Goal: Task Accomplishment & Management: Manage account settings

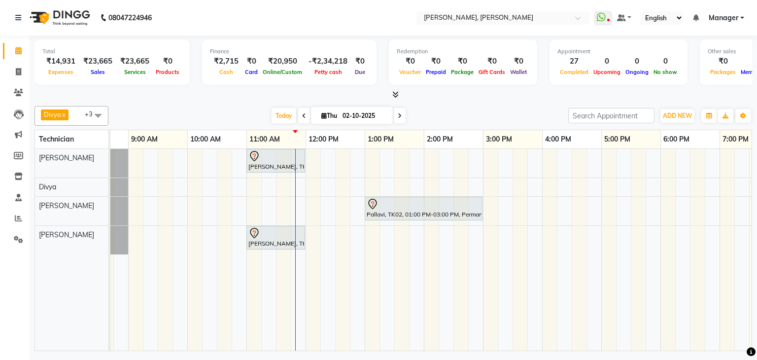
scroll to position [0, 41]
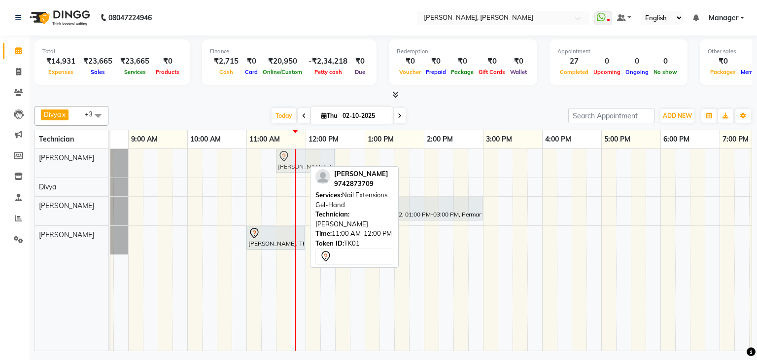
drag, startPoint x: 266, startPoint y: 158, endPoint x: 290, endPoint y: 163, distance: 24.1
click at [69, 163] on div "Priya Raman, TK01, 11:00 AM-12:00 PM, Nail Extensions Gel-Hand Priya Raman, TK0…" at bounding box center [69, 163] width 0 height 29
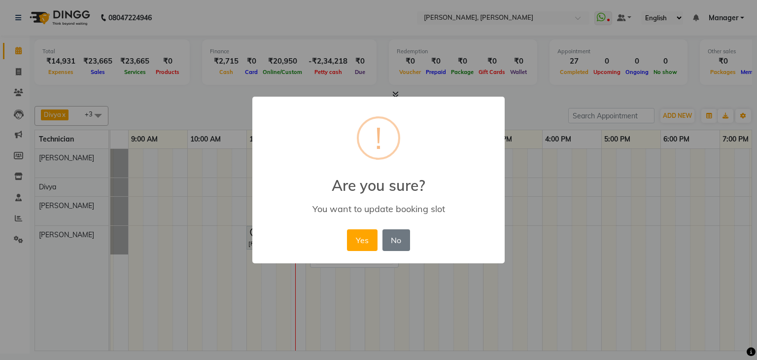
drag, startPoint x: 358, startPoint y: 235, endPoint x: 416, endPoint y: 238, distance: 58.2
click at [360, 236] on button "Yes" at bounding box center [362, 240] width 30 height 22
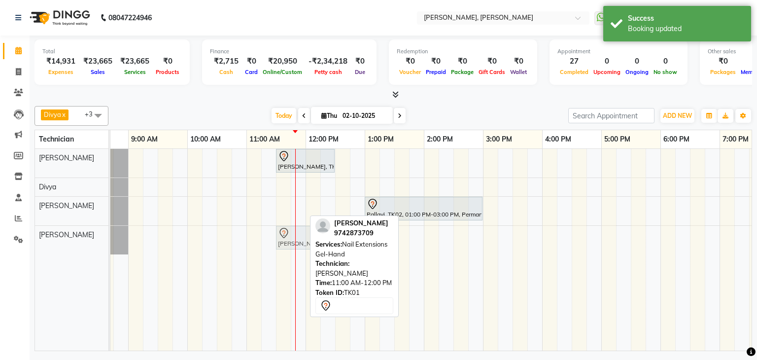
drag, startPoint x: 266, startPoint y: 233, endPoint x: 292, endPoint y: 237, distance: 26.0
click at [69, 237] on div "Priya Raman, TK01, 11:00 AM-12:00 PM, Nail Extensions Gel-Hand Priya Raman, TK0…" at bounding box center [69, 240] width 0 height 29
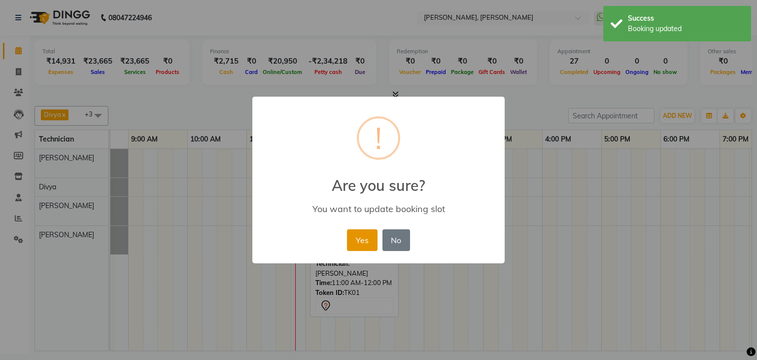
click at [361, 233] on button "Yes" at bounding box center [362, 240] width 30 height 22
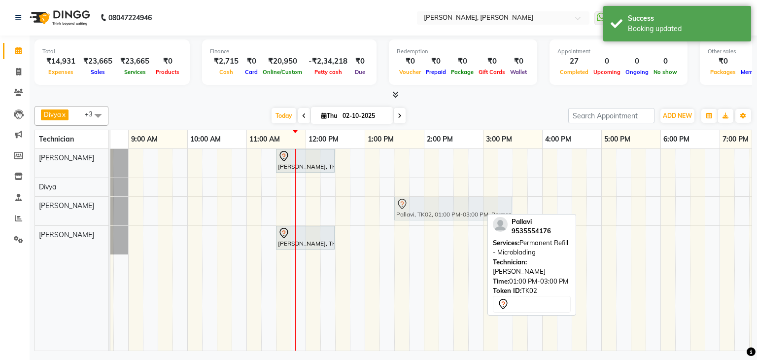
drag, startPoint x: 435, startPoint y: 207, endPoint x: 457, endPoint y: 207, distance: 22.7
click at [69, 207] on div "Pallavi, TK02, 01:00 PM-03:00 PM, Permanent Refill - Microblading Pallavi, TK02…" at bounding box center [69, 211] width 0 height 29
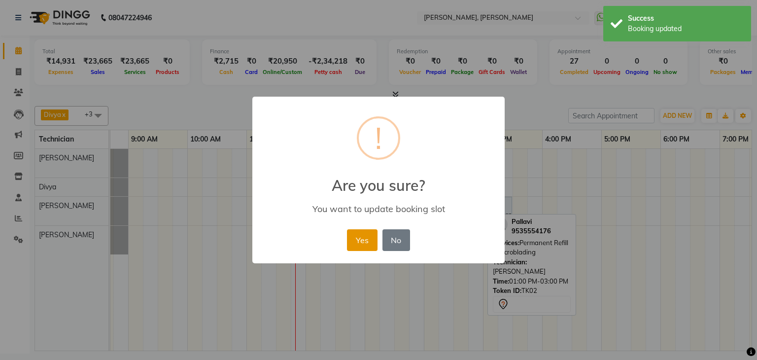
click at [370, 235] on button "Yes" at bounding box center [362, 240] width 30 height 22
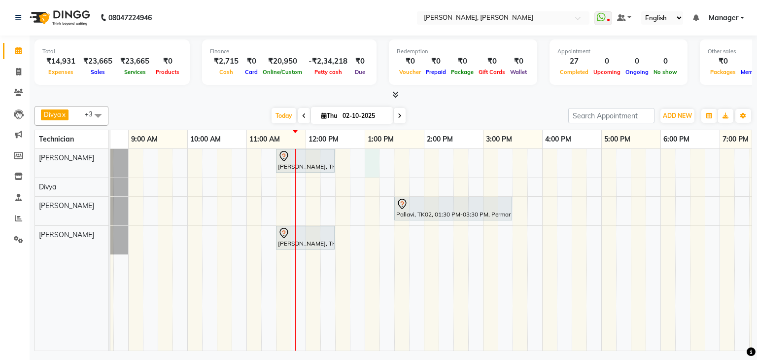
click at [373, 157] on div "Priya Raman, TK01, 11:30 AM-12:30 PM, Nail Extensions Gel-Hand Pallavi, TK02, 0…" at bounding box center [453, 250] width 769 height 202
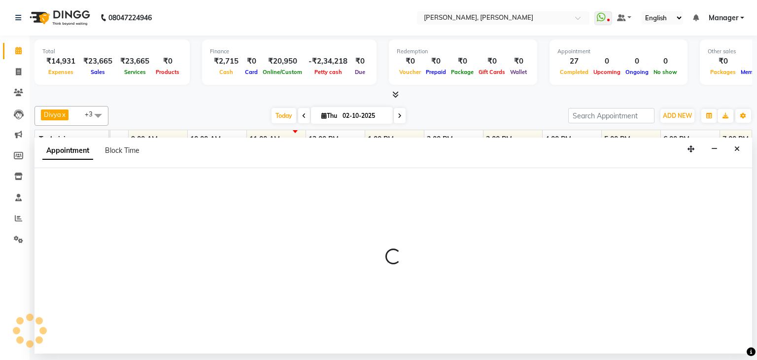
select select "54412"
select select "780"
select select "tentative"
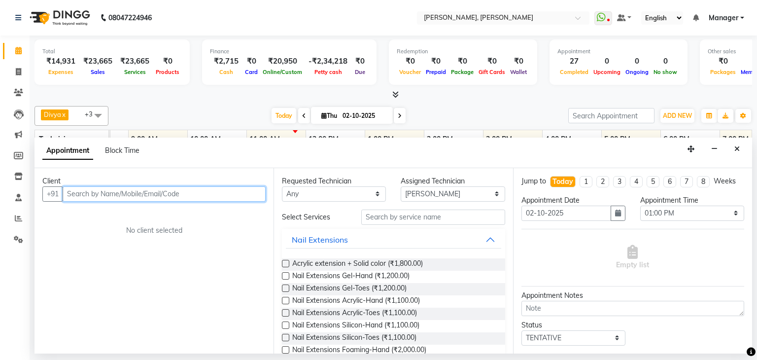
click at [181, 195] on input "text" at bounding box center [164, 193] width 203 height 15
click at [105, 198] on input "text" at bounding box center [164, 193] width 203 height 15
type input "8"
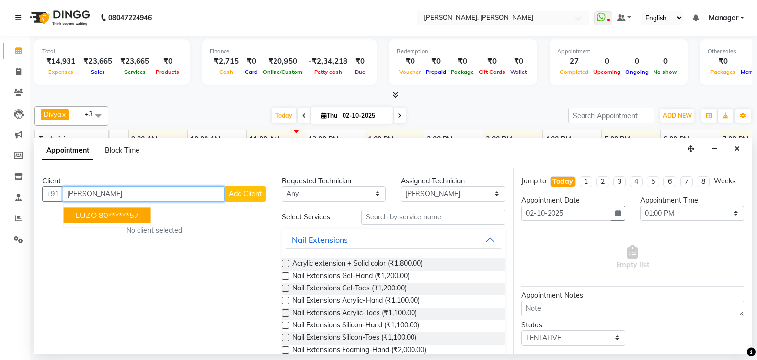
click at [108, 210] on ngb-highlight "80******57" at bounding box center [119, 215] width 40 height 10
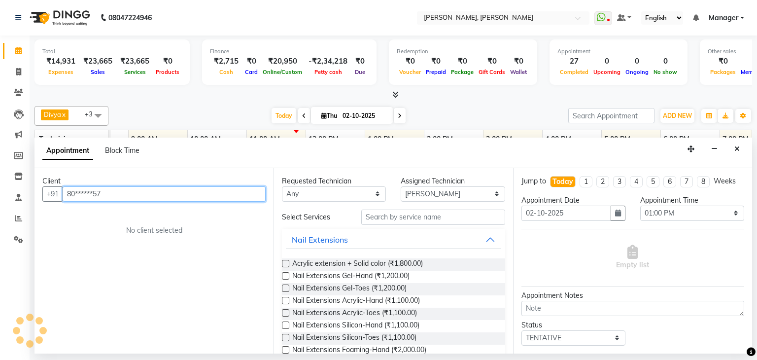
type input "80******57"
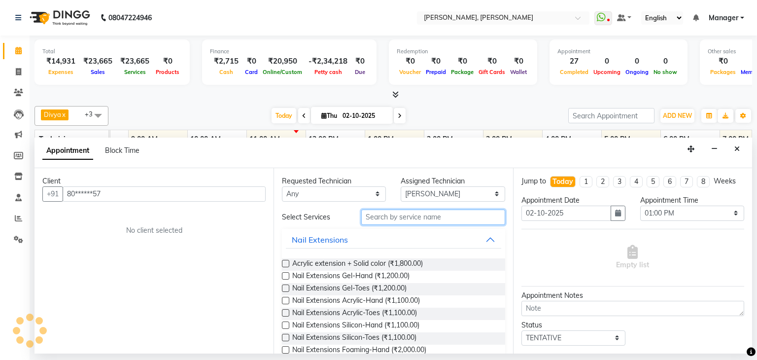
click at [426, 217] on input "text" at bounding box center [433, 216] width 144 height 15
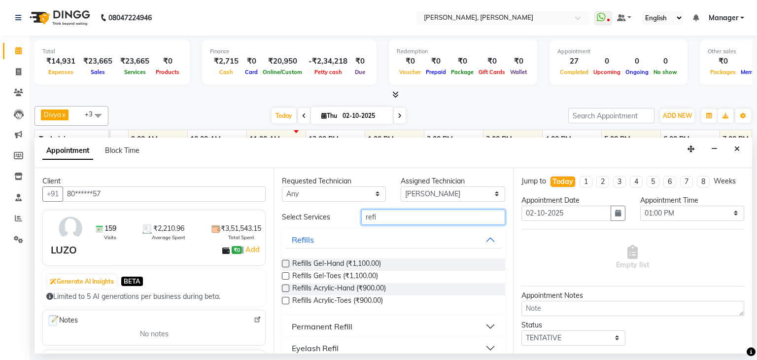
type input "refi"
click at [286, 263] on label at bounding box center [285, 263] width 7 height 7
click at [286, 263] on input "checkbox" at bounding box center [285, 264] width 6 height 6
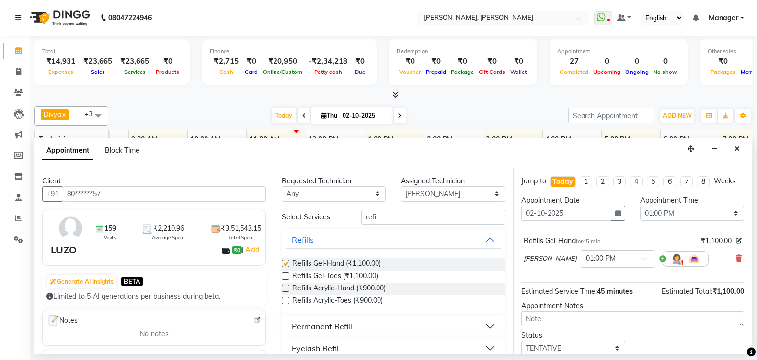
checkbox input "false"
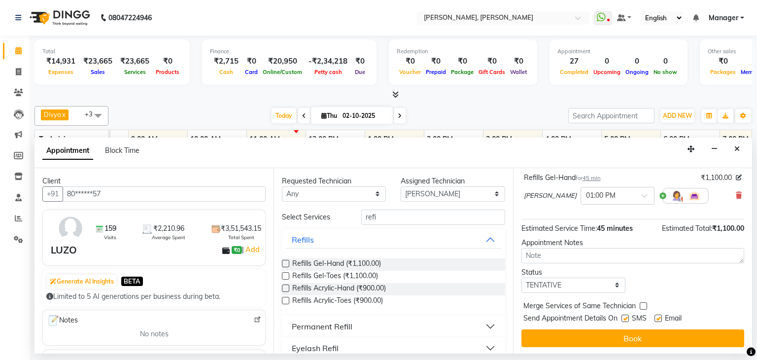
scroll to position [64, 0]
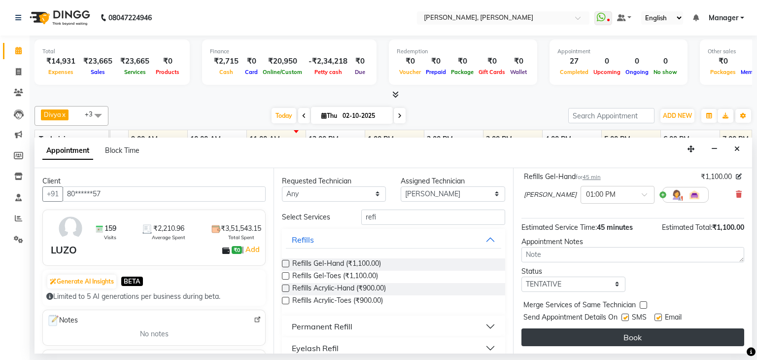
click at [616, 332] on button "Book" at bounding box center [632, 337] width 223 height 18
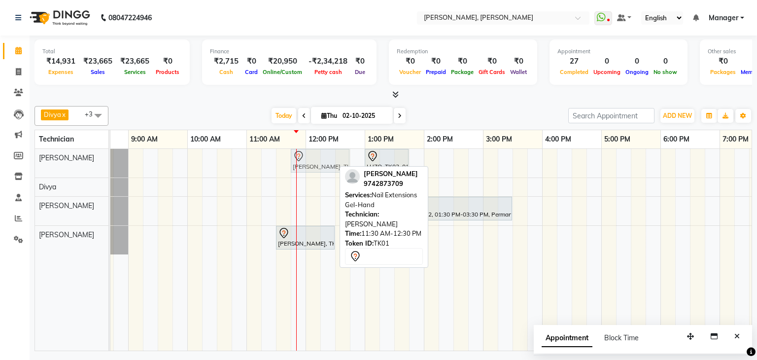
click at [69, 157] on div "Priya Raman, TK01, 11:30 AM-12:30 PM, Nail Extensions Gel-Hand LUZO, TK03, 01:0…" at bounding box center [69, 163] width 0 height 29
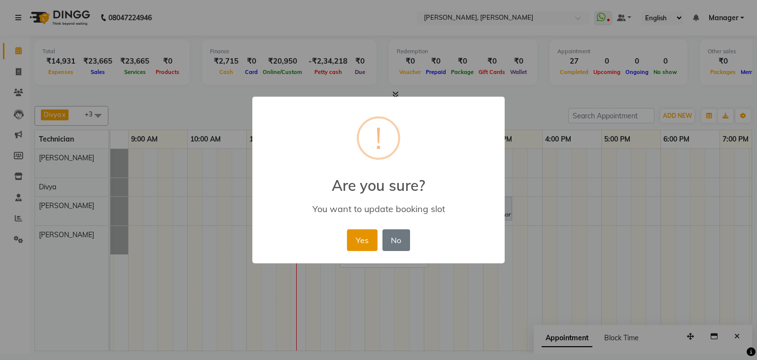
click at [362, 235] on button "Yes" at bounding box center [362, 240] width 30 height 22
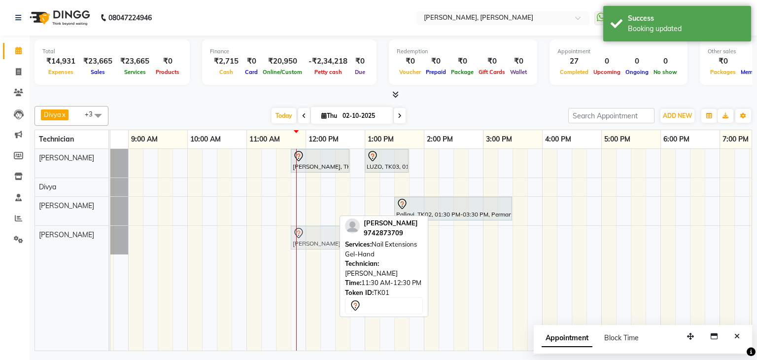
click at [69, 235] on div "Priya Raman, TK01, 11:30 AM-12:30 PM, Nail Extensions Gel-Hand Priya Raman, TK0…" at bounding box center [69, 240] width 0 height 29
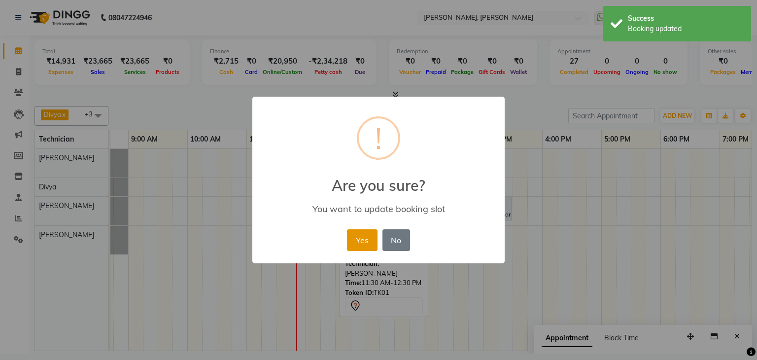
drag, startPoint x: 353, startPoint y: 236, endPoint x: 473, endPoint y: 240, distance: 120.3
click at [353, 236] on button "Yes" at bounding box center [362, 240] width 30 height 22
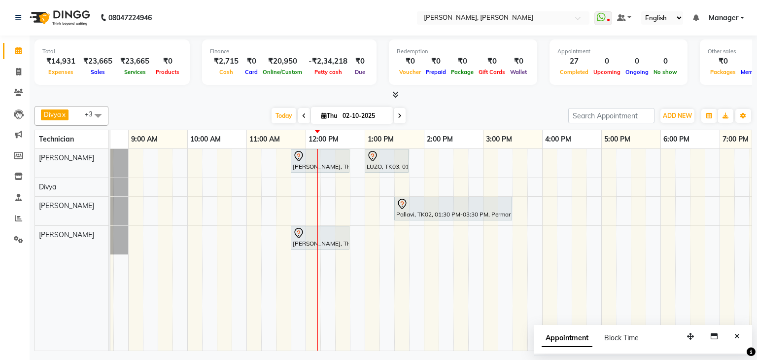
click at [102, 112] on span at bounding box center [98, 115] width 20 height 19
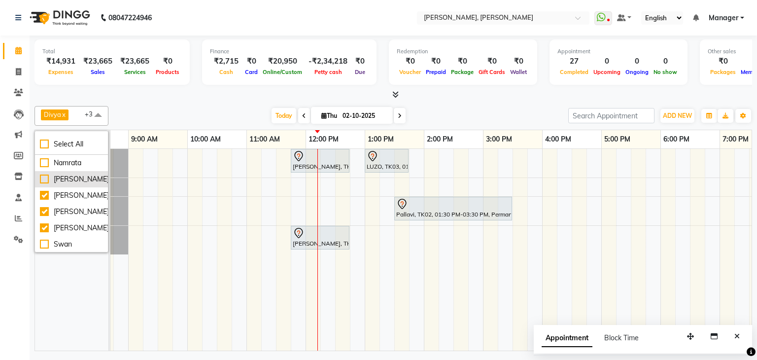
scroll to position [49, 0]
click at [130, 104] on div "Divya x Sanjana x Shanu x Suhail Khan x +3 Select All Aniket Divya Himanshu Nam…" at bounding box center [393, 226] width 718 height 249
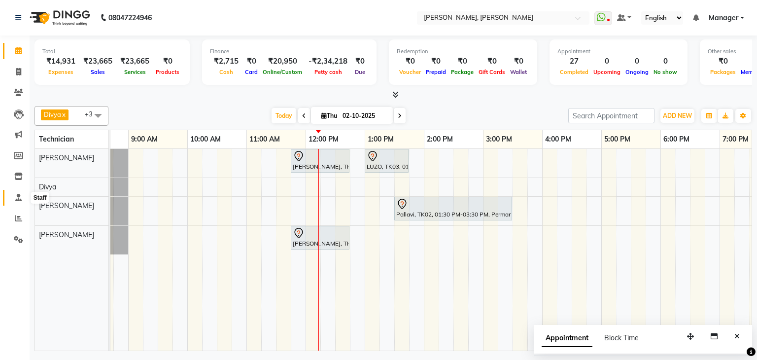
click at [17, 194] on icon at bounding box center [18, 197] width 6 height 7
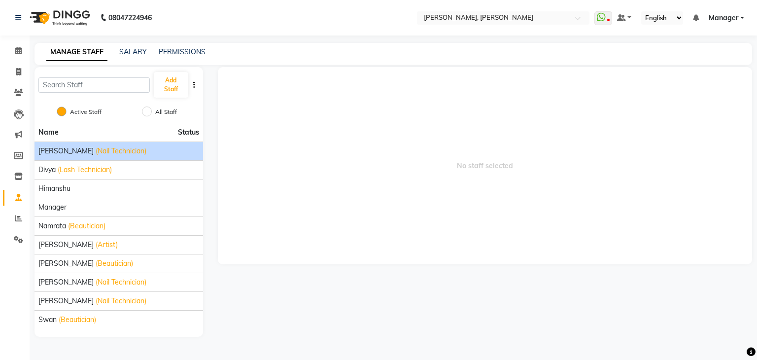
click at [148, 148] on div "Aniket (Nail Technician)" at bounding box center [118, 151] width 161 height 10
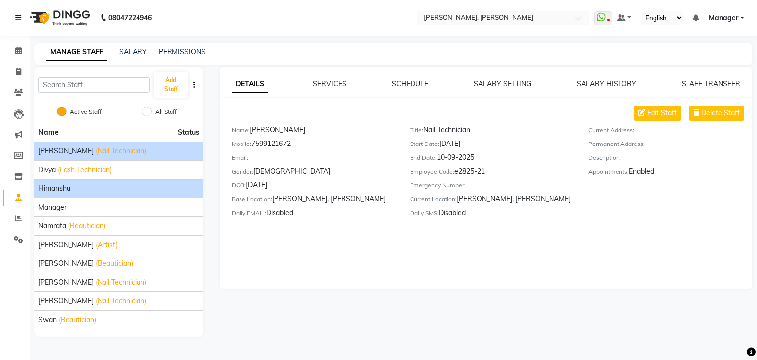
click at [89, 188] on div "Himanshu" at bounding box center [118, 188] width 161 height 10
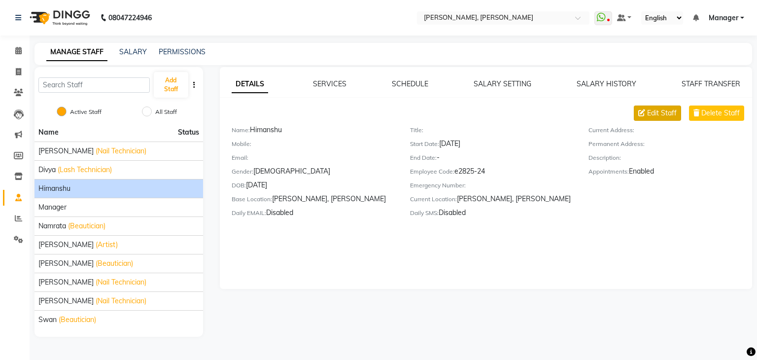
click at [664, 115] on span "Edit Staff" at bounding box center [662, 113] width 30 height 10
select select "female"
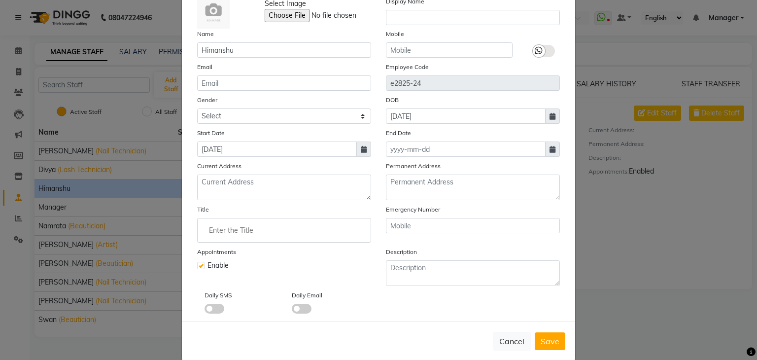
scroll to position [79, 0]
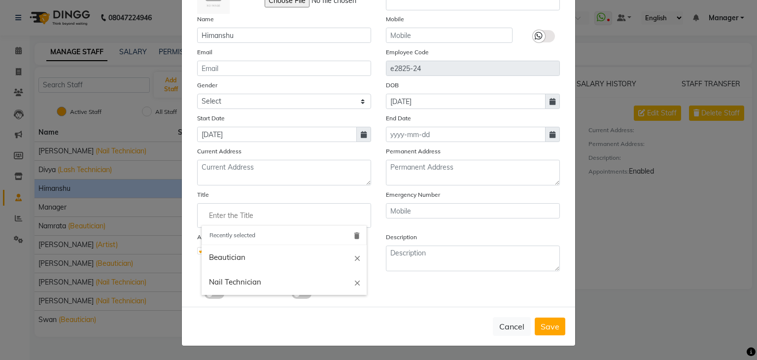
click at [235, 211] on input "Enter the Title" at bounding box center [284, 216] width 165 height 20
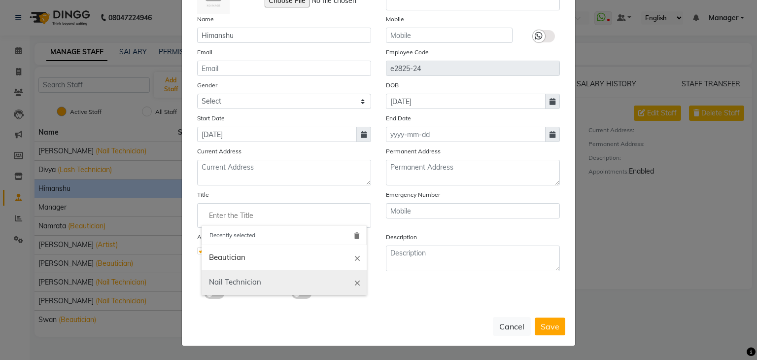
click at [262, 273] on link "Nail Technician" at bounding box center [284, 282] width 165 height 25
type input "Nail Technician"
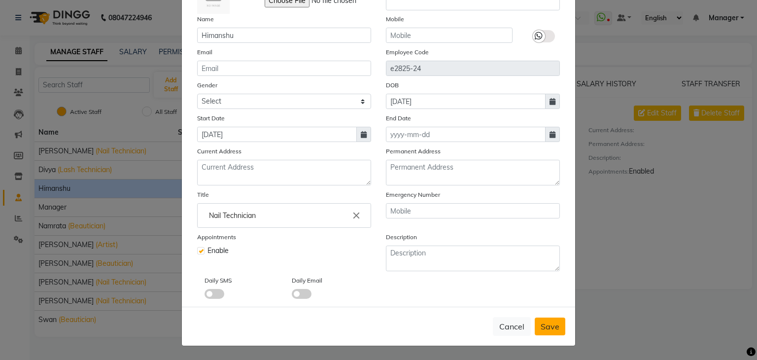
click at [549, 322] on span "Save" at bounding box center [550, 326] width 19 height 10
select select
checkbox input "false"
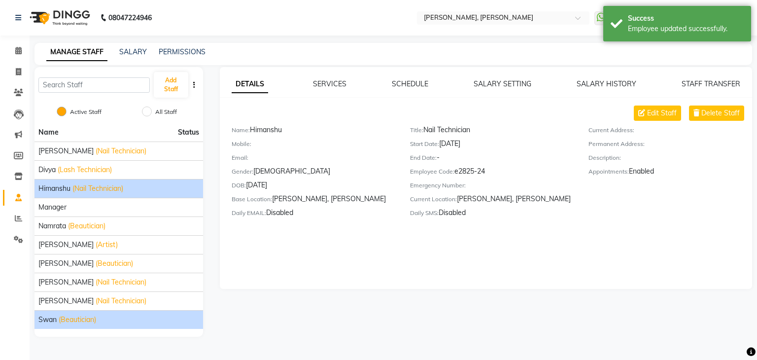
click at [93, 317] on span "(Beautician)" at bounding box center [77, 319] width 37 height 10
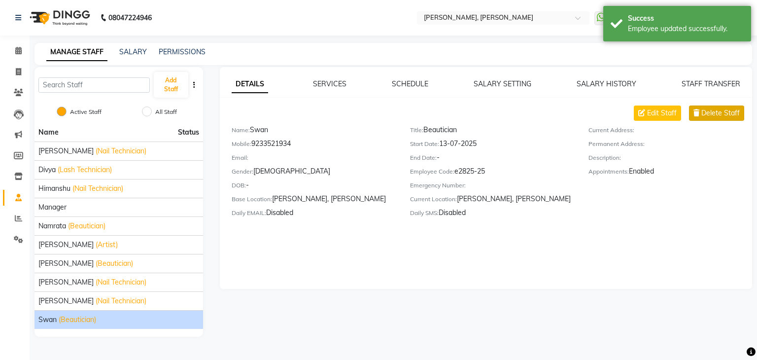
click at [715, 112] on span "Delete Staff" at bounding box center [720, 113] width 38 height 10
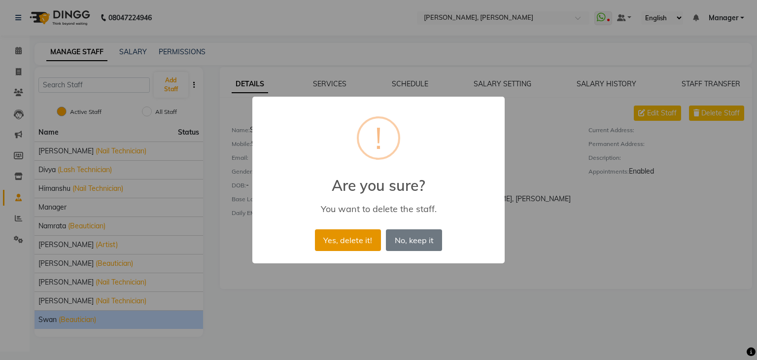
click at [326, 237] on button "Yes, delete it!" at bounding box center [348, 240] width 66 height 22
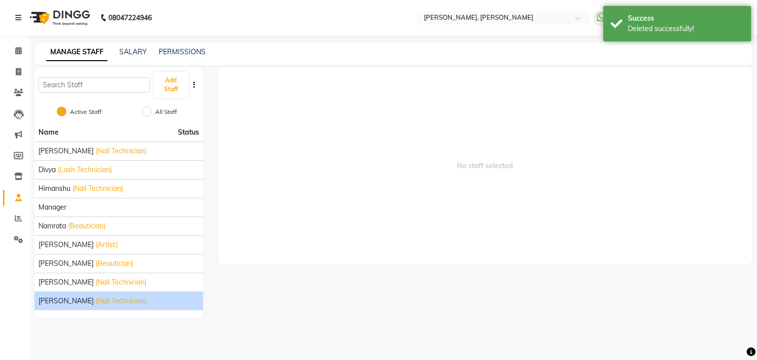
click at [146, 300] on div "Suhel (Nail Technician)" at bounding box center [118, 301] width 161 height 10
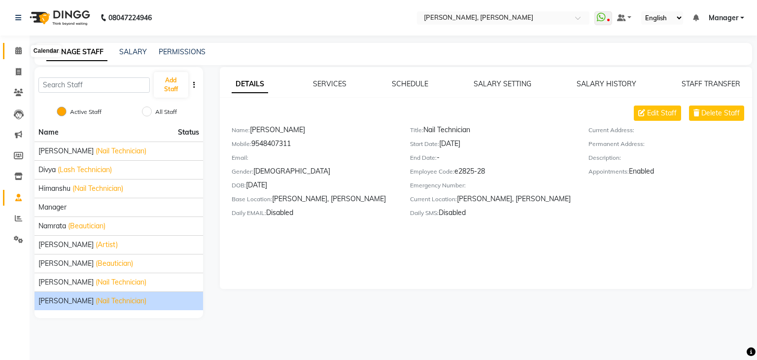
click at [22, 51] on span at bounding box center [18, 50] width 17 height 11
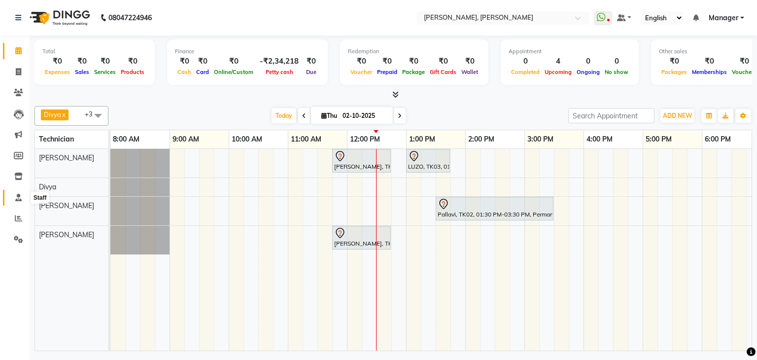
click at [18, 199] on icon at bounding box center [18, 197] width 6 height 7
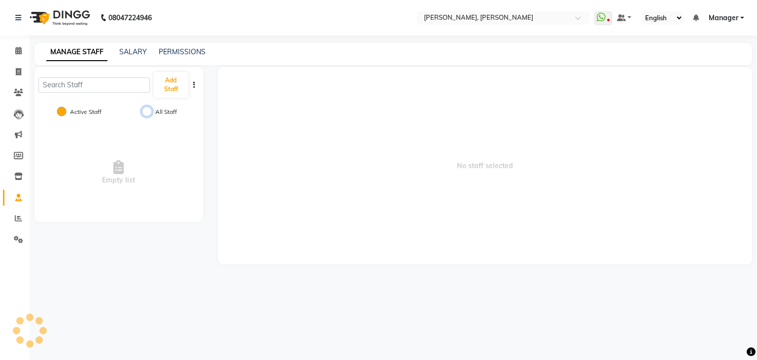
click at [149, 111] on input "All Staff" at bounding box center [147, 111] width 10 height 10
radio input "true"
radio input "false"
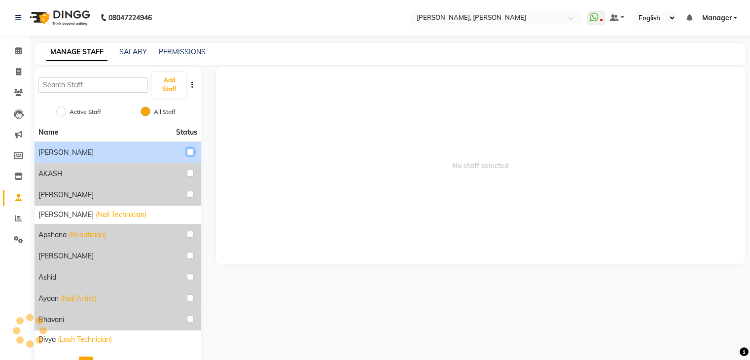
click at [187, 148] on input "checkbox" at bounding box center [190, 151] width 7 height 7
checkbox input "true"
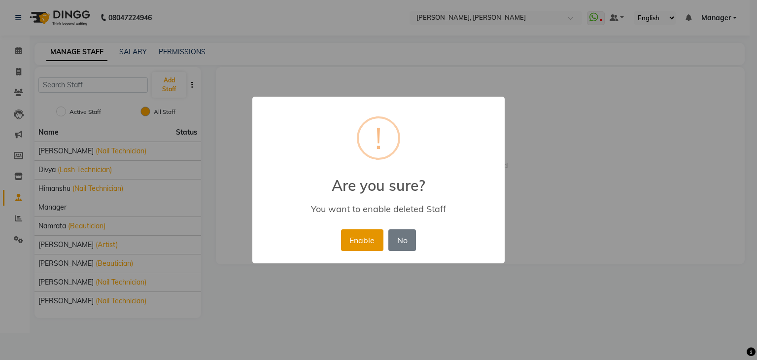
click at [366, 240] on button "Enable" at bounding box center [362, 240] width 42 height 22
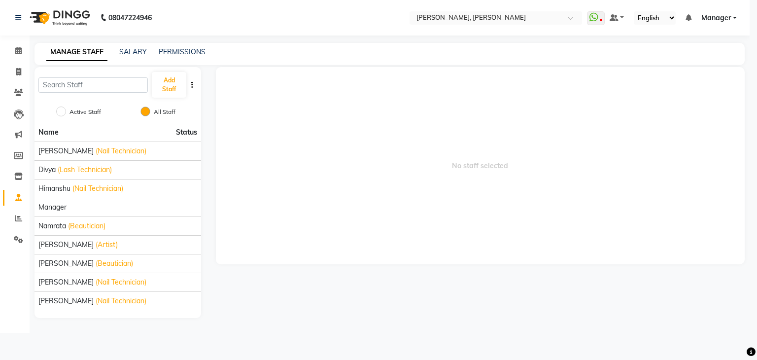
radio input "true"
radio input "false"
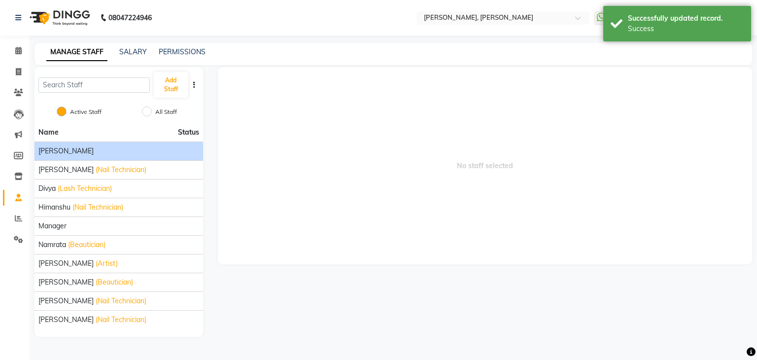
click at [71, 151] on div "[PERSON_NAME]" at bounding box center [118, 151] width 161 height 10
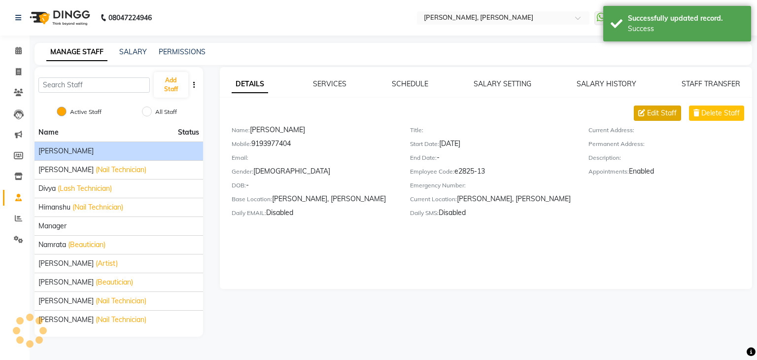
click at [656, 117] on span "Edit Staff" at bounding box center [662, 113] width 30 height 10
select select "male"
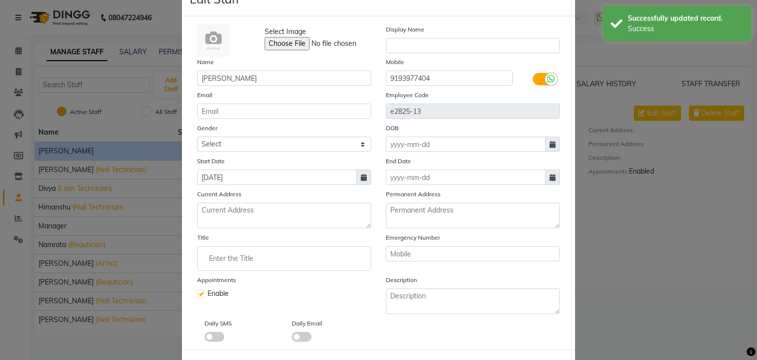
scroll to position [49, 0]
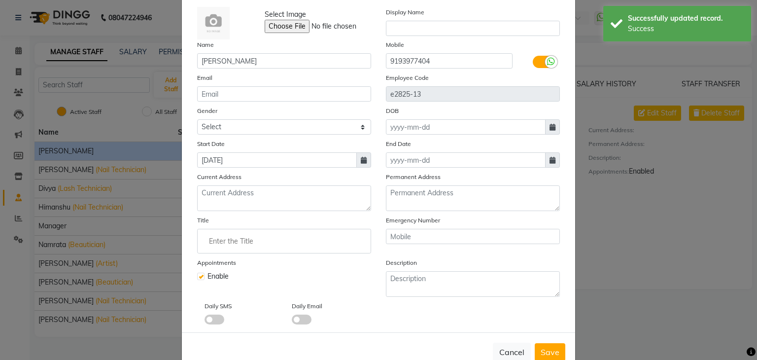
click at [256, 239] on input "Enter the Title" at bounding box center [284, 241] width 165 height 20
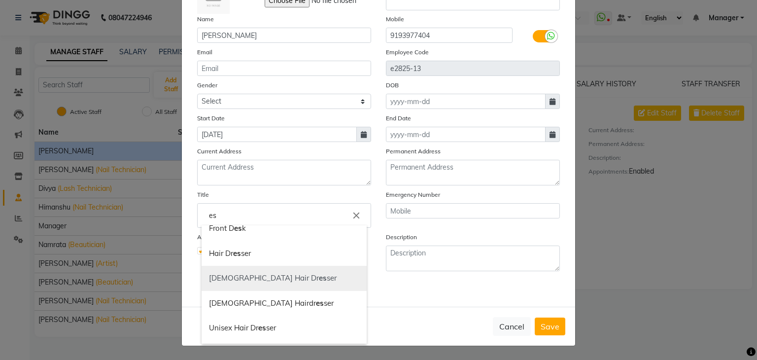
scroll to position [0, 0]
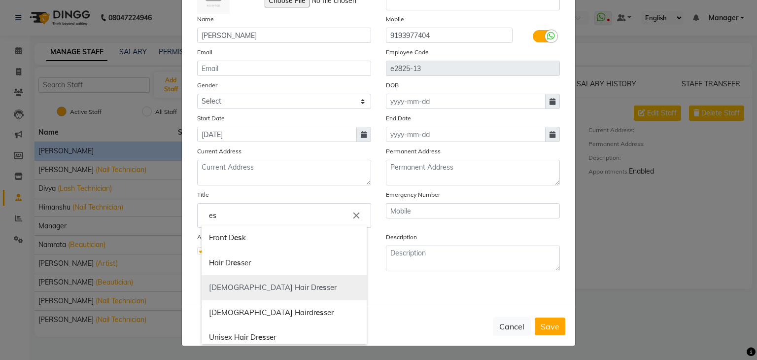
type input "e"
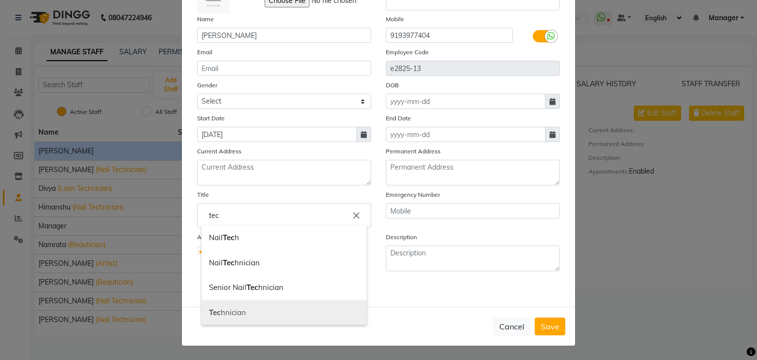
click at [252, 310] on link "Tec hnician" at bounding box center [284, 312] width 165 height 25
type input "Technician"
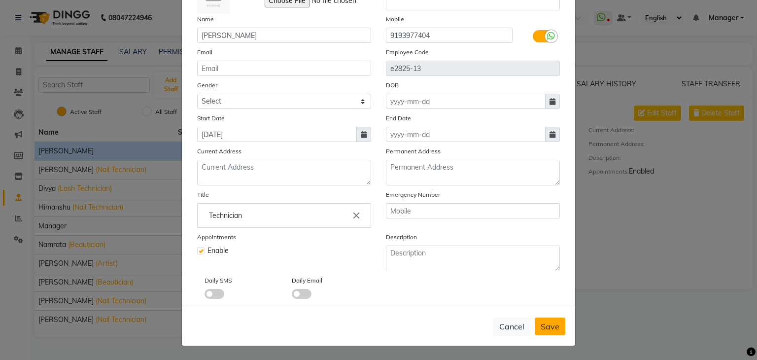
click at [542, 326] on span "Save" at bounding box center [550, 326] width 19 height 10
select select
checkbox input "false"
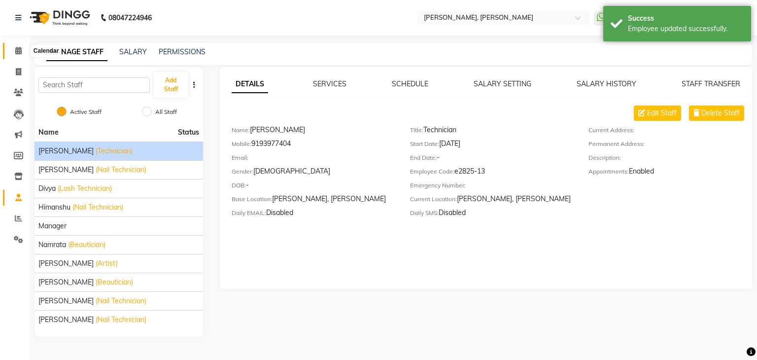
drag, startPoint x: 22, startPoint y: 52, endPoint x: 10, endPoint y: 56, distance: 13.1
click at [22, 52] on span at bounding box center [18, 50] width 17 height 11
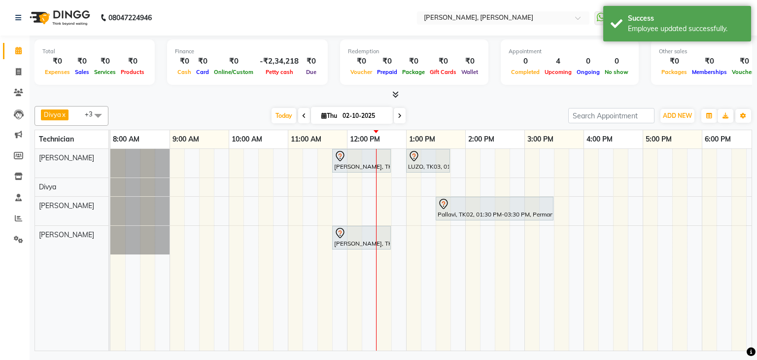
click at [97, 110] on span at bounding box center [98, 115] width 20 height 19
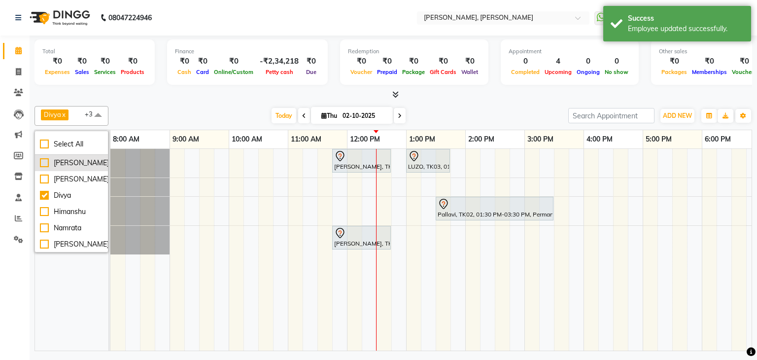
click at [73, 164] on div "[PERSON_NAME]" at bounding box center [71, 163] width 63 height 10
checkbox input "true"
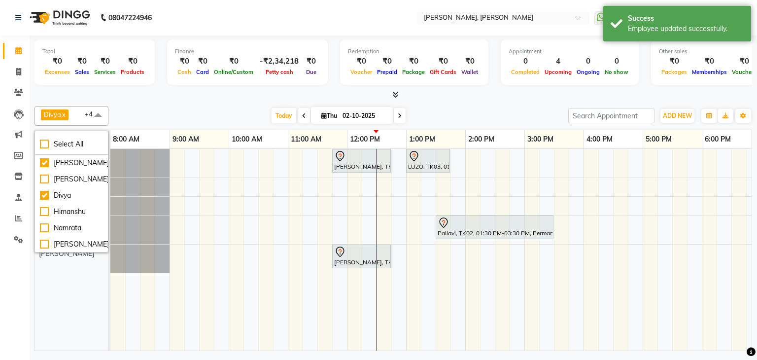
click at [448, 95] on div at bounding box center [393, 95] width 718 height 10
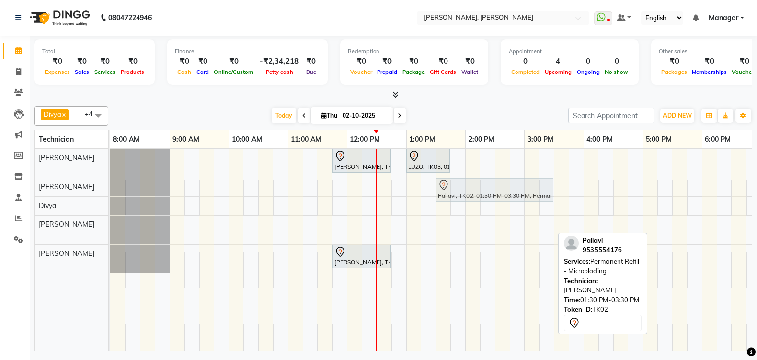
drag, startPoint x: 473, startPoint y: 219, endPoint x: 472, endPoint y: 189, distance: 30.6
click at [472, 188] on tbody "Priya Raman, TK01, 11:45 AM-12:45 PM, Nail Extensions Gel-Hand LUZO, TK03, 01:0…" at bounding box center [494, 211] width 769 height 124
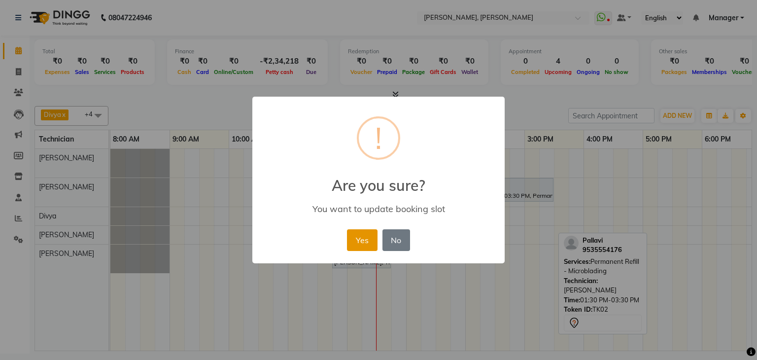
click at [358, 241] on button "Yes" at bounding box center [362, 240] width 30 height 22
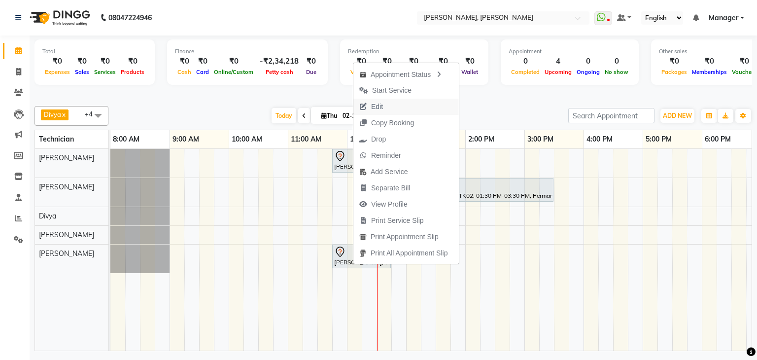
click at [384, 103] on span "Edit" at bounding box center [370, 107] width 35 height 16
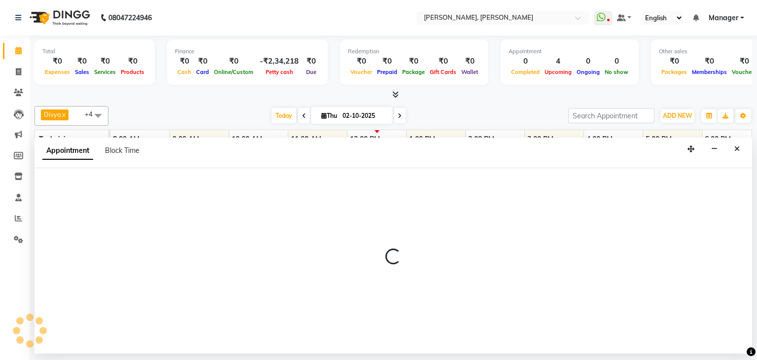
select select "tentative"
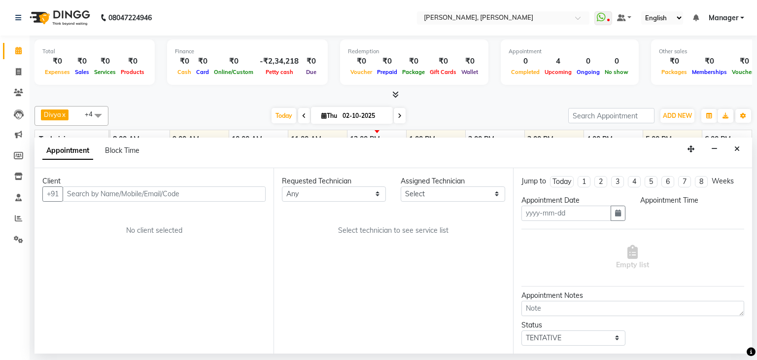
type input "02-10-2025"
select select "87862"
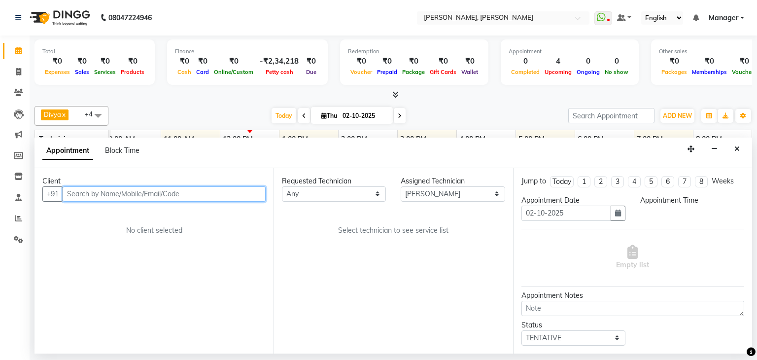
scroll to position [0, 127]
select select "705"
select select "3204"
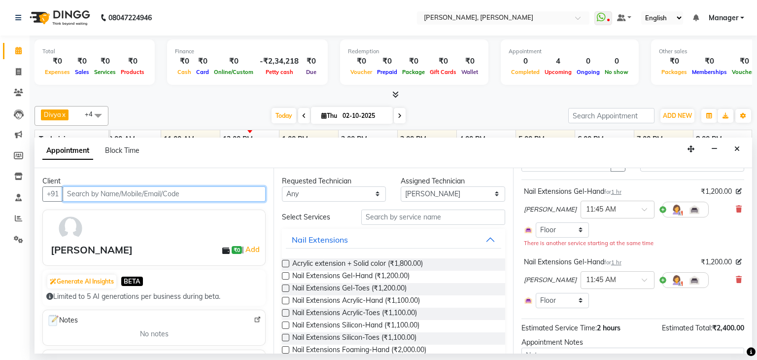
scroll to position [99, 0]
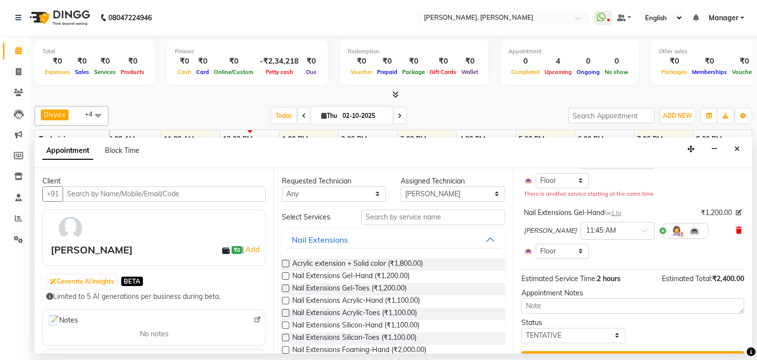
click at [736, 230] on icon at bounding box center [739, 230] width 6 height 7
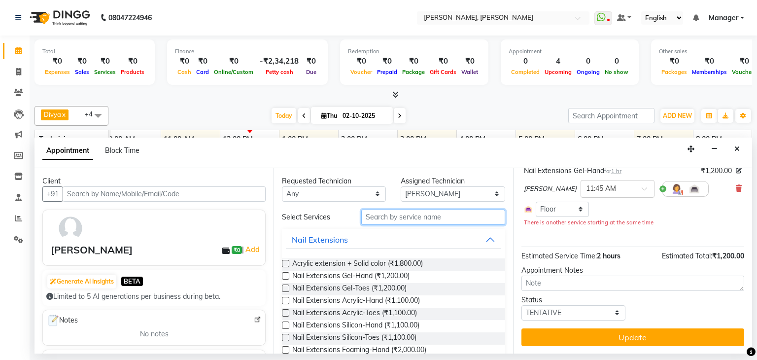
click at [400, 209] on input "text" at bounding box center [433, 216] width 144 height 15
click at [400, 218] on input "text" at bounding box center [433, 216] width 144 height 15
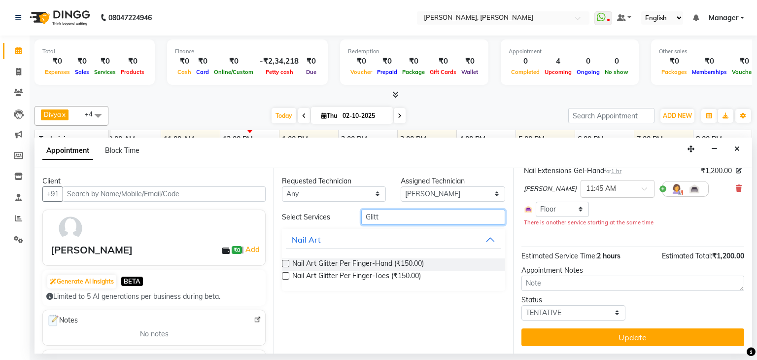
type input "Glitt"
click at [281, 261] on div "Requested Technician Any Aamir Aniket Divya Himanshu Namrata Salman Sanjana Sha…" at bounding box center [393, 260] width 239 height 185
click at [284, 262] on label at bounding box center [285, 263] width 7 height 7
click at [284, 262] on input "checkbox" at bounding box center [285, 264] width 6 height 6
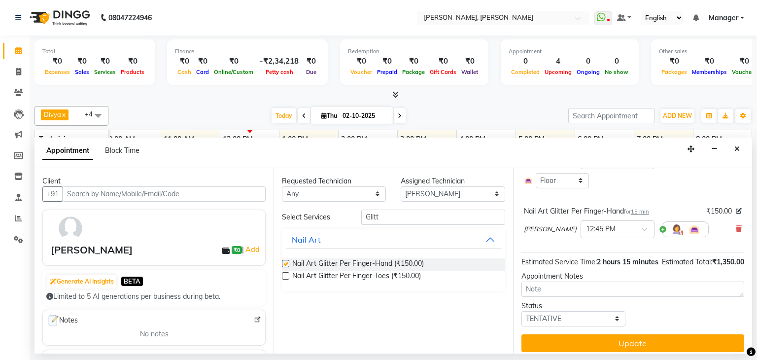
checkbox input "false"
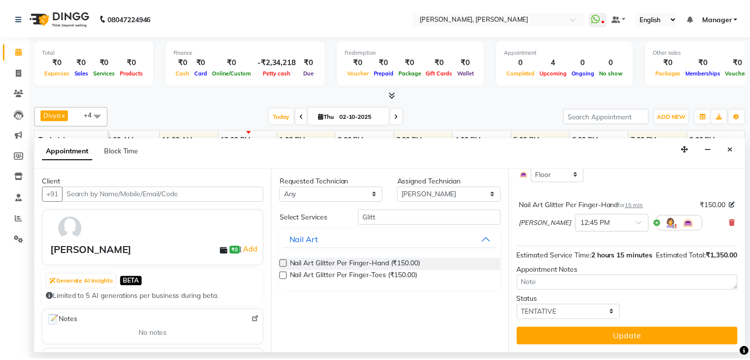
scroll to position [114, 0]
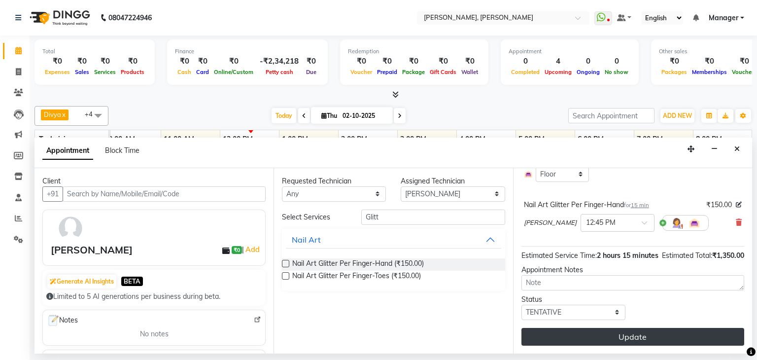
click at [622, 334] on button "Update" at bounding box center [632, 337] width 223 height 18
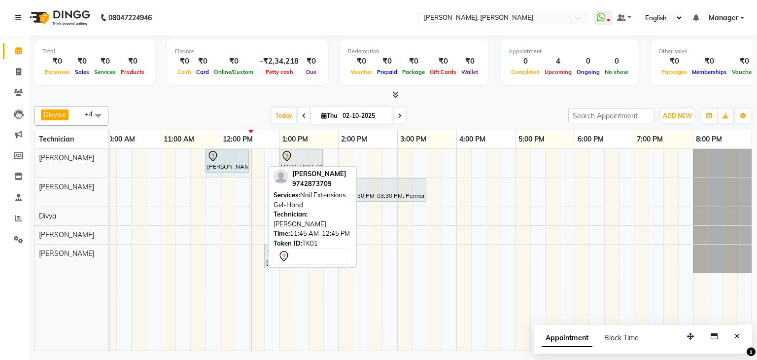
drag, startPoint x: 261, startPoint y: 159, endPoint x: 272, endPoint y: 229, distance: 71.4
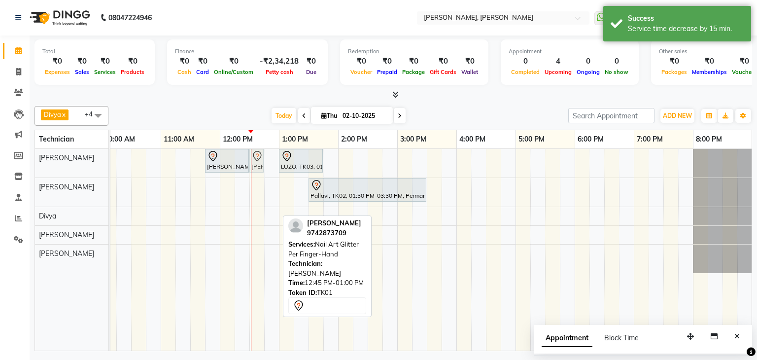
drag, startPoint x: 271, startPoint y: 255, endPoint x: 254, endPoint y: 174, distance: 82.0
click at [254, 174] on div "Priya Raman, TK01, 11:45 AM-12:30 PM, Nail Extensions Gel-Hand LUZO, TK03, 01:0…" at bounding box center [367, 250] width 769 height 202
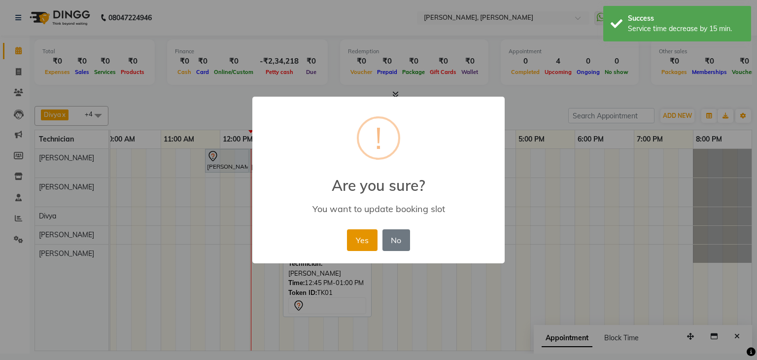
click at [353, 239] on button "Yes" at bounding box center [362, 240] width 30 height 22
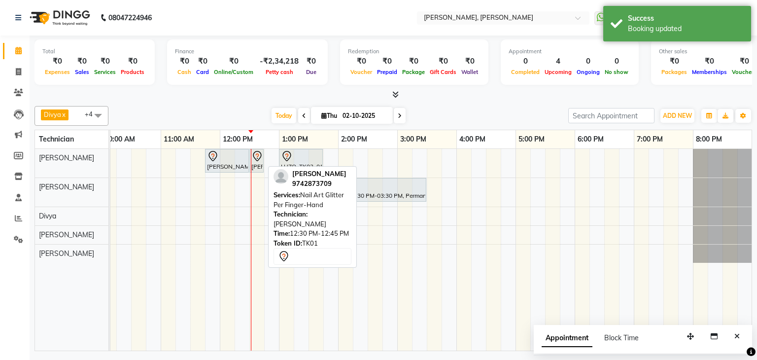
click at [249, 157] on link "Priya Raman, TK01, 12:30 PM-12:45 PM, Nail Art Glitter Per Finger-Hand" at bounding box center [256, 161] width 14 height 24
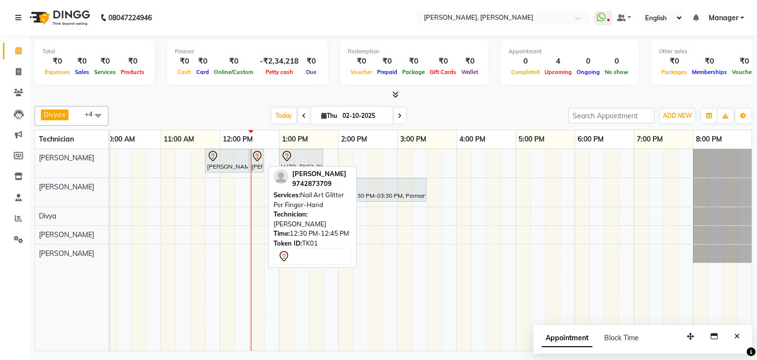
click at [249, 158] on link "Priya Raman, TK01, 12:30 PM-12:45 PM, Nail Art Glitter Per Finger-Hand" at bounding box center [256, 161] width 14 height 24
select select "7"
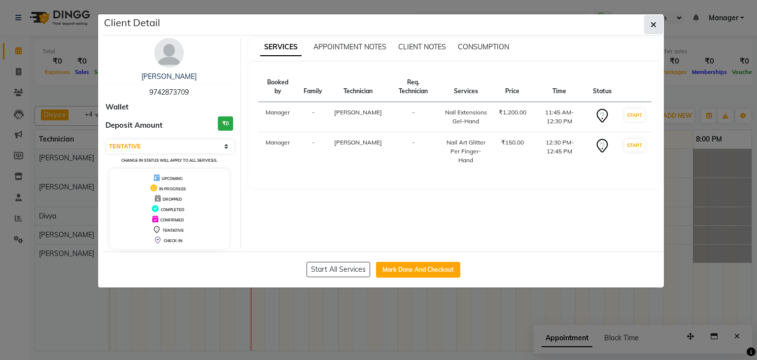
click at [654, 28] on span "button" at bounding box center [654, 25] width 6 height 10
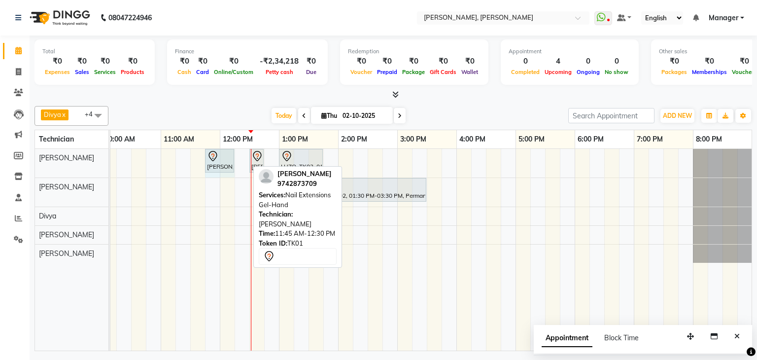
drag, startPoint x: 246, startPoint y: 156, endPoint x: 253, endPoint y: 159, distance: 8.0
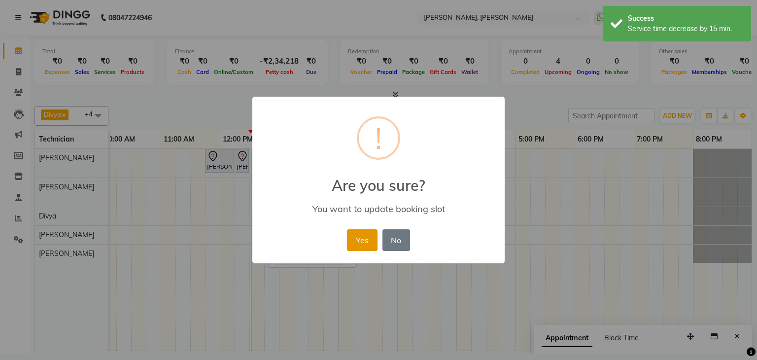
click at [367, 242] on button "Yes" at bounding box center [362, 240] width 30 height 22
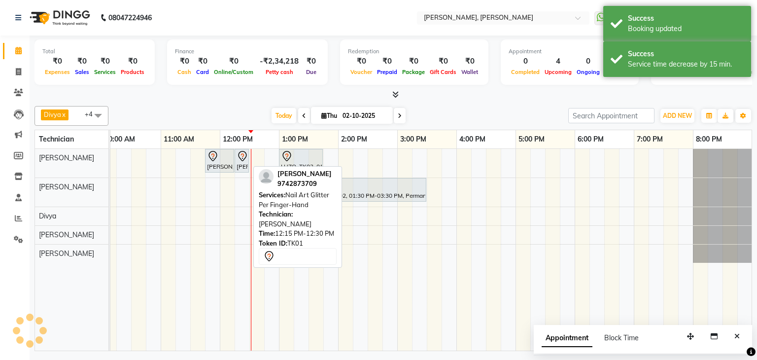
click at [240, 165] on div "[PERSON_NAME], TK01, 12:15 PM-12:30 PM, Nail Art Glitter Per Finger-Hand" at bounding box center [242, 160] width 12 height 21
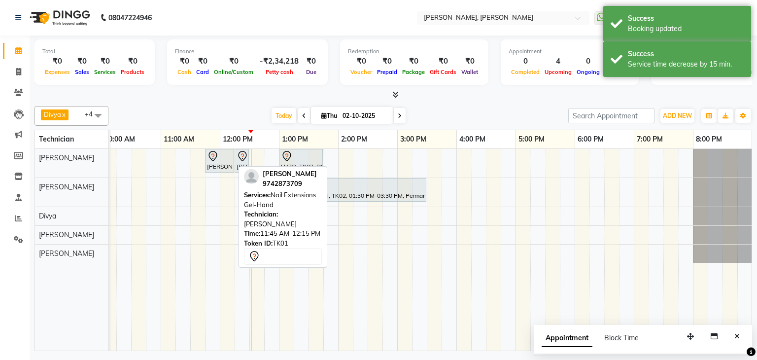
click at [227, 160] on div "[PERSON_NAME], TK01, 11:45 AM-12:15 PM, Nail Extensions Gel-Hand" at bounding box center [219, 160] width 27 height 21
select select "7"
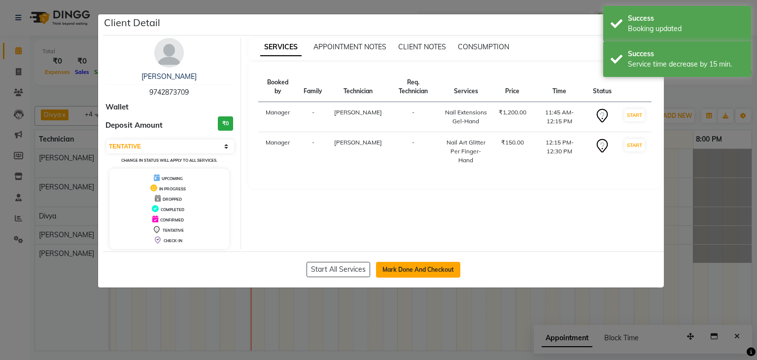
click at [414, 266] on button "Mark Done And Checkout" at bounding box center [418, 270] width 84 height 16
select select "service"
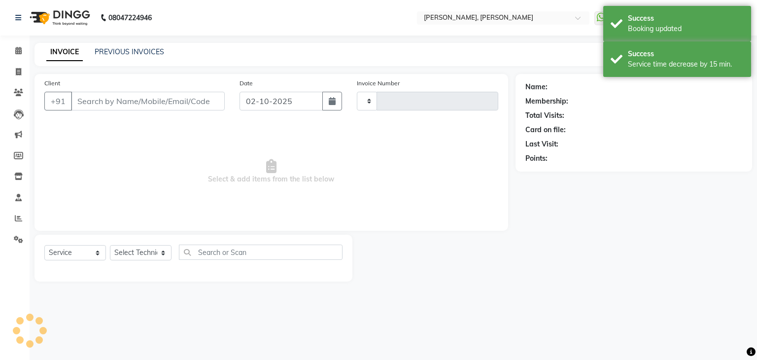
type input "1366"
select select "6455"
type input "97******09"
select select "54412"
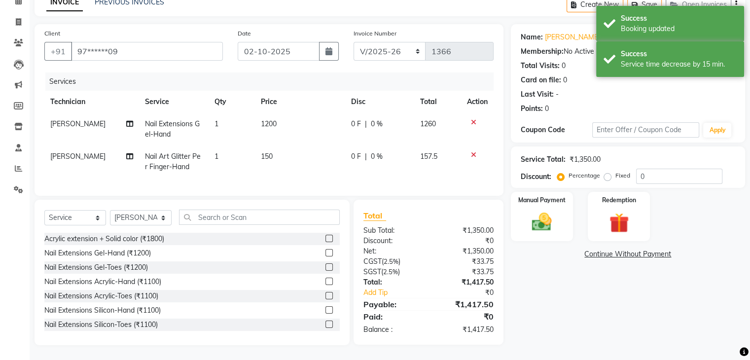
click at [223, 154] on td "1" at bounding box center [231, 161] width 46 height 33
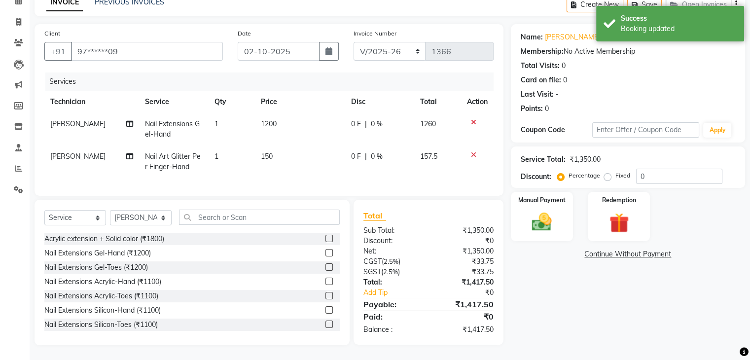
select select "54412"
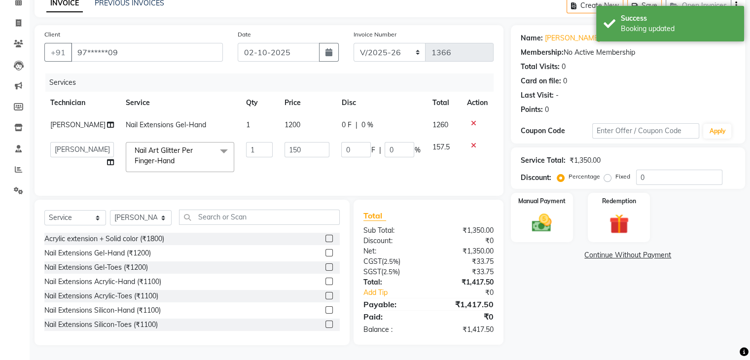
scroll to position [57, 0]
click at [248, 144] on input "1" at bounding box center [259, 149] width 26 height 15
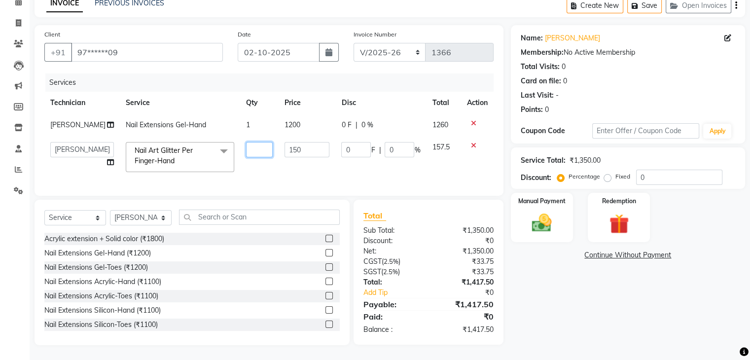
type input "4"
type input "10"
click at [653, 296] on div "Name: Priya Raman Membership: No Active Membership Total Visits: 0 Card on file…" at bounding box center [631, 185] width 241 height 320
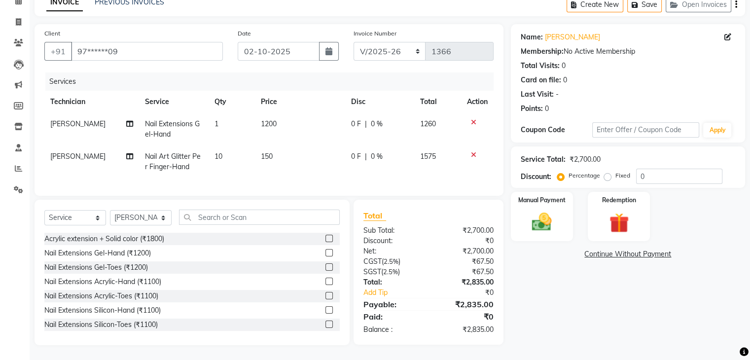
click at [224, 114] on td "1" at bounding box center [231, 129] width 46 height 33
select select "54412"
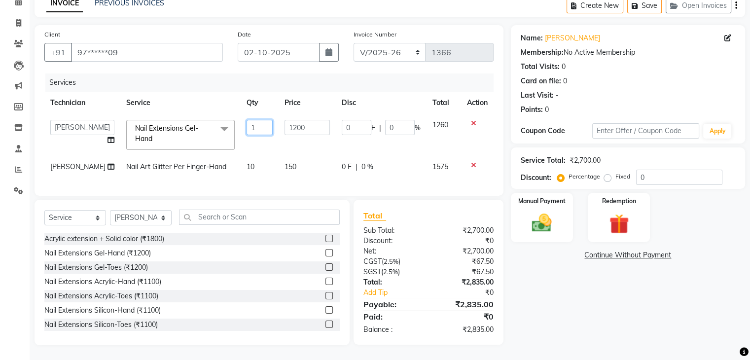
click at [246, 120] on input "1" at bounding box center [259, 127] width 27 height 15
type input "4"
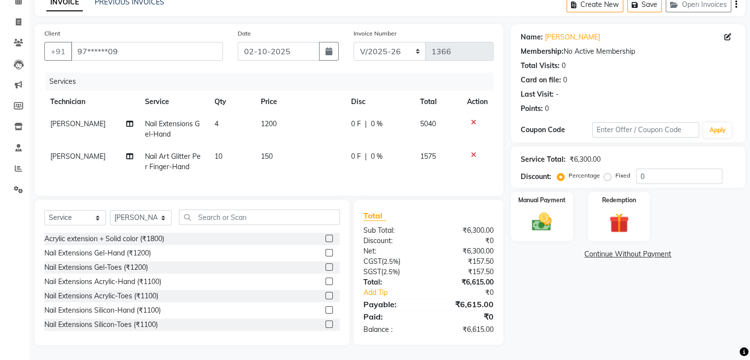
click at [288, 120] on td "1200" at bounding box center [300, 129] width 90 height 33
select select "54412"
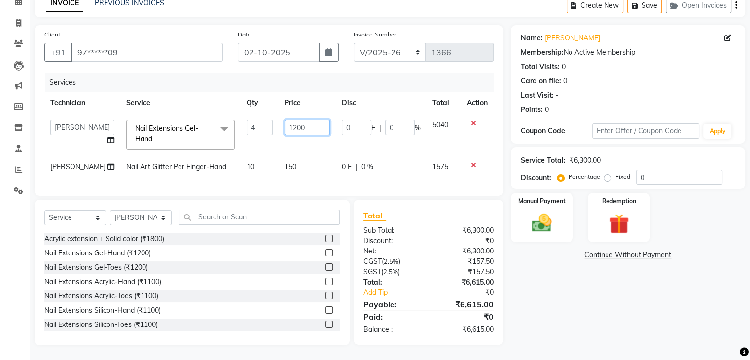
click at [302, 120] on input "1200" at bounding box center [306, 127] width 45 height 15
type input "120"
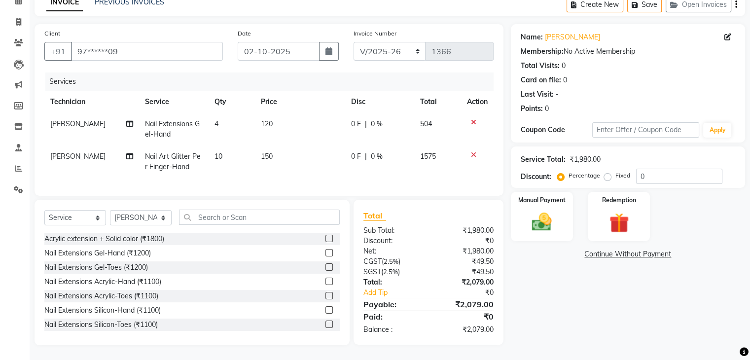
click at [562, 283] on div "Name: Priya Raman Membership: No Active Membership Total Visits: 0 Card on file…" at bounding box center [631, 184] width 241 height 321
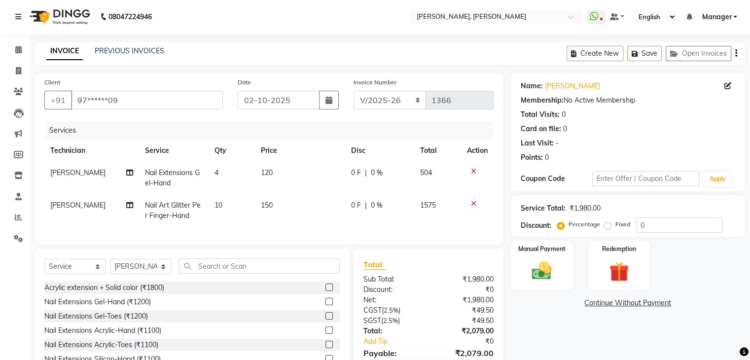
scroll to position [0, 0]
click at [536, 260] on img at bounding box center [541, 272] width 33 height 24
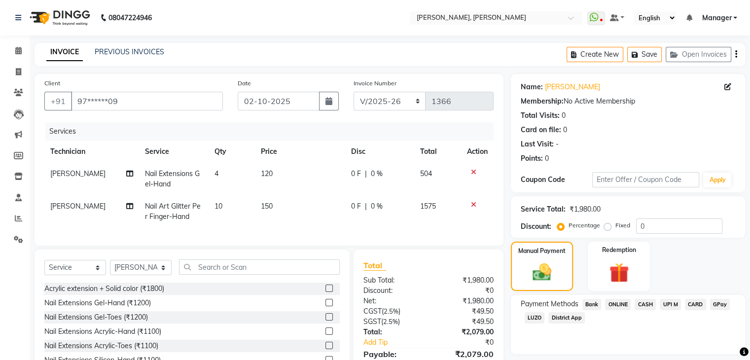
click at [676, 303] on span "UPI M" at bounding box center [669, 304] width 21 height 11
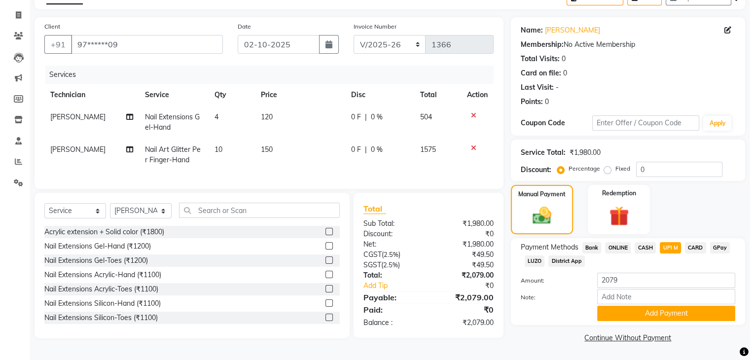
scroll to position [58, 0]
click at [655, 312] on button "Add Payment" at bounding box center [666, 313] width 138 height 15
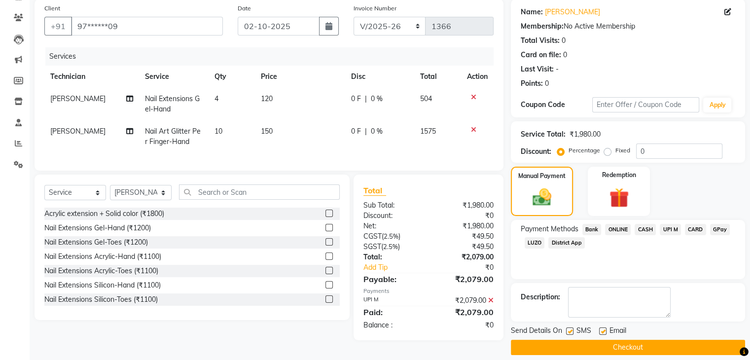
scroll to position [84, 0]
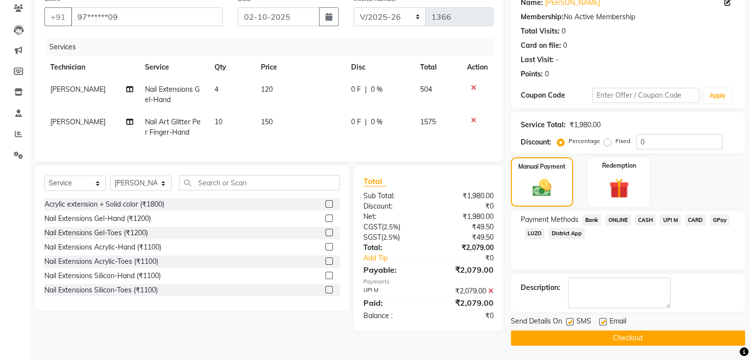
click at [620, 338] on button "Checkout" at bounding box center [628, 337] width 234 height 15
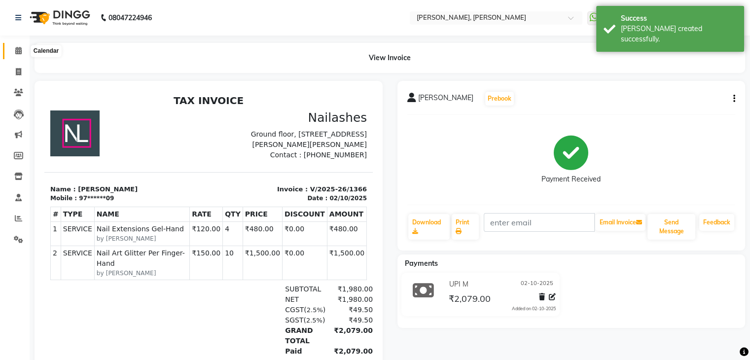
drag, startPoint x: 19, startPoint y: 49, endPoint x: 54, endPoint y: 58, distance: 36.0
click at [19, 49] on icon at bounding box center [18, 50] width 6 height 7
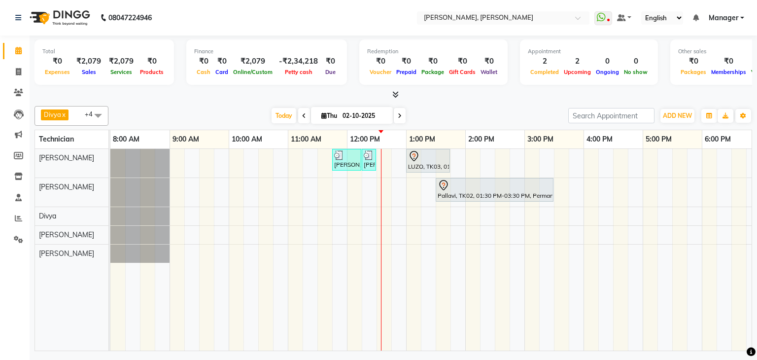
click at [343, 250] on div "Priya Raman, TK01, 11:45 AM-12:15 PM, Nail Extensions Gel-Hand Priya Raman, TK0…" at bounding box center [494, 250] width 769 height 202
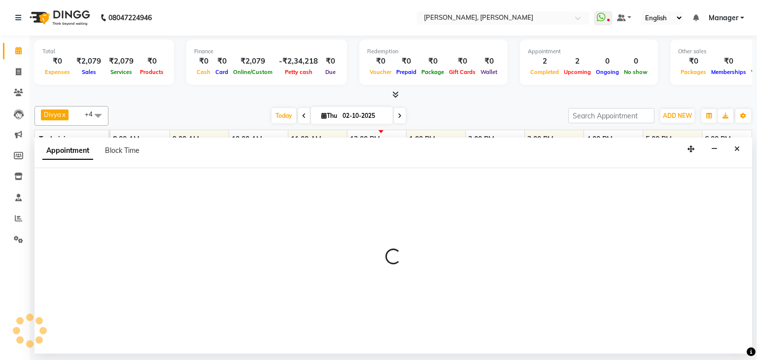
select select "87862"
select select "705"
select select "tentative"
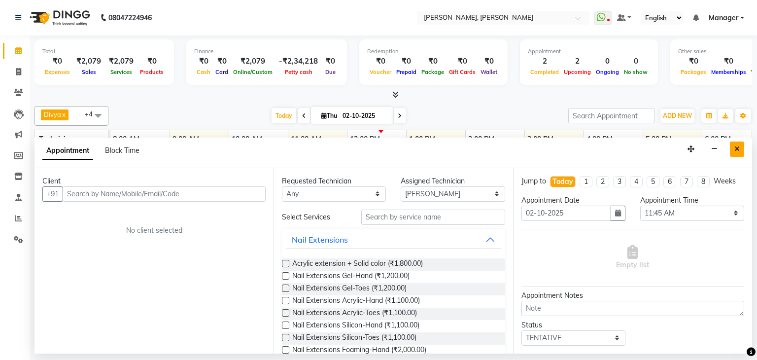
click at [740, 149] on button "Close" at bounding box center [737, 148] width 14 height 15
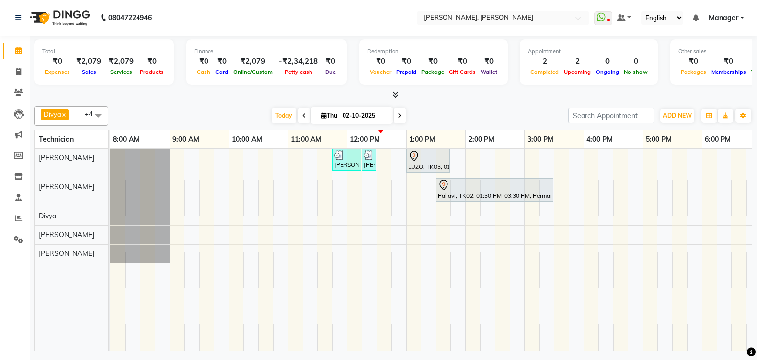
click at [338, 252] on div "Priya Raman, TK01, 11:45 AM-12:15 PM, Nail Extensions Gel-Hand Priya Raman, TK0…" at bounding box center [494, 250] width 769 height 202
select select "87862"
select select "tentative"
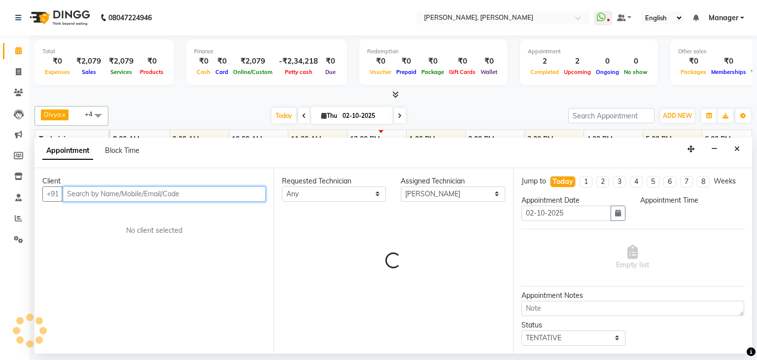
select select "705"
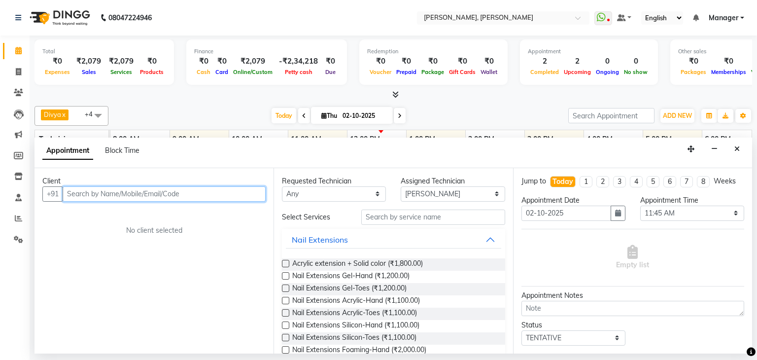
click at [156, 194] on input "text" at bounding box center [164, 193] width 203 height 15
click at [158, 194] on input "814790060" at bounding box center [144, 193] width 162 height 15
type input "8147900605"
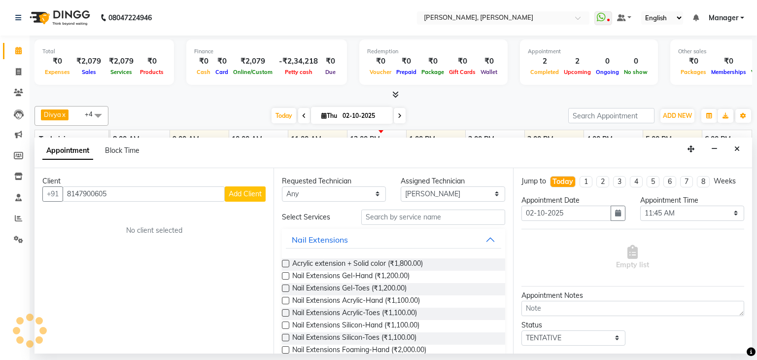
click at [251, 191] on span "Add Client" at bounding box center [245, 193] width 33 height 9
select select "21"
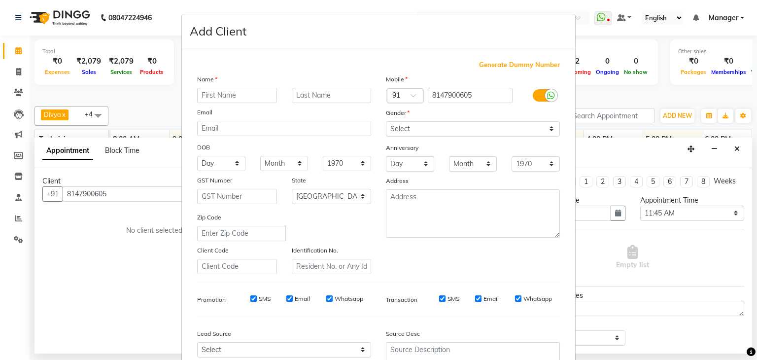
click at [247, 90] on input "text" at bounding box center [237, 95] width 80 height 15
type input "Shilpa"
click at [454, 130] on select "Select Male Female Other Prefer Not To Say" at bounding box center [473, 128] width 174 height 15
select select "female"
click at [386, 122] on select "Select Male Female Other Prefer Not To Say" at bounding box center [473, 128] width 174 height 15
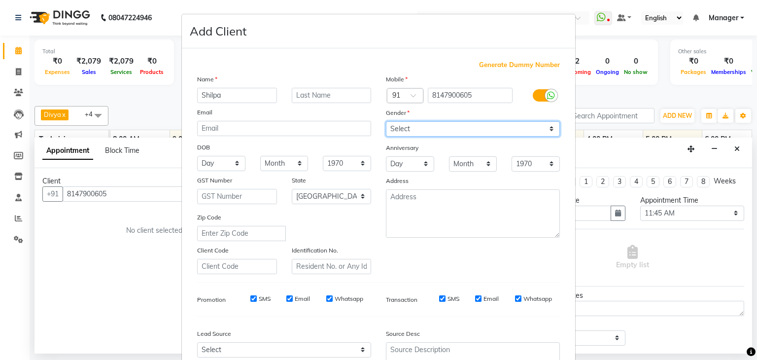
scroll to position [100, 0]
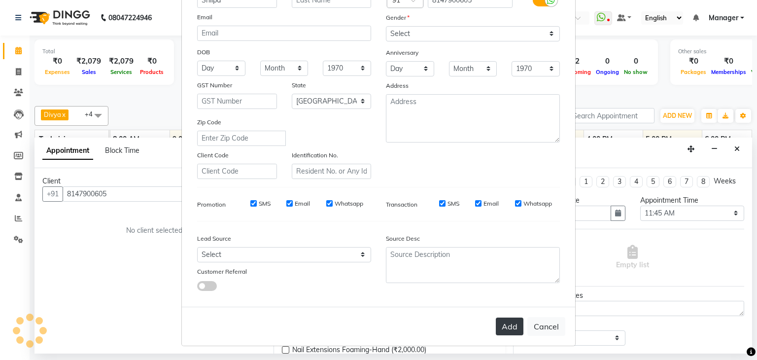
click at [505, 324] on button "Add" at bounding box center [510, 326] width 28 height 18
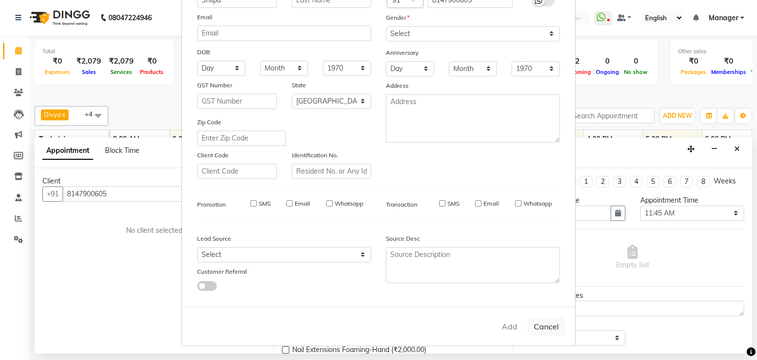
type input "81******05"
select select
select select "null"
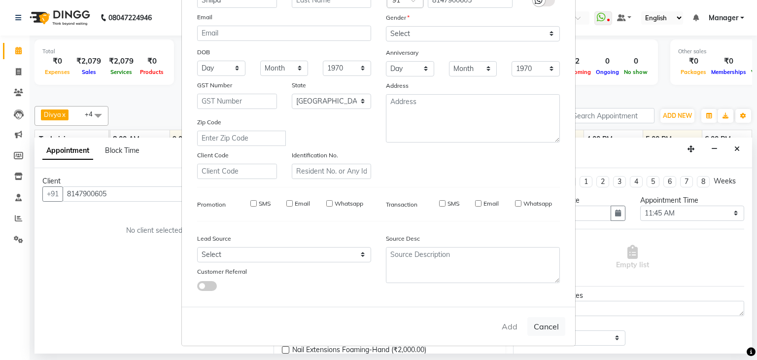
select select
checkbox input "false"
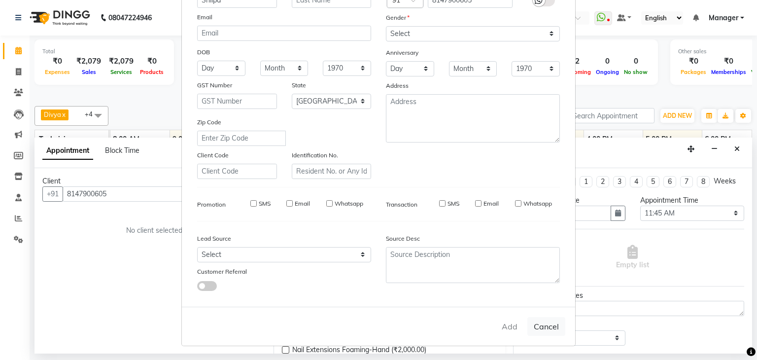
checkbox input "false"
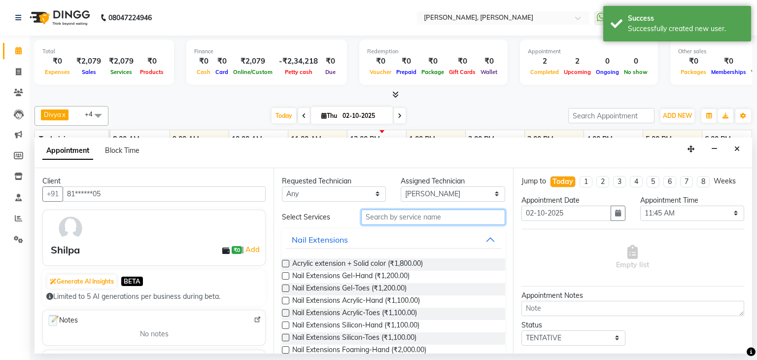
click at [422, 213] on input "text" at bounding box center [433, 216] width 144 height 15
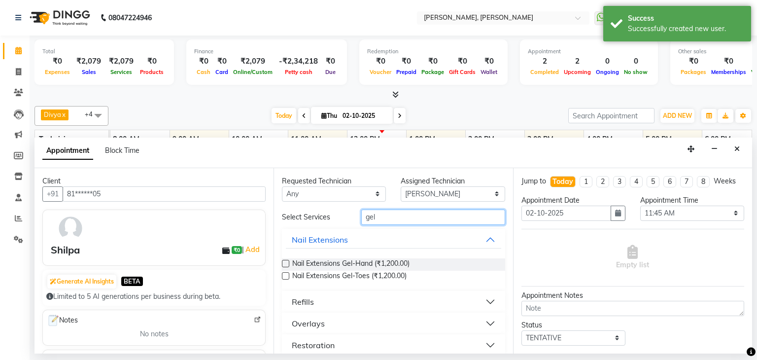
type input "gel"
click at [287, 262] on label at bounding box center [285, 263] width 7 height 7
click at [287, 262] on input "checkbox" at bounding box center [285, 264] width 6 height 6
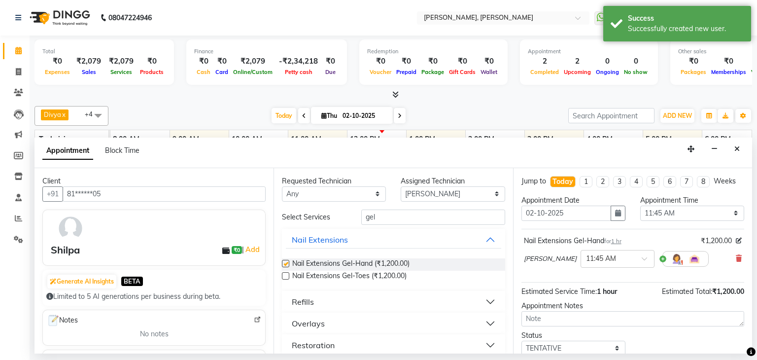
checkbox input "false"
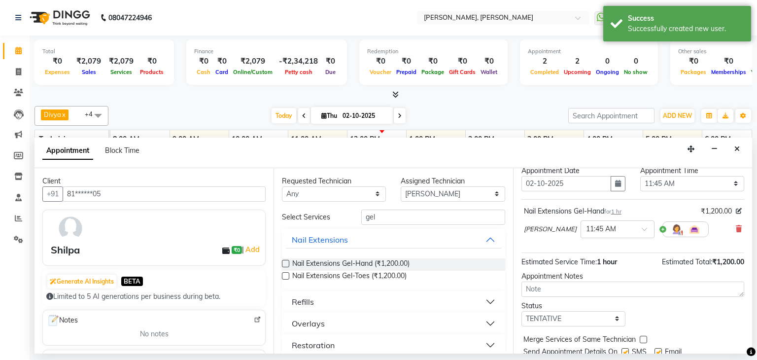
scroll to position [64, 0]
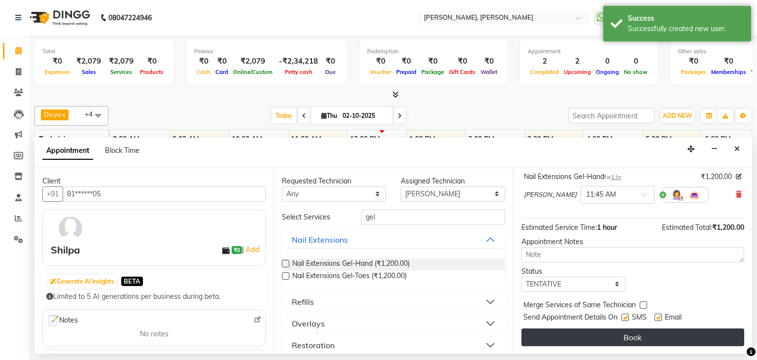
click at [622, 339] on button "Book" at bounding box center [632, 337] width 223 height 18
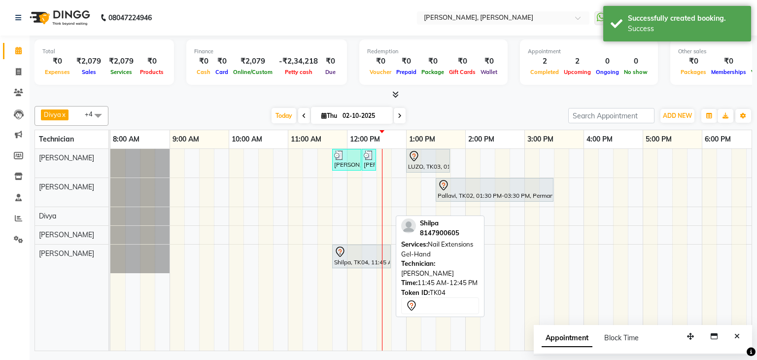
click at [360, 254] on div at bounding box center [361, 252] width 55 height 12
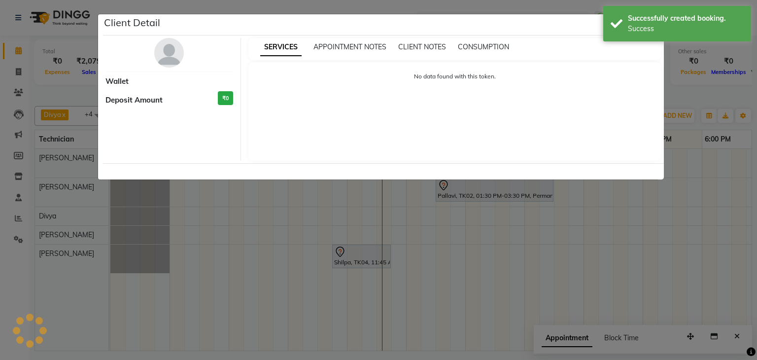
select select "7"
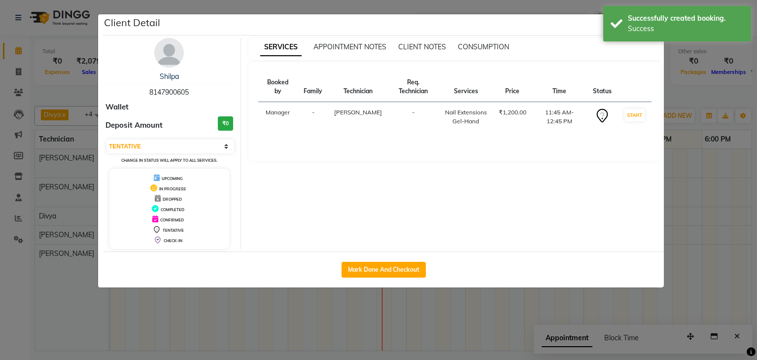
click at [732, 233] on ngb-modal-window "Client Detail Shilpa 8147900605 Wallet Deposit Amount ₹0 Select IN SERVICE CONF…" at bounding box center [378, 180] width 757 height 360
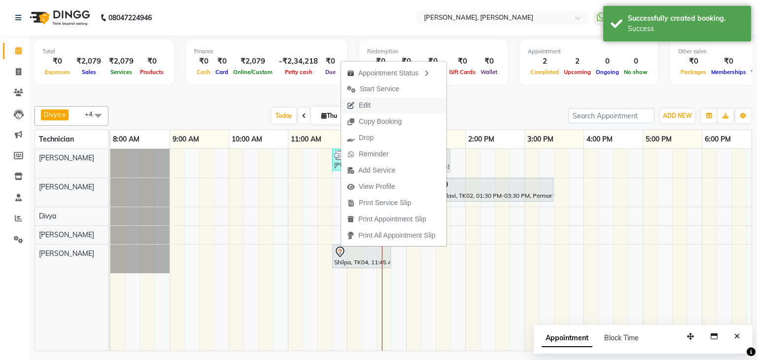
click at [378, 103] on button "Edit" at bounding box center [393, 105] width 105 height 16
select select "tentative"
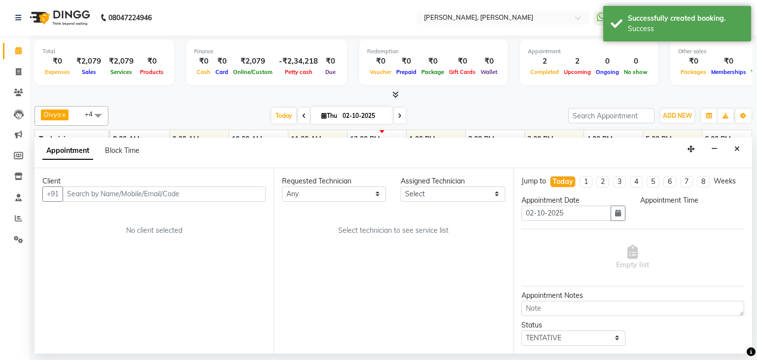
select select "87862"
select select "705"
select select "3204"
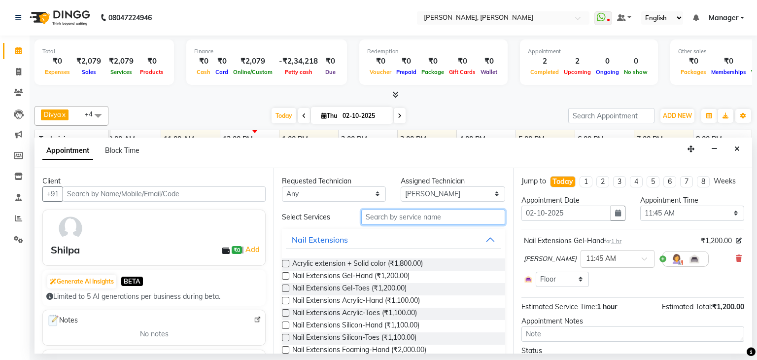
click at [404, 216] on input "text" at bounding box center [433, 216] width 144 height 15
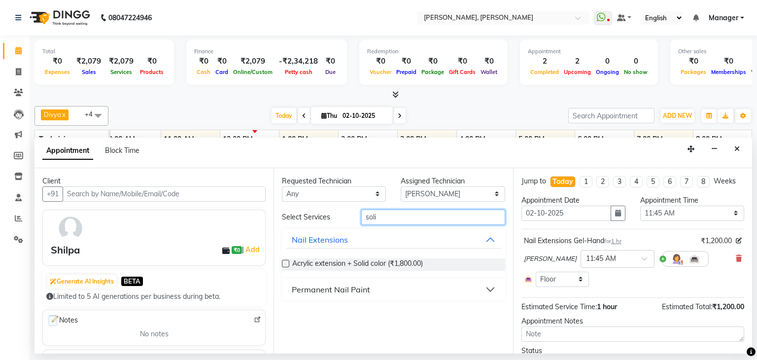
type input "soli"
click at [384, 289] on button "Permanent Nail Paint" at bounding box center [393, 289] width 215 height 18
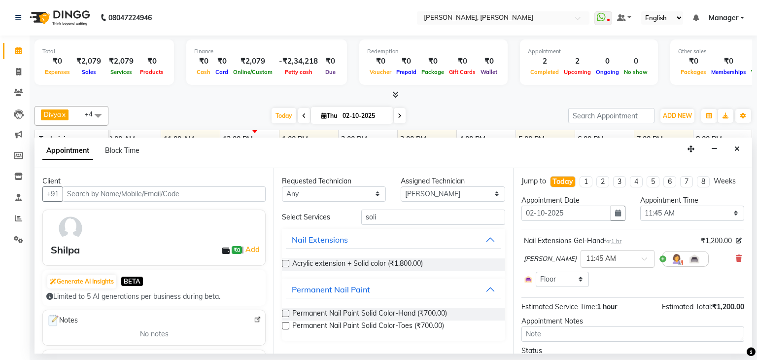
click at [283, 312] on label at bounding box center [285, 312] width 7 height 7
click at [283, 312] on input "checkbox" at bounding box center [285, 314] width 6 height 6
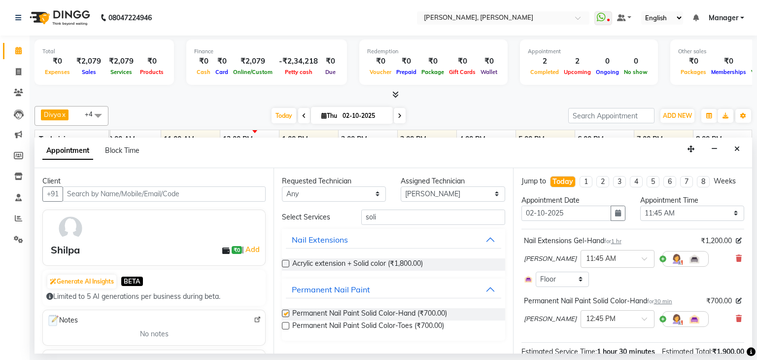
checkbox input "false"
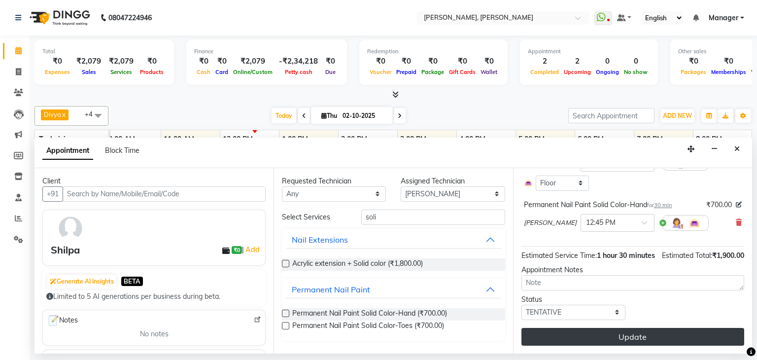
scroll to position [106, 0]
click at [657, 335] on button "Update" at bounding box center [632, 337] width 223 height 18
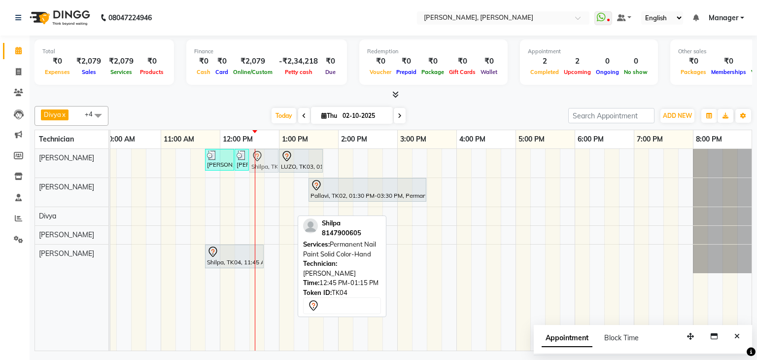
drag, startPoint x: 278, startPoint y: 255, endPoint x: 262, endPoint y: 160, distance: 96.6
click at [262, 160] on tbody "Priya Raman, TK01, 11:45 AM-12:15 PM, Nail Extensions Gel-Hand Priya Raman, TK0…" at bounding box center [367, 211] width 769 height 124
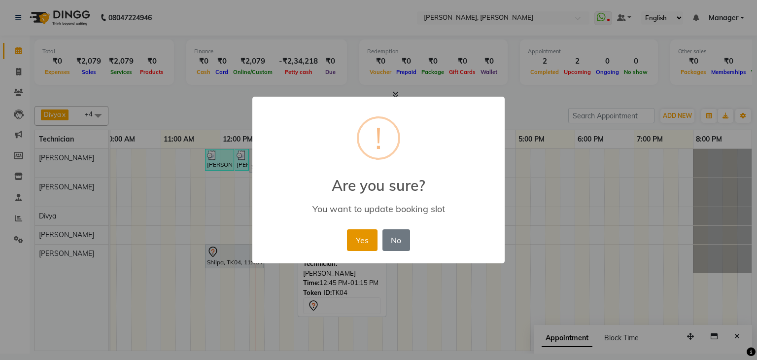
click at [367, 233] on button "Yes" at bounding box center [362, 240] width 30 height 22
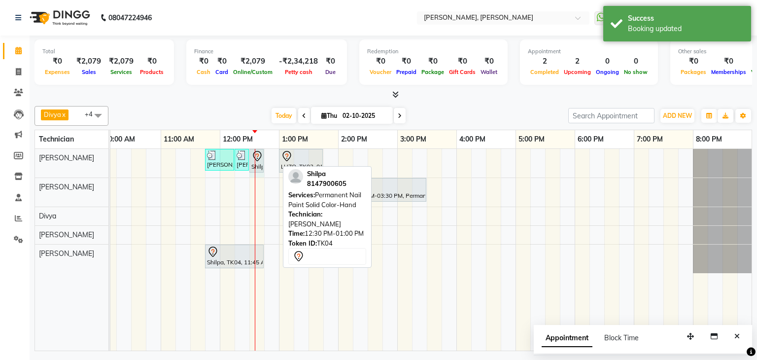
drag, startPoint x: 276, startPoint y: 159, endPoint x: 258, endPoint y: 166, distance: 19.0
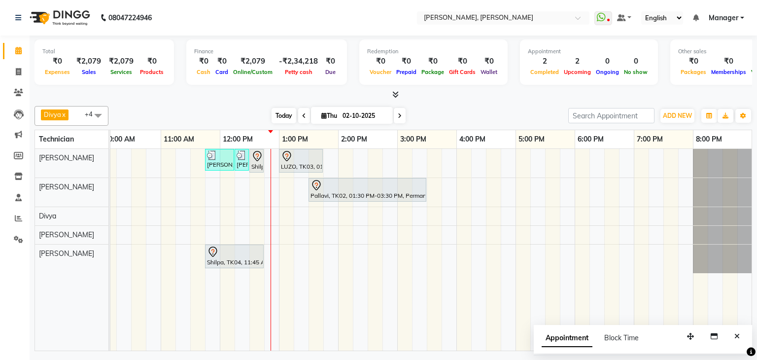
click at [284, 113] on span "Today" at bounding box center [284, 115] width 25 height 15
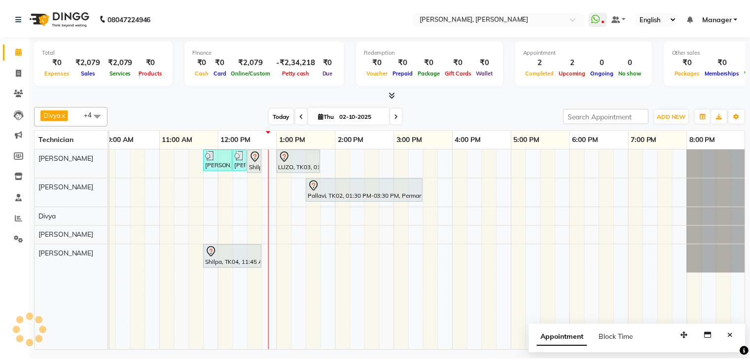
scroll to position [0, 127]
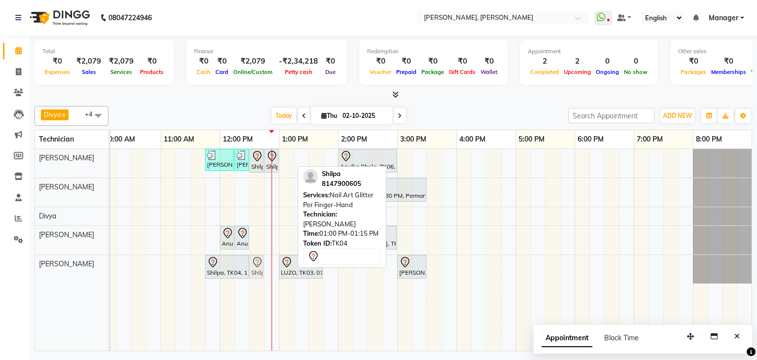
drag, startPoint x: 289, startPoint y: 160, endPoint x: 266, endPoint y: 272, distance: 113.8
click at [266, 272] on div "Priya Raman, TK01, 11:45 AM-12:15 PM, Nail Extensions Gel-Hand Priya Raman, TK0…" at bounding box center [367, 250] width 769 height 202
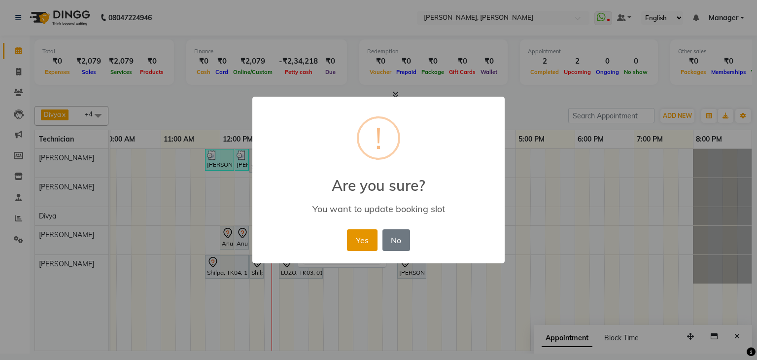
click at [364, 239] on button "Yes" at bounding box center [362, 240] width 30 height 22
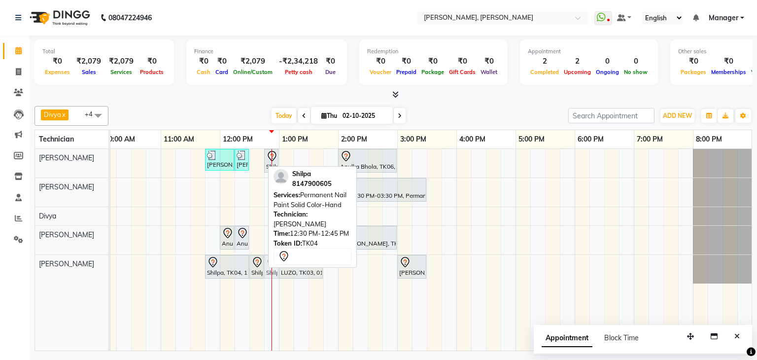
drag, startPoint x: 254, startPoint y: 164, endPoint x: 269, endPoint y: 272, distance: 108.9
click at [269, 272] on tbody "Priya Raman, TK01, 11:45 AM-12:15 PM, Nail Extensions Gel-Hand Priya Raman, TK0…" at bounding box center [367, 216] width 769 height 135
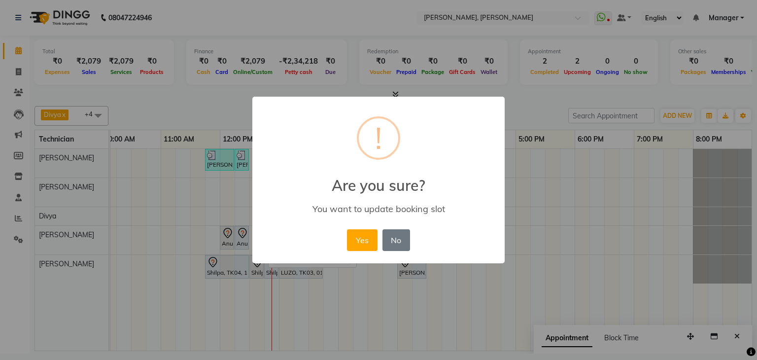
click at [365, 240] on button "Yes" at bounding box center [362, 240] width 30 height 22
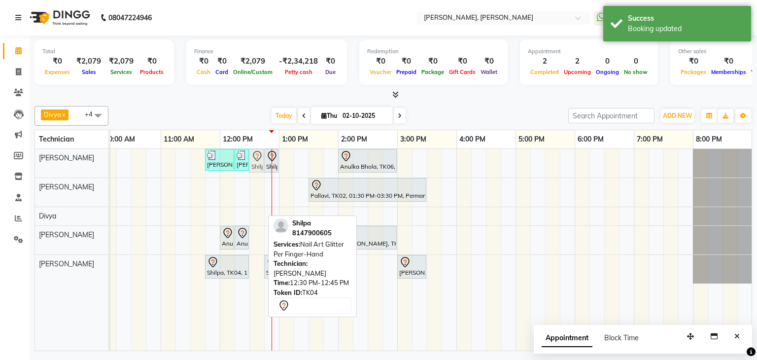
drag, startPoint x: 258, startPoint y: 262, endPoint x: 256, endPoint y: 172, distance: 90.2
click at [257, 170] on tbody "Priya Raman, TK01, 11:45 AM-12:15 PM, Nail Extensions Gel-Hand Priya Raman, TK0…" at bounding box center [367, 216] width 769 height 135
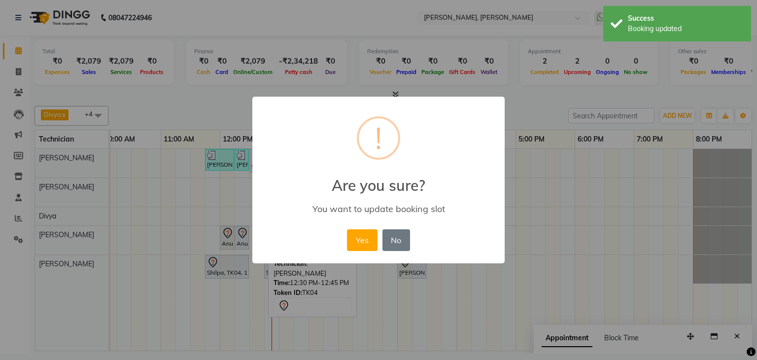
click at [361, 239] on button "Yes" at bounding box center [362, 240] width 30 height 22
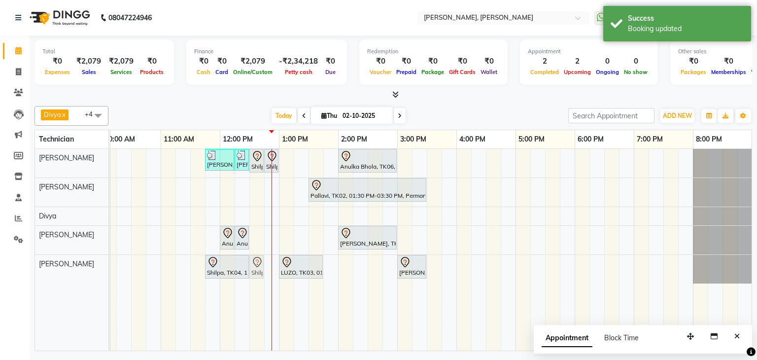
drag, startPoint x: 265, startPoint y: 264, endPoint x: 252, endPoint y: 267, distance: 13.6
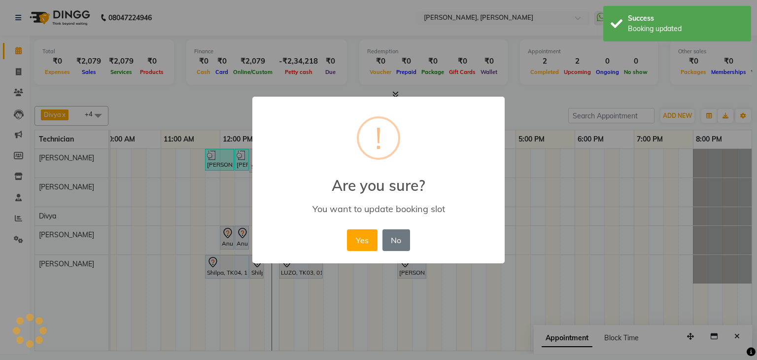
click at [361, 239] on button "Yes" at bounding box center [362, 240] width 30 height 22
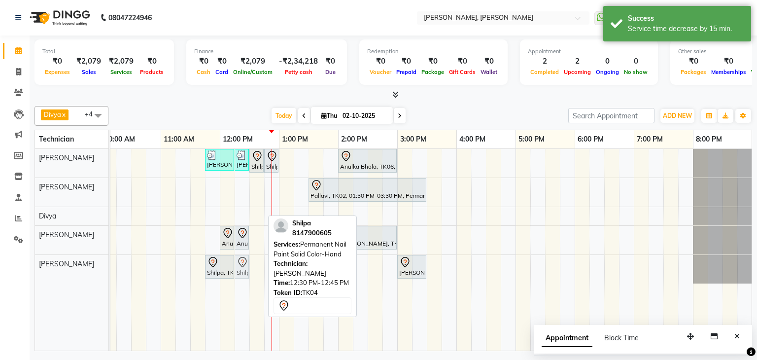
drag, startPoint x: 254, startPoint y: 265, endPoint x: 244, endPoint y: 271, distance: 11.1
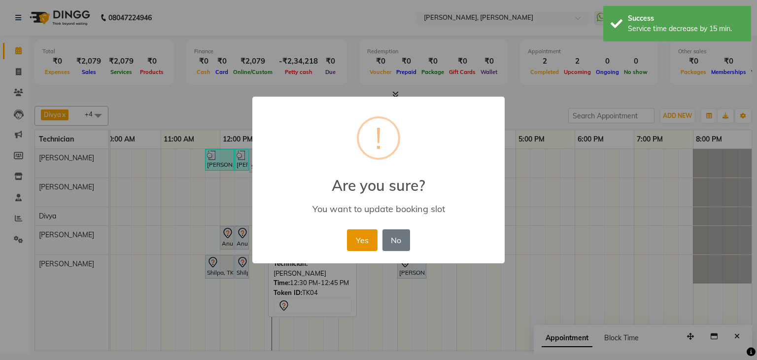
click at [359, 239] on button "Yes" at bounding box center [362, 240] width 30 height 22
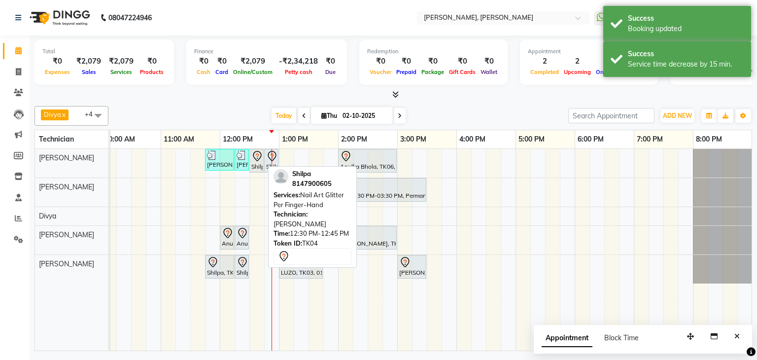
click at [258, 163] on div "Shilpa, TK04, 12:30 PM-12:45 PM, Nail Art Glitter Per Finger-Hand" at bounding box center [256, 160] width 12 height 21
select select "7"
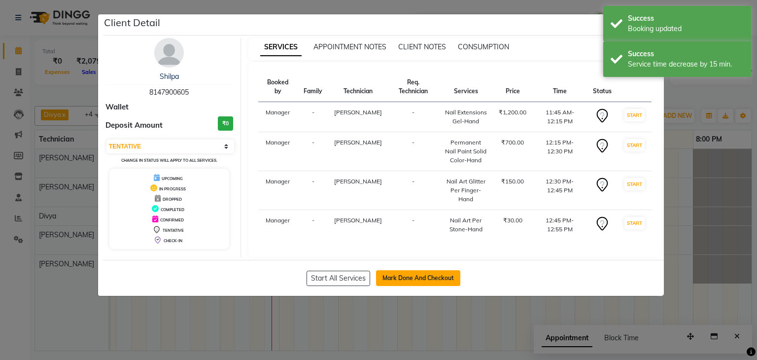
click at [407, 270] on button "Mark Done And Checkout" at bounding box center [418, 278] width 84 height 16
select select "6455"
select select "service"
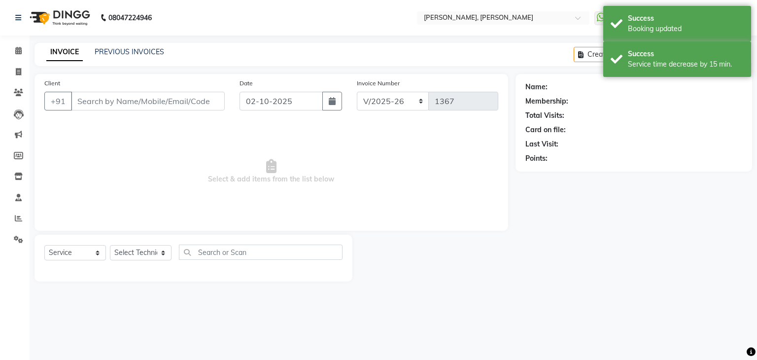
type input "81******05"
select select "54412"
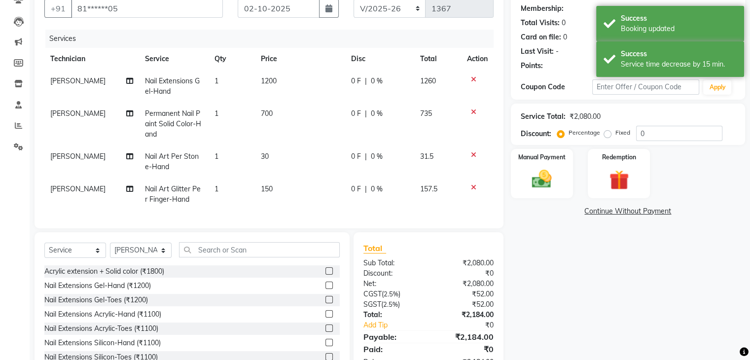
scroll to position [99, 0]
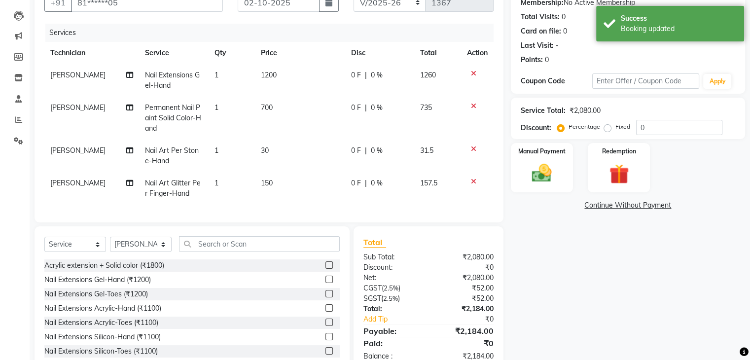
click at [221, 155] on td "1" at bounding box center [231, 155] width 46 height 33
select select "54412"
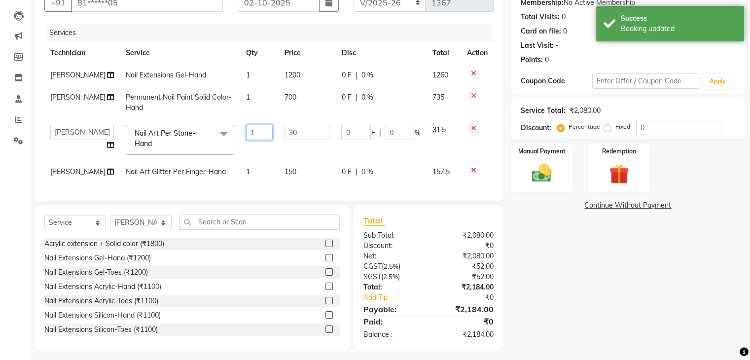
click at [262, 138] on input "1" at bounding box center [259, 132] width 26 height 15
type input "18"
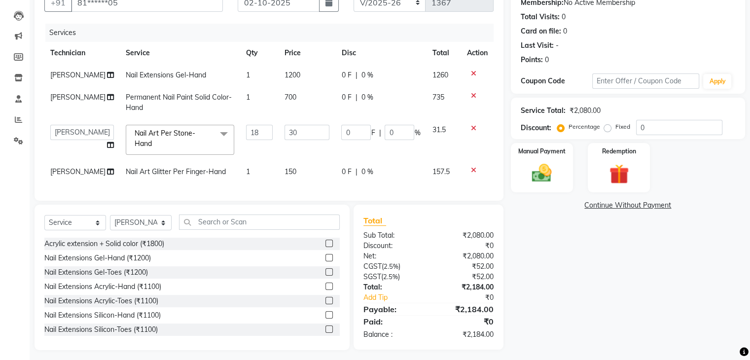
click at [255, 167] on tbody "Suhel Nail Extensions Gel-Hand 1 1200 0 F | 0 % 1260 Suhel Permanent Nail Paint…" at bounding box center [268, 123] width 449 height 119
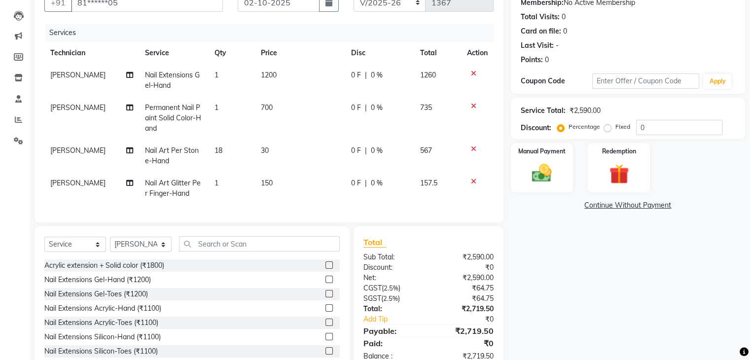
click at [240, 180] on td "1" at bounding box center [231, 188] width 46 height 33
select select "54412"
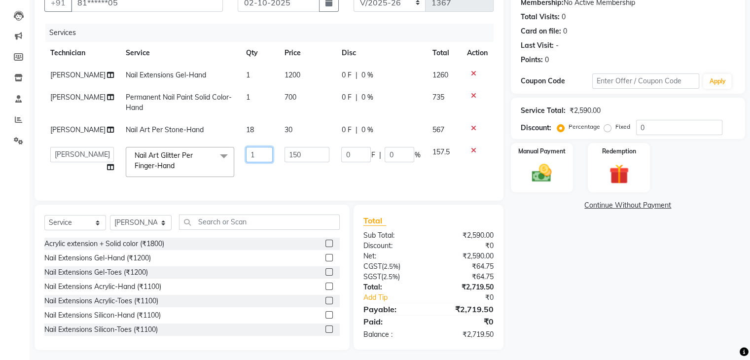
click at [252, 157] on input "1" at bounding box center [259, 154] width 26 height 15
type input "2"
click at [585, 246] on div "Name: Shilpa Membership: No Active Membership Total Visits: 0 Card on file: 0 L…" at bounding box center [631, 162] width 241 height 375
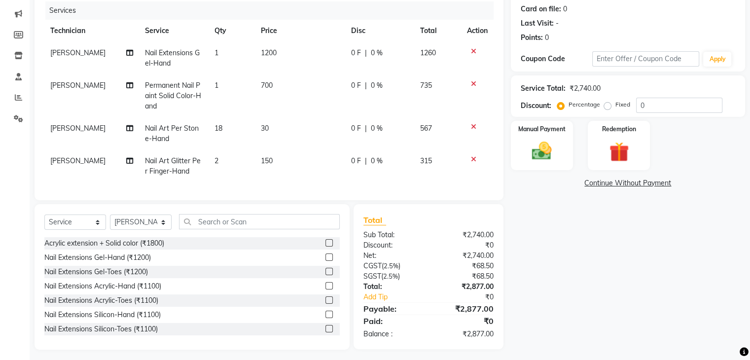
scroll to position [133, 0]
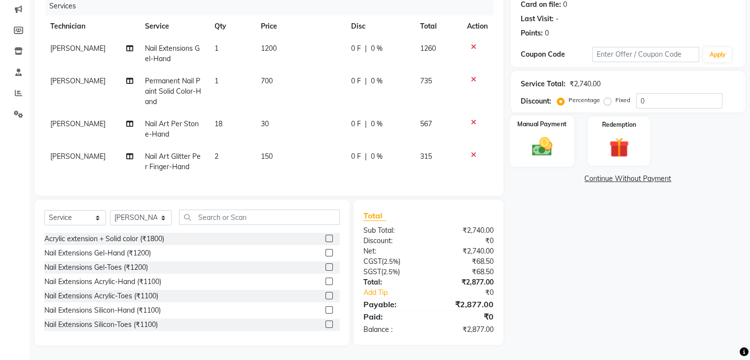
click at [542, 120] on label "Manual Payment" at bounding box center [541, 123] width 49 height 9
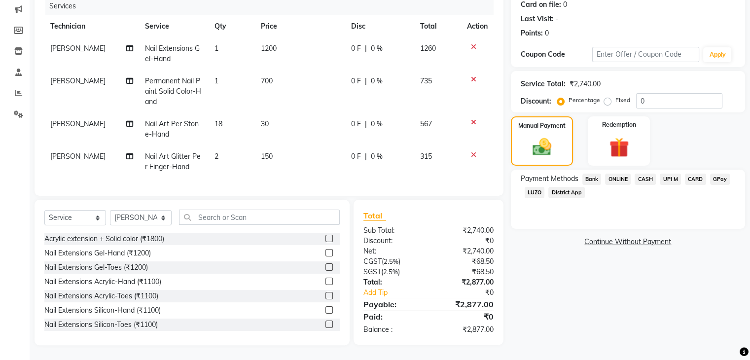
click at [669, 173] on span "UPI M" at bounding box center [669, 178] width 21 height 11
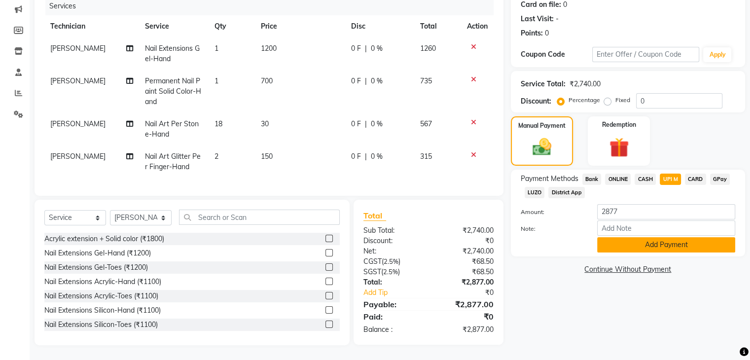
click at [662, 240] on button "Add Payment" at bounding box center [666, 244] width 138 height 15
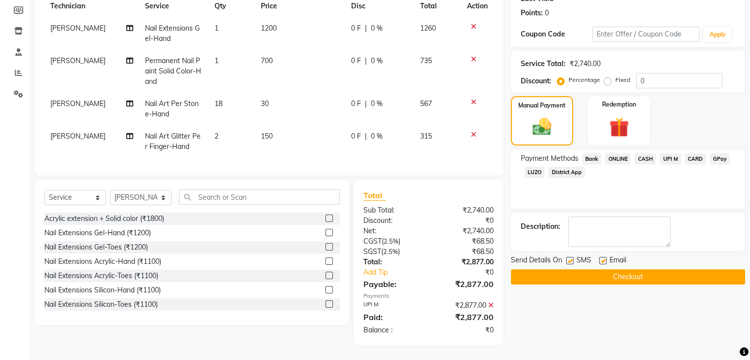
scroll to position [153, 0]
click at [634, 270] on button "Checkout" at bounding box center [628, 276] width 234 height 15
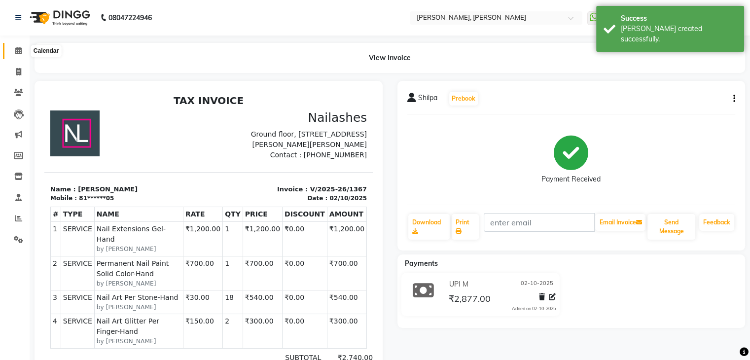
click at [18, 52] on icon at bounding box center [18, 50] width 6 height 7
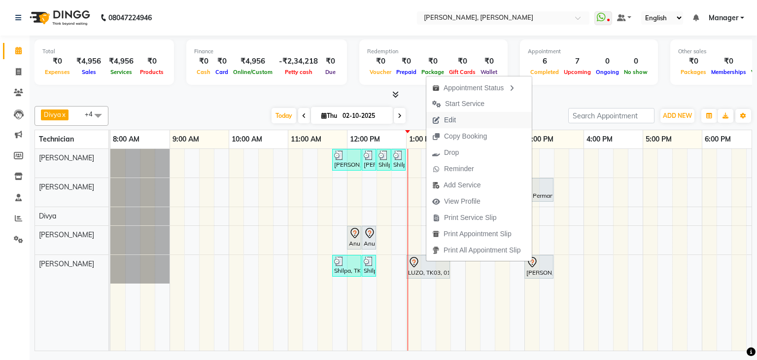
click at [447, 118] on span "Edit" at bounding box center [450, 120] width 12 height 10
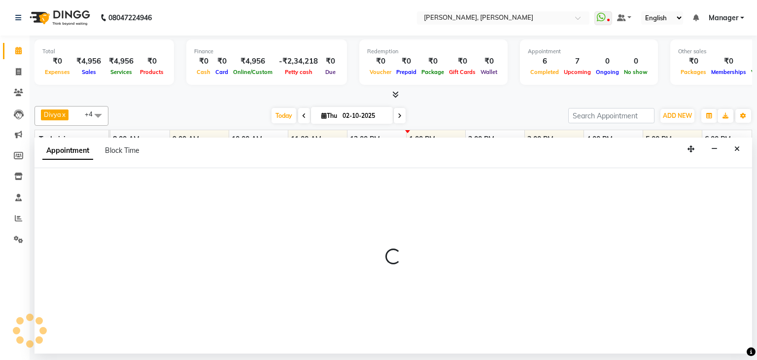
select select "87862"
select select "780"
select select "tentative"
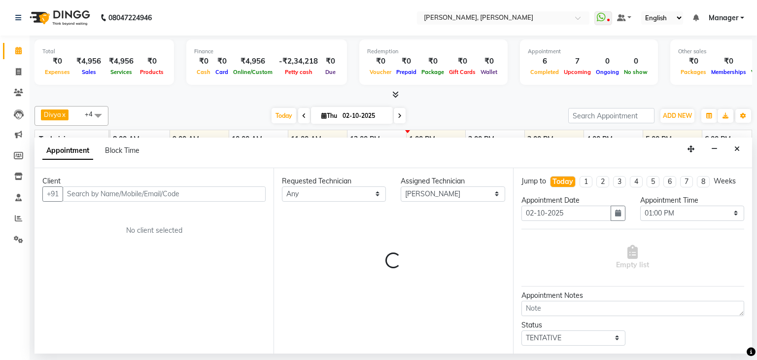
scroll to position [0, 127]
select select "3204"
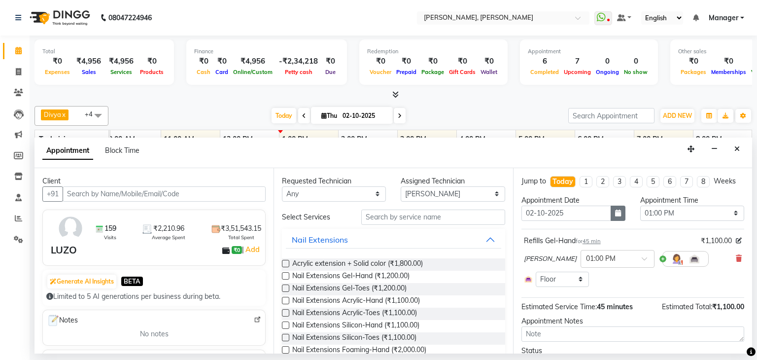
click at [611, 214] on button "button" at bounding box center [618, 213] width 15 height 15
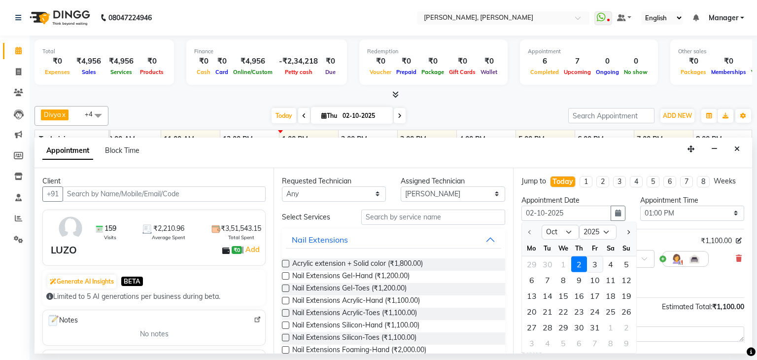
click at [594, 261] on div "3" at bounding box center [595, 264] width 16 height 16
type input "03-10-2025"
select select "780"
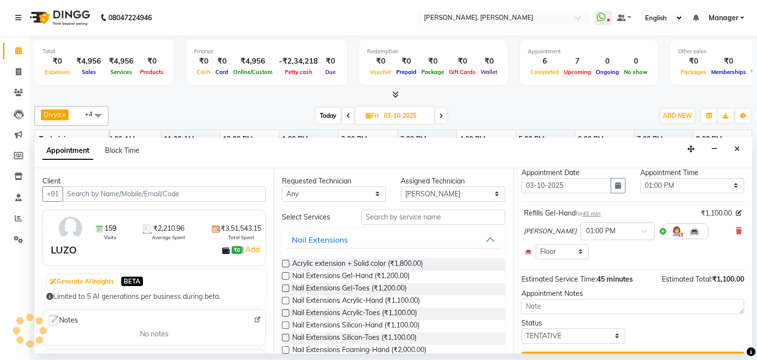
scroll to position [51, 0]
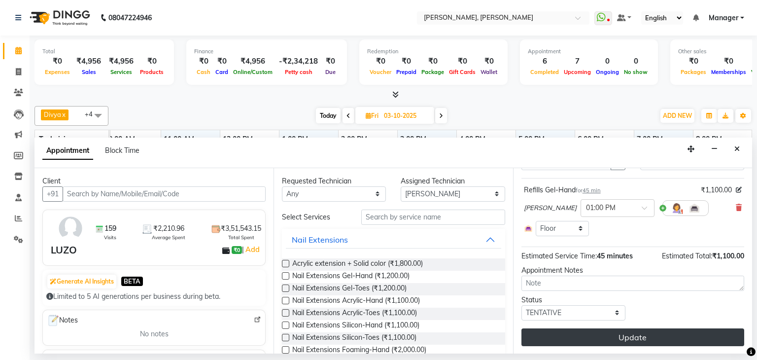
click at [638, 336] on button "Update" at bounding box center [632, 337] width 223 height 18
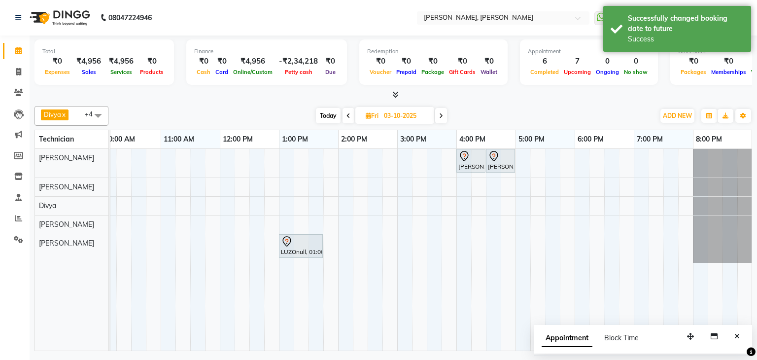
click at [325, 115] on span "Today" at bounding box center [328, 115] width 25 height 15
type input "02-10-2025"
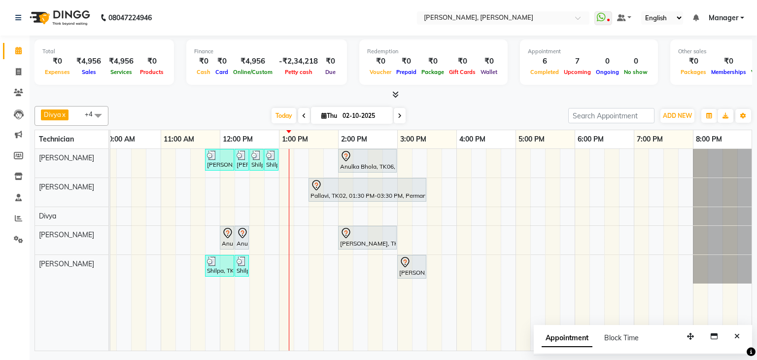
click at [446, 100] on div "Total ₹0 Expenses ₹4,956 Sales ₹4,956 Services ₹0 Products Finance ₹0 Cash ₹0 C…" at bounding box center [393, 194] width 727 height 318
click at [736, 337] on icon "Close" at bounding box center [736, 336] width 5 height 7
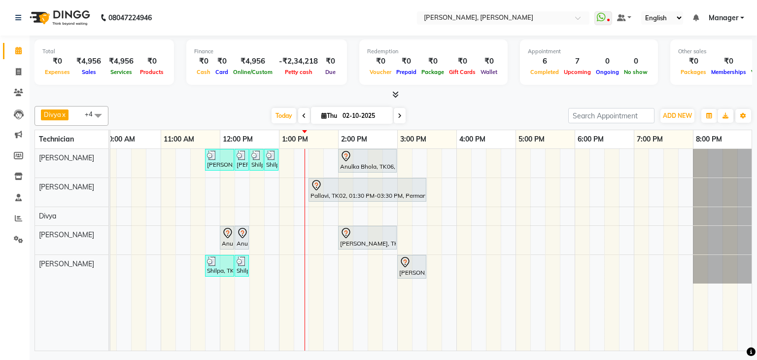
scroll to position [0, 135]
click at [631, 157] on div "Priya Raman, TK01, 11:45 AM-12:15 PM, Nail Extensions Gel-Hand Priya Raman, TK0…" at bounding box center [367, 250] width 769 height 202
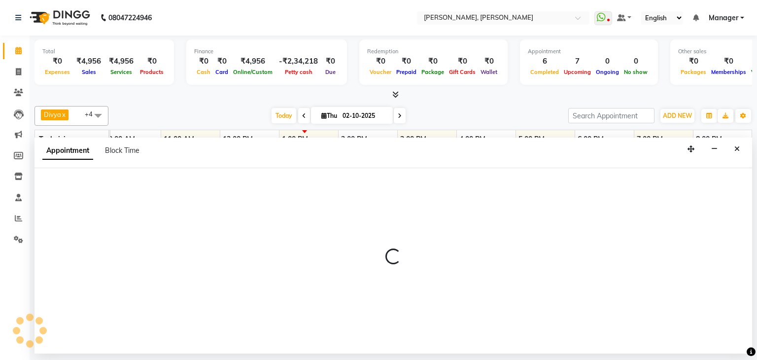
select select "54412"
select select "1140"
select select "tentative"
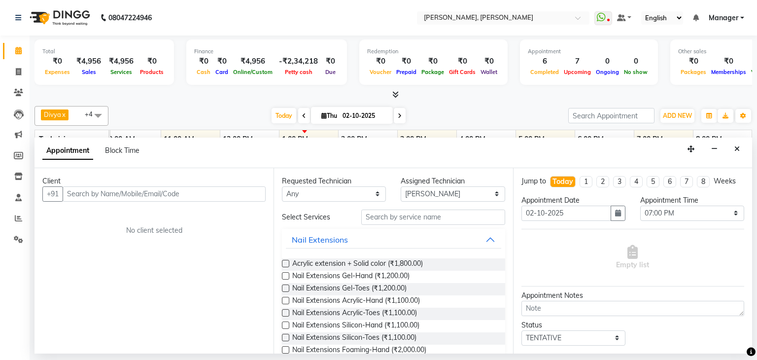
click at [215, 191] on input "text" at bounding box center [164, 193] width 203 height 15
click at [739, 150] on icon "Close" at bounding box center [736, 148] width 5 height 7
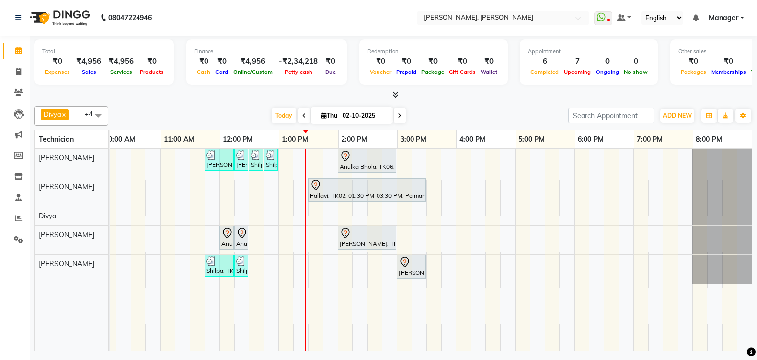
click at [352, 261] on div "Priya Raman, TK01, 11:45 AM-12:15 PM, Nail Extensions Gel-Hand Priya Raman, TK0…" at bounding box center [367, 250] width 769 height 202
select select "87862"
select select "tentative"
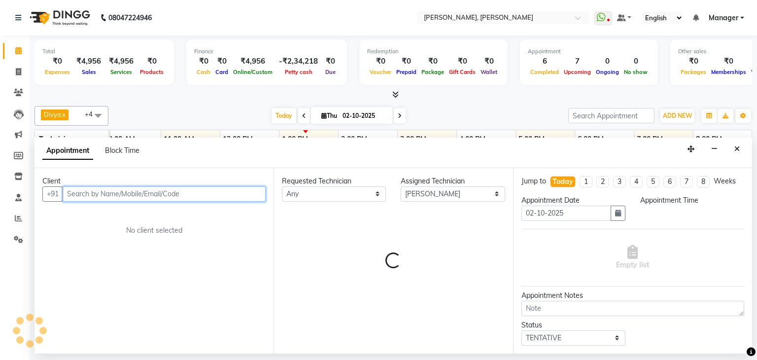
select select "855"
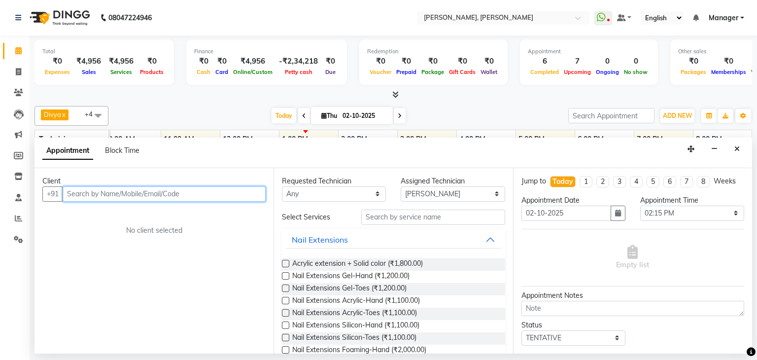
click at [170, 191] on input "text" at bounding box center [164, 193] width 203 height 15
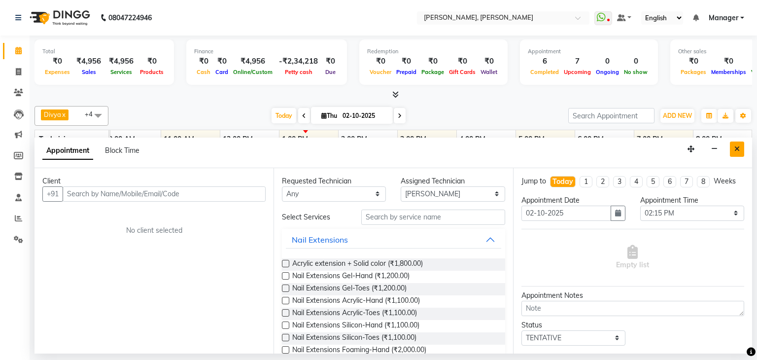
click at [735, 144] on button "Close" at bounding box center [737, 148] width 14 height 15
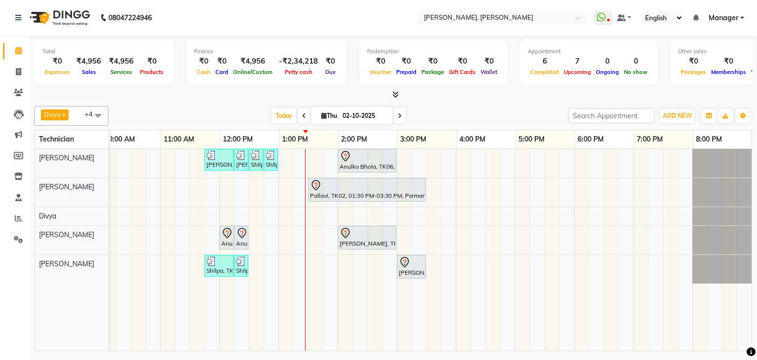
click at [353, 260] on div "Priya Raman, TK01, 11:45 AM-12:15 PM, Nail Extensions Gel-Hand Priya Raman, TK0…" at bounding box center [367, 250] width 769 height 202
select select "87862"
select select "855"
select select "tentative"
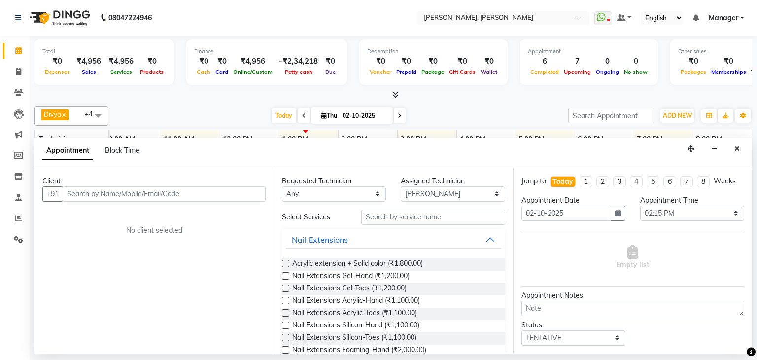
click at [142, 198] on input "text" at bounding box center [164, 193] width 203 height 15
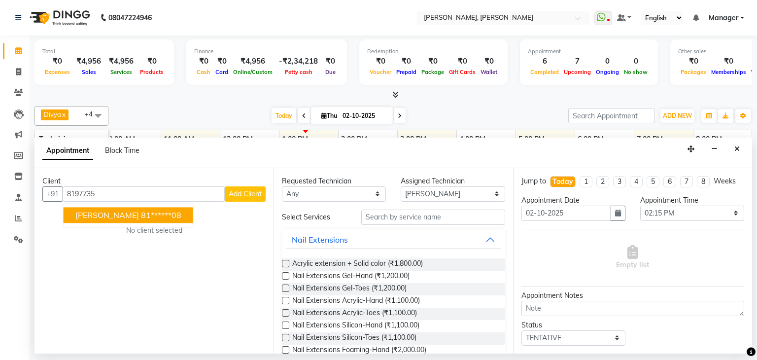
click at [141, 216] on ngb-highlight "81******08" at bounding box center [161, 215] width 40 height 10
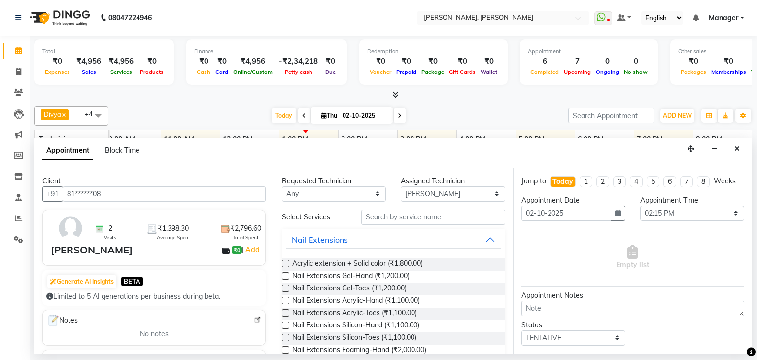
type input "81******08"
click at [430, 221] on input "text" at bounding box center [433, 216] width 144 height 15
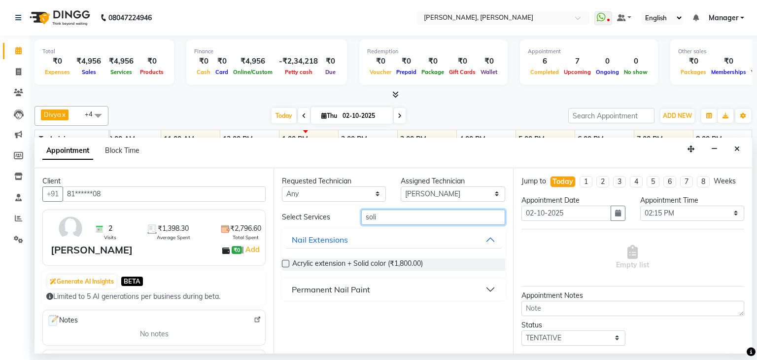
type input "soli"
click at [361, 285] on div "Permanent Nail Paint" at bounding box center [331, 289] width 78 height 12
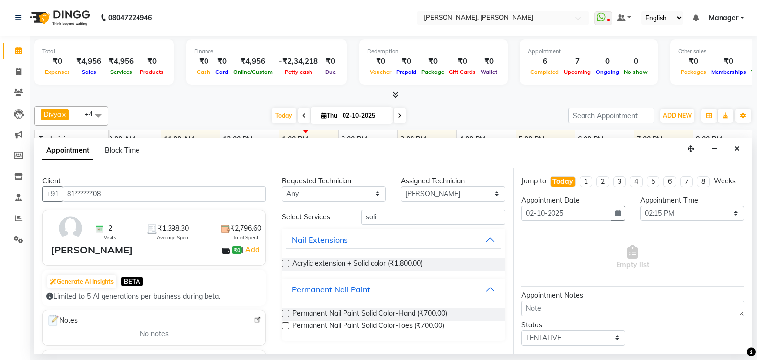
click at [284, 312] on label at bounding box center [285, 312] width 7 height 7
click at [284, 312] on input "checkbox" at bounding box center [285, 314] width 6 height 6
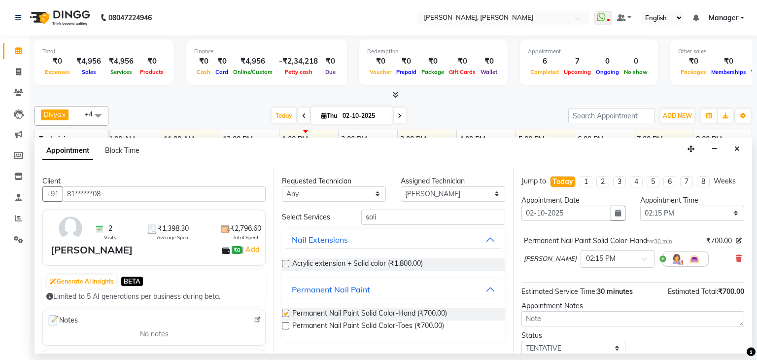
checkbox input "false"
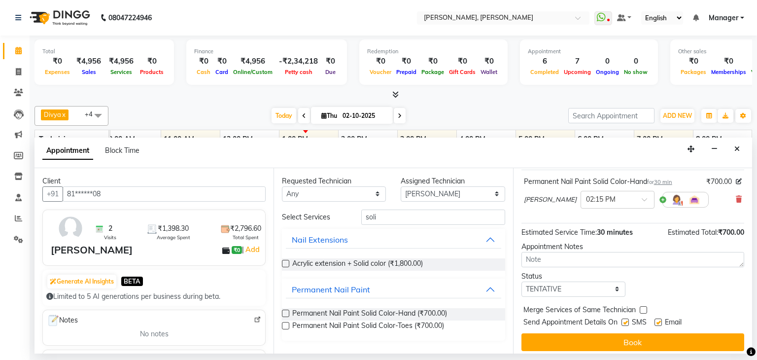
scroll to position [64, 0]
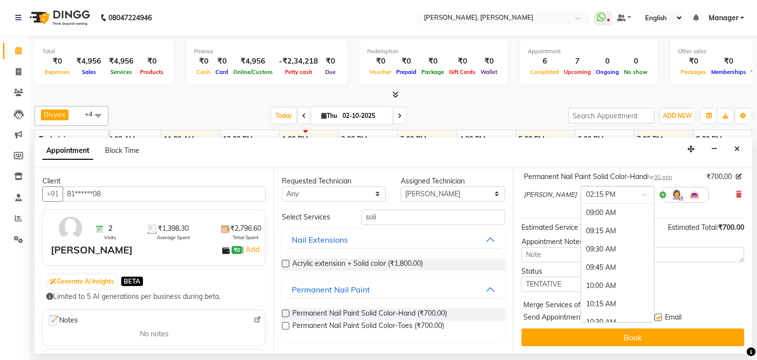
click at [642, 193] on span at bounding box center [648, 197] width 12 height 10
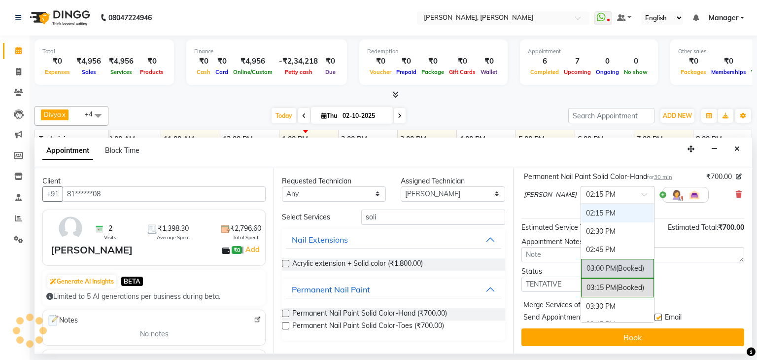
click at [581, 261] on div "03:00 PM (Booked)" at bounding box center [617, 268] width 73 height 19
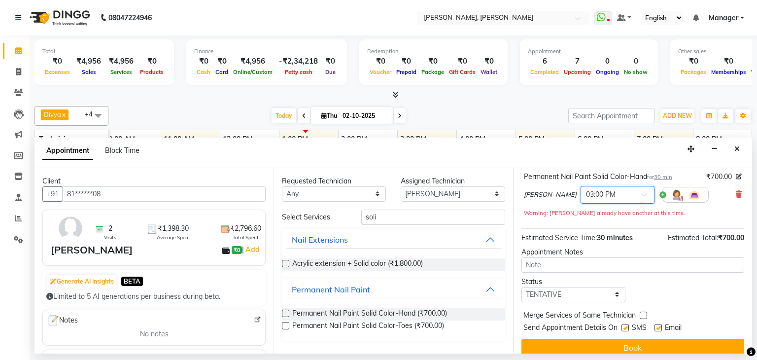
scroll to position [74, 0]
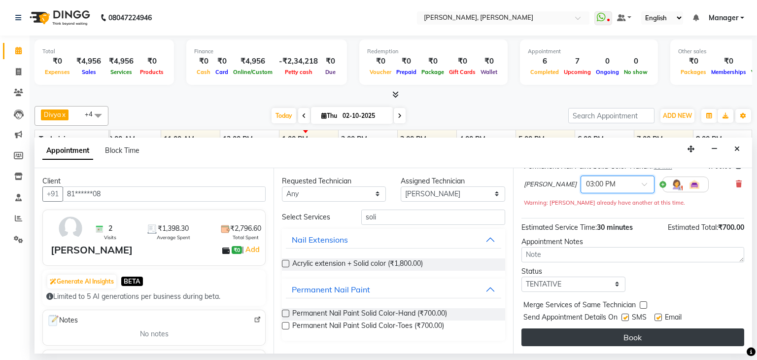
click at [633, 334] on button "Book" at bounding box center [632, 337] width 223 height 18
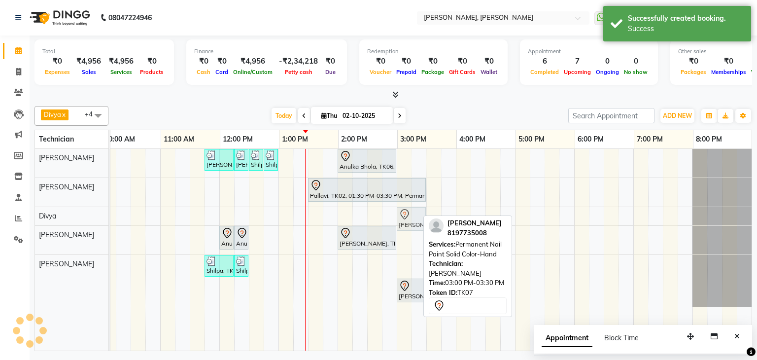
drag, startPoint x: 410, startPoint y: 263, endPoint x: 409, endPoint y: 211, distance: 51.3
click at [409, 211] on tbody "Priya Raman, TK01, 11:45 AM-12:15 PM, Nail Extensions Gel-Hand Priya Raman, TK0…" at bounding box center [367, 228] width 769 height 158
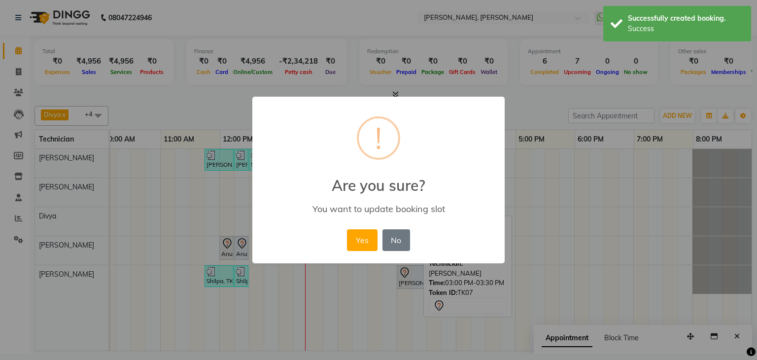
drag, startPoint x: 367, startPoint y: 243, endPoint x: 416, endPoint y: 243, distance: 49.3
click at [369, 243] on button "Yes" at bounding box center [362, 240] width 30 height 22
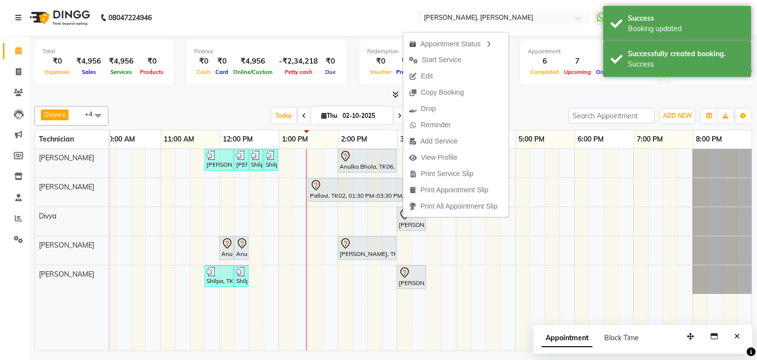
click at [440, 71] on button "Edit" at bounding box center [455, 76] width 105 height 16
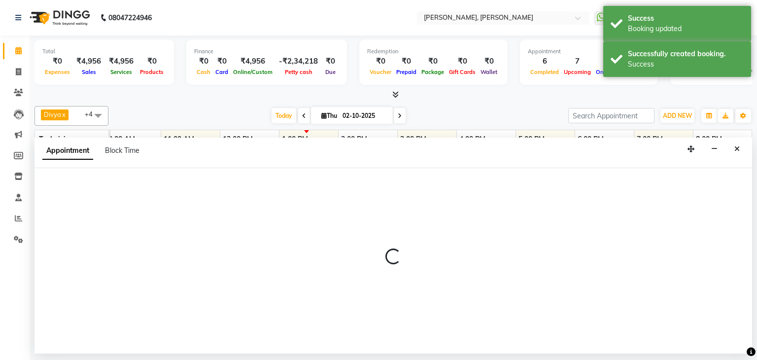
select select "72520"
select select "900"
select select "tentative"
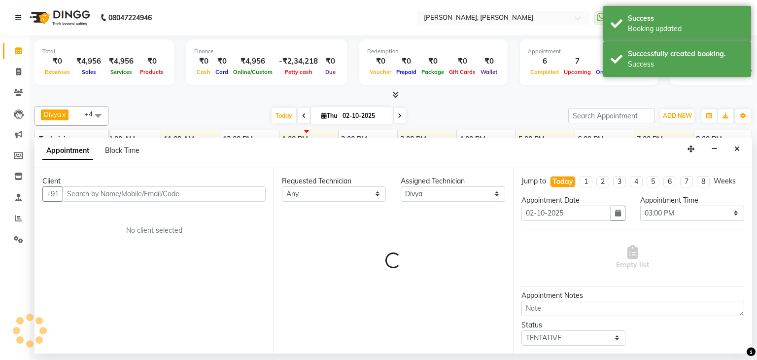
scroll to position [0, 127]
select select "3204"
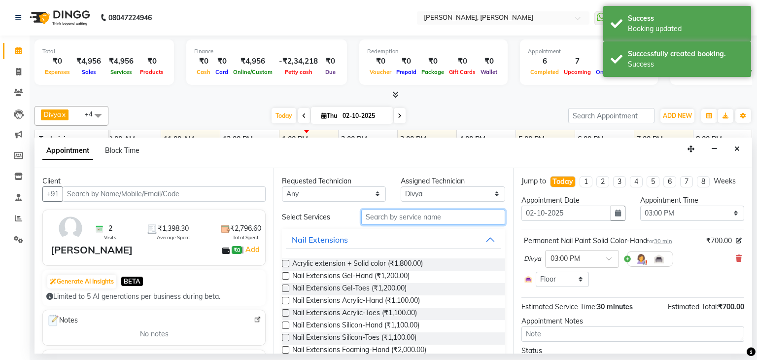
click at [381, 221] on input "text" at bounding box center [433, 216] width 144 height 15
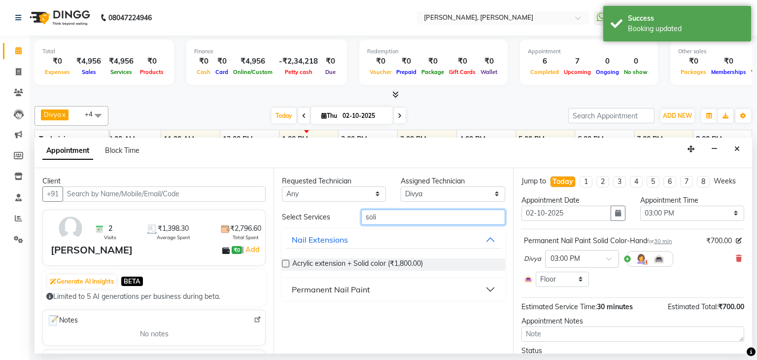
type input "soli"
click at [359, 291] on div "Permanent Nail Paint" at bounding box center [331, 289] width 78 height 12
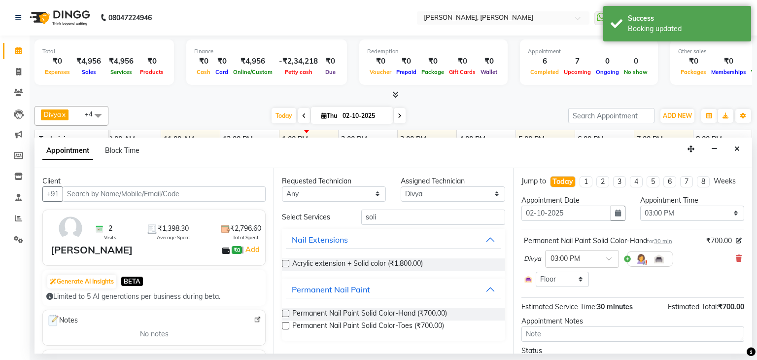
click at [283, 324] on label at bounding box center [285, 325] width 7 height 7
click at [283, 324] on input "checkbox" at bounding box center [285, 326] width 6 height 6
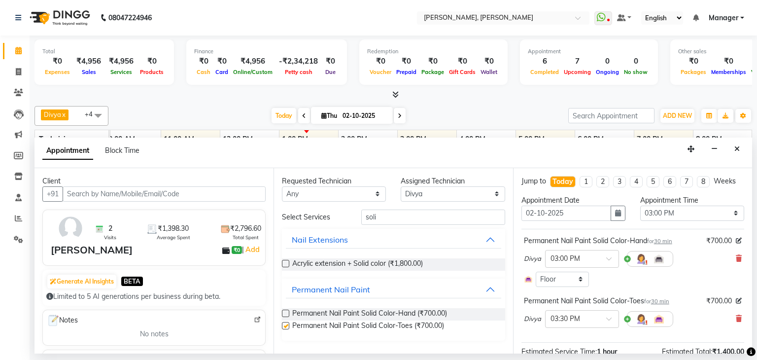
checkbox input "false"
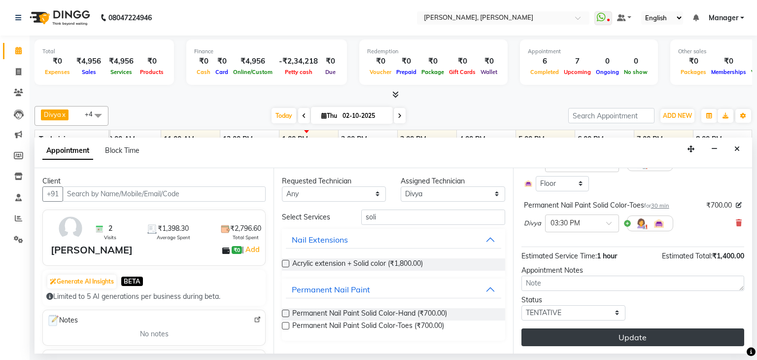
click at [618, 340] on button "Update" at bounding box center [632, 337] width 223 height 18
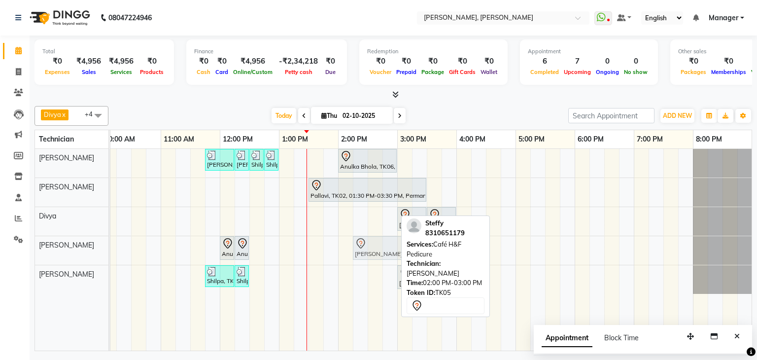
drag, startPoint x: 367, startPoint y: 243, endPoint x: 379, endPoint y: 244, distance: 12.9
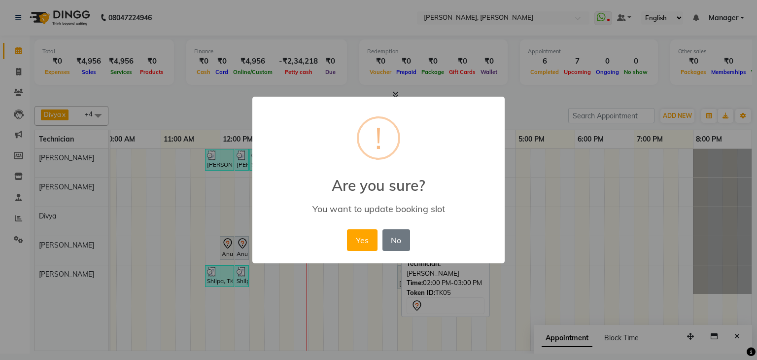
drag, startPoint x: 365, startPoint y: 239, endPoint x: 554, endPoint y: 259, distance: 190.3
click at [365, 239] on button "Yes" at bounding box center [362, 240] width 30 height 22
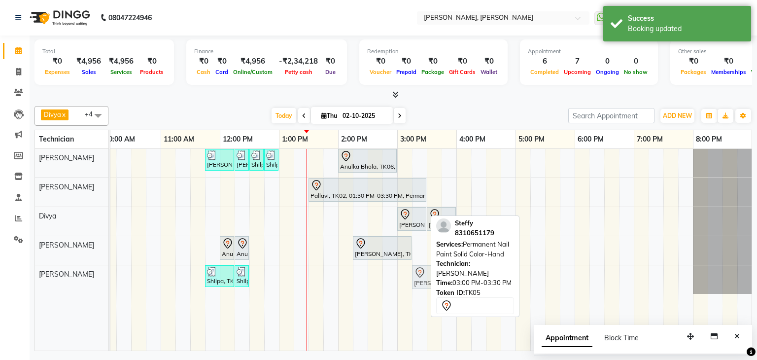
drag, startPoint x: 412, startPoint y: 274, endPoint x: 418, endPoint y: 275, distance: 7.1
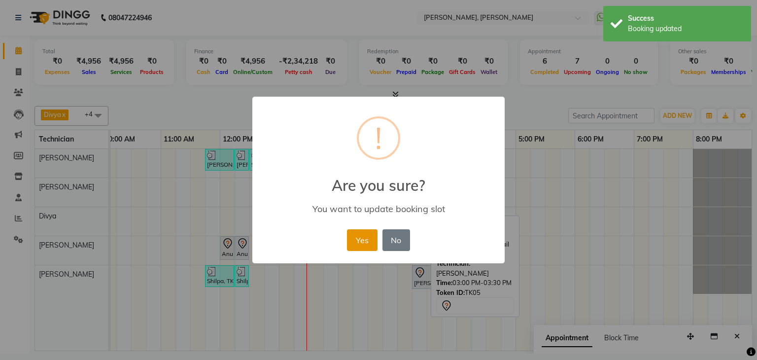
click at [364, 239] on button "Yes" at bounding box center [362, 240] width 30 height 22
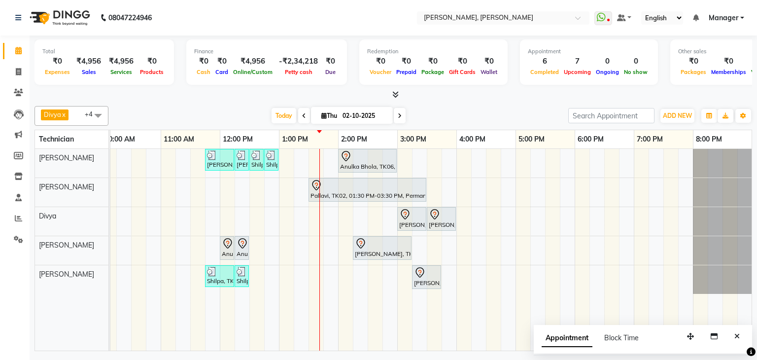
click at [460, 161] on div "Priya Raman, TK01, 11:45 AM-12:15 PM, Nail Extensions Gel-Hand Priya Raman, TK0…" at bounding box center [367, 250] width 769 height 202
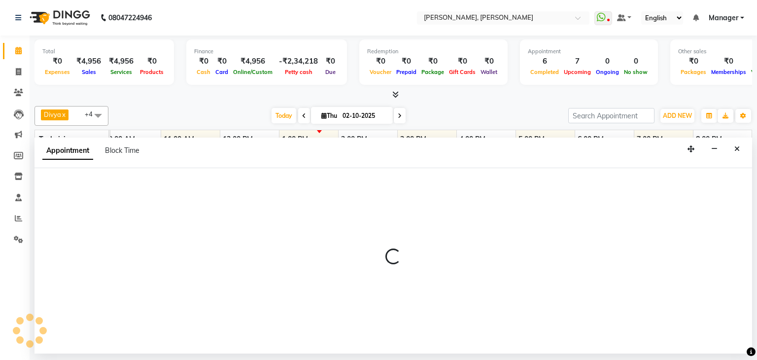
select select "54412"
select select "tentative"
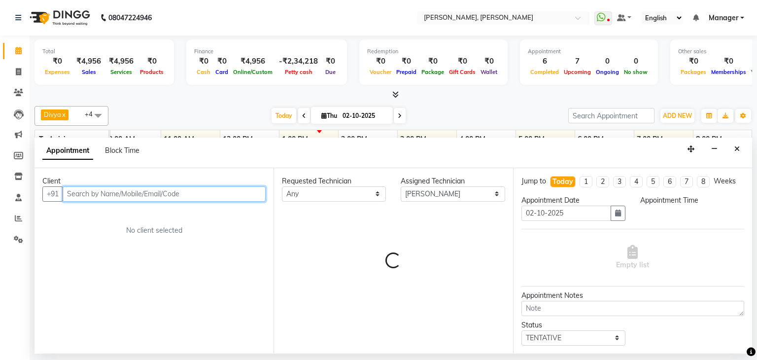
select select "960"
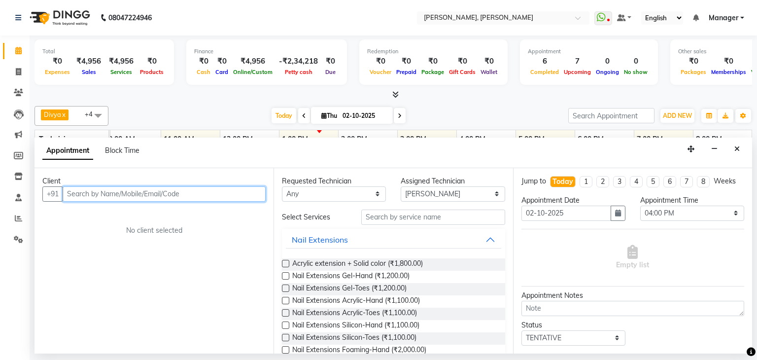
click at [214, 197] on input "text" at bounding box center [164, 193] width 203 height 15
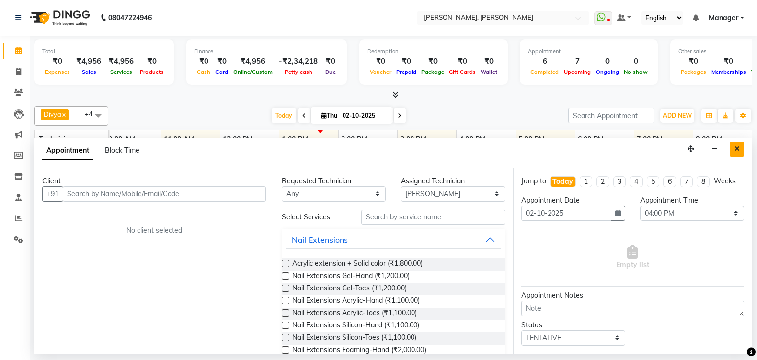
click at [736, 150] on icon "Close" at bounding box center [736, 148] width 5 height 7
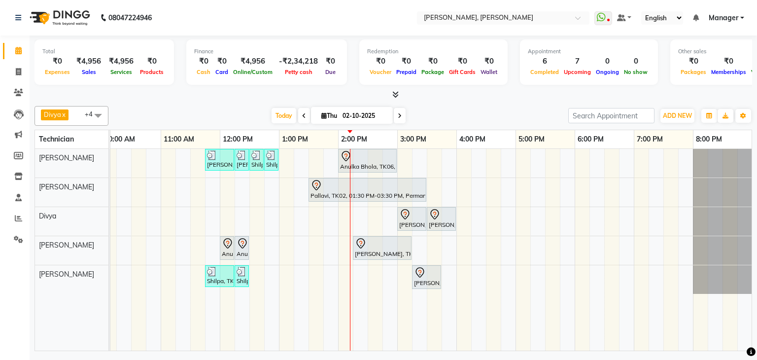
click at [465, 245] on div "Priya Raman, TK01, 11:45 AM-12:15 PM, Nail Extensions Gel-Hand Priya Raman, TK0…" at bounding box center [367, 250] width 769 height 202
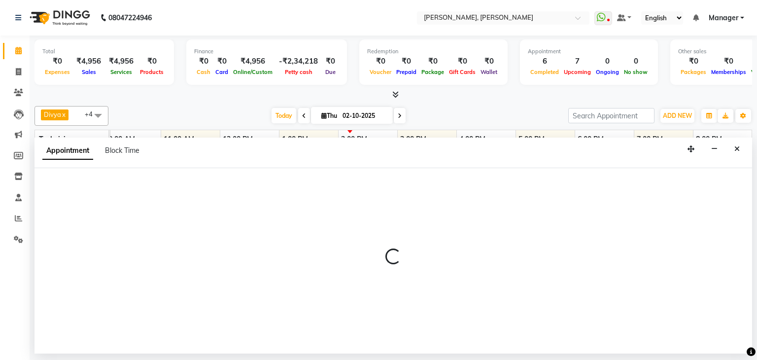
select select "86749"
select select "960"
select select "tentative"
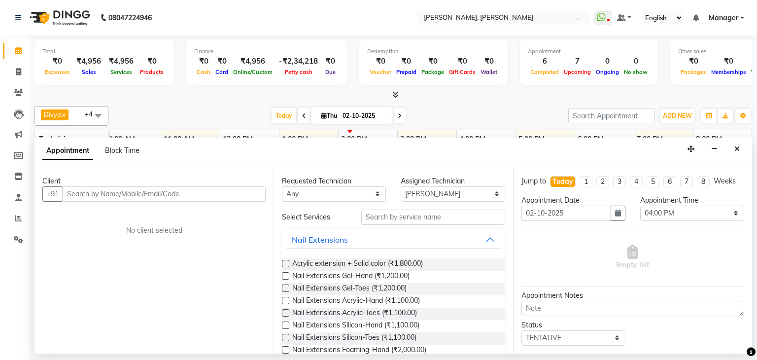
drag, startPoint x: 739, startPoint y: 151, endPoint x: 647, endPoint y: 217, distance: 113.8
click at [740, 152] on button "Close" at bounding box center [737, 148] width 14 height 15
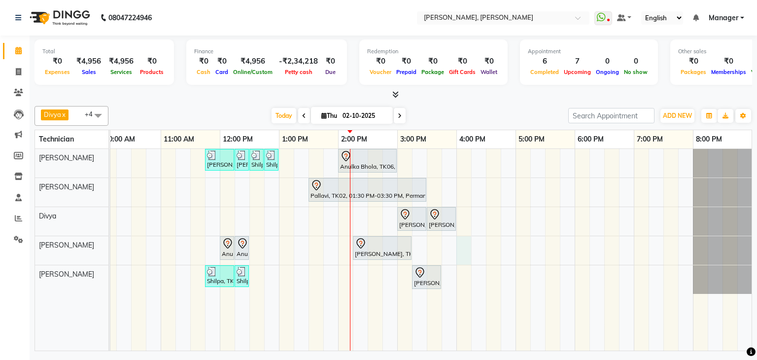
click at [463, 249] on div "Priya Raman, TK01, 11:45 AM-12:15 PM, Nail Extensions Gel-Hand Priya Raman, TK0…" at bounding box center [367, 250] width 769 height 202
select select "86749"
select select "960"
select select "tentative"
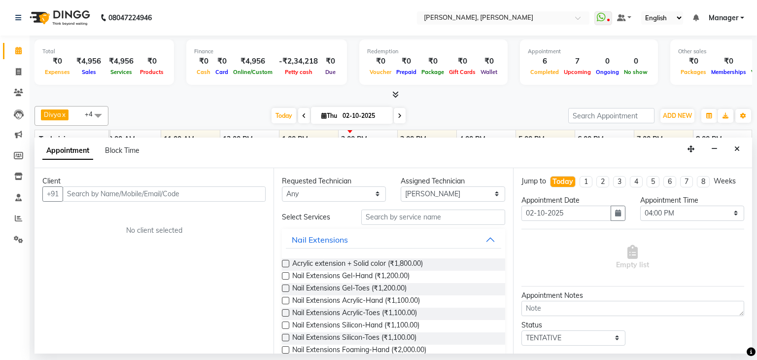
click at [207, 192] on input "text" at bounding box center [164, 193] width 203 height 15
click at [741, 152] on button "Close" at bounding box center [737, 148] width 14 height 15
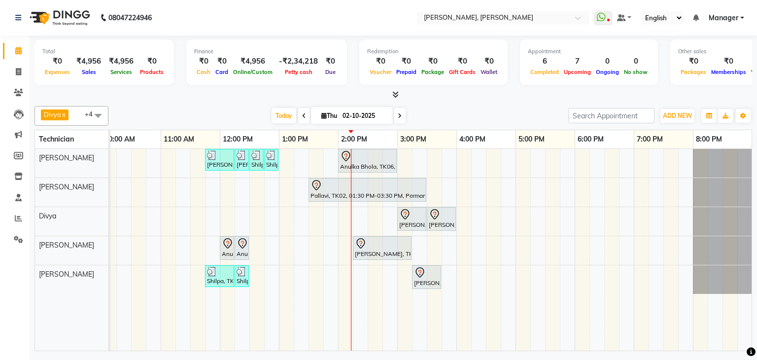
click at [464, 246] on div "Priya Raman, TK01, 11:45 AM-12:15 PM, Nail Extensions Gel-Hand Priya Raman, TK0…" at bounding box center [367, 250] width 769 height 202
select select "86749"
select select "tentative"
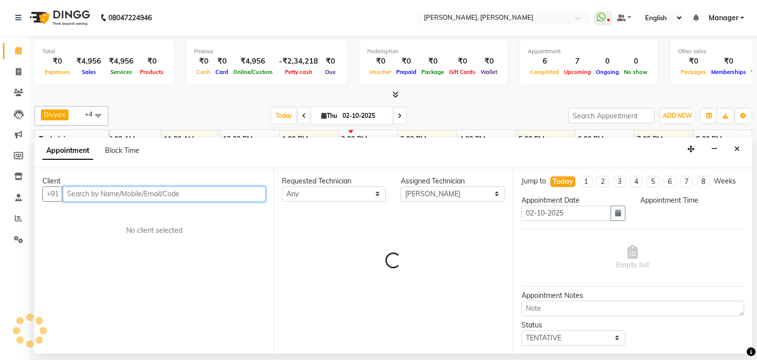
select select "960"
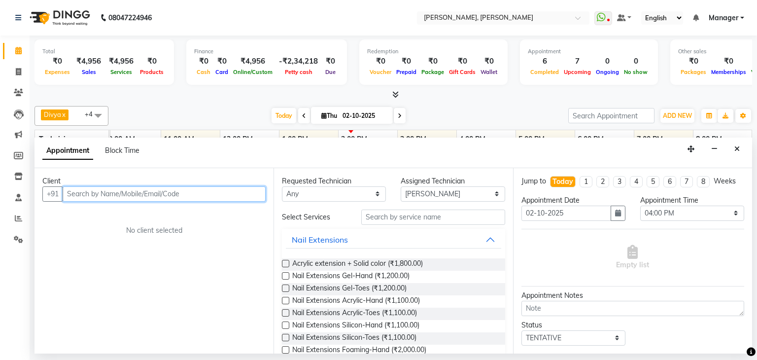
click at [230, 194] on input "text" at bounding box center [164, 193] width 203 height 15
click at [73, 193] on input "9166586681" at bounding box center [144, 193] width 162 height 15
click at [84, 194] on input "9166586681" at bounding box center [144, 193] width 162 height 15
click at [125, 194] on input "9166586681" at bounding box center [144, 193] width 162 height 15
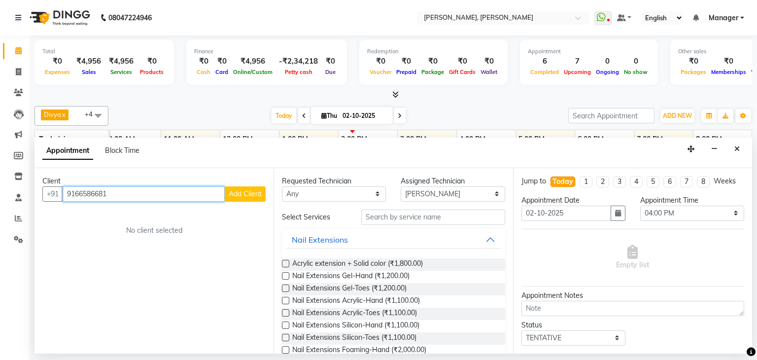
type input "9166586681"
click at [251, 191] on span "Add Client" at bounding box center [245, 193] width 33 height 9
select select "21"
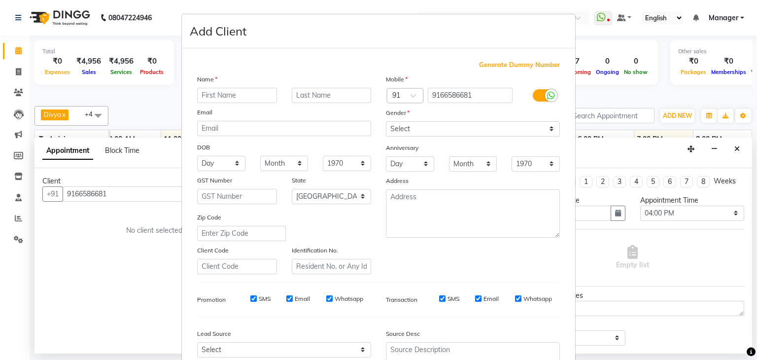
click at [223, 96] on input "text" at bounding box center [237, 95] width 80 height 15
type input "[PERSON_NAME]"
click at [440, 133] on select "Select Male Female Other Prefer Not To Say" at bounding box center [473, 128] width 174 height 15
select select "female"
click at [386, 122] on select "Select Male Female Other Prefer Not To Say" at bounding box center [473, 128] width 174 height 15
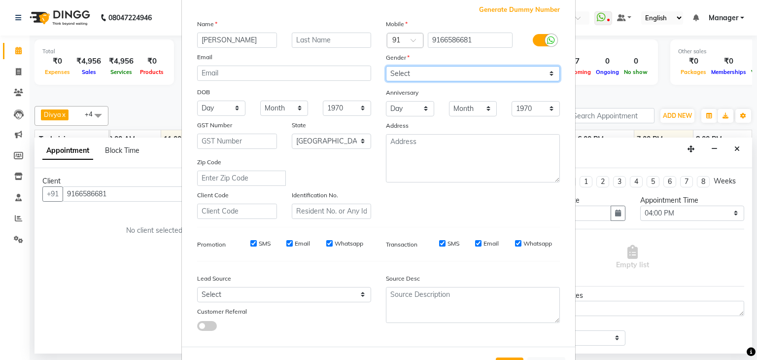
scroll to position [100, 0]
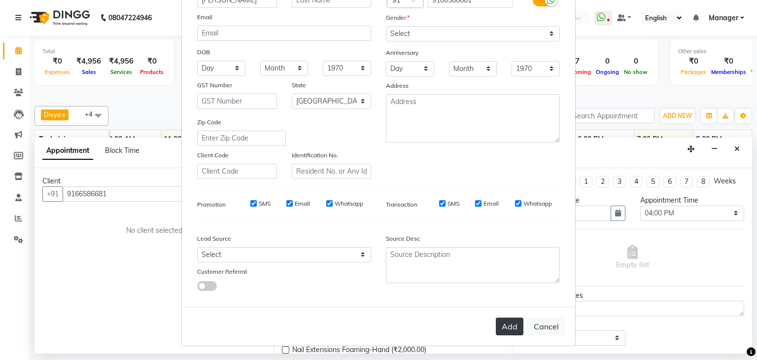
click at [501, 324] on button "Add" at bounding box center [510, 326] width 28 height 18
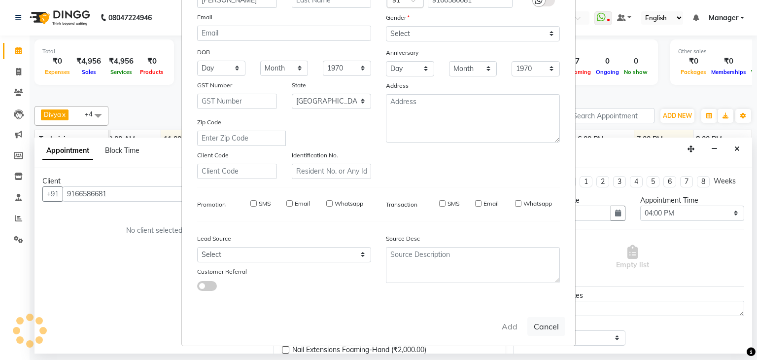
type input "91******81"
select select
select select "null"
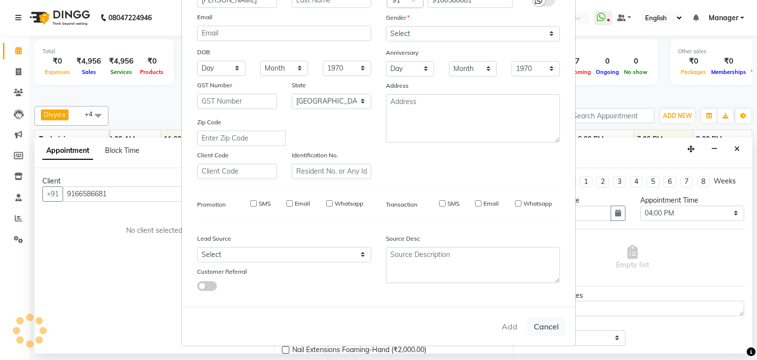
select select
checkbox input "false"
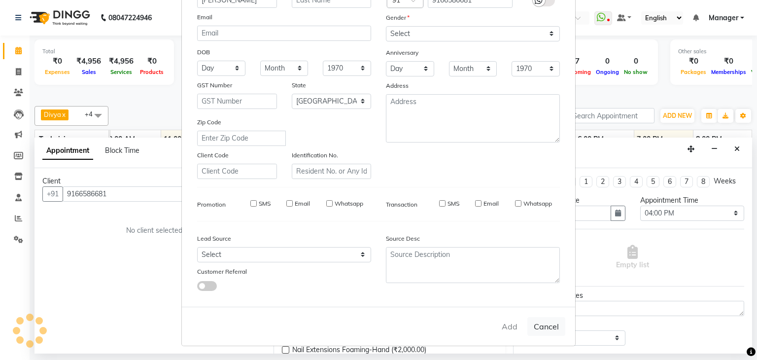
checkbox input "false"
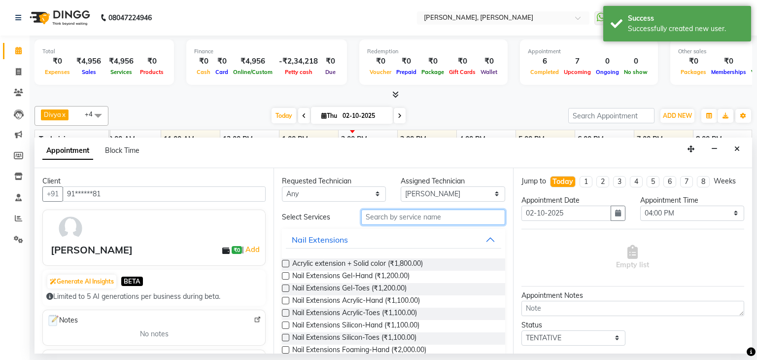
click at [418, 210] on input "text" at bounding box center [433, 216] width 144 height 15
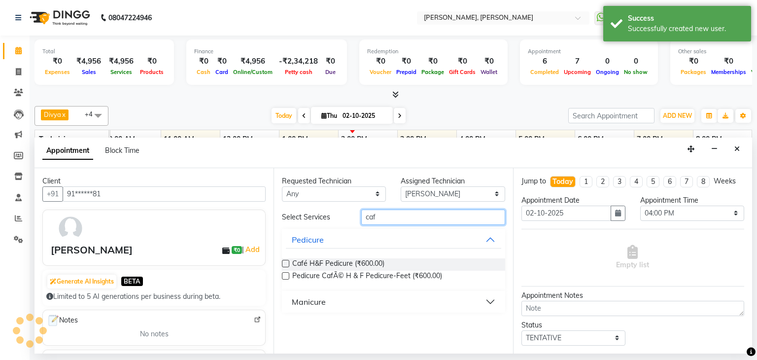
type input "caf"
click at [285, 263] on label at bounding box center [285, 263] width 7 height 7
click at [285, 263] on input "checkbox" at bounding box center [285, 264] width 6 height 6
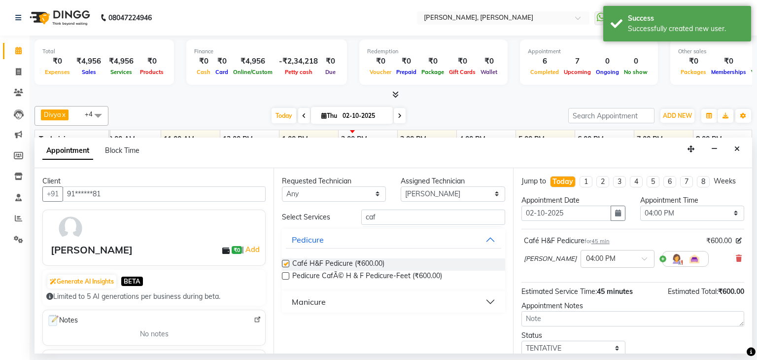
checkbox input "false"
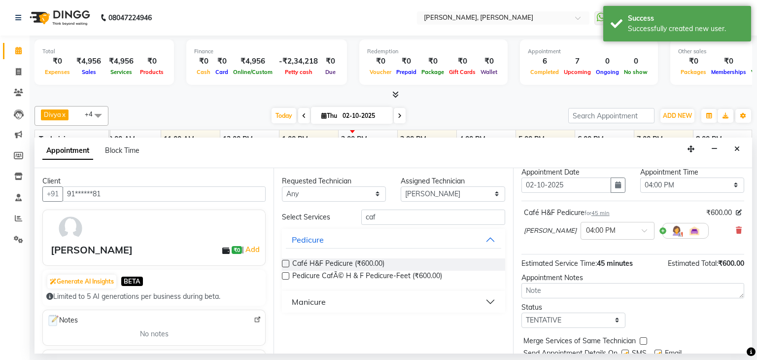
scroll to position [49, 0]
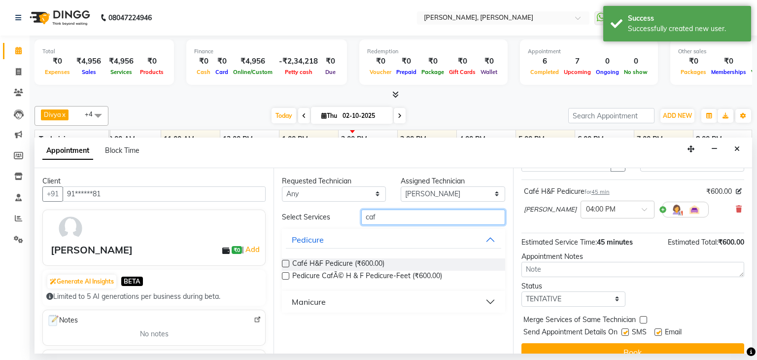
click at [416, 216] on input "caf" at bounding box center [433, 216] width 144 height 15
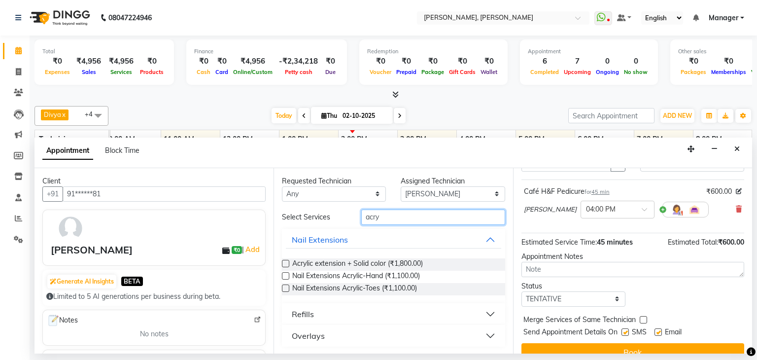
type input "acry"
click at [284, 274] on label at bounding box center [285, 275] width 7 height 7
click at [284, 274] on input "checkbox" at bounding box center [285, 277] width 6 height 6
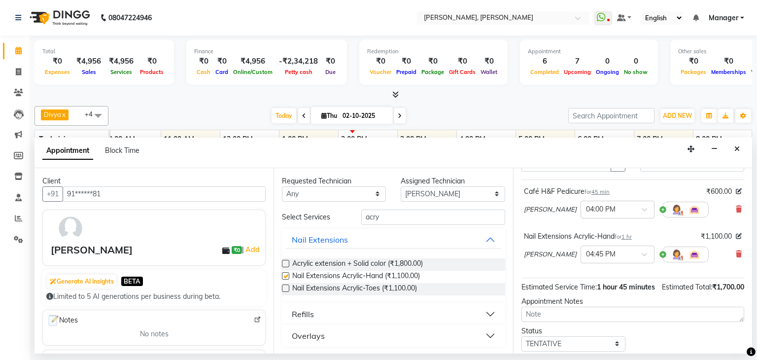
checkbox input "false"
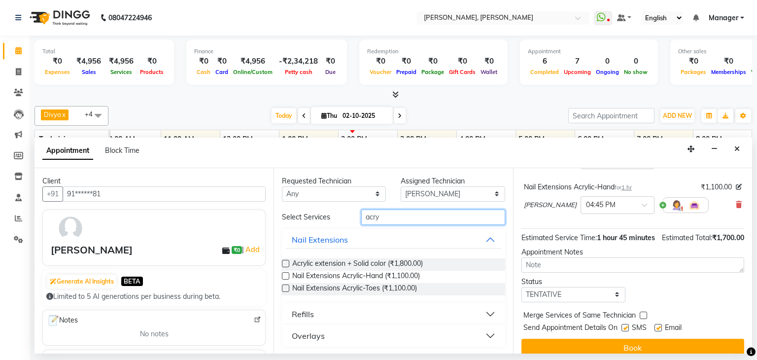
click at [398, 219] on input "acry" at bounding box center [433, 216] width 144 height 15
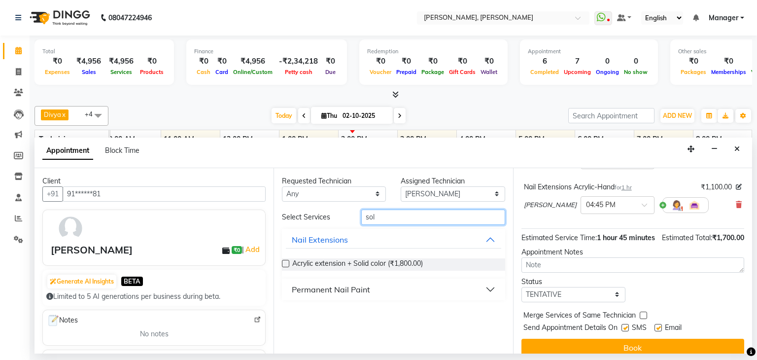
type input "sol"
click at [353, 287] on div "Permanent Nail Paint" at bounding box center [331, 289] width 78 height 12
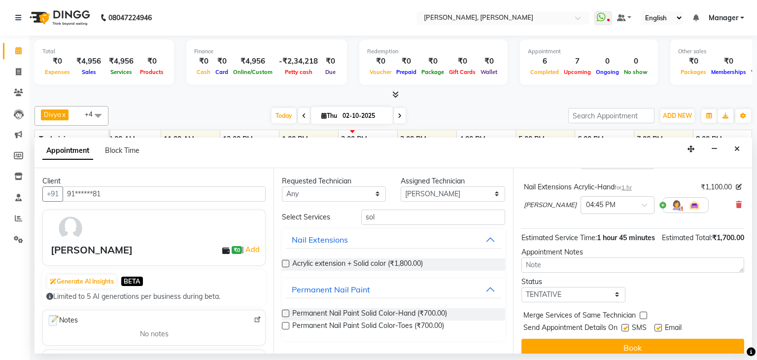
click at [284, 309] on label at bounding box center [285, 312] width 7 height 7
click at [284, 311] on input "checkbox" at bounding box center [285, 314] width 6 height 6
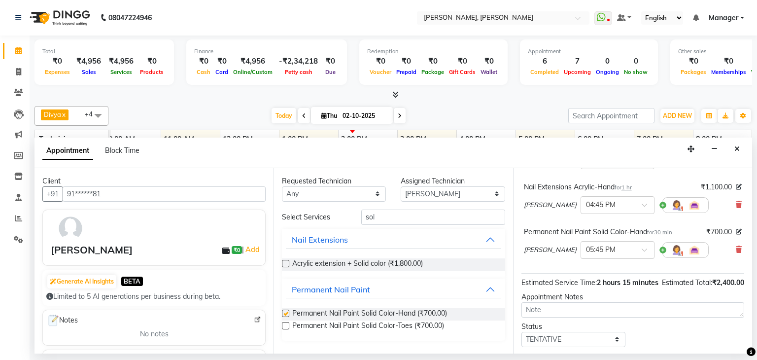
checkbox input "false"
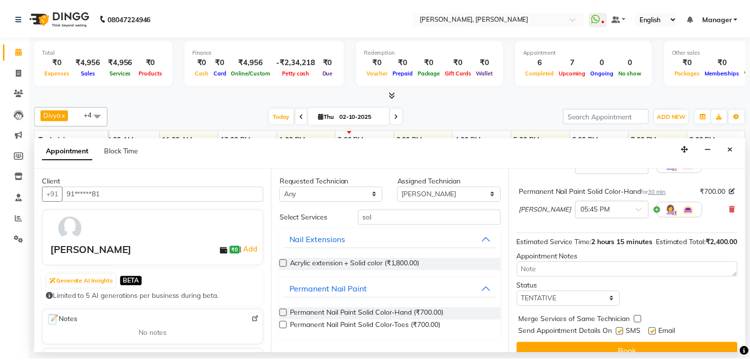
scroll to position [164, 0]
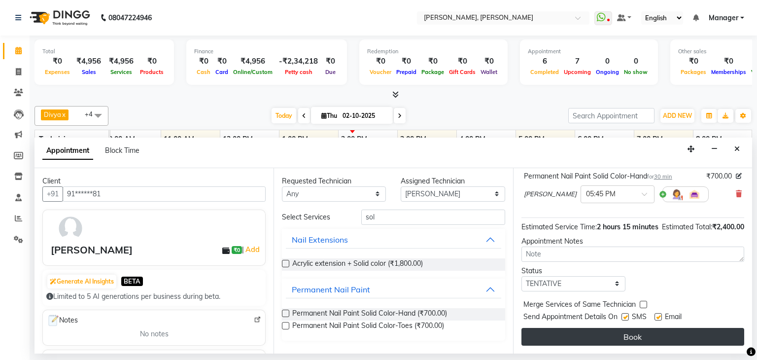
click at [633, 332] on button "Book" at bounding box center [632, 337] width 223 height 18
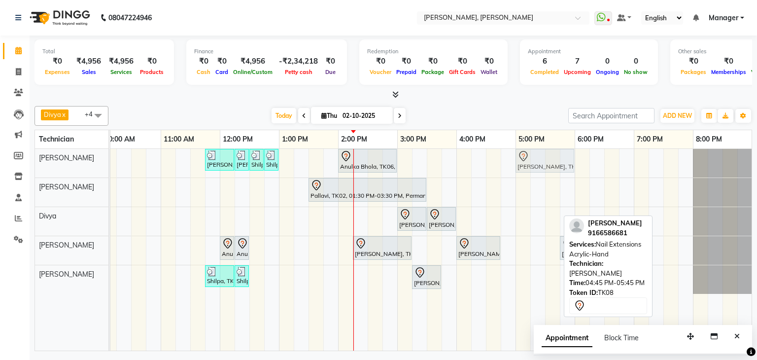
drag, startPoint x: 525, startPoint y: 243, endPoint x: 541, endPoint y: 172, distance: 73.2
click at [541, 166] on tbody "Priya Raman, TK01, 11:45 AM-12:15 PM, Nail Extensions Gel-Hand Priya Raman, TK0…" at bounding box center [367, 221] width 769 height 145
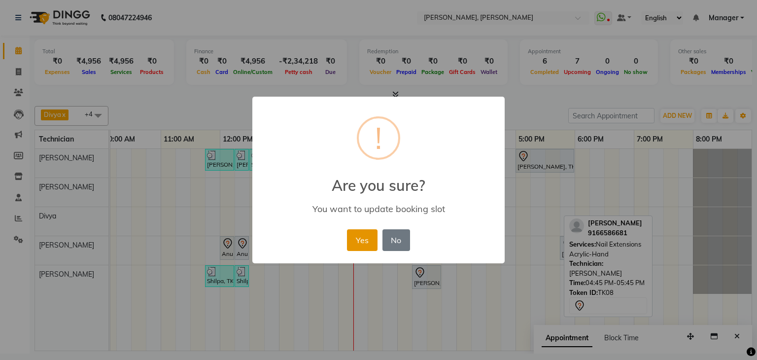
click at [354, 237] on button "Yes" at bounding box center [362, 240] width 30 height 22
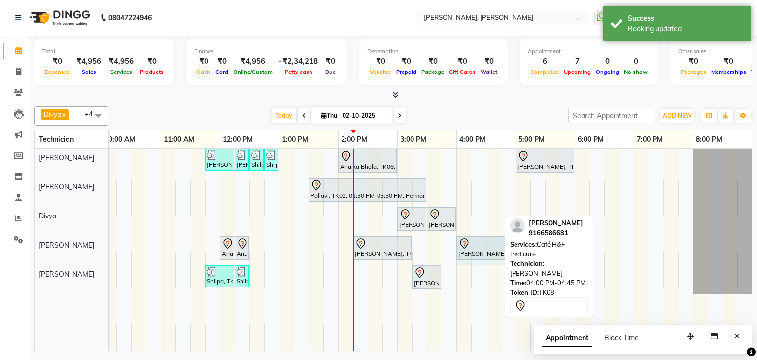
drag, startPoint x: 498, startPoint y: 247, endPoint x: 511, endPoint y: 247, distance: 12.3
click at [511, 247] on div "Divya x Sanjana x Shanu x Suhail Khan x Aamir x +4 Select All Aamir Aniket Divy…" at bounding box center [393, 226] width 718 height 249
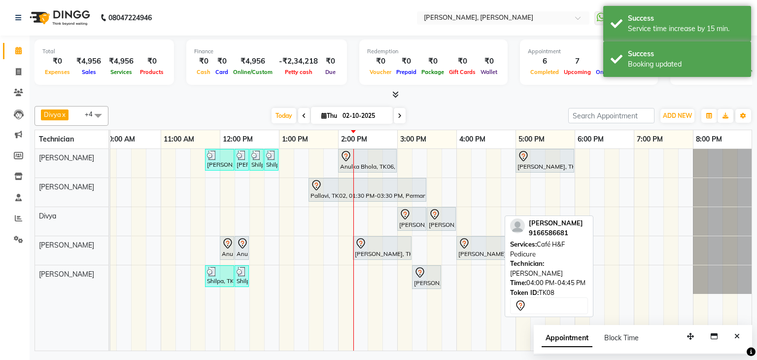
click at [515, 99] on div at bounding box center [393, 95] width 718 height 10
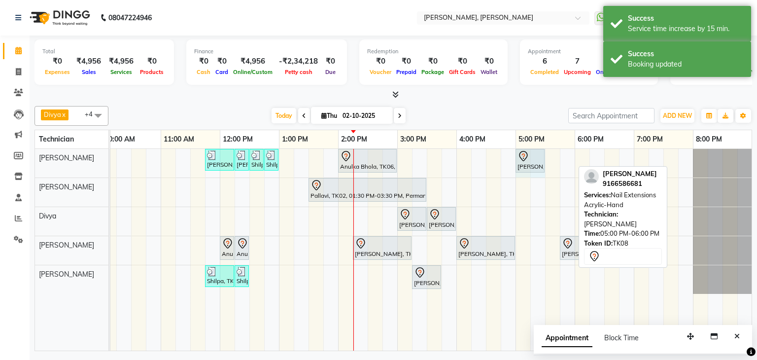
drag, startPoint x: 573, startPoint y: 161, endPoint x: 543, endPoint y: 164, distance: 30.2
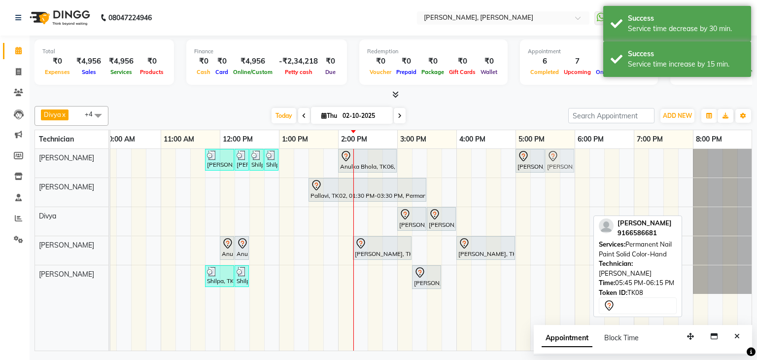
drag, startPoint x: 578, startPoint y: 247, endPoint x: 556, endPoint y: 170, distance: 79.9
click at [556, 170] on tbody "Priya Raman, TK01, 11:45 AM-12:15 PM, Nail Extensions Gel-Hand Priya Raman, TK0…" at bounding box center [367, 221] width 769 height 145
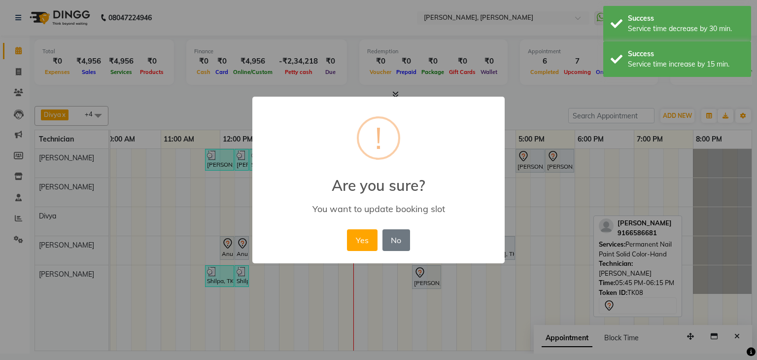
drag, startPoint x: 367, startPoint y: 234, endPoint x: 380, endPoint y: 246, distance: 17.8
click at [366, 235] on button "Yes" at bounding box center [362, 240] width 30 height 22
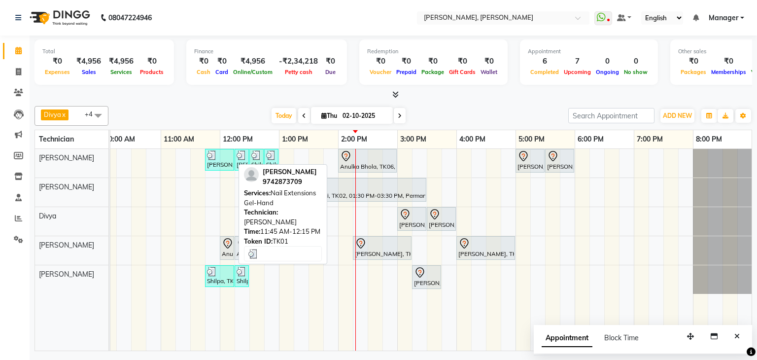
click at [222, 158] on div at bounding box center [219, 155] width 25 height 10
click at [227, 159] on div "[PERSON_NAME], TK01, 11:45 AM-12:15 PM, Nail Extensions Gel-Hand" at bounding box center [219, 159] width 27 height 19
select select "3"
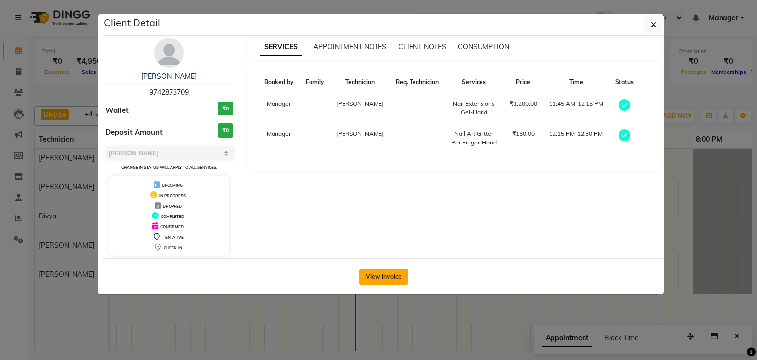
click at [393, 276] on button "View Invoice" at bounding box center [383, 277] width 49 height 16
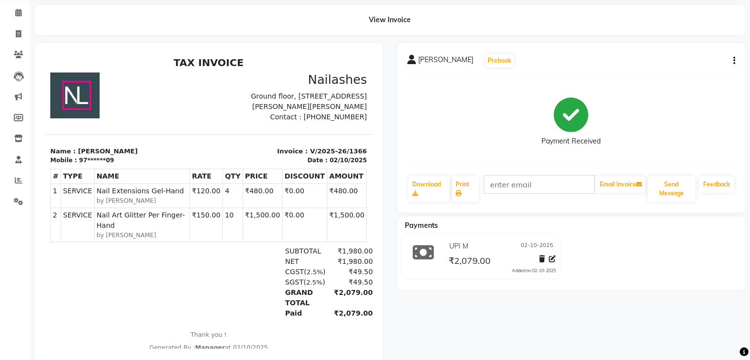
scroll to position [49, 0]
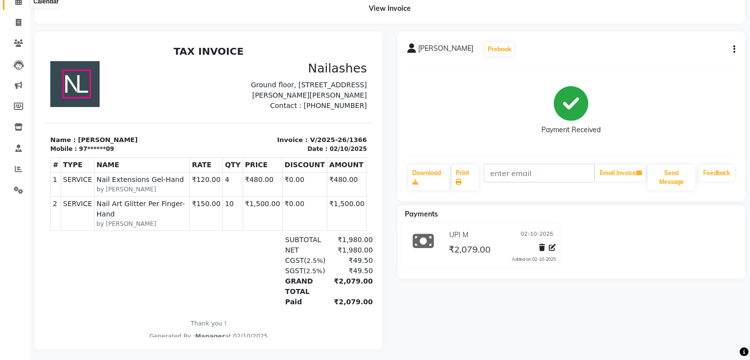
drag, startPoint x: 15, startPoint y: 5, endPoint x: 93, endPoint y: 1, distance: 77.9
click at [15, 5] on icon at bounding box center [18, 1] width 6 height 7
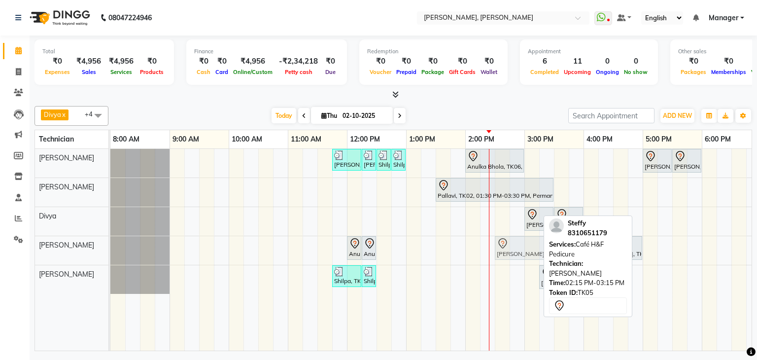
drag, startPoint x: 513, startPoint y: 248, endPoint x: 532, endPoint y: 249, distance: 19.2
click at [110, 249] on div "Anulka Bhola, TK06, 12:00 PM-12:05 PM, Restoration Removal of Nail Paint-Hand A…" at bounding box center [110, 250] width 0 height 29
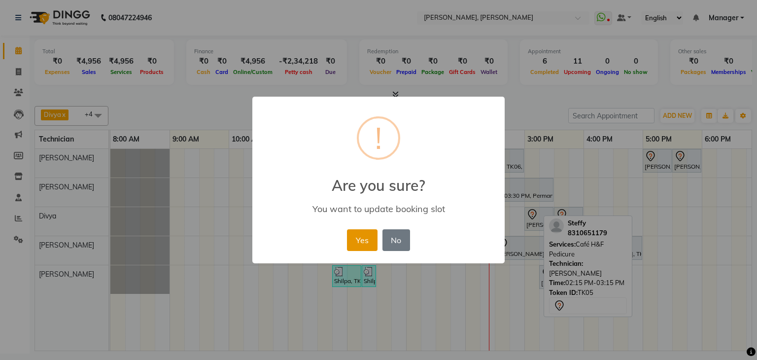
click at [373, 234] on button "Yes" at bounding box center [362, 240] width 30 height 22
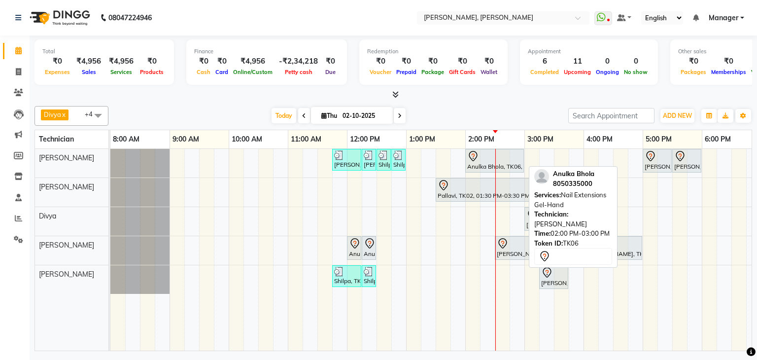
click at [508, 160] on div at bounding box center [494, 156] width 55 height 12
click at [496, 160] on div at bounding box center [494, 156] width 55 height 12
select select "7"
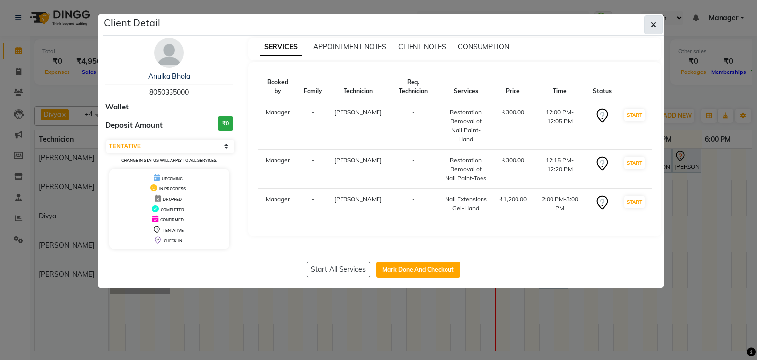
click at [648, 30] on button "button" at bounding box center [653, 24] width 19 height 19
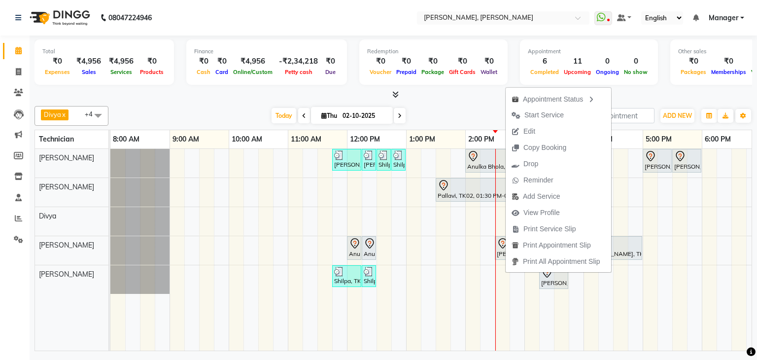
click at [547, 130] on button "Edit" at bounding box center [558, 131] width 105 height 16
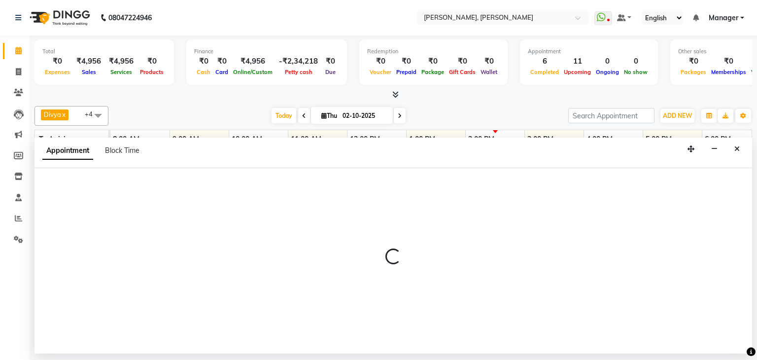
select select "63357"
select select "810"
select select "tentative"
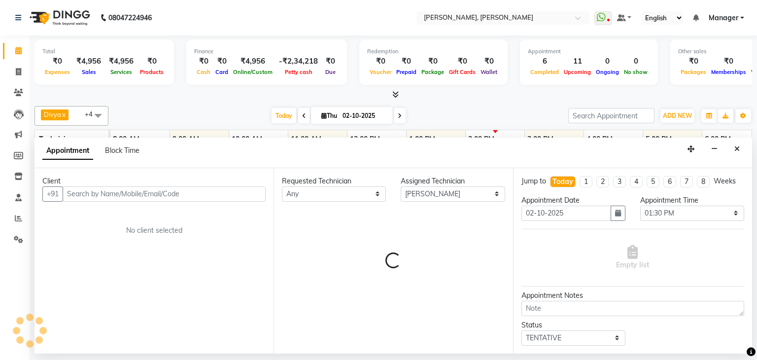
scroll to position [0, 127]
select select "3204"
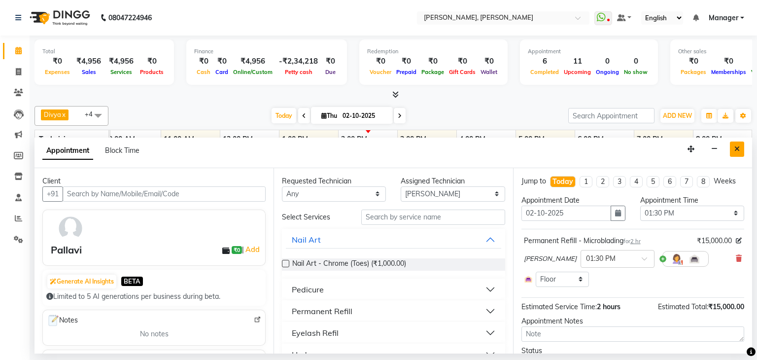
click at [740, 145] on button "Close" at bounding box center [737, 148] width 14 height 15
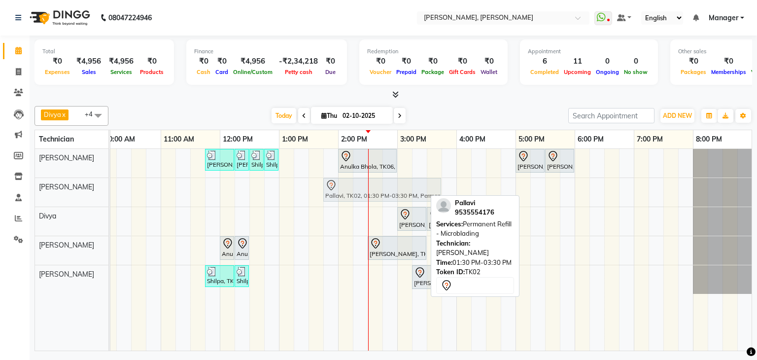
drag, startPoint x: 355, startPoint y: 189, endPoint x: 365, endPoint y: 189, distance: 9.9
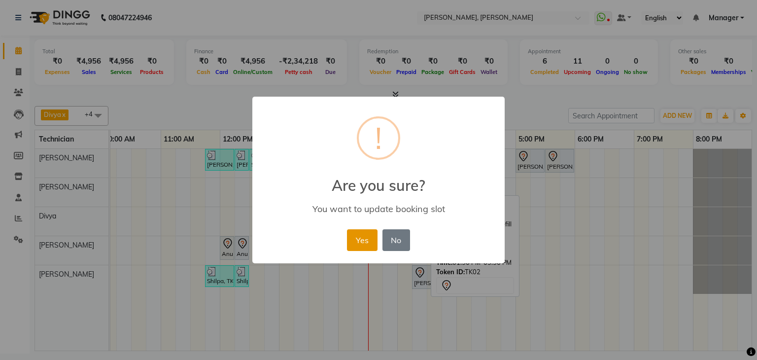
click at [360, 228] on div "× ! Are you sure? You want to update booking slot Yes No No" at bounding box center [378, 180] width 252 height 167
click at [360, 234] on button "Yes" at bounding box center [362, 240] width 30 height 22
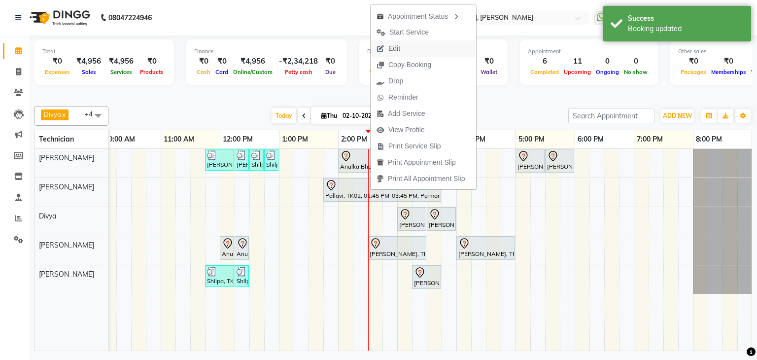
click at [411, 53] on button "Edit" at bounding box center [423, 48] width 105 height 16
select select "tentative"
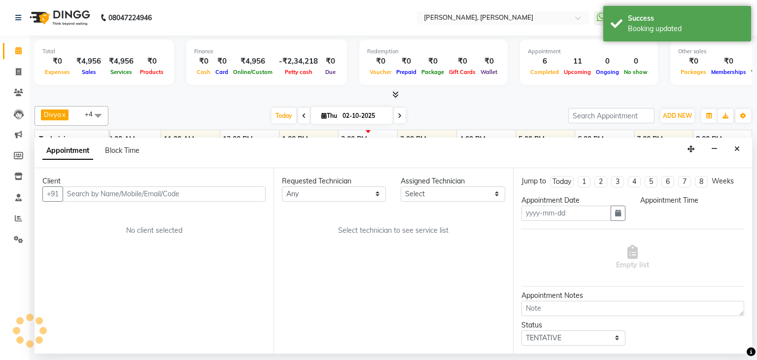
type input "02-10-2025"
select select "63357"
select select "825"
select select "3204"
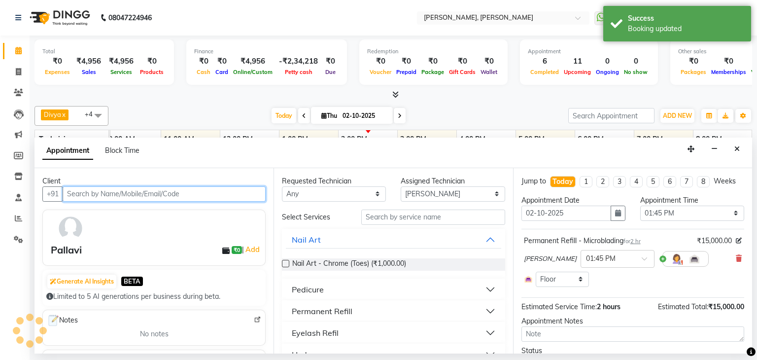
scroll to position [0, 127]
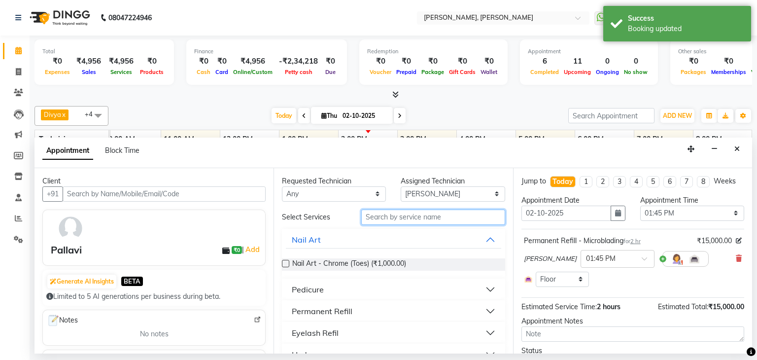
click at [414, 215] on input "text" at bounding box center [433, 216] width 144 height 15
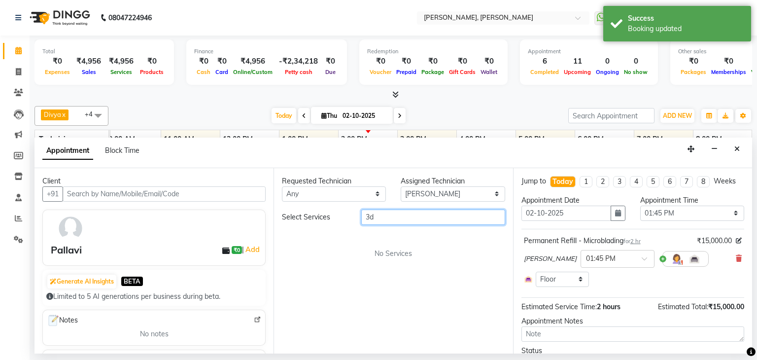
type input "3"
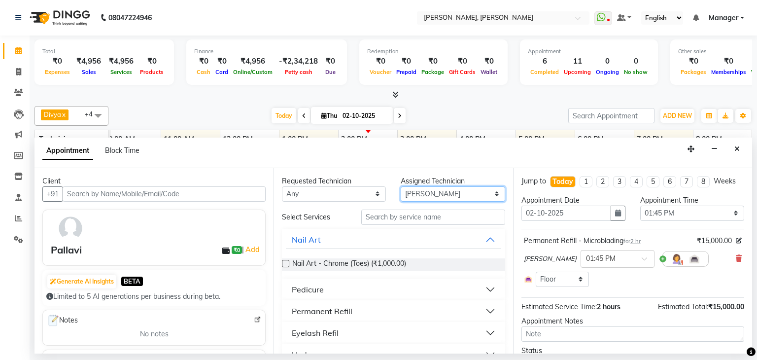
click at [421, 191] on select "Select Aamir Aniket Divya Himanshu Namrata Salman Sanjana Shanu Suhel" at bounding box center [453, 193] width 104 height 15
click at [401, 186] on select "Select Aamir Aniket Divya Himanshu Namrata Salman Sanjana Shanu Suhel" at bounding box center [453, 193] width 104 height 15
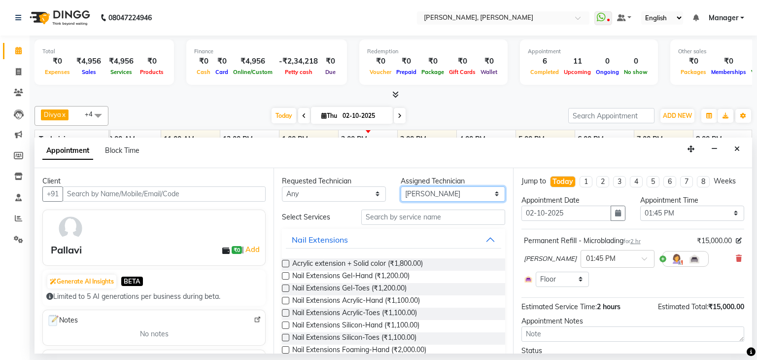
click at [424, 193] on select "Select Aamir Aniket Divya Himanshu Namrata Salman Sanjana Shanu Suhel" at bounding box center [453, 193] width 104 height 15
select select "54412"
click at [401, 186] on select "Select Aamir Aniket Divya Himanshu Namrata Salman Sanjana Shanu Suhel" at bounding box center [453, 193] width 104 height 15
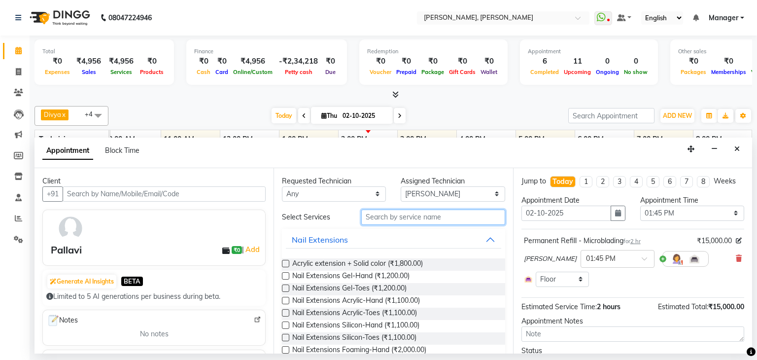
click at [413, 214] on input "text" at bounding box center [433, 216] width 144 height 15
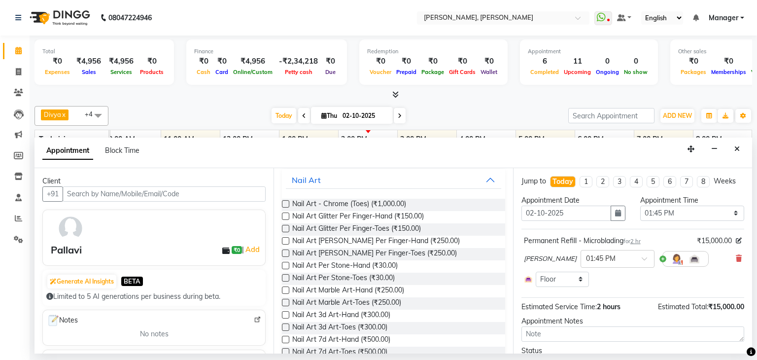
scroll to position [99, 0]
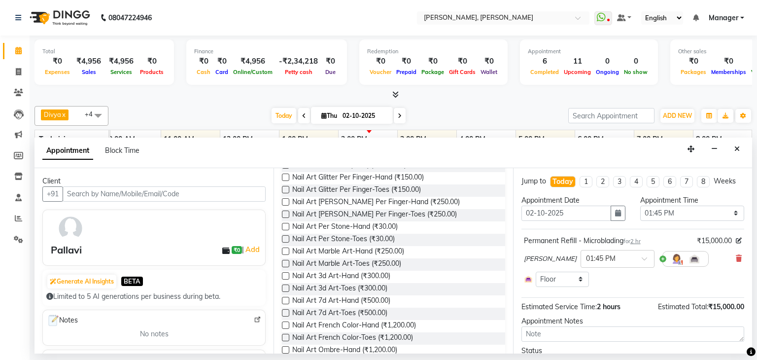
type input "art"
click at [453, 109] on div "Today Thu 02-10-2025" at bounding box center [338, 115] width 450 height 15
click at [732, 146] on button "Close" at bounding box center [737, 148] width 14 height 15
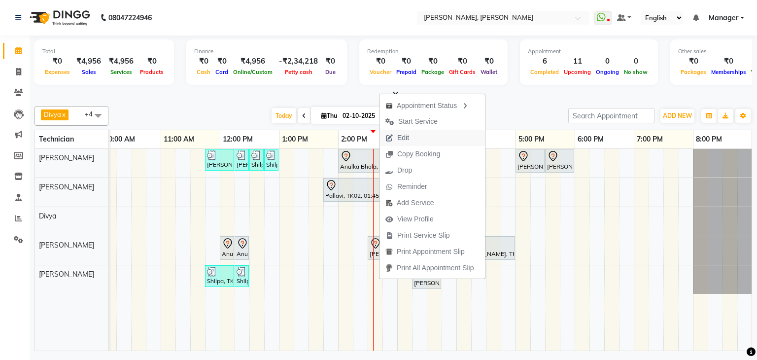
click at [416, 138] on button "Edit" at bounding box center [431, 138] width 105 height 16
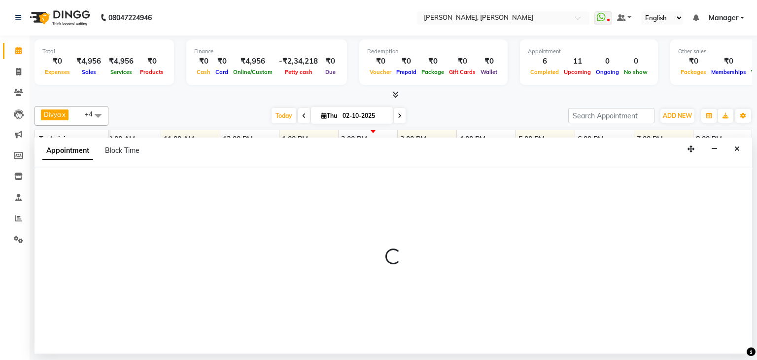
select select "tentative"
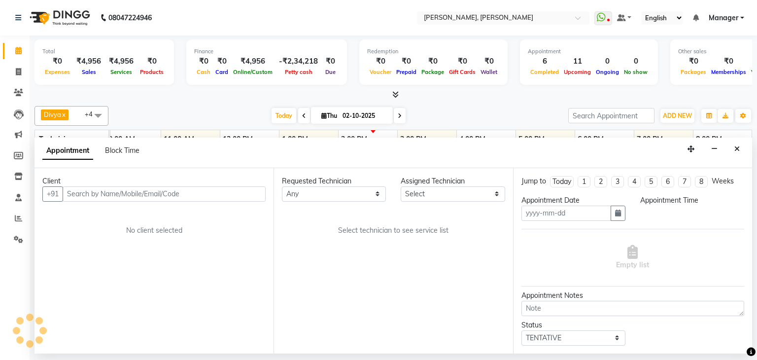
type input "02-10-2025"
select select "63357"
select select "825"
select select "3204"
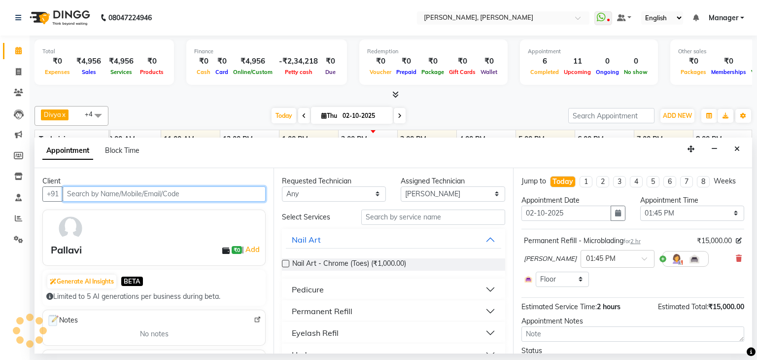
scroll to position [0, 127]
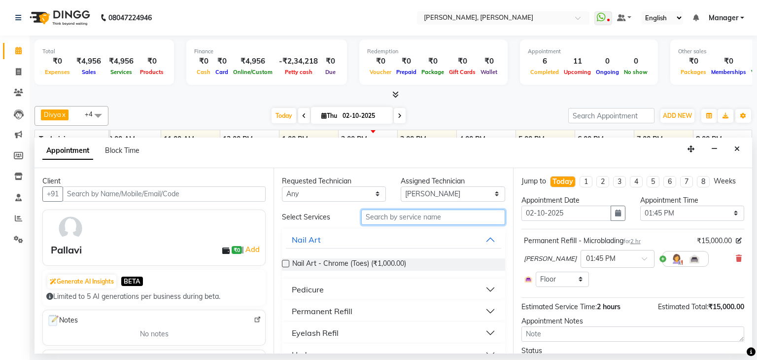
click at [409, 212] on input "text" at bounding box center [433, 216] width 144 height 15
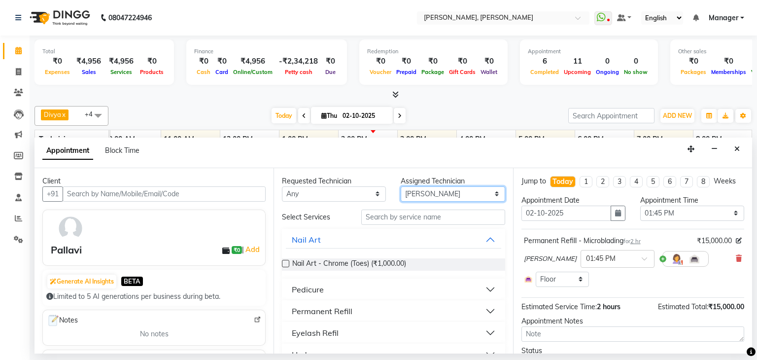
click at [430, 186] on select "Select Aamir Aniket Divya Himanshu Namrata Salman Sanjana Shanu Suhel" at bounding box center [453, 193] width 104 height 15
select select "54412"
click at [401, 186] on select "Select Aamir Aniket Divya Himanshu Namrata Salman Sanjana Shanu Suhel" at bounding box center [453, 193] width 104 height 15
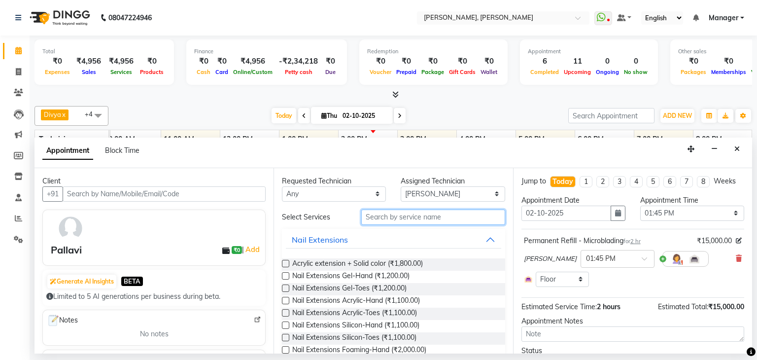
click at [434, 211] on input "text" at bounding box center [433, 216] width 144 height 15
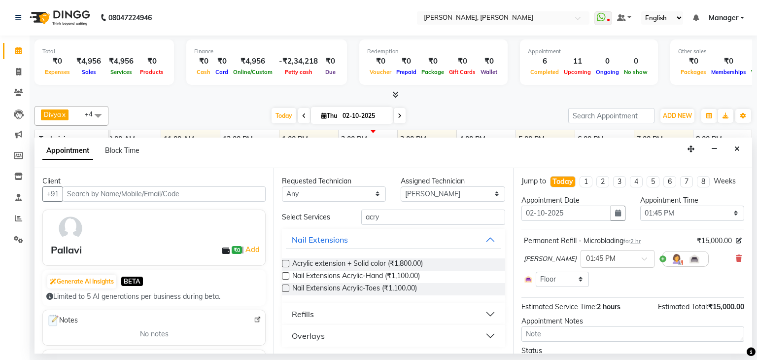
click at [327, 334] on button "Overlays" at bounding box center [393, 336] width 215 height 18
click at [390, 213] on input "acry" at bounding box center [433, 216] width 144 height 15
click at [390, 214] on input "acry" at bounding box center [433, 216] width 144 height 15
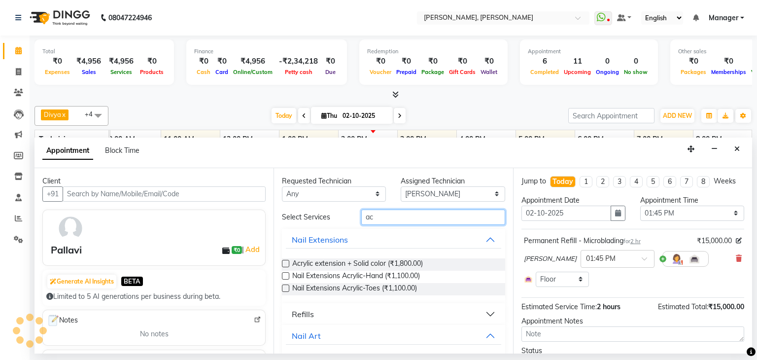
type input "a"
type input "acry"
click at [283, 286] on label at bounding box center [285, 287] width 7 height 7
click at [283, 286] on input "checkbox" at bounding box center [285, 289] width 6 height 6
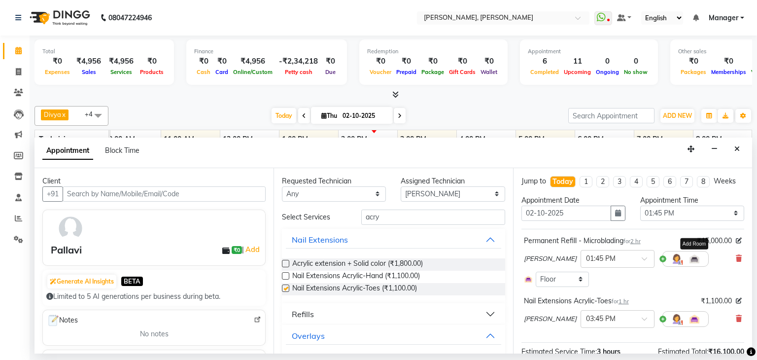
checkbox input "false"
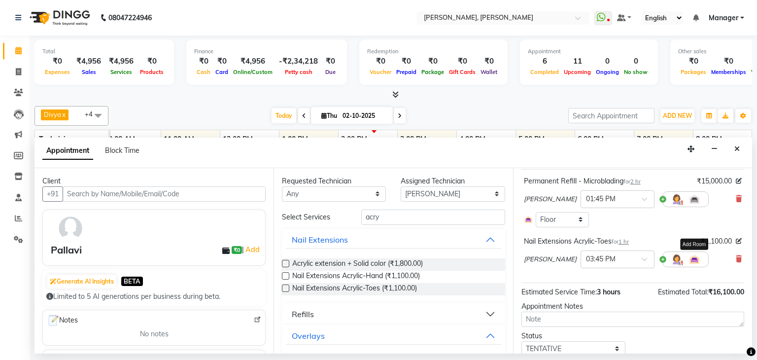
scroll to position [96, 0]
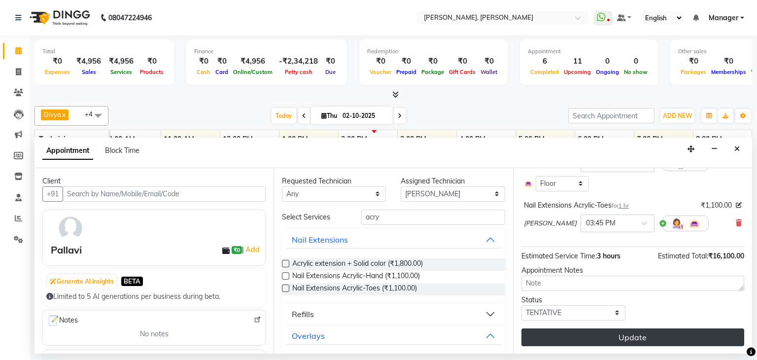
click at [630, 333] on button "Update" at bounding box center [632, 337] width 223 height 18
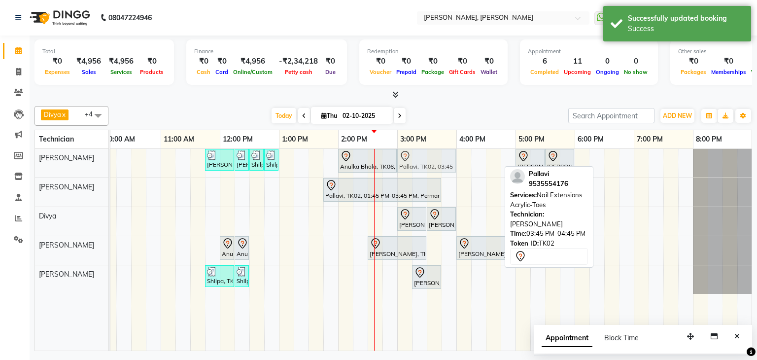
drag, startPoint x: 470, startPoint y: 153, endPoint x: 428, endPoint y: 162, distance: 43.4
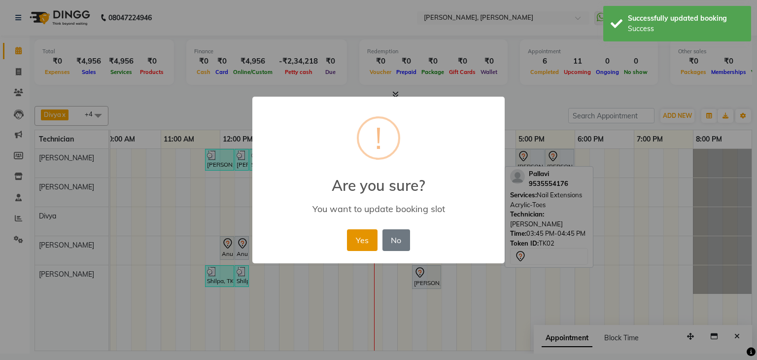
click at [369, 238] on button "Yes" at bounding box center [362, 240] width 30 height 22
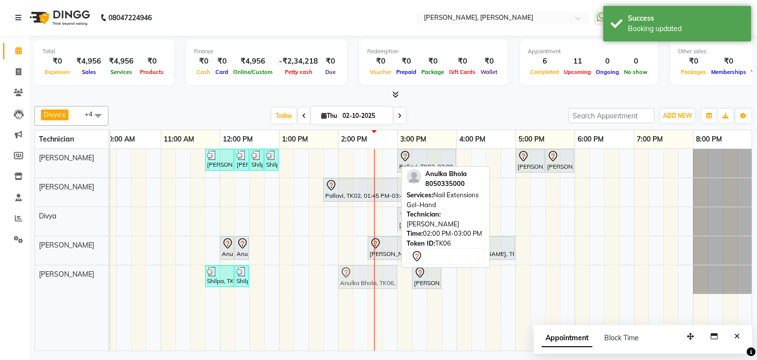
drag, startPoint x: 373, startPoint y: 161, endPoint x: 368, endPoint y: 276, distance: 115.4
click at [368, 276] on tbody "Priya Raman, TK01, 11:45 AM-12:15 PM, Nail Extensions Gel-Hand Priya Raman, TK0…" at bounding box center [367, 221] width 769 height 145
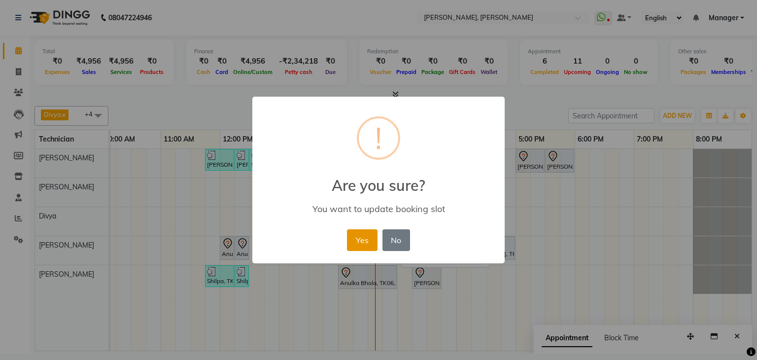
click at [357, 237] on button "Yes" at bounding box center [362, 240] width 30 height 22
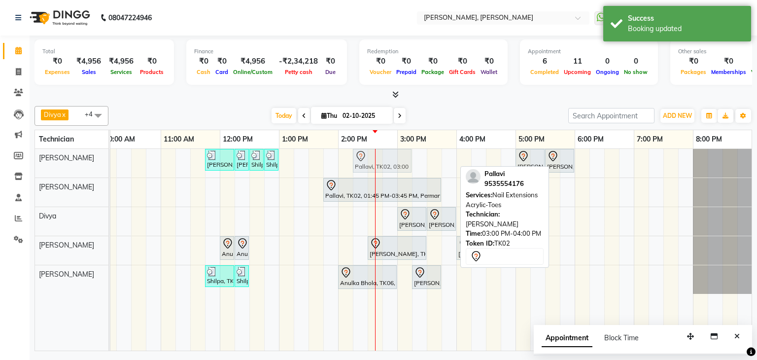
drag, startPoint x: 422, startPoint y: 157, endPoint x: 375, endPoint y: 162, distance: 48.1
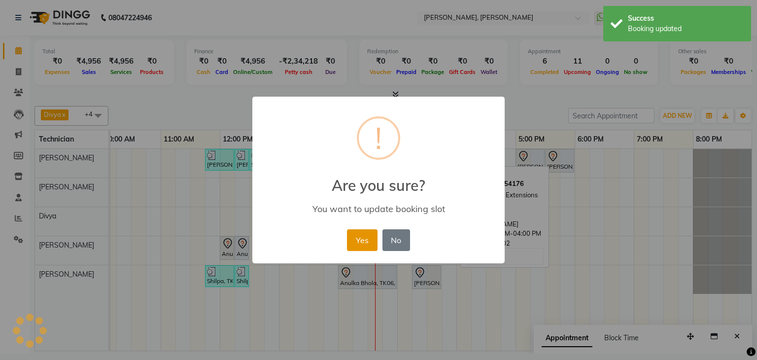
drag, startPoint x: 354, startPoint y: 239, endPoint x: 363, endPoint y: 234, distance: 10.8
click at [353, 239] on button "Yes" at bounding box center [362, 240] width 30 height 22
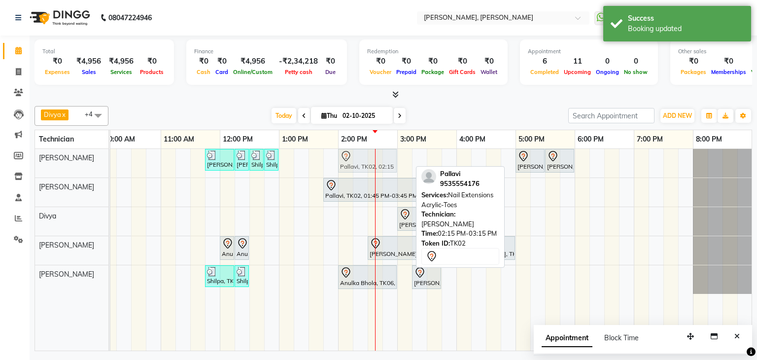
drag, startPoint x: 367, startPoint y: 154, endPoint x: 358, endPoint y: 167, distance: 14.9
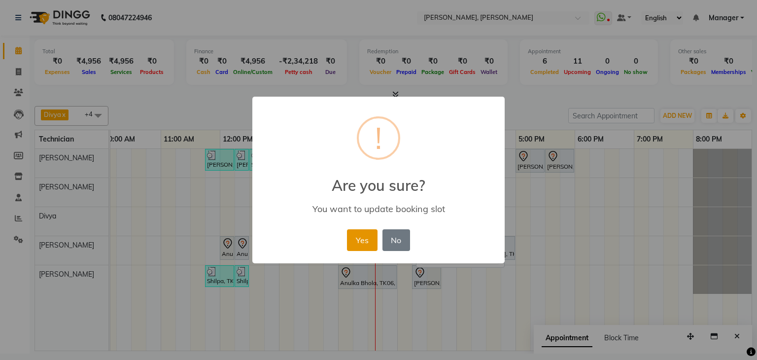
click at [362, 232] on button "Yes" at bounding box center [362, 240] width 30 height 22
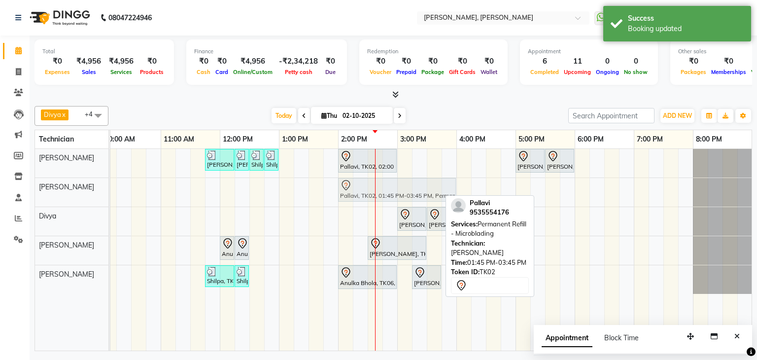
drag, startPoint x: 353, startPoint y: 186, endPoint x: 365, endPoint y: 184, distance: 11.9
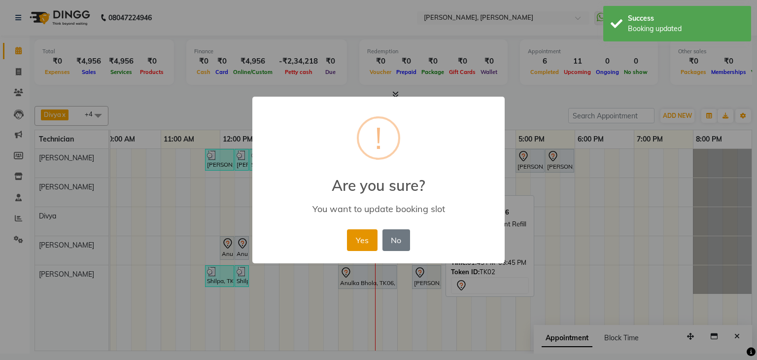
click at [362, 243] on button "Yes" at bounding box center [362, 240] width 30 height 22
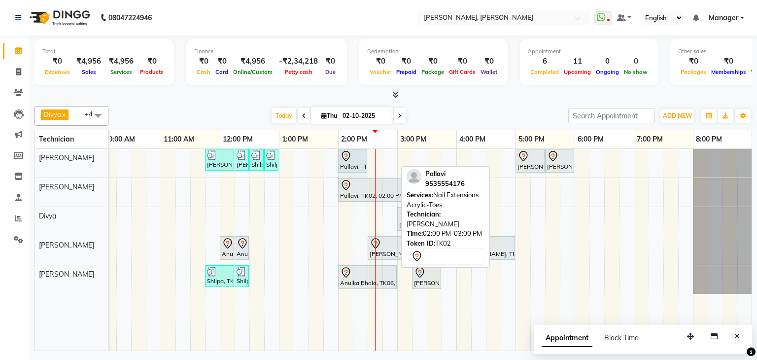
drag, startPoint x: 395, startPoint y: 160, endPoint x: 367, endPoint y: 163, distance: 28.2
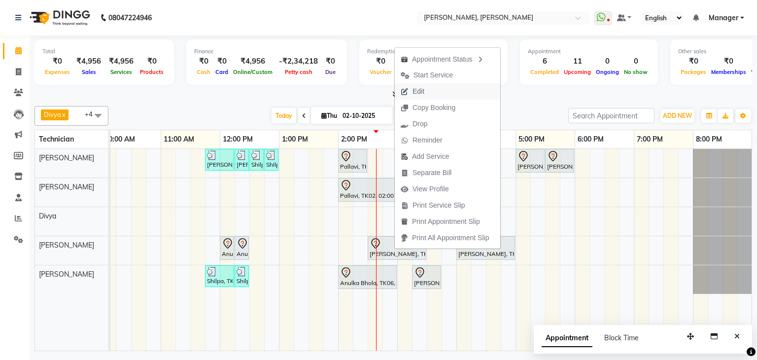
click at [428, 98] on span "Edit" at bounding box center [412, 91] width 35 height 16
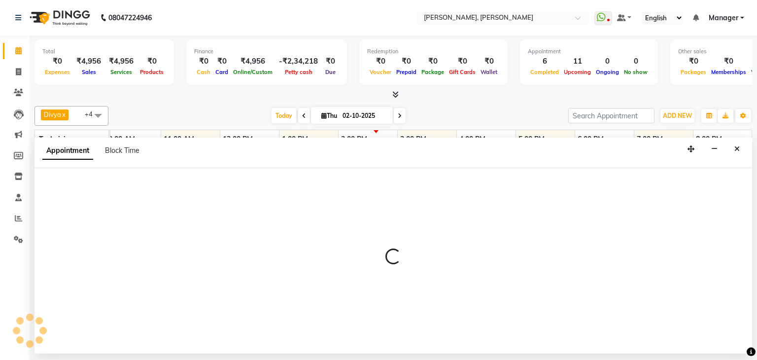
select select "tentative"
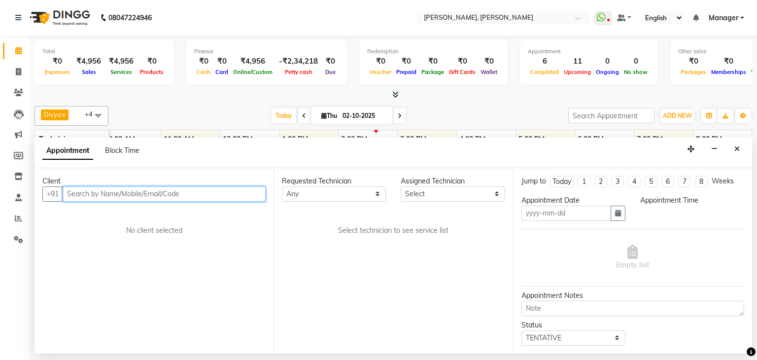
type input "02-10-2025"
select select "87862"
select select "870"
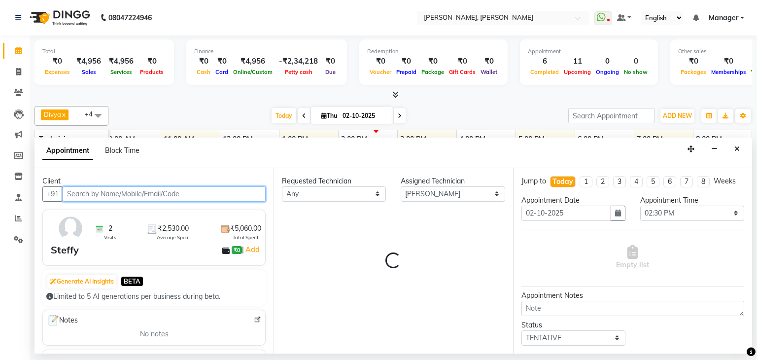
select select "3204"
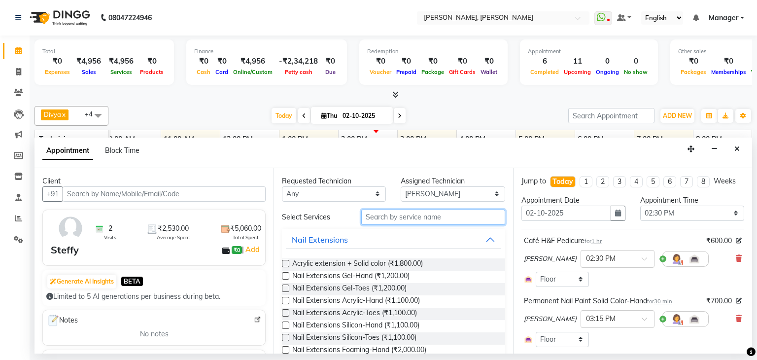
click at [429, 215] on input "text" at bounding box center [433, 216] width 144 height 15
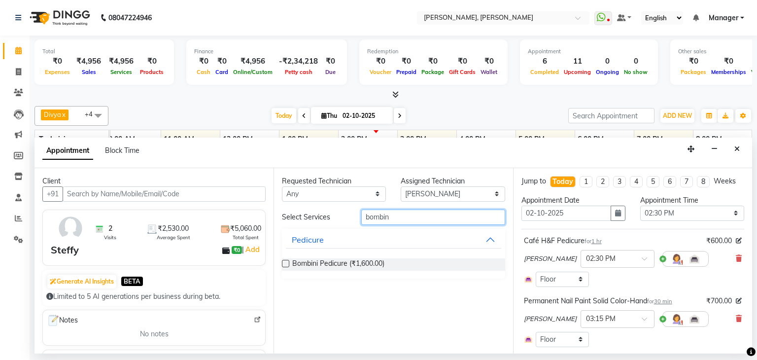
type input "bombin"
drag, startPoint x: 286, startPoint y: 263, endPoint x: 292, endPoint y: 263, distance: 5.9
click at [286, 262] on label at bounding box center [285, 263] width 7 height 7
click at [286, 262] on input "checkbox" at bounding box center [285, 264] width 6 height 6
checkbox input "false"
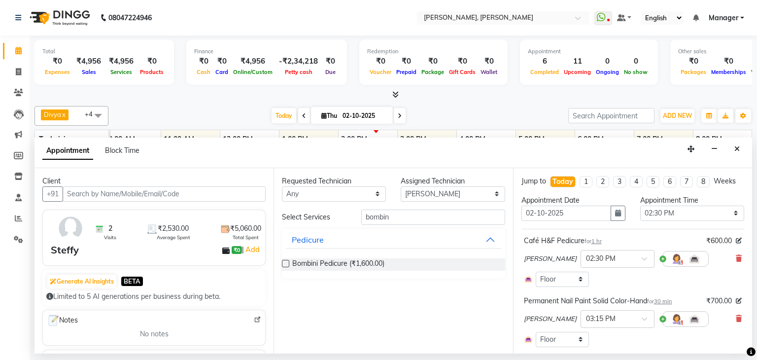
scroll to position [49, 0]
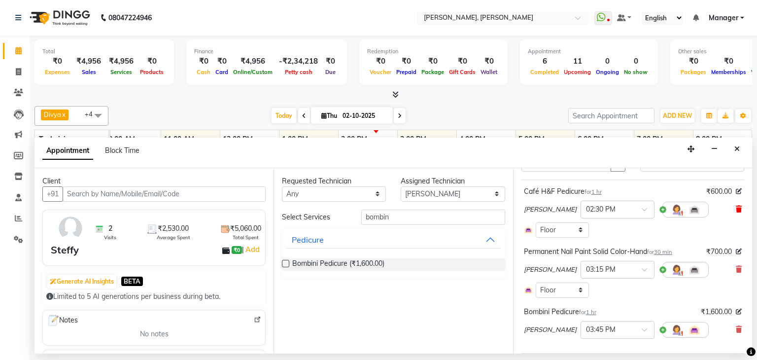
click at [736, 206] on icon at bounding box center [739, 209] width 6 height 7
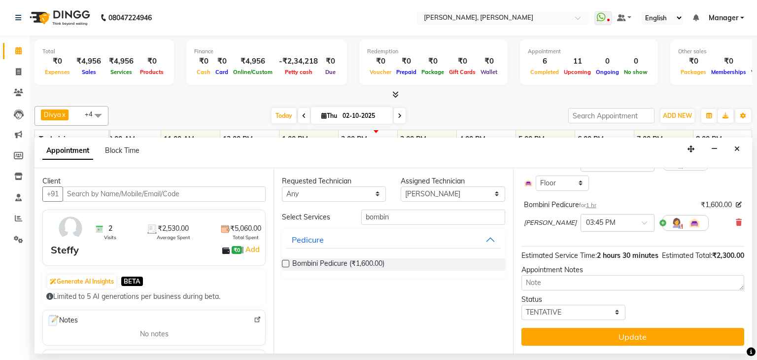
scroll to position [114, 0]
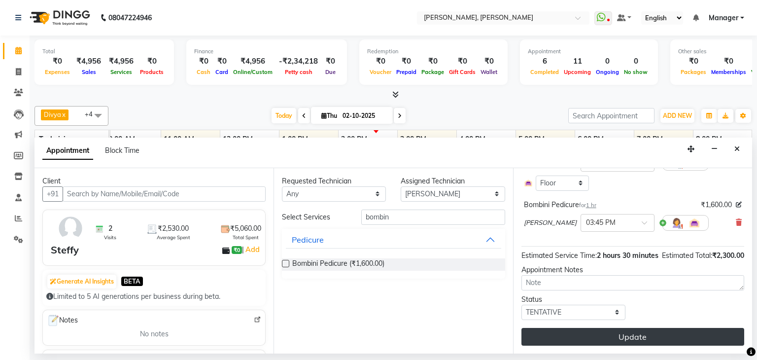
click at [635, 339] on button "Update" at bounding box center [632, 337] width 223 height 18
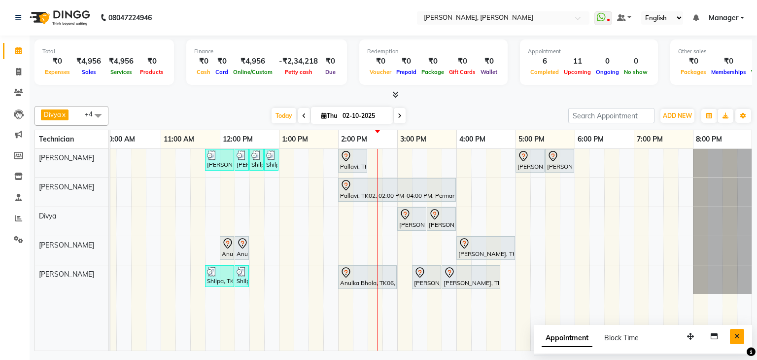
click at [739, 333] on icon "Close" at bounding box center [736, 336] width 5 height 7
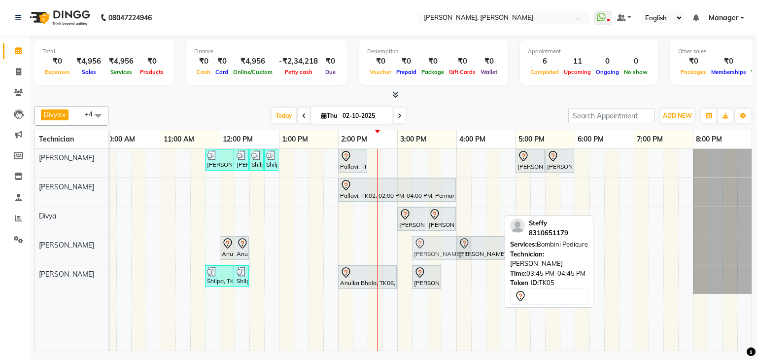
drag, startPoint x: 474, startPoint y: 277, endPoint x: 442, endPoint y: 263, distance: 35.3
click at [442, 263] on div "Priya Raman, TK01, 11:45 AM-12:15 PM, Nail Extensions Gel-Hand Priya Raman, TK0…" at bounding box center [367, 250] width 769 height 202
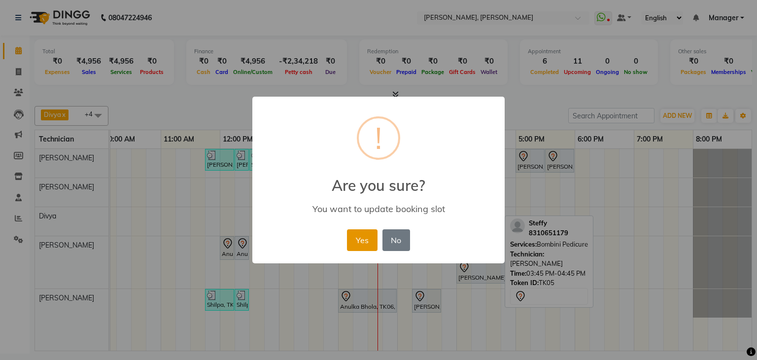
click at [365, 236] on button "Yes" at bounding box center [362, 240] width 30 height 22
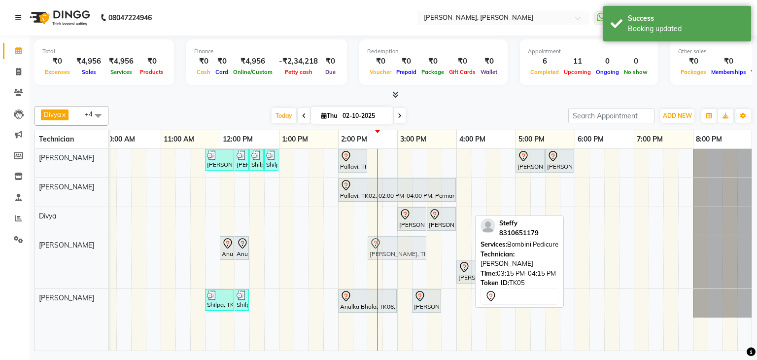
drag, startPoint x: 436, startPoint y: 242, endPoint x: 392, endPoint y: 246, distance: 43.5
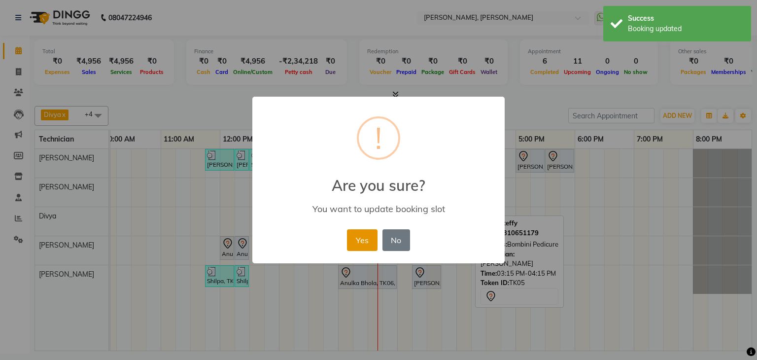
click at [369, 234] on button "Yes" at bounding box center [362, 240] width 30 height 22
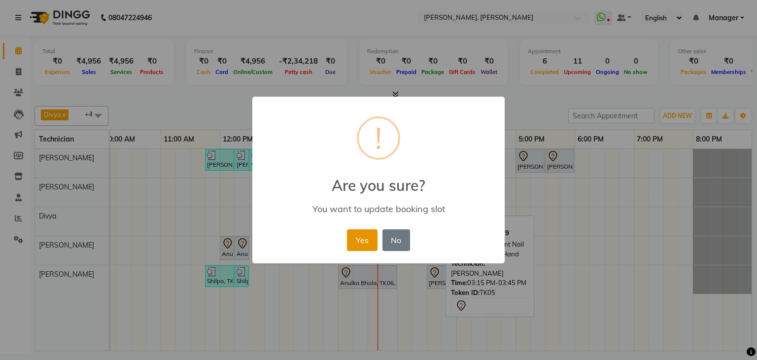
click at [359, 239] on button "Yes" at bounding box center [362, 240] width 30 height 22
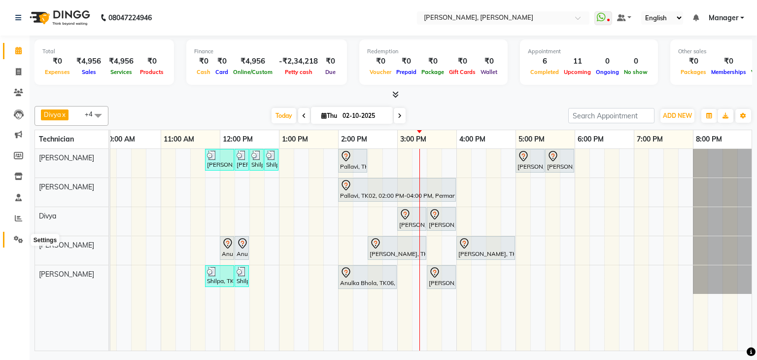
click at [18, 240] on icon at bounding box center [18, 239] width 9 height 7
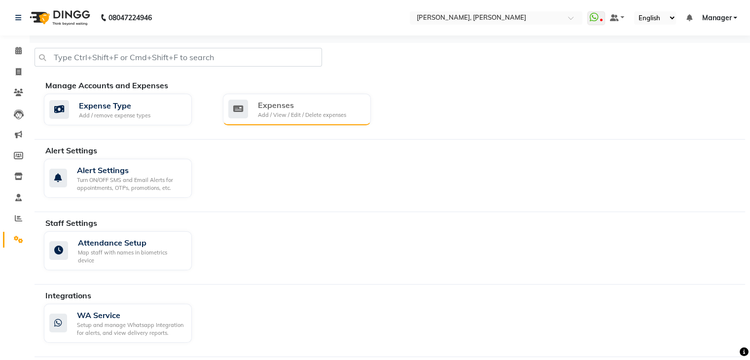
click at [308, 109] on div "Expenses" at bounding box center [302, 105] width 88 height 12
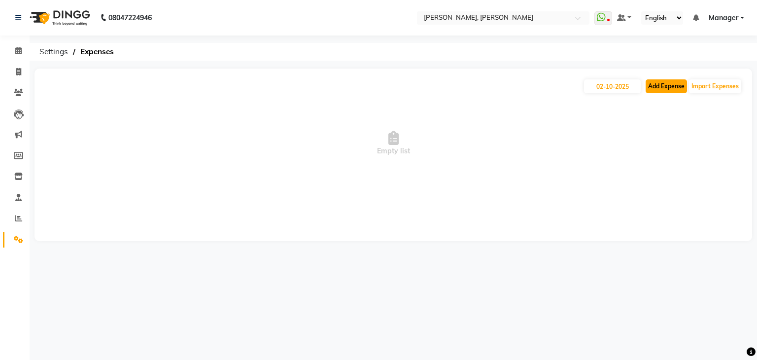
click at [672, 90] on button "Add Expense" at bounding box center [666, 86] width 41 height 14
select select "1"
select select "5476"
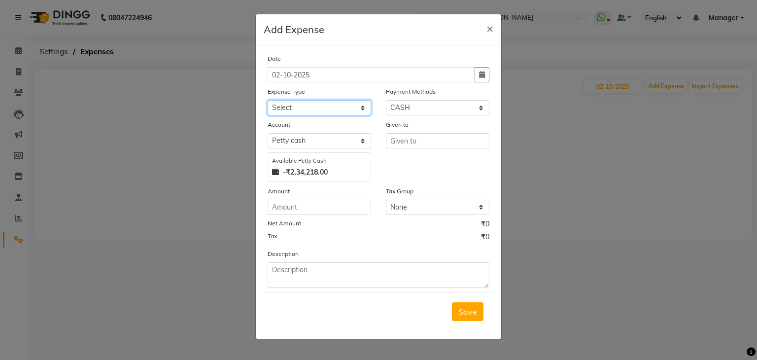
click at [310, 107] on select "Select acetone Advance Salary bank deposite Battery cell BBMP Beauty products B…" at bounding box center [319, 107] width 103 height 15
select select "10639"
click at [268, 101] on select "Select acetone Advance Salary bank deposite Battery cell BBMP Beauty products B…" at bounding box center [319, 107] width 103 height 15
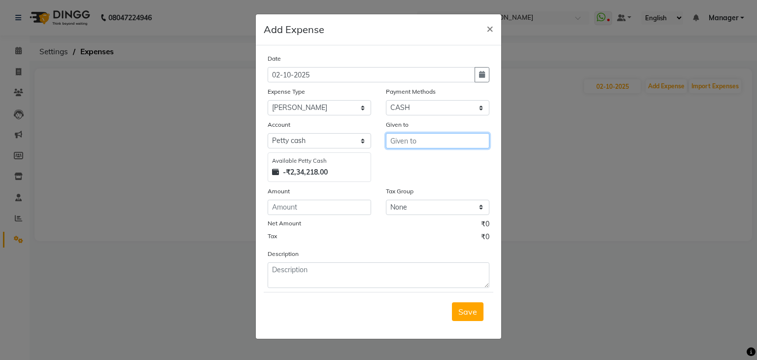
click at [415, 141] on input "text" at bounding box center [437, 140] width 103 height 15
type input "Porter"
click at [296, 200] on div "Amount" at bounding box center [319, 193] width 103 height 14
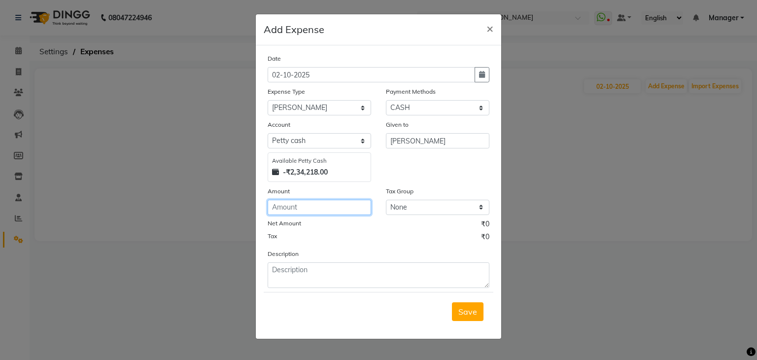
click at [295, 208] on input "number" at bounding box center [319, 207] width 103 height 15
type input "104"
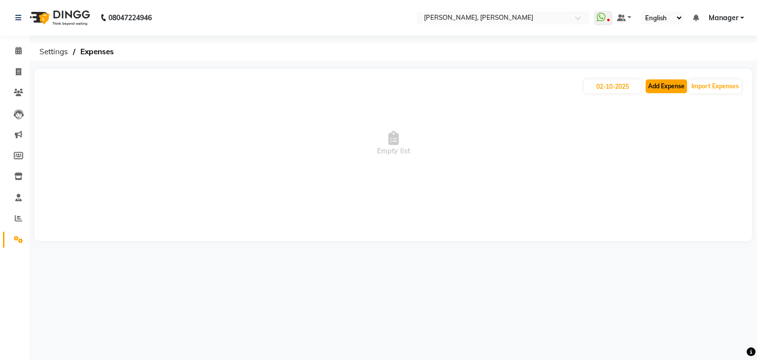
click at [668, 87] on button "Add Expense" at bounding box center [666, 86] width 41 height 14
select select "1"
select select "5476"
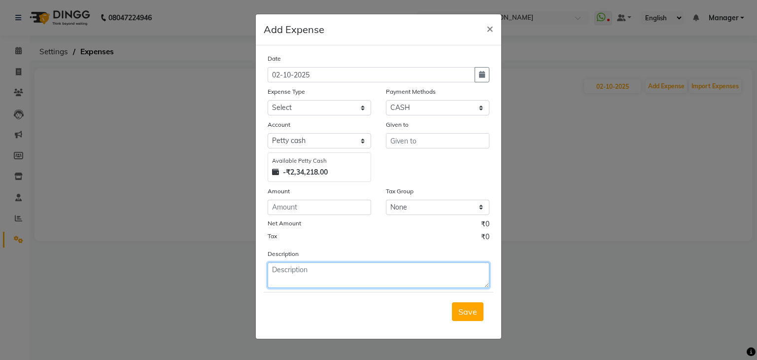
click at [336, 278] on textarea at bounding box center [379, 275] width 222 height 26
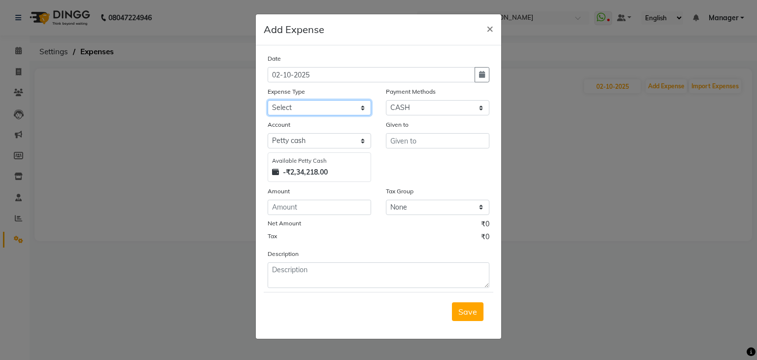
click at [345, 107] on select "Select acetone Advance Salary bank deposite Battery cell BBMP Beauty products B…" at bounding box center [319, 107] width 103 height 15
click at [268, 101] on select "Select acetone Advance Salary bank deposite Battery cell BBMP Beauty products B…" at bounding box center [319, 107] width 103 height 15
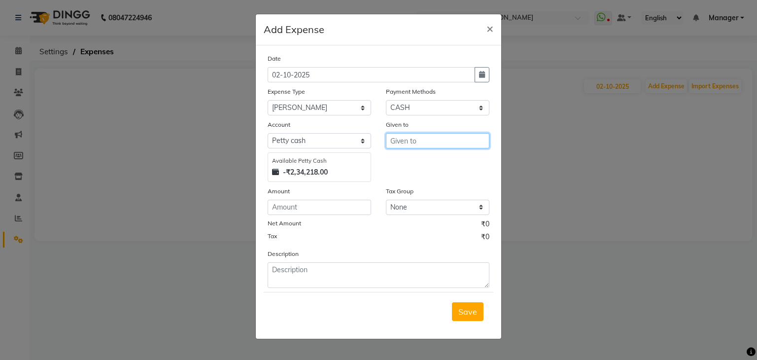
click at [404, 140] on input "text" at bounding box center [437, 140] width 103 height 15
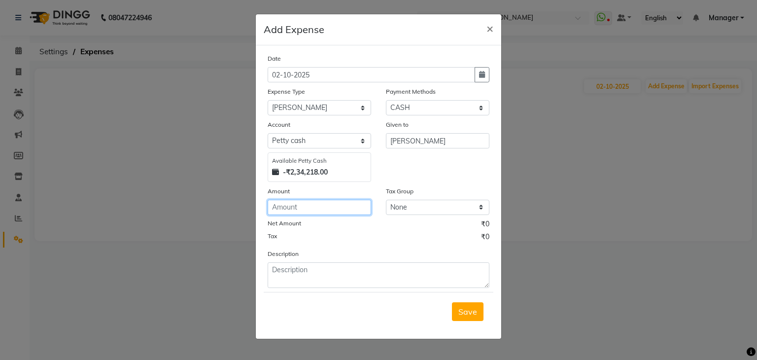
click at [321, 214] on input "number" at bounding box center [319, 207] width 103 height 15
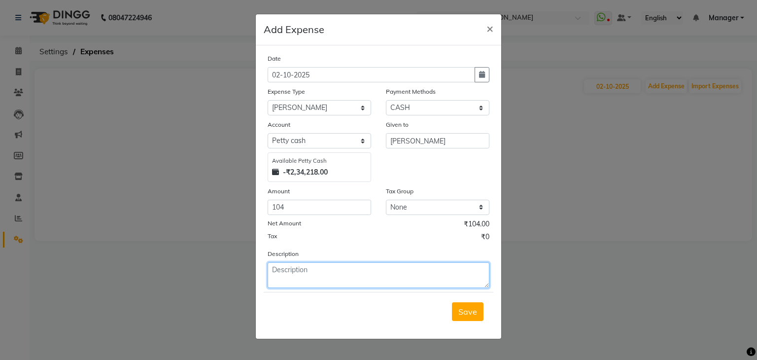
click at [338, 267] on textarea at bounding box center [379, 275] width 222 height 26
click at [304, 272] on textarea "Porter for Lunch" at bounding box center [379, 275] width 222 height 26
click at [335, 273] on textarea "Porter for Lunch" at bounding box center [379, 275] width 222 height 26
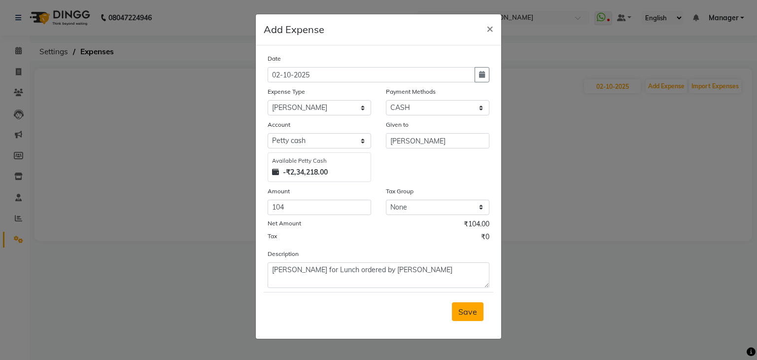
drag, startPoint x: 457, startPoint y: 302, endPoint x: 476, endPoint y: 314, distance: 22.4
click at [465, 310] on div "Save" at bounding box center [379, 311] width 230 height 39
click at [476, 314] on span "Save" at bounding box center [467, 312] width 19 height 10
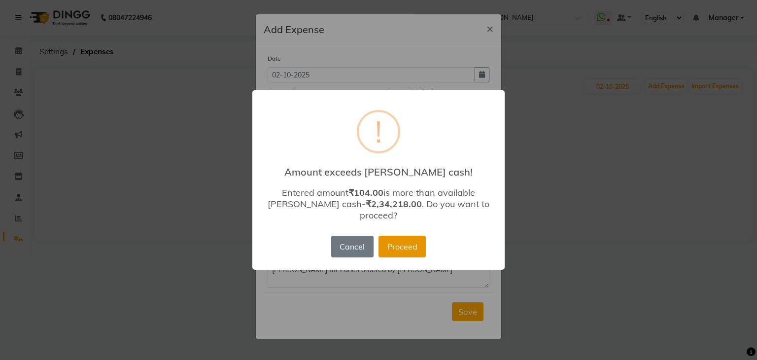
click at [406, 240] on button "Proceed" at bounding box center [401, 247] width 47 height 22
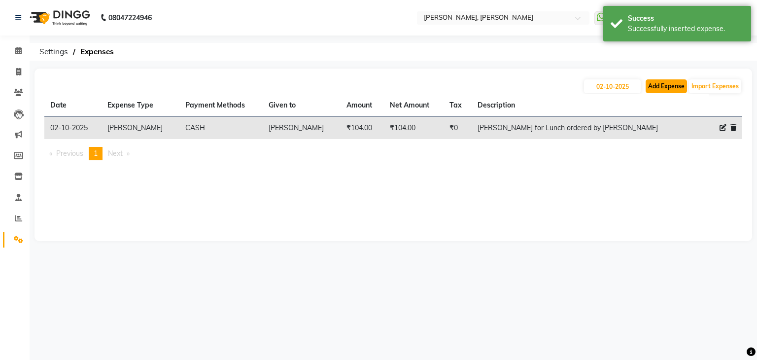
click at [677, 81] on button "Add Expense" at bounding box center [666, 86] width 41 height 14
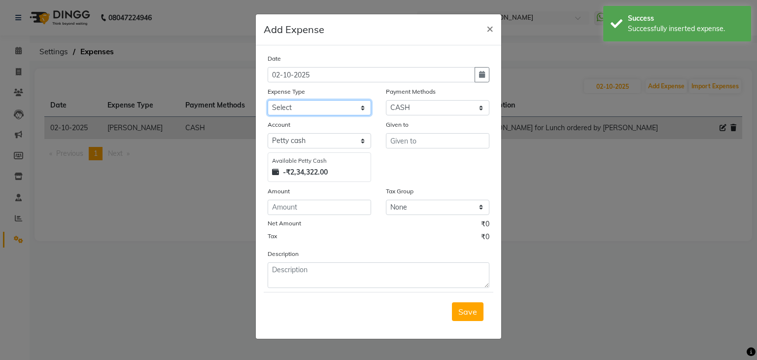
click at [319, 114] on select "Select acetone Advance Salary bank deposite Battery cell BBMP Beauty products B…" at bounding box center [319, 107] width 103 height 15
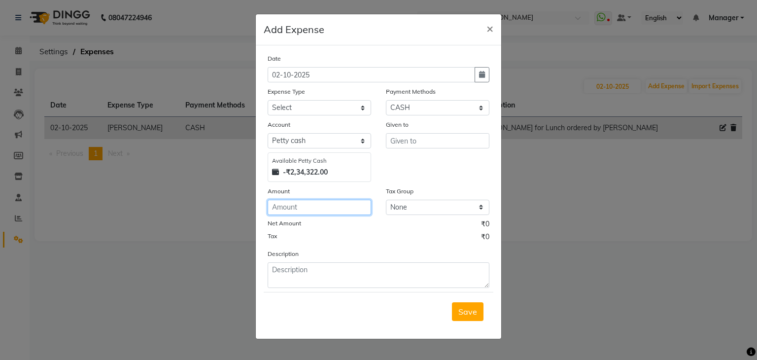
click at [313, 208] on input "number" at bounding box center [319, 207] width 103 height 15
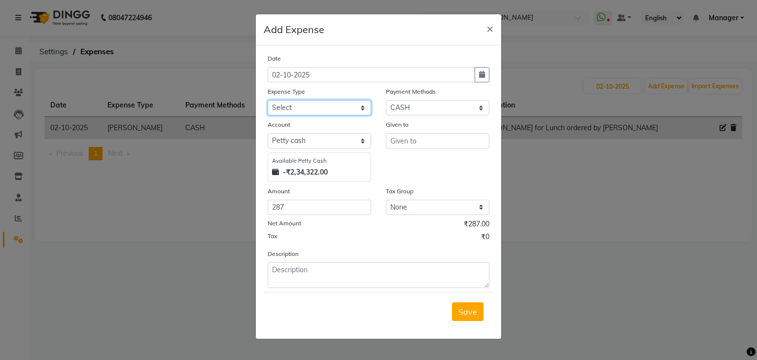
click at [333, 107] on select "Select acetone Advance Salary bank deposite Battery cell BBMP Beauty products B…" at bounding box center [319, 107] width 103 height 15
click at [268, 101] on select "Select acetone Advance Salary bank deposite Battery cell BBMP Beauty products B…" at bounding box center [319, 107] width 103 height 15
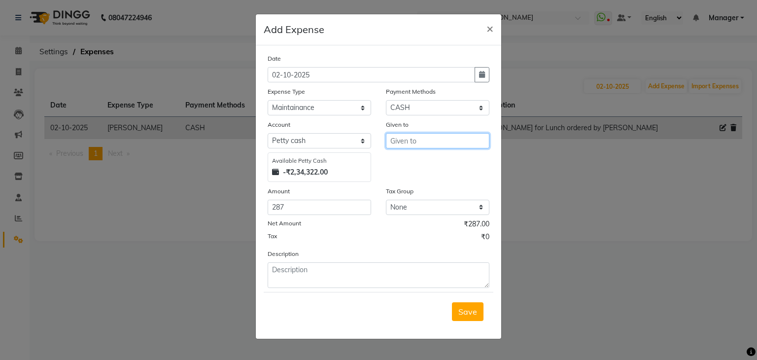
click at [421, 143] on input "text" at bounding box center [437, 140] width 103 height 15
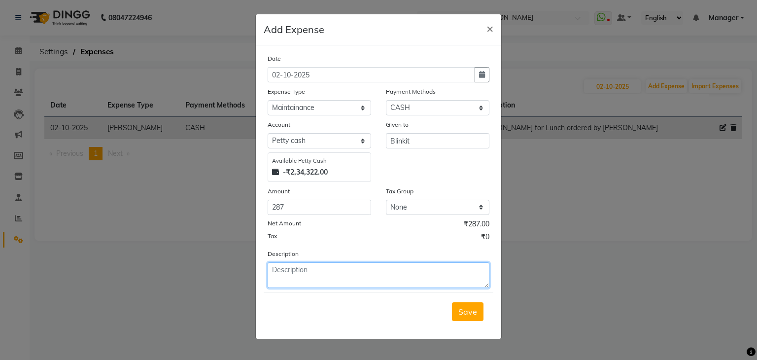
click at [305, 280] on textarea at bounding box center [379, 275] width 222 height 26
click at [403, 274] on textarea "Paid to Blinkit for Vasline, Earbuds & Wetwipes" at bounding box center [379, 275] width 222 height 26
click at [394, 273] on textarea "Paid to Blinkit for Vasline, Earbuds & Wet wipes" at bounding box center [379, 275] width 222 height 26
click at [381, 271] on textarea "Paid to Blinkit for Vasline, Earbuds & wet wipes" at bounding box center [379, 275] width 222 height 26
click at [437, 274] on textarea "Paid to Blinkit for vasline, earbuds & wet wipes" at bounding box center [379, 275] width 222 height 26
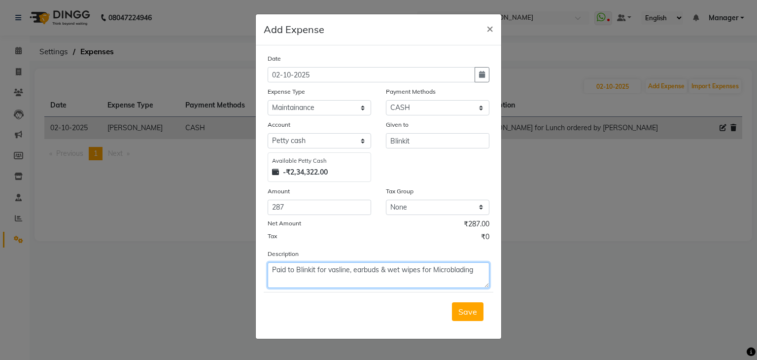
click at [292, 270] on textarea "Paid to Blinkit for vasline, earbuds & wet wipes for Microblading" at bounding box center [379, 275] width 222 height 26
click at [296, 272] on textarea "Paid to Blinkit for vasline, earbuds & wet wipes for Microblading" at bounding box center [379, 275] width 222 height 26
click at [477, 272] on textarea "Paid to Blinkit for vasline, earbuds & wet wipes for Microblading" at bounding box center [379, 275] width 222 height 26
click at [430, 271] on textarea "Paid to Blinkit for vasline, earbuds & wet wipes for Microblading" at bounding box center [379, 275] width 222 height 26
click at [473, 276] on textarea "Paid to Blinkit for vasline, earbuds & wet wipes for Microblading" at bounding box center [379, 275] width 222 height 26
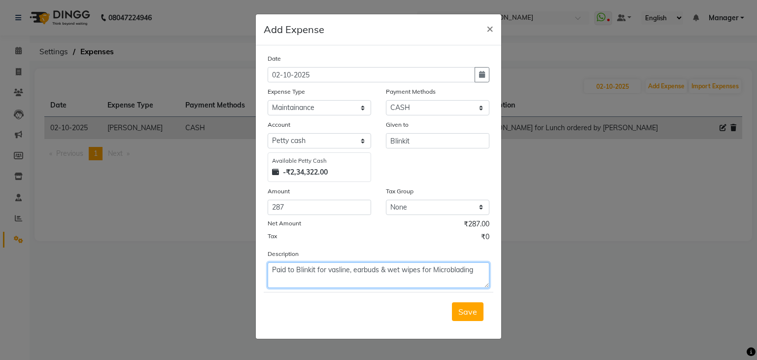
click at [422, 269] on textarea "Paid to Blinkit for vasline, earbuds & wet wipes for Microblading" at bounding box center [379, 275] width 222 height 26
click at [432, 272] on textarea "Paid to Blinkit for vasline, earbuds & wet wipes for Microblading" at bounding box center [379, 275] width 222 height 26
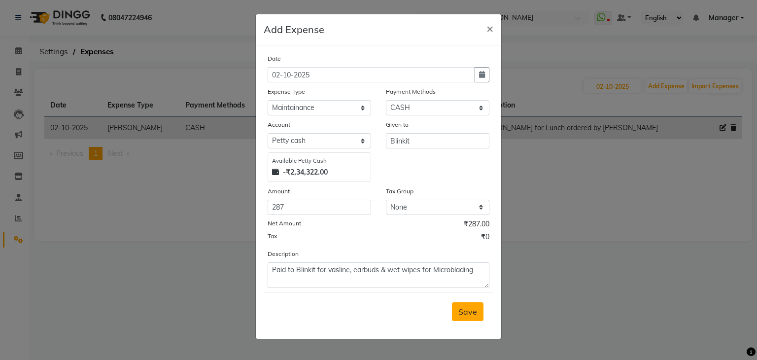
click at [465, 314] on span "Save" at bounding box center [467, 312] width 19 height 10
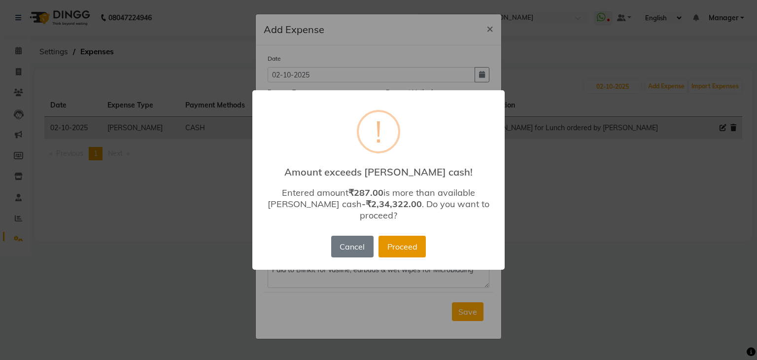
click at [410, 236] on button "Proceed" at bounding box center [401, 247] width 47 height 22
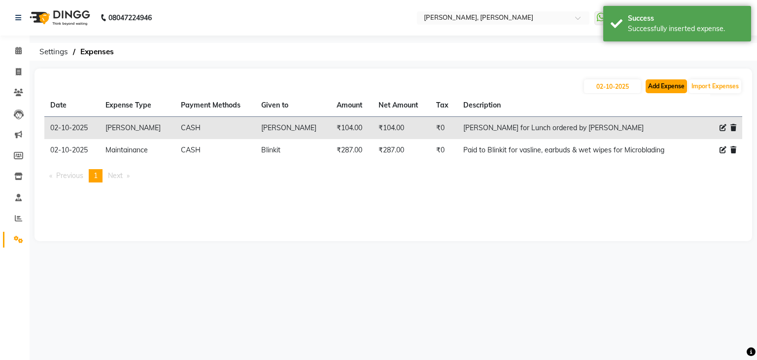
click at [667, 88] on button "Add Expense" at bounding box center [666, 86] width 41 height 14
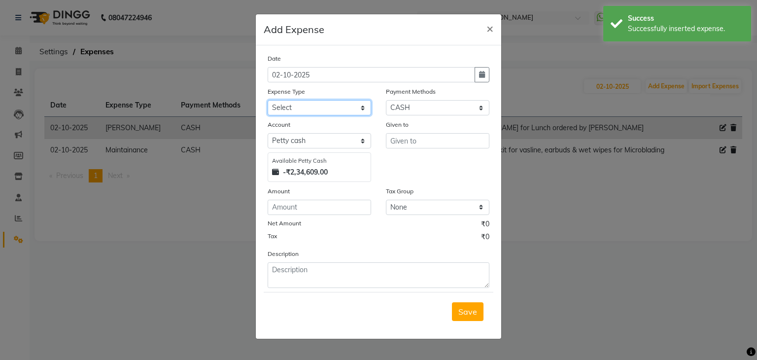
click at [345, 103] on select "Select acetone Advance Salary bank deposite Battery cell BBMP Beauty products B…" at bounding box center [319, 107] width 103 height 15
click at [268, 101] on select "Select acetone Advance Salary bank deposite Battery cell BBMP Beauty products B…" at bounding box center [319, 107] width 103 height 15
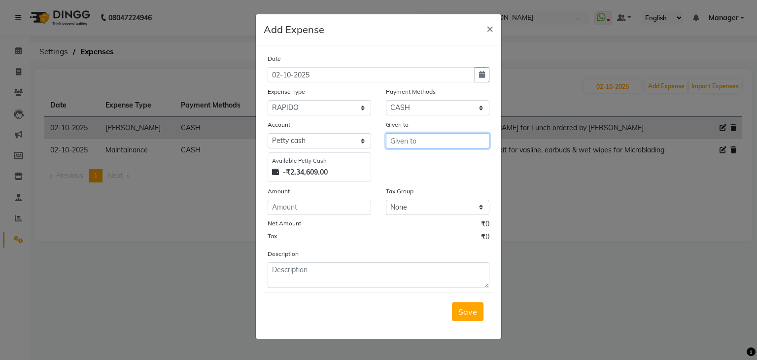
click at [431, 144] on input "text" at bounding box center [437, 140] width 103 height 15
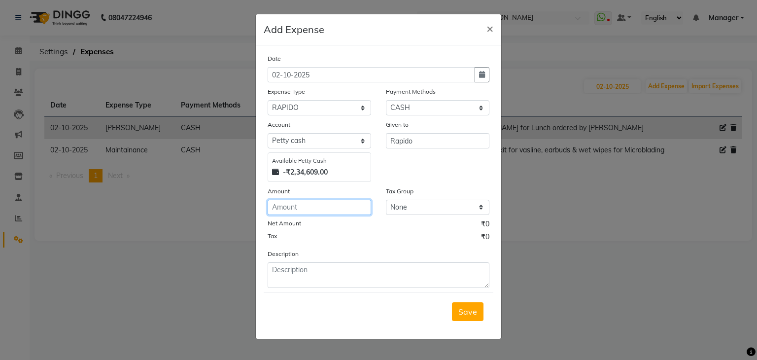
click at [290, 207] on input "number" at bounding box center [319, 207] width 103 height 15
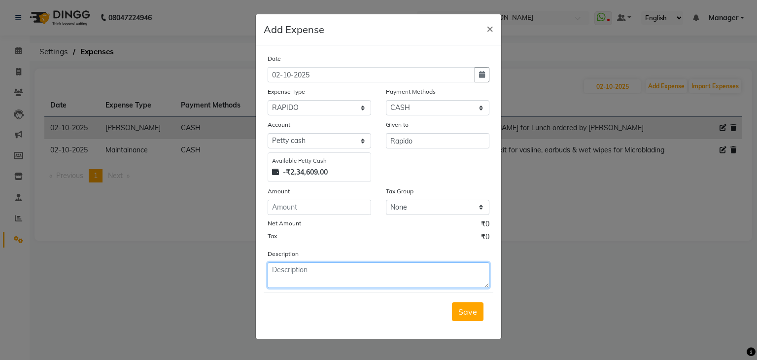
click at [299, 271] on textarea at bounding box center [379, 275] width 222 height 26
click at [295, 273] on textarea "Paid to Rapido to" at bounding box center [379, 275] width 222 height 26
click at [329, 272] on textarea "Paid Rapido to" at bounding box center [379, 275] width 222 height 26
click at [317, 276] on textarea "Paid Rapido to tranfer product from Sarjapur to HSR Layout" at bounding box center [379, 275] width 222 height 26
click at [342, 274] on textarea "Paid Rapido to tranfer product from Sarjapur to HSR Layout" at bounding box center [379, 275] width 222 height 26
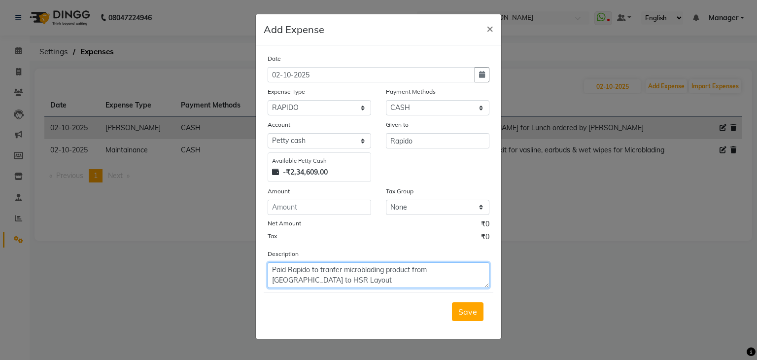
drag, startPoint x: 412, startPoint y: 272, endPoint x: 434, endPoint y: 272, distance: 21.7
click at [413, 272] on textarea "Paid Rapido to tranfer microblading product from Sarjapur to HSR Layout" at bounding box center [379, 275] width 222 height 26
click at [315, 280] on textarea "Paid Rapido to tranfer microblading products from Sarjapur to HSR Layout" at bounding box center [379, 275] width 222 height 26
click at [335, 275] on textarea "Paid Rapido to tranfer microblading products from Sarjapur to HSR Layout" at bounding box center [379, 275] width 222 height 26
click at [344, 290] on form "Date 02-10-2025 Expense Type Select acetone Advance Salary bank deposite Batter…" at bounding box center [379, 191] width 230 height 277
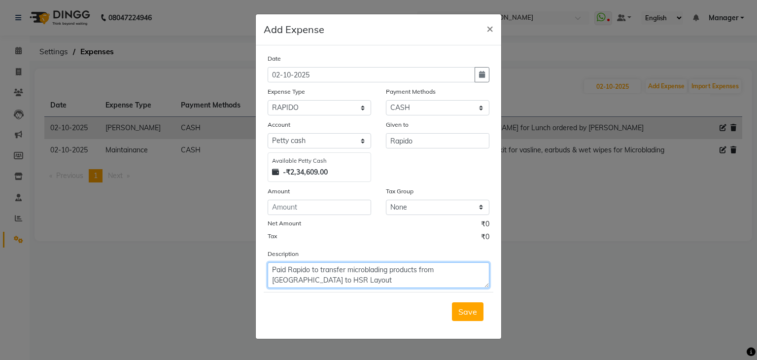
click at [338, 273] on textarea "Paid Rapido to transfer microblading products from Sarjapur to HSR Layout" at bounding box center [379, 275] width 222 height 26
click at [298, 274] on textarea "Paid Rapido to transfer microblading products from Sarjapur to HSR Layout" at bounding box center [379, 275] width 222 height 26
click at [311, 272] on textarea "Paid Rapido to transfer microblading products from Sarjapur to HSR Layout" at bounding box center [379, 275] width 222 height 26
click at [288, 271] on textarea "Paid Rapido to transfer microblading products from Sarjapur to HSR Layout" at bounding box center [379, 275] width 222 height 26
click at [319, 274] on textarea "Paid Rapido to transfer microblading products from Sarjapur to HSR Layout" at bounding box center [379, 275] width 222 height 26
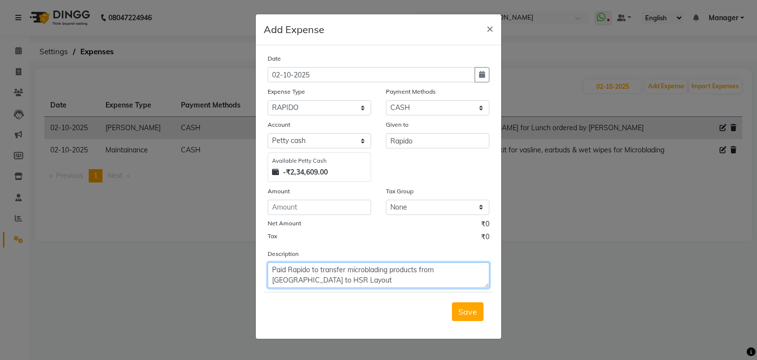
click at [287, 270] on textarea "Paid Rapido to transfer microblading products from Sarjapur to HSR Layout" at bounding box center [379, 275] width 222 height 26
click at [325, 272] on textarea "Paid to Rapido to transfer microblading products from Sarjapur to HSR Layout" at bounding box center [379, 275] width 222 height 26
click at [318, 280] on textarea "Paid to Rapido for transfer microblading products from Sarjapur to HSR Layout" at bounding box center [379, 275] width 222 height 26
click at [297, 271] on textarea "Paid to Rapido for transfer microblading products from Sarjapur to HSR Layout" at bounding box center [379, 275] width 222 height 26
click at [317, 272] on textarea "Paid to Rapido for transfer microblading products from Sarjapur to HSR Layout" at bounding box center [379, 275] width 222 height 26
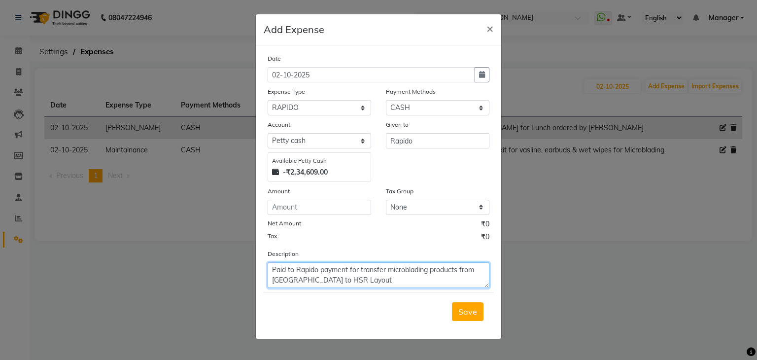
click at [296, 273] on textarea "Paid to Rapido payment for transfer microblading products from Sarjapur to HSR …" at bounding box center [379, 275] width 222 height 26
click at [335, 272] on textarea "Rapido payment for transfer microblading products from Sarjapur to HSR Layout" at bounding box center [379, 275] width 222 height 26
click at [351, 285] on textarea "Rapido payment to transfer microblading products from [GEOGRAPHIC_DATA] to HSR …" at bounding box center [379, 275] width 222 height 26
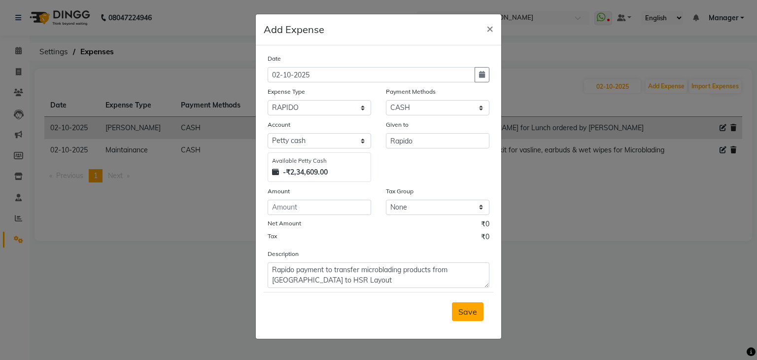
click at [471, 314] on span "Save" at bounding box center [467, 312] width 19 height 10
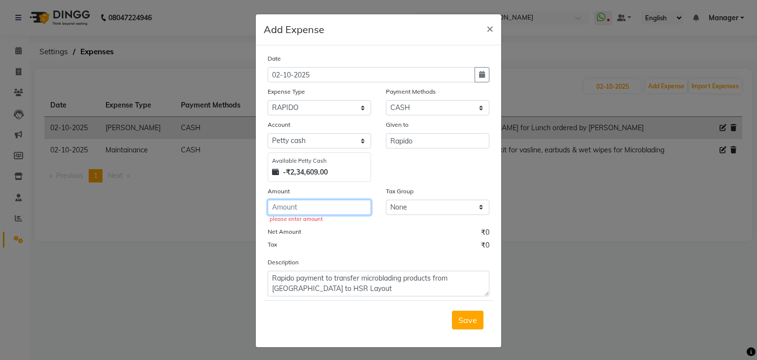
click at [304, 206] on input "number" at bounding box center [319, 207] width 103 height 15
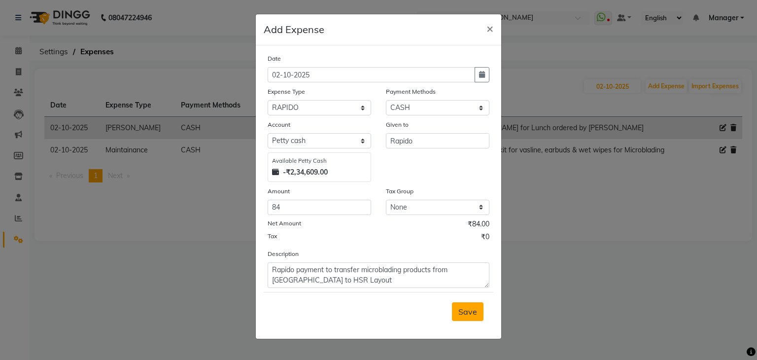
click at [469, 318] on button "Save" at bounding box center [468, 311] width 32 height 19
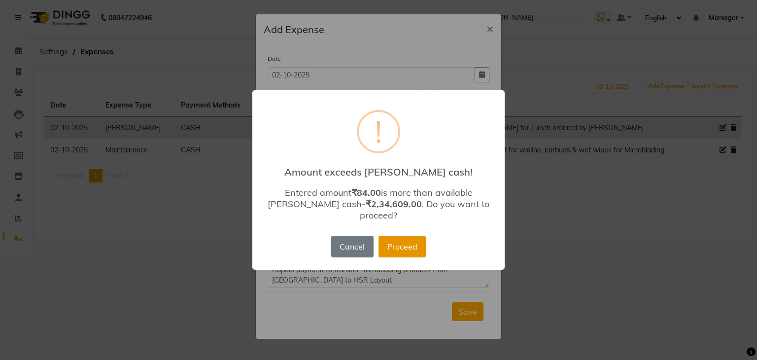
click at [405, 236] on button "Proceed" at bounding box center [401, 247] width 47 height 22
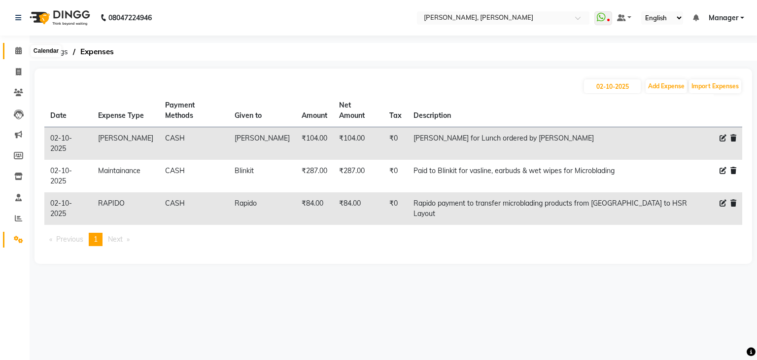
click at [18, 52] on icon at bounding box center [18, 50] width 6 height 7
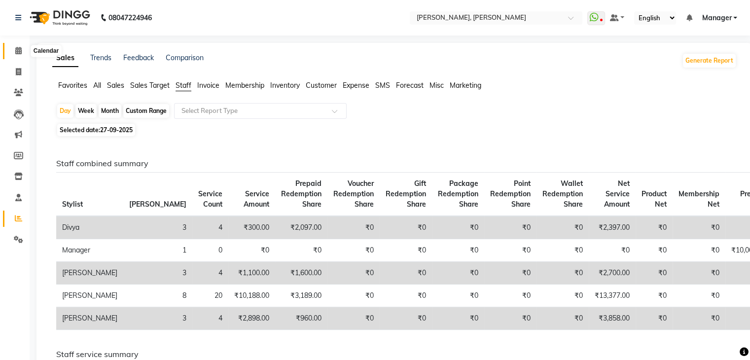
click at [21, 52] on icon at bounding box center [18, 50] width 6 height 7
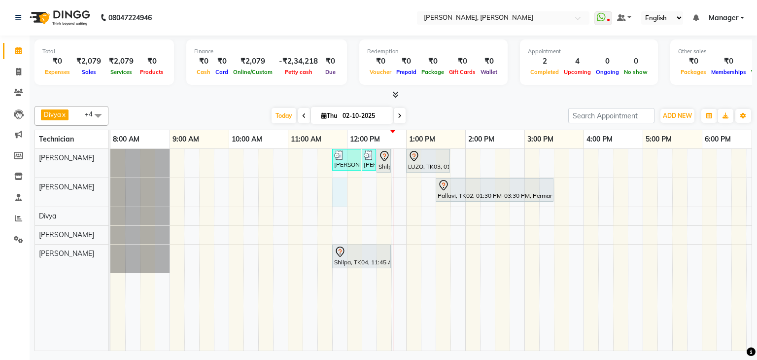
click at [339, 204] on div "[PERSON_NAME], TK01, 11:45 AM-12:15 PM, Nail Extensions Gel-Hand [PERSON_NAME],…" at bounding box center [494, 250] width 769 height 202
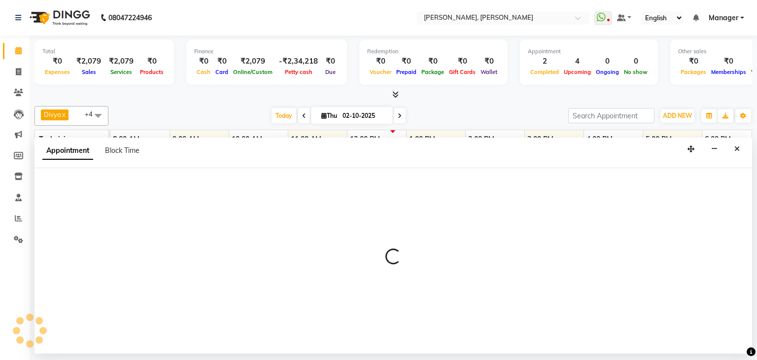
select select "63357"
select select "705"
select select "tentative"
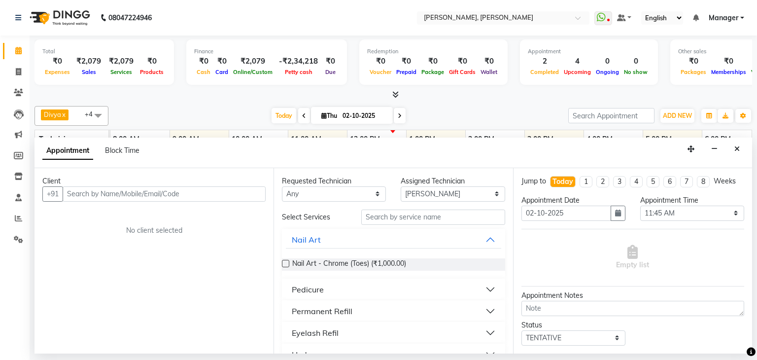
click at [133, 194] on input "text" at bounding box center [164, 193] width 203 height 15
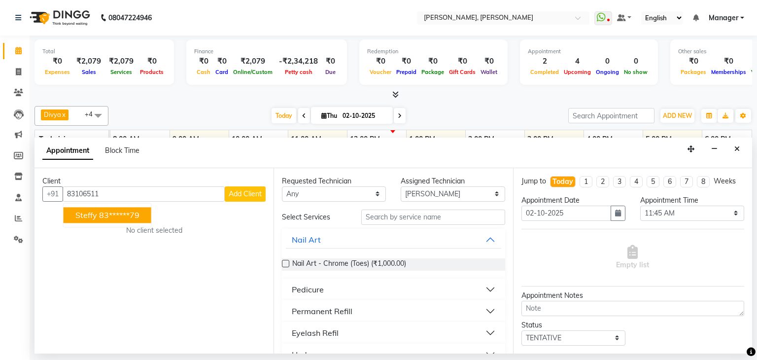
click at [135, 211] on ngb-highlight "83******79" at bounding box center [119, 215] width 40 height 10
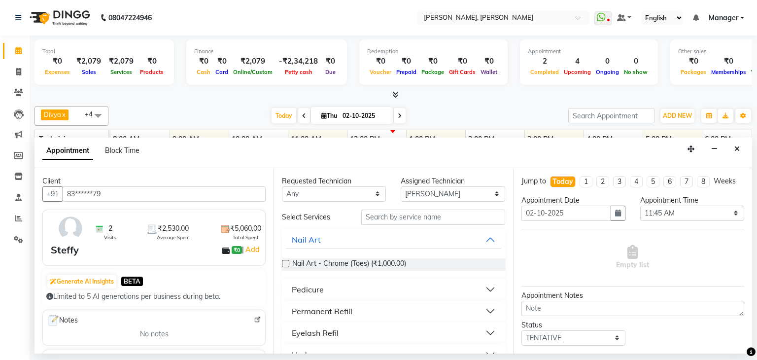
type input "83******79"
click at [431, 217] on input "text" at bounding box center [433, 216] width 144 height 15
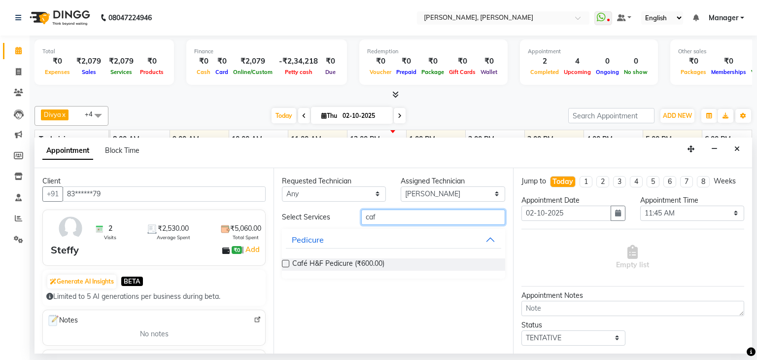
type input "caf"
click at [286, 262] on label at bounding box center [285, 263] width 7 height 7
click at [286, 262] on input "checkbox" at bounding box center [285, 264] width 6 height 6
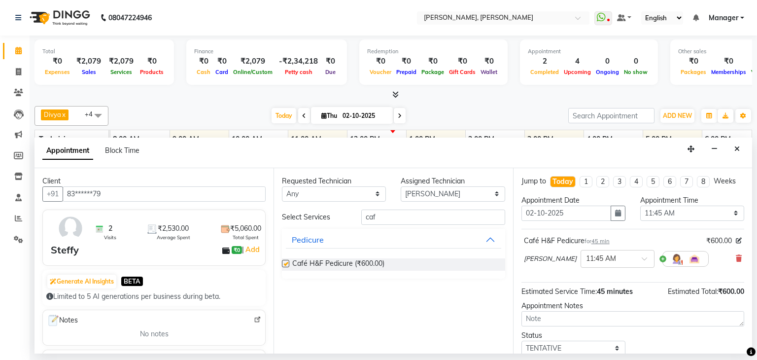
checkbox input "false"
click at [399, 211] on input "caf" at bounding box center [433, 216] width 144 height 15
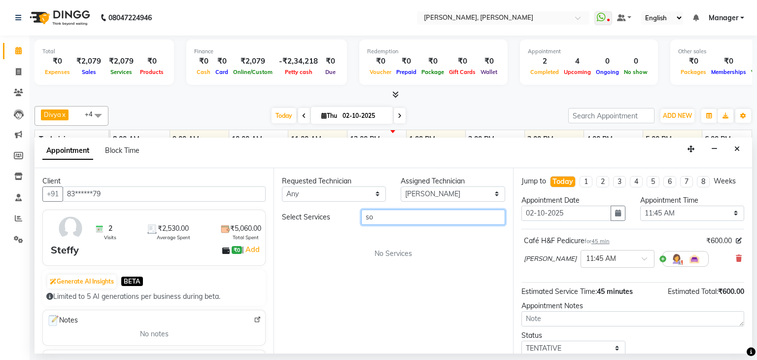
type input "s"
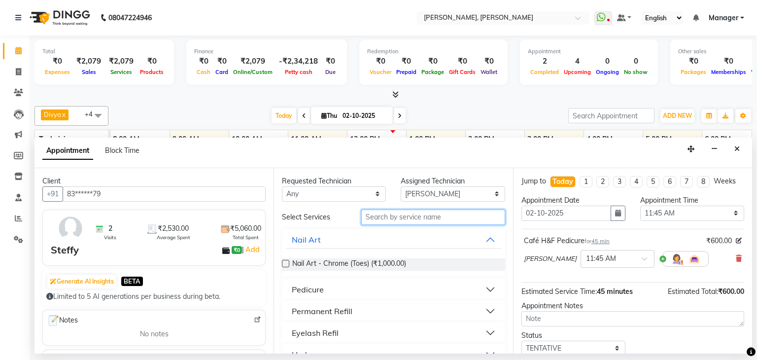
click at [401, 213] on input "text" at bounding box center [433, 216] width 144 height 15
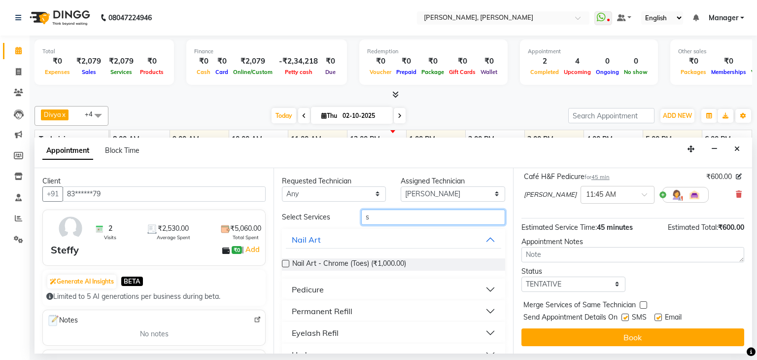
type input "s"
click at [481, 235] on button "Nail Art" at bounding box center [393, 240] width 215 height 18
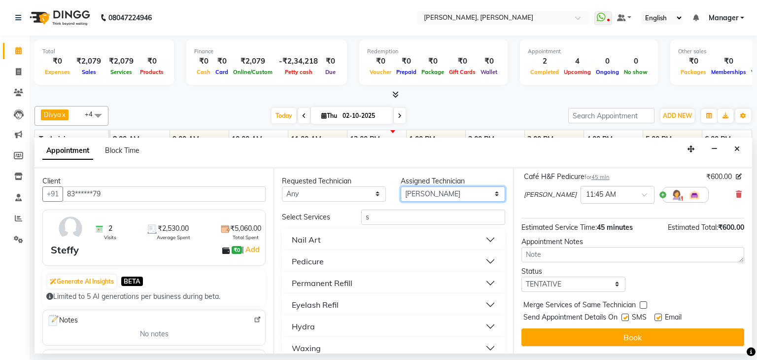
click at [439, 191] on select "Select Aamir Aniket Divya Himanshu Namrata Salman Sanjana Shanu Suhel" at bounding box center [453, 193] width 104 height 15
select select "86749"
click at [401, 186] on select "Select Aamir Aniket Divya Himanshu Namrata Salman Sanjana Shanu Suhel" at bounding box center [453, 193] width 104 height 15
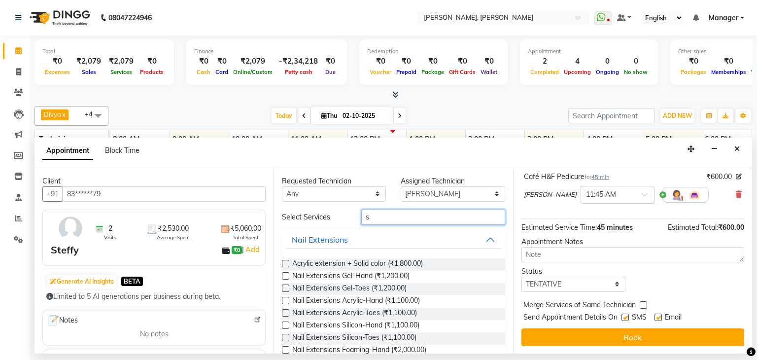
click at [422, 216] on input "s" at bounding box center [433, 216] width 144 height 15
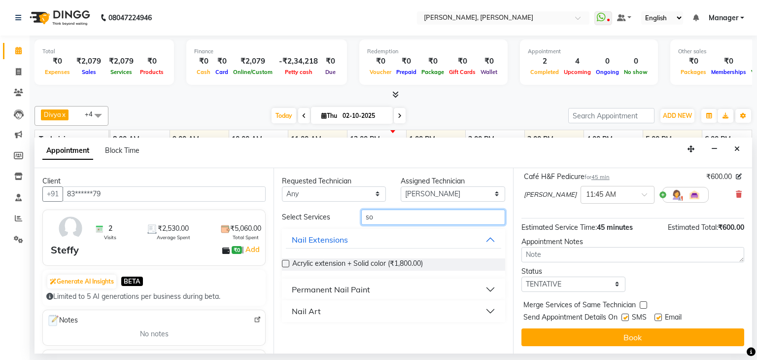
type input "so"
click at [337, 290] on div "Permanent Nail Paint" at bounding box center [331, 289] width 78 height 12
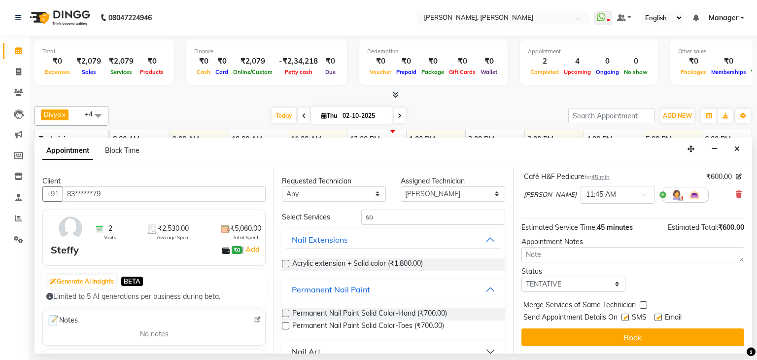
click at [286, 312] on label at bounding box center [285, 312] width 7 height 7
click at [286, 312] on input "checkbox" at bounding box center [285, 314] width 6 height 6
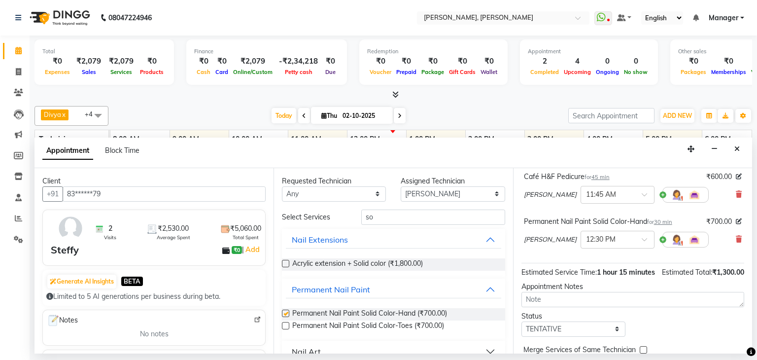
checkbox input "false"
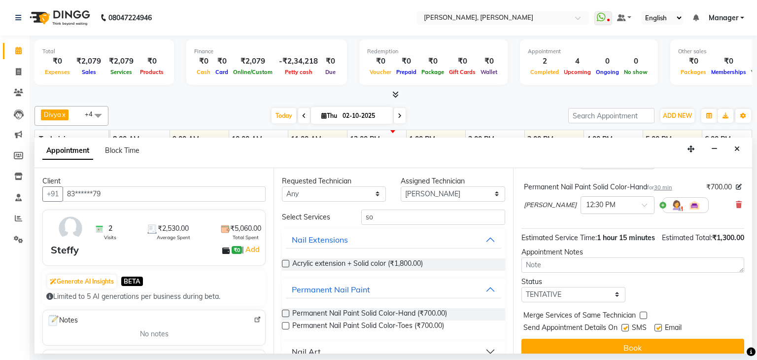
scroll to position [119, 0]
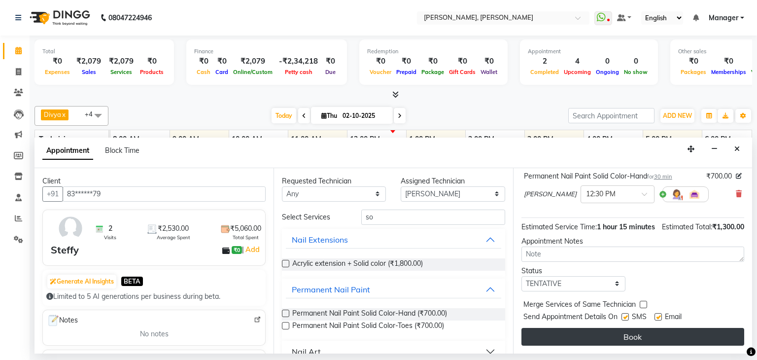
click at [609, 330] on button "Book" at bounding box center [632, 337] width 223 height 18
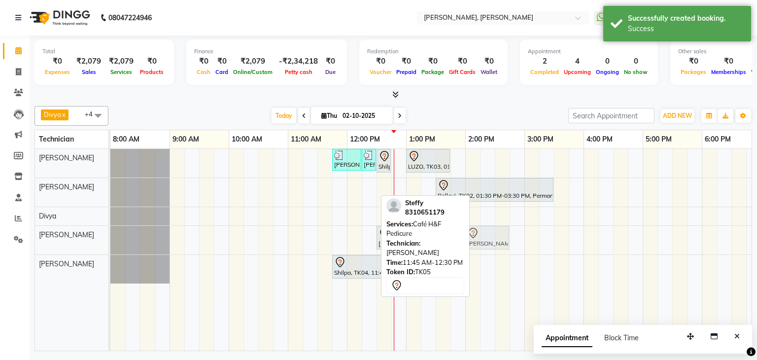
drag, startPoint x: 356, startPoint y: 188, endPoint x: 493, endPoint y: 244, distance: 148.1
click at [494, 243] on tbody "Priya Raman, TK01, 11:45 AM-12:15 PM, Nail Extensions Gel-Hand Priya Raman, TK0…" at bounding box center [494, 216] width 769 height 135
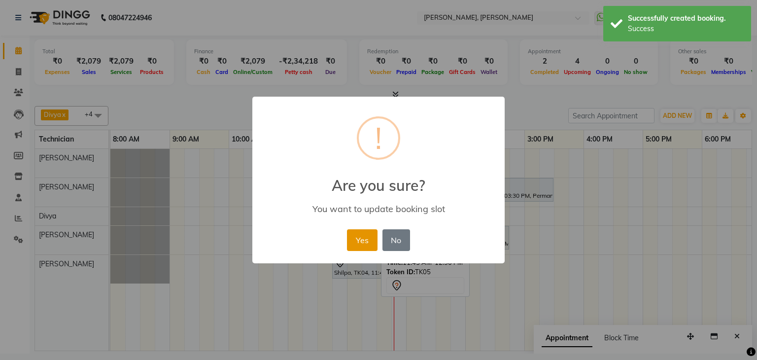
click at [357, 241] on button "Yes" at bounding box center [362, 240] width 30 height 22
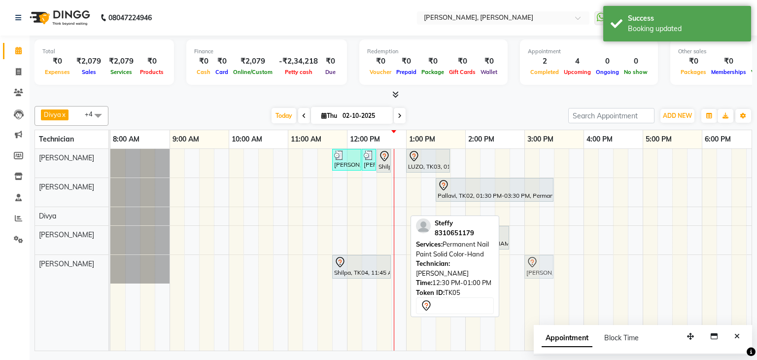
drag, startPoint x: 388, startPoint y: 231, endPoint x: 536, endPoint y: 263, distance: 151.7
click at [536, 263] on tbody "Priya Raman, TK01, 11:45 AM-12:15 PM, Nail Extensions Gel-Hand Priya Raman, TK0…" at bounding box center [494, 216] width 769 height 135
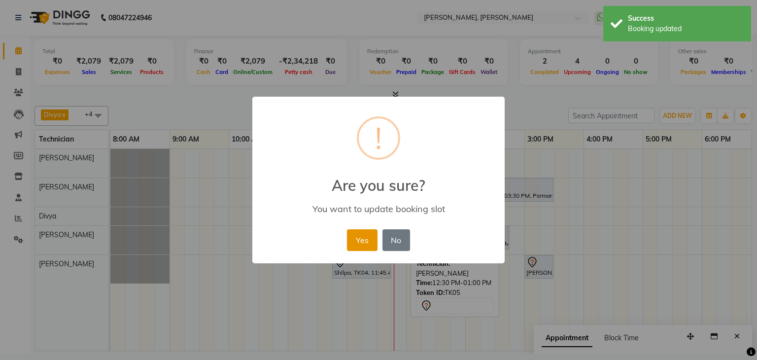
click at [360, 241] on button "Yes" at bounding box center [362, 240] width 30 height 22
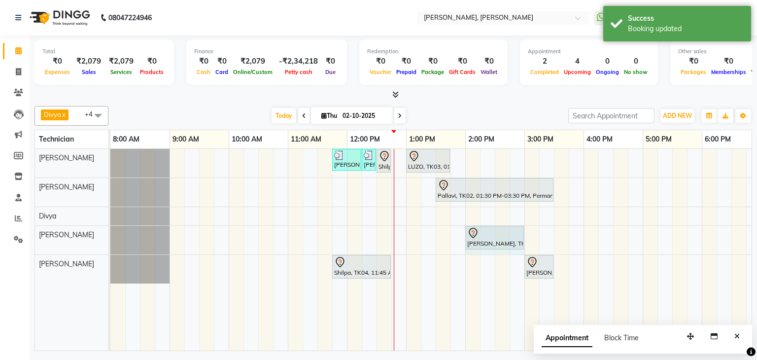
drag, startPoint x: 508, startPoint y: 235, endPoint x: 551, endPoint y: 271, distance: 56.0
click at [110, 235] on div "Steffy, TK05, 02:00 PM-02:45 PM, Café H&F Pedicure Steffy, TK05, 02:00 PM-02:45…" at bounding box center [110, 240] width 0 height 29
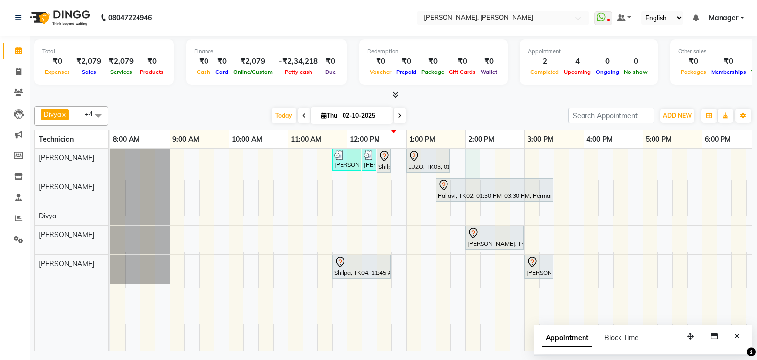
drag, startPoint x: 474, startPoint y: 156, endPoint x: 473, endPoint y: 161, distance: 5.0
click at [473, 156] on div "Priya Raman, TK01, 11:45 AM-12:15 PM, Nail Extensions Gel-Hand Priya Raman, TK0…" at bounding box center [494, 250] width 769 height 202
select select "54412"
select select "840"
select select "tentative"
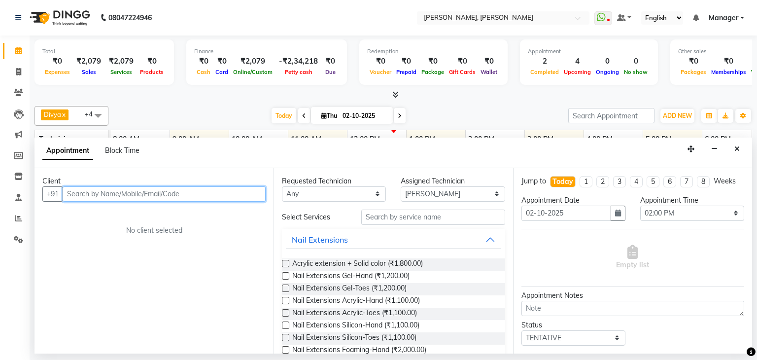
click at [146, 194] on input "text" at bounding box center [164, 193] width 203 height 15
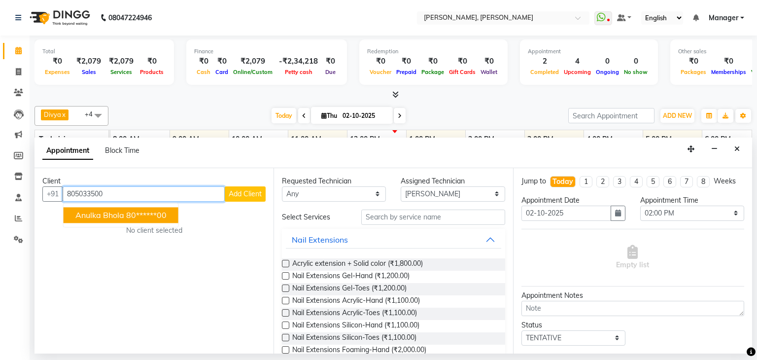
click at [116, 213] on span "Anulka Bhola" at bounding box center [99, 215] width 49 height 10
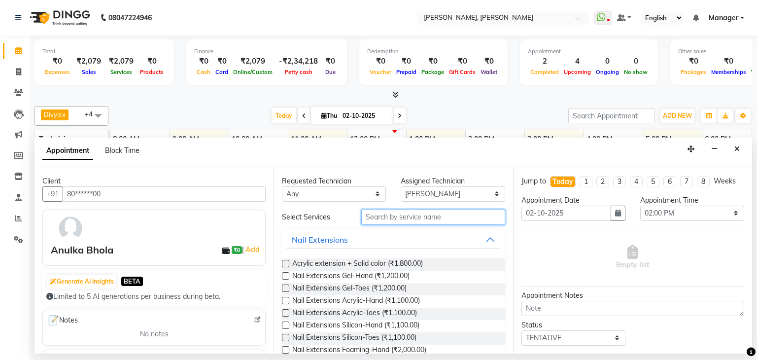
click at [397, 213] on input "text" at bounding box center [433, 216] width 144 height 15
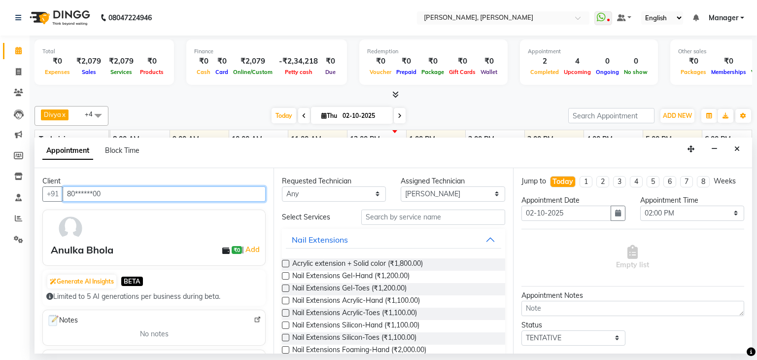
click at [192, 187] on input "80******00" at bounding box center [164, 193] width 203 height 15
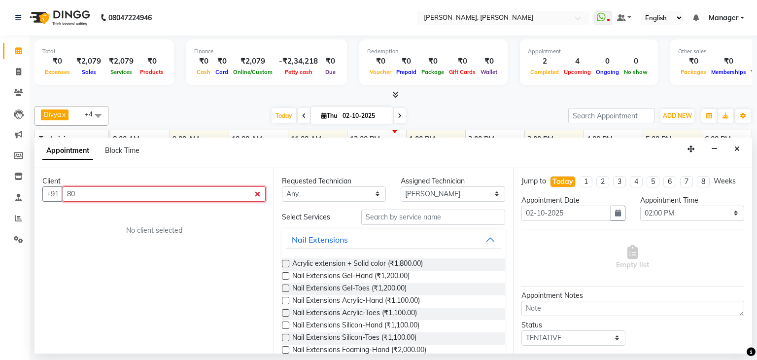
type input "8"
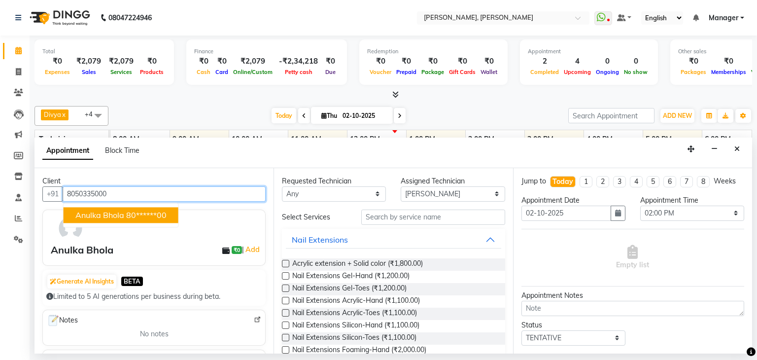
click at [152, 210] on ngb-highlight "80******00" at bounding box center [146, 215] width 40 height 10
type input "80******00"
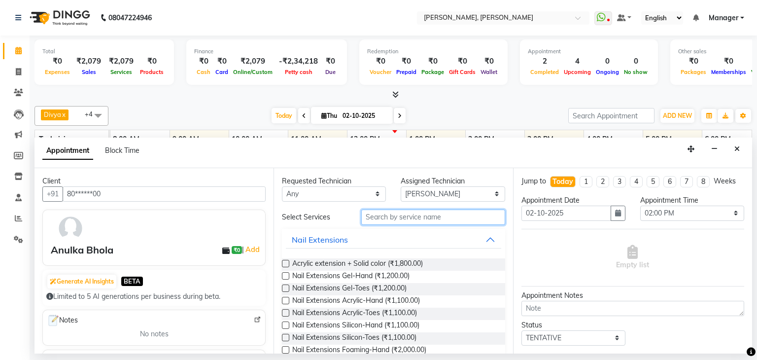
click at [405, 214] on input "text" at bounding box center [433, 216] width 144 height 15
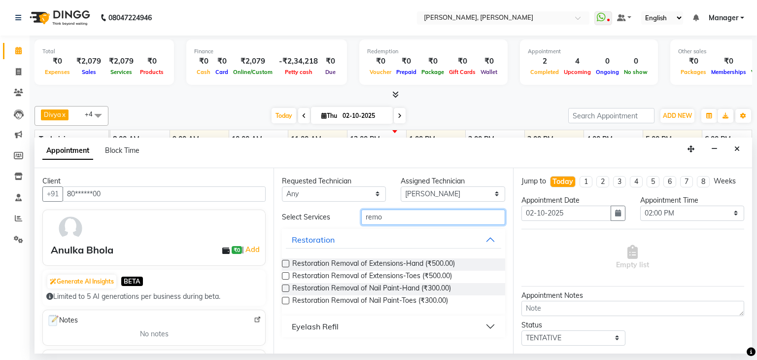
type input "remo"
click at [284, 288] on label at bounding box center [285, 287] width 7 height 7
click at [284, 288] on input "checkbox" at bounding box center [285, 289] width 6 height 6
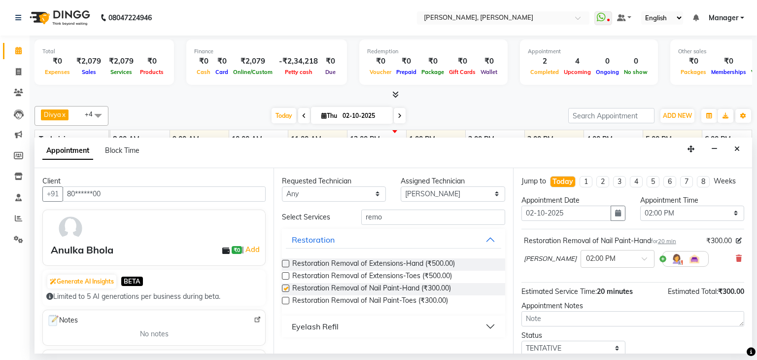
checkbox input "false"
click at [287, 297] on label at bounding box center [285, 300] width 7 height 7
click at [287, 298] on input "checkbox" at bounding box center [285, 301] width 6 height 6
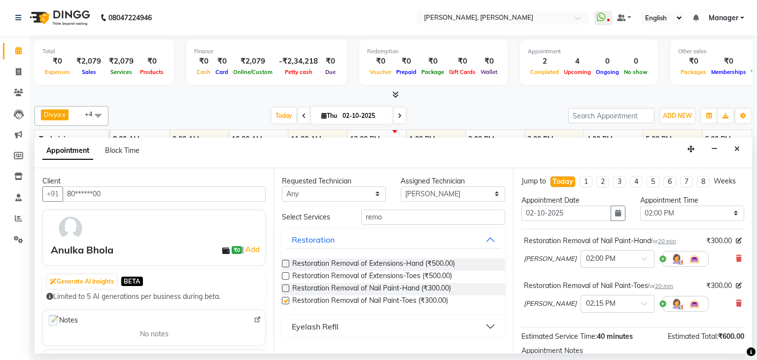
checkbox input "false"
click at [389, 216] on input "remo" at bounding box center [433, 216] width 144 height 15
type input "a"
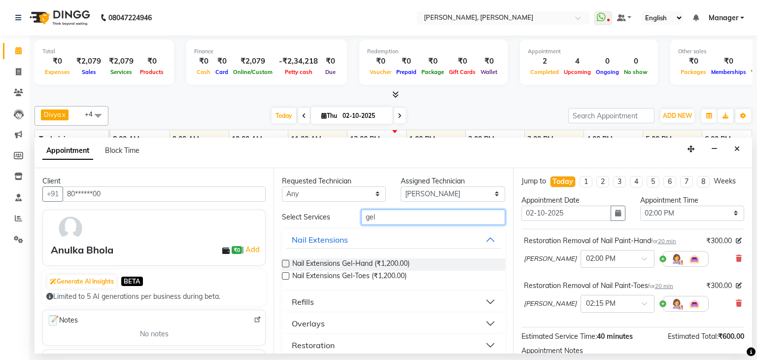
type input "gel"
click at [288, 262] on label at bounding box center [285, 263] width 7 height 7
click at [288, 262] on input "checkbox" at bounding box center [285, 264] width 6 height 6
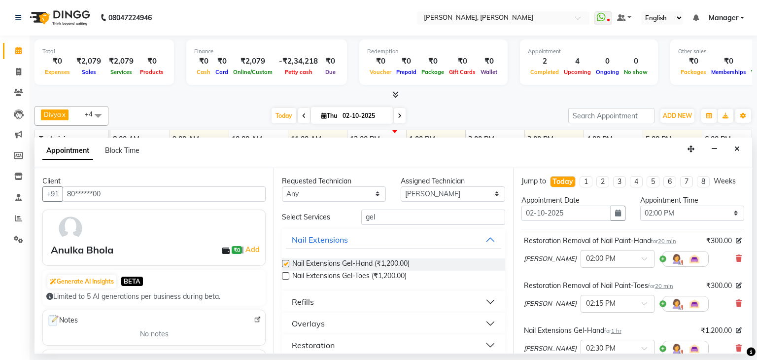
checkbox input "false"
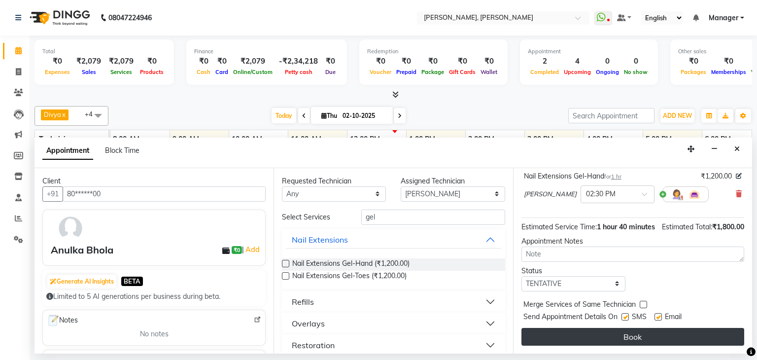
scroll to position [164, 0]
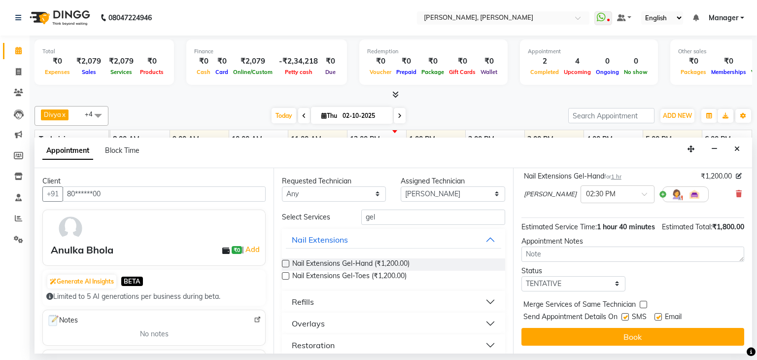
drag, startPoint x: 608, startPoint y: 334, endPoint x: 614, endPoint y: 335, distance: 5.9
click at [609, 334] on button "Book" at bounding box center [632, 337] width 223 height 18
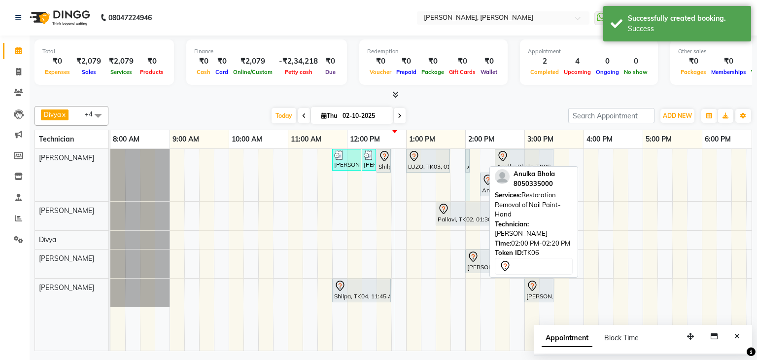
drag, startPoint x: 482, startPoint y: 156, endPoint x: 475, endPoint y: 163, distance: 10.2
click at [475, 163] on div "Priya Raman, TK01, 11:45 AM-12:15 PM, Nail Extensions Gel-Hand Priya Raman, TK0…" at bounding box center [494, 250] width 769 height 202
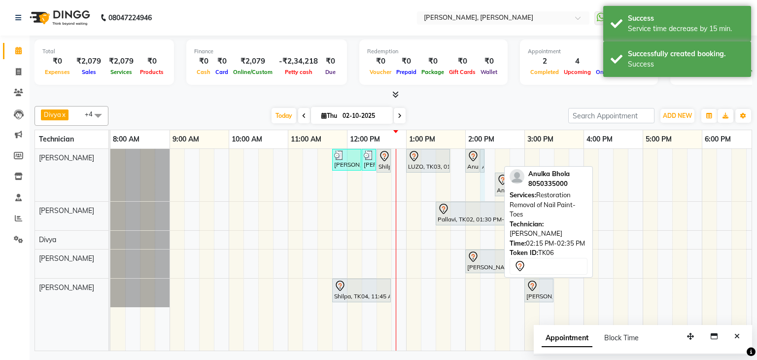
drag, startPoint x: 497, startPoint y: 158, endPoint x: 487, endPoint y: 162, distance: 10.8
click at [487, 162] on div "Priya Raman, TK01, 11:45 AM-12:15 PM, Nail Extensions Gel-Hand Priya Raman, TK0…" at bounding box center [494, 250] width 769 height 202
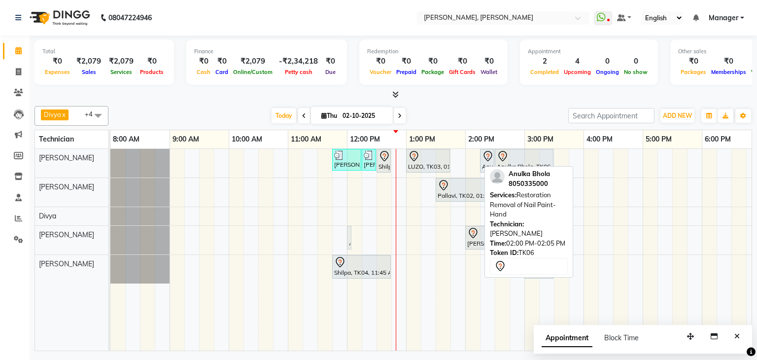
drag, startPoint x: 471, startPoint y: 158, endPoint x: 355, endPoint y: 230, distance: 137.0
click at [356, 230] on div "Priya Raman, TK01, 11:45 AM-12:15 PM, Nail Extensions Gel-Hand Priya Raman, TK0…" at bounding box center [494, 250] width 769 height 202
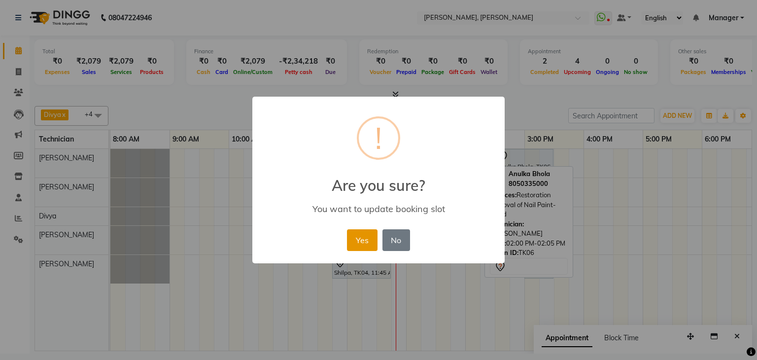
click at [365, 244] on button "Yes" at bounding box center [362, 240] width 30 height 22
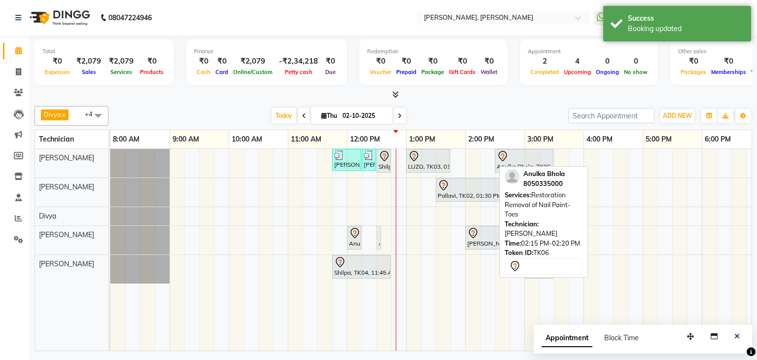
drag, startPoint x: 485, startPoint y: 154, endPoint x: 380, endPoint y: 238, distance: 134.4
click at [380, 238] on tbody "Priya Raman, TK01, 11:45 AM-12:15 PM, Nail Extensions Gel-Hand Priya Raman, TK0…" at bounding box center [494, 216] width 769 height 135
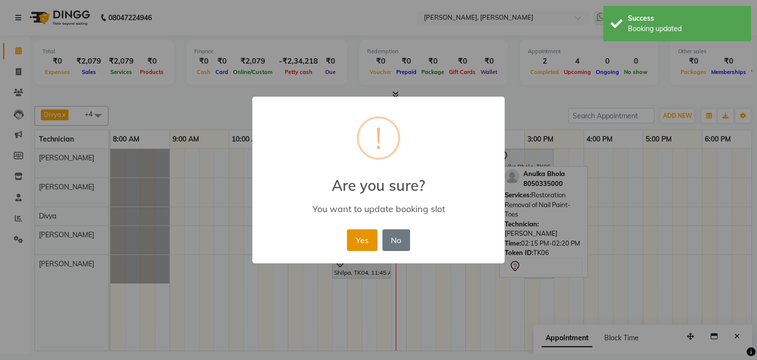
click at [371, 240] on button "Yes" at bounding box center [362, 240] width 30 height 22
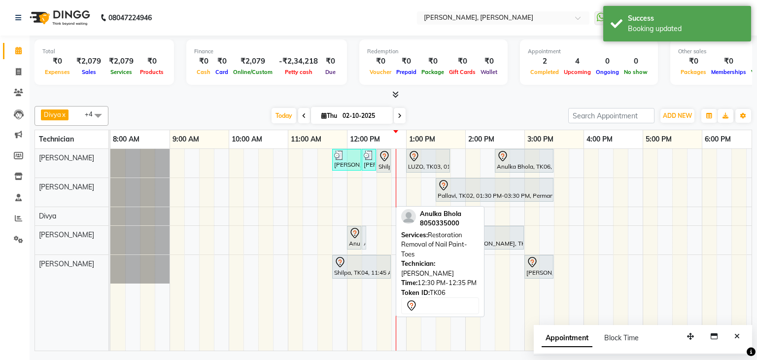
drag, startPoint x: 382, startPoint y: 234, endPoint x: 370, endPoint y: 241, distance: 14.4
click at [370, 241] on div "Priya Raman, TK01, 11:45 AM-12:15 PM, Nail Extensions Gel-Hand Priya Raman, TK0…" at bounding box center [494, 250] width 769 height 202
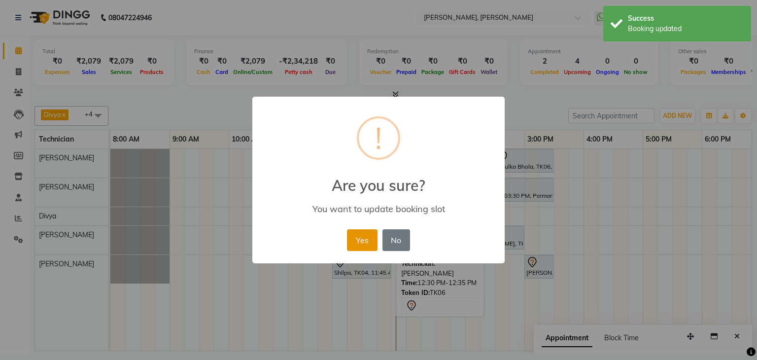
click at [364, 240] on button "Yes" at bounding box center [362, 240] width 30 height 22
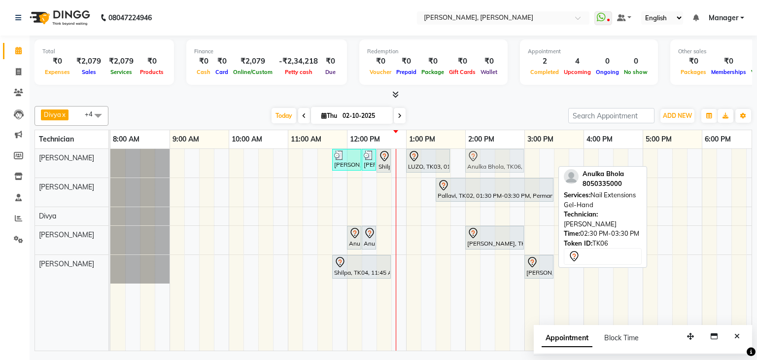
drag, startPoint x: 534, startPoint y: 161, endPoint x: 504, endPoint y: 169, distance: 31.6
click at [110, 169] on div "Priya Raman, TK01, 11:45 AM-12:15 PM, Nail Extensions Gel-Hand Priya Raman, TK0…" at bounding box center [110, 163] width 0 height 29
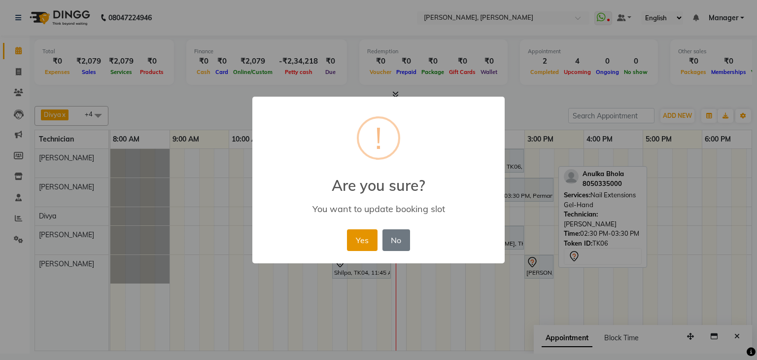
click at [361, 236] on button "Yes" at bounding box center [362, 240] width 30 height 22
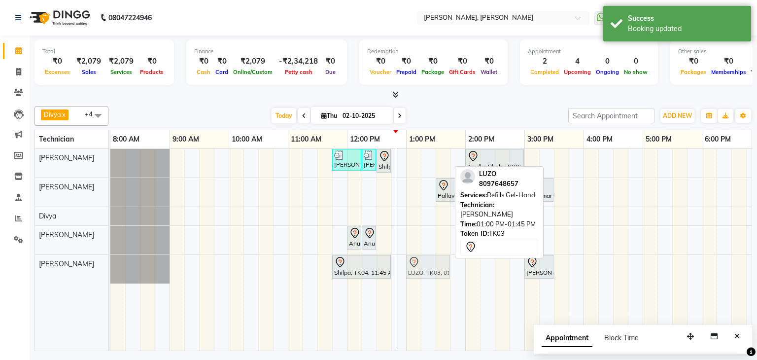
drag, startPoint x: 426, startPoint y: 158, endPoint x: 428, endPoint y: 260, distance: 101.5
click at [428, 260] on tbody "Priya Raman, TK01, 11:45 AM-12:15 PM, Nail Extensions Gel-Hand Priya Raman, TK0…" at bounding box center [494, 216] width 769 height 135
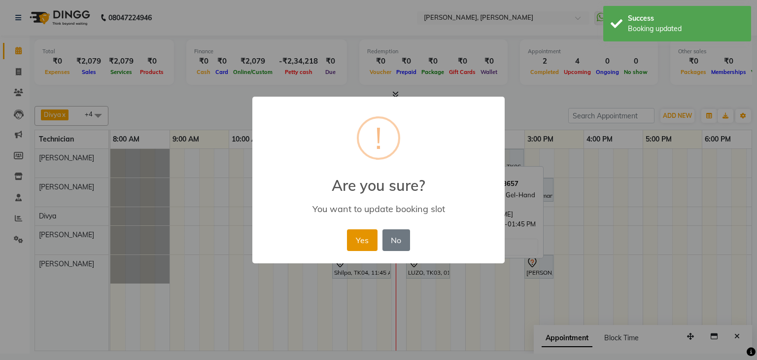
click at [370, 234] on button "Yes" at bounding box center [362, 240] width 30 height 22
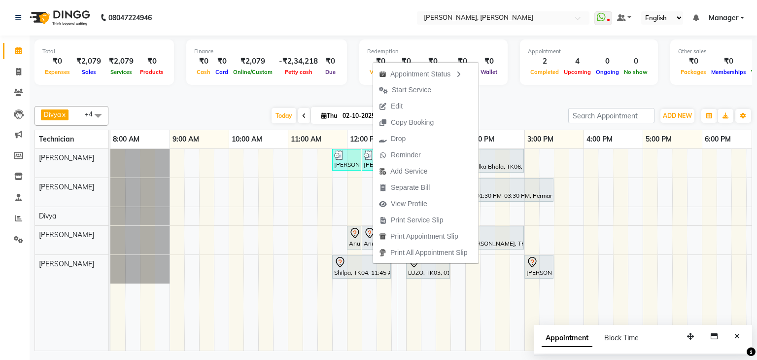
click at [511, 112] on div "Today Thu 02-10-2025" at bounding box center [338, 115] width 450 height 15
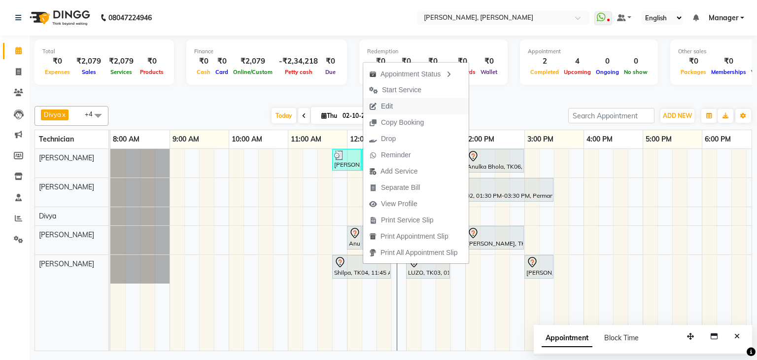
click at [393, 102] on span "Edit" at bounding box center [380, 106] width 35 height 16
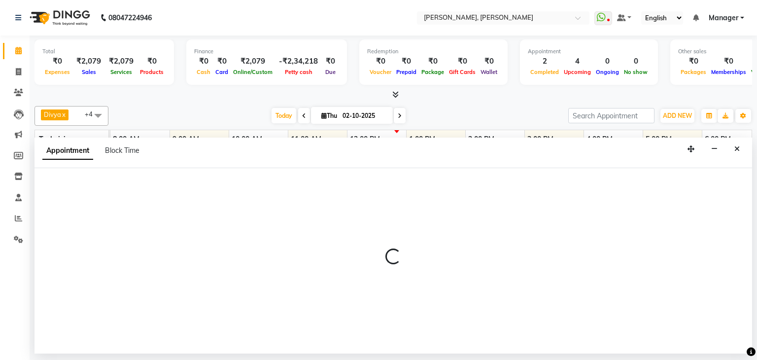
select select "tentative"
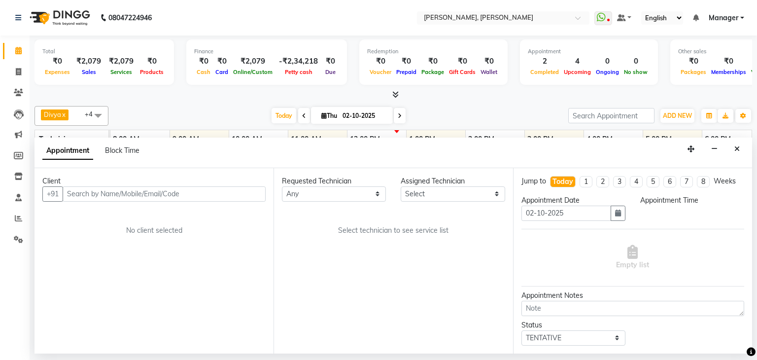
select select "54412"
select select "705"
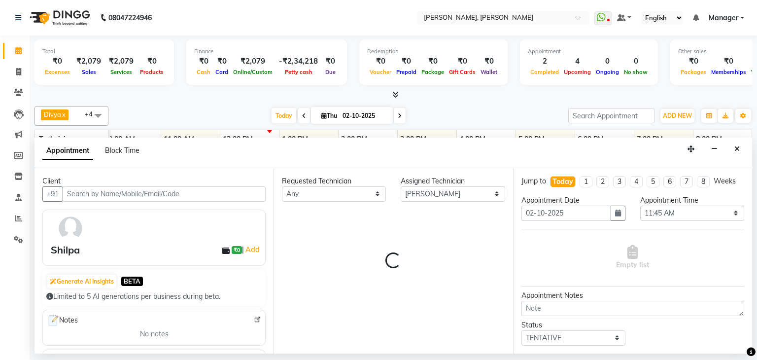
select select "3204"
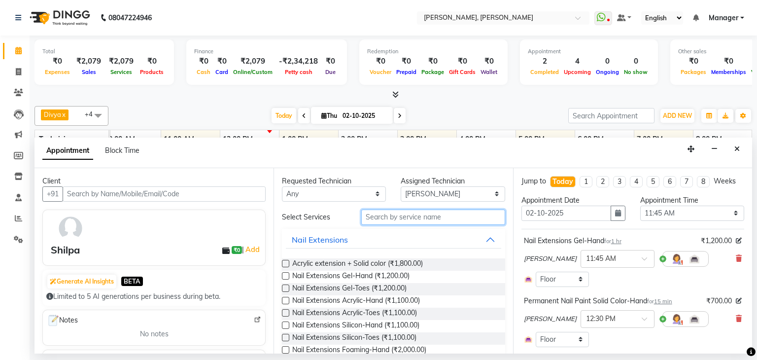
click at [401, 218] on input "text" at bounding box center [433, 216] width 144 height 15
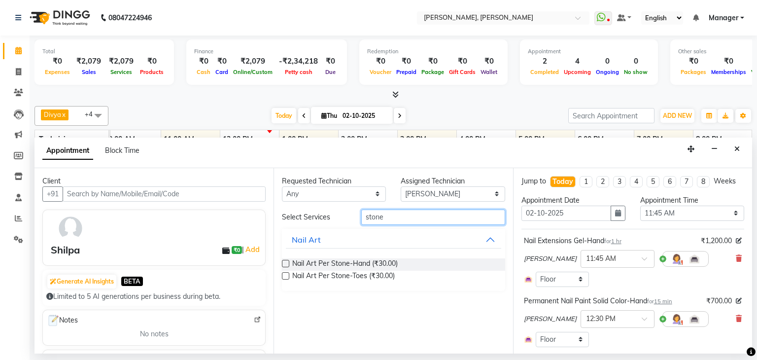
type input "stone"
click at [286, 260] on label at bounding box center [285, 263] width 7 height 7
click at [286, 261] on input "checkbox" at bounding box center [285, 264] width 6 height 6
checkbox input "false"
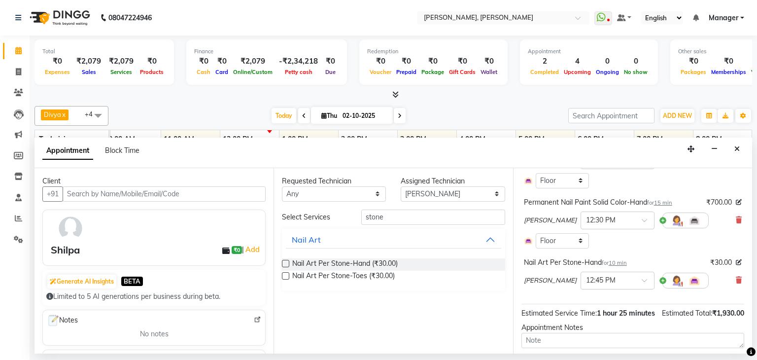
scroll to position [148, 0]
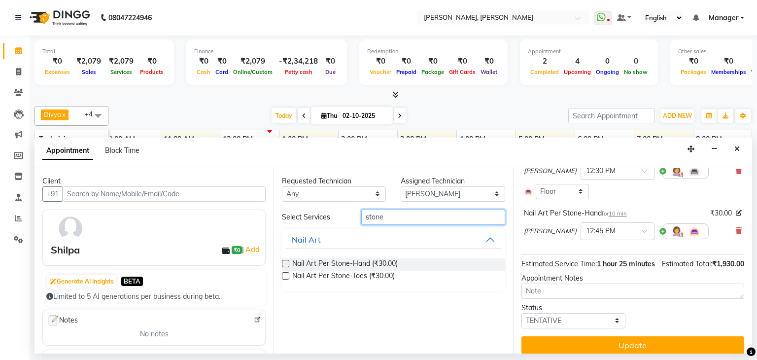
click at [416, 215] on input "stone" at bounding box center [433, 216] width 144 height 15
type input "glit"
click at [287, 262] on label at bounding box center [285, 263] width 7 height 7
click at [287, 262] on input "checkbox" at bounding box center [285, 264] width 6 height 6
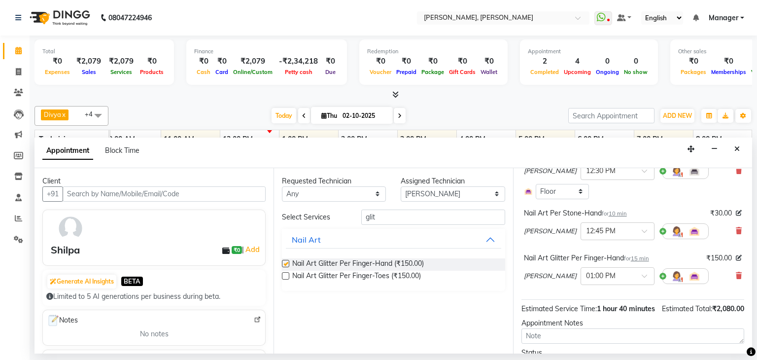
checkbox input "false"
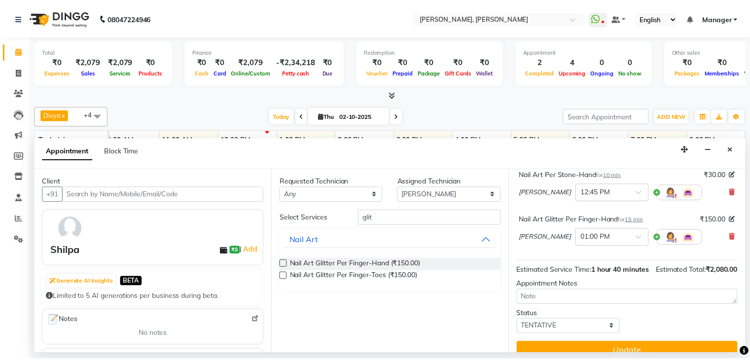
scroll to position [211, 0]
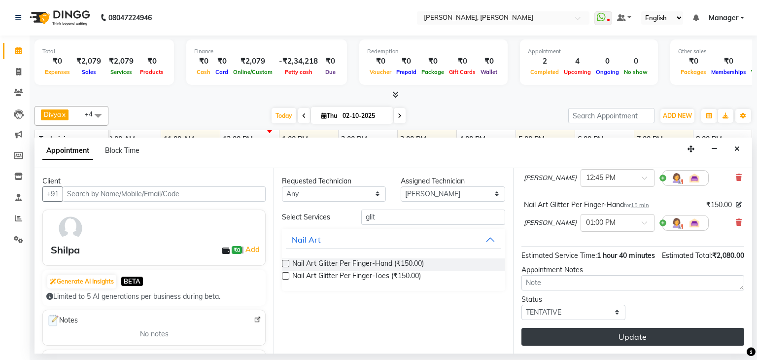
click at [622, 332] on button "Update" at bounding box center [632, 337] width 223 height 18
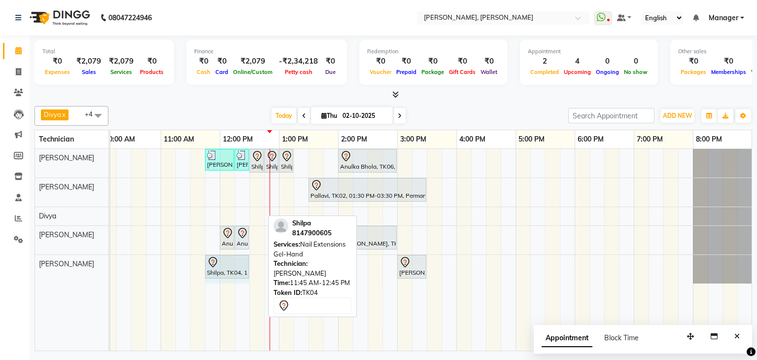
drag, startPoint x: 261, startPoint y: 262, endPoint x: 247, endPoint y: 271, distance: 16.4
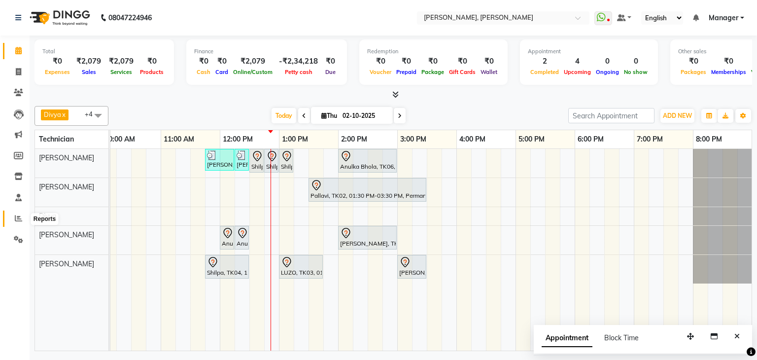
click at [15, 220] on icon at bounding box center [18, 217] width 7 height 7
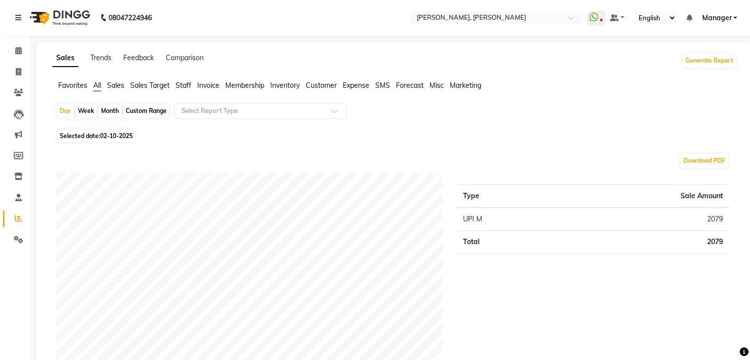
click at [185, 86] on span "Staff" at bounding box center [183, 85] width 16 height 9
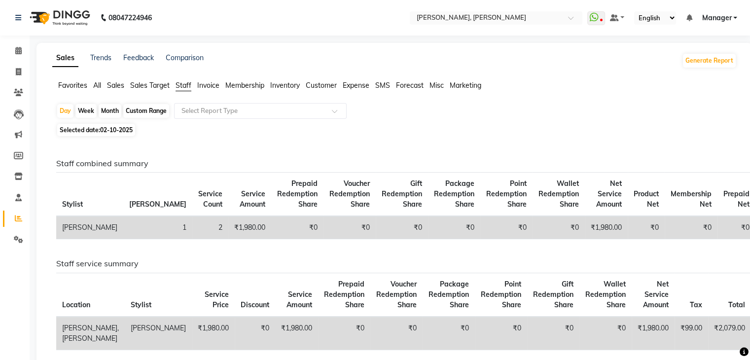
click at [128, 136] on span "Selected date: 02-10-2025" at bounding box center [96, 130] width 78 height 12
select select "10"
select select "2025"
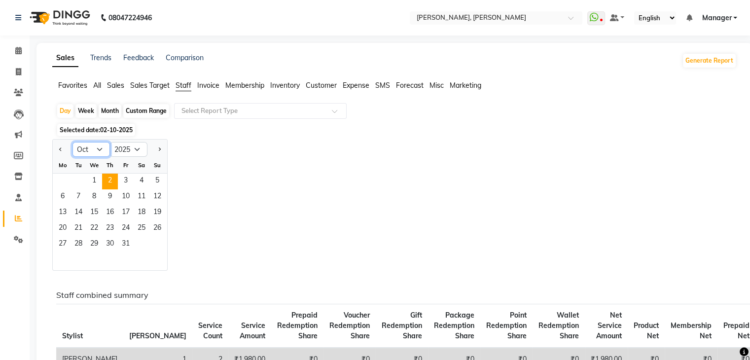
click at [99, 150] on select "Jan Feb Mar Apr May Jun Jul Aug Sep Oct Nov Dec" at bounding box center [90, 149] width 37 height 15
select select "9"
click at [72, 142] on select "Jan Feb Mar Apr May Jun Jul Aug Sep Oct Nov Dec" at bounding box center [90, 149] width 37 height 15
click at [152, 225] on span "28" at bounding box center [157, 229] width 16 height 16
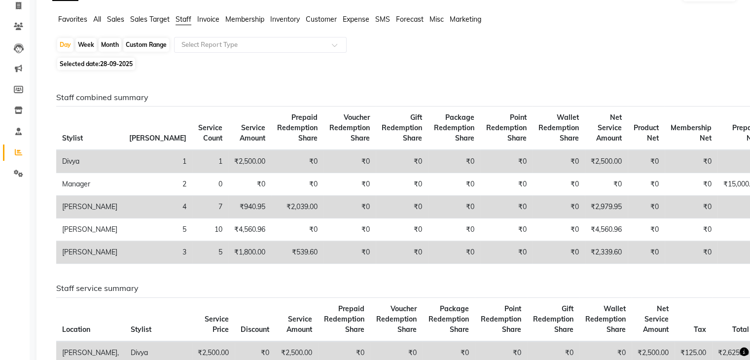
scroll to position [49, 0]
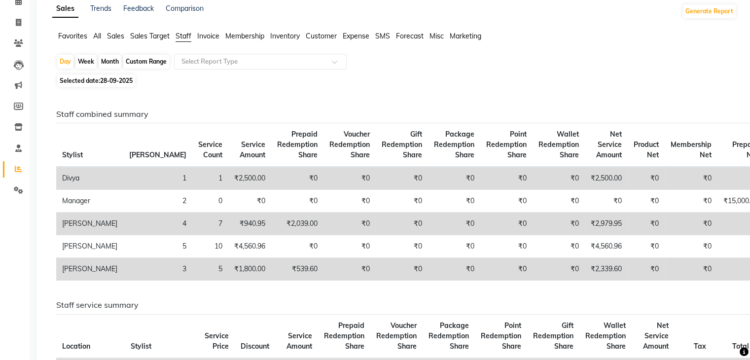
click at [114, 79] on span "28-09-2025" at bounding box center [116, 80] width 33 height 7
select select "9"
select select "2025"
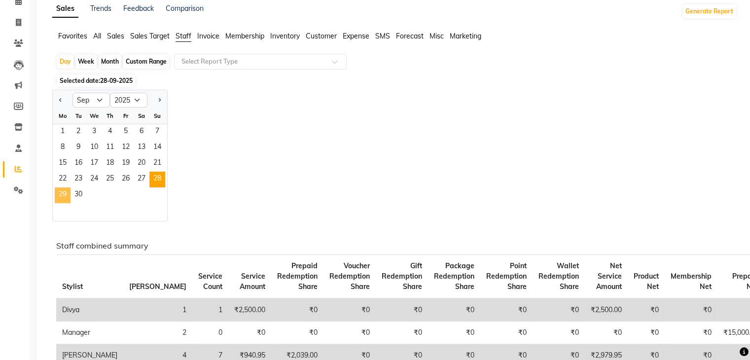
click at [63, 190] on span "29" at bounding box center [63, 195] width 16 height 16
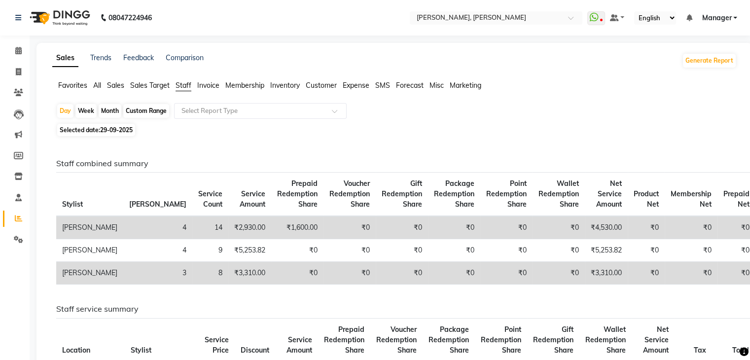
click at [416, 119] on div "Day Week Month Custom Range Select Report Type" at bounding box center [394, 112] width 676 height 18
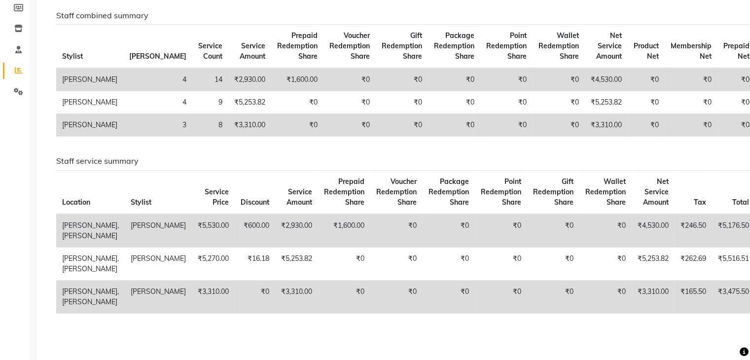
scroll to position [99, 0]
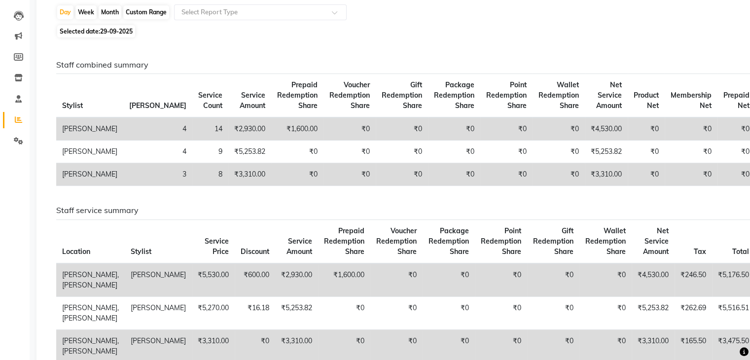
click at [108, 31] on span "29-09-2025" at bounding box center [116, 31] width 33 height 7
select select "9"
select select "2025"
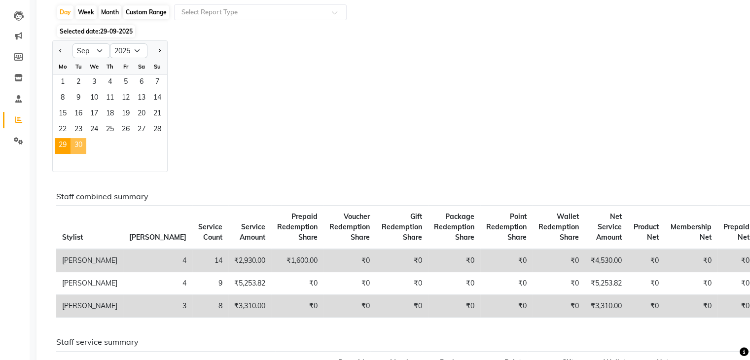
click at [78, 144] on span "30" at bounding box center [78, 146] width 16 height 16
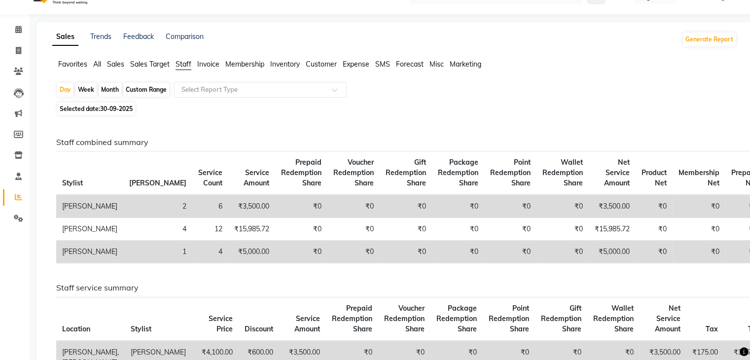
scroll to position [0, 0]
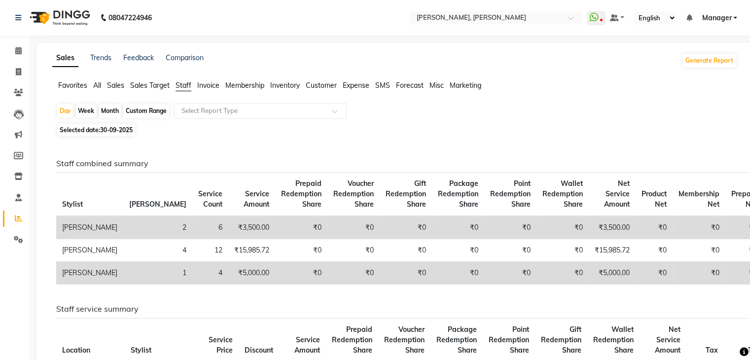
click at [108, 133] on span "30-09-2025" at bounding box center [116, 129] width 33 height 7
select select "9"
select select "2025"
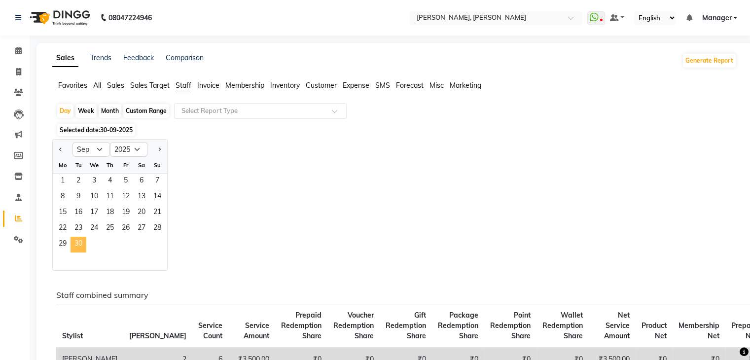
click at [79, 243] on span "30" at bounding box center [78, 245] width 16 height 16
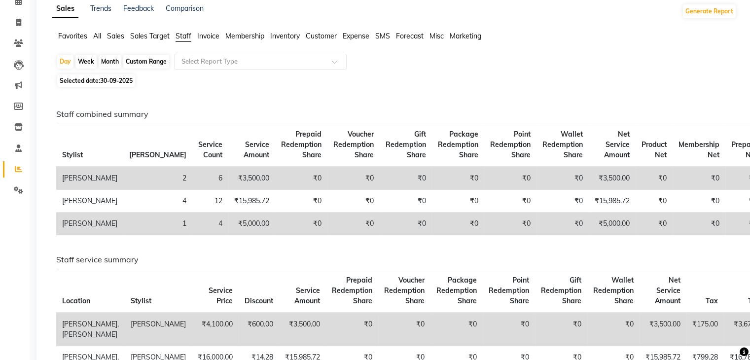
scroll to position [99, 0]
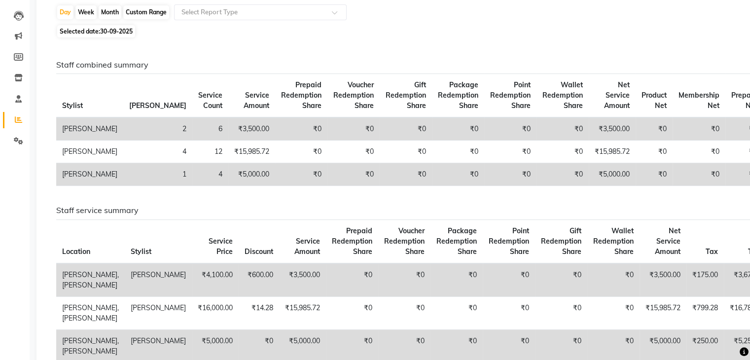
click at [115, 30] on span "30-09-2025" at bounding box center [116, 31] width 33 height 7
select select "9"
select select "2025"
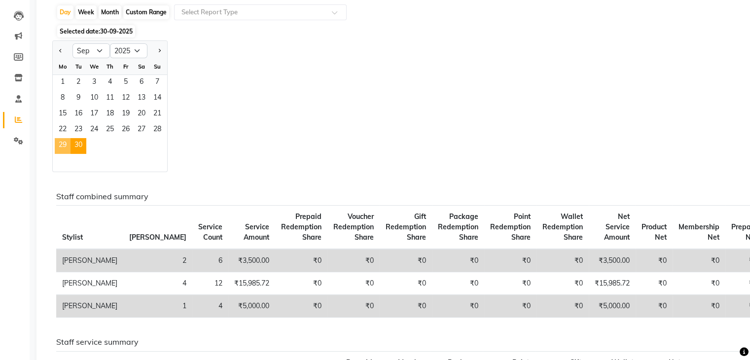
click at [57, 143] on span "29" at bounding box center [63, 146] width 16 height 16
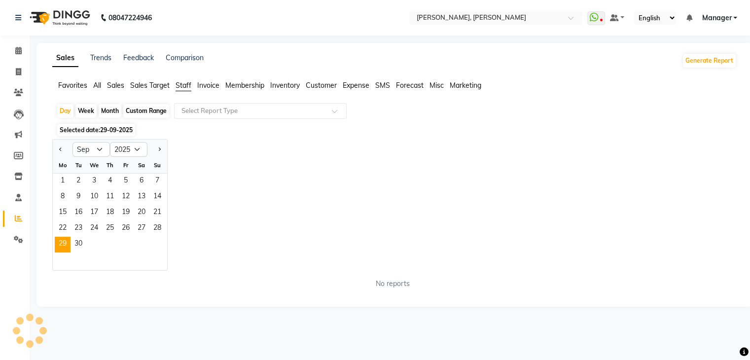
scroll to position [0, 0]
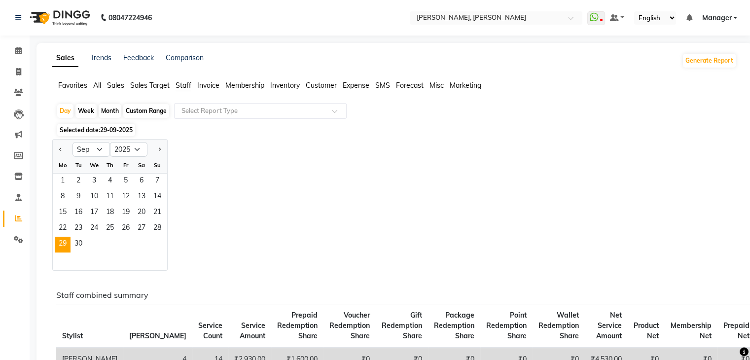
click at [286, 172] on div "Jan Feb Mar Apr May Jun Jul Aug Sep Oct Nov Dec 2015 2016 2017 2018 2019 2020 2…" at bounding box center [394, 205] width 684 height 132
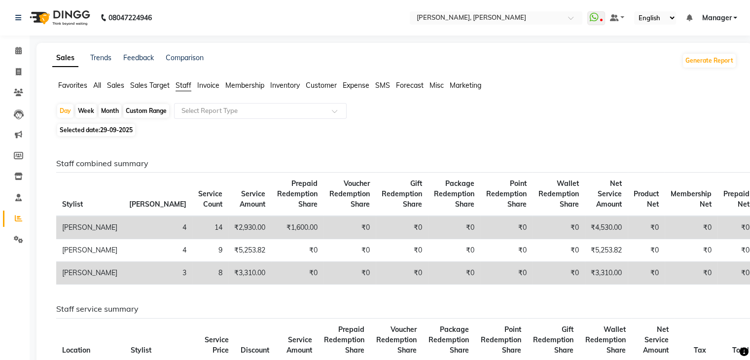
click at [110, 125] on span "Selected date: 29-09-2025" at bounding box center [96, 130] width 78 height 12
select select "9"
select select "2025"
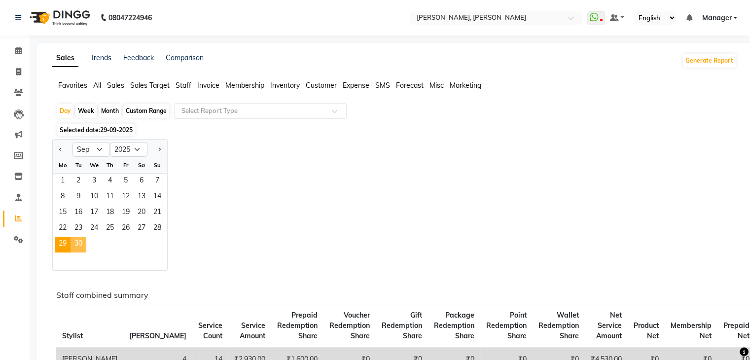
click at [78, 246] on span "30" at bounding box center [78, 245] width 16 height 16
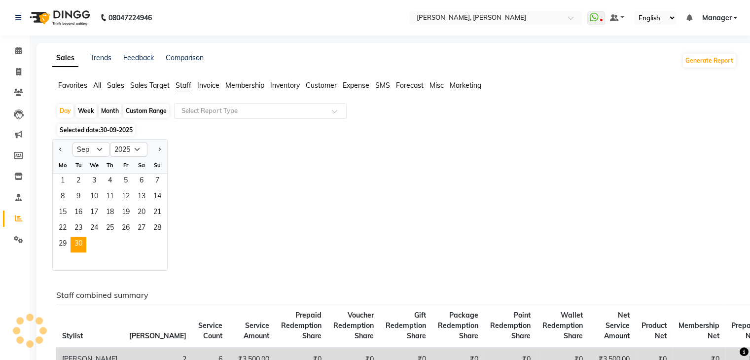
click at [444, 144] on div "Jan Feb Mar Apr May Jun Jul Aug Sep Oct Nov Dec 2015 2016 2017 2018 2019 2020 2…" at bounding box center [394, 205] width 684 height 132
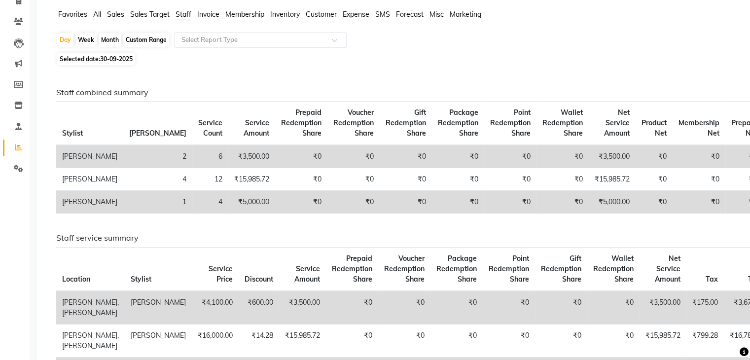
scroll to position [49, 0]
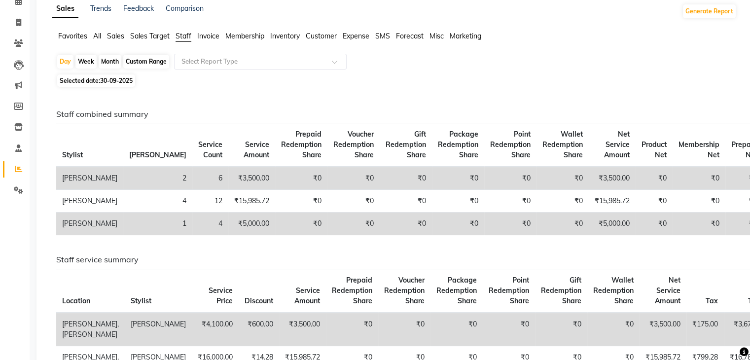
click at [148, 63] on div "Custom Range" at bounding box center [146, 62] width 46 height 14
select select "9"
select select "2025"
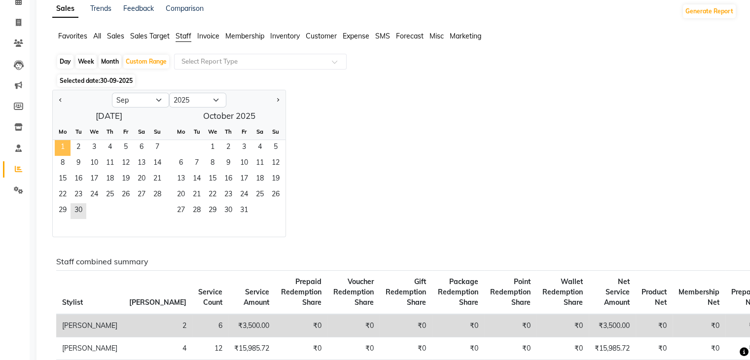
click at [59, 147] on span "1" at bounding box center [63, 148] width 16 height 16
click at [80, 212] on span "30" at bounding box center [78, 211] width 16 height 16
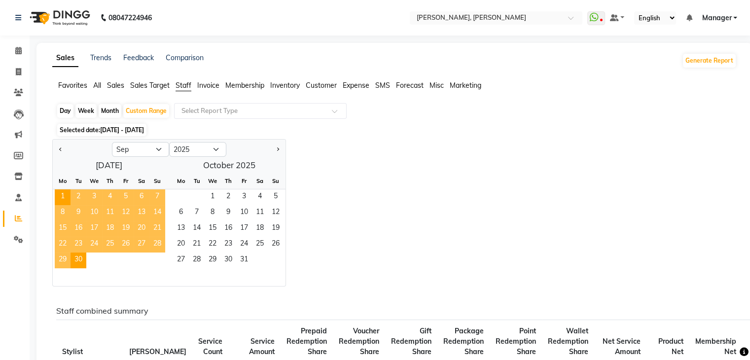
click at [370, 152] on div "Jan Feb Mar Apr May Jun Jul Aug Sep Oct Nov Dec 2015 2016 2017 2018 2019 2020 2…" at bounding box center [394, 212] width 684 height 147
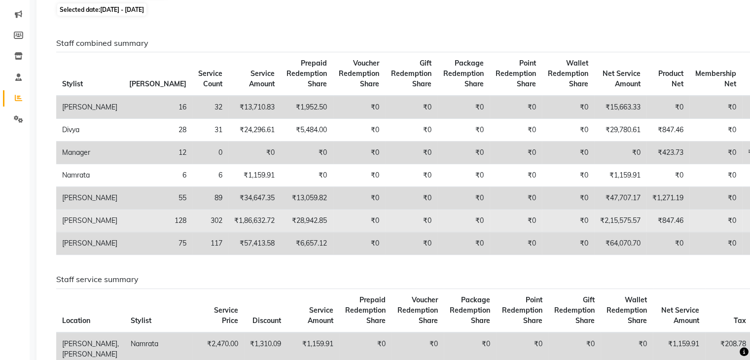
scroll to position [99, 0]
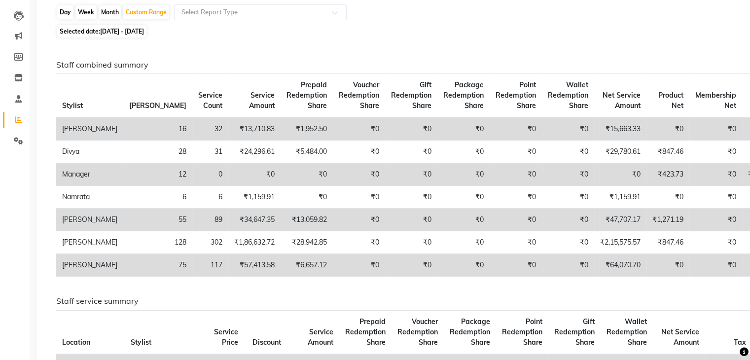
click at [489, 34] on div "Selected date: 01-09-2025 - 30-09-2025" at bounding box center [396, 31] width 680 height 10
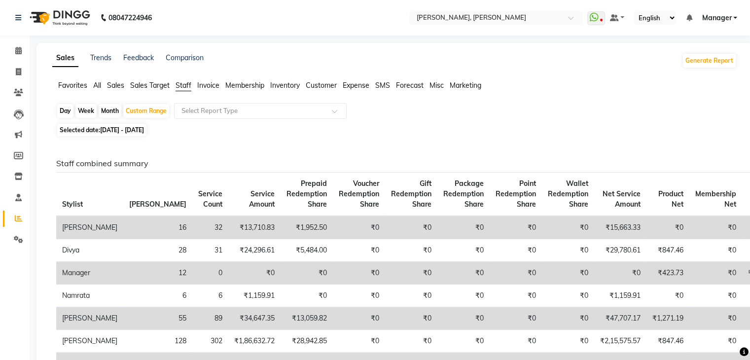
click at [136, 132] on span "01-09-2025 - 30-09-2025" at bounding box center [122, 129] width 44 height 7
select select "9"
select select "2025"
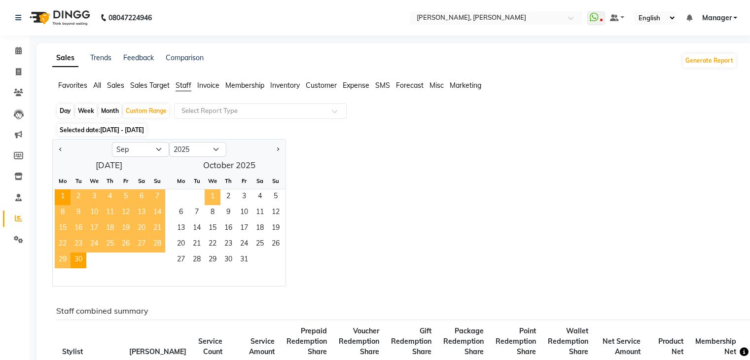
click at [210, 198] on span "1" at bounding box center [213, 197] width 16 height 16
select select "10"
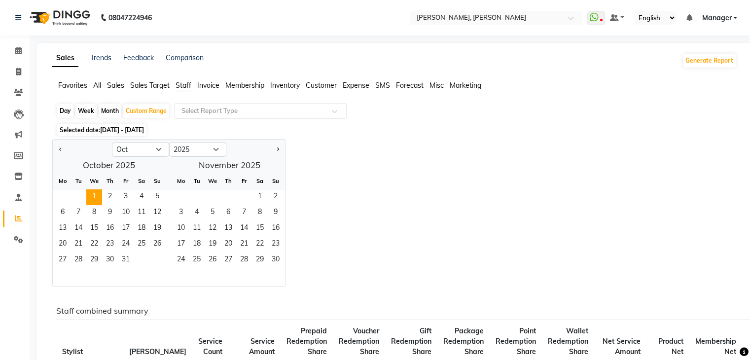
click at [181, 81] on span "Staff" at bounding box center [183, 85] width 16 height 9
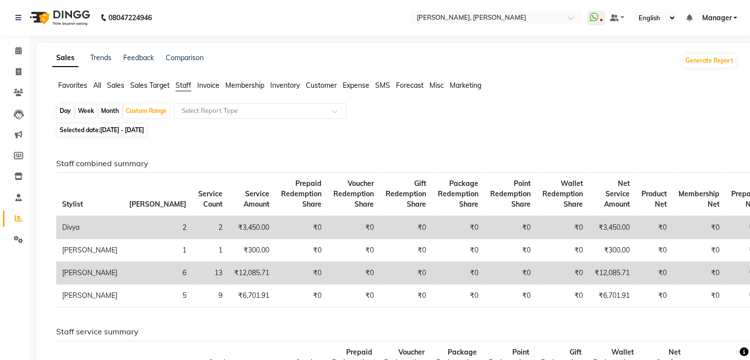
click at [61, 108] on div "Day" at bounding box center [65, 111] width 16 height 14
select select "10"
select select "2025"
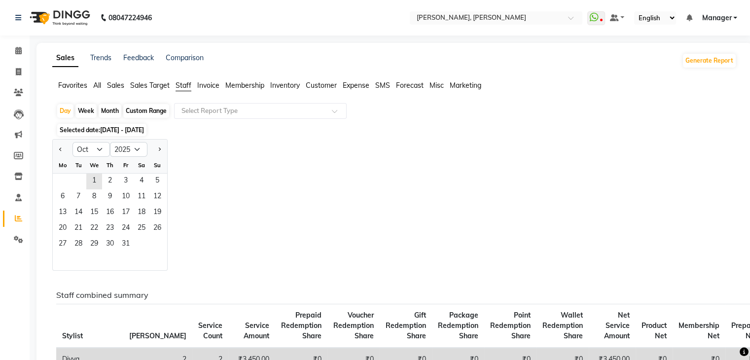
click at [123, 133] on span "[DATE] - [DATE]" at bounding box center [122, 129] width 44 height 7
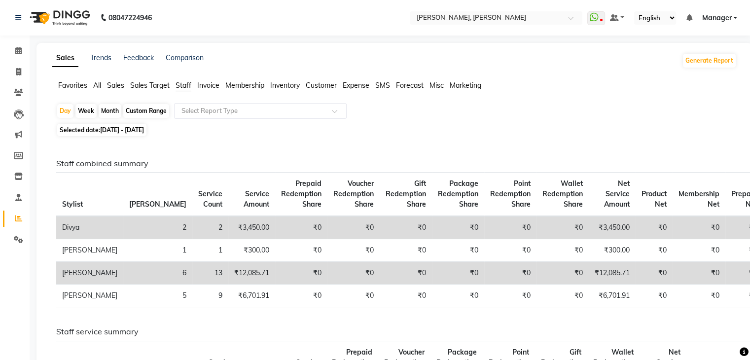
click at [132, 129] on span "[DATE] - [DATE]" at bounding box center [122, 129] width 44 height 7
select select "10"
select select "2025"
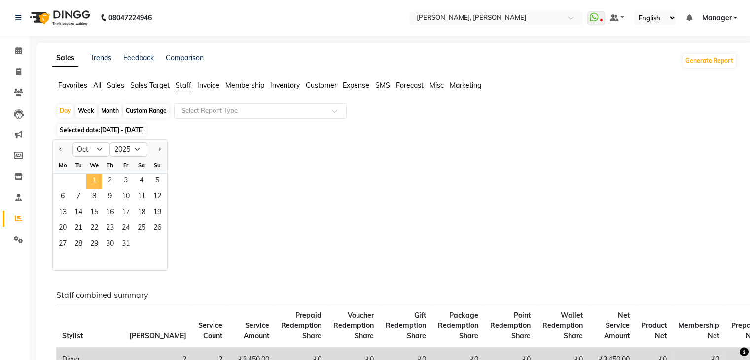
click at [92, 177] on span "1" at bounding box center [94, 181] width 16 height 16
click at [307, 168] on div "Jan Feb Mar Apr May Jun Jul Aug Sep Oct Nov Dec 2015 2016 2017 2018 2019 2020 2…" at bounding box center [394, 205] width 684 height 132
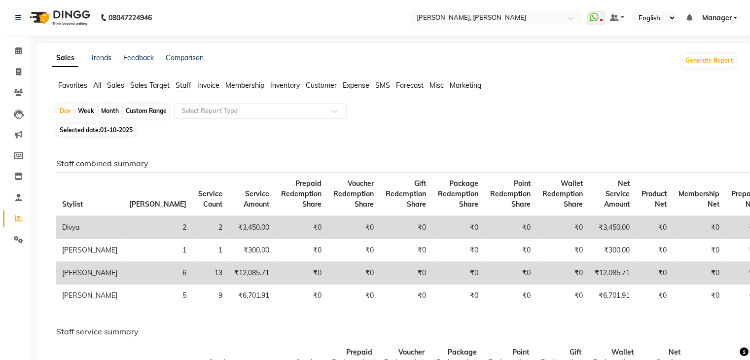
click at [106, 135] on span "Selected date: 01-10-2025" at bounding box center [96, 130] width 78 height 12
select select "10"
select select "2025"
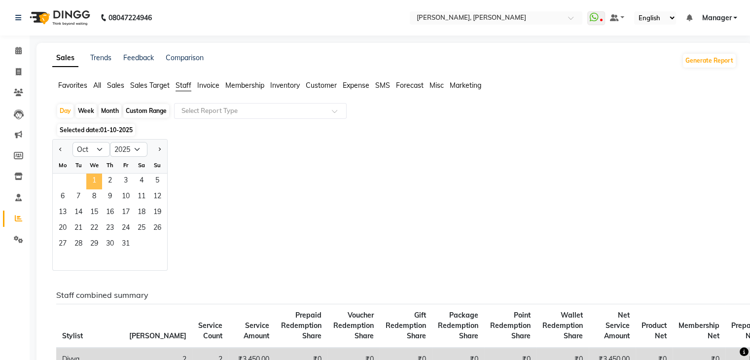
drag, startPoint x: 91, startPoint y: 181, endPoint x: 96, endPoint y: 182, distance: 5.0
click at [92, 182] on span "1" at bounding box center [94, 181] width 16 height 16
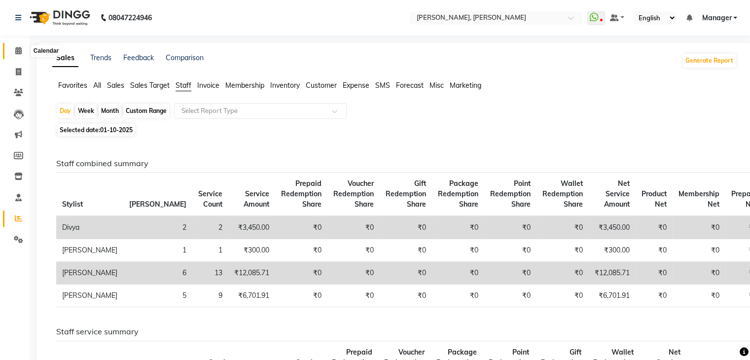
click at [15, 51] on icon at bounding box center [18, 50] width 6 height 7
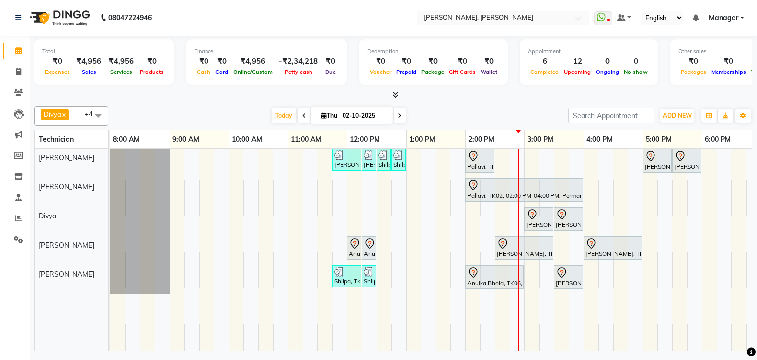
scroll to position [0, 127]
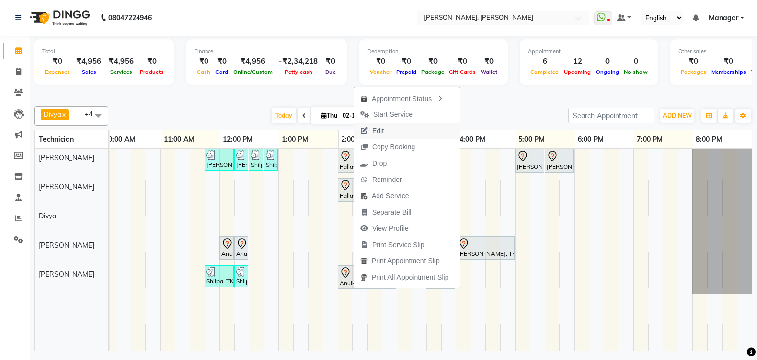
click at [390, 128] on button "Edit" at bounding box center [406, 131] width 105 height 16
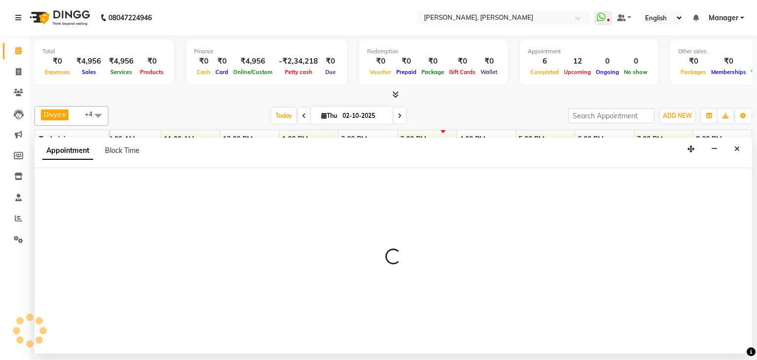
select select "tentative"
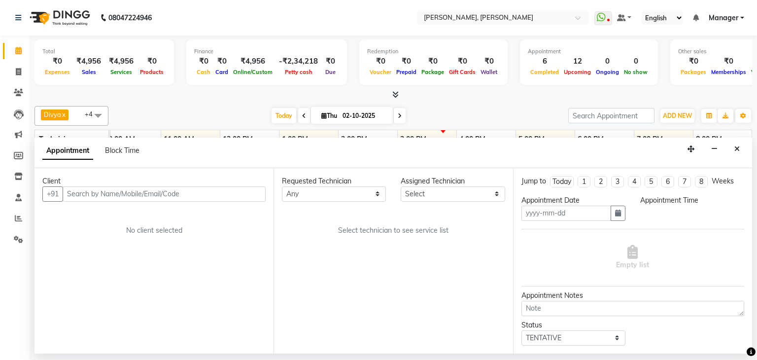
type input "02-10-2025"
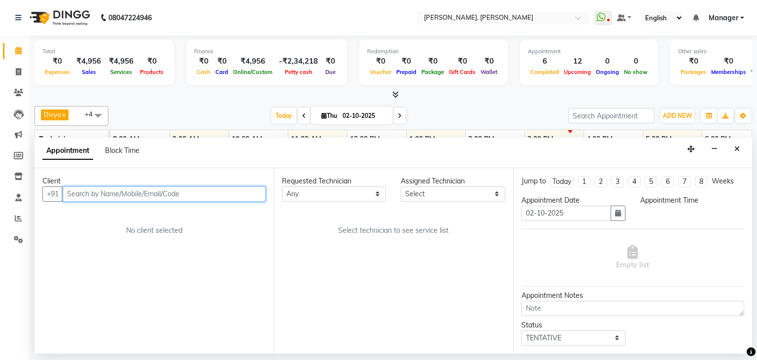
select select "54412"
select select "840"
select select "3204"
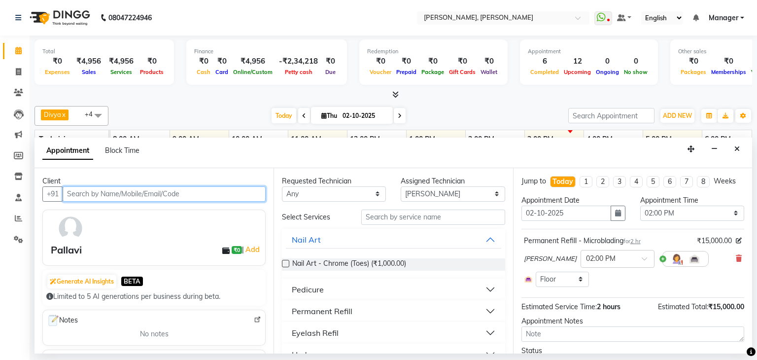
scroll to position [0, 127]
select select "3204"
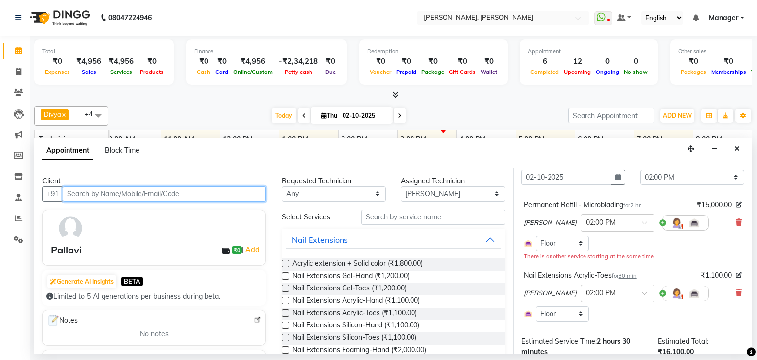
scroll to position [49, 0]
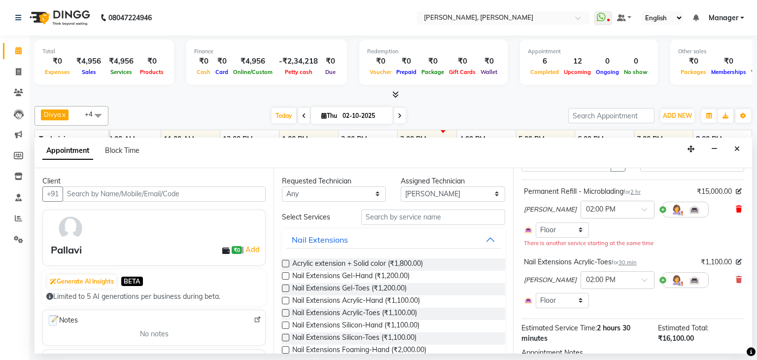
click at [736, 206] on icon at bounding box center [739, 209] width 6 height 7
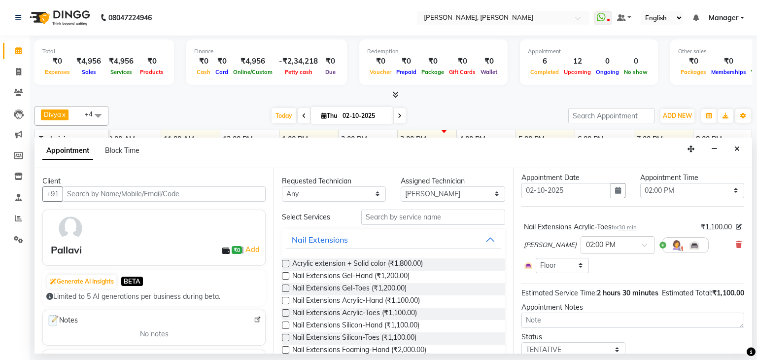
scroll to position [0, 0]
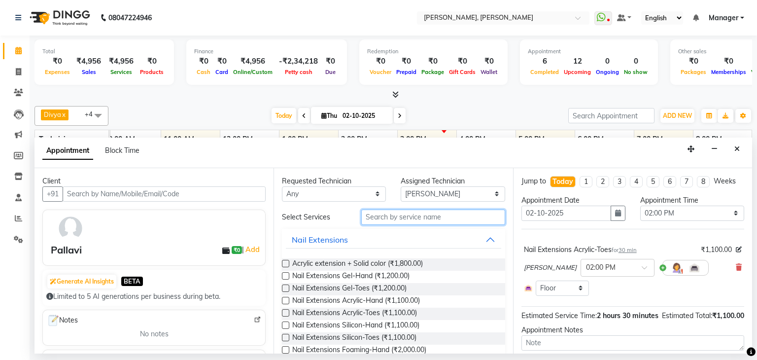
click at [426, 212] on input "text" at bounding box center [433, 216] width 144 height 15
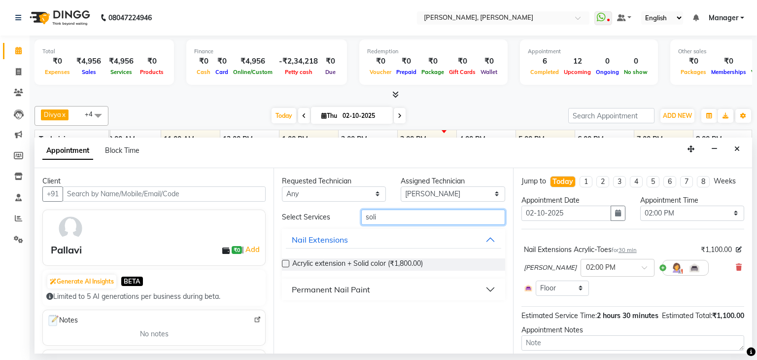
type input "soli"
click at [369, 288] on div "Permanent Nail Paint" at bounding box center [331, 289] width 78 height 12
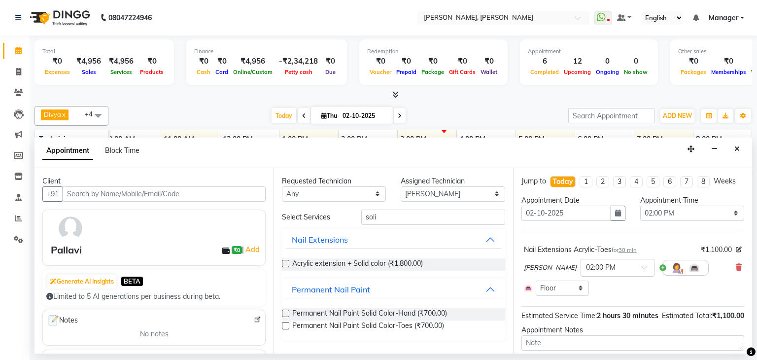
click at [286, 322] on label at bounding box center [285, 325] width 7 height 7
click at [286, 323] on input "checkbox" at bounding box center [285, 326] width 6 height 6
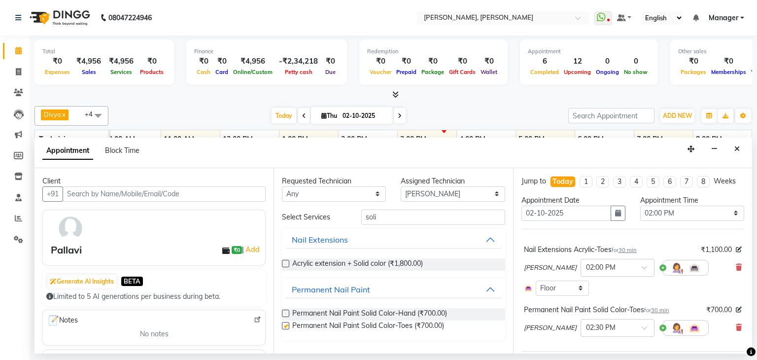
checkbox input "false"
click at [431, 215] on input "soli" at bounding box center [433, 216] width 144 height 15
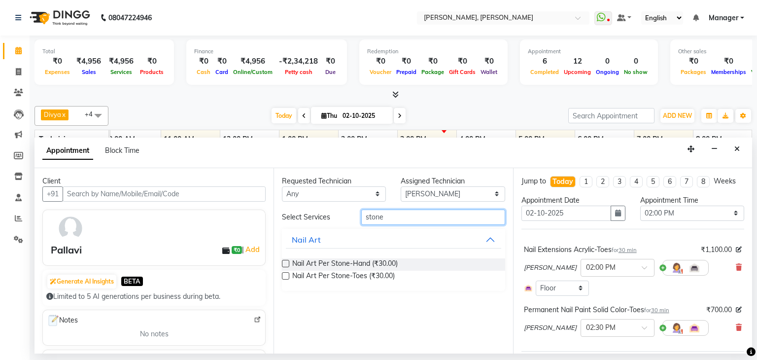
type input "stone"
click at [286, 274] on label at bounding box center [285, 275] width 7 height 7
click at [286, 274] on input "checkbox" at bounding box center [285, 277] width 6 height 6
checkbox input "false"
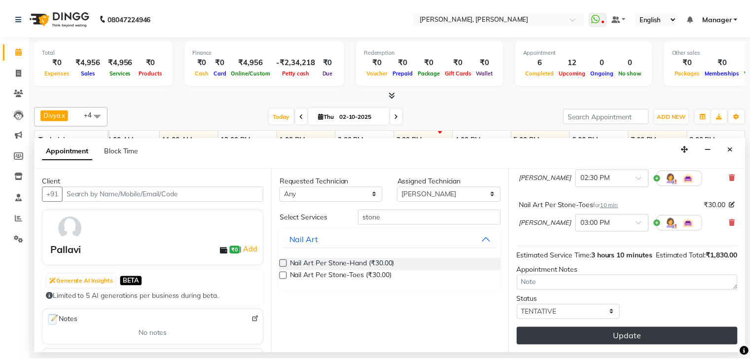
scroll to position [160, 0]
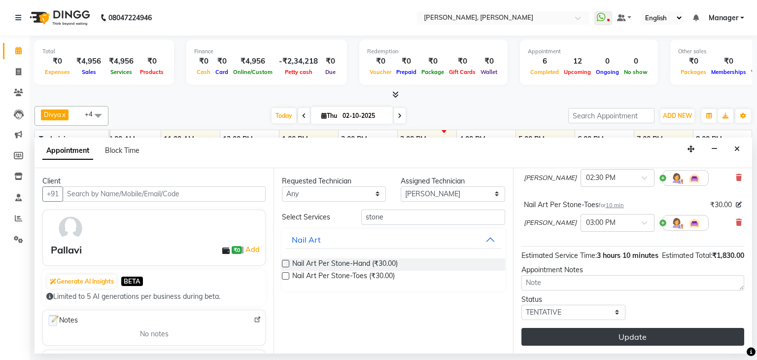
click at [616, 332] on button "Update" at bounding box center [632, 337] width 223 height 18
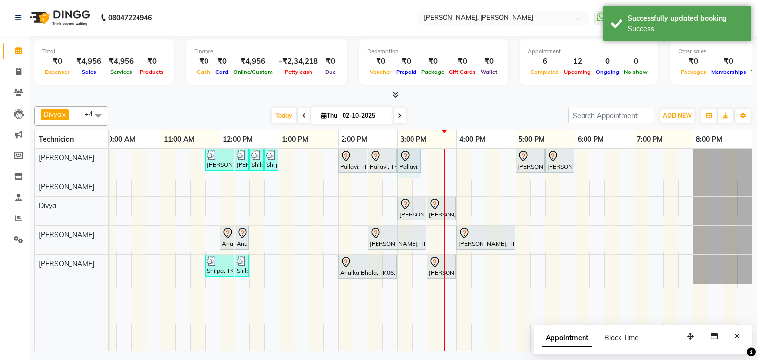
drag, startPoint x: 412, startPoint y: 158, endPoint x: 419, endPoint y: 157, distance: 7.0
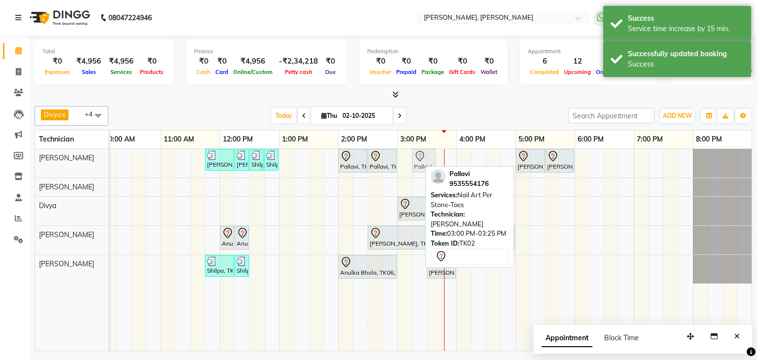
drag, startPoint x: 406, startPoint y: 158, endPoint x: 417, endPoint y: 158, distance: 11.3
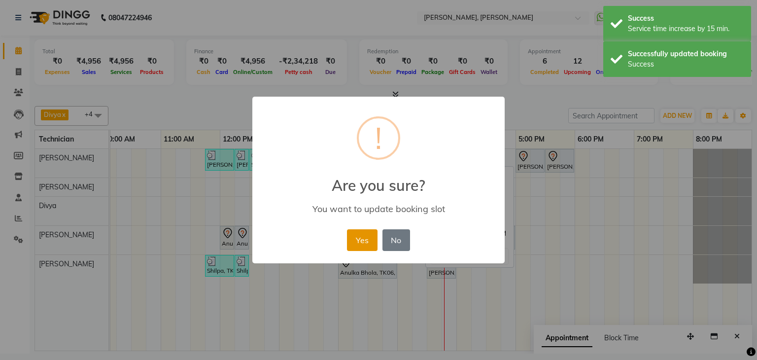
click at [365, 237] on button "Yes" at bounding box center [362, 240] width 30 height 22
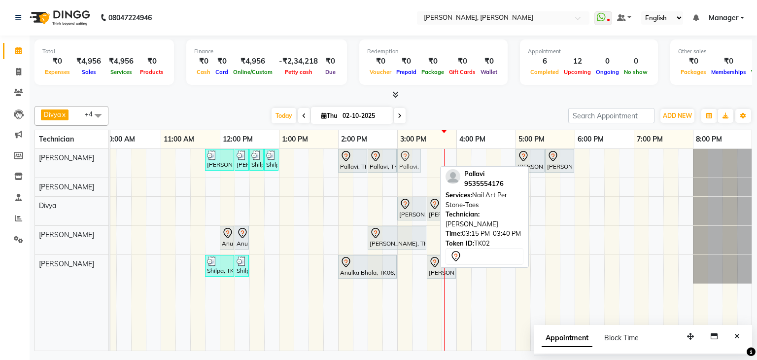
drag, startPoint x: 428, startPoint y: 156, endPoint x: 420, endPoint y: 163, distance: 10.9
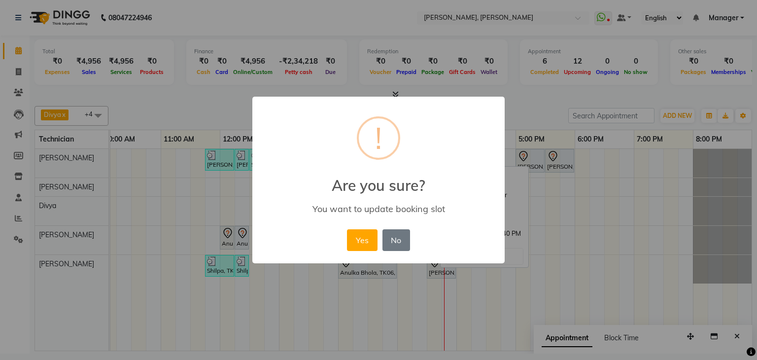
drag, startPoint x: 353, startPoint y: 237, endPoint x: 397, endPoint y: 207, distance: 52.9
click at [354, 237] on button "Yes" at bounding box center [362, 240] width 30 height 22
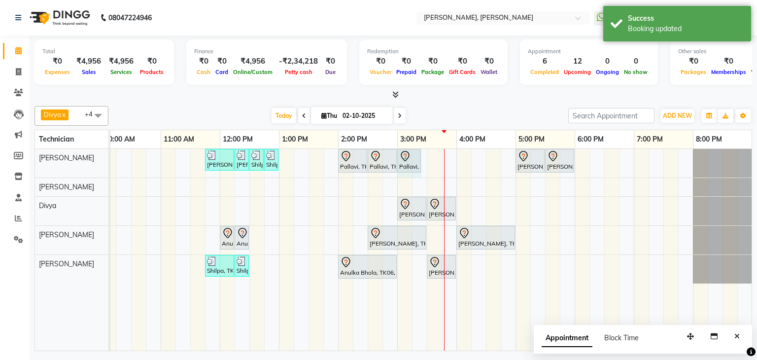
click at [424, 161] on div "Priya Raman, TK01, 11:45 AM-12:15 PM, Nail Extensions Gel-Hand Priya Raman, TK0…" at bounding box center [367, 250] width 769 height 202
drag, startPoint x: 420, startPoint y: 157, endPoint x: 431, endPoint y: 156, distance: 10.9
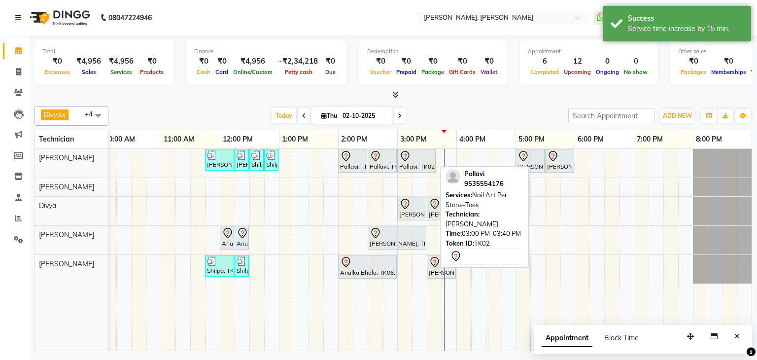
click at [422, 158] on div at bounding box center [416, 156] width 34 height 12
select select "7"
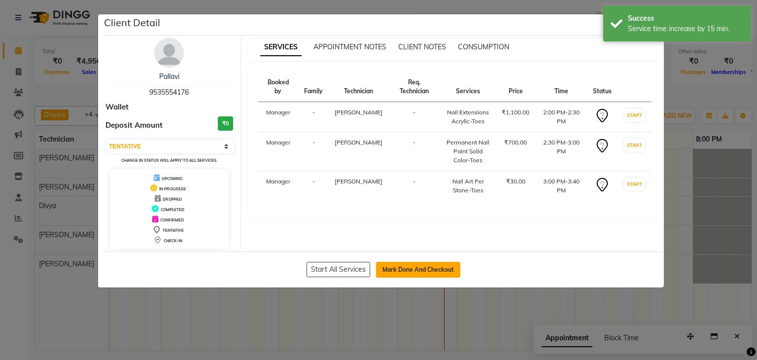
click at [414, 266] on button "Mark Done And Checkout" at bounding box center [418, 270] width 84 height 16
select select "6455"
select select "service"
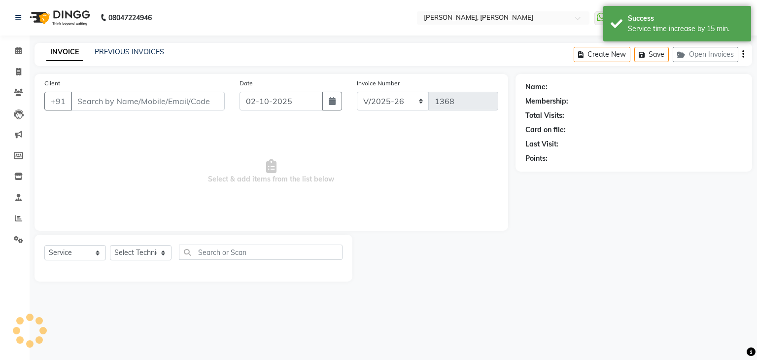
type input "95******76"
select select "54412"
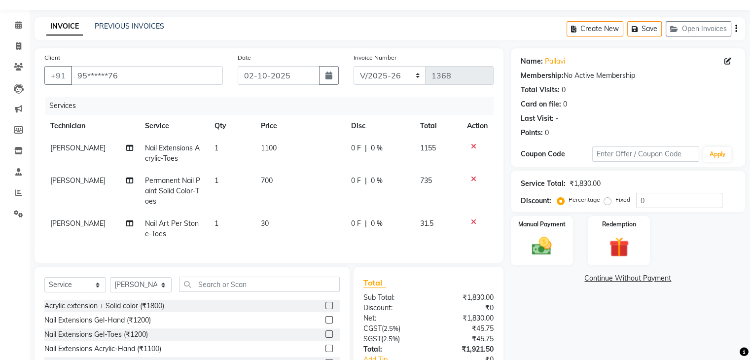
scroll to position [49, 0]
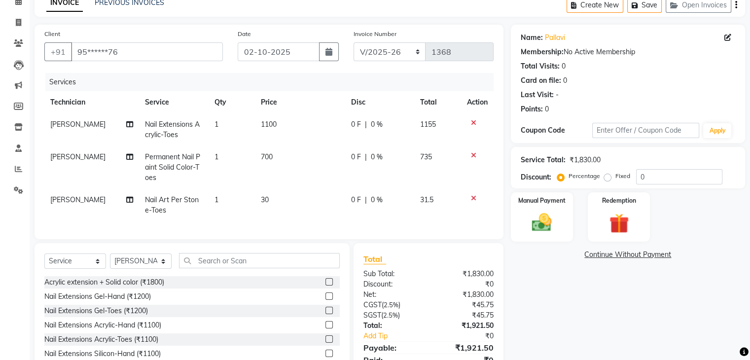
drag, startPoint x: 227, startPoint y: 204, endPoint x: 239, endPoint y: 204, distance: 11.3
click at [227, 204] on td "1" at bounding box center [231, 205] width 46 height 33
select select "54412"
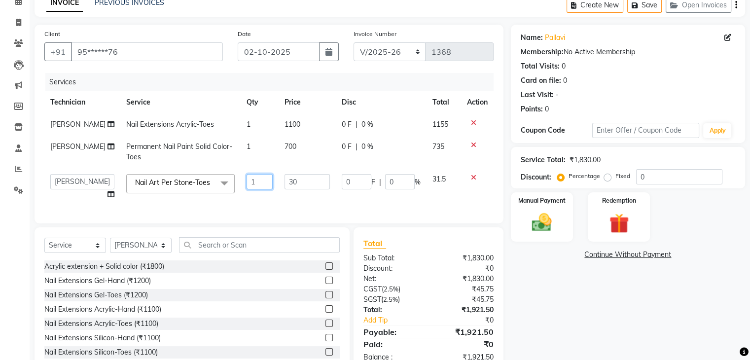
click at [258, 184] on input "1" at bounding box center [259, 181] width 27 height 15
type input "47"
drag, startPoint x: 617, startPoint y: 307, endPoint x: 618, endPoint y: 289, distance: 18.3
click at [617, 303] on div "Name: Pallavi Membership: No Active Membership Total Visits: 0 Card on file: 0 …" at bounding box center [631, 199] width 241 height 348
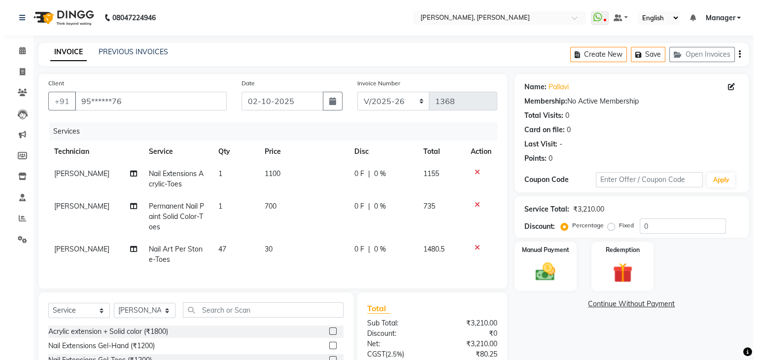
scroll to position [0, 0]
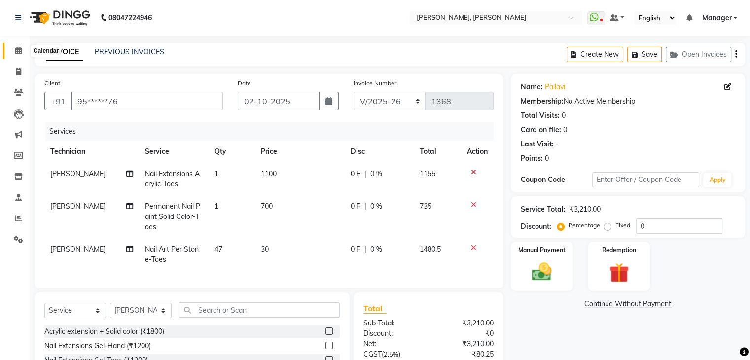
click at [23, 52] on span at bounding box center [18, 50] width 17 height 11
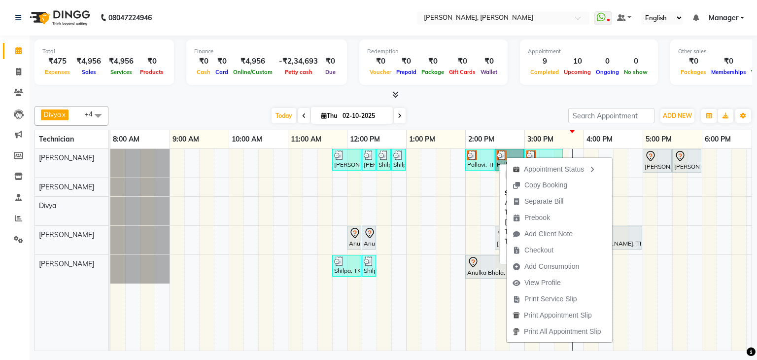
click at [488, 164] on div "Pallavi, TK02, 02:00 PM-02:30 PM, Nail Extensions Acrylic-Toes" at bounding box center [479, 159] width 27 height 19
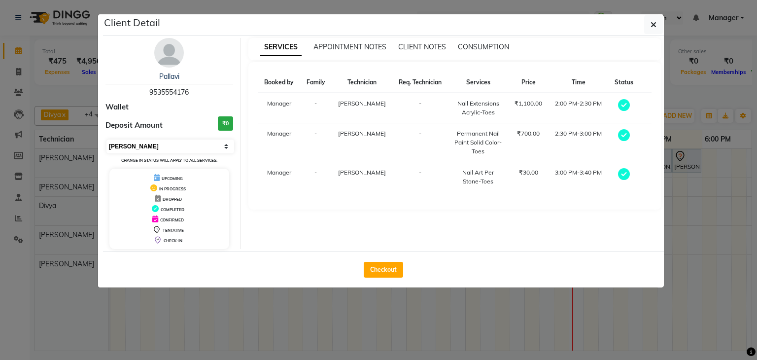
click at [168, 145] on select "Select MARK DONE UPCOMING" at bounding box center [170, 146] width 128 height 14
select select "5"
click at [106, 139] on select "Select MARK DONE UPCOMING" at bounding box center [170, 146] width 128 height 14
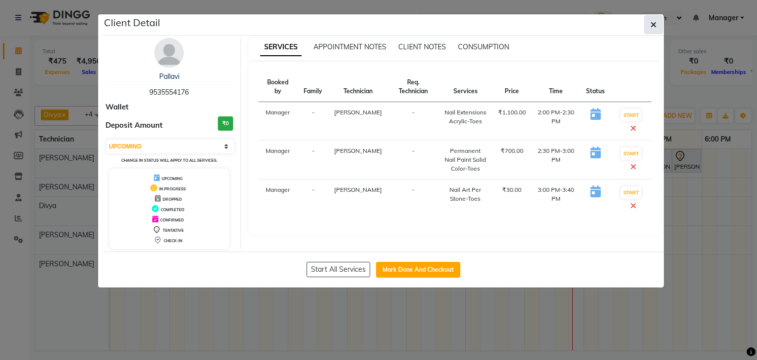
click at [649, 24] on button "button" at bounding box center [653, 24] width 19 height 19
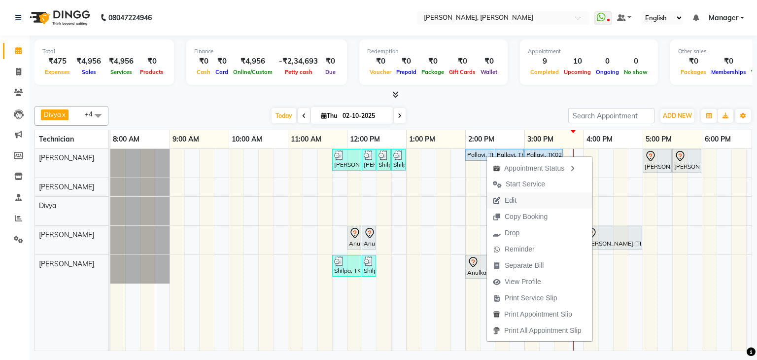
click at [514, 203] on span "Edit" at bounding box center [511, 200] width 12 height 10
select select "tentative"
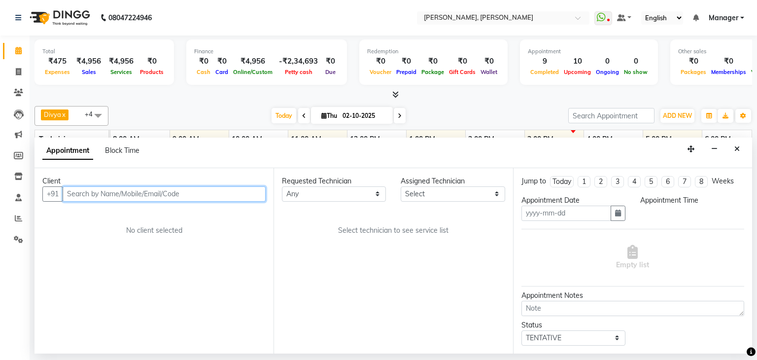
type input "02-10-2025"
select select "upcoming"
select select "840"
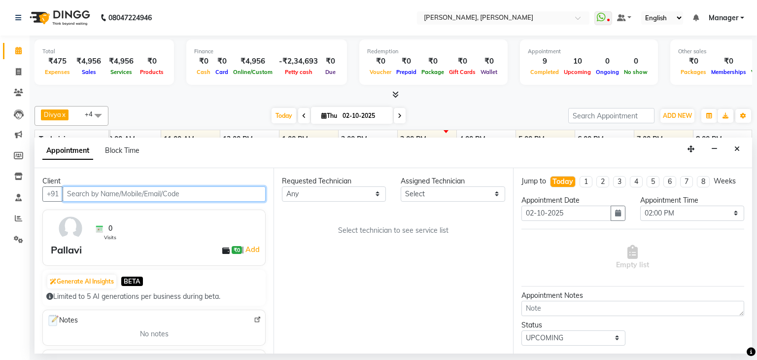
select select "54412"
select select "3204"
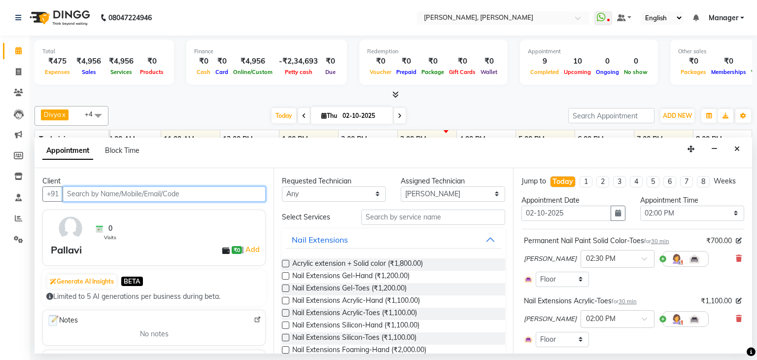
select select "3204"
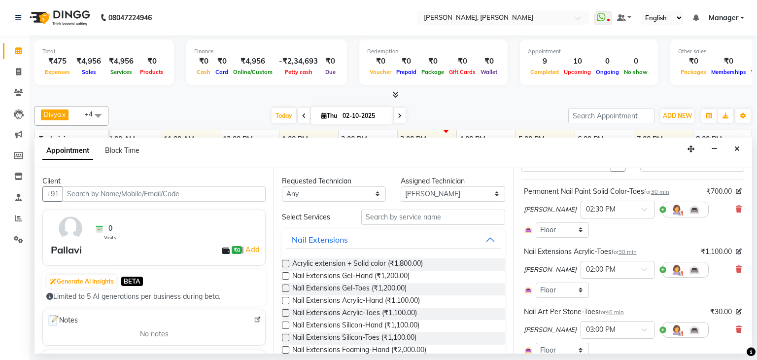
click at [736, 328] on icon at bounding box center [739, 329] width 6 height 7
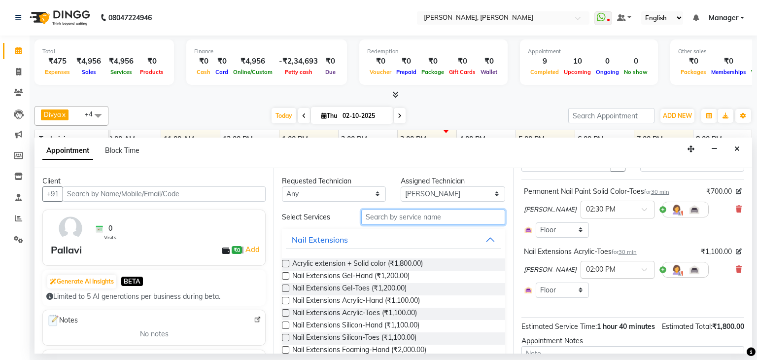
click at [441, 221] on input "text" at bounding box center [433, 216] width 144 height 15
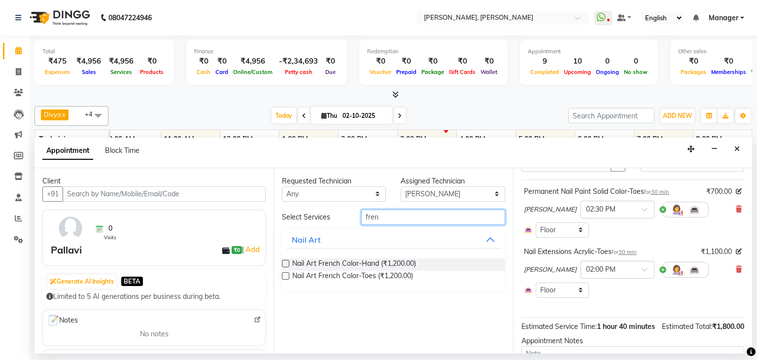
type input "fren"
click at [286, 273] on label at bounding box center [285, 275] width 7 height 7
click at [286, 274] on input "checkbox" at bounding box center [285, 277] width 6 height 6
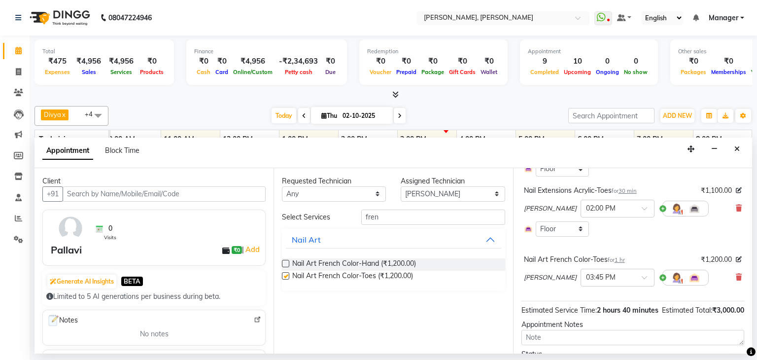
checkbox input "false"
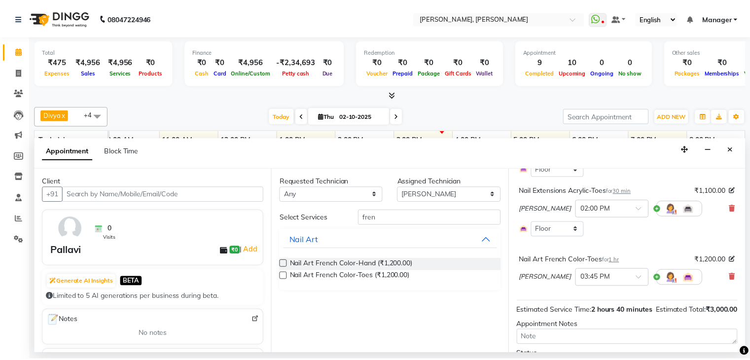
scroll to position [175, 0]
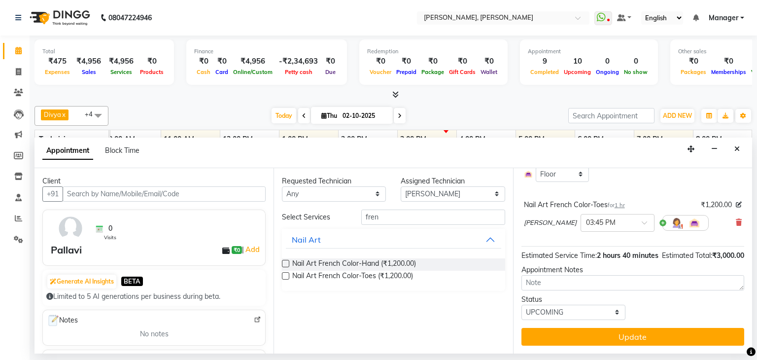
drag, startPoint x: 622, startPoint y: 336, endPoint x: 666, endPoint y: 336, distance: 43.9
click at [623, 336] on button "Update" at bounding box center [632, 337] width 223 height 18
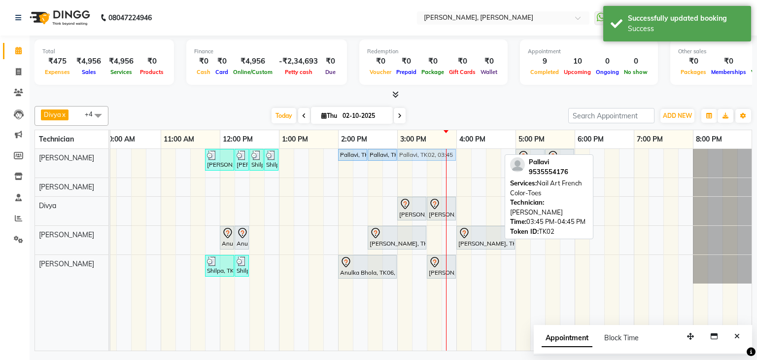
drag, startPoint x: 470, startPoint y: 152, endPoint x: 425, endPoint y: 162, distance: 45.4
click at [425, 162] on div "Priya Raman, TK01, 11:45 AM-12:15 PM, Nail Extensions Gel-Hand Priya Raman, TK0…" at bounding box center [367, 250] width 769 height 202
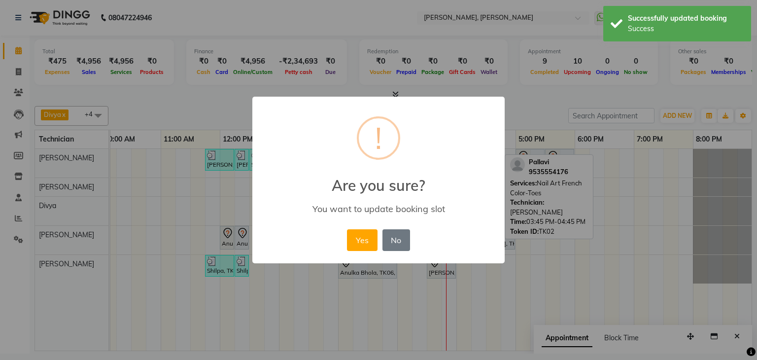
drag, startPoint x: 355, startPoint y: 249, endPoint x: 402, endPoint y: 218, distance: 56.6
click at [360, 245] on button "Yes" at bounding box center [362, 240] width 30 height 22
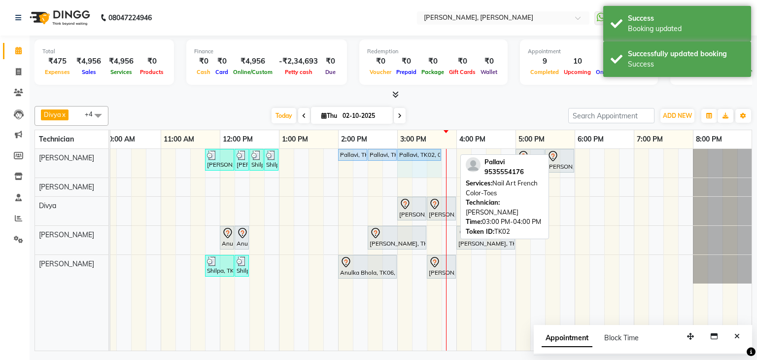
drag, startPoint x: 454, startPoint y: 151, endPoint x: 448, endPoint y: 178, distance: 27.9
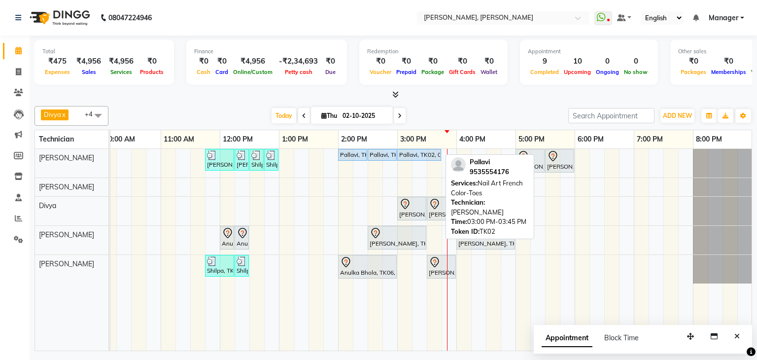
click at [430, 153] on div "Pallavi, TK02, 03:00 PM-03:45 PM, Nail Art French Color-Toes" at bounding box center [419, 154] width 42 height 9
click at [416, 152] on div "Pallavi, TK02, 03:00 PM-03:45 PM, Nail Art French Color-Toes" at bounding box center [419, 154] width 42 height 9
select select "5"
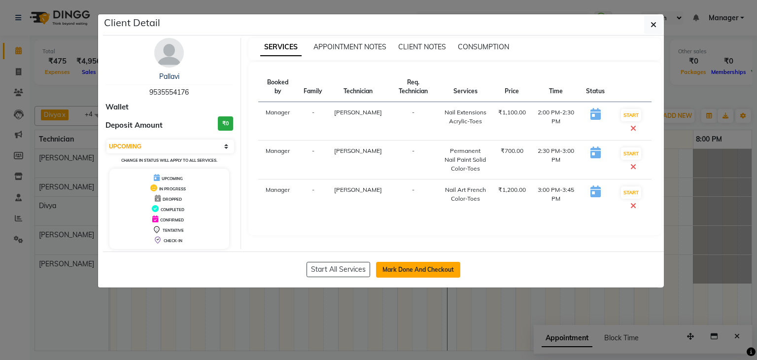
click at [421, 264] on button "Mark Done And Checkout" at bounding box center [418, 270] width 84 height 16
select select "6455"
select select "service"
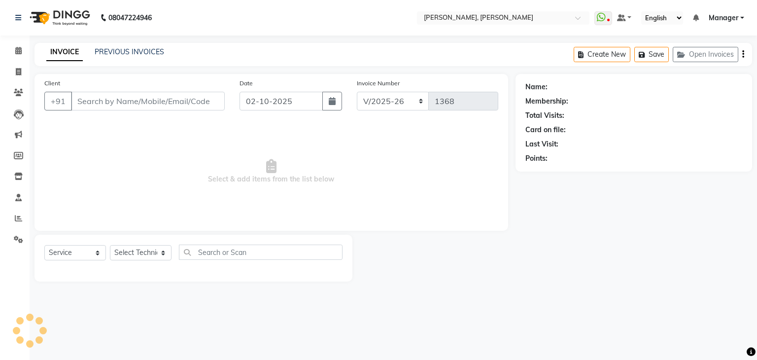
type input "95******76"
select select "54412"
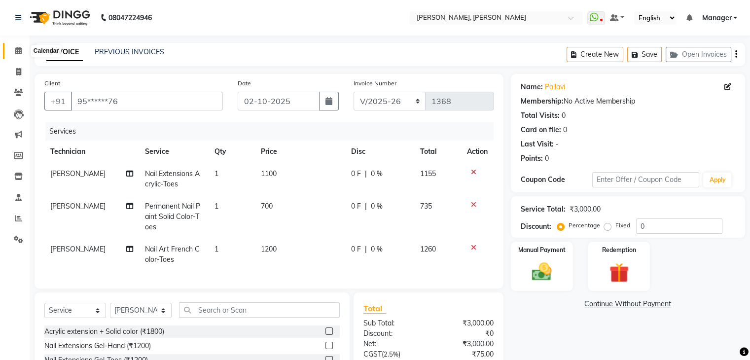
click at [21, 48] on icon at bounding box center [18, 50] width 6 height 7
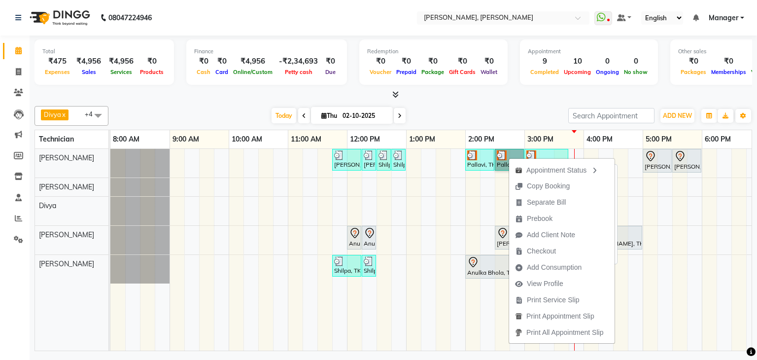
click at [497, 159] on link "Pallavi, TK02, 02:30 PM-03:00 PM, Permanent Nail Paint Solid Color-Toes" at bounding box center [509, 160] width 29 height 22
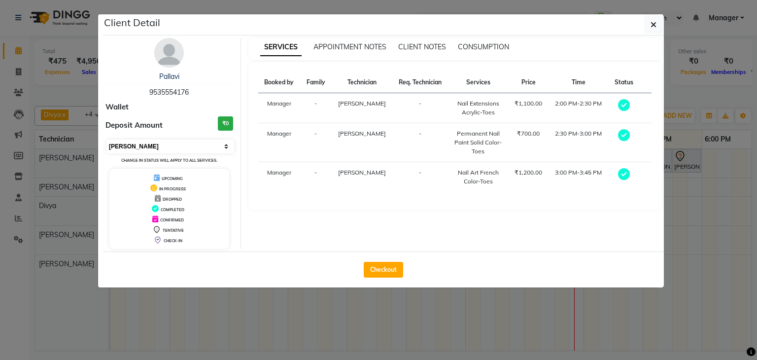
click at [190, 146] on select "Select MARK DONE UPCOMING" at bounding box center [170, 146] width 128 height 14
select select "5"
click at [106, 139] on select "Select MARK DONE UPCOMING" at bounding box center [170, 146] width 128 height 14
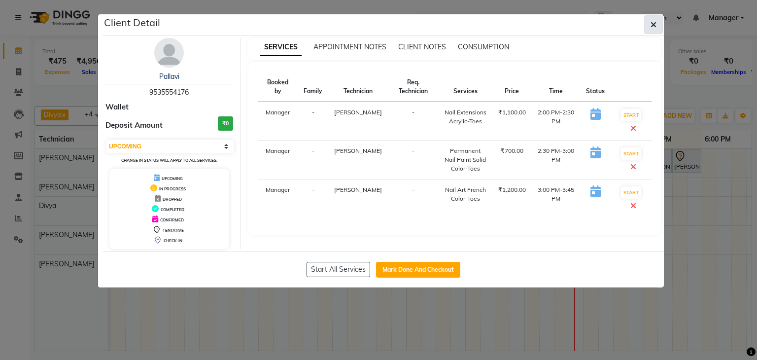
click at [652, 26] on icon "button" at bounding box center [654, 25] width 6 height 8
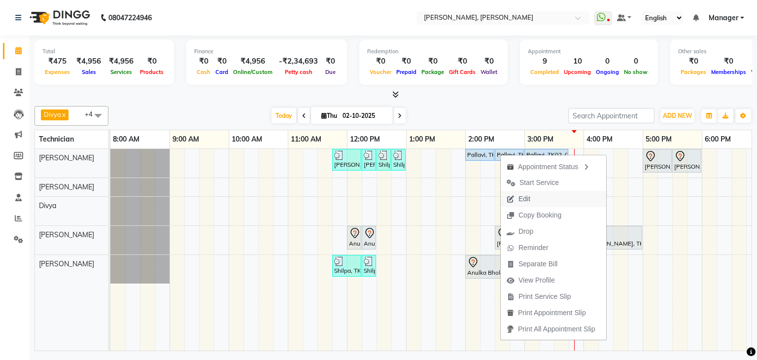
click at [527, 196] on span "Edit" at bounding box center [524, 199] width 12 height 10
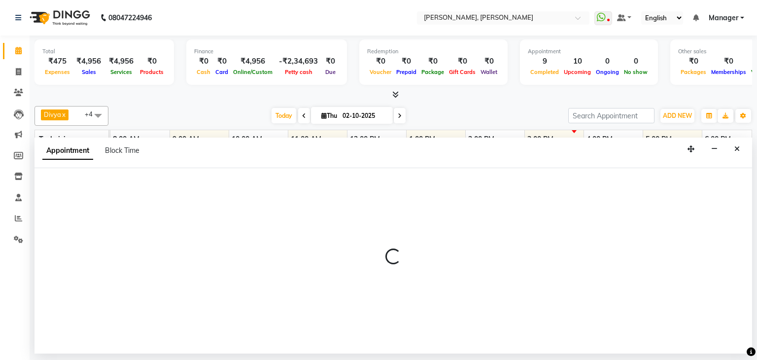
select select "upcoming"
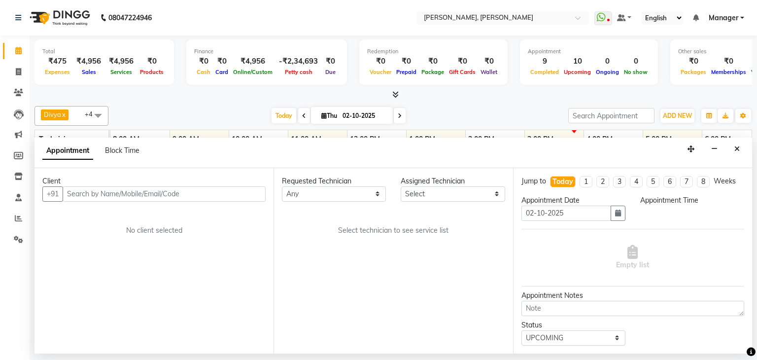
select select "54412"
select select "840"
select select "3204"
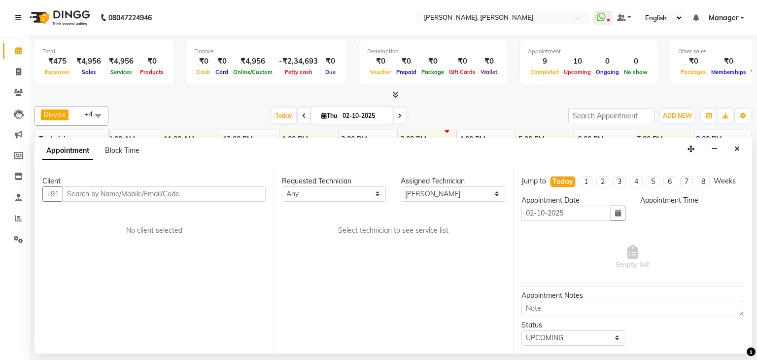
select select "3204"
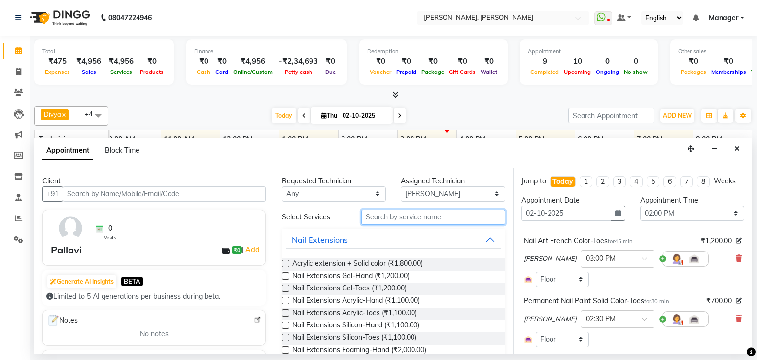
click at [406, 217] on input "text" at bounding box center [433, 216] width 144 height 15
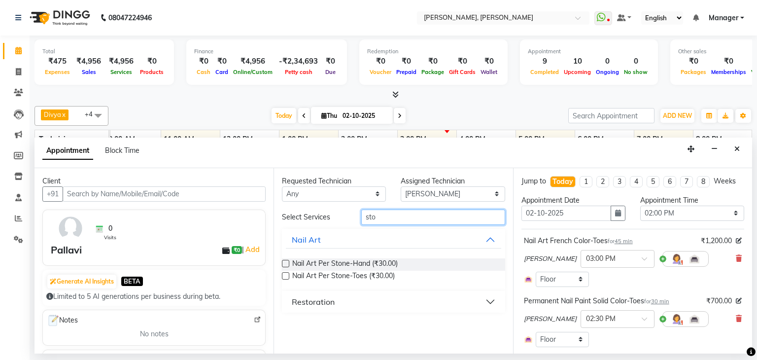
type input "sto"
click at [286, 275] on label at bounding box center [285, 275] width 7 height 7
click at [286, 275] on input "checkbox" at bounding box center [285, 277] width 6 height 6
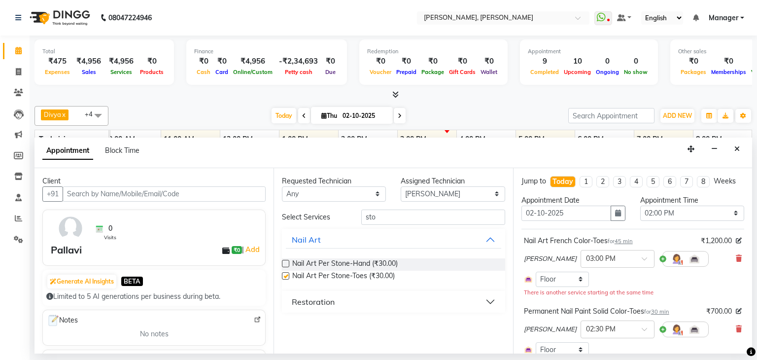
checkbox input "false"
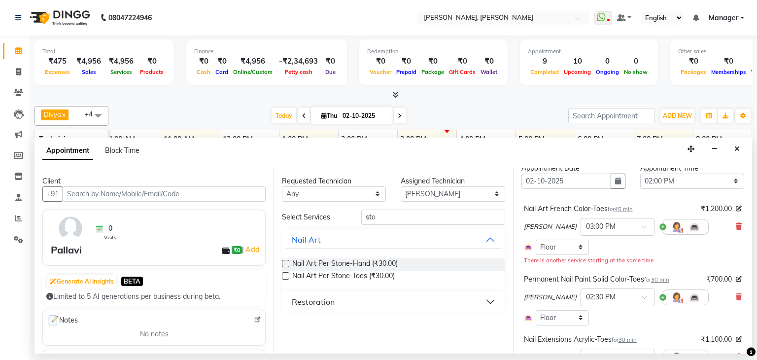
scroll to position [49, 0]
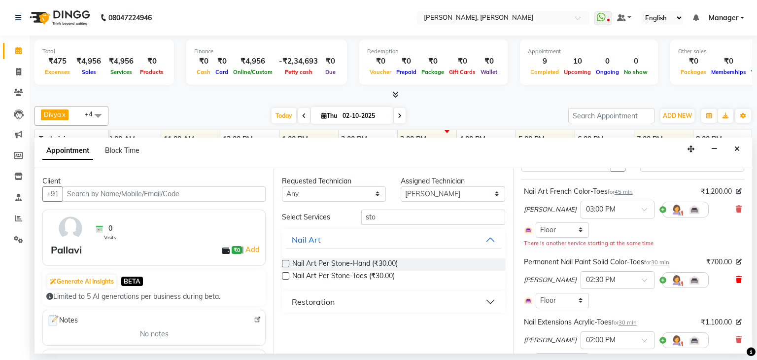
click at [736, 276] on icon at bounding box center [739, 279] width 6 height 7
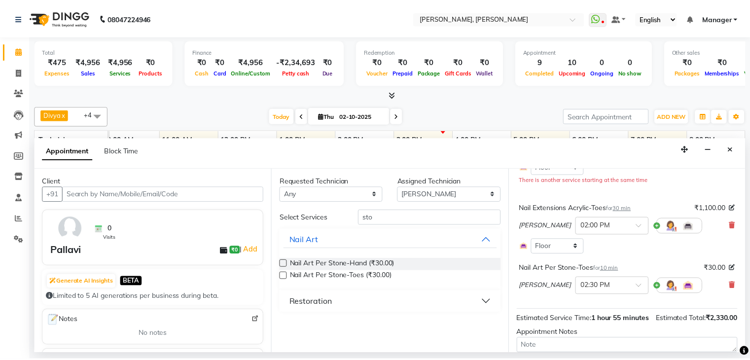
scroll to position [185, 0]
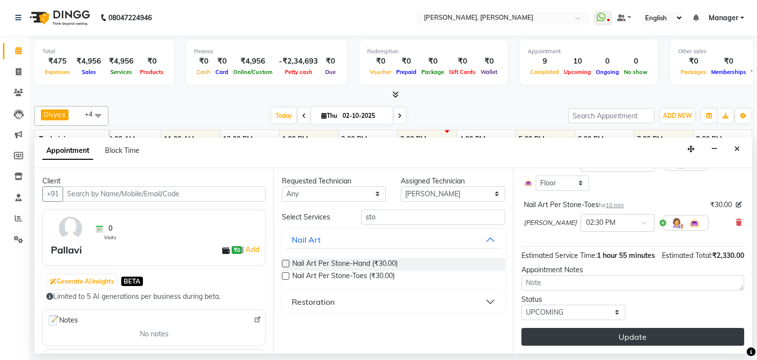
click at [643, 328] on button "Update" at bounding box center [632, 337] width 223 height 18
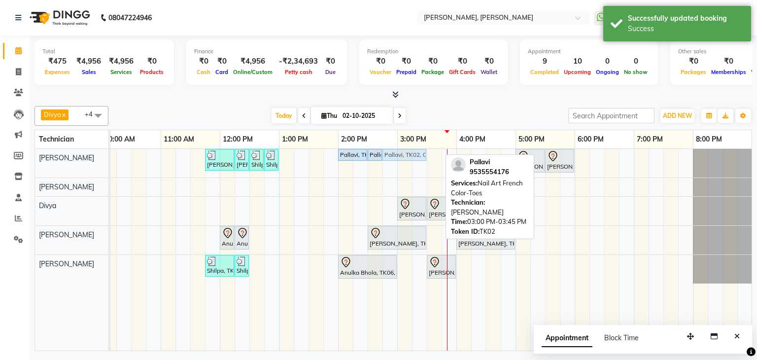
drag, startPoint x: 415, startPoint y: 152, endPoint x: 402, endPoint y: 155, distance: 13.5
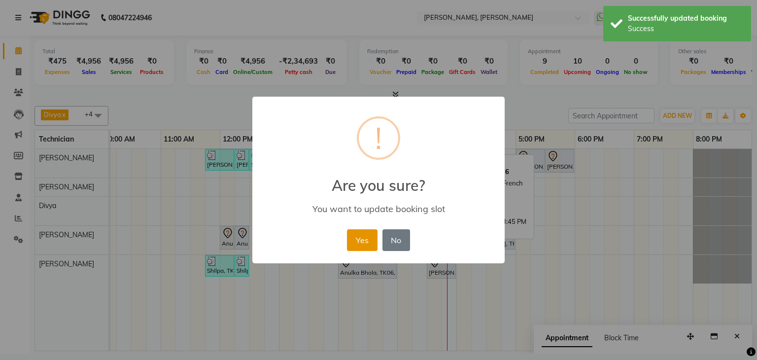
drag, startPoint x: 369, startPoint y: 239, endPoint x: 410, endPoint y: 193, distance: 62.1
click at [369, 238] on button "Yes" at bounding box center [362, 240] width 30 height 22
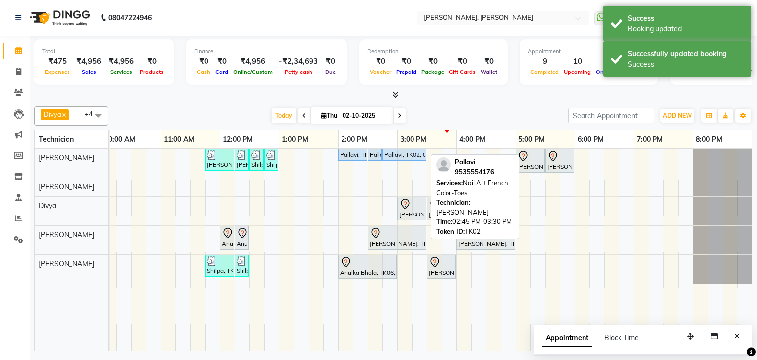
click at [405, 154] on div "Pallavi, TK02, 02:45 PM-03:30 PM, Nail Art French Color-Toes" at bounding box center [404, 154] width 42 height 9
select select "5"
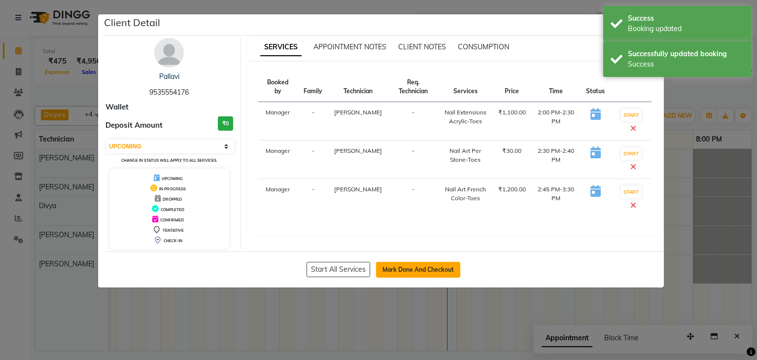
click at [420, 270] on button "Mark Done And Checkout" at bounding box center [418, 270] width 84 height 16
select select "6455"
select select "service"
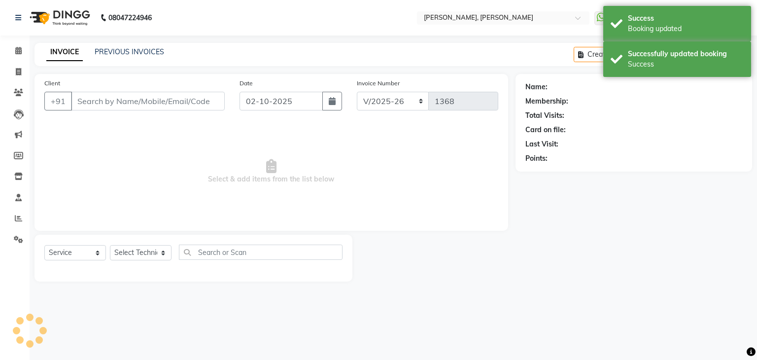
type input "95******76"
select select "54412"
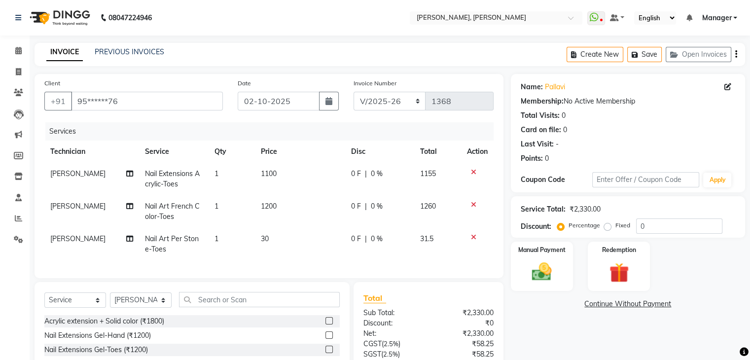
drag, startPoint x: 223, startPoint y: 245, endPoint x: 241, endPoint y: 241, distance: 18.7
click at [225, 245] on td "1" at bounding box center [231, 244] width 46 height 33
select select "54412"
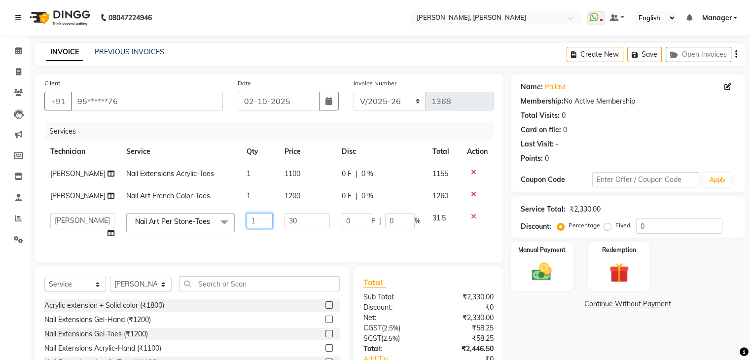
click at [261, 221] on input "1" at bounding box center [259, 220] width 27 height 15
type input "47"
drag, startPoint x: 561, startPoint y: 324, endPoint x: 527, endPoint y: 327, distance: 34.7
click at [561, 325] on div "Name: Pallavi Membership: No Active Membership Total Visits: 0 Card on file: 0 …" at bounding box center [631, 243] width 241 height 338
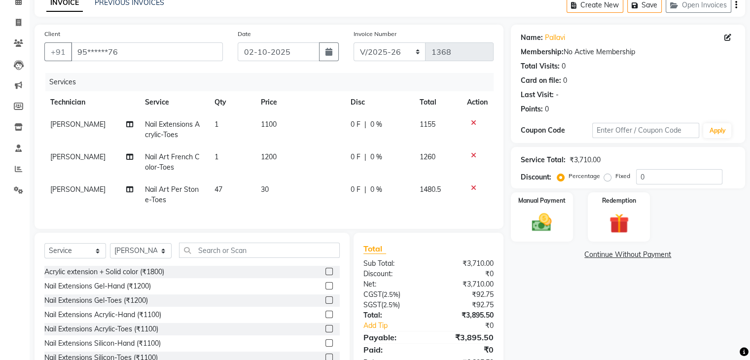
scroll to position [90, 0]
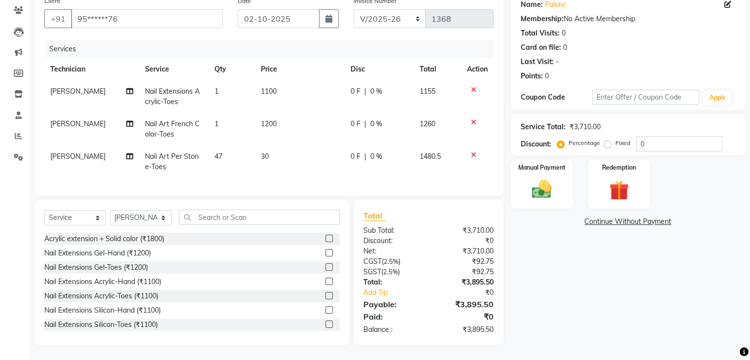
click at [408, 253] on div "Net:" at bounding box center [392, 251] width 72 height 10
drag, startPoint x: 145, startPoint y: 80, endPoint x: 195, endPoint y: 100, distance: 53.5
click at [195, 100] on td "Nail Extensions Acrylic-Toes" at bounding box center [173, 96] width 69 height 33
select select "54412"
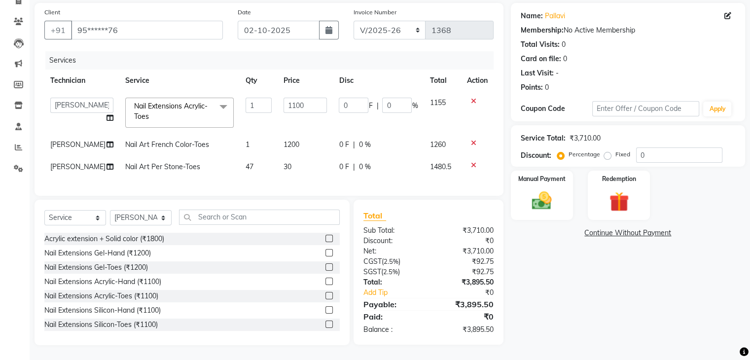
scroll to position [79, 0]
click at [597, 279] on div "Name: Pallavi Membership: No Active Membership Total Visits: 0 Card on file: 0 …" at bounding box center [631, 174] width 241 height 342
click at [596, 280] on div "Name: Pallavi Membership: No Active Membership Total Visits: 0 Card on file: 0 …" at bounding box center [631, 174] width 241 height 342
click at [207, 114] on span "Nail Extensions Acrylic-Toes x" at bounding box center [175, 111] width 87 height 21
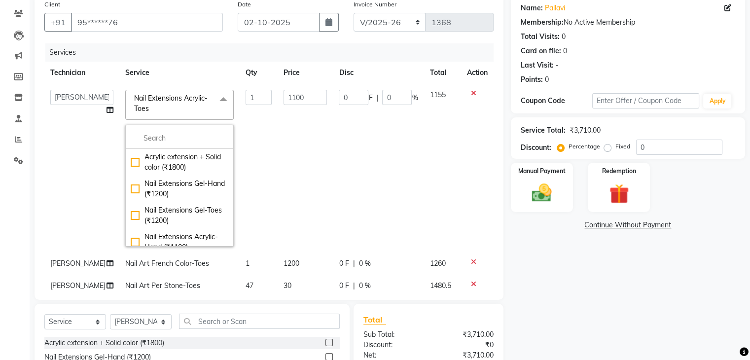
click at [593, 279] on div "Name: Pallavi Membership: No Active Membership Total Visits: 0 Card on file: 0 …" at bounding box center [631, 222] width 241 height 454
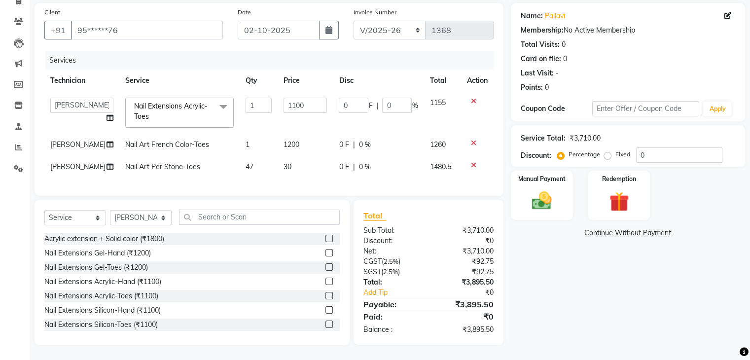
click at [591, 273] on div "Name: Pallavi Membership: No Active Membership Total Visits: 0 Card on file: 0 …" at bounding box center [631, 174] width 241 height 342
click at [247, 98] on input "1" at bounding box center [258, 105] width 26 height 15
click at [585, 265] on div "Name: Pallavi Membership: No Active Membership Total Visits: 0 Card on file: 0 …" at bounding box center [631, 174] width 241 height 342
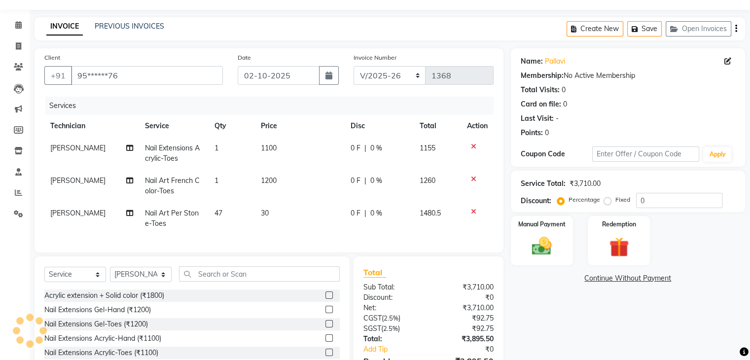
scroll to position [90, 0]
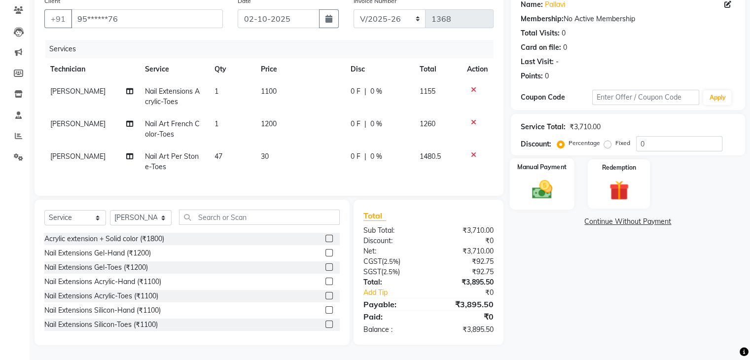
click at [546, 179] on img at bounding box center [541, 190] width 33 height 24
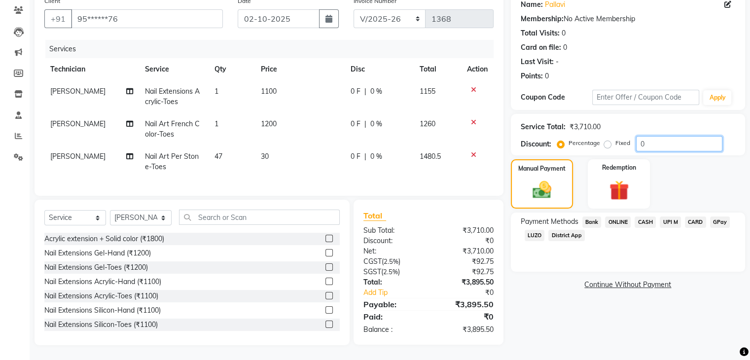
click at [644, 138] on input "0" at bounding box center [679, 143] width 86 height 15
type input "10"
click at [595, 303] on div "Name: Pallavi Membership: No Active Membership Total Visits: 0 Card on file: 0 …" at bounding box center [631, 168] width 241 height 353
click at [644, 216] on span "CASH" at bounding box center [644, 221] width 21 height 11
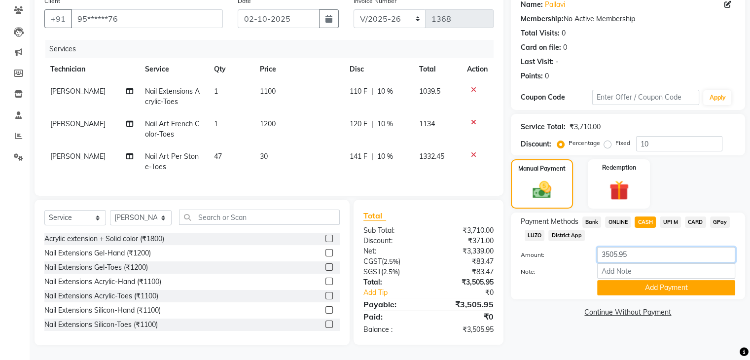
click at [643, 247] on input "3505.95" at bounding box center [666, 254] width 138 height 15
type input "3"
type input "1500"
click at [671, 280] on button "Add Payment" at bounding box center [666, 287] width 138 height 15
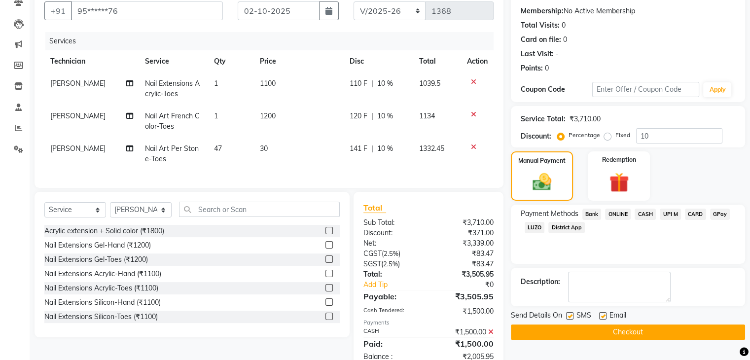
click at [692, 216] on span "CARD" at bounding box center [695, 213] width 21 height 11
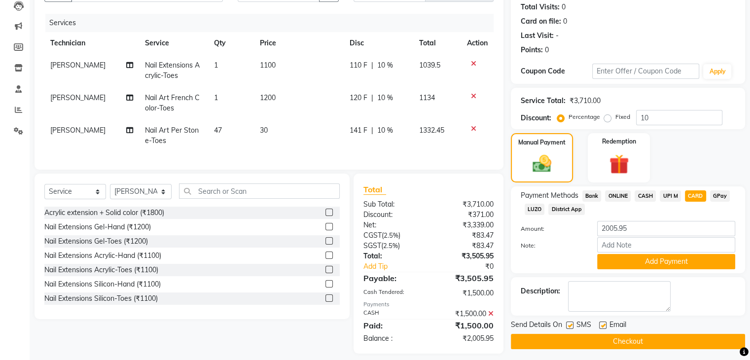
scroll to position [124, 0]
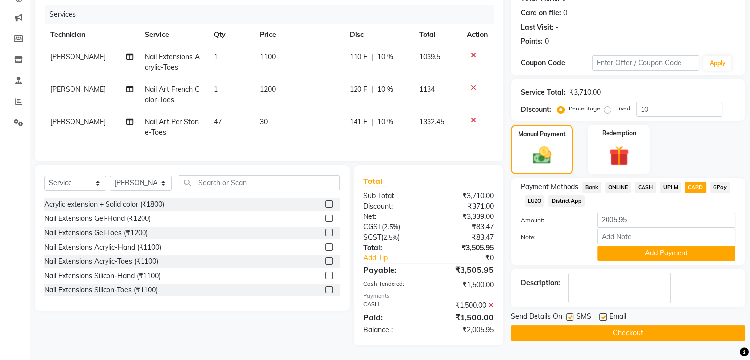
click at [698, 182] on span "CARD" at bounding box center [695, 187] width 21 height 11
click at [686, 249] on button "Add Payment" at bounding box center [666, 252] width 138 height 15
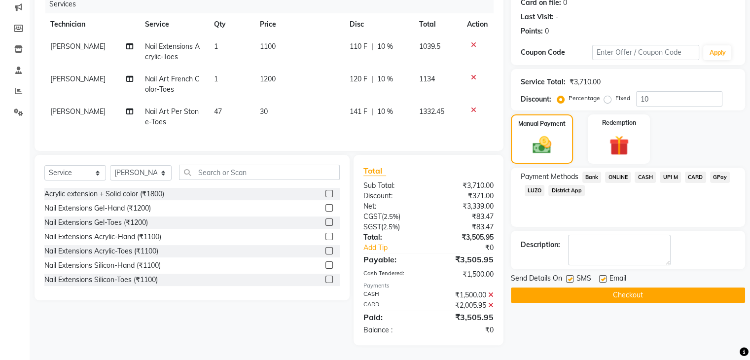
scroll to position [135, 0]
click at [614, 287] on button "Checkout" at bounding box center [628, 294] width 234 height 15
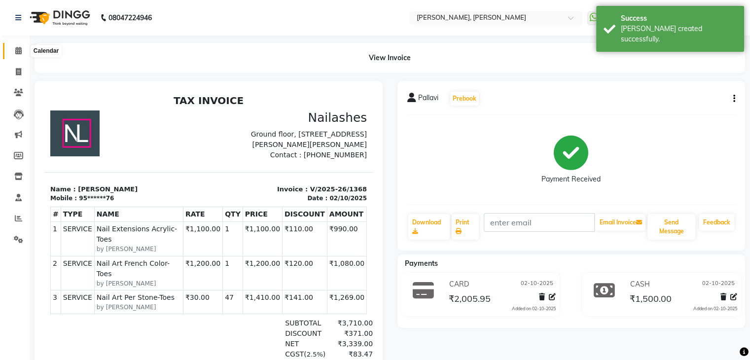
click at [13, 50] on span at bounding box center [18, 50] width 17 height 11
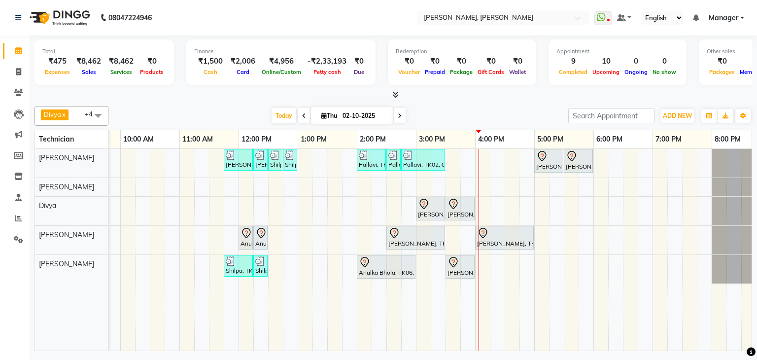
scroll to position [0, 127]
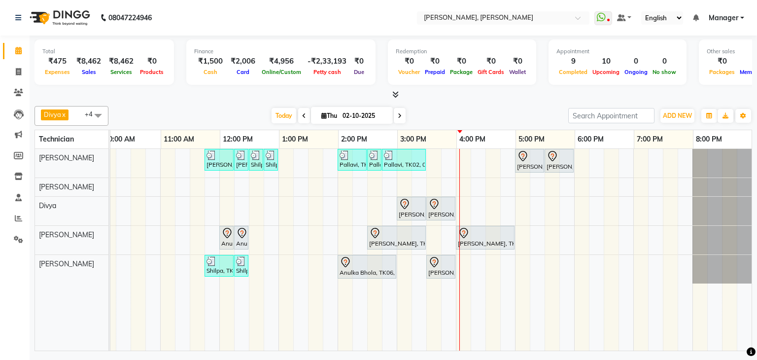
click at [633, 240] on div "Priya Raman, TK01, 11:45 AM-12:15 PM, Nail Extensions Gel-Hand Priya Raman, TK0…" at bounding box center [367, 250] width 769 height 202
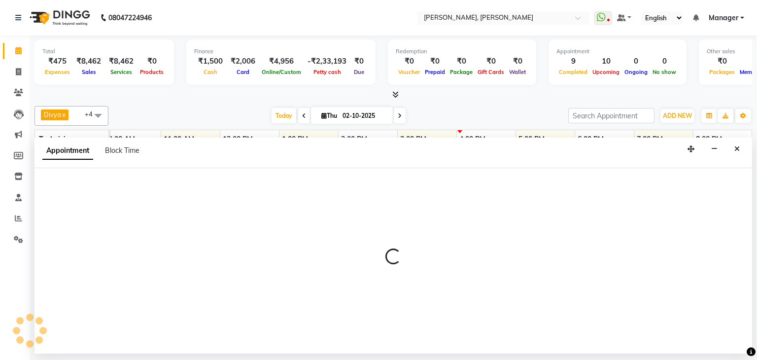
select select "86749"
select select "1140"
select select "tentative"
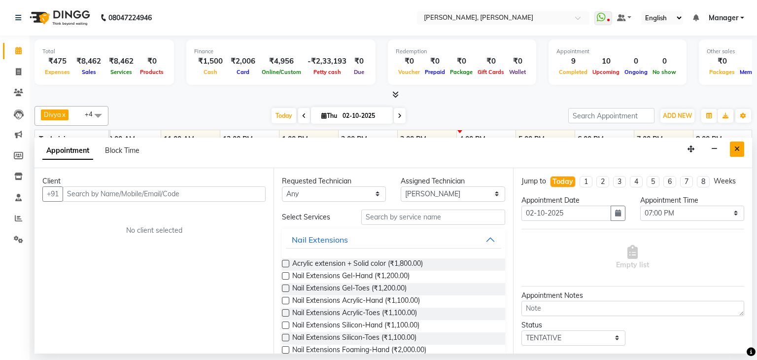
click at [737, 147] on icon "Close" at bounding box center [736, 148] width 5 height 7
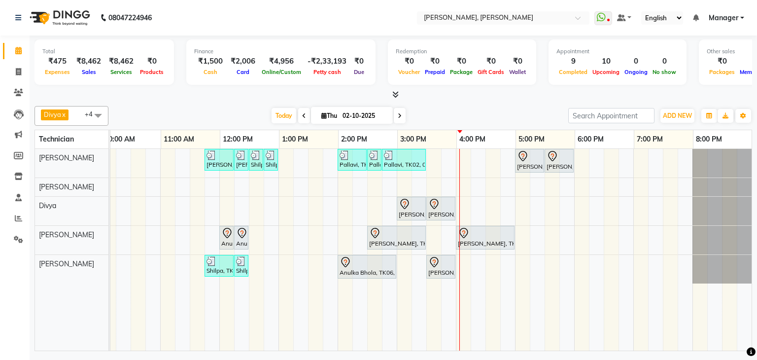
click at [603, 235] on div "Priya Raman, TK01, 11:45 AM-12:15 PM, Nail Extensions Gel-Hand Priya Raman, TK0…" at bounding box center [367, 250] width 769 height 202
select select "86749"
select select "1110"
select select "tentative"
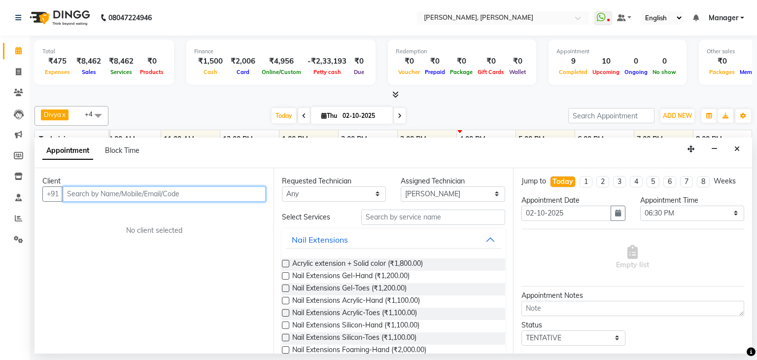
click at [212, 188] on input "text" at bounding box center [164, 193] width 203 height 15
click at [83, 194] on input "9008079909" at bounding box center [144, 193] width 162 height 15
drag, startPoint x: 89, startPoint y: 191, endPoint x: 102, endPoint y: 195, distance: 13.3
click at [89, 192] on input "9008079909" at bounding box center [144, 193] width 162 height 15
click at [114, 192] on input "9008079909" at bounding box center [144, 193] width 162 height 15
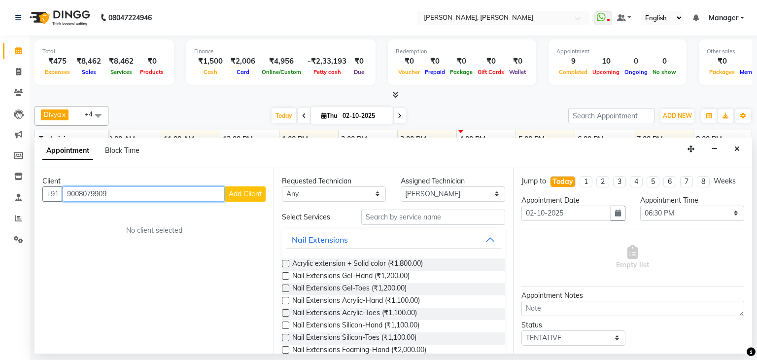
type input "9008079909"
click at [238, 187] on button "Add Client" at bounding box center [245, 193] width 41 height 15
select select "21"
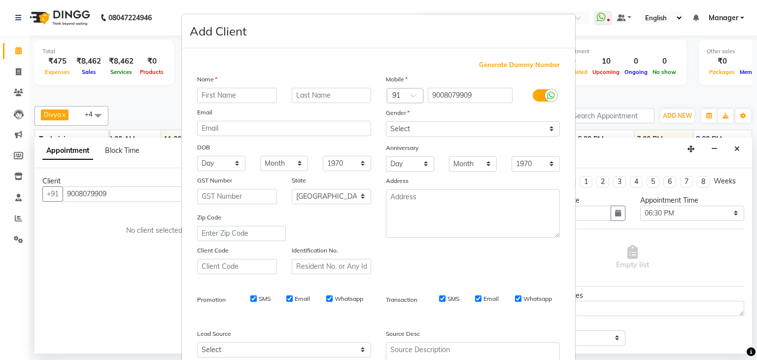
click at [239, 97] on input "text" at bounding box center [237, 95] width 80 height 15
type input "Sneha"
click at [458, 133] on select "Select Male Female Other Prefer Not To Say" at bounding box center [473, 128] width 174 height 15
select select "female"
click at [386, 122] on select "Select Male Female Other Prefer Not To Say" at bounding box center [473, 128] width 174 height 15
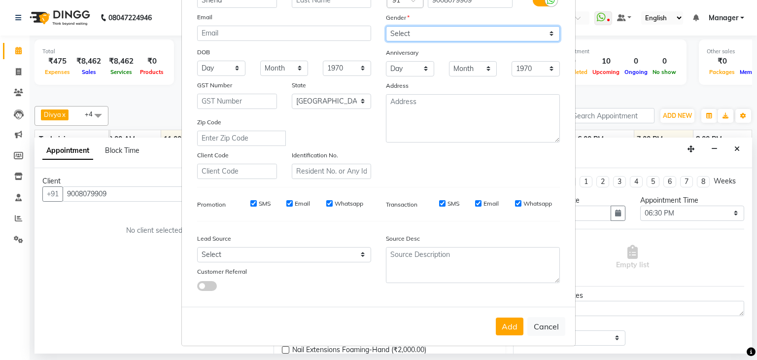
scroll to position [100, 0]
click at [504, 332] on button "Add" at bounding box center [510, 326] width 28 height 18
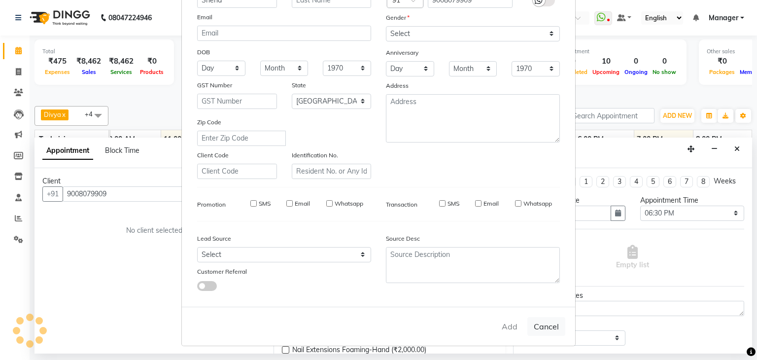
type input "90******09"
select select
select select "null"
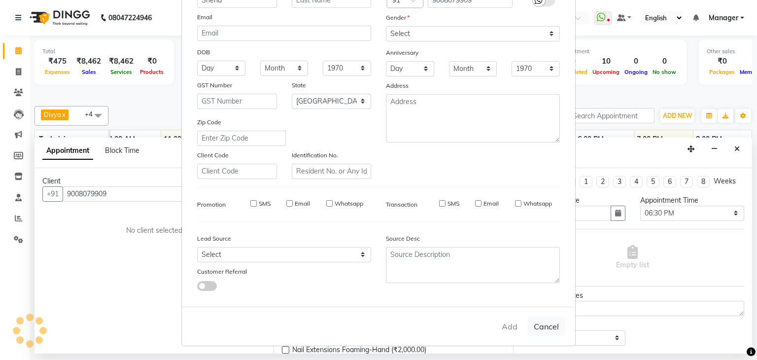
select select
checkbox input "false"
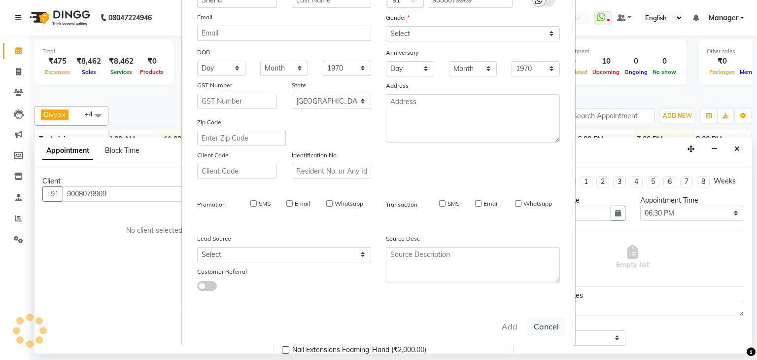
checkbox input "false"
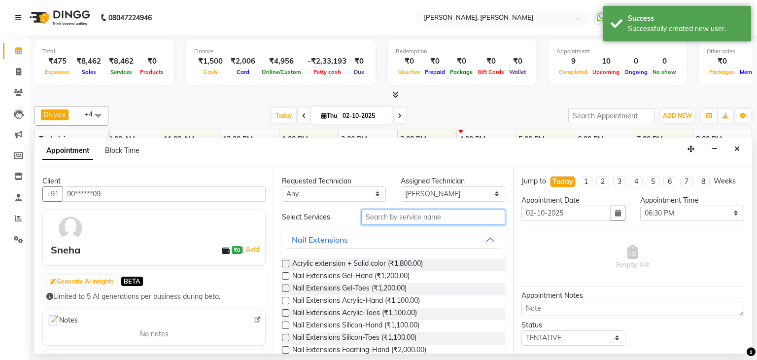
click at [393, 215] on input "text" at bounding box center [433, 216] width 144 height 15
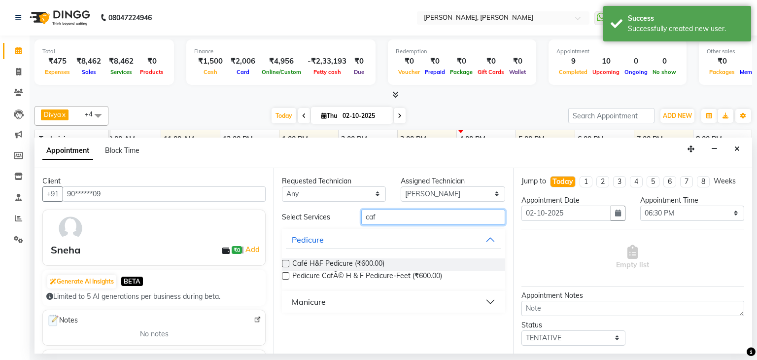
type input "caf"
click at [287, 261] on label at bounding box center [285, 263] width 7 height 7
click at [287, 261] on input "checkbox" at bounding box center [285, 264] width 6 height 6
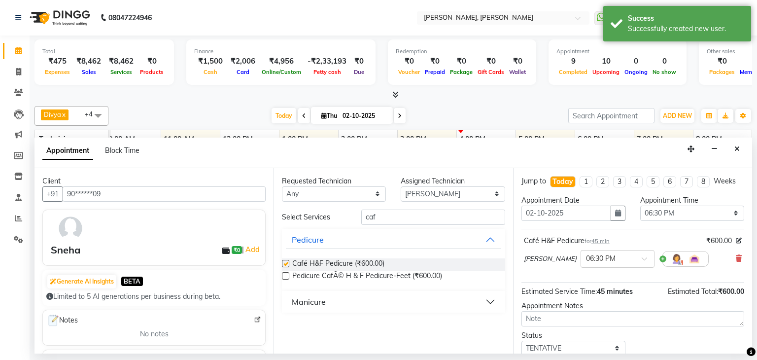
checkbox input "false"
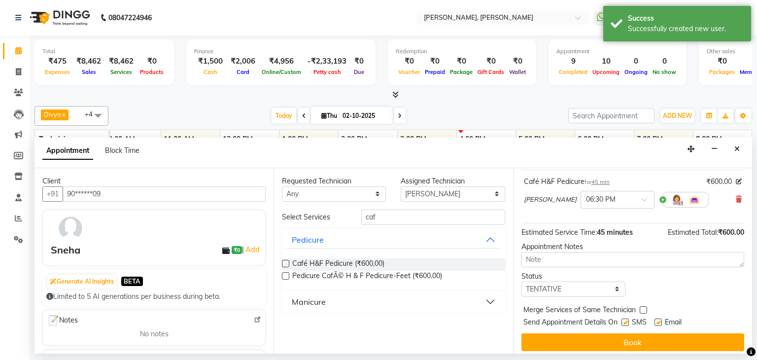
scroll to position [64, 0]
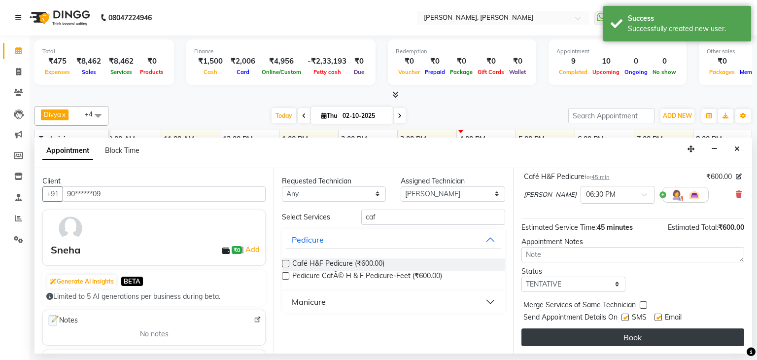
click at [631, 329] on button "Book" at bounding box center [632, 337] width 223 height 18
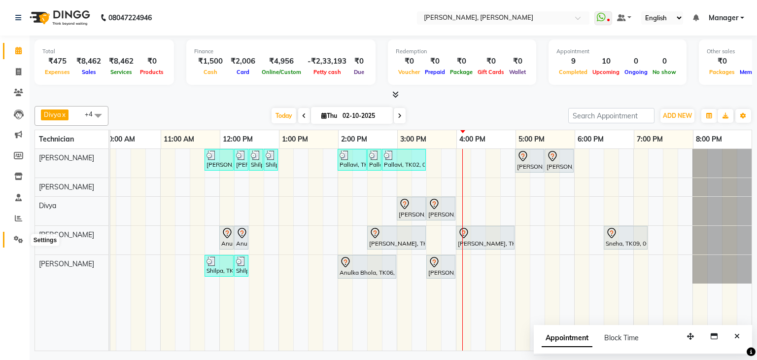
click at [22, 237] on icon at bounding box center [18, 239] width 9 height 7
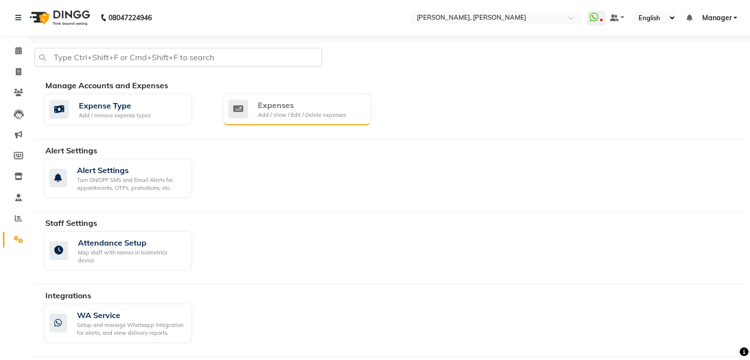
click at [327, 101] on div "Expenses" at bounding box center [302, 105] width 88 height 12
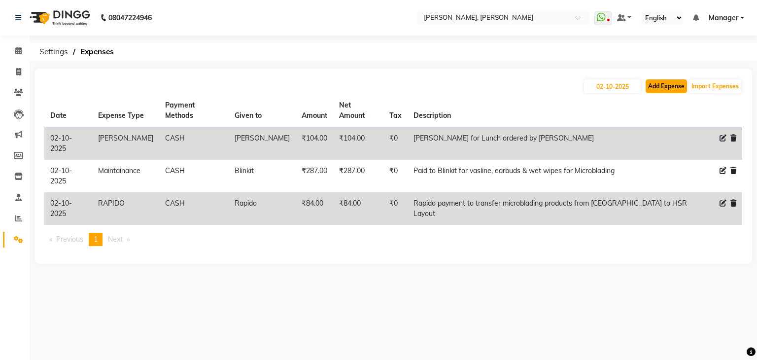
click at [680, 86] on button "Add Expense" at bounding box center [666, 86] width 41 height 14
select select "1"
select select "5476"
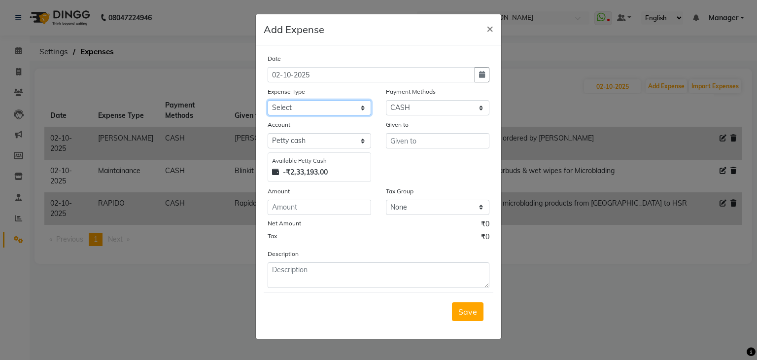
click at [341, 107] on select "Select acetone Advance Salary bank deposite Battery cell BBMP Beauty products B…" at bounding box center [319, 107] width 103 height 15
select select "3148"
click at [268, 101] on select "Select acetone Advance Salary bank deposite Battery cell BBMP Beauty products B…" at bounding box center [319, 107] width 103 height 15
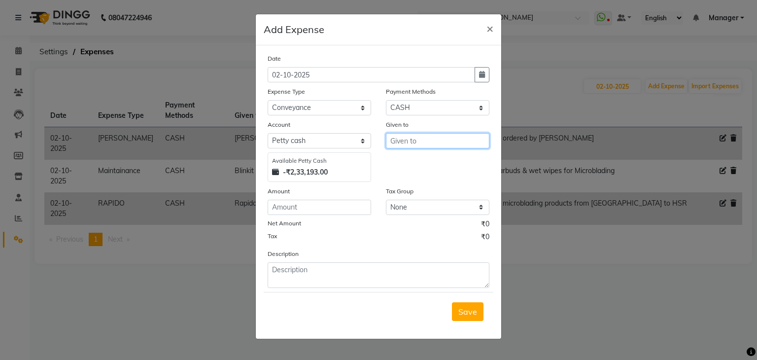
click at [423, 144] on input "text" at bounding box center [437, 140] width 103 height 15
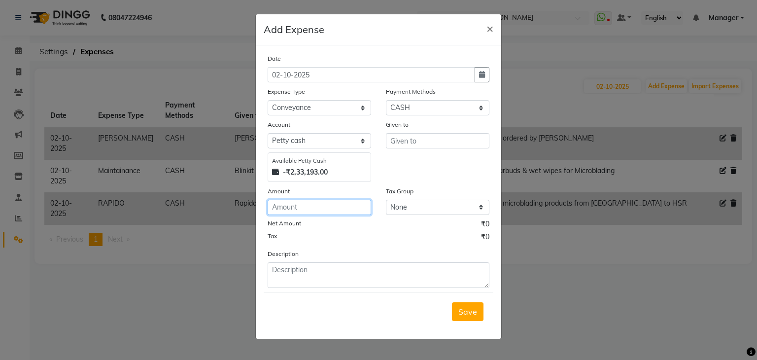
click at [309, 212] on input "number" at bounding box center [319, 207] width 103 height 15
type input "888"
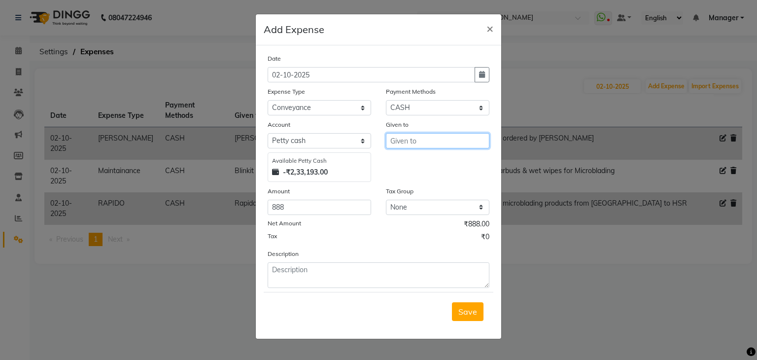
click at [425, 140] on input "text" at bounding box center [437, 140] width 103 height 15
click at [426, 156] on button "A amir" at bounding box center [425, 162] width 78 height 16
type input "[PERSON_NAME]"
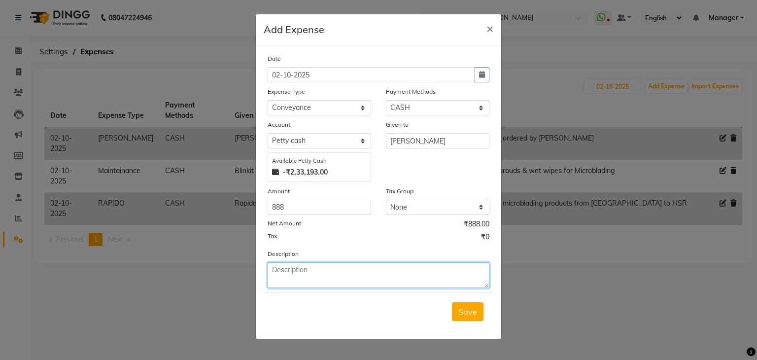
click at [301, 276] on textarea at bounding box center [379, 275] width 222 height 26
type textarea "c"
click at [413, 273] on textarea "Travel conveyance from HSR Layout to" at bounding box center [379, 275] width 222 height 26
click at [443, 277] on textarea "Travel conveyance from HSR Layout to Sahakarnagar" at bounding box center [379, 275] width 222 height 26
type textarea "Travel conveyance from HSR Layout to Sahakarnagar to Koramangala"
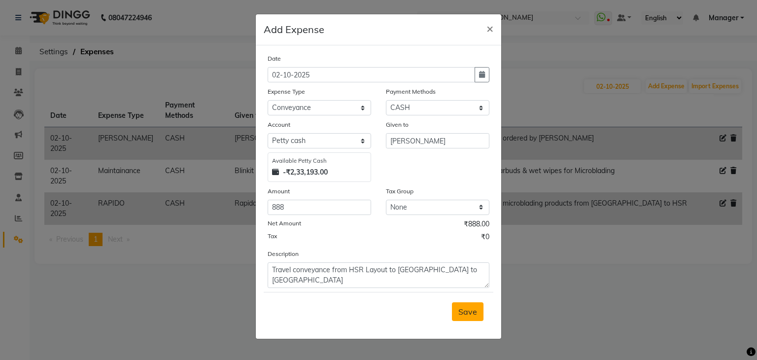
click at [463, 311] on span "Save" at bounding box center [467, 312] width 19 height 10
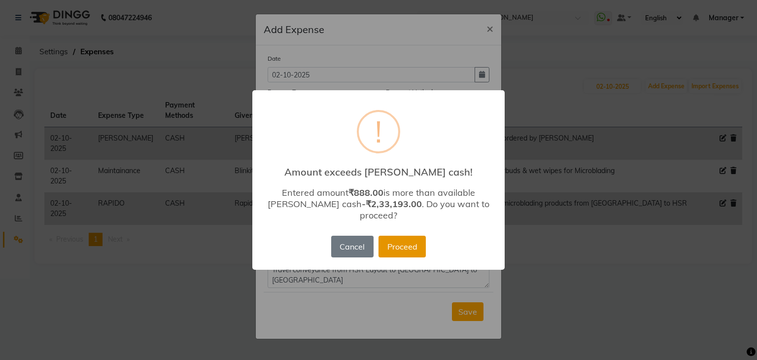
click at [399, 241] on button "Proceed" at bounding box center [401, 247] width 47 height 22
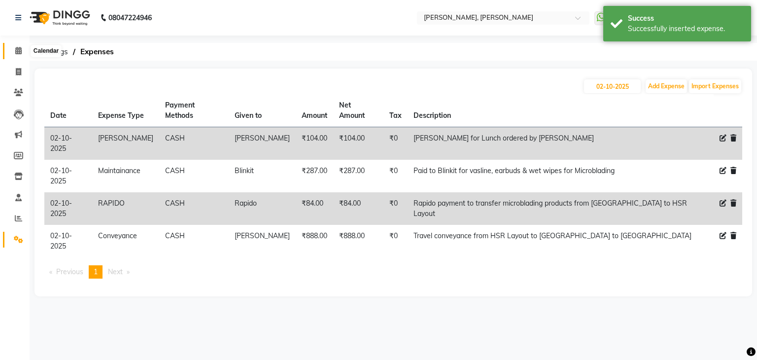
click at [18, 50] on icon at bounding box center [18, 50] width 6 height 7
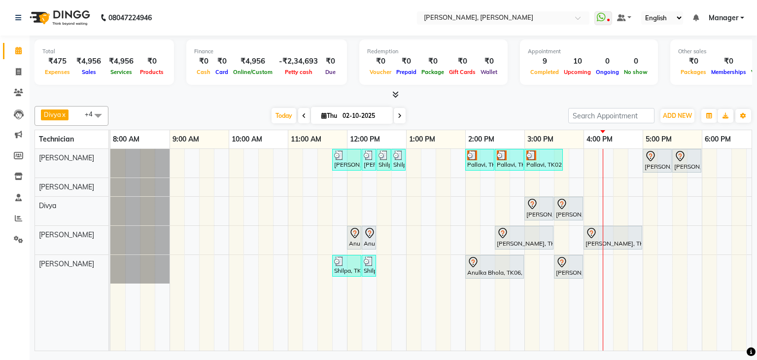
scroll to position [0, 127]
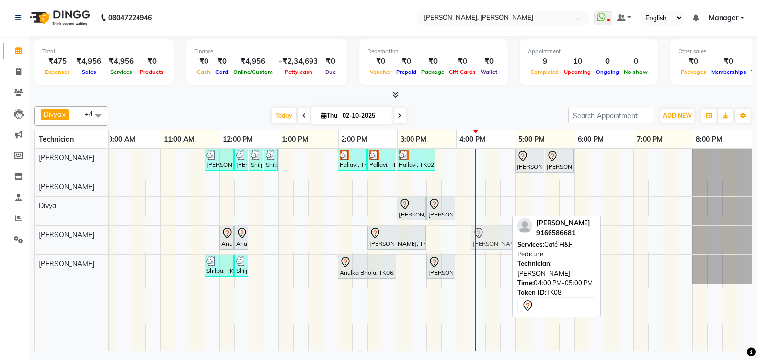
drag, startPoint x: 475, startPoint y: 237, endPoint x: 490, endPoint y: 236, distance: 15.8
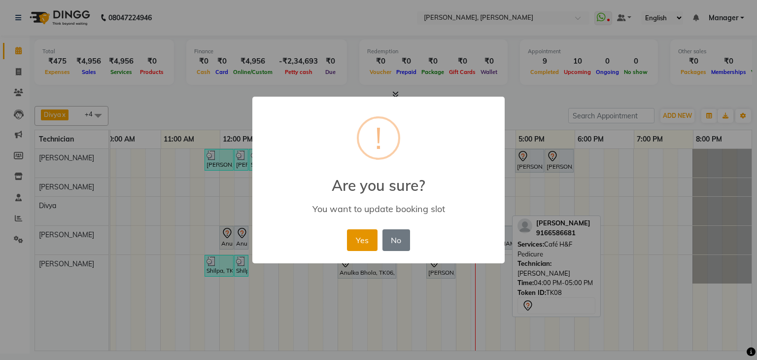
click at [366, 237] on button "Yes" at bounding box center [362, 240] width 30 height 22
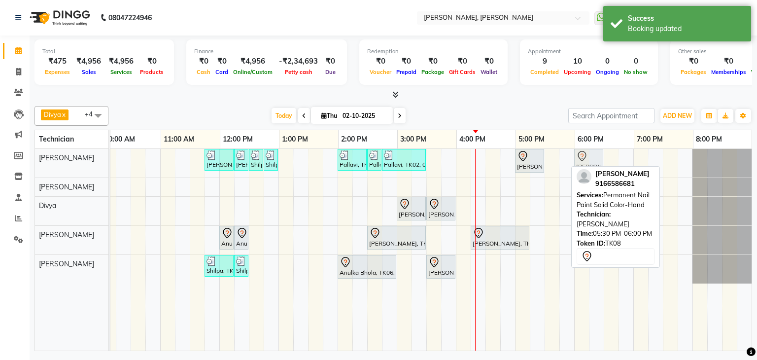
drag, startPoint x: 552, startPoint y: 159, endPoint x: 578, endPoint y: 165, distance: 26.4
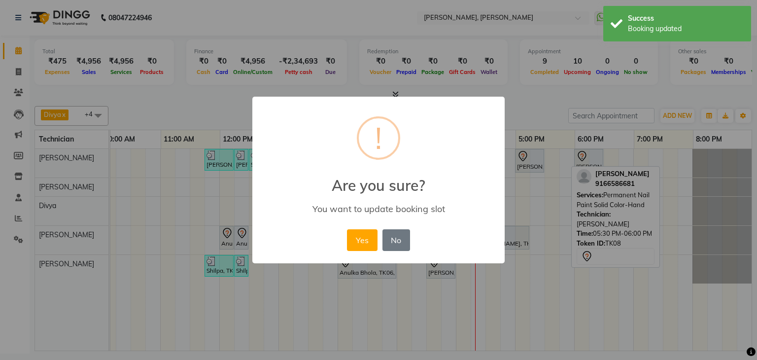
drag, startPoint x: 358, startPoint y: 241, endPoint x: 419, endPoint y: 223, distance: 63.8
click at [368, 241] on button "Yes" at bounding box center [362, 240] width 30 height 22
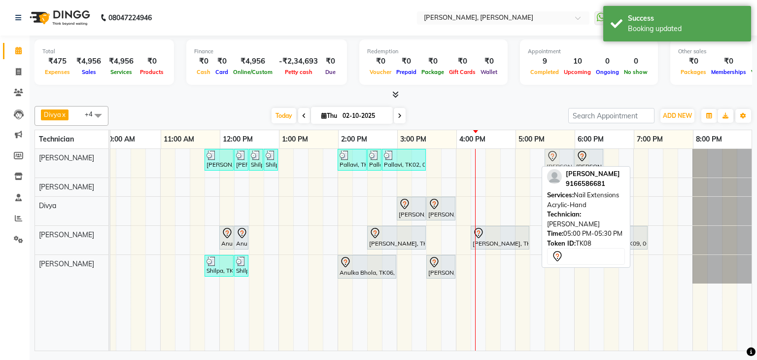
drag, startPoint x: 524, startPoint y: 157, endPoint x: 548, endPoint y: 160, distance: 23.8
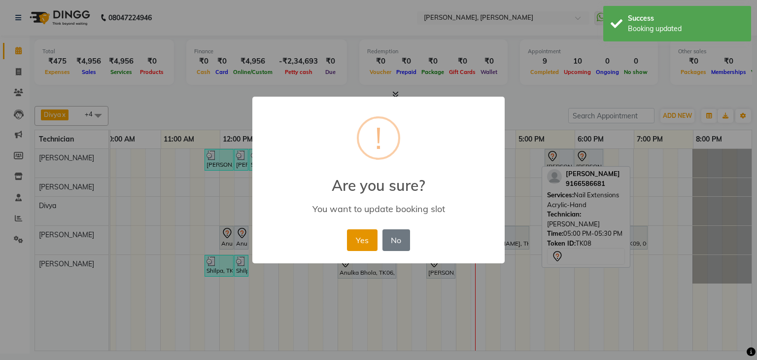
drag, startPoint x: 353, startPoint y: 235, endPoint x: 542, endPoint y: 241, distance: 188.4
click at [353, 236] on button "Yes" at bounding box center [362, 240] width 30 height 22
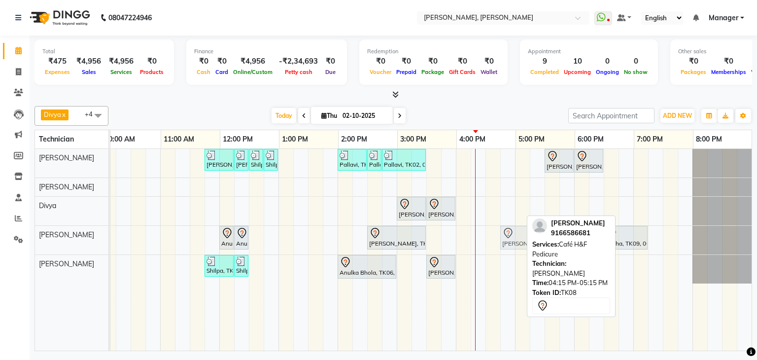
drag, startPoint x: 495, startPoint y: 240, endPoint x: 520, endPoint y: 239, distance: 25.1
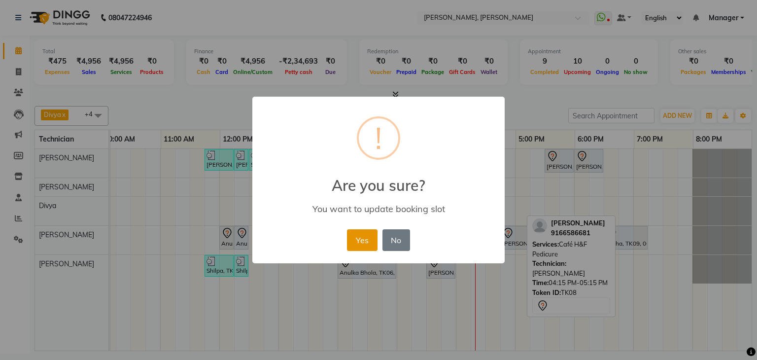
drag, startPoint x: 365, startPoint y: 237, endPoint x: 720, endPoint y: 191, distance: 357.8
click at [366, 237] on button "Yes" at bounding box center [362, 240] width 30 height 22
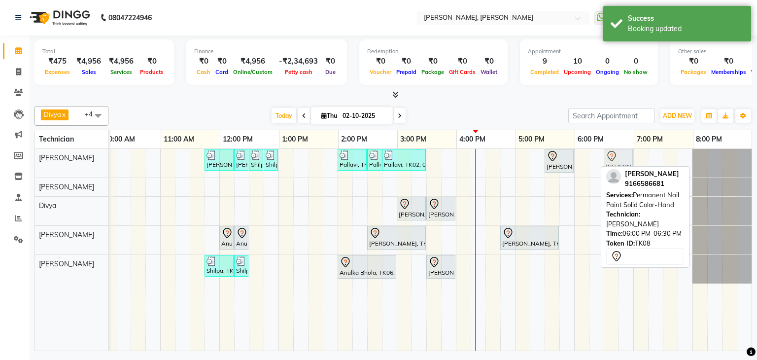
drag, startPoint x: 583, startPoint y: 157, endPoint x: 608, endPoint y: 158, distance: 25.2
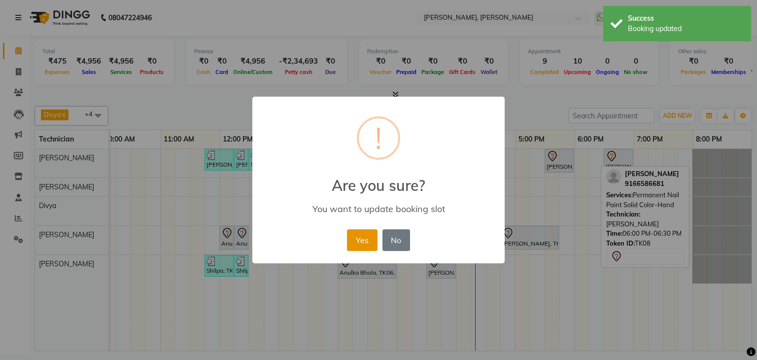
drag, startPoint x: 352, startPoint y: 236, endPoint x: 377, endPoint y: 235, distance: 24.2
click at [354, 236] on button "Yes" at bounding box center [362, 240] width 30 height 22
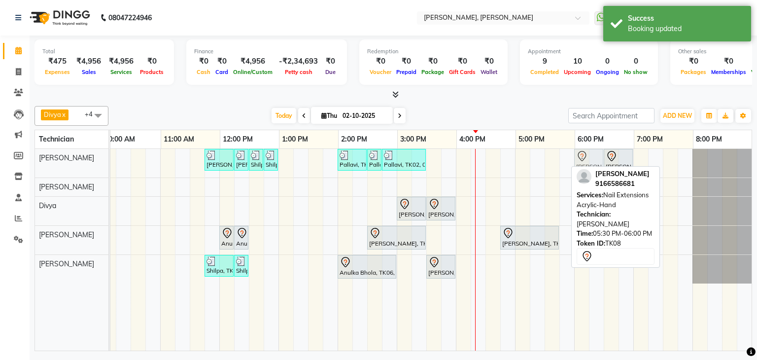
drag, startPoint x: 546, startPoint y: 155, endPoint x: 574, endPoint y: 157, distance: 27.6
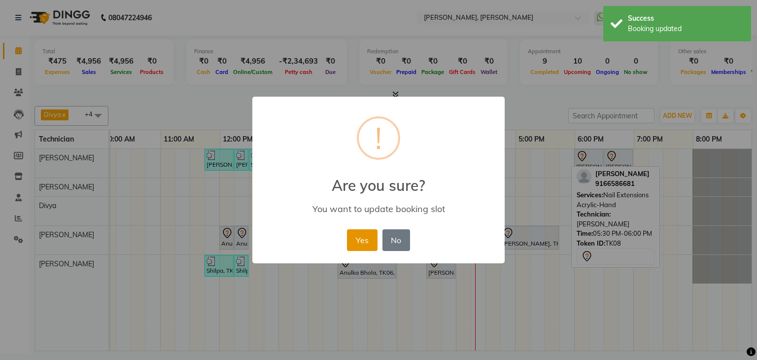
click at [369, 243] on button "Yes" at bounding box center [362, 240] width 30 height 22
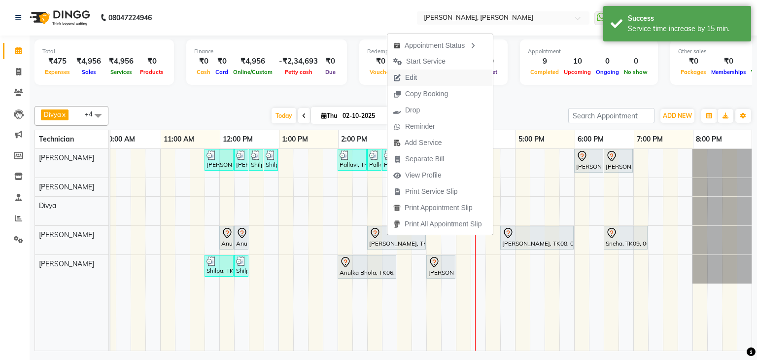
click at [424, 77] on button "Edit" at bounding box center [439, 77] width 105 height 16
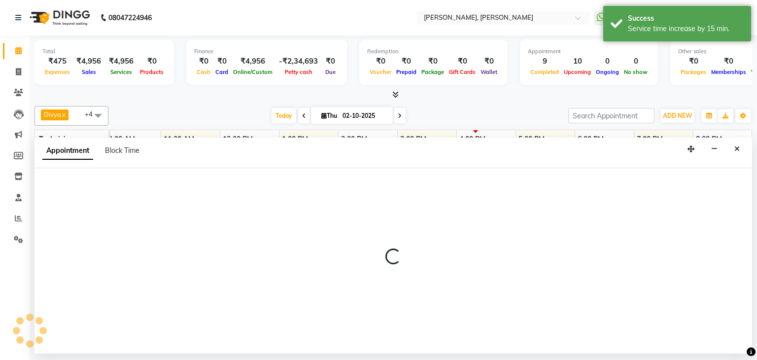
select select "tentative"
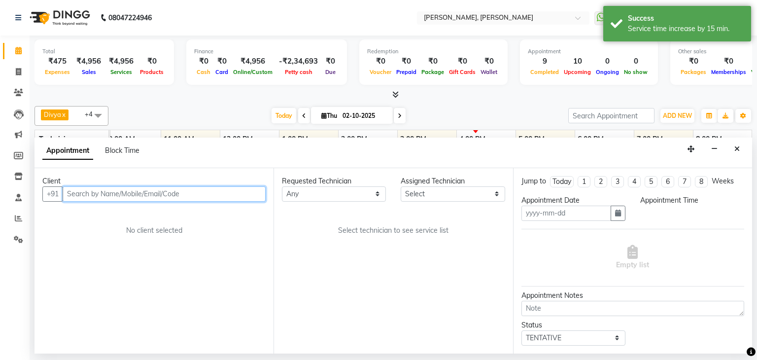
type input "02-10-2025"
select select "87862"
select select "870"
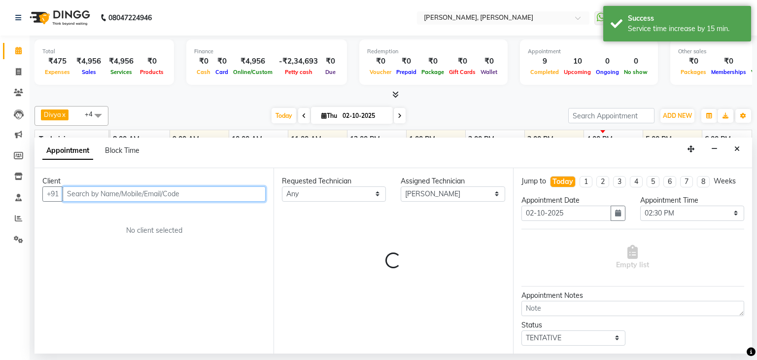
select select "3204"
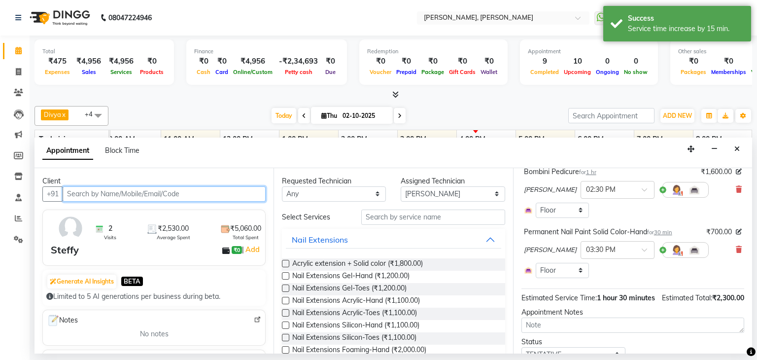
scroll to position [99, 0]
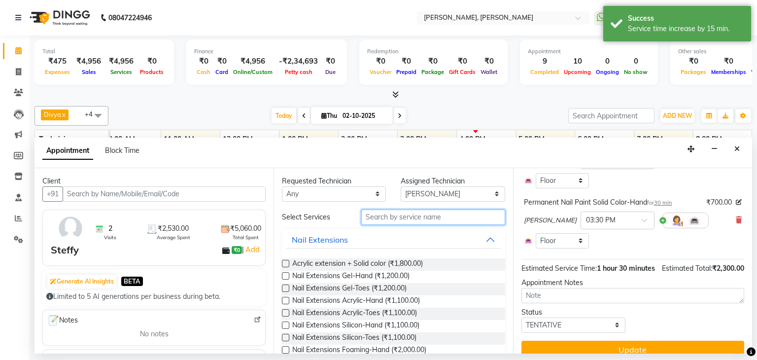
click at [423, 213] on input "text" at bounding box center [433, 216] width 144 height 15
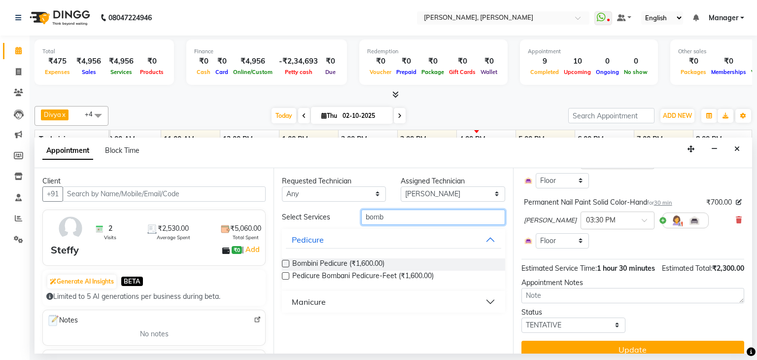
type input "bomb"
click at [305, 302] on div "Manicure" at bounding box center [309, 302] width 34 height 12
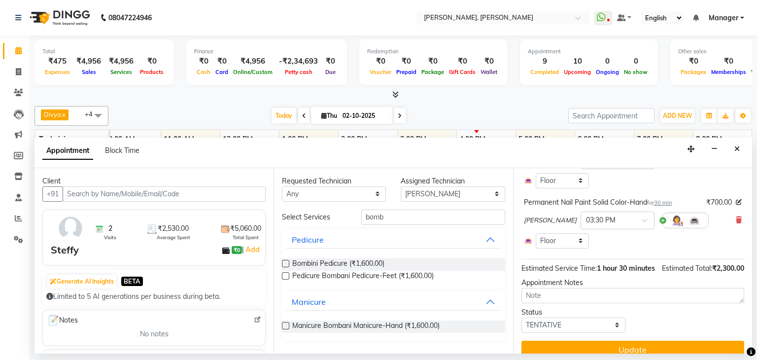
click at [284, 323] on label at bounding box center [285, 325] width 7 height 7
click at [284, 323] on input "checkbox" at bounding box center [285, 326] width 6 height 6
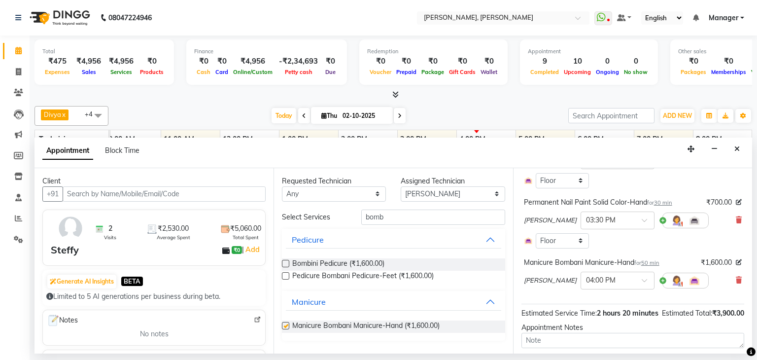
checkbox input "false"
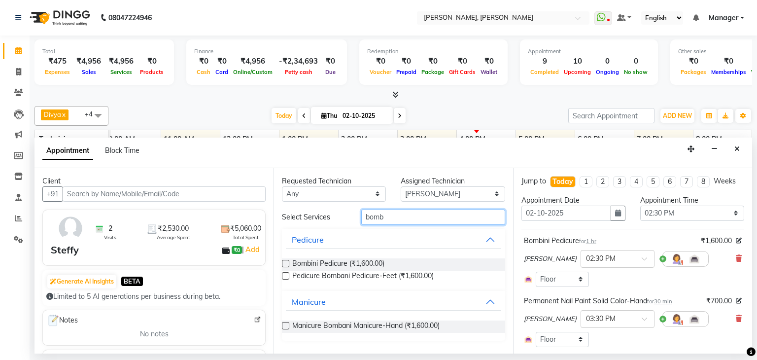
click at [410, 216] on input "bomb" at bounding box center [433, 216] width 144 height 15
click at [409, 216] on input "bomb" at bounding box center [433, 216] width 144 height 15
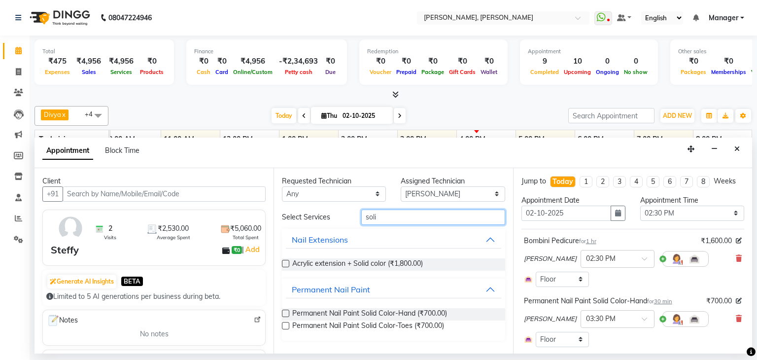
type input "soli"
click at [286, 311] on label at bounding box center [285, 312] width 7 height 7
click at [286, 311] on input "checkbox" at bounding box center [285, 314] width 6 height 6
checkbox input "false"
click at [284, 323] on label at bounding box center [285, 325] width 7 height 7
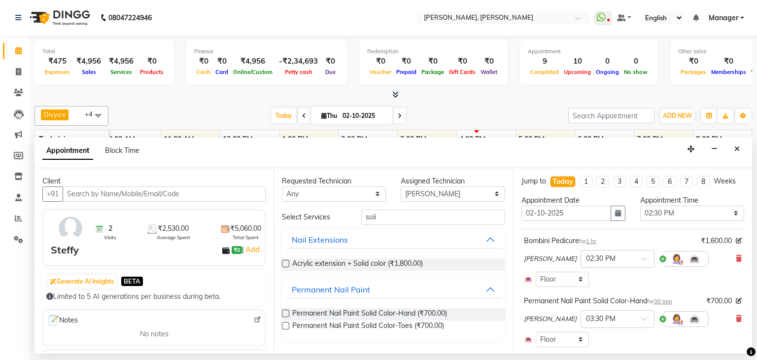
click at [284, 323] on input "checkbox" at bounding box center [285, 326] width 6 height 6
checkbox input "false"
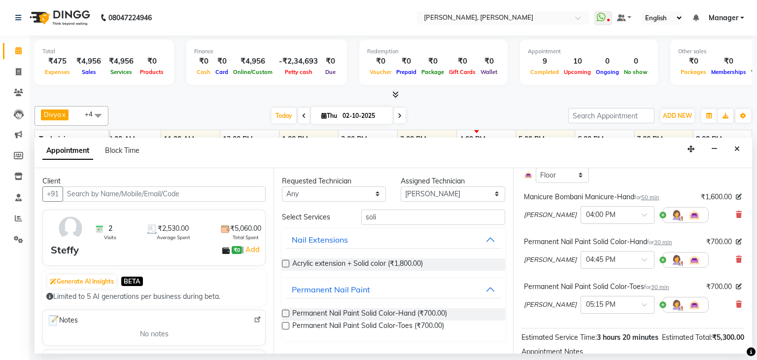
scroll to position [246, 0]
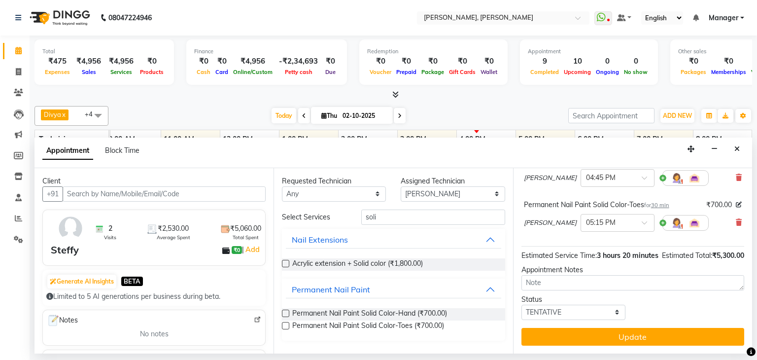
click at [607, 342] on button "Update" at bounding box center [632, 337] width 223 height 18
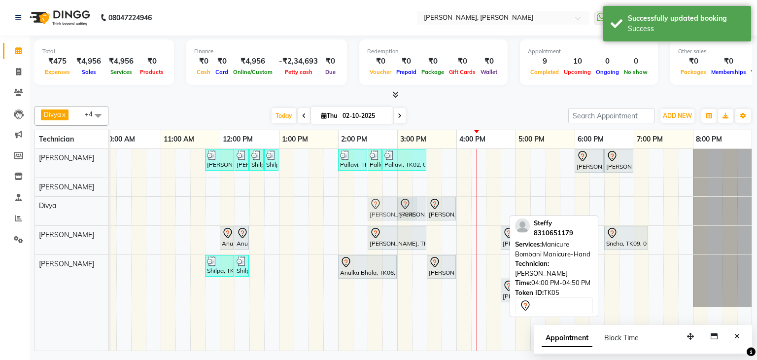
drag, startPoint x: 481, startPoint y: 267, endPoint x: 390, endPoint y: 233, distance: 96.7
click at [384, 219] on div "Priya Raman, TK01, 11:45 AM-12:15 PM, Nail Extensions Gel-Hand Priya Raman, TK0…" at bounding box center [367, 250] width 769 height 202
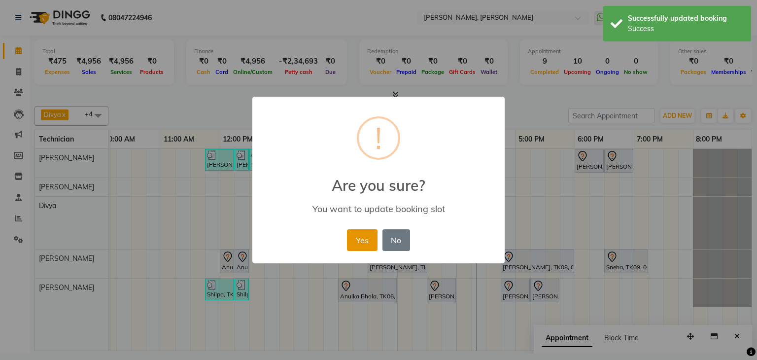
click at [360, 239] on button "Yes" at bounding box center [362, 240] width 30 height 22
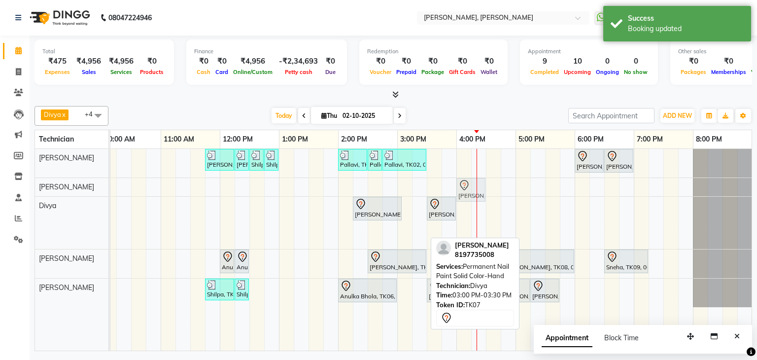
drag, startPoint x: 411, startPoint y: 227, endPoint x: 474, endPoint y: 191, distance: 73.0
click at [474, 191] on tbody "Priya Raman, TK01, 11:45 AM-12:15 PM, Nail Extensions Gel-Hand Priya Raman, TK0…" at bounding box center [367, 228] width 769 height 158
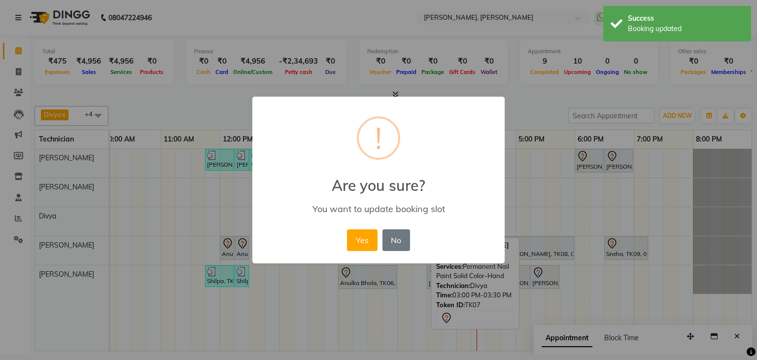
click at [474, 192] on div "× ! Are you sure? You want to update booking slot Yes No No" at bounding box center [378, 180] width 757 height 360
click at [391, 237] on button "No" at bounding box center [396, 240] width 28 height 22
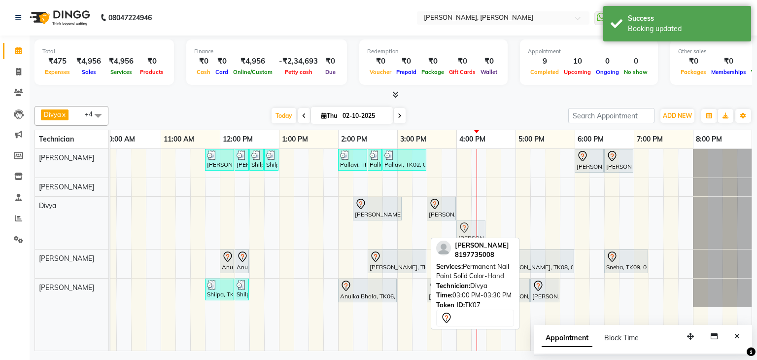
drag, startPoint x: 412, startPoint y: 234, endPoint x: 466, endPoint y: 230, distance: 53.8
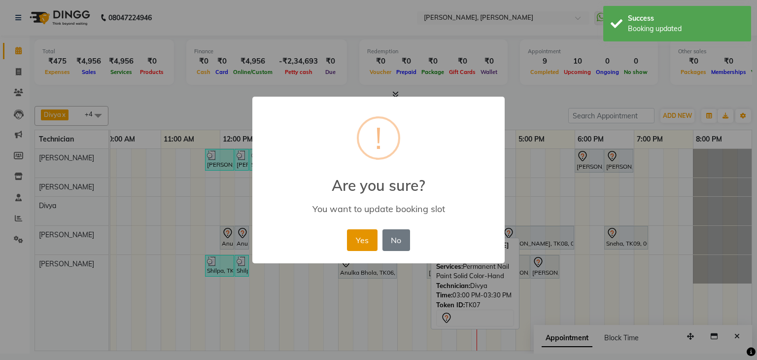
click at [358, 238] on button "Yes" at bounding box center [362, 240] width 30 height 22
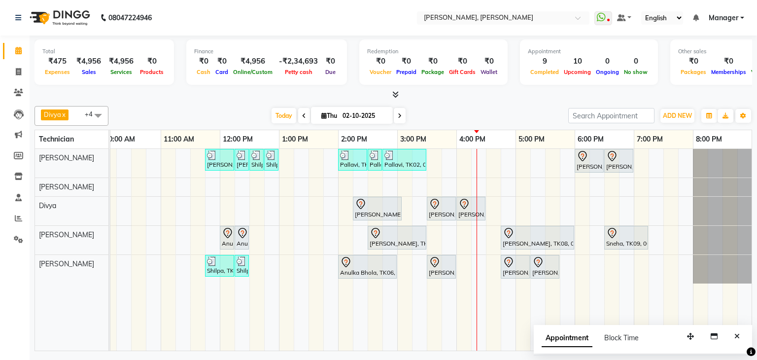
click at [345, 183] on div "Priya Raman, TK01, 11:45 AM-12:15 PM, Nail Extensions Gel-Hand Priya Raman, TK0…" at bounding box center [367, 250] width 769 height 202
select select "63357"
select select "840"
select select "tentative"
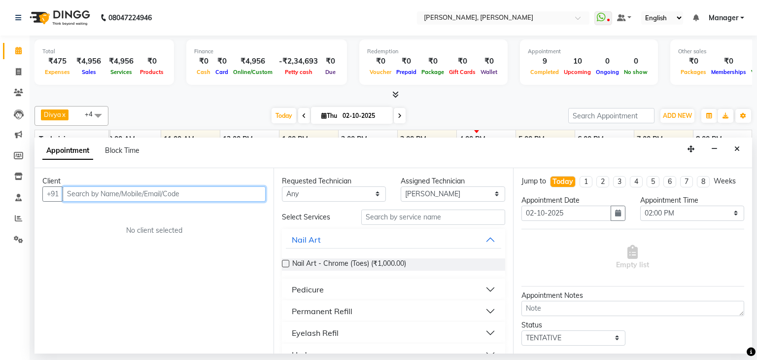
click at [231, 196] on input "text" at bounding box center [164, 193] width 203 height 15
click at [234, 189] on input "text" at bounding box center [164, 193] width 203 height 15
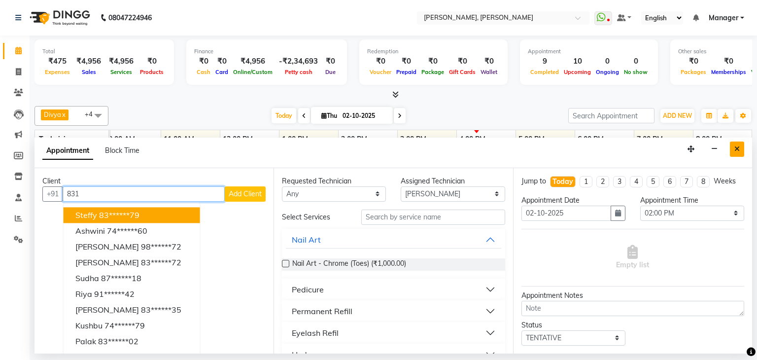
type input "831"
click at [740, 153] on button "Close" at bounding box center [737, 148] width 14 height 15
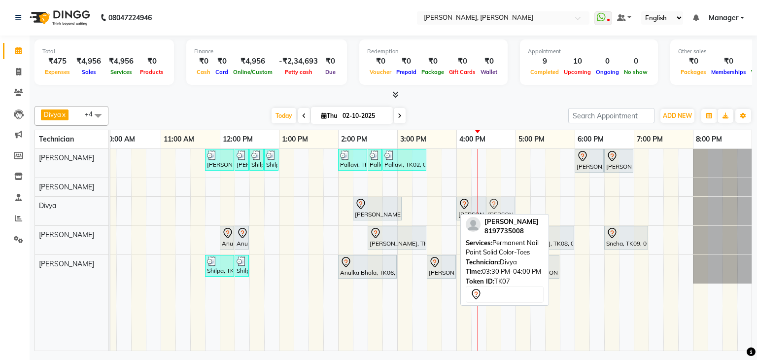
drag, startPoint x: 440, startPoint y: 209, endPoint x: 500, endPoint y: 202, distance: 60.1
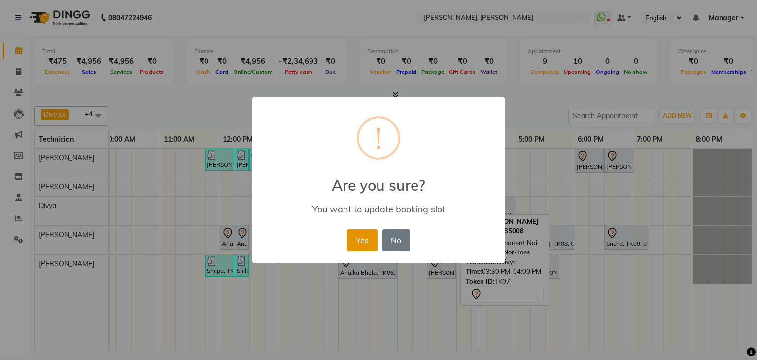
click at [361, 237] on button "Yes" at bounding box center [362, 240] width 30 height 22
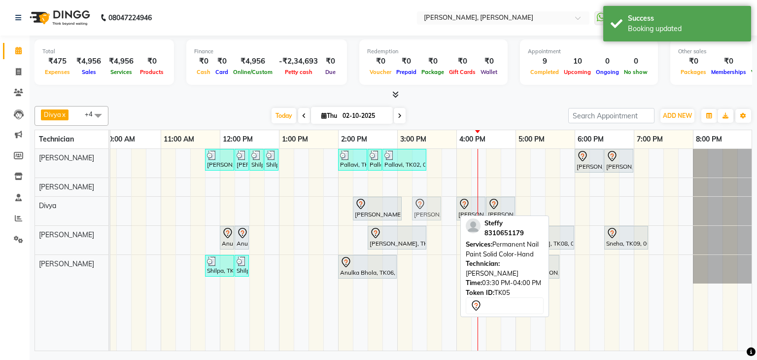
drag, startPoint x: 447, startPoint y: 265, endPoint x: 435, endPoint y: 210, distance: 56.4
click at [435, 210] on tbody "Priya Raman, TK01, 11:45 AM-12:15 PM, Nail Extensions Gel-Hand Priya Raman, TK0…" at bounding box center [367, 216] width 769 height 135
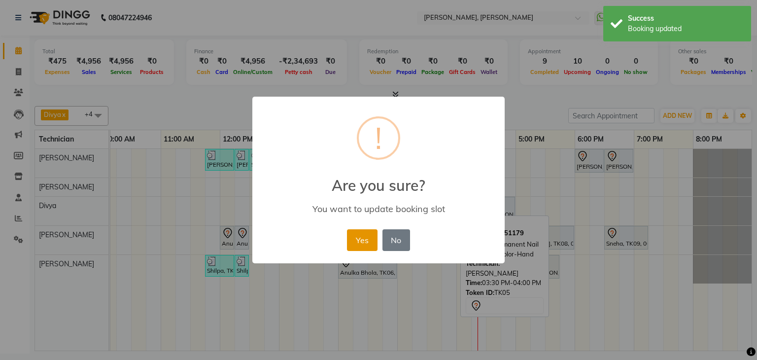
click at [355, 241] on button "Yes" at bounding box center [362, 240] width 30 height 22
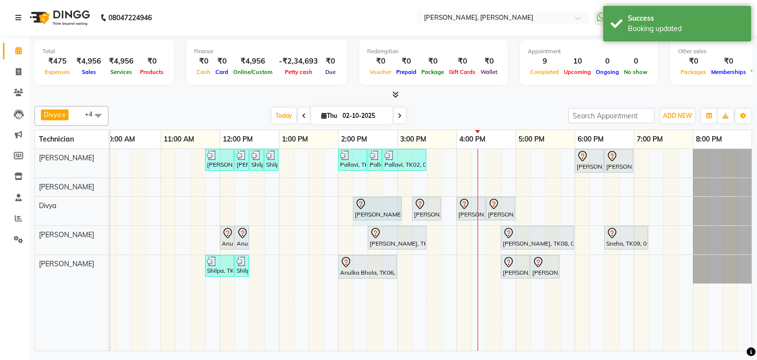
click at [403, 210] on div "Priya Raman, TK01, 11:45 AM-12:15 PM, Nail Extensions Gel-Hand Priya Raman, TK0…" at bounding box center [367, 250] width 769 height 202
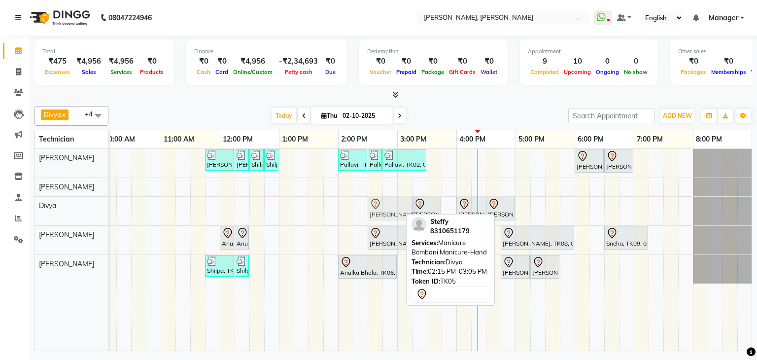
drag, startPoint x: 375, startPoint y: 203, endPoint x: 383, endPoint y: 207, distance: 9.3
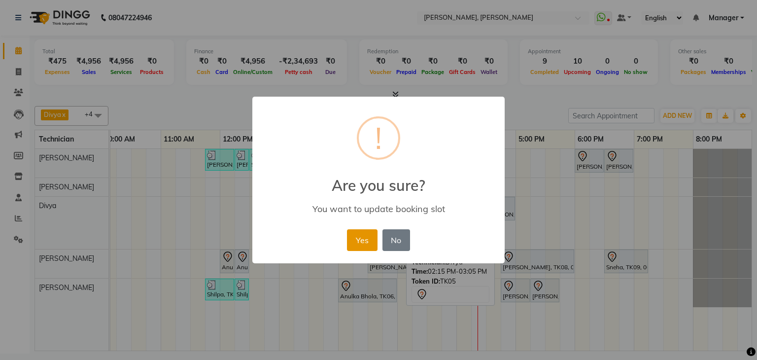
click at [364, 239] on button "Yes" at bounding box center [362, 240] width 30 height 22
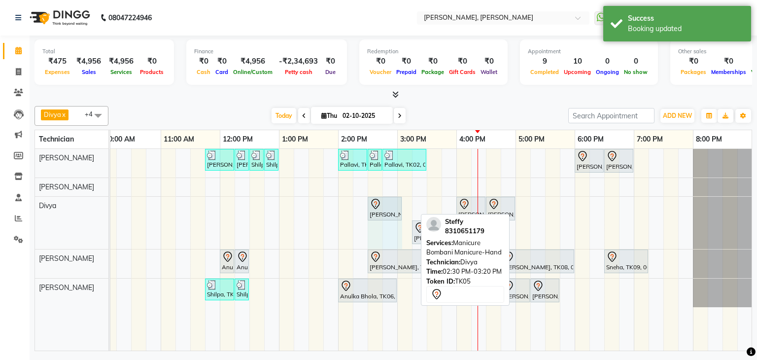
drag, startPoint x: 414, startPoint y: 201, endPoint x: 412, endPoint y: 212, distance: 11.5
click at [403, 211] on div "Priya Raman, TK01, 11:45 AM-12:15 PM, Nail Extensions Gel-Hand Priya Raman, TK0…" at bounding box center [367, 250] width 769 height 202
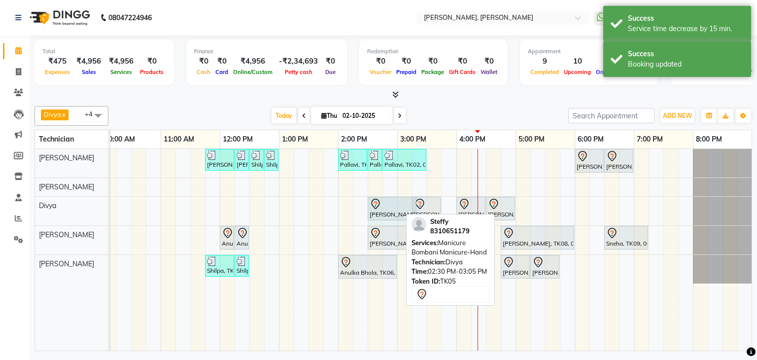
drag, startPoint x: 399, startPoint y: 206, endPoint x: 413, endPoint y: 208, distance: 14.6
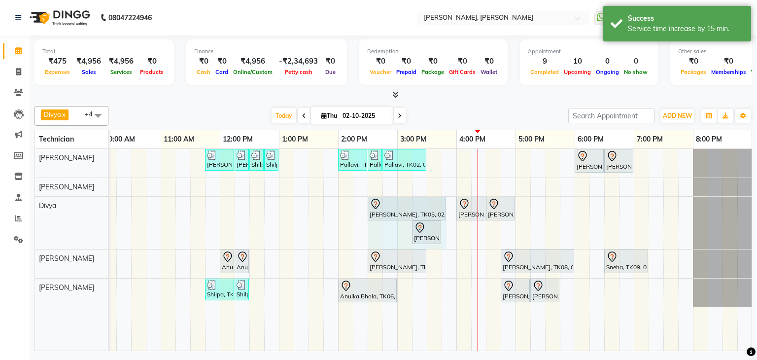
drag, startPoint x: 415, startPoint y: 204, endPoint x: 438, endPoint y: 214, distance: 24.9
click at [448, 206] on div "Priya Raman, TK01, 11:45 AM-12:15 PM, Nail Extensions Gel-Hand Priya Raman, TK0…" at bounding box center [367, 250] width 769 height 202
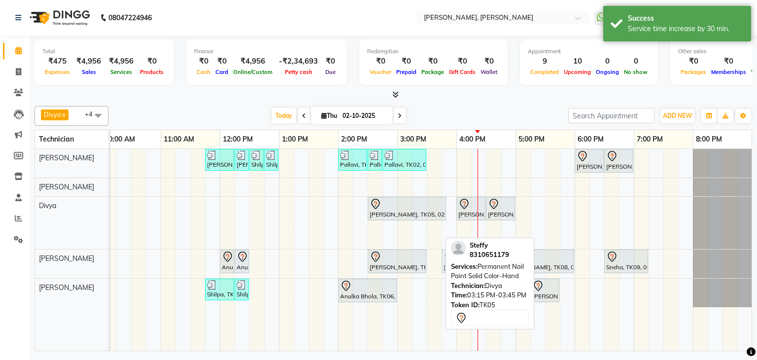
drag, startPoint x: 423, startPoint y: 230, endPoint x: 458, endPoint y: 262, distance: 47.1
click at [458, 262] on div "Divya x Sanjana x Shanu x Suhail Khan x Aamir x +4 Select All Aamir Aniket Divy…" at bounding box center [393, 226] width 718 height 249
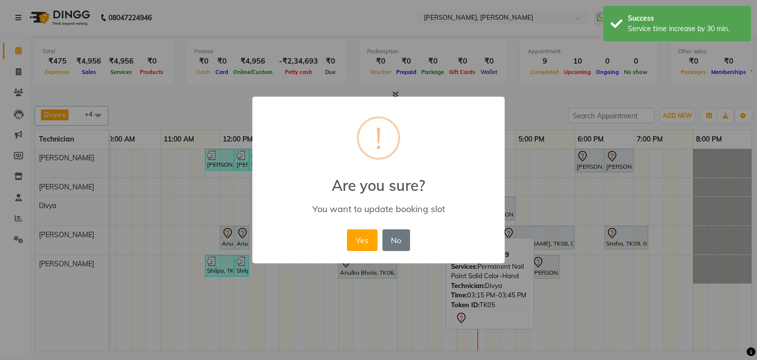
drag, startPoint x: 361, startPoint y: 245, endPoint x: 756, endPoint y: 202, distance: 398.1
click at [364, 244] on button "Yes" at bounding box center [362, 240] width 30 height 22
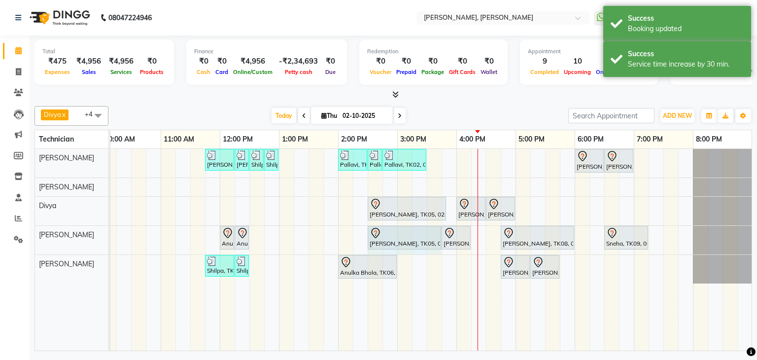
drag, startPoint x: 424, startPoint y: 237, endPoint x: 500, endPoint y: 278, distance: 86.9
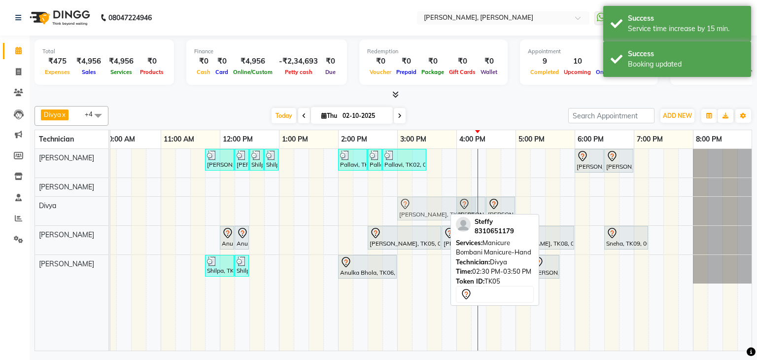
drag, startPoint x: 412, startPoint y: 204, endPoint x: 440, endPoint y: 202, distance: 28.2
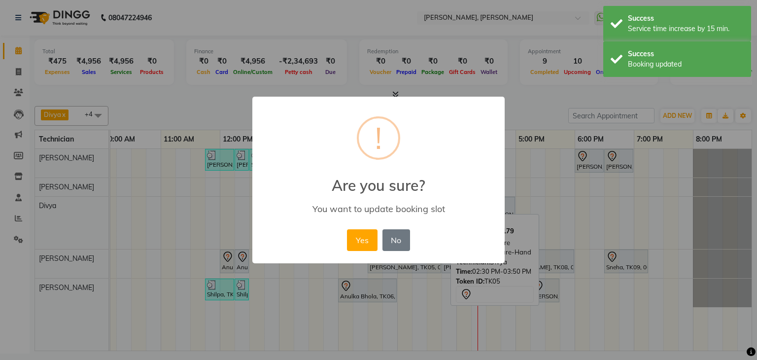
click at [359, 241] on button "Yes" at bounding box center [362, 240] width 30 height 22
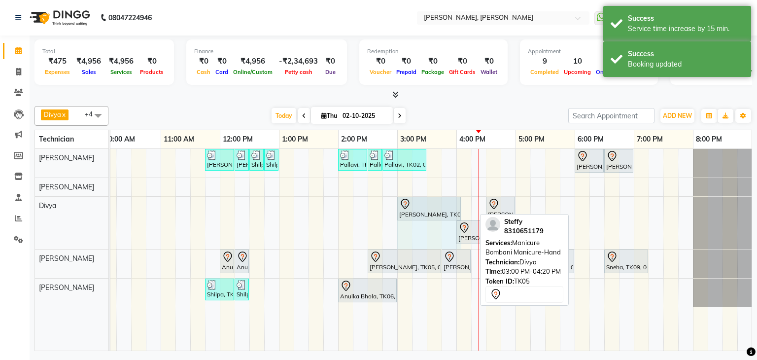
drag, startPoint x: 476, startPoint y: 205, endPoint x: 457, endPoint y: 212, distance: 19.5
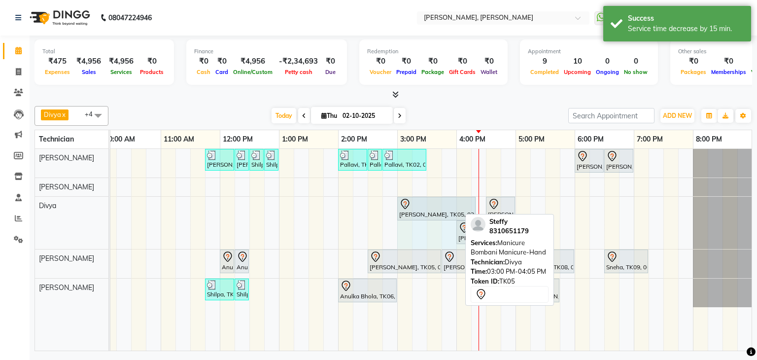
drag, startPoint x: 461, startPoint y: 204, endPoint x: 540, endPoint y: 226, distance: 81.8
click at [478, 206] on div "Priya Raman, TK01, 11:45 AM-12:15 PM, Nail Extensions Gel-Hand Priya Raman, TK0…" at bounding box center [367, 250] width 769 height 202
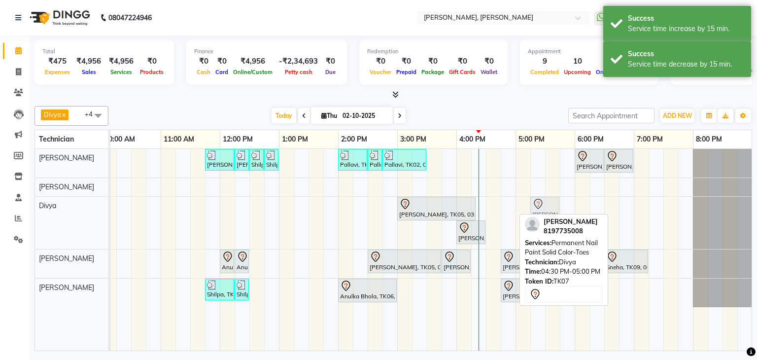
drag, startPoint x: 504, startPoint y: 204, endPoint x: 545, endPoint y: 205, distance: 41.4
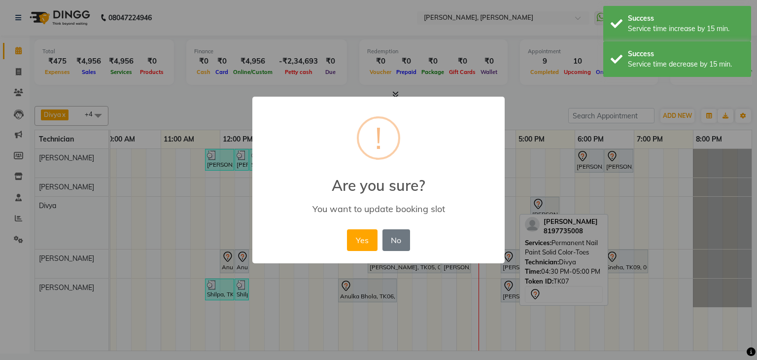
click at [363, 240] on button "Yes" at bounding box center [362, 240] width 30 height 22
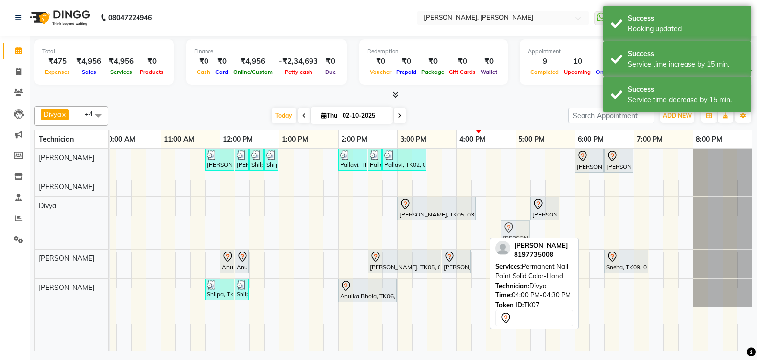
drag, startPoint x: 465, startPoint y: 225, endPoint x: 510, endPoint y: 216, distance: 45.7
click at [510, 216] on div "Priya Raman, TK01, 11:45 AM-12:15 PM, Nail Extensions Gel-Hand Priya Raman, TK0…" at bounding box center [367, 250] width 769 height 202
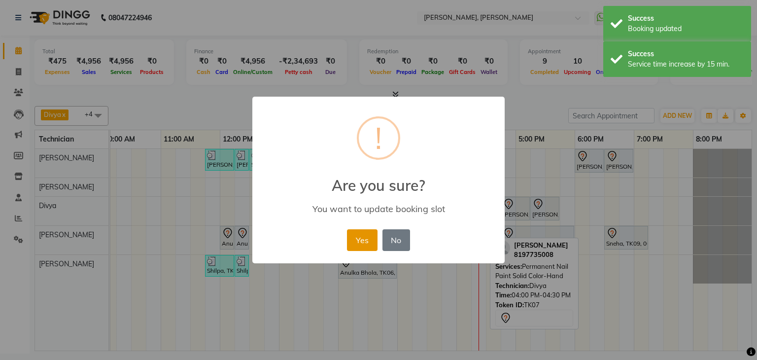
drag, startPoint x: 362, startPoint y: 231, endPoint x: 618, endPoint y: 234, distance: 256.3
click at [363, 231] on button "Yes" at bounding box center [362, 240] width 30 height 22
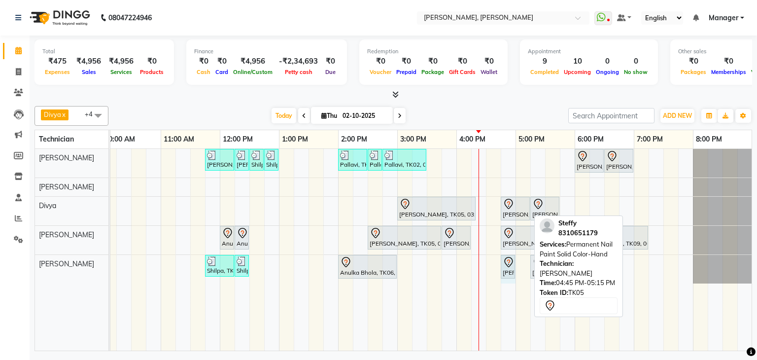
drag, startPoint x: 528, startPoint y: 261, endPoint x: 506, endPoint y: 268, distance: 23.7
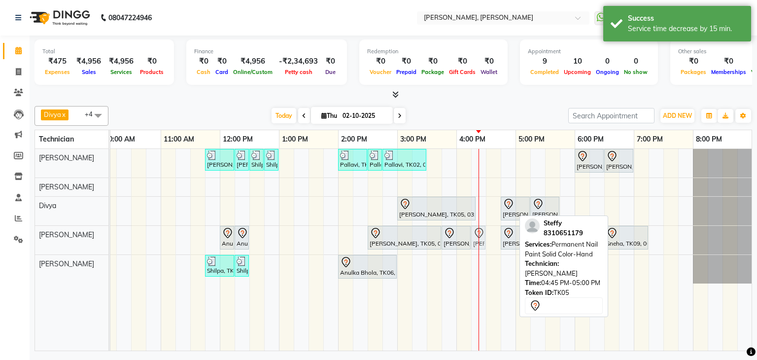
drag, startPoint x: 506, startPoint y: 269, endPoint x: 481, endPoint y: 253, distance: 29.5
click at [481, 253] on div "Priya Raman, TK01, 11:45 AM-12:15 PM, Nail Extensions Gel-Hand Priya Raman, TK0…" at bounding box center [367, 250] width 769 height 202
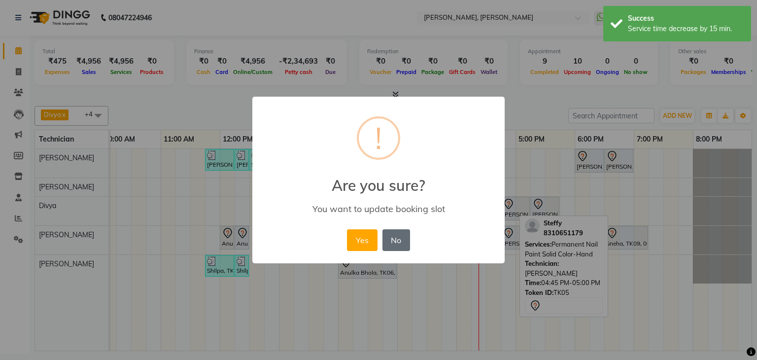
click at [397, 239] on button "No" at bounding box center [396, 240] width 28 height 22
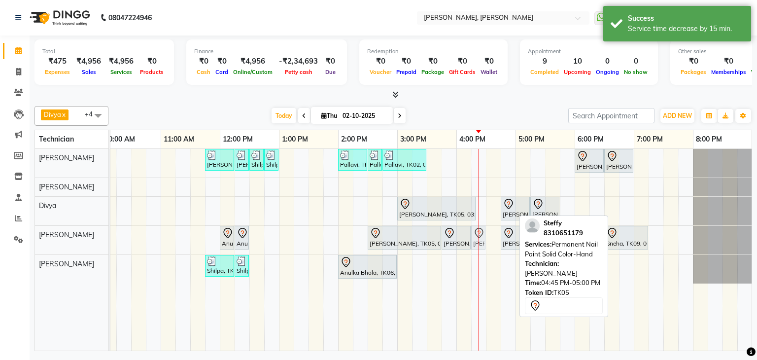
drag, startPoint x: 507, startPoint y: 269, endPoint x: 463, endPoint y: 253, distance: 47.2
click at [472, 249] on div "Priya Raman, TK01, 11:45 AM-12:15 PM, Nail Extensions Gel-Hand Priya Raman, TK0…" at bounding box center [367, 250] width 769 height 202
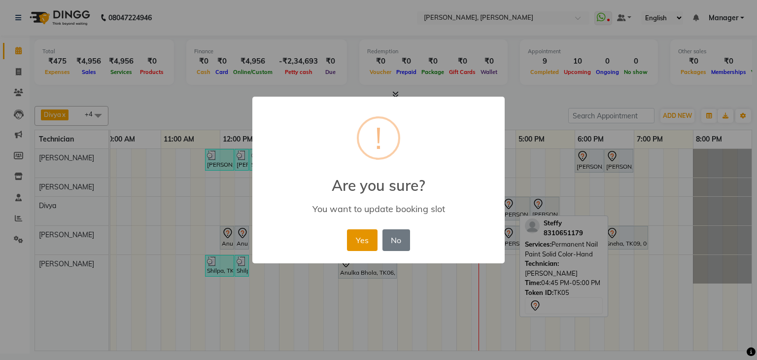
click at [359, 242] on button "Yes" at bounding box center [362, 240] width 30 height 22
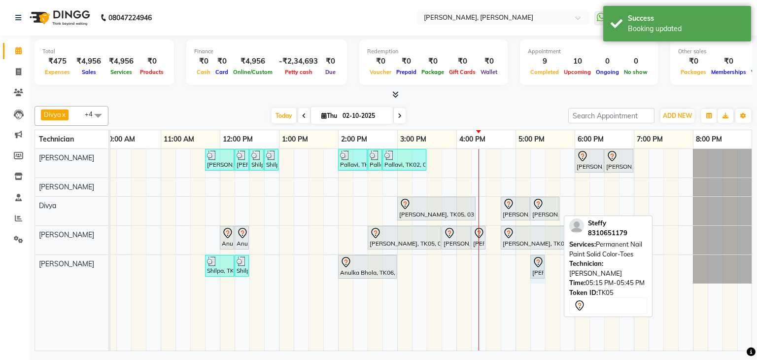
drag, startPoint x: 559, startPoint y: 262, endPoint x: 540, endPoint y: 267, distance: 19.7
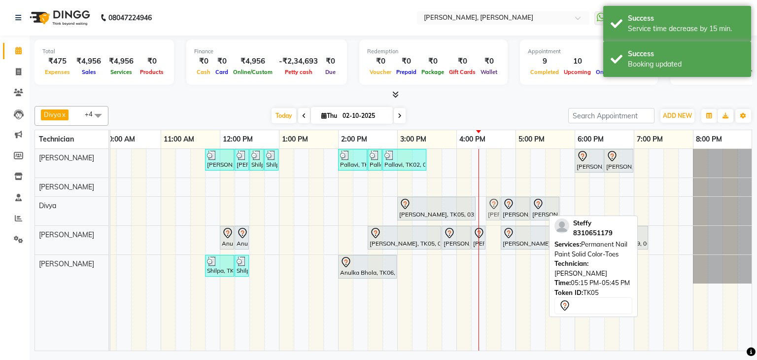
drag, startPoint x: 538, startPoint y: 267, endPoint x: 489, endPoint y: 217, distance: 69.7
click at [489, 216] on tbody "Priya Raman, TK01, 11:45 AM-12:15 PM, Nail Extensions Gel-Hand Priya Raman, TK0…" at bounding box center [367, 216] width 769 height 135
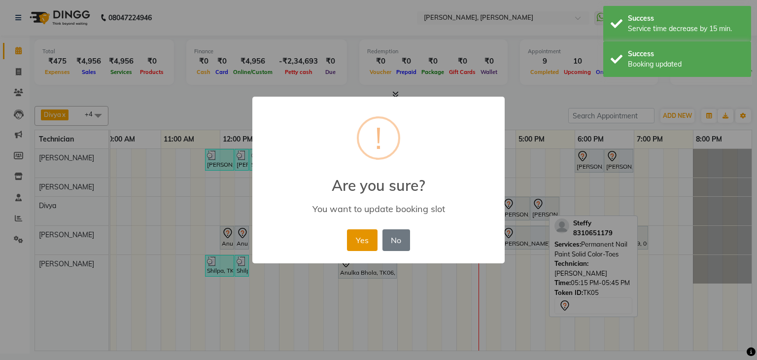
drag, startPoint x: 351, startPoint y: 234, endPoint x: 382, endPoint y: 241, distance: 32.3
click at [352, 235] on button "Yes" at bounding box center [362, 240] width 30 height 22
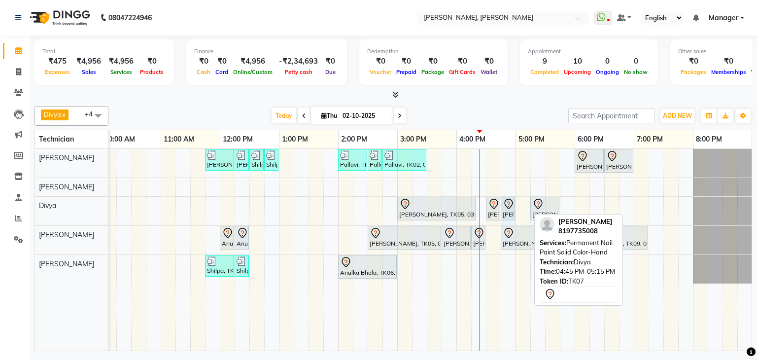
drag, startPoint x: 528, startPoint y: 203, endPoint x: 507, endPoint y: 206, distance: 21.0
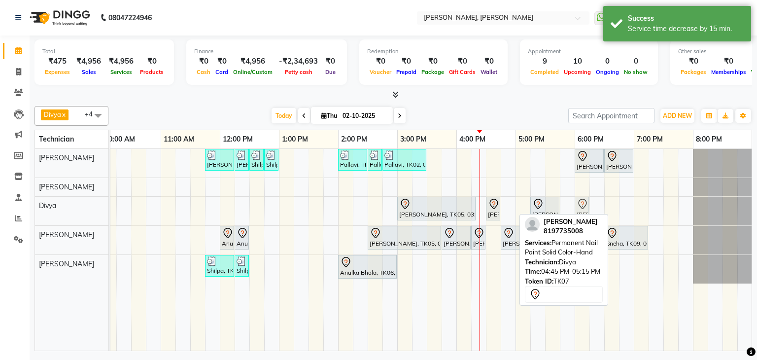
drag, startPoint x: 506, startPoint y: 203, endPoint x: 578, endPoint y: 201, distance: 71.5
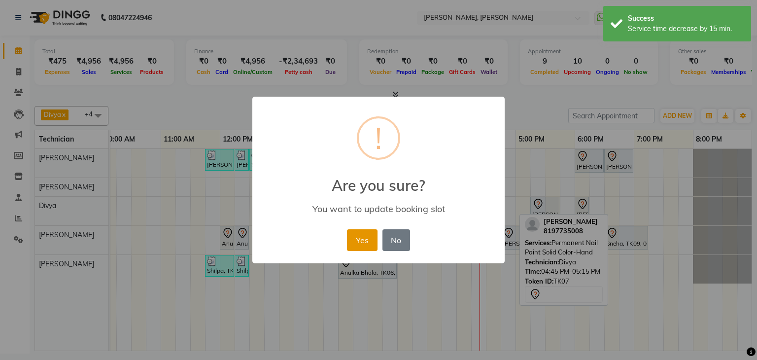
click at [367, 240] on button "Yes" at bounding box center [362, 240] width 30 height 22
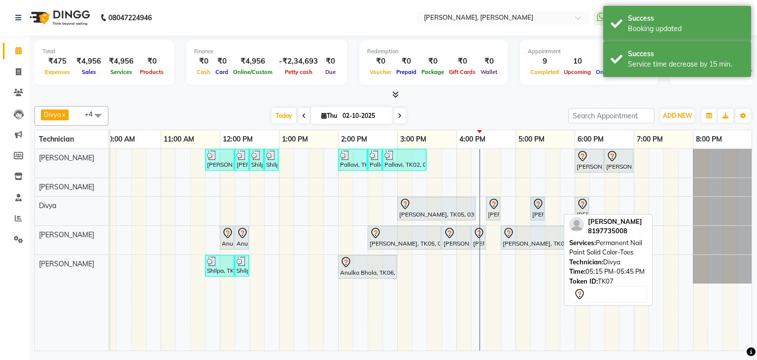
drag, startPoint x: 559, startPoint y: 207, endPoint x: 550, endPoint y: 209, distance: 9.5
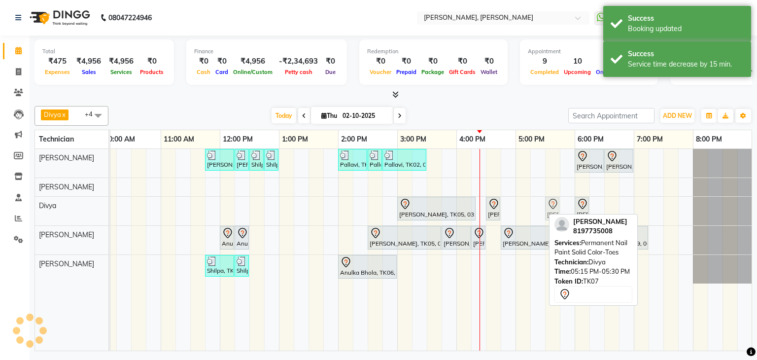
drag, startPoint x: 539, startPoint y: 208, endPoint x: 548, endPoint y: 208, distance: 8.9
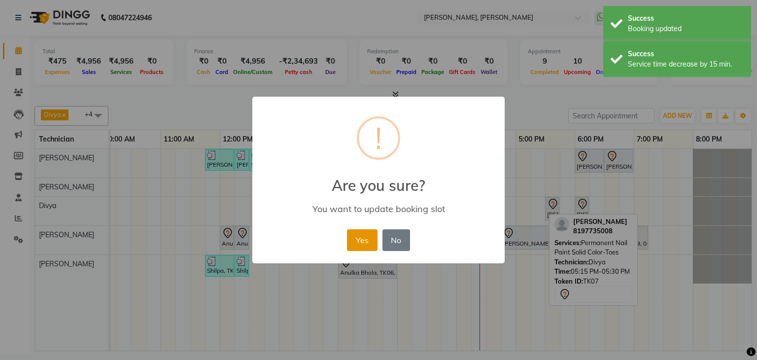
click at [363, 241] on button "Yes" at bounding box center [362, 240] width 30 height 22
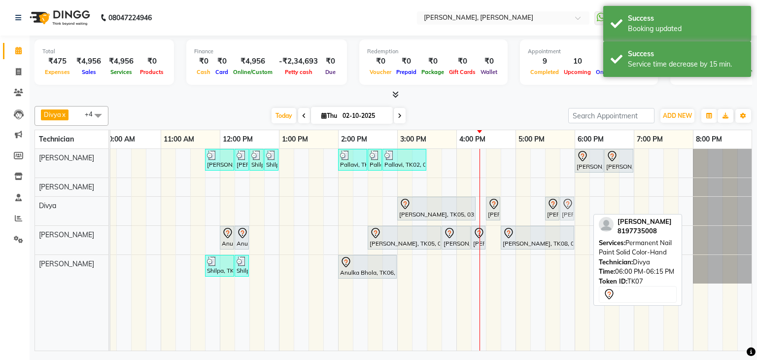
drag, startPoint x: 580, startPoint y: 203, endPoint x: 571, endPoint y: 208, distance: 10.4
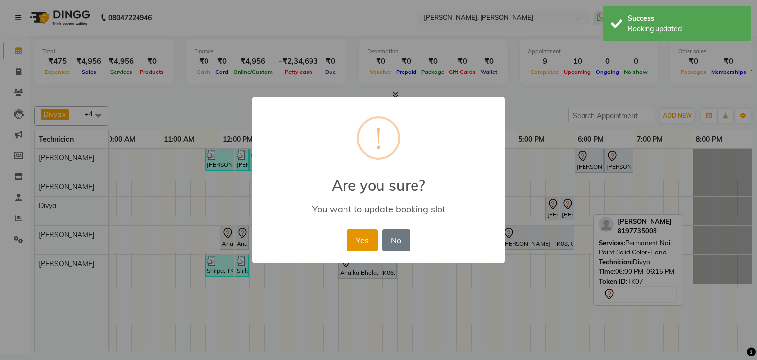
click at [352, 238] on button "Yes" at bounding box center [362, 240] width 30 height 22
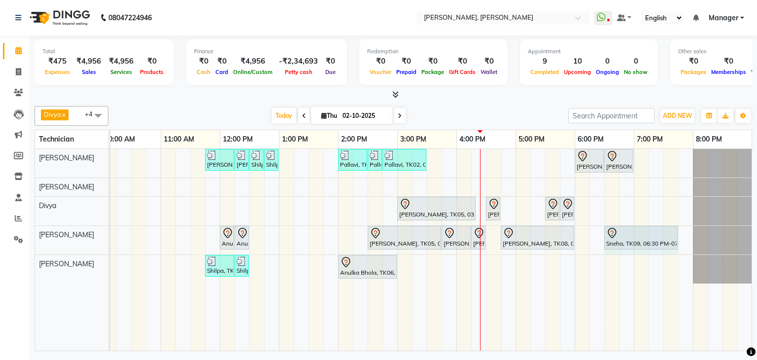
drag, startPoint x: 647, startPoint y: 237, endPoint x: 668, endPoint y: 245, distance: 22.6
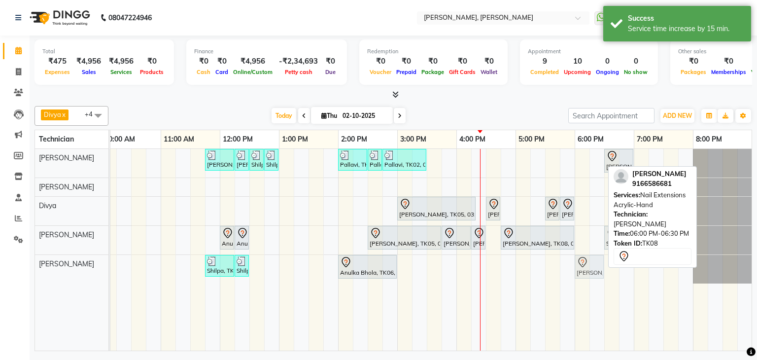
drag, startPoint x: 591, startPoint y: 157, endPoint x: 605, endPoint y: 248, distance: 92.2
click at [593, 257] on tbody "Priya Raman, TK01, 11:45 AM-12:15 PM, Nail Extensions Gel-Hand Priya Raman, TK0…" at bounding box center [367, 216] width 769 height 135
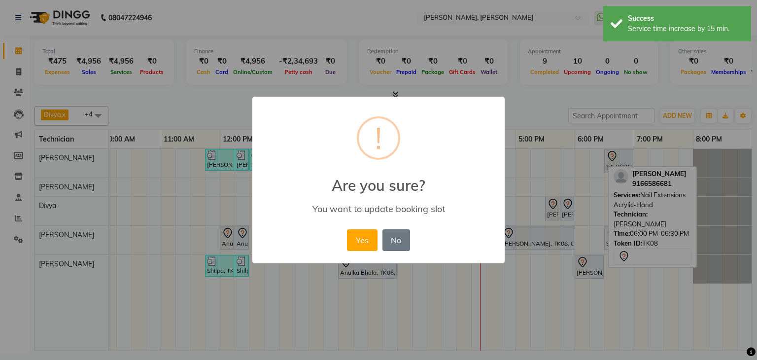
drag, startPoint x: 357, startPoint y: 229, endPoint x: 436, endPoint y: 226, distance: 78.9
click at [362, 231] on button "Yes" at bounding box center [362, 240] width 30 height 22
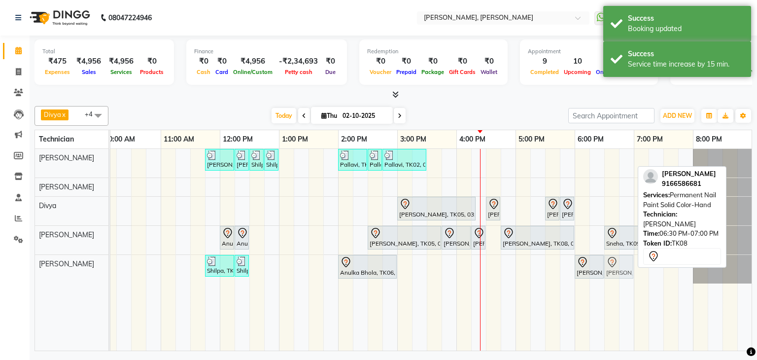
drag, startPoint x: 613, startPoint y: 161, endPoint x: 618, endPoint y: 281, distance: 119.9
click at [618, 281] on div "Priya Raman, TK01, 11:45 AM-12:15 PM, Nail Extensions Gel-Hand Priya Raman, TK0…" at bounding box center [367, 250] width 769 height 202
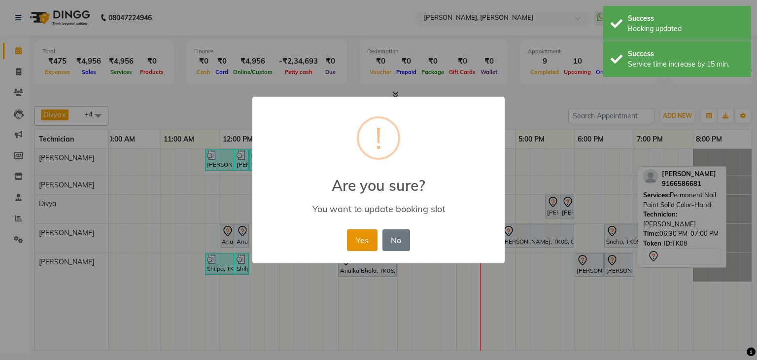
click at [352, 239] on button "Yes" at bounding box center [362, 240] width 30 height 22
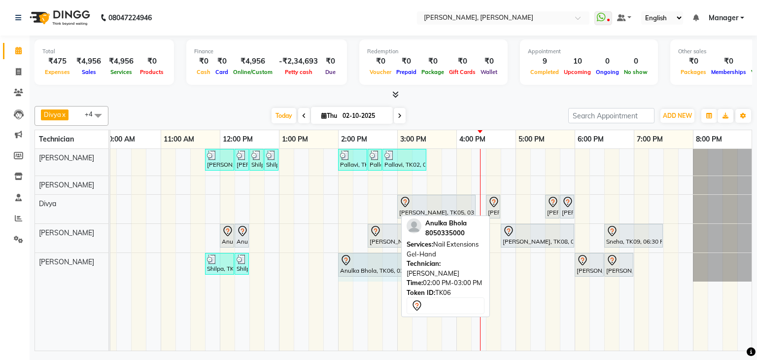
drag, startPoint x: 394, startPoint y: 263, endPoint x: 436, endPoint y: 268, distance: 42.6
click at [439, 263] on div "Divya x Sanjana x Shanu x Suhail Khan x Aamir x +4 Select All Aamir Aniket Divy…" at bounding box center [393, 226] width 718 height 249
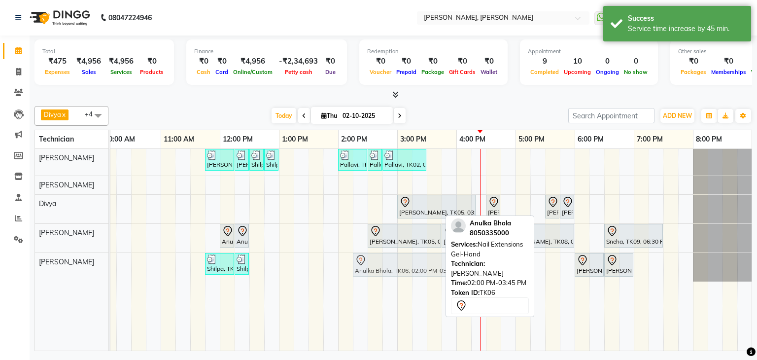
drag, startPoint x: 364, startPoint y: 263, endPoint x: 373, endPoint y: 263, distance: 8.9
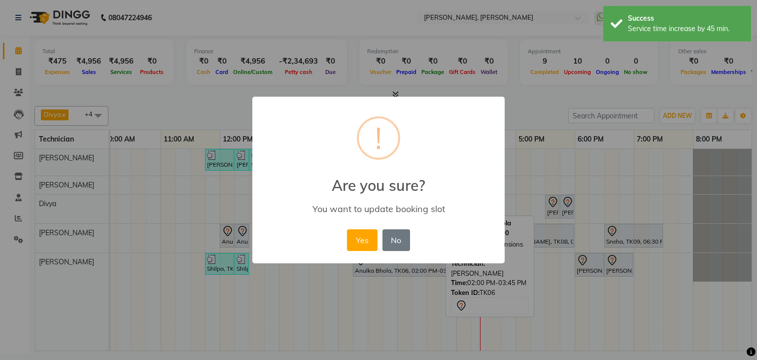
drag, startPoint x: 355, startPoint y: 237, endPoint x: 400, endPoint y: 249, distance: 46.4
click at [357, 238] on button "Yes" at bounding box center [362, 240] width 30 height 22
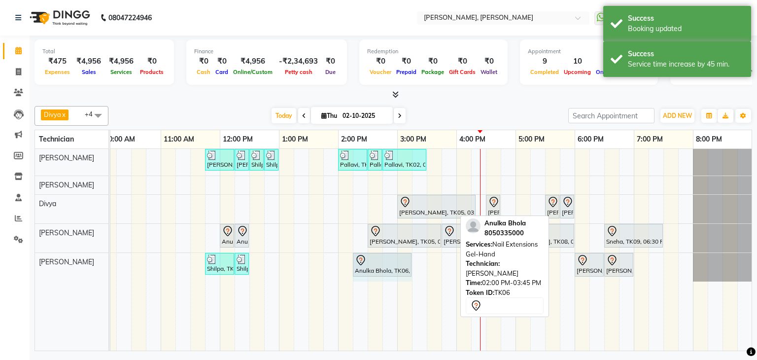
drag, startPoint x: 454, startPoint y: 262, endPoint x: 536, endPoint y: 350, distance: 121.0
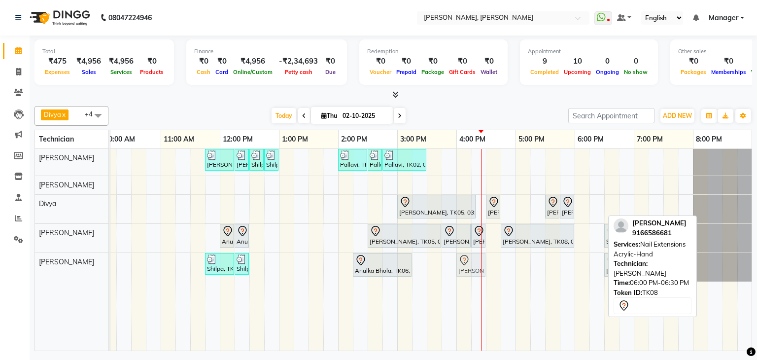
drag, startPoint x: 591, startPoint y: 263, endPoint x: 478, endPoint y: 267, distance: 113.4
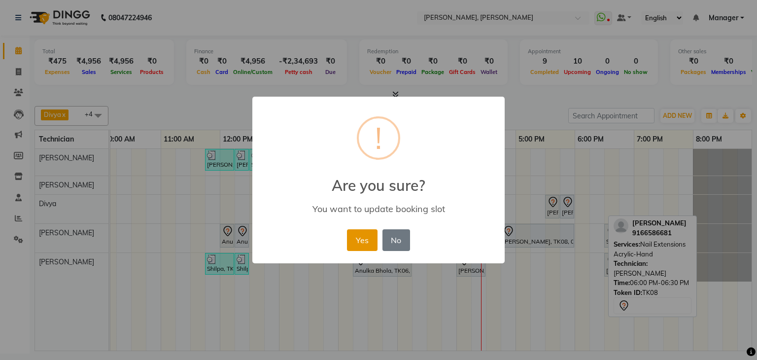
click at [359, 234] on button "Yes" at bounding box center [362, 240] width 30 height 22
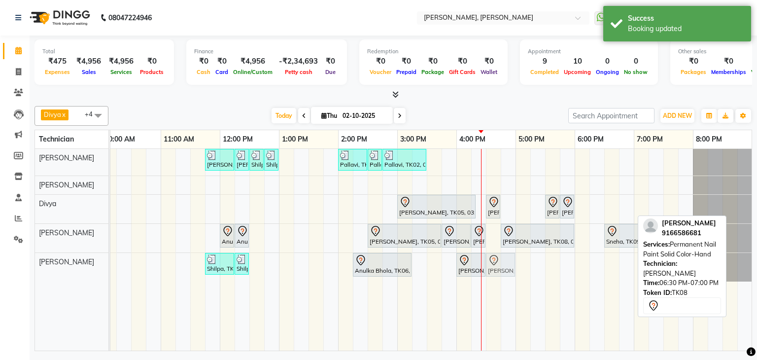
drag, startPoint x: 614, startPoint y: 267, endPoint x: 498, endPoint y: 273, distance: 116.4
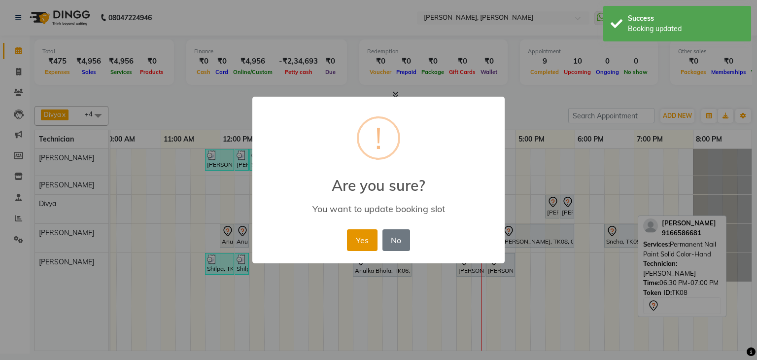
click at [363, 239] on button "Yes" at bounding box center [362, 240] width 30 height 22
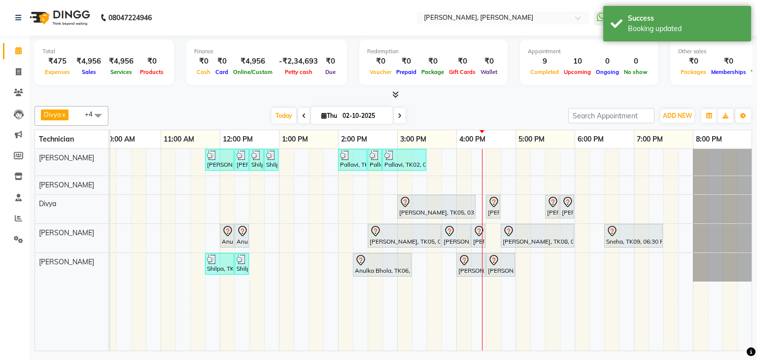
click at [396, 118] on span at bounding box center [400, 115] width 12 height 15
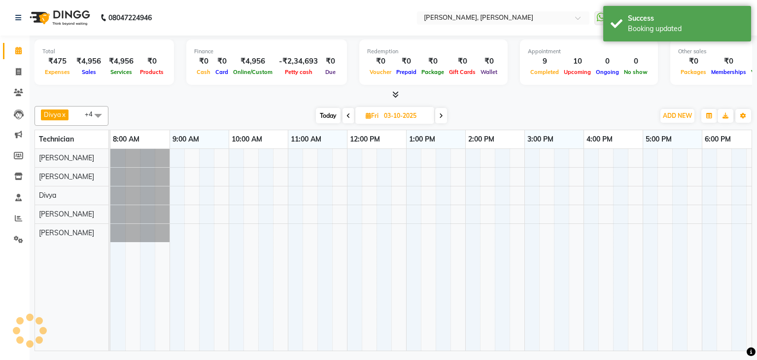
scroll to position [0, 127]
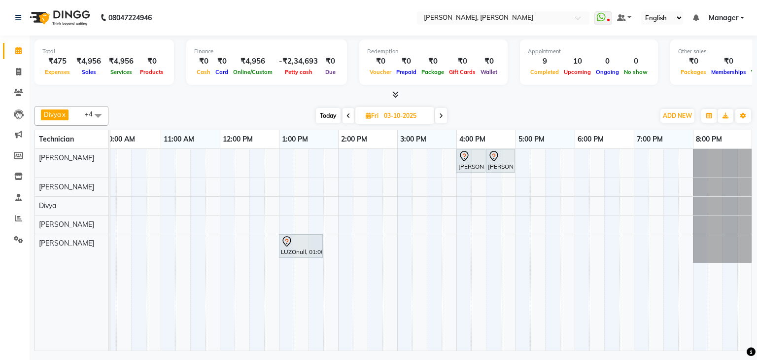
click at [329, 113] on span "Today" at bounding box center [328, 115] width 25 height 15
type input "02-10-2025"
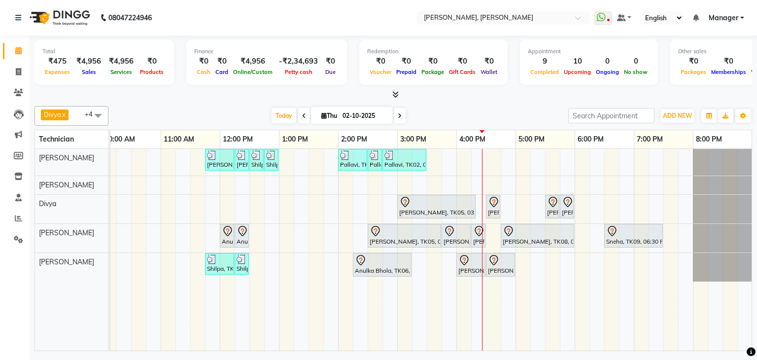
click at [347, 182] on div "Priya Raman, TK01, 11:45 AM-12:15 PM, Nail Extensions Gel-Hand Priya Raman, TK0…" at bounding box center [367, 250] width 769 height 202
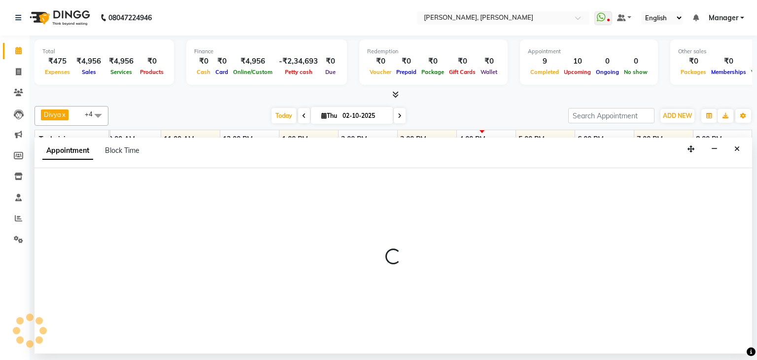
select select "63357"
select select "tentative"
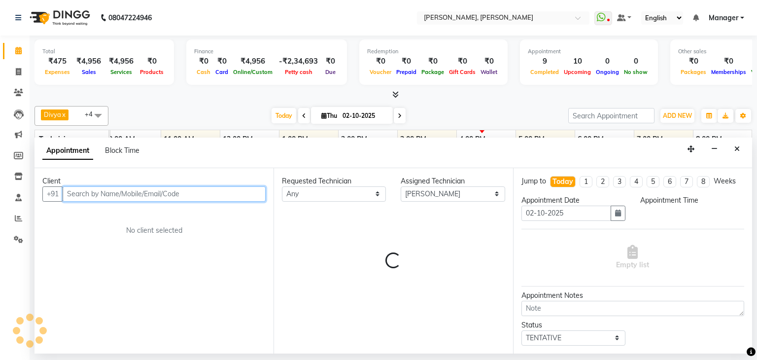
select select "840"
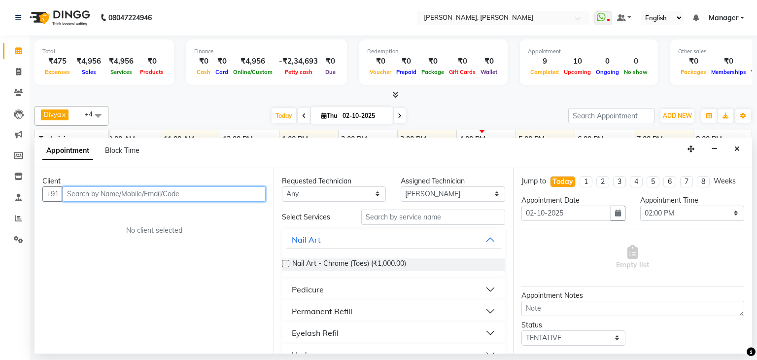
click at [194, 196] on input "text" at bounding box center [164, 193] width 203 height 15
click at [75, 192] on input "8310314183" at bounding box center [144, 193] width 162 height 15
type input "8310314183"
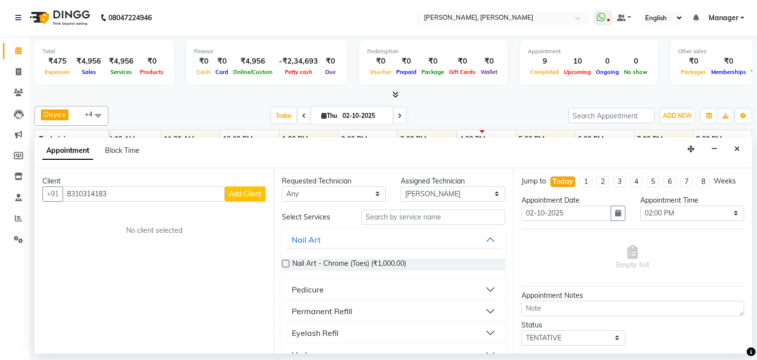
click at [244, 186] on button "Add Client" at bounding box center [245, 193] width 41 height 15
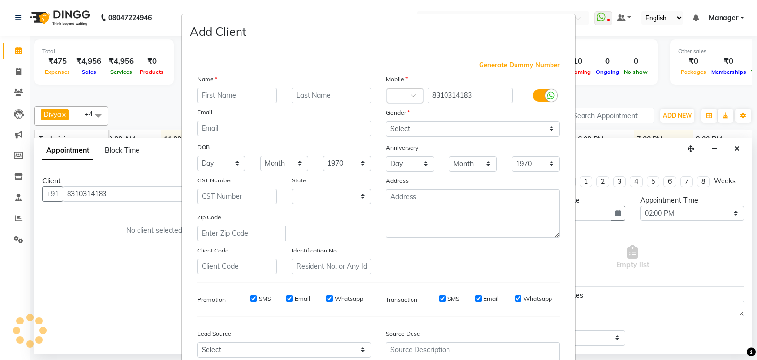
select select "21"
click at [207, 91] on input "text" at bounding box center [237, 95] width 80 height 15
type input "Rekha"
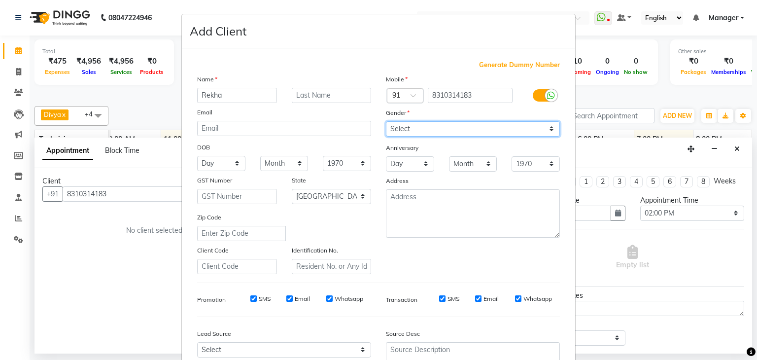
click at [402, 136] on select "Select Male Female Other Prefer Not To Say" at bounding box center [473, 128] width 174 height 15
select select "female"
click at [386, 122] on select "Select Male Female Other Prefer Not To Say" at bounding box center [473, 128] width 174 height 15
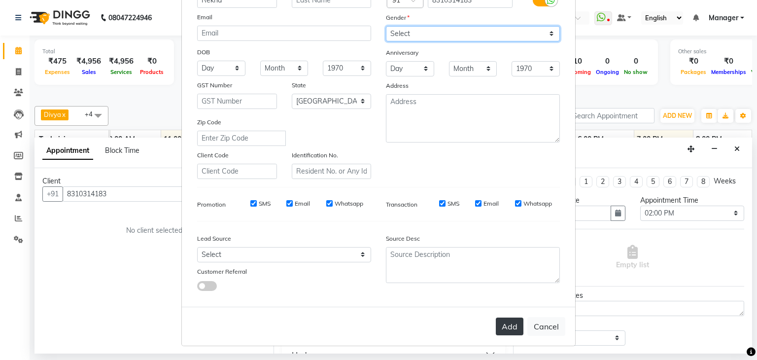
scroll to position [100, 0]
click at [513, 330] on button "Add" at bounding box center [510, 326] width 28 height 18
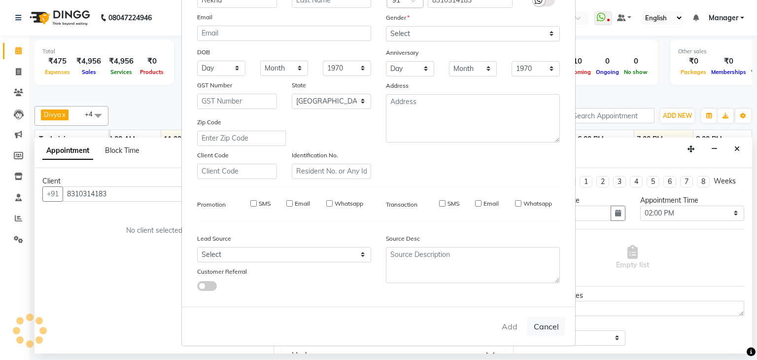
type input "83******83"
select select
select select "null"
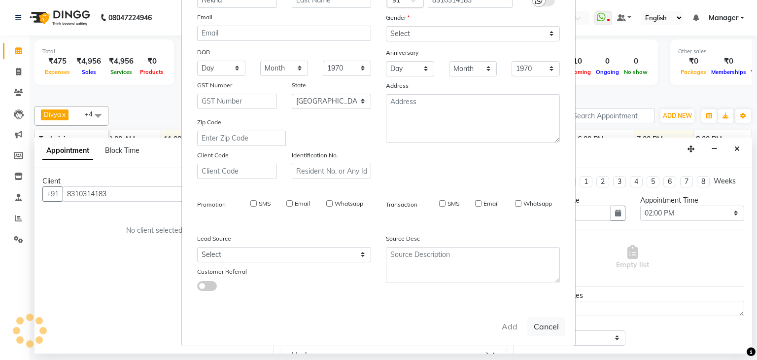
select select
checkbox input "false"
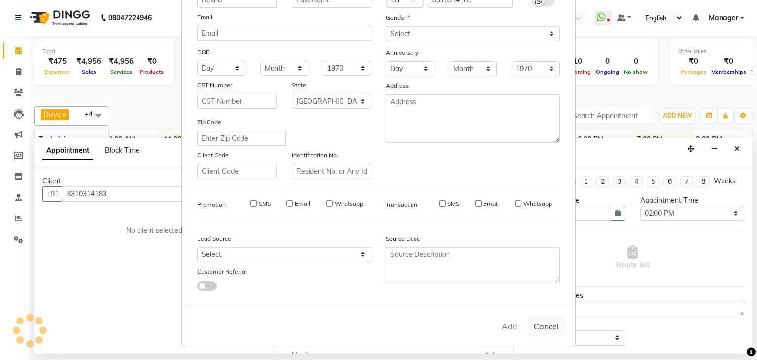
checkbox input "false"
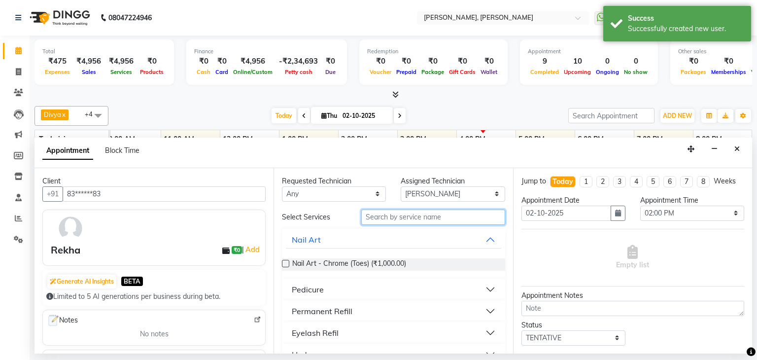
click at [421, 214] on input "text" at bounding box center [433, 216] width 144 height 15
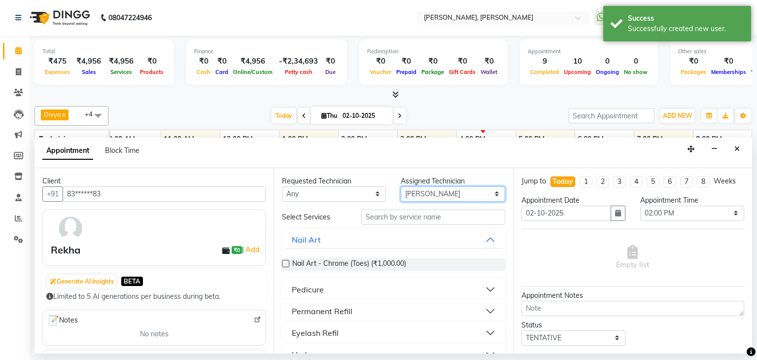
click at [446, 187] on select "Select Aamir Aniket Divya Himanshu Namrata Salman Sanjana Shanu Suhel" at bounding box center [453, 193] width 104 height 15
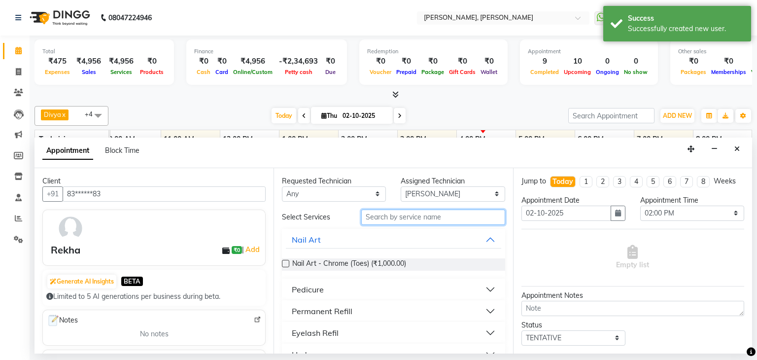
click at [381, 213] on input "text" at bounding box center [433, 216] width 144 height 15
type input "micr"
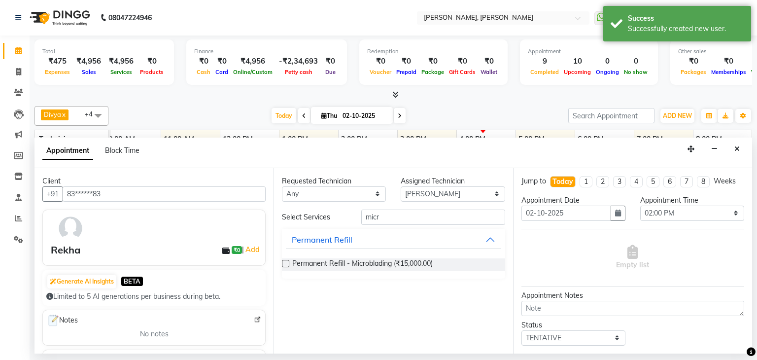
click at [283, 260] on label at bounding box center [285, 263] width 7 height 7
click at [283, 261] on input "checkbox" at bounding box center [285, 264] width 6 height 6
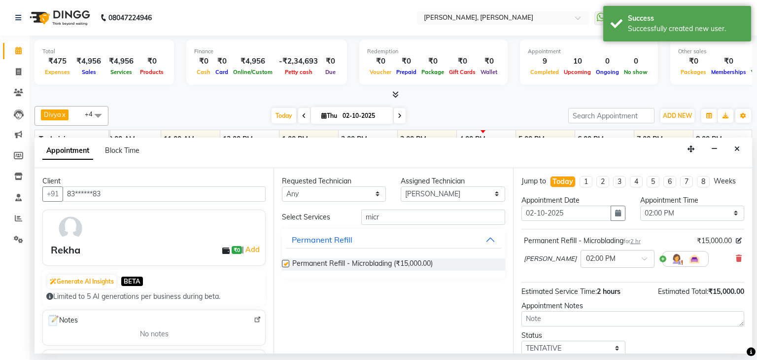
checkbox input "false"
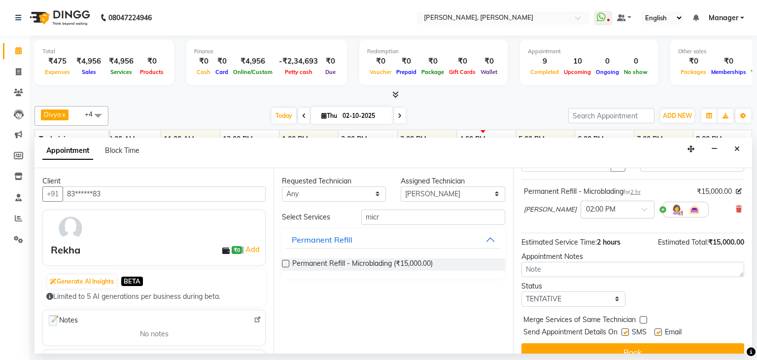
scroll to position [64, 0]
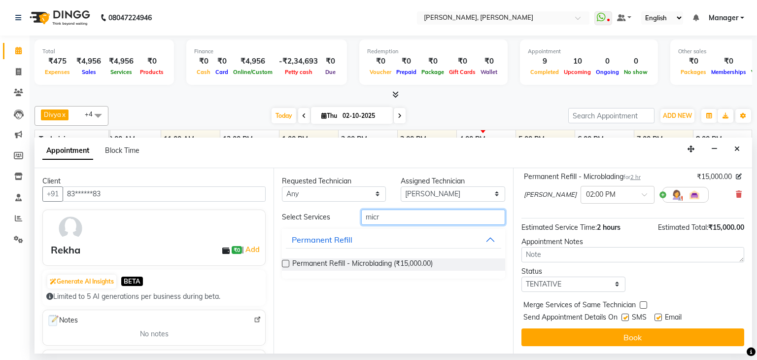
click at [410, 219] on input "micr" at bounding box center [433, 216] width 144 height 15
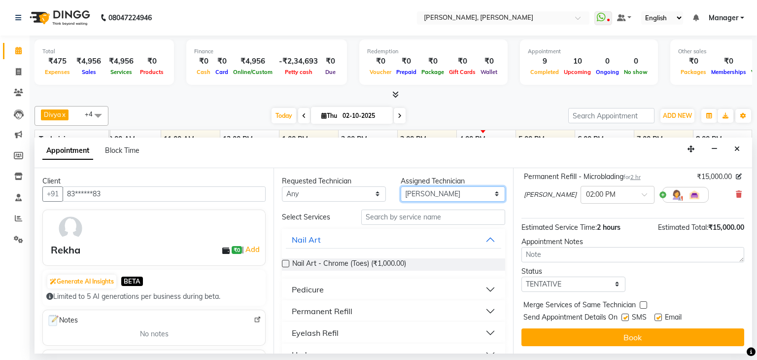
click at [427, 189] on select "Select Aamir Aniket Divya Himanshu Namrata Salman Sanjana Shanu Suhel" at bounding box center [453, 193] width 104 height 15
select select "54412"
click at [401, 186] on select "Select Aamir Aniket Divya Himanshu Namrata Salman Sanjana Shanu Suhel" at bounding box center [453, 193] width 104 height 15
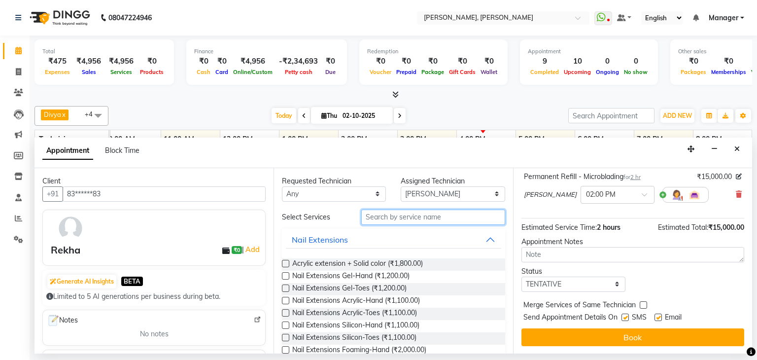
click at [415, 220] on input "text" at bounding box center [433, 216] width 144 height 15
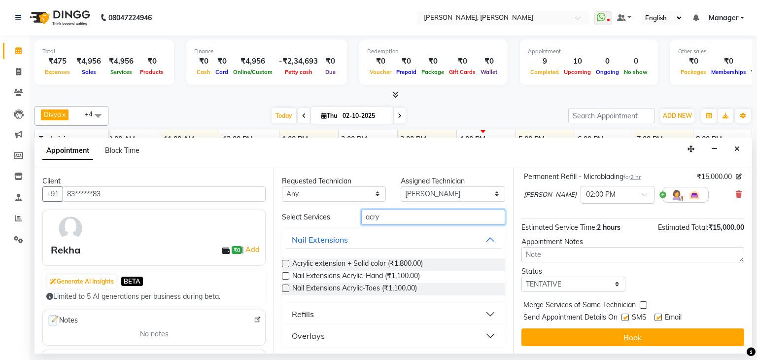
type input "acry"
click at [284, 260] on label at bounding box center [285, 263] width 7 height 7
click at [284, 261] on input "checkbox" at bounding box center [285, 264] width 6 height 6
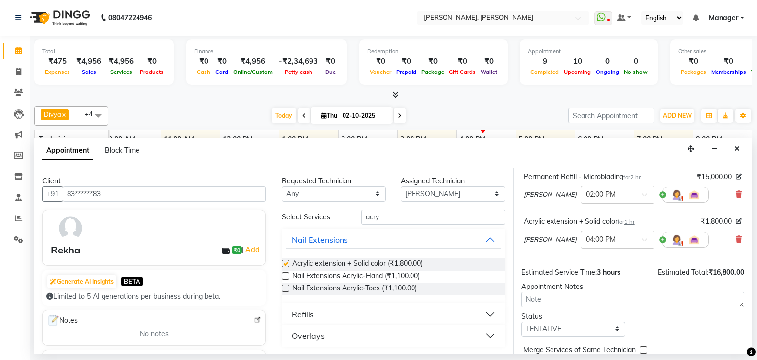
checkbox input "false"
click at [385, 219] on input "acry" at bounding box center [433, 216] width 144 height 15
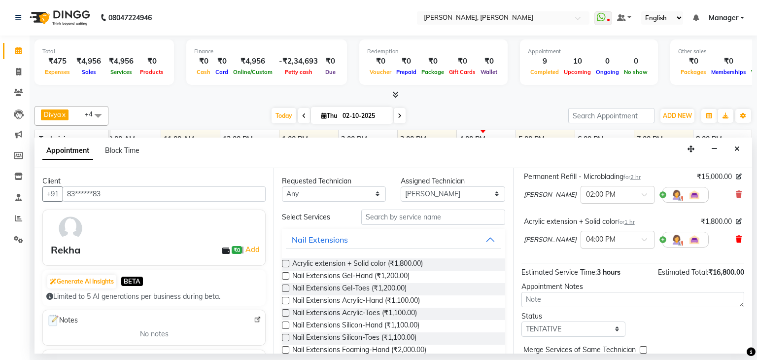
click at [736, 236] on icon at bounding box center [739, 239] width 6 height 7
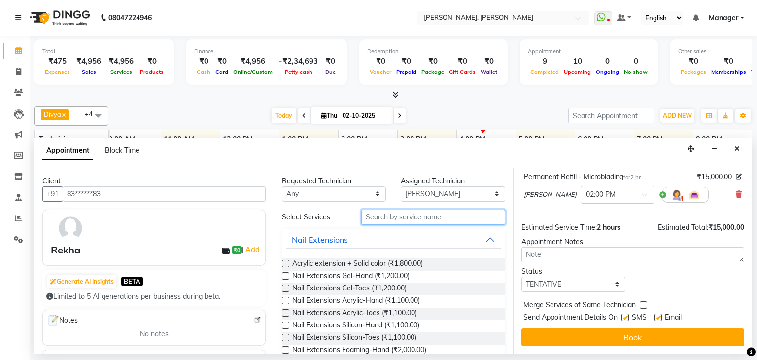
click at [421, 217] on input "text" at bounding box center [433, 216] width 144 height 15
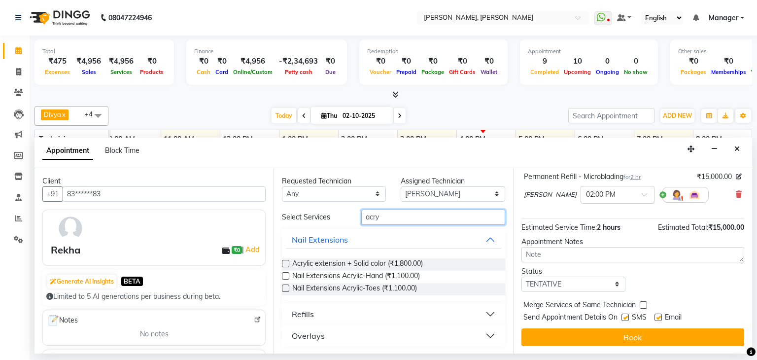
type input "acry"
click at [285, 288] on label at bounding box center [285, 287] width 7 height 7
click at [285, 288] on input "checkbox" at bounding box center [285, 289] width 6 height 6
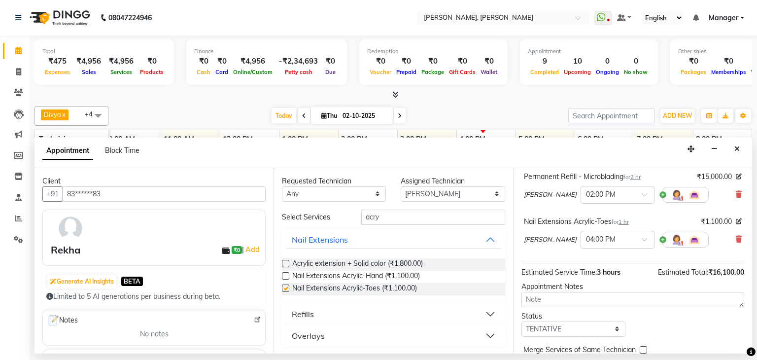
checkbox input "false"
click at [396, 213] on input "acry" at bounding box center [433, 216] width 144 height 15
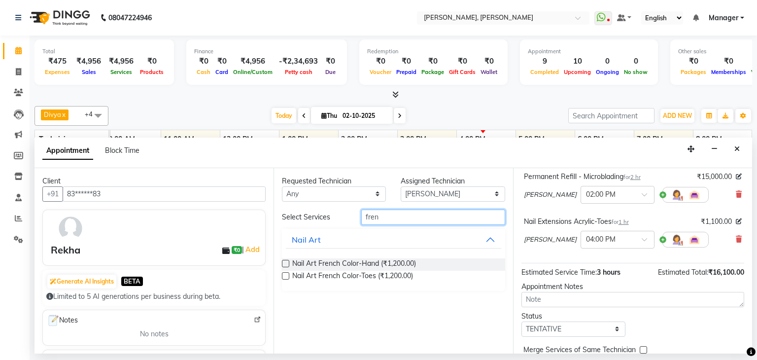
type input "fren"
click at [284, 274] on label at bounding box center [285, 275] width 7 height 7
click at [284, 274] on input "checkbox" at bounding box center [285, 277] width 6 height 6
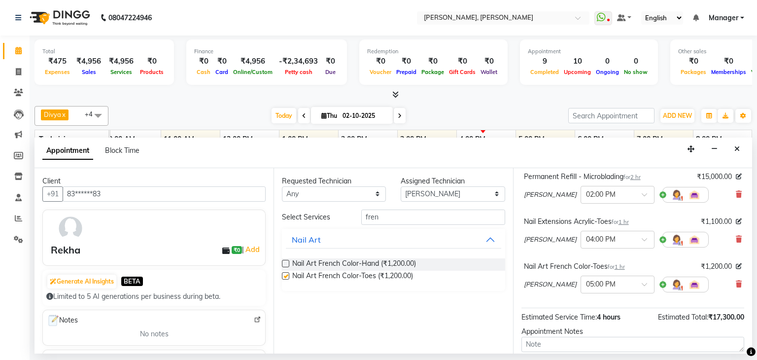
checkbox input "false"
click at [424, 213] on input "fren" at bounding box center [433, 216] width 144 height 15
type input "myl"
click at [283, 273] on label at bounding box center [285, 275] width 7 height 7
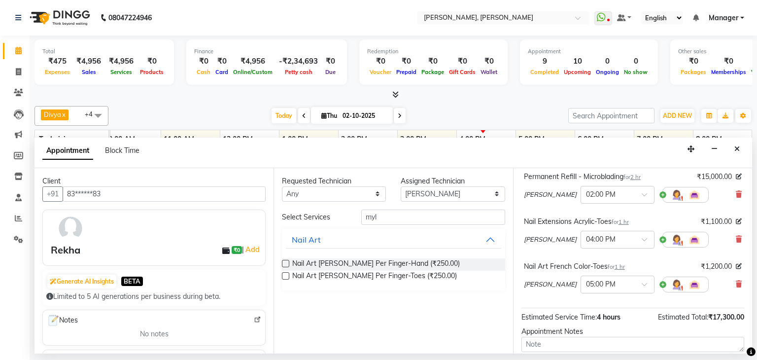
click at [283, 274] on input "checkbox" at bounding box center [285, 277] width 6 height 6
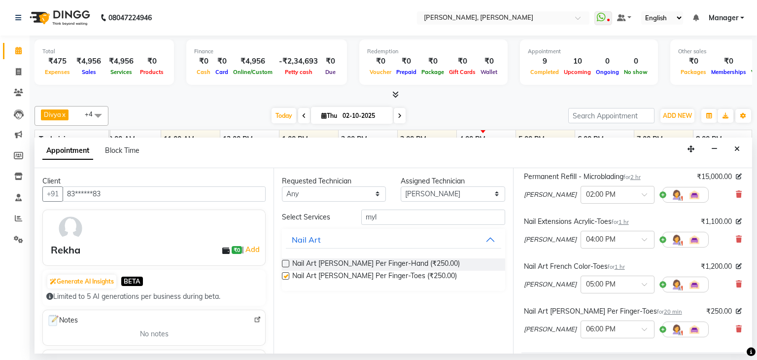
checkbox input "false"
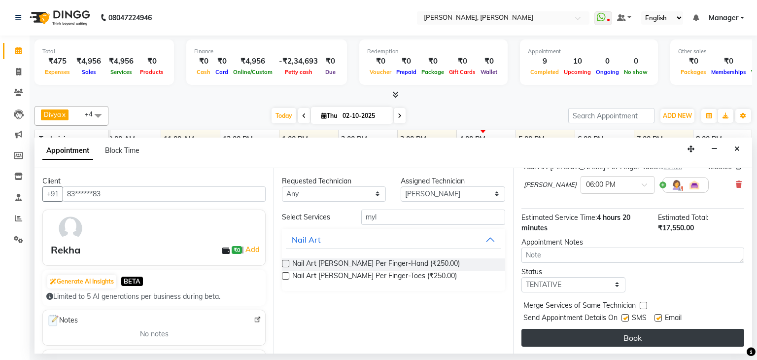
scroll to position [209, 0]
click at [639, 332] on button "Book" at bounding box center [632, 337] width 223 height 18
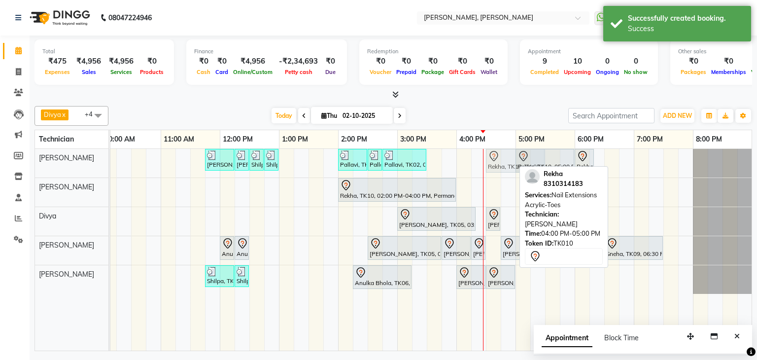
drag, startPoint x: 486, startPoint y: 161, endPoint x: 509, endPoint y: 162, distance: 22.7
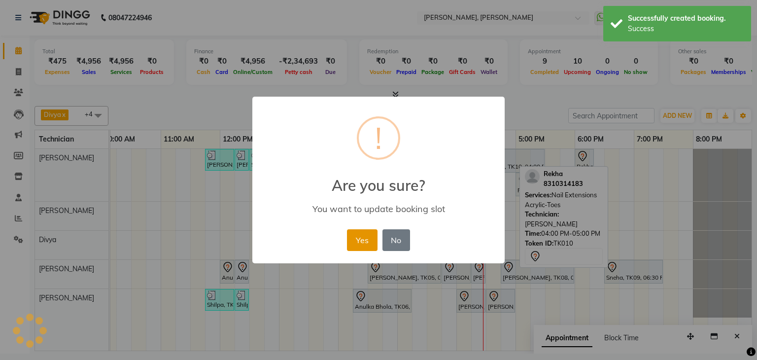
click at [361, 239] on button "Yes" at bounding box center [362, 240] width 30 height 22
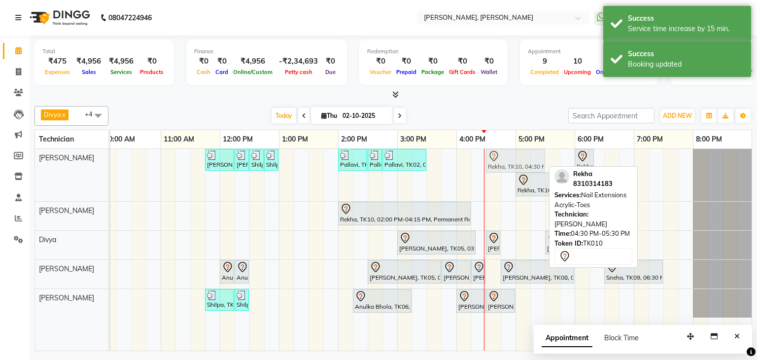
drag, startPoint x: 511, startPoint y: 157, endPoint x: 507, endPoint y: 166, distance: 10.0
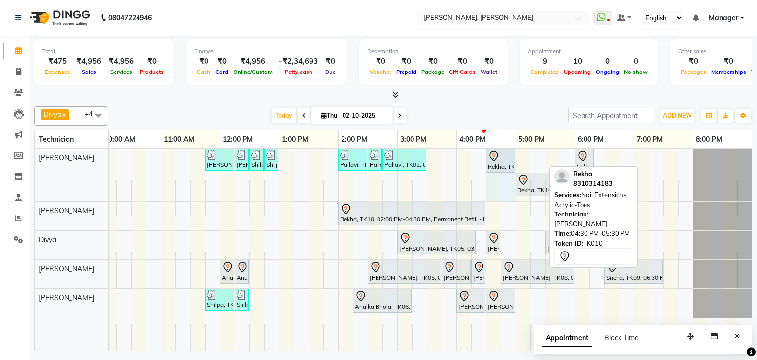
drag, startPoint x: 545, startPoint y: 154, endPoint x: 516, endPoint y: 158, distance: 28.8
click at [516, 158] on div "Priya Raman, TK01, 11:45 AM-12:15 PM, Nail Extensions Gel-Hand Priya Raman, TK0…" at bounding box center [367, 250] width 769 height 202
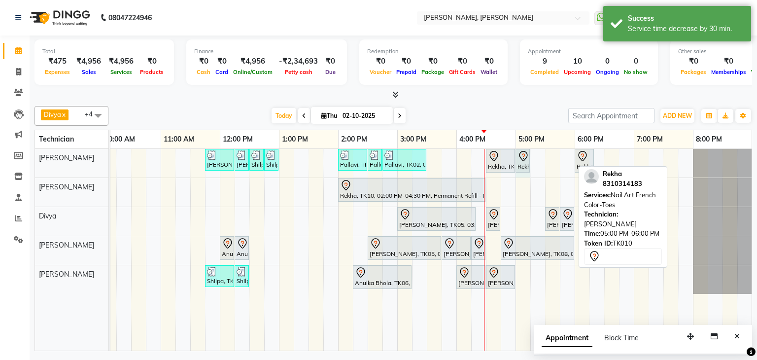
drag, startPoint x: 572, startPoint y: 158, endPoint x: 530, endPoint y: 178, distance: 46.5
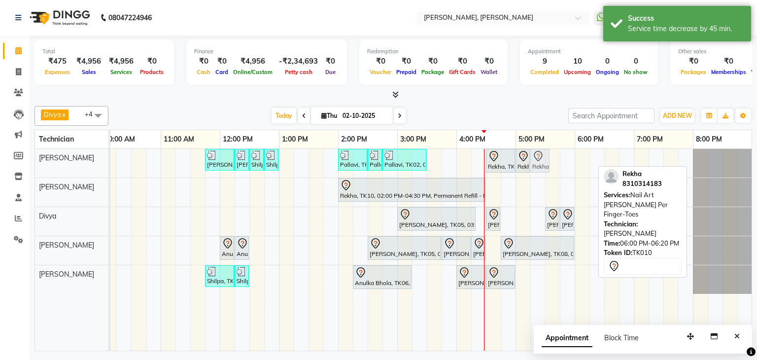
drag, startPoint x: 587, startPoint y: 162, endPoint x: 548, endPoint y: 169, distance: 40.5
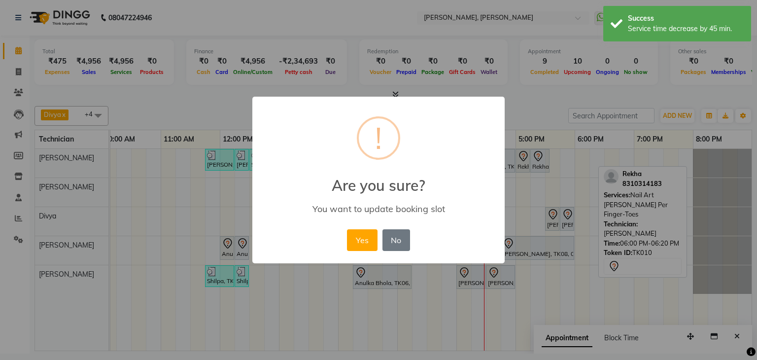
drag, startPoint x: 370, startPoint y: 235, endPoint x: 453, endPoint y: 195, distance: 92.4
click at [376, 231] on button "Yes" at bounding box center [362, 240] width 30 height 22
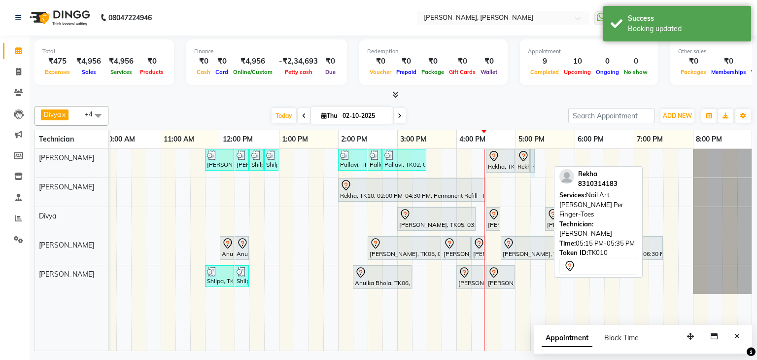
drag, startPoint x: 548, startPoint y: 157, endPoint x: 532, endPoint y: 164, distance: 17.7
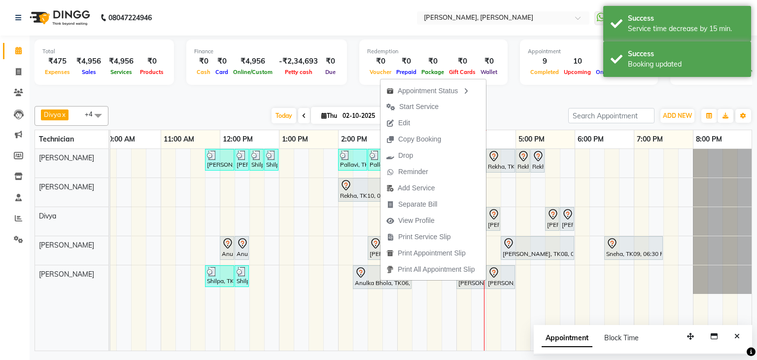
click at [404, 125] on span "Edit" at bounding box center [404, 123] width 12 height 10
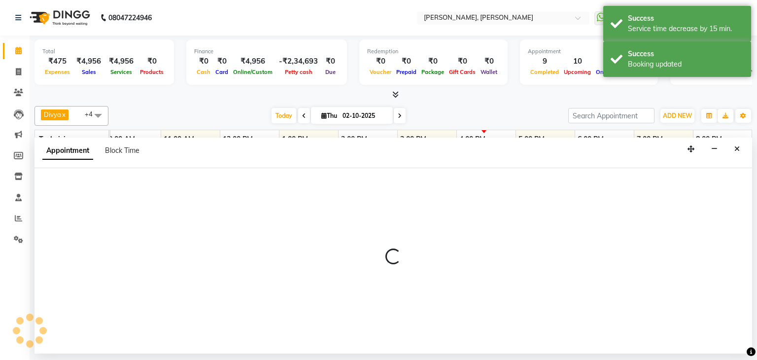
select select "720"
select select "tentative"
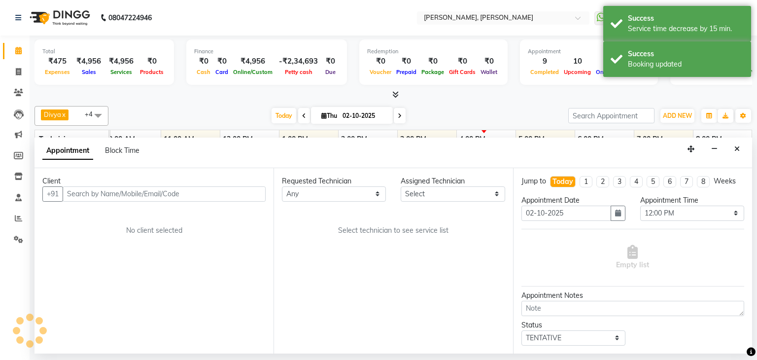
scroll to position [0, 127]
select select "87862"
select select "3204"
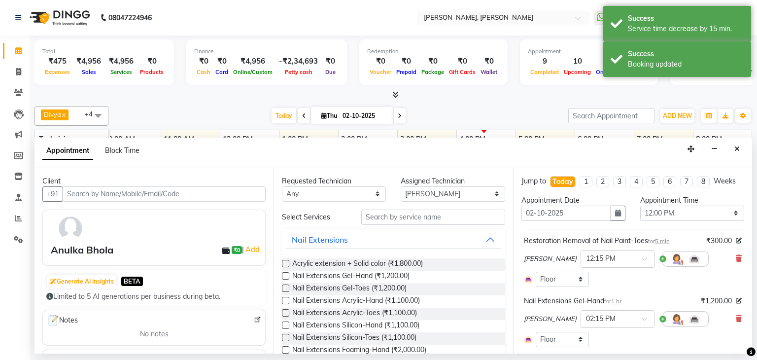
click at [234, 197] on input "text" at bounding box center [164, 193] width 203 height 15
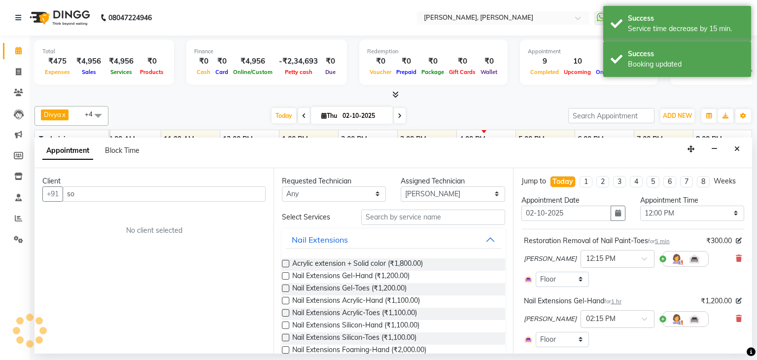
type input "s"
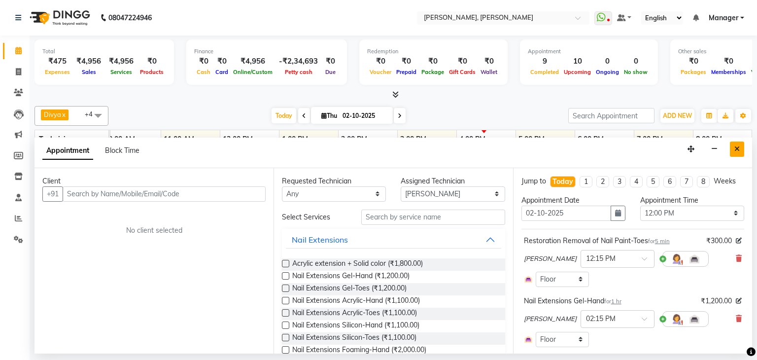
click at [740, 150] on button "Close" at bounding box center [737, 148] width 14 height 15
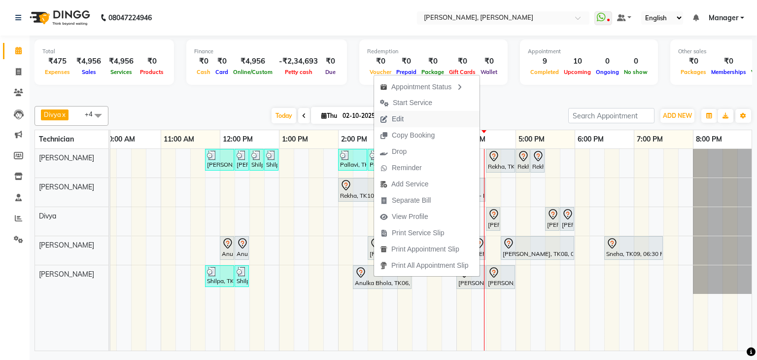
click at [397, 121] on span "Edit" at bounding box center [398, 119] width 12 height 10
select select "tentative"
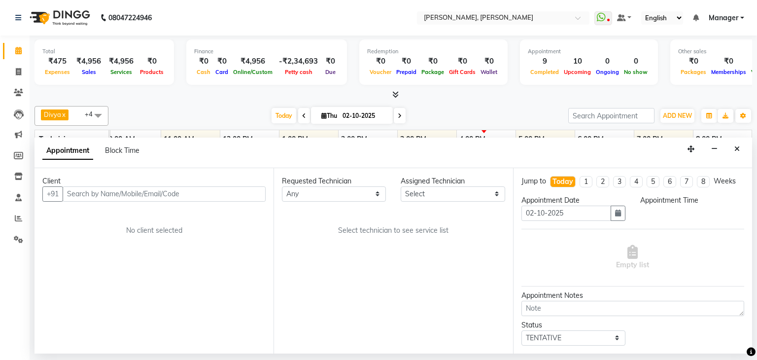
select select "87862"
select select "720"
select select "3204"
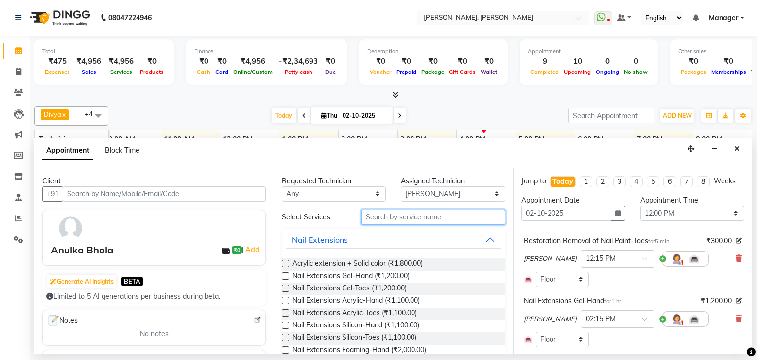
click at [414, 212] on input "text" at bounding box center [433, 216] width 144 height 15
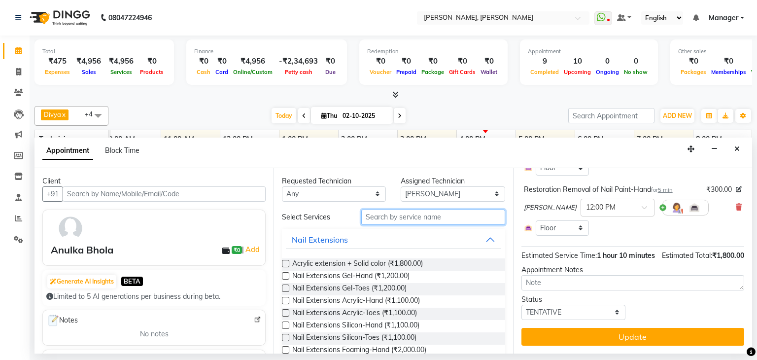
scroll to position [181, 0]
click at [452, 219] on input "text" at bounding box center [433, 216] width 144 height 15
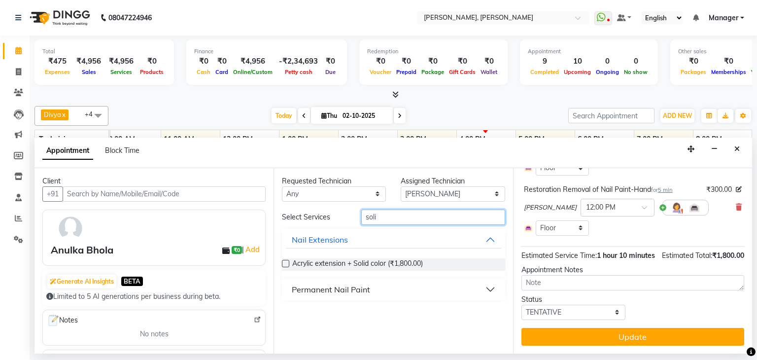
type input "soli"
click at [360, 288] on div "Permanent Nail Paint" at bounding box center [331, 289] width 78 height 12
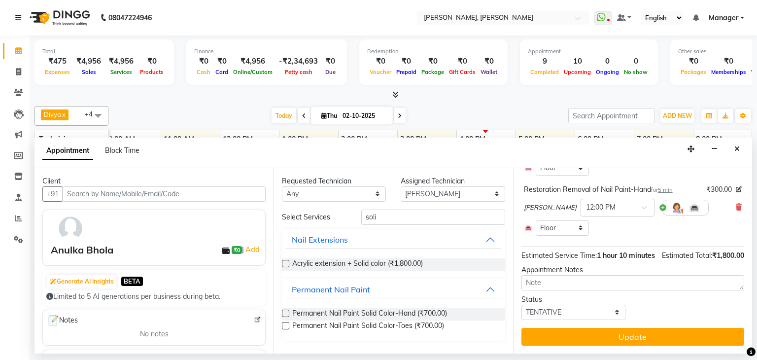
click at [287, 313] on label at bounding box center [285, 312] width 7 height 7
click at [287, 313] on input "checkbox" at bounding box center [285, 314] width 6 height 6
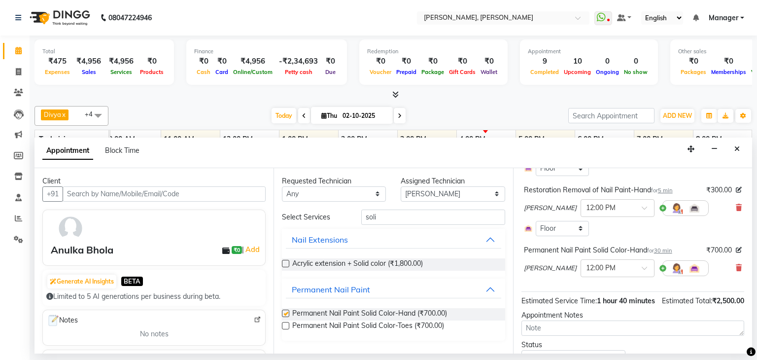
scroll to position [192, 0]
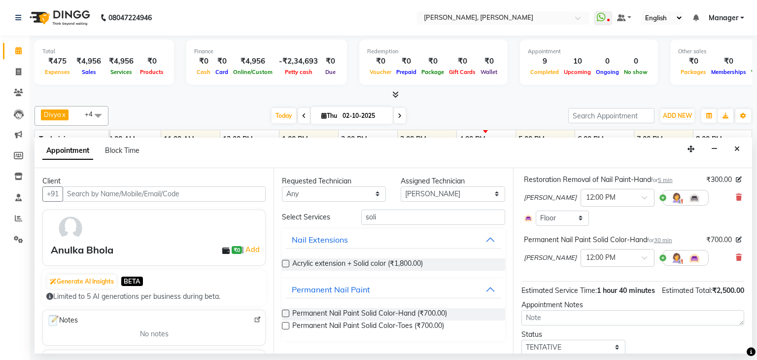
checkbox input "false"
click at [288, 327] on label at bounding box center [285, 325] width 7 height 7
click at [288, 327] on input "checkbox" at bounding box center [285, 326] width 6 height 6
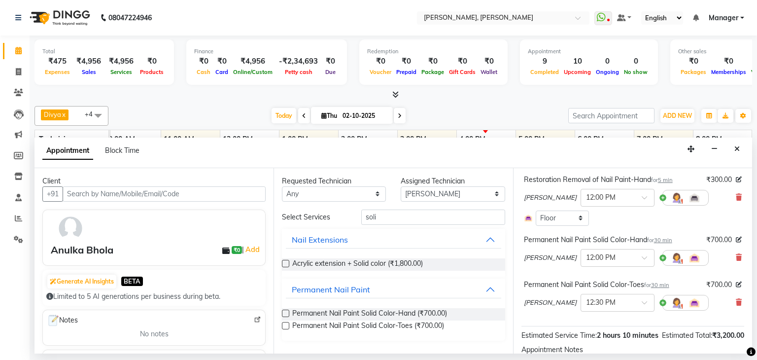
checkbox input "false"
click at [390, 220] on input "soli" at bounding box center [433, 216] width 144 height 15
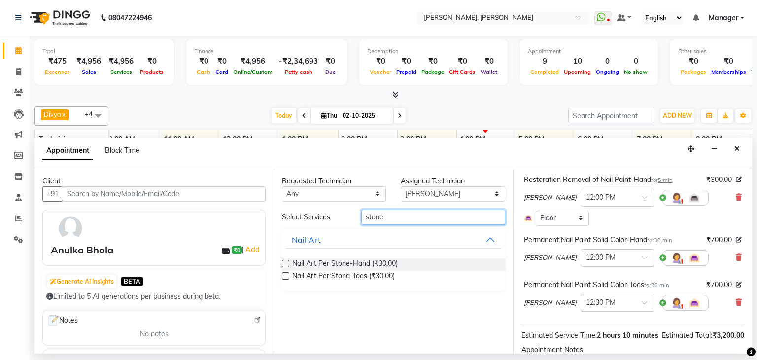
type input "stone"
click at [284, 262] on label at bounding box center [285, 263] width 7 height 7
click at [284, 262] on input "checkbox" at bounding box center [285, 264] width 6 height 6
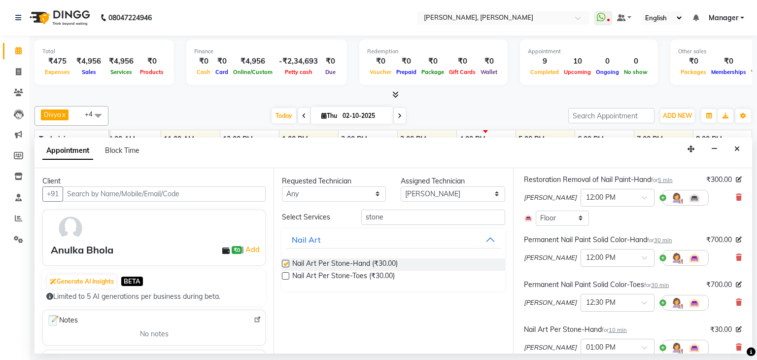
checkbox input "false"
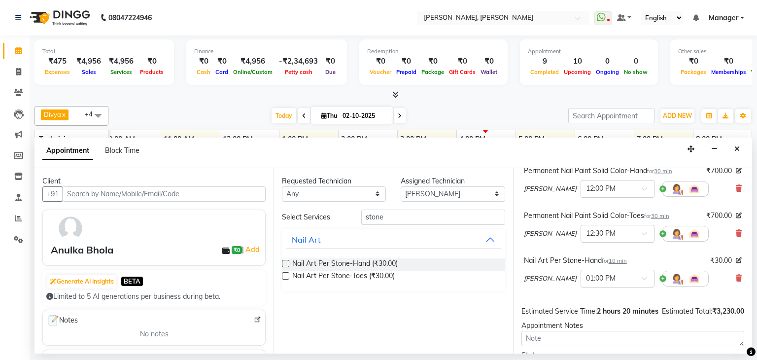
scroll to position [315, 0]
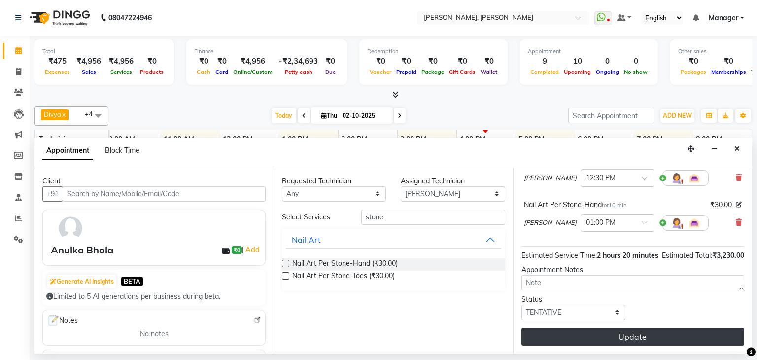
click at [630, 336] on button "Update" at bounding box center [632, 337] width 223 height 18
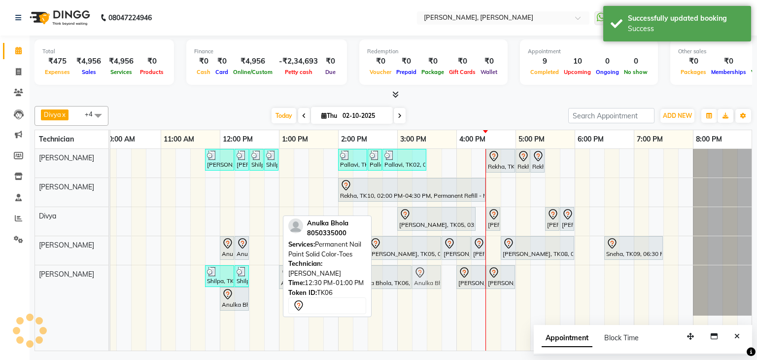
drag, startPoint x: 264, startPoint y: 273, endPoint x: 433, endPoint y: 290, distance: 169.4
click at [433, 290] on div "Priya Raman, TK01, 11:45 AM-12:15 PM, Nail Extensions Gel-Hand Priya Raman, TK0…" at bounding box center [367, 250] width 769 height 202
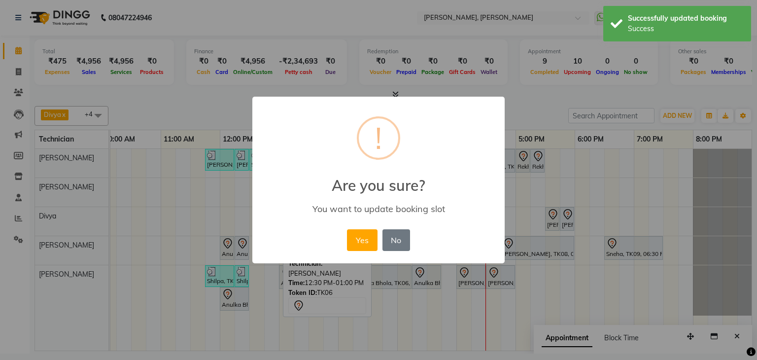
drag, startPoint x: 365, startPoint y: 243, endPoint x: 344, endPoint y: 244, distance: 20.7
click at [366, 243] on button "Yes" at bounding box center [362, 240] width 30 height 22
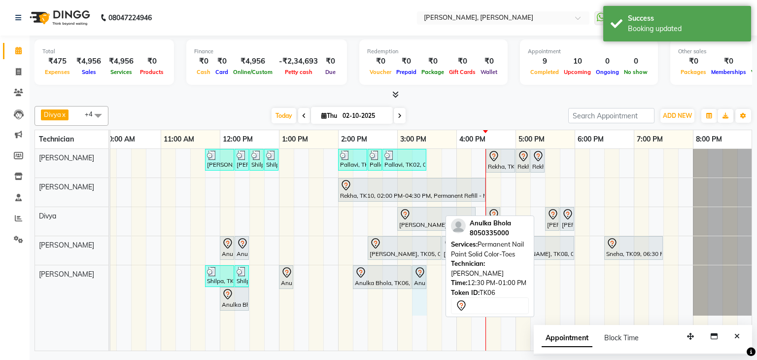
drag, startPoint x: 440, startPoint y: 274, endPoint x: 424, endPoint y: 282, distance: 17.9
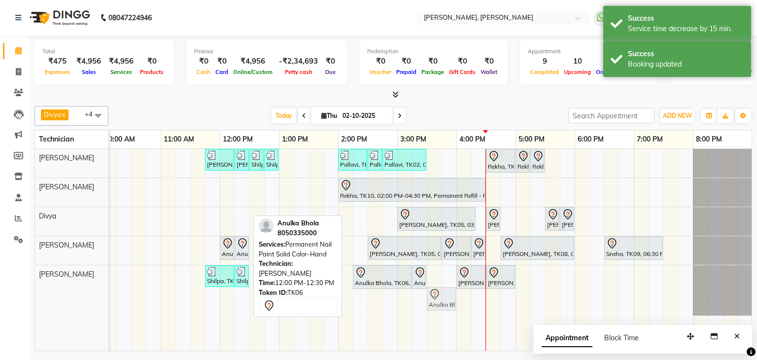
drag, startPoint x: 233, startPoint y: 294, endPoint x: 436, endPoint y: 280, distance: 204.0
click at [436, 280] on div "Priya Raman, TK01, 11:45 AM-12:15 PM, Nail Extensions Gel-Hand Priya Raman, TK0…" at bounding box center [367, 250] width 769 height 202
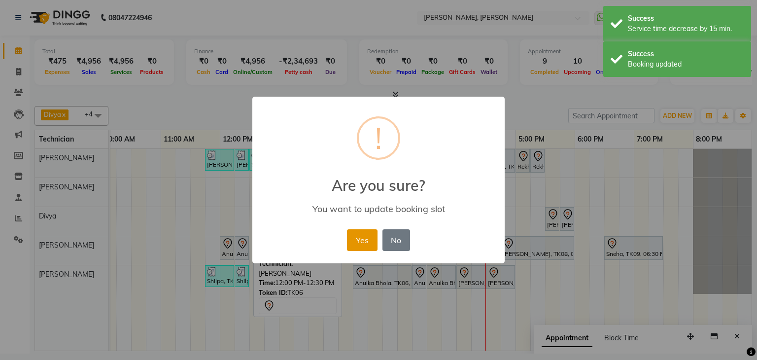
click at [362, 236] on button "Yes" at bounding box center [362, 240] width 30 height 22
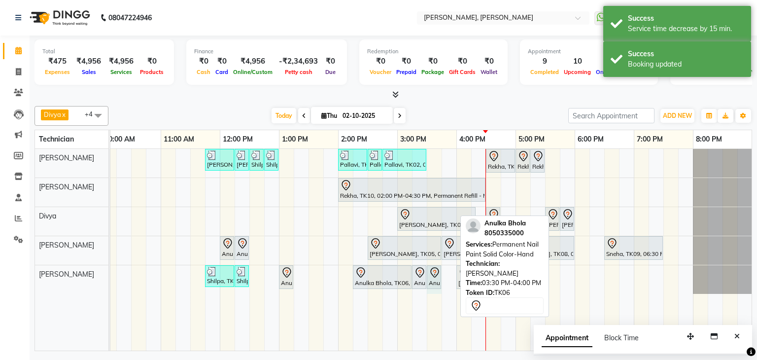
drag, startPoint x: 453, startPoint y: 275, endPoint x: 437, endPoint y: 277, distance: 16.9
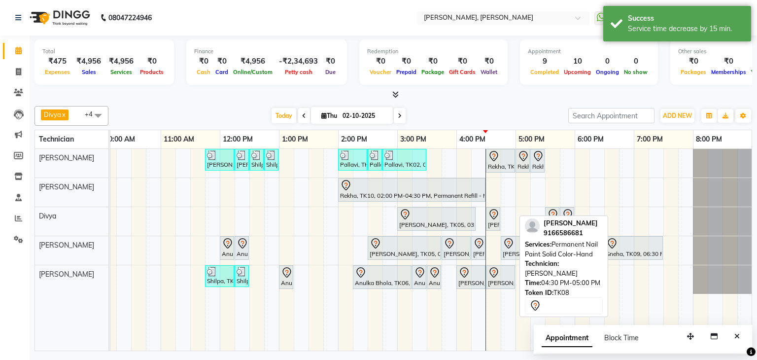
click at [501, 274] on div at bounding box center [500, 273] width 25 height 12
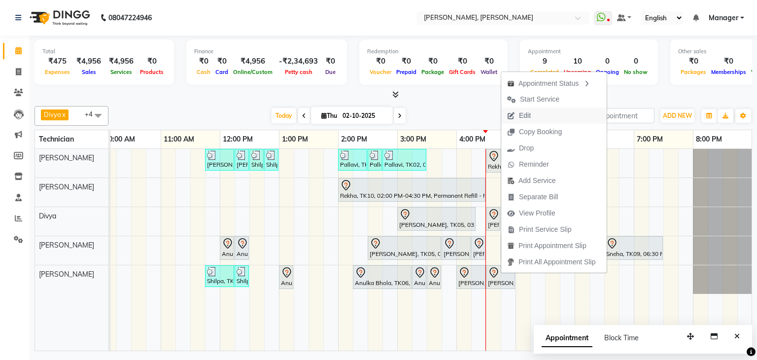
click at [520, 116] on span "Edit" at bounding box center [525, 115] width 12 height 10
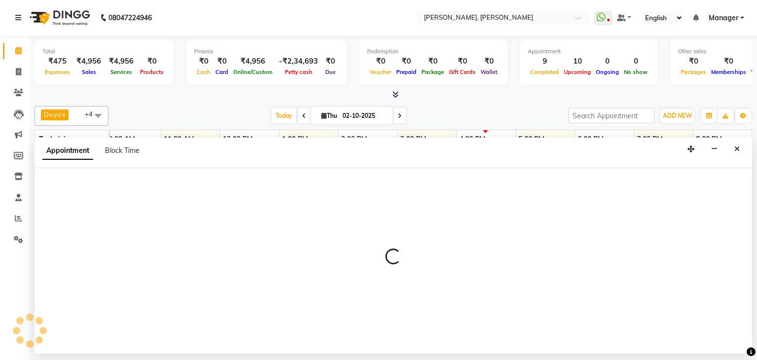
select select "tentative"
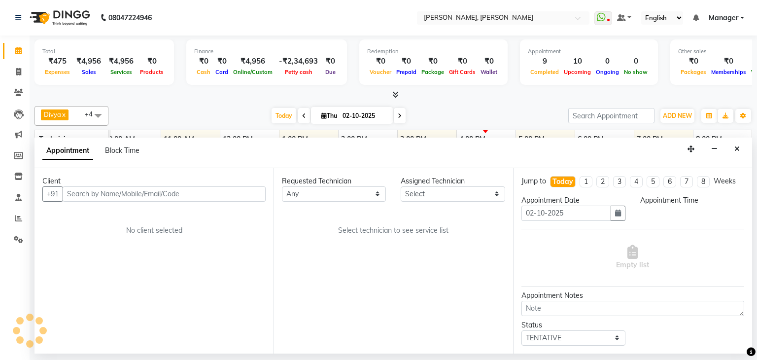
scroll to position [0, 135]
select select "86749"
select select "960"
select select "3204"
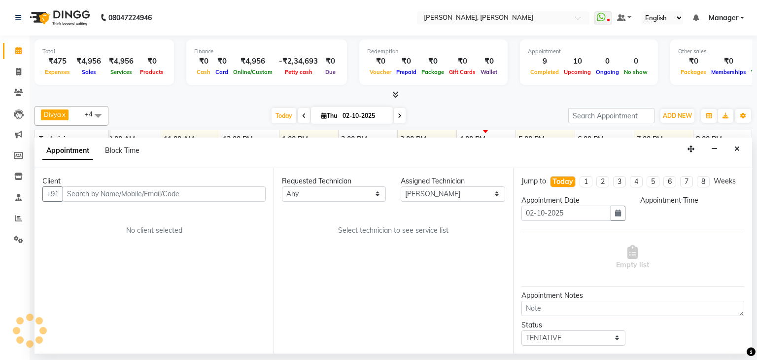
select select "3204"
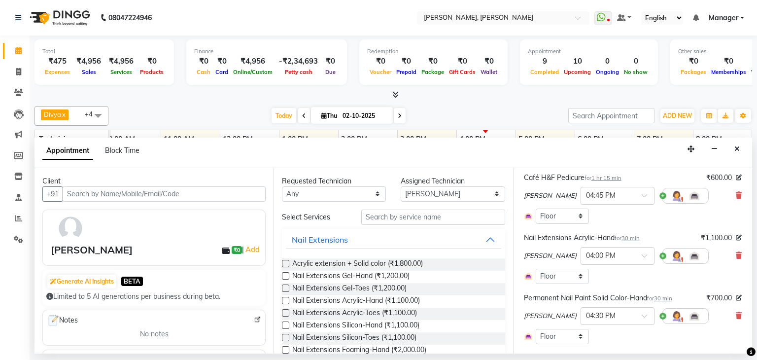
scroll to position [49, 0]
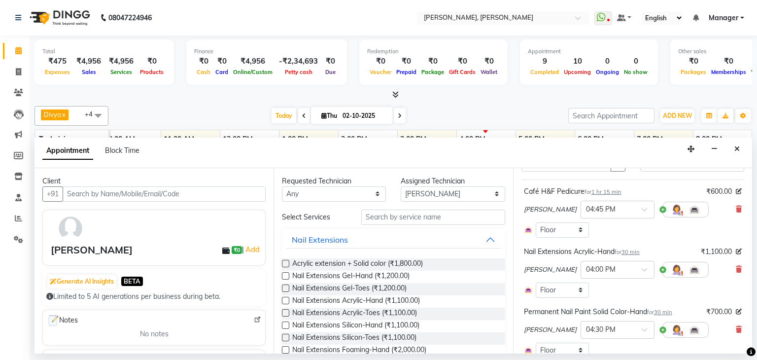
drag, startPoint x: 735, startPoint y: 143, endPoint x: 741, endPoint y: 184, distance: 41.3
click at [736, 145] on button "Close" at bounding box center [737, 148] width 14 height 15
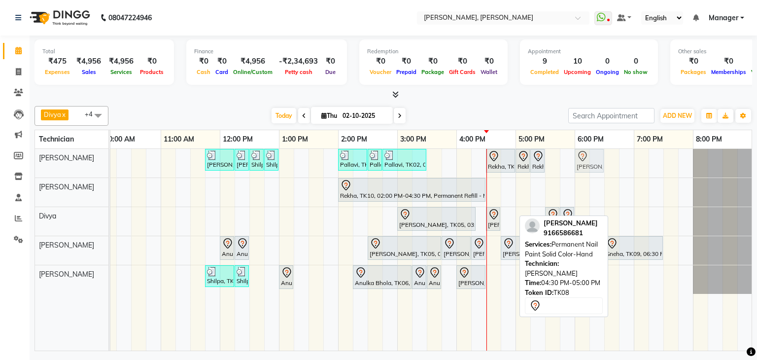
drag, startPoint x: 500, startPoint y: 275, endPoint x: 581, endPoint y: 172, distance: 130.9
click at [581, 172] on div "Priya Raman, TK01, 11:45 AM-12:15 PM, Nail Extensions Gel-Hand Priya Raman, TK0…" at bounding box center [367, 250] width 769 height 202
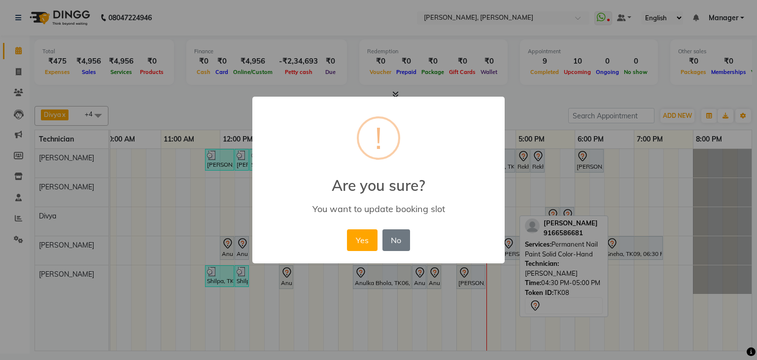
drag, startPoint x: 361, startPoint y: 241, endPoint x: 483, endPoint y: 244, distance: 122.8
click at [361, 241] on button "Yes" at bounding box center [362, 240] width 30 height 22
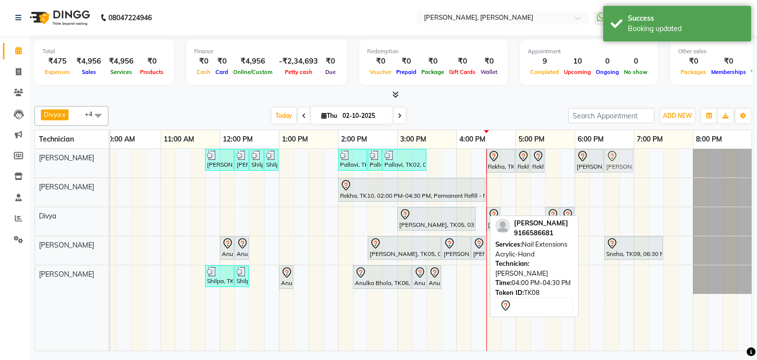
drag, startPoint x: 467, startPoint y: 277, endPoint x: 625, endPoint y: 182, distance: 184.2
click at [619, 172] on div "Priya Raman, TK01, 11:45 AM-12:15 PM, Nail Extensions Gel-Hand Priya Raman, TK0…" at bounding box center [367, 250] width 769 height 202
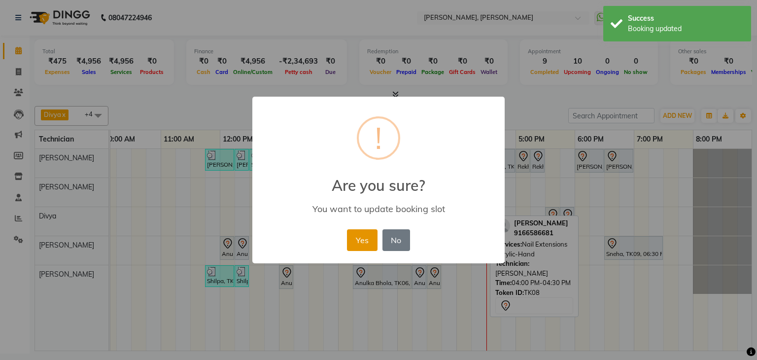
click at [373, 243] on button "Yes" at bounding box center [362, 240] width 30 height 22
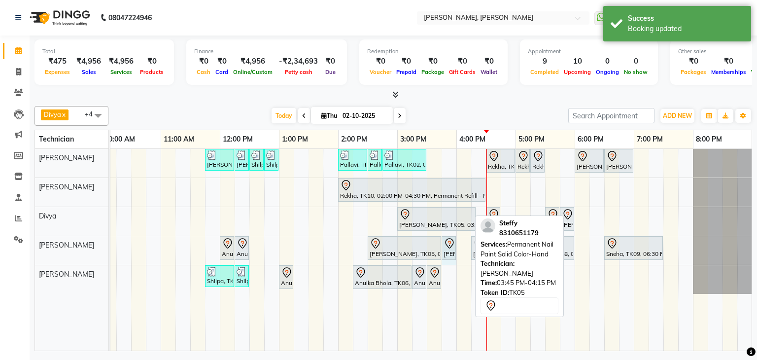
drag, startPoint x: 468, startPoint y: 244, endPoint x: 449, endPoint y: 254, distance: 20.7
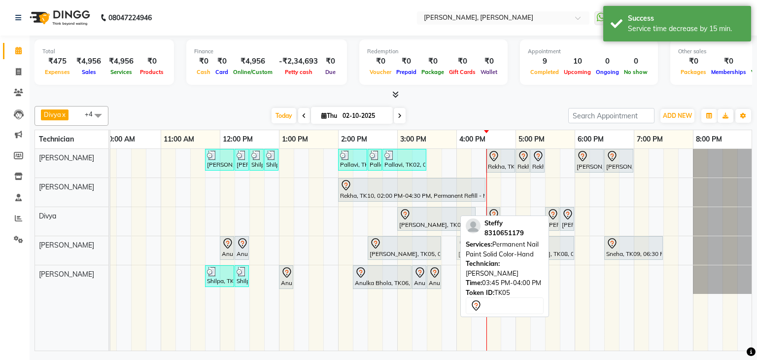
drag, startPoint x: 448, startPoint y: 245, endPoint x: 464, endPoint y: 240, distance: 16.5
click at [464, 240] on div "Divya x Sanjana x Shanu x Suhail Khan x Aamir x +4 Select All Aamir Aniket Divy…" at bounding box center [393, 226] width 718 height 249
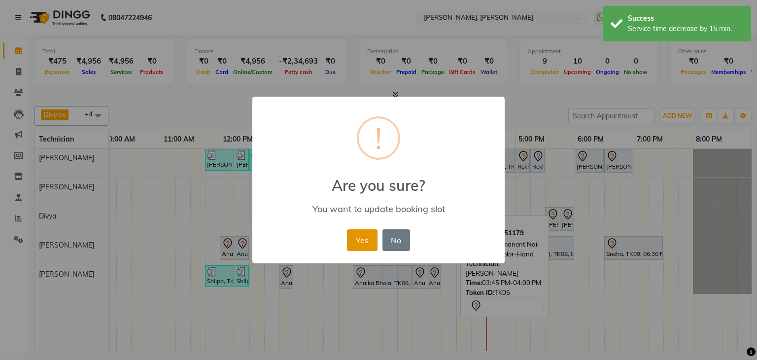
click at [355, 242] on button "Yes" at bounding box center [362, 240] width 30 height 22
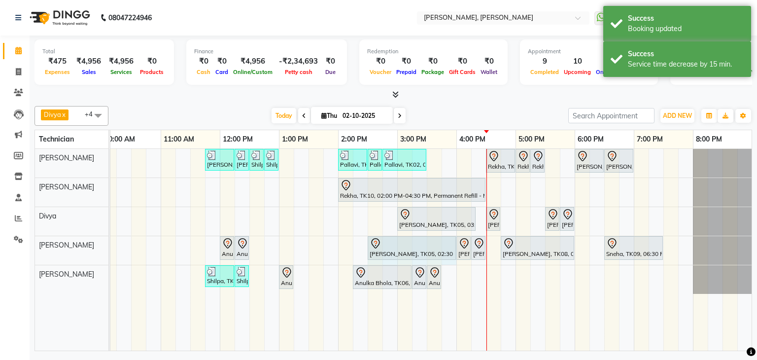
drag, startPoint x: 439, startPoint y: 244, endPoint x: 468, endPoint y: 254, distance: 30.7
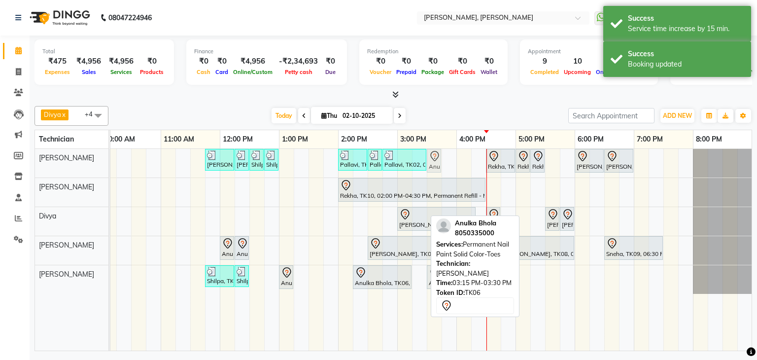
drag, startPoint x: 418, startPoint y: 274, endPoint x: 432, endPoint y: 172, distance: 102.9
click at [432, 172] on div "Priya Raman, TK01, 11:45 AM-12:15 PM, Nail Extensions Gel-Hand Priya Raman, TK0…" at bounding box center [367, 250] width 769 height 202
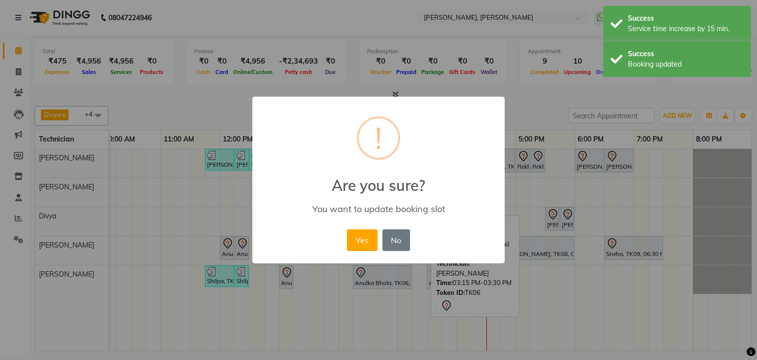
drag, startPoint x: 364, startPoint y: 235, endPoint x: 408, endPoint y: 206, distance: 52.4
click at [366, 235] on button "Yes" at bounding box center [362, 240] width 30 height 22
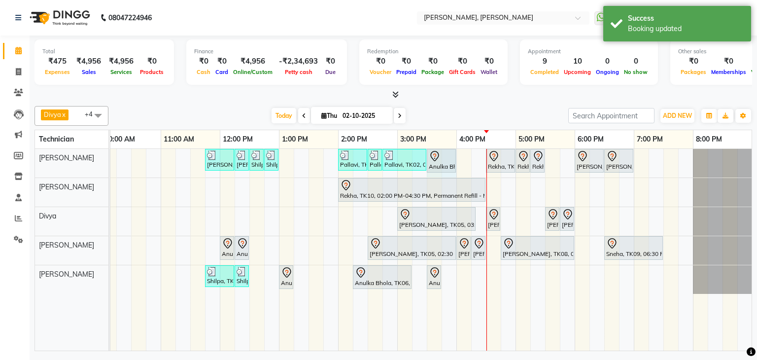
drag, startPoint x: 440, startPoint y: 161, endPoint x: 524, endPoint y: 214, distance: 99.8
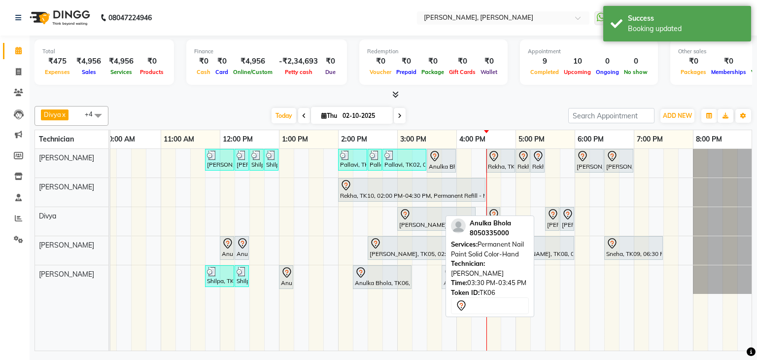
drag, startPoint x: 433, startPoint y: 274, endPoint x: 444, endPoint y: 273, distance: 10.4
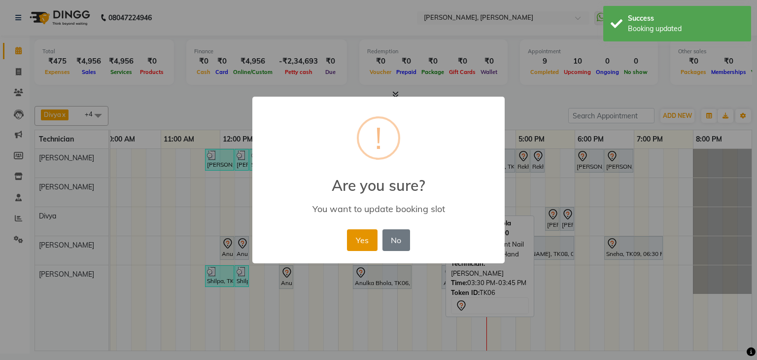
click at [358, 241] on button "Yes" at bounding box center [362, 240] width 30 height 22
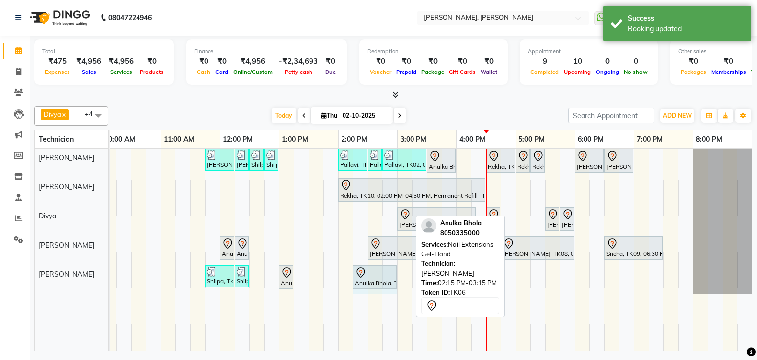
drag, startPoint x: 412, startPoint y: 273, endPoint x: 398, endPoint y: 284, distance: 17.2
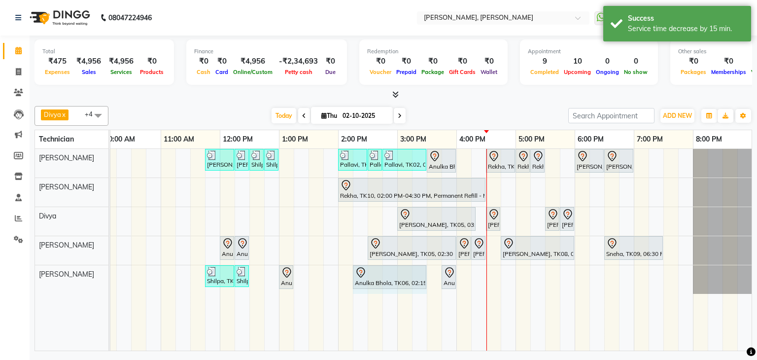
drag, startPoint x: 397, startPoint y: 276, endPoint x: 417, endPoint y: 278, distance: 20.3
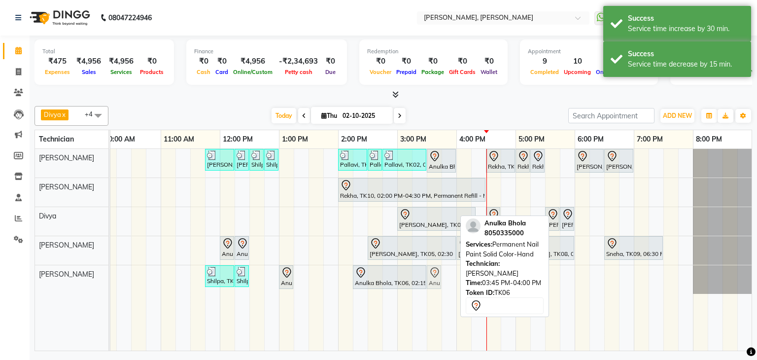
drag, startPoint x: 446, startPoint y: 278, endPoint x: 434, endPoint y: 278, distance: 11.3
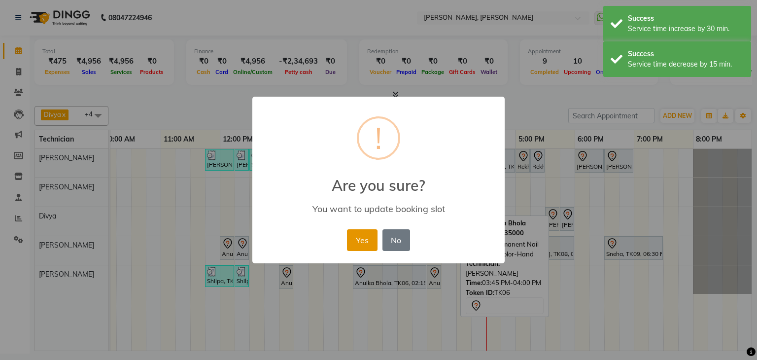
click at [367, 237] on button "Yes" at bounding box center [362, 240] width 30 height 22
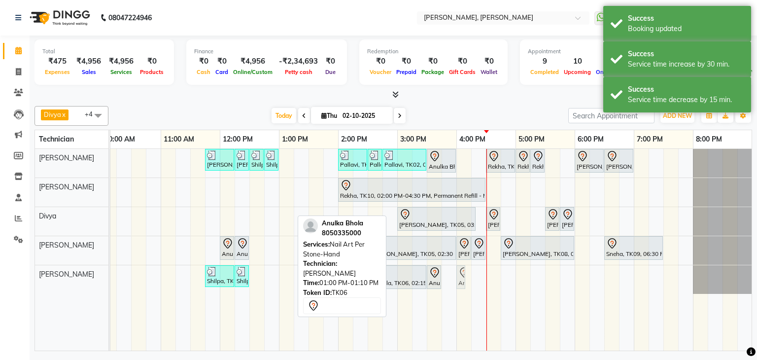
drag, startPoint x: 287, startPoint y: 275, endPoint x: 469, endPoint y: 275, distance: 181.9
click at [469, 275] on div "Priya Raman, TK01, 11:45 AM-12:15 PM, Nail Extensions Gel-Hand Priya Raman, TK0…" at bounding box center [367, 250] width 769 height 202
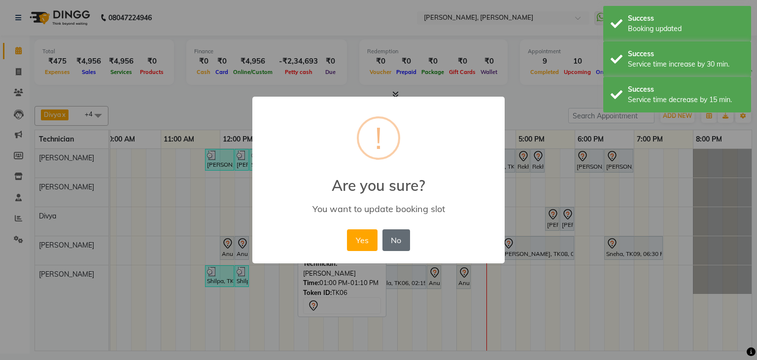
drag, startPoint x: 362, startPoint y: 236, endPoint x: 392, endPoint y: 247, distance: 32.4
click at [364, 239] on button "Yes" at bounding box center [362, 240] width 30 height 22
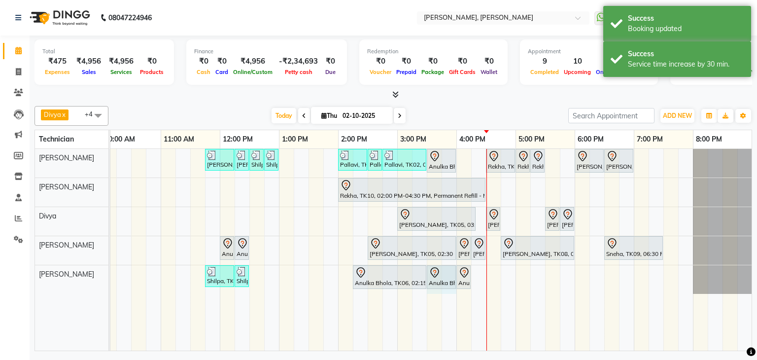
drag, startPoint x: 440, startPoint y: 274, endPoint x: 446, endPoint y: 274, distance: 5.4
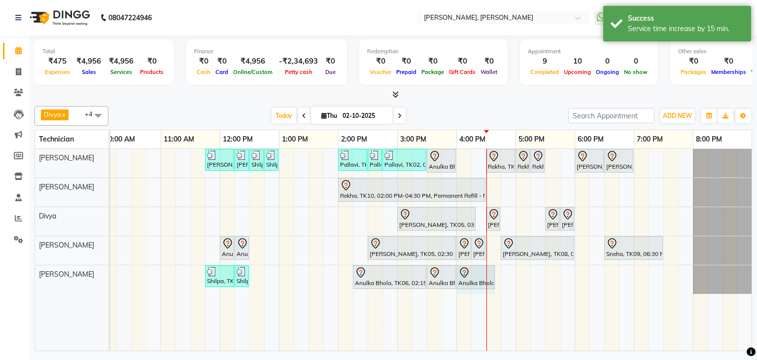
drag, startPoint x: 471, startPoint y: 278, endPoint x: 504, endPoint y: 274, distance: 32.8
click at [504, 274] on div "Priya Raman, TK01, 11:45 AM-12:15 PM, Nail Extensions Gel-Hand Priya Raman, TK0…" at bounding box center [367, 250] width 769 height 202
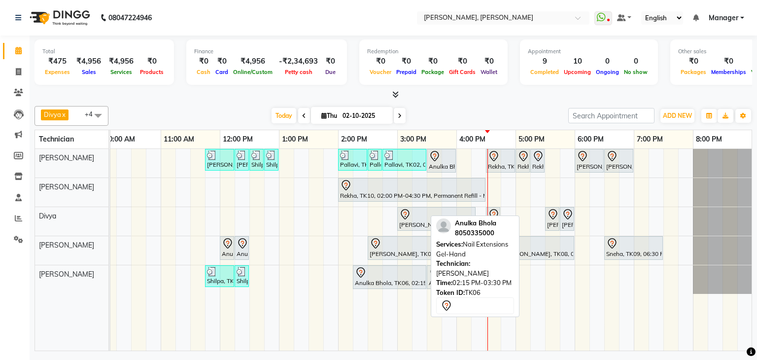
click at [419, 275] on div at bounding box center [389, 273] width 69 height 12
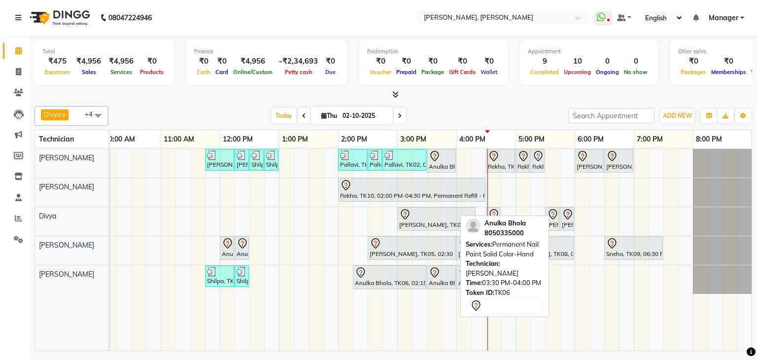
click at [434, 272] on icon at bounding box center [435, 273] width 12 height 12
select select "7"
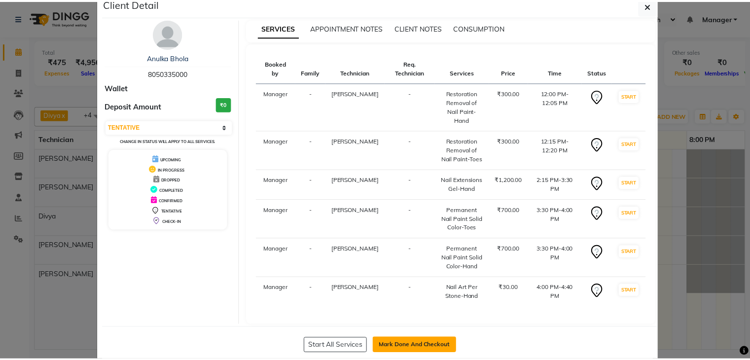
scroll to position [27, 0]
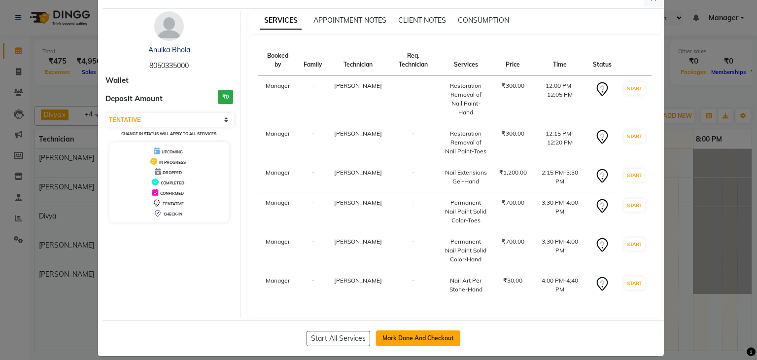
click at [428, 330] on button "Mark Done And Checkout" at bounding box center [418, 338] width 84 height 16
select select "6455"
select select "service"
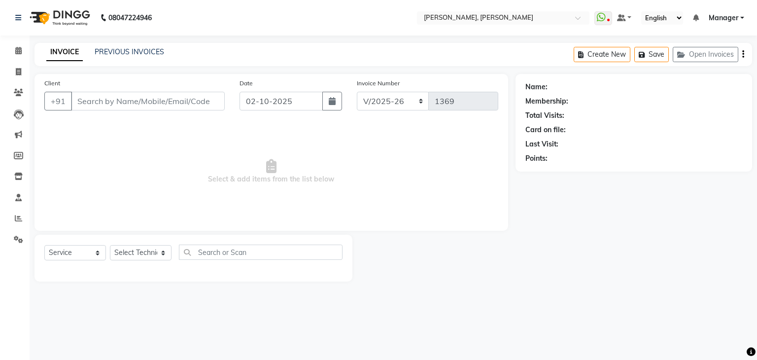
type input "80******00"
select select "87862"
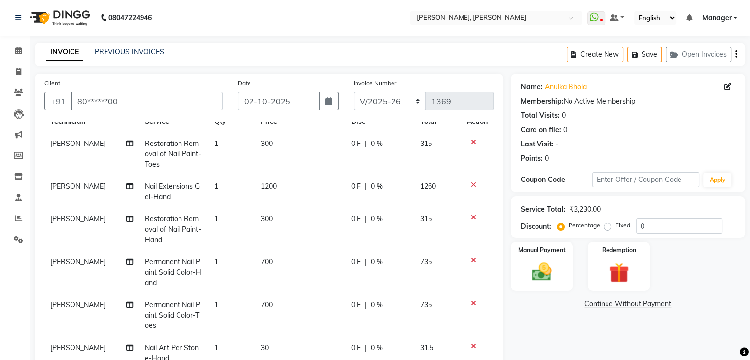
scroll to position [46, 0]
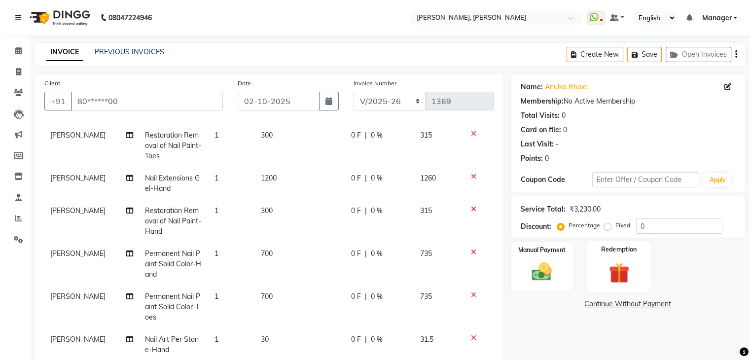
click at [617, 274] on img at bounding box center [618, 272] width 33 height 25
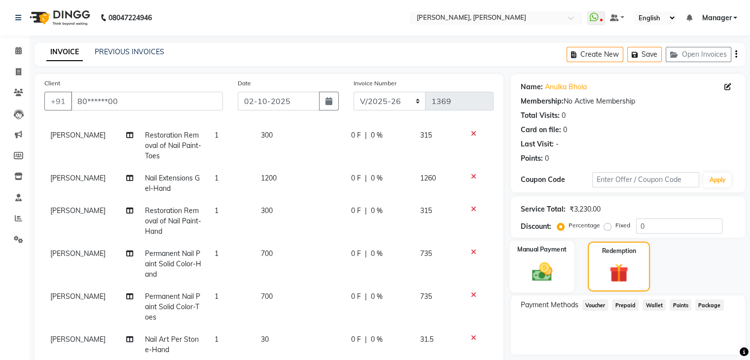
click at [525, 267] on img at bounding box center [541, 272] width 33 height 24
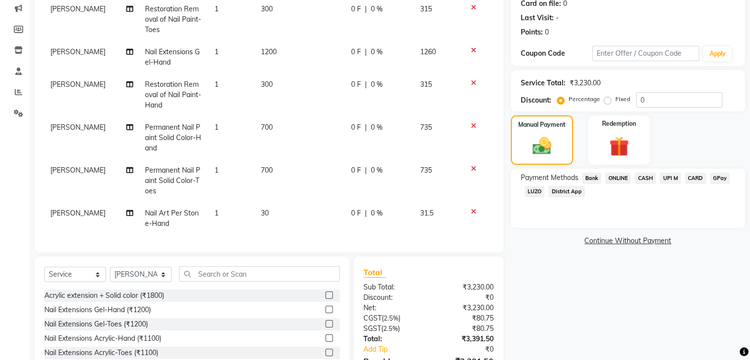
scroll to position [148, 0]
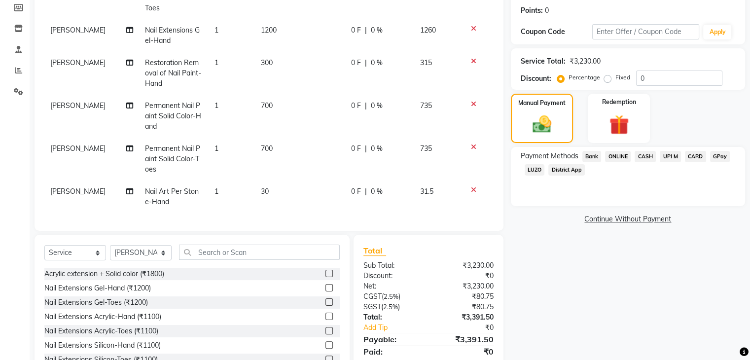
click at [225, 191] on td "1" at bounding box center [231, 196] width 46 height 33
select select "87862"
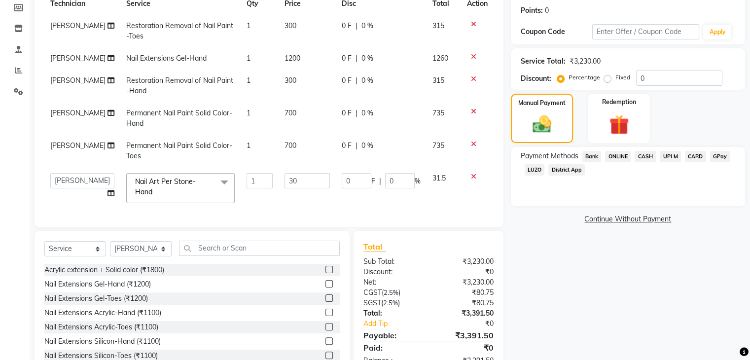
scroll to position [0, 0]
click at [248, 177] on input "1" at bounding box center [259, 180] width 27 height 15
type input "34"
click at [623, 268] on div "Name: Anulka Bhola Membership: No Active Membership Total Visits: 0 Card on fil…" at bounding box center [631, 151] width 241 height 450
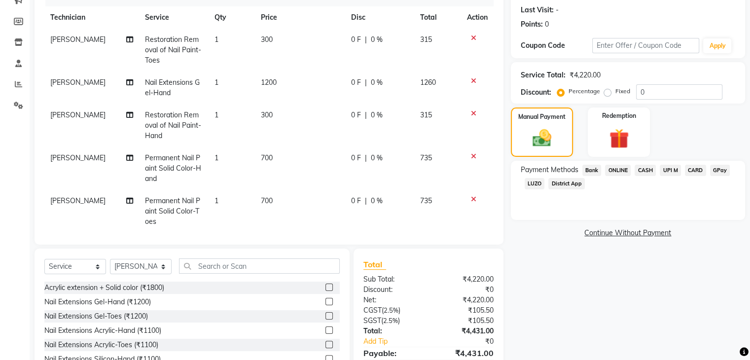
click at [371, 115] on span "0 %" at bounding box center [377, 115] width 12 height 10
select select "86749"
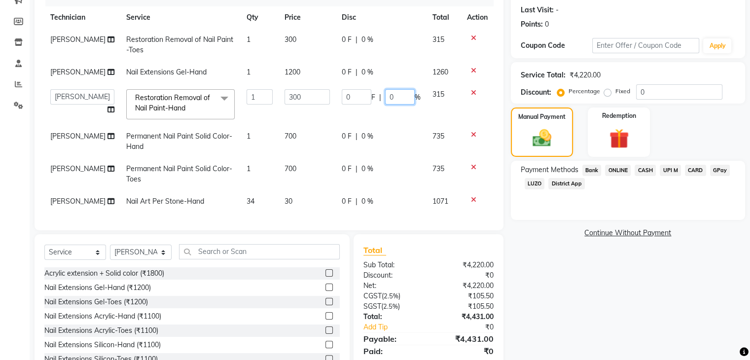
click at [401, 97] on input "0" at bounding box center [400, 96] width 30 height 15
type input "100"
click at [550, 254] on div "Name: Anulka Bhola Membership: No Active Membership Total Visits: 0 Card on fil…" at bounding box center [631, 160] width 241 height 440
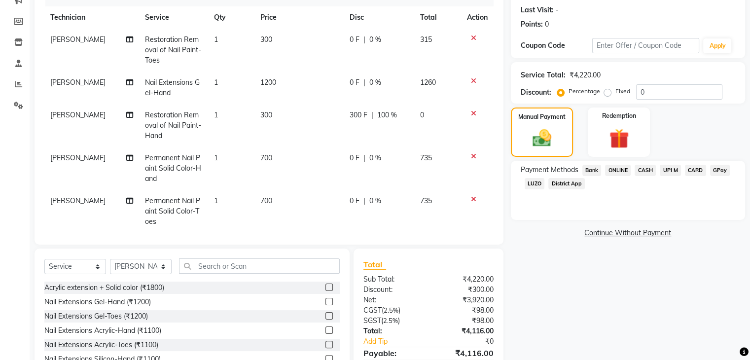
click at [373, 40] on span "0 %" at bounding box center [375, 39] width 12 height 10
select select "86749"
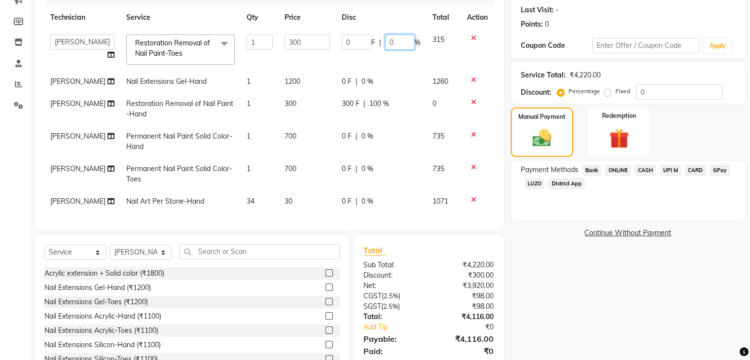
click at [388, 46] on input "0" at bounding box center [400, 41] width 30 height 15
click at [406, 46] on input "0" at bounding box center [400, 41] width 30 height 15
type input "100"
click at [557, 296] on div "Name: Anulka Bhola Membership: No Active Membership Total Visits: 0 Card on fil…" at bounding box center [631, 160] width 241 height 440
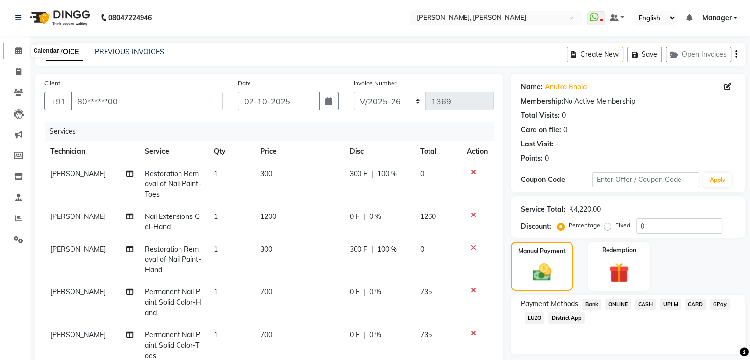
drag, startPoint x: 15, startPoint y: 50, endPoint x: 645, endPoint y: 2, distance: 631.7
click at [15, 50] on icon at bounding box center [18, 50] width 6 height 7
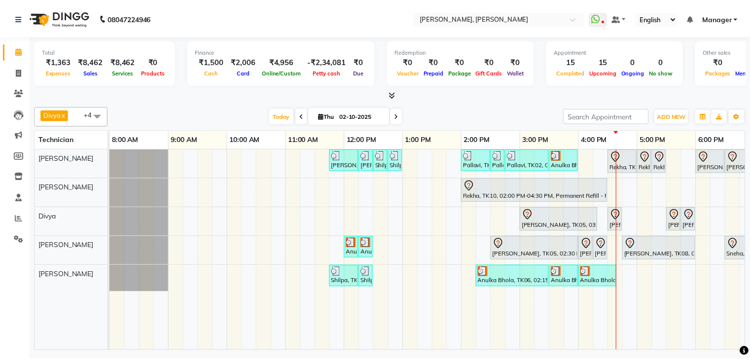
scroll to position [0, 127]
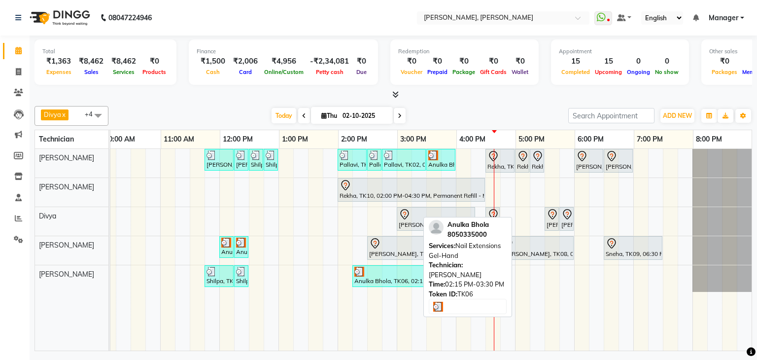
click at [383, 271] on div at bounding box center [388, 272] width 69 height 10
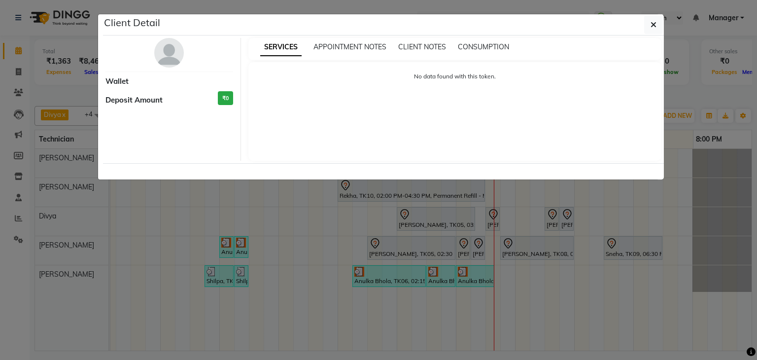
select select "3"
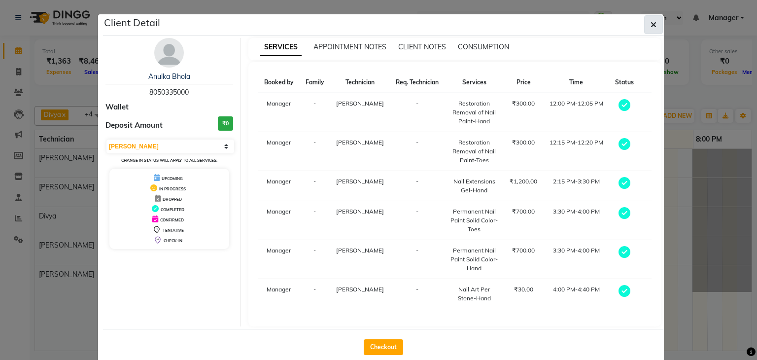
click at [654, 26] on button "button" at bounding box center [653, 24] width 19 height 19
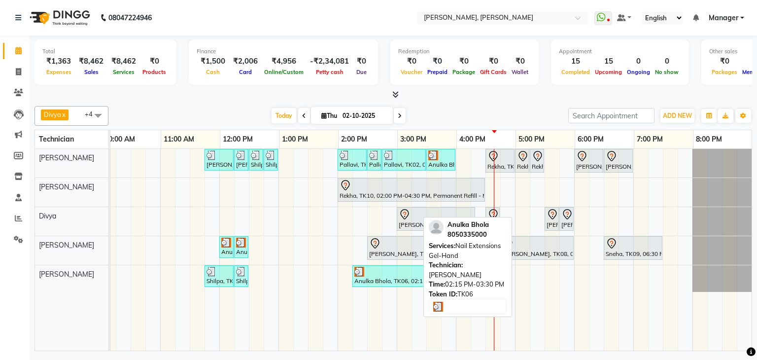
click at [364, 271] on div at bounding box center [388, 272] width 69 height 10
select select "3"
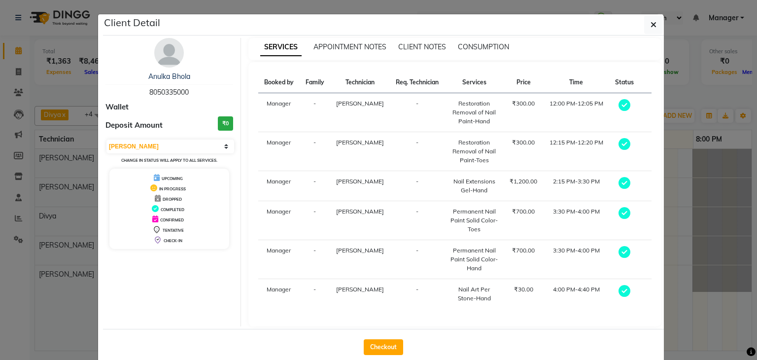
click at [169, 88] on span "8050335000" at bounding box center [168, 92] width 39 height 9
copy span "8050335000"
click at [656, 26] on button "button" at bounding box center [653, 24] width 19 height 19
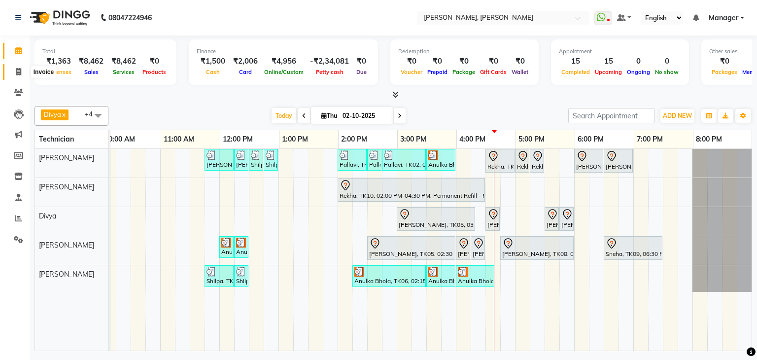
click at [16, 75] on span at bounding box center [18, 72] width 17 height 11
select select "service"
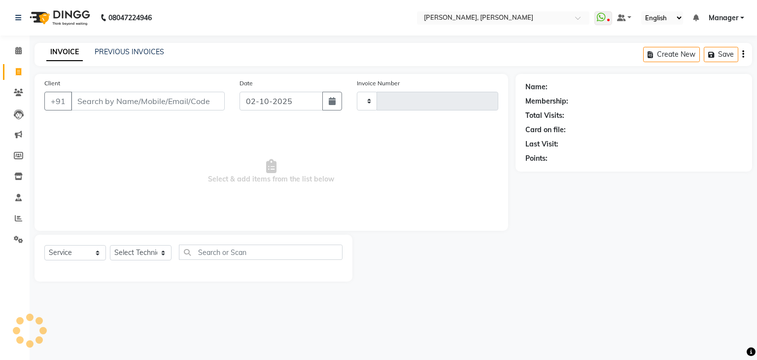
type input "1369"
select select "6455"
click at [153, 100] on input "Client" at bounding box center [148, 101] width 154 height 19
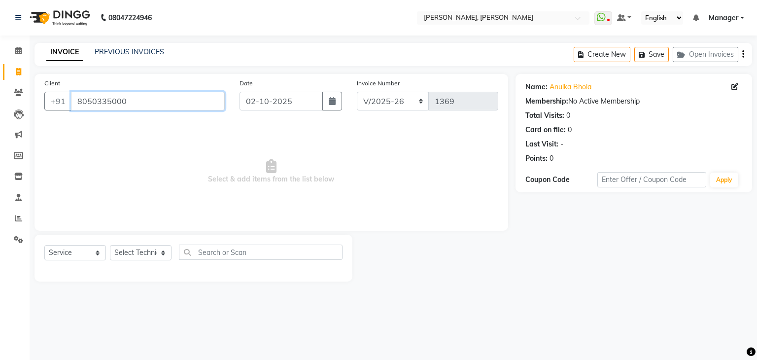
click at [169, 107] on input "8050335000" at bounding box center [148, 101] width 154 height 19
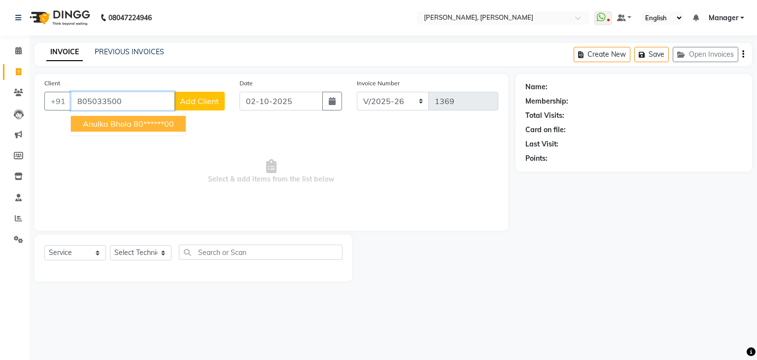
click at [127, 117] on button "Anulka Bhola 80******00" at bounding box center [128, 124] width 115 height 16
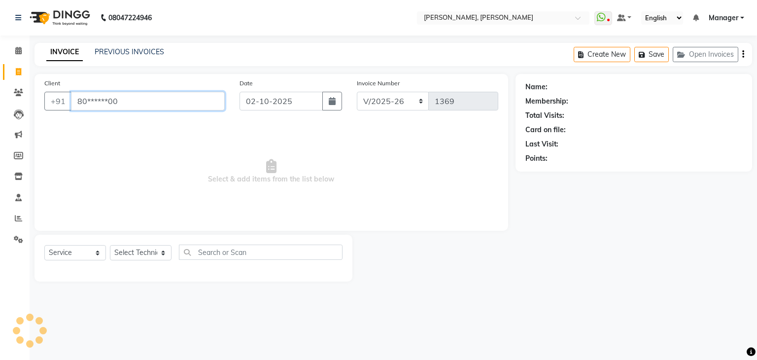
type input "80******00"
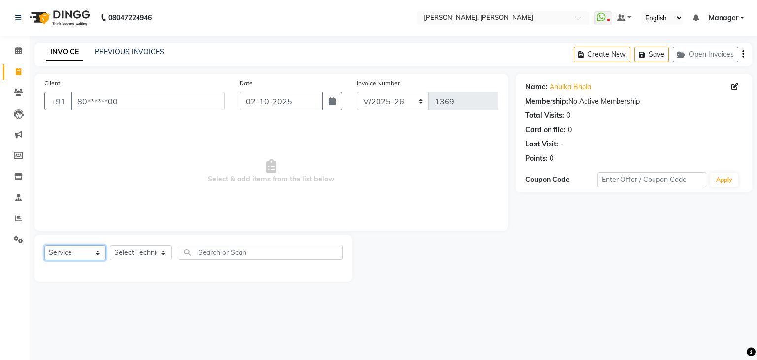
click at [93, 255] on select "Select Service Product Membership Package Voucher Prepaid Gift Card" at bounding box center [75, 252] width 62 height 15
select select "P"
click at [44, 245] on select "Select Service Product Membership Package Voucher Prepaid Gift Card" at bounding box center [75, 252] width 62 height 15
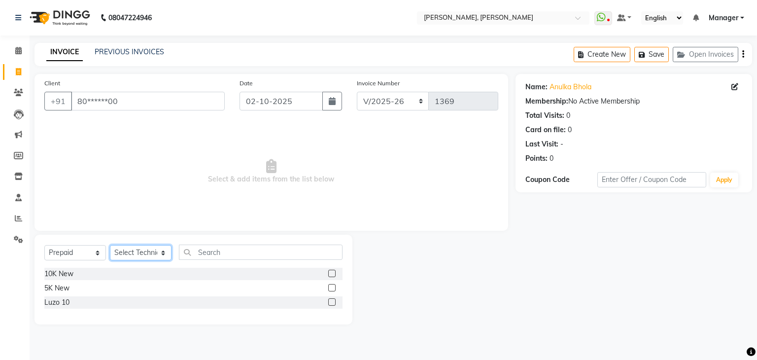
click at [150, 251] on select "Select Technician Aamir Aniket Divya Himanshu Manager Namrata Salman Sanjana Sh…" at bounding box center [141, 252] width 62 height 15
select select "48915"
click at [110, 245] on select "Select Technician Aamir Aniket Divya Himanshu Manager Namrata Salman Sanjana Sh…" at bounding box center [141, 252] width 62 height 15
click at [331, 287] on label at bounding box center [331, 287] width 7 height 7
click at [331, 287] on input "checkbox" at bounding box center [331, 288] width 6 height 6
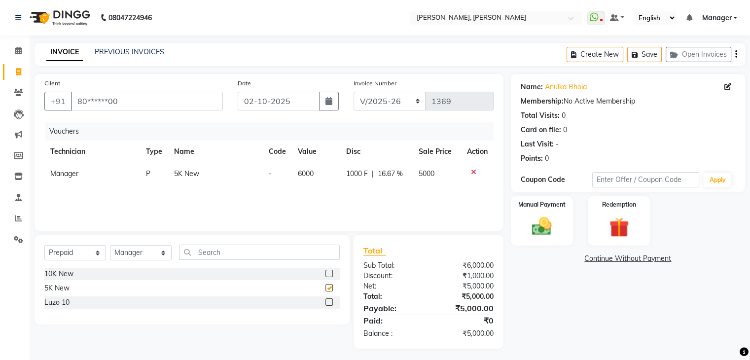
checkbox input "false"
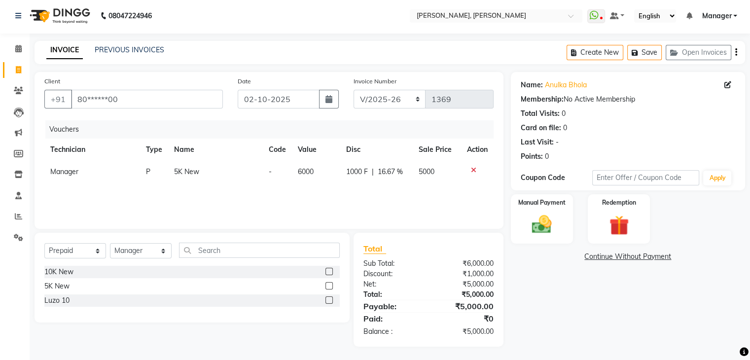
scroll to position [4, 0]
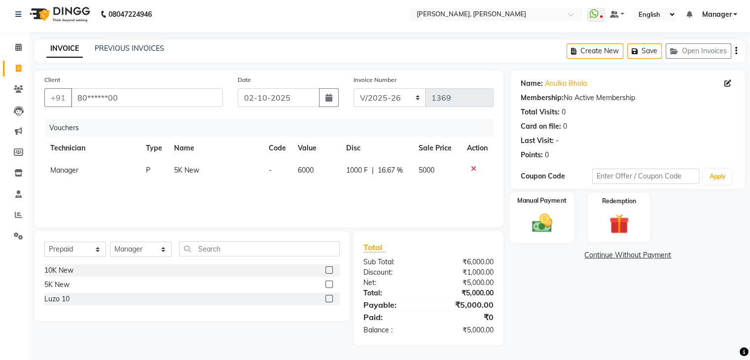
click at [557, 214] on img at bounding box center [541, 223] width 33 height 24
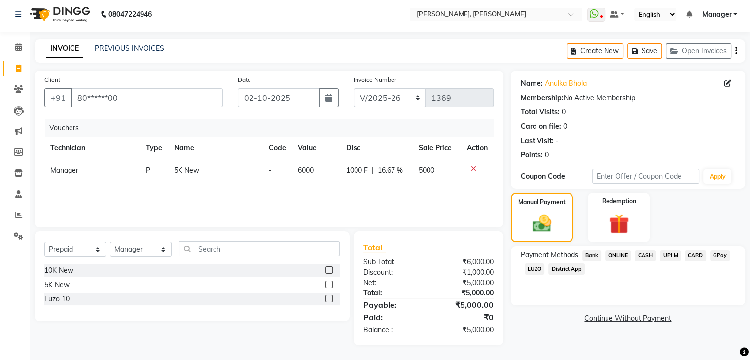
click at [664, 255] on span "UPI M" at bounding box center [669, 255] width 21 height 11
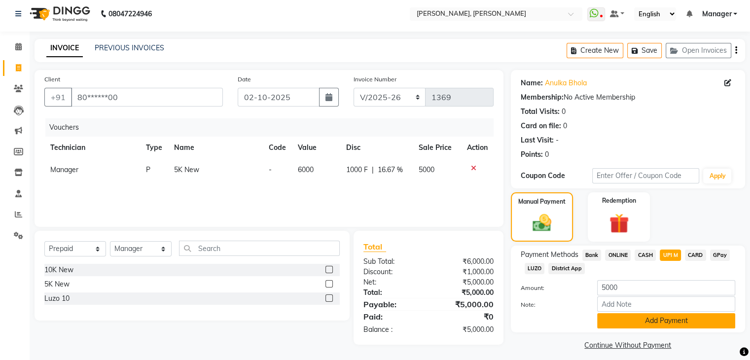
click at [663, 323] on button "Add Payment" at bounding box center [666, 320] width 138 height 15
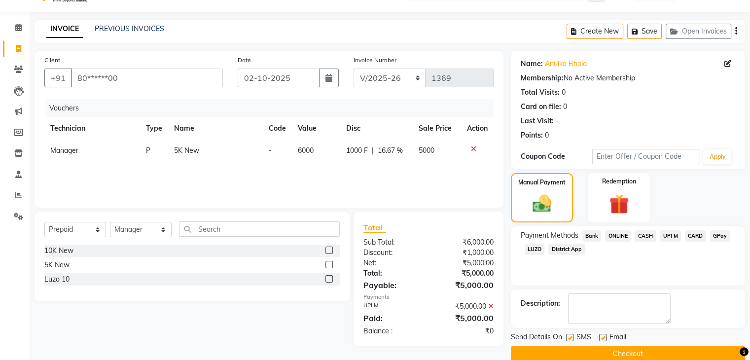
scroll to position [39, 0]
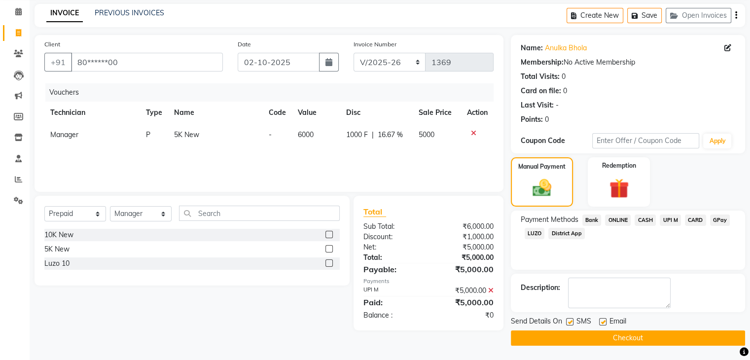
click at [609, 337] on button "Checkout" at bounding box center [628, 337] width 234 height 15
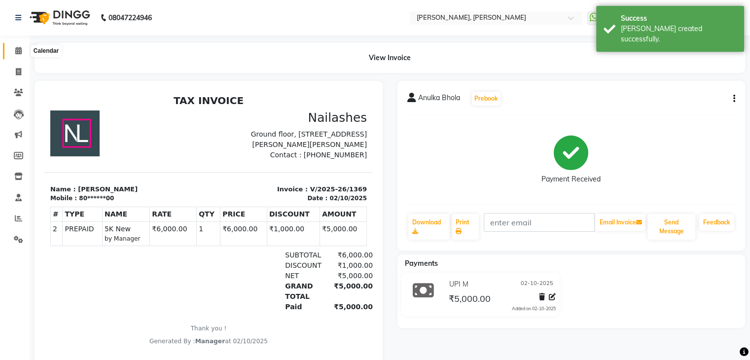
drag, startPoint x: 18, startPoint y: 49, endPoint x: 23, endPoint y: 59, distance: 10.6
click at [18, 49] on icon at bounding box center [18, 50] width 6 height 7
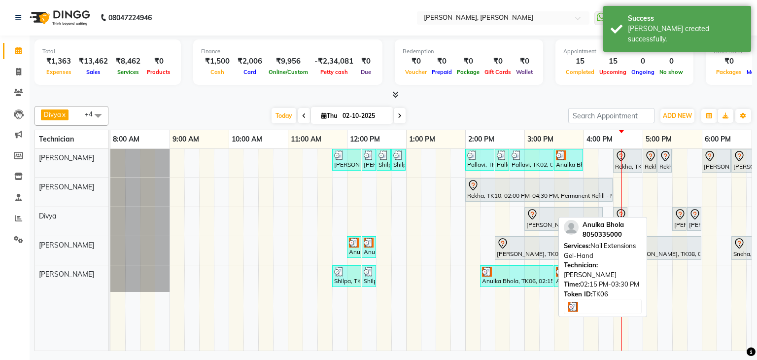
click at [523, 271] on div at bounding box center [516, 272] width 69 height 10
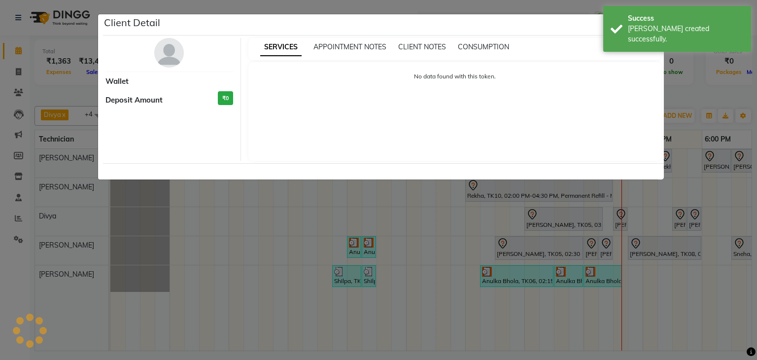
select select "3"
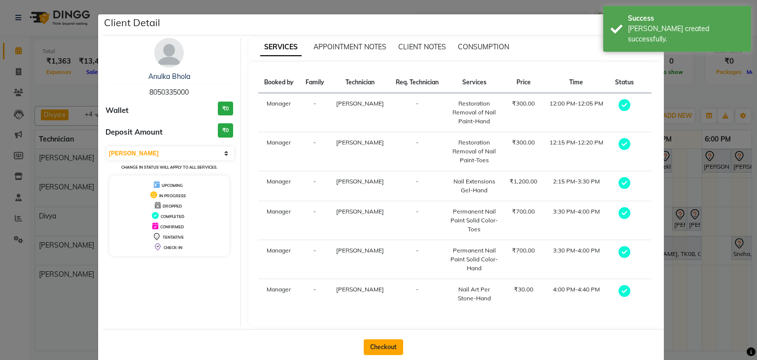
click at [387, 340] on button "Checkout" at bounding box center [383, 347] width 39 height 16
select select "service"
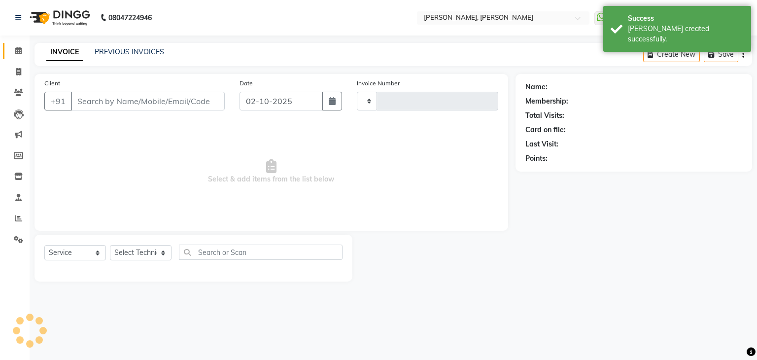
type input "1370"
select select "6455"
type input "80******00"
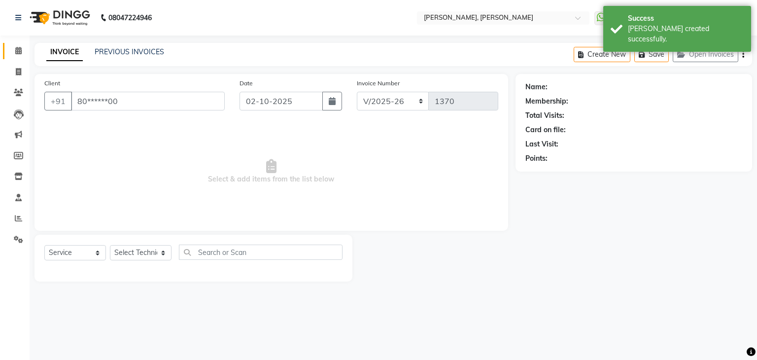
select select "87862"
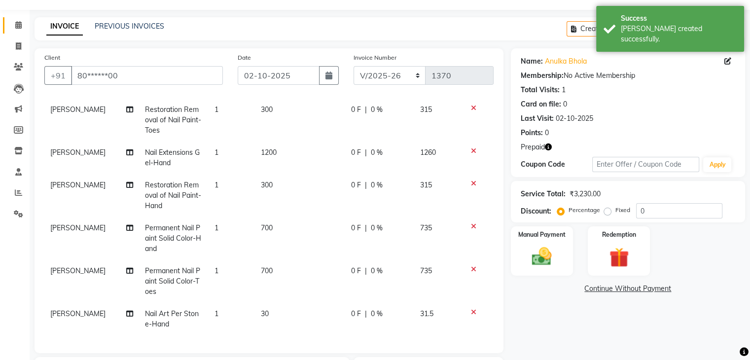
scroll to position [49, 0]
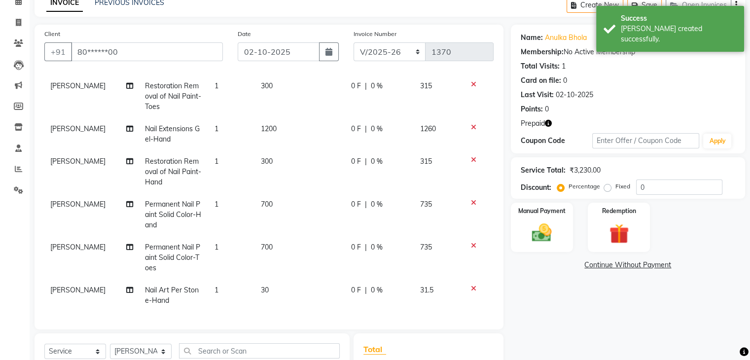
click at [373, 156] on span "0 %" at bounding box center [377, 161] width 12 height 10
select select "86749"
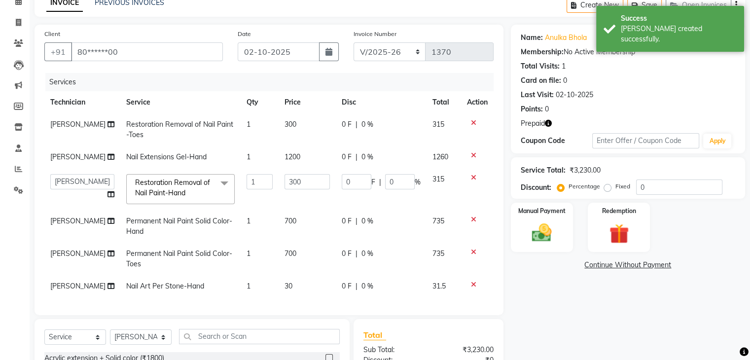
scroll to position [0, 0]
click at [393, 181] on input "0" at bounding box center [400, 181] width 30 height 15
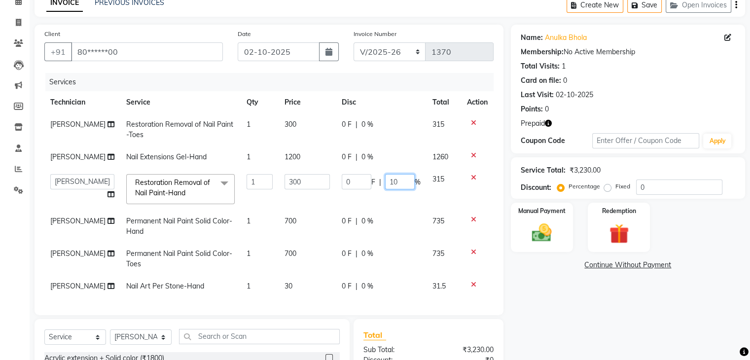
type input "100"
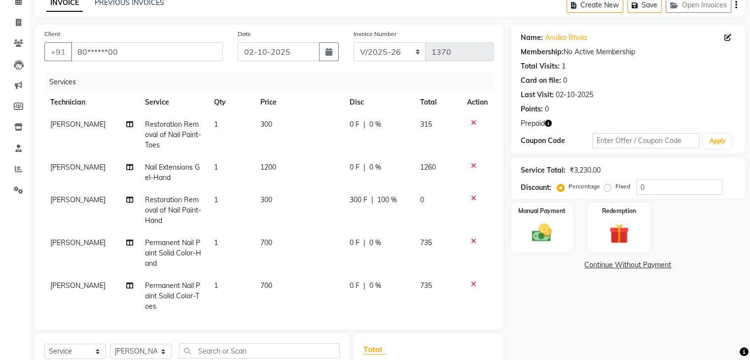
click at [585, 309] on div "Name: Anulka Bhola Membership: No Active Membership Total Visits: 1 Card on fil…" at bounding box center [631, 252] width 241 height 454
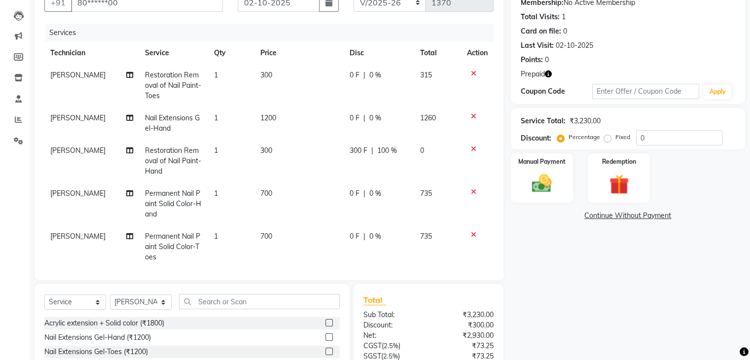
click at [369, 77] on span "0 %" at bounding box center [375, 75] width 12 height 10
select select "86749"
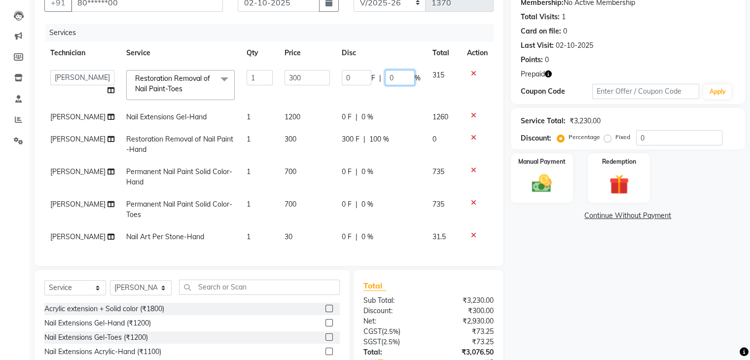
click at [398, 75] on input "0" at bounding box center [400, 77] width 30 height 15
type input "100"
click at [628, 276] on div "Name: Anulka Bhola Membership: No Active Membership Total Visits: 1 Card on fil…" at bounding box center [631, 195] width 241 height 440
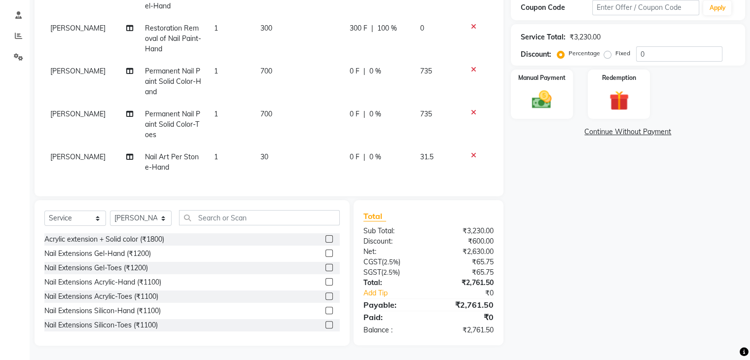
scroll to position [183, 0]
click at [228, 156] on td "1" at bounding box center [231, 161] width 46 height 33
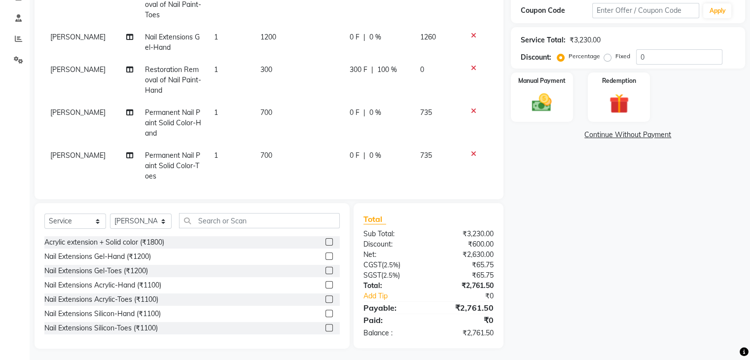
select select "87862"
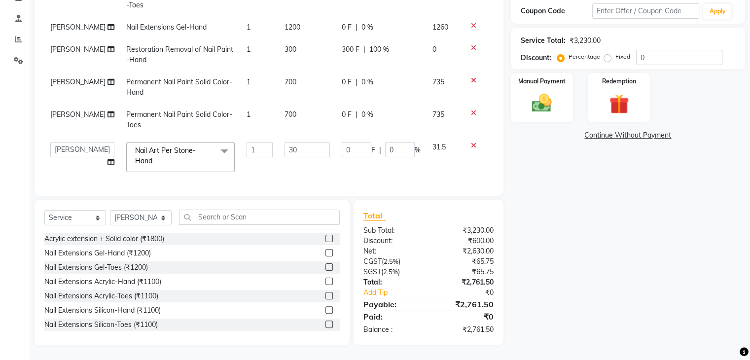
scroll to position [183, 0]
click at [246, 145] on input "1" at bounding box center [259, 149] width 27 height 15
type input "34"
click at [645, 194] on div "Name: Anulka Bhola Membership: No Active Membership Total Visits: 1 Card on fil…" at bounding box center [631, 120] width 241 height 450
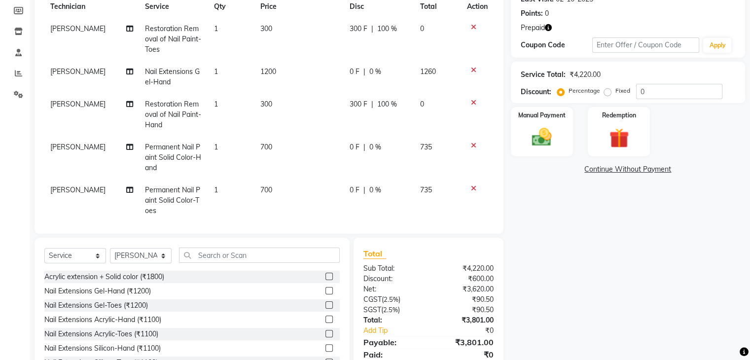
scroll to position [85, 0]
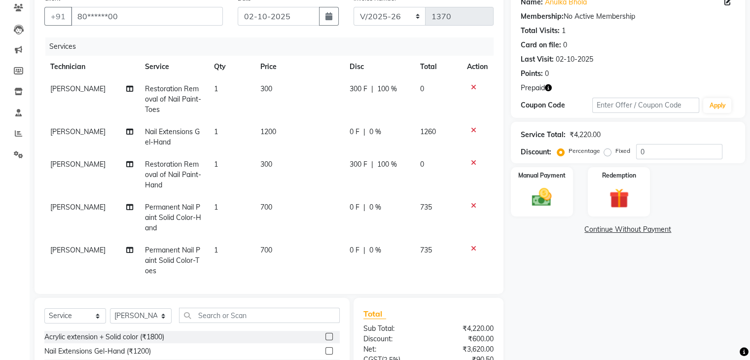
click at [615, 153] on label "Fixed" at bounding box center [622, 150] width 15 height 9
click at [608, 153] on input "Fixed" at bounding box center [609, 150] width 7 height 7
radio input "true"
click at [568, 152] on label "Percentage" at bounding box center [584, 150] width 32 height 9
click at [559, 152] on input "Percentage" at bounding box center [562, 150] width 7 height 7
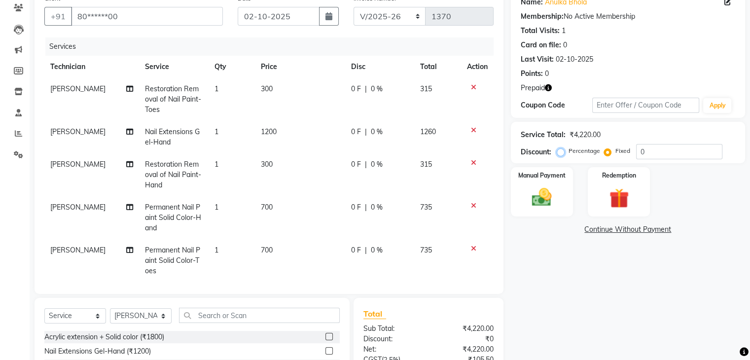
radio input "true"
click at [619, 193] on img at bounding box center [618, 198] width 33 height 25
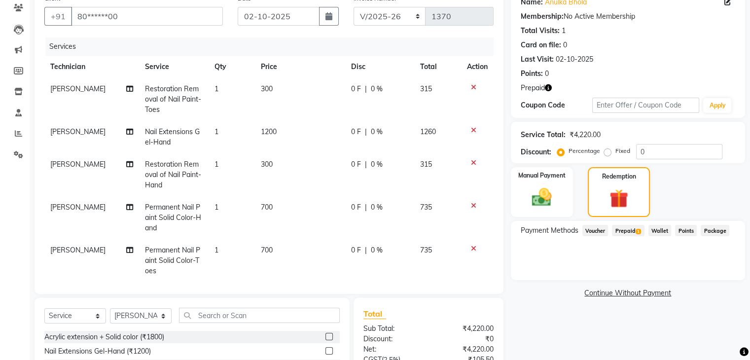
click at [631, 229] on span "Prepaid 1" at bounding box center [628, 230] width 32 height 11
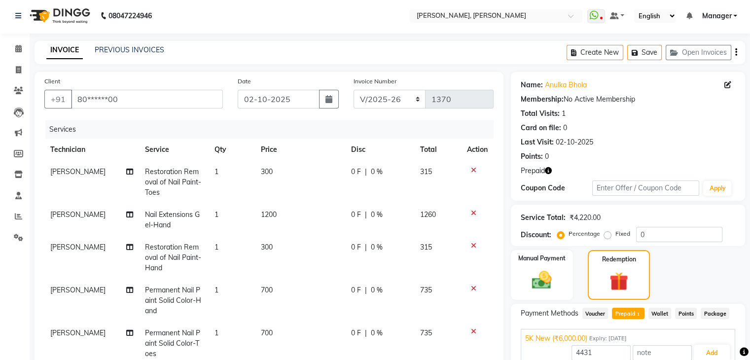
scroll to position [0, 0]
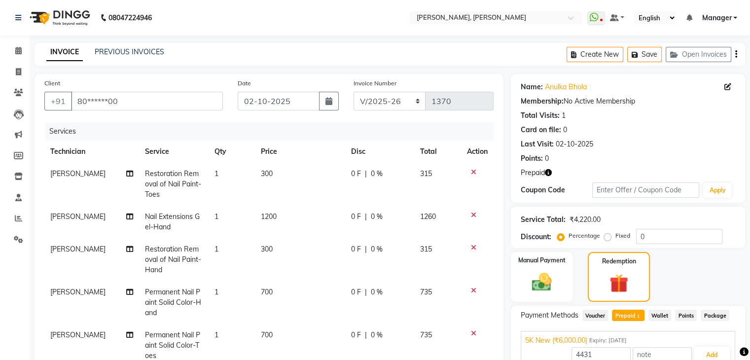
click at [363, 172] on div "0 F | 0 %" at bounding box center [379, 174] width 57 height 10
select select "86749"
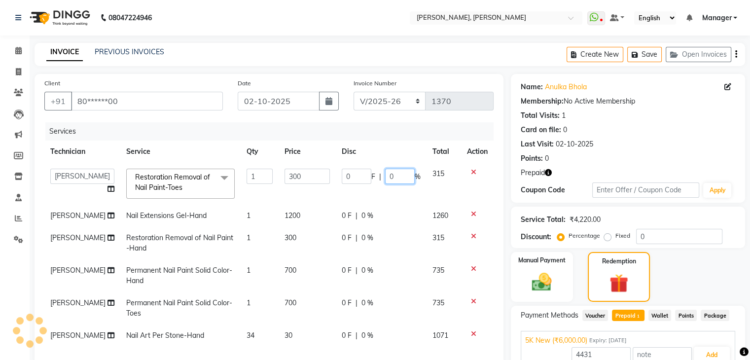
click at [402, 175] on input "0" at bounding box center [400, 176] width 30 height 15
type input "100"
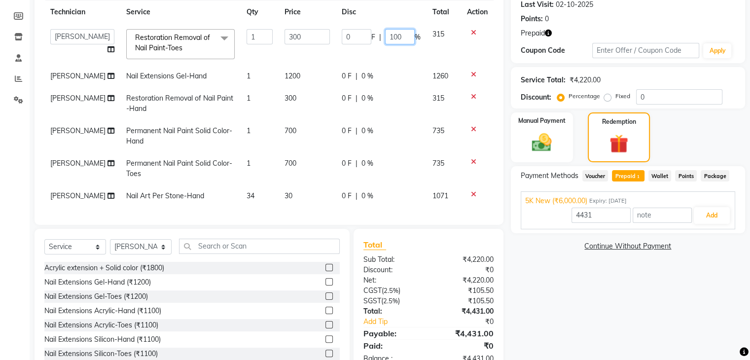
scroll to position [148, 0]
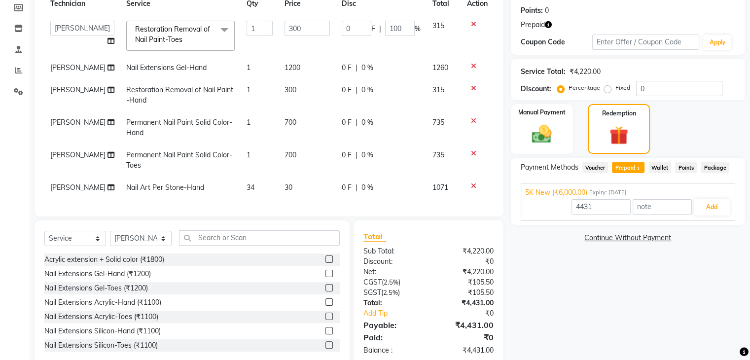
type input "6000"
click at [586, 282] on div "Name: Anulka Bhola Membership: No Active Membership Total Visits: 1 Card on fil…" at bounding box center [631, 146] width 241 height 440
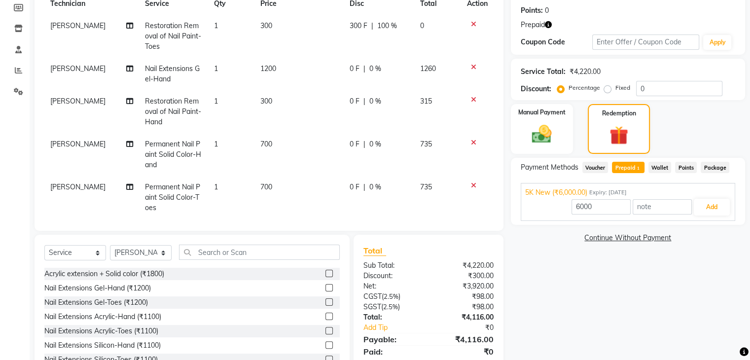
click at [369, 99] on span "0 %" at bounding box center [375, 101] width 12 height 10
select select "86749"
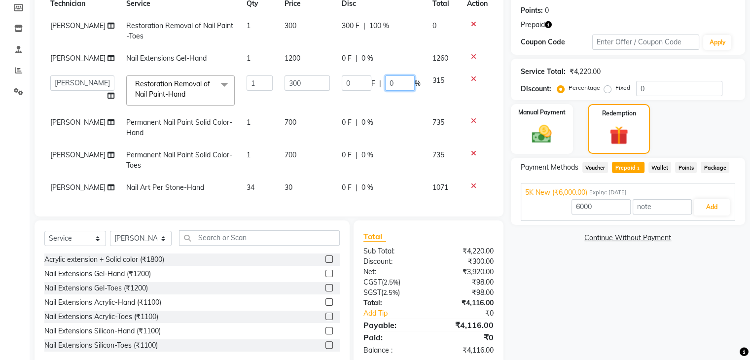
click at [394, 86] on input "0" at bounding box center [400, 82] width 30 height 15
type input "100"
click at [582, 306] on div "Name: Anulka Bhola Membership: No Active Membership Total Visits: 1 Card on fil…" at bounding box center [631, 146] width 241 height 440
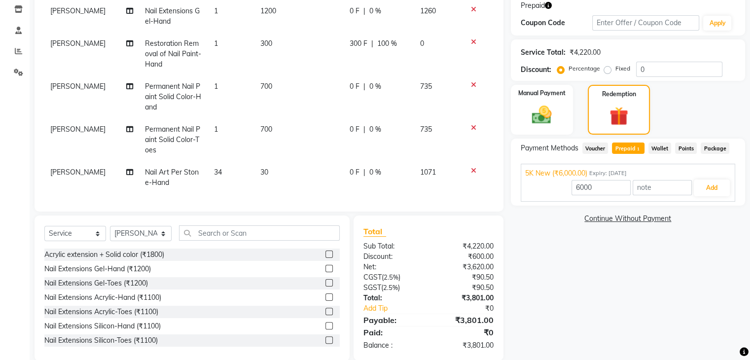
scroll to position [183, 0]
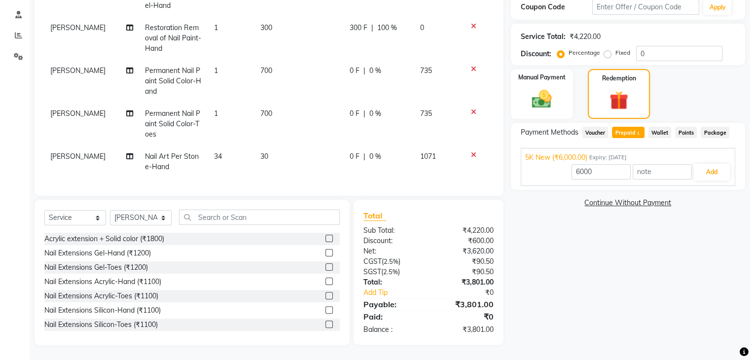
click at [651, 283] on div "Name: Anulka Bhola Membership: No Active Membership Total Visits: 1 Card on fil…" at bounding box center [631, 118] width 241 height 454
click at [595, 130] on span "Voucher" at bounding box center [595, 132] width 26 height 11
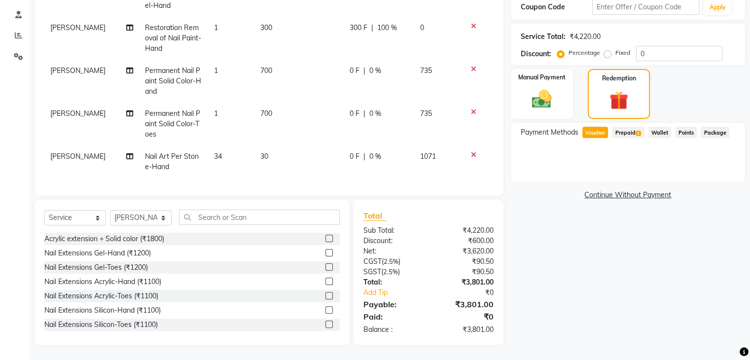
click at [633, 131] on span "Prepaid 1" at bounding box center [628, 132] width 32 height 11
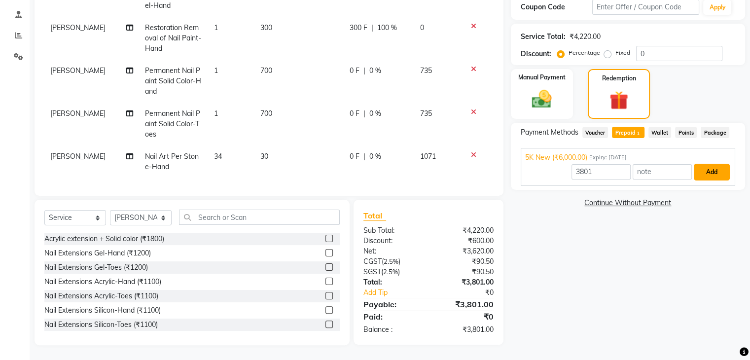
click at [708, 167] on button "Add" at bounding box center [711, 172] width 36 height 17
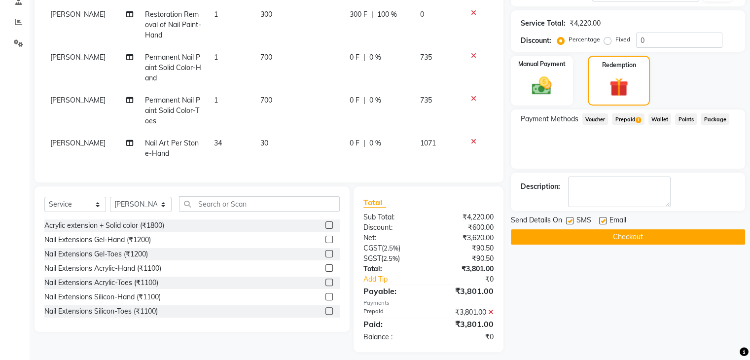
scroll to position [203, 0]
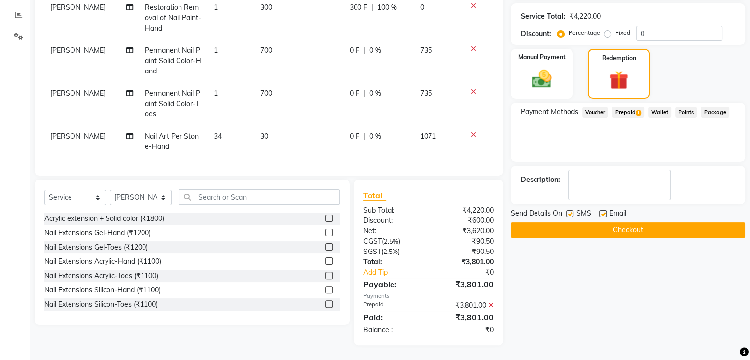
click at [623, 227] on button "Checkout" at bounding box center [628, 229] width 234 height 15
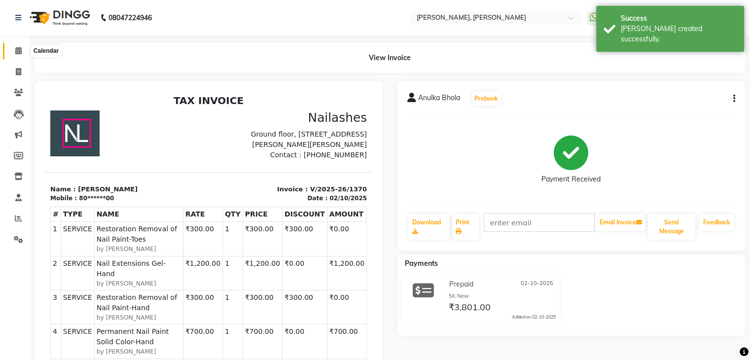
click at [12, 50] on span at bounding box center [18, 50] width 17 height 11
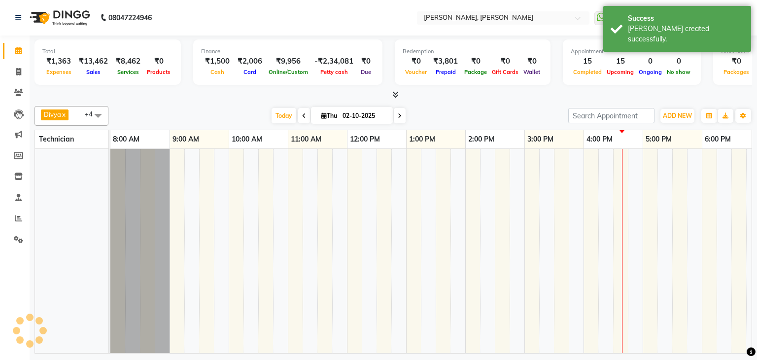
scroll to position [0, 135]
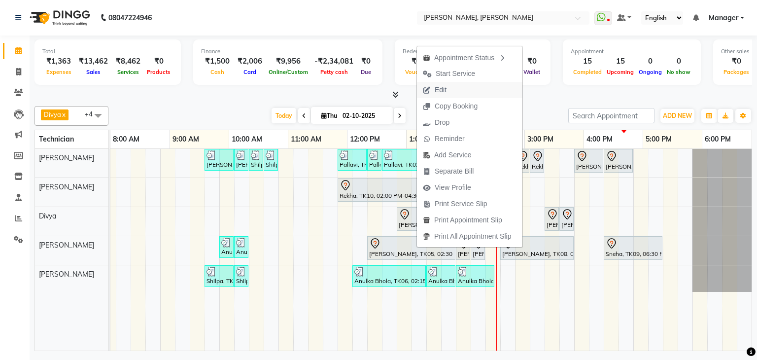
click at [450, 90] on span "Edit" at bounding box center [434, 90] width 35 height 16
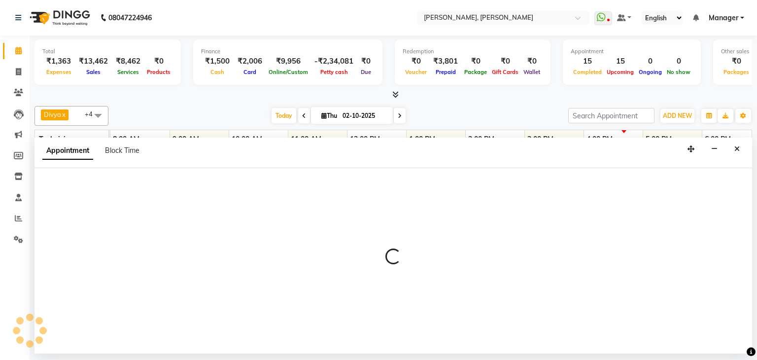
select select "tentative"
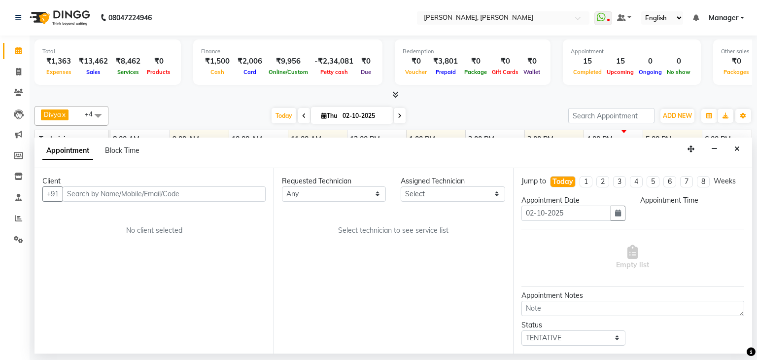
scroll to position [0, 0]
select select "72520"
select select "870"
select select "3204"
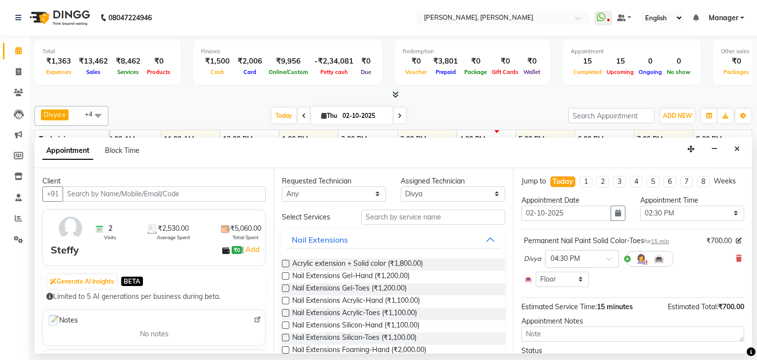
select select "3204"
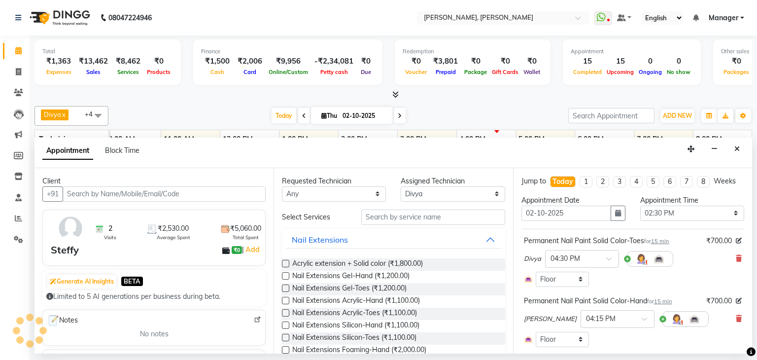
scroll to position [49, 0]
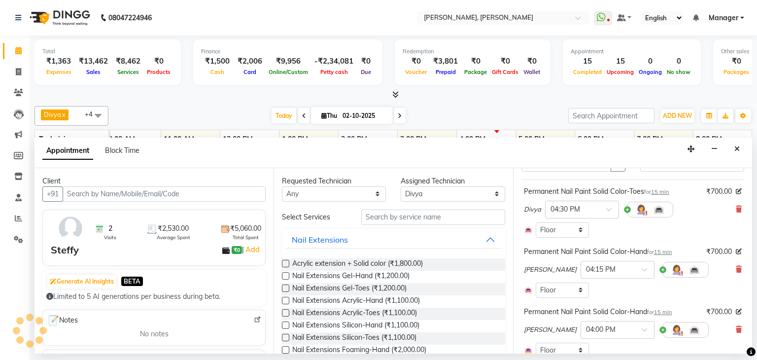
select select "3204"
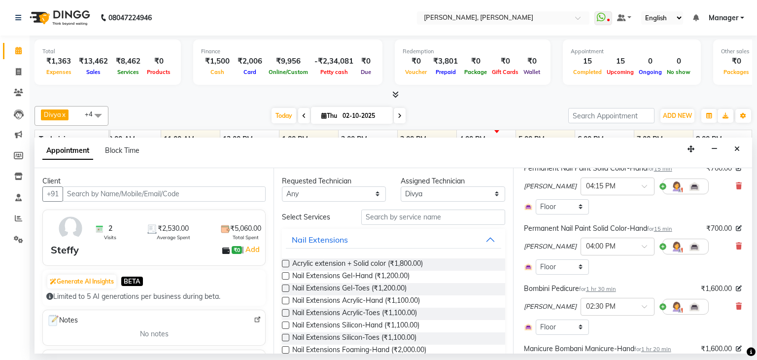
scroll to position [148, 0]
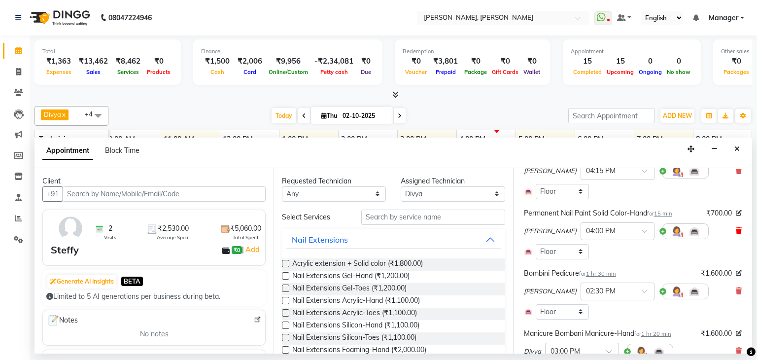
click at [736, 231] on icon at bounding box center [739, 230] width 6 height 7
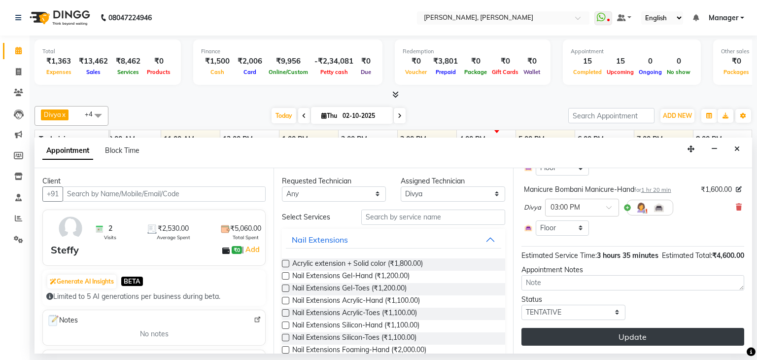
scroll to position [250, 0]
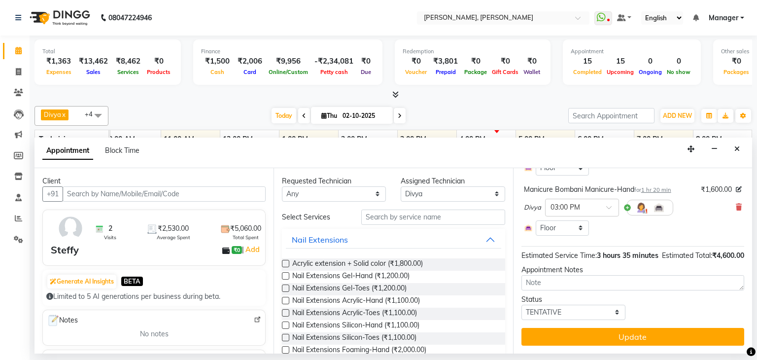
click at [623, 330] on button "Update" at bounding box center [632, 337] width 223 height 18
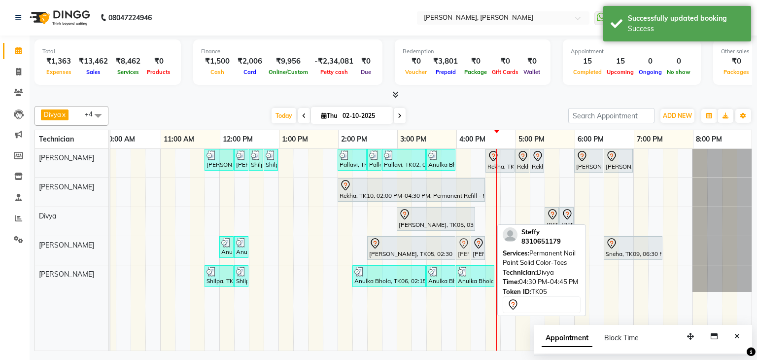
drag, startPoint x: 488, startPoint y: 217, endPoint x: 454, endPoint y: 252, distance: 48.4
click at [455, 252] on tbody "Priya Raman, TK01, 11:45 AM-12:15 PM, Nail Extensions Gel-Hand Priya Raman, TK0…" at bounding box center [367, 220] width 769 height 143
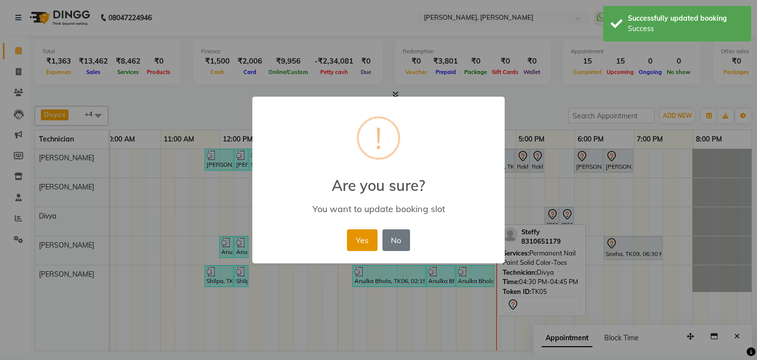
click at [366, 233] on button "Yes" at bounding box center [362, 240] width 30 height 22
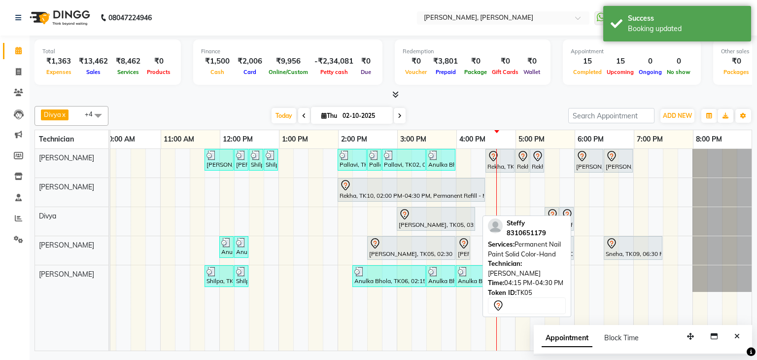
drag, startPoint x: 468, startPoint y: 243, endPoint x: 480, endPoint y: 244, distance: 11.4
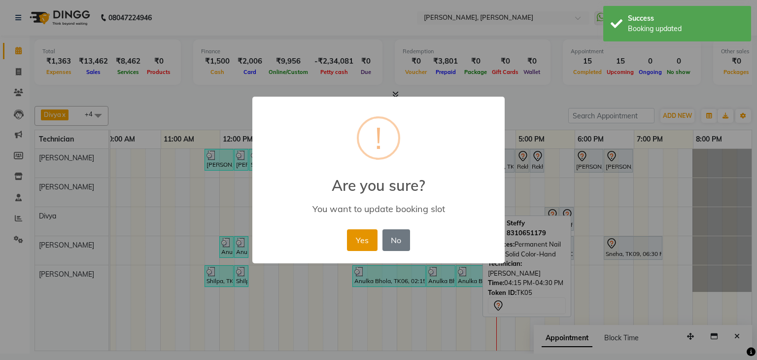
drag, startPoint x: 359, startPoint y: 237, endPoint x: 739, endPoint y: 172, distance: 385.5
click at [371, 237] on button "Yes" at bounding box center [362, 240] width 30 height 22
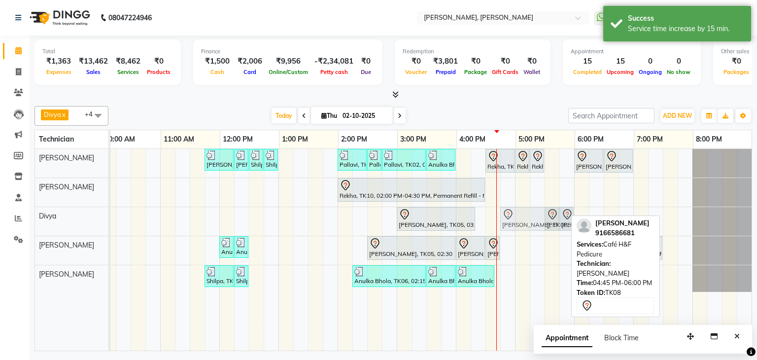
drag, startPoint x: 520, startPoint y: 244, endPoint x: 519, endPoint y: 224, distance: 20.7
click at [519, 224] on tbody "Priya Raman, TK01, 11:45 AM-12:15 PM, Nail Extensions Gel-Hand Priya Raman, TK0…" at bounding box center [367, 220] width 769 height 143
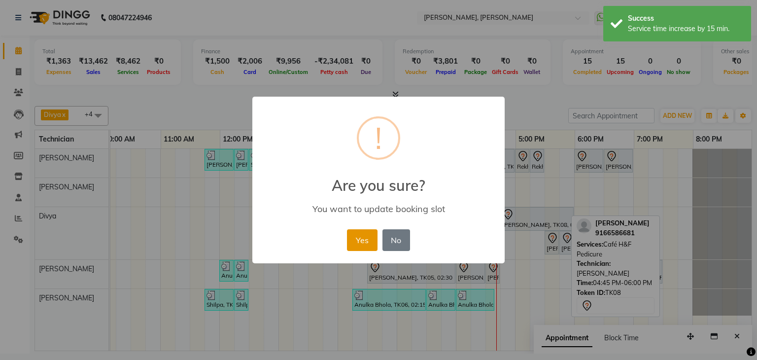
click at [373, 234] on button "Yes" at bounding box center [362, 240] width 30 height 22
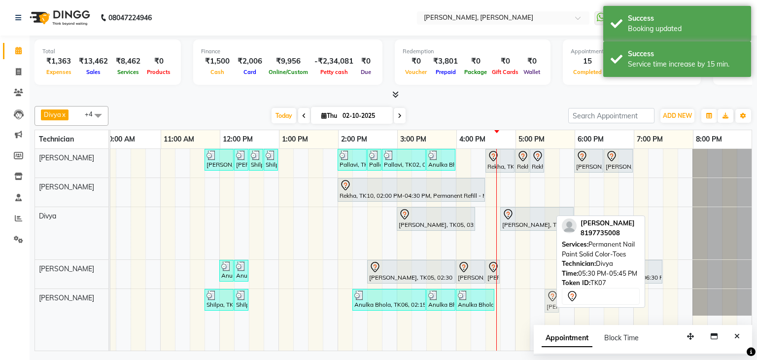
drag, startPoint x: 544, startPoint y: 242, endPoint x: 544, endPoint y: 290, distance: 47.3
click at [544, 296] on tbody "Priya Raman, TK01, 11:45 AM-12:15 PM, Nail Extensions Gel-Hand Priya Raman, TK0…" at bounding box center [367, 232] width 769 height 167
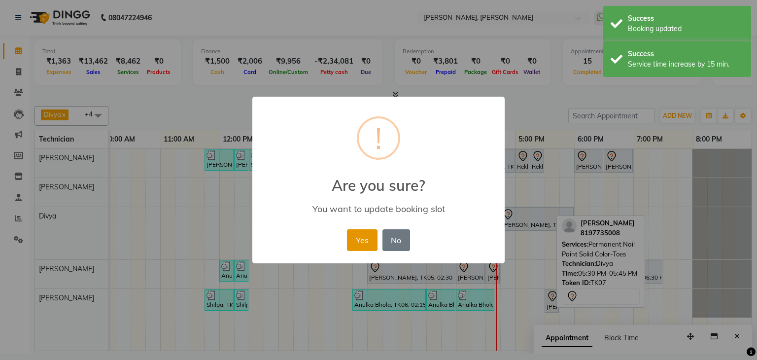
click at [361, 241] on button "Yes" at bounding box center [362, 240] width 30 height 22
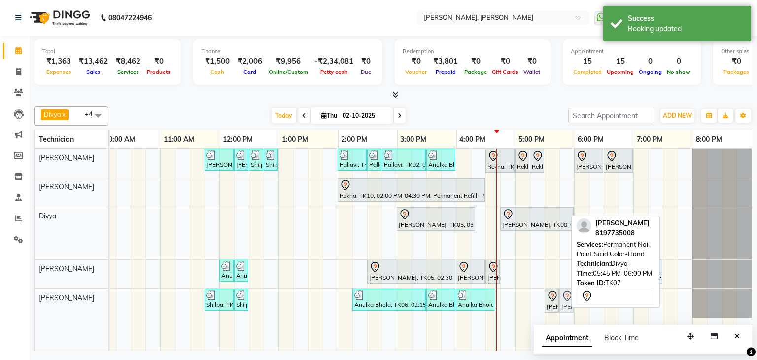
drag, startPoint x: 555, startPoint y: 242, endPoint x: 554, endPoint y: 296, distance: 53.7
click at [553, 296] on tbody "Priya Raman, TK01, 11:45 AM-12:15 PM, Nail Extensions Gel-Hand Priya Raman, TK0…" at bounding box center [367, 233] width 769 height 169
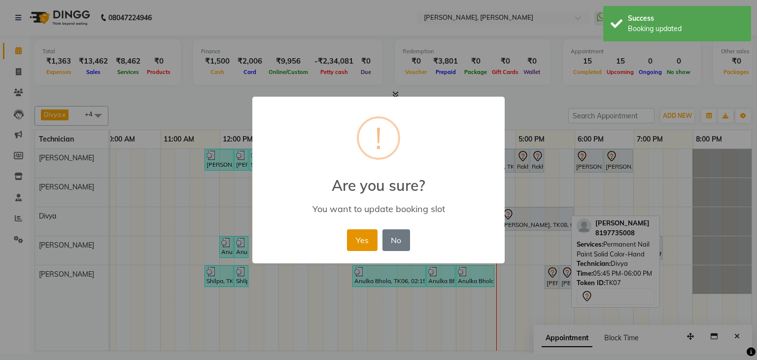
click at [359, 237] on button "Yes" at bounding box center [362, 240] width 30 height 22
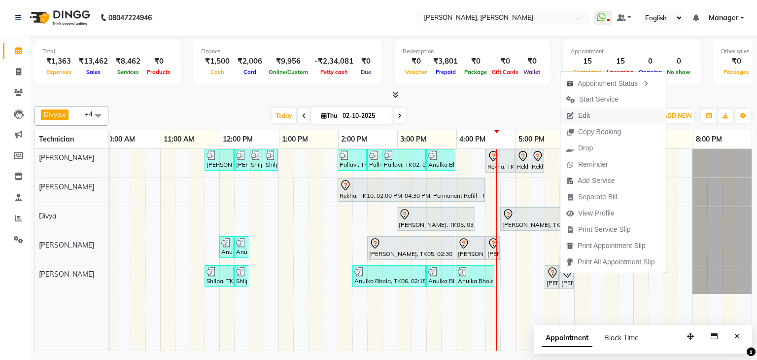
click at [588, 118] on span "Edit" at bounding box center [584, 115] width 12 height 10
select select "tentative"
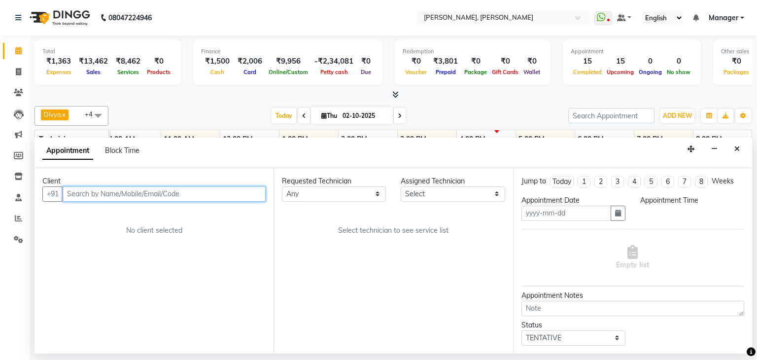
type input "02-10-2025"
select select "1050"
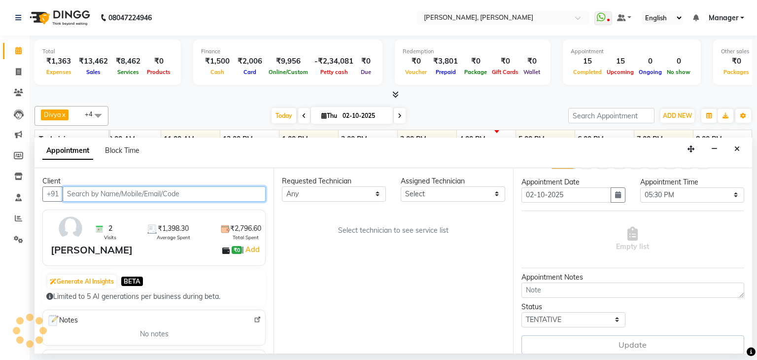
select select "87862"
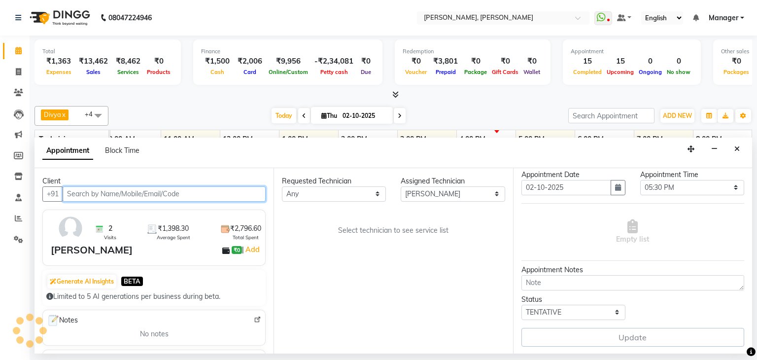
select select "3204"
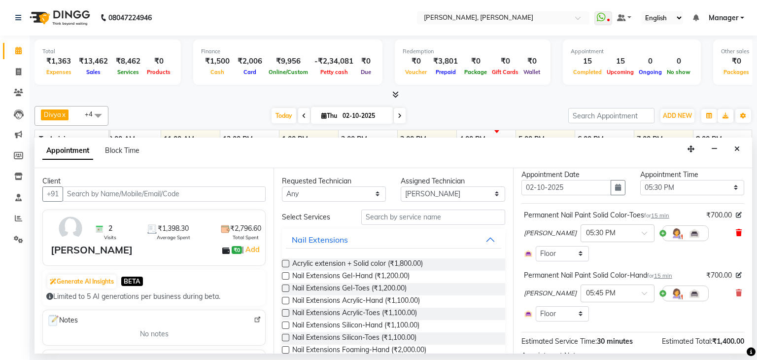
click at [736, 232] on icon at bounding box center [739, 232] width 6 height 7
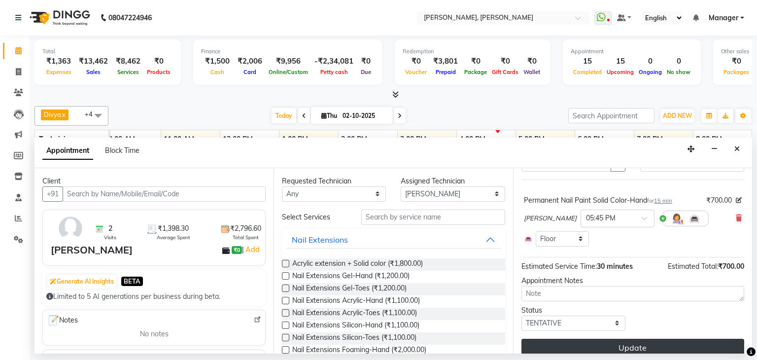
scroll to position [59, 0]
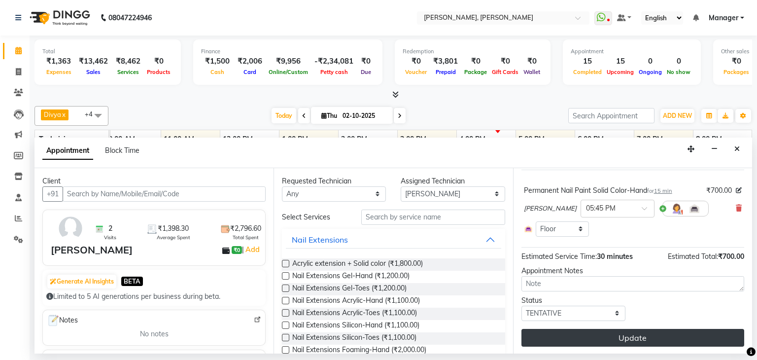
click at [641, 342] on button "Update" at bounding box center [632, 338] width 223 height 18
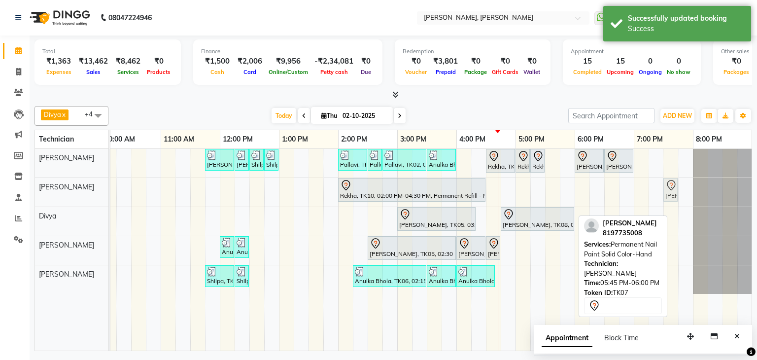
drag, startPoint x: 565, startPoint y: 275, endPoint x: 674, endPoint y: 186, distance: 139.8
click at [672, 180] on tbody "Priya Raman, TK01, 11:45 AM-12:15 PM, Nail Extensions Gel-Hand Priya Raman, TK0…" at bounding box center [367, 221] width 769 height 145
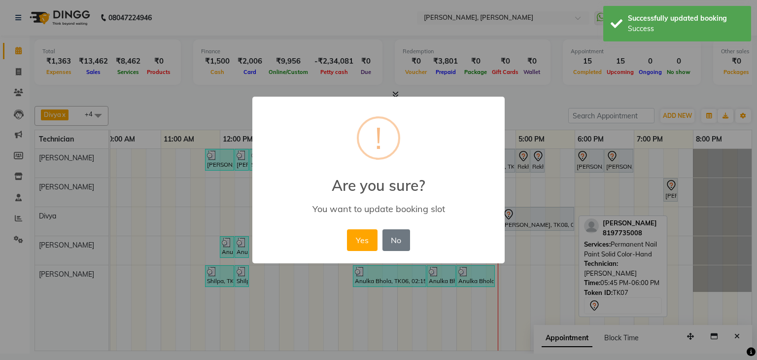
click at [374, 240] on button "Yes" at bounding box center [362, 240] width 30 height 22
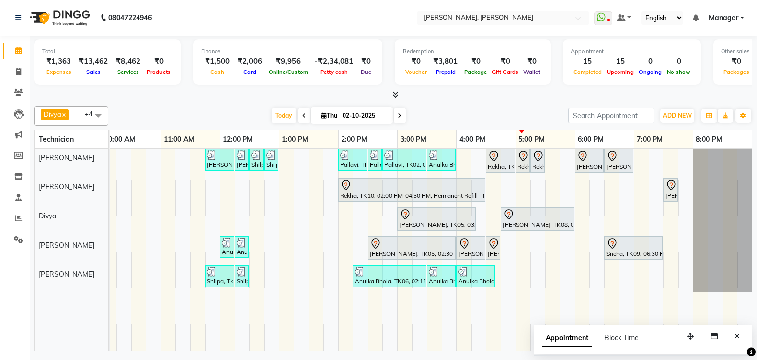
click at [564, 245] on div "Priya Raman, TK01, 11:45 AM-12:15 PM, Nail Extensions Gel-Hand Priya Raman, TK0…" at bounding box center [367, 250] width 769 height 202
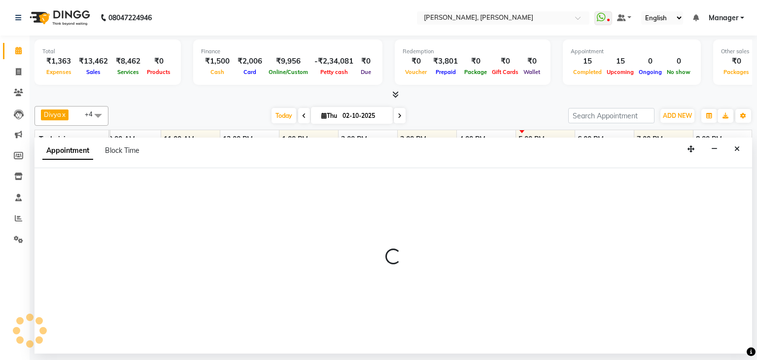
select select "86749"
select select "1065"
select select "tentative"
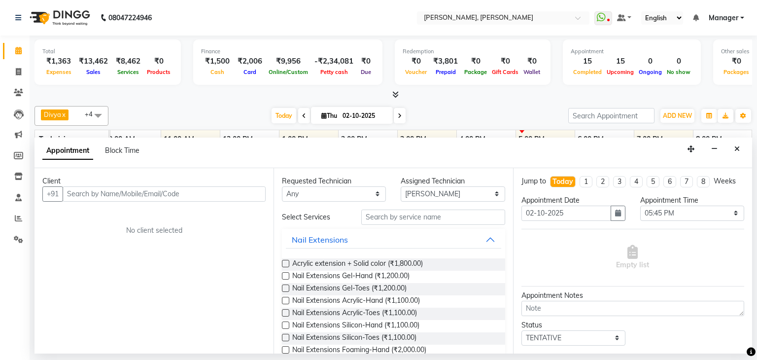
click at [229, 194] on input "text" at bounding box center [164, 193] width 203 height 15
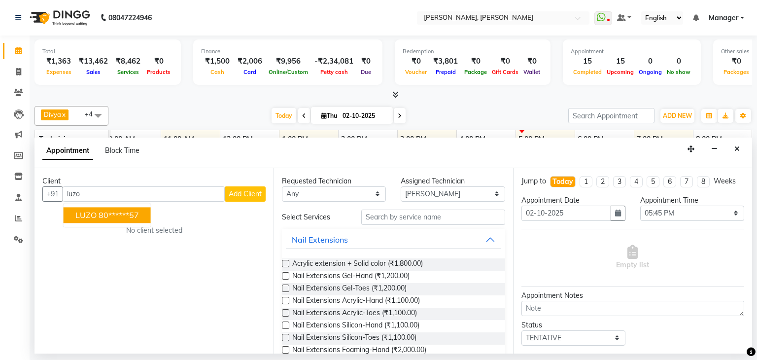
click at [115, 217] on ngb-highlight "80******57" at bounding box center [119, 215] width 40 height 10
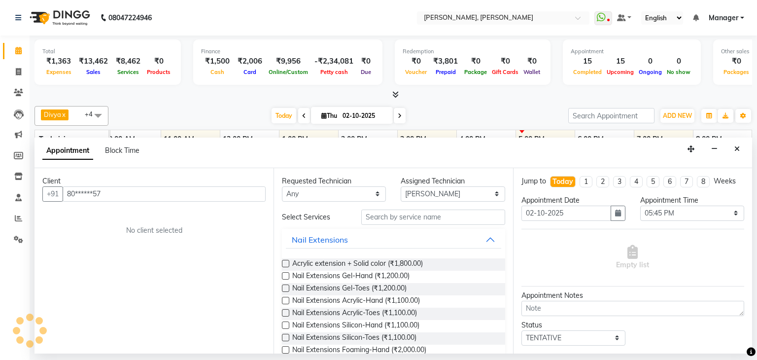
type input "80******57"
click at [420, 218] on input "text" at bounding box center [433, 216] width 144 height 15
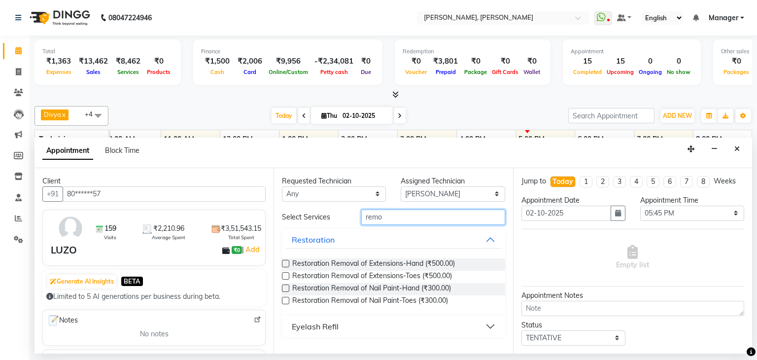
type input "remo"
click at [283, 285] on label at bounding box center [285, 287] width 7 height 7
click at [283, 286] on input "checkbox" at bounding box center [285, 289] width 6 height 6
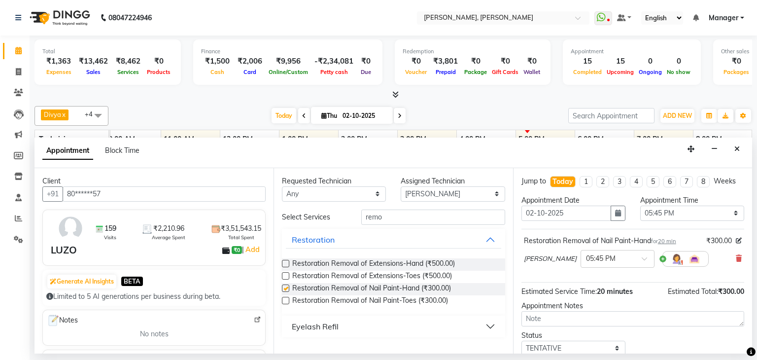
checkbox input "false"
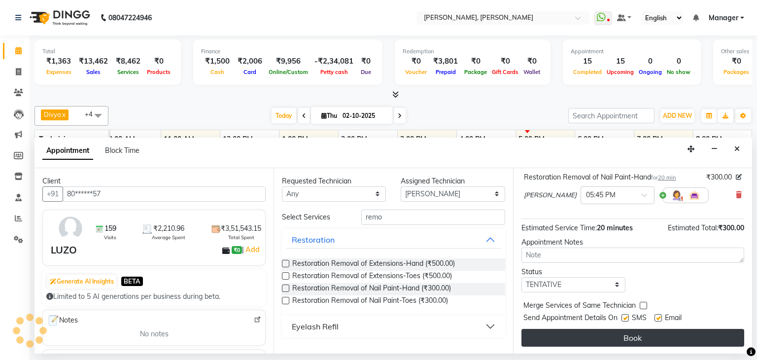
scroll to position [64, 0]
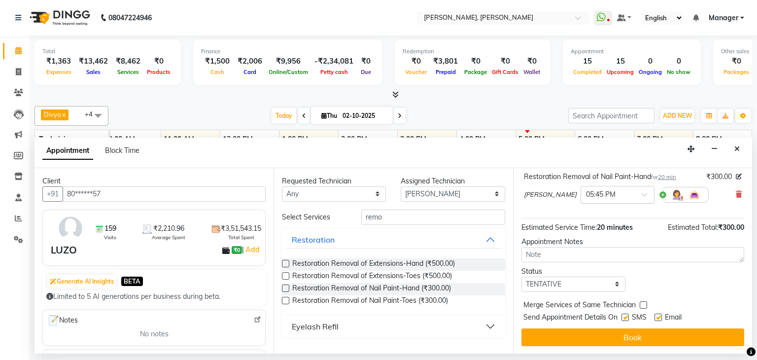
click at [642, 192] on span at bounding box center [648, 197] width 12 height 10
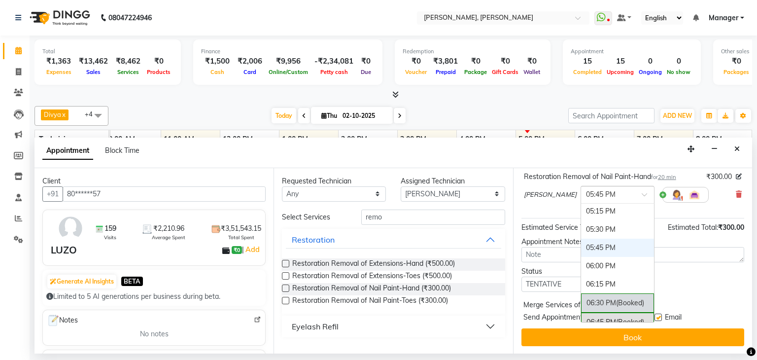
scroll to position [597, 0]
click at [581, 238] on div "05:30 PM" at bounding box center [617, 246] width 73 height 18
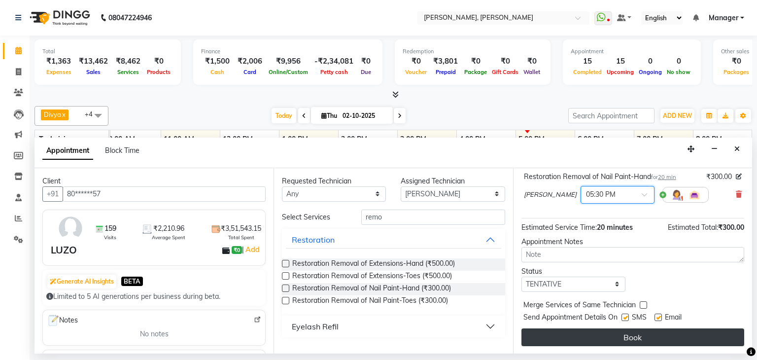
click at [625, 333] on button "Book" at bounding box center [632, 337] width 223 height 18
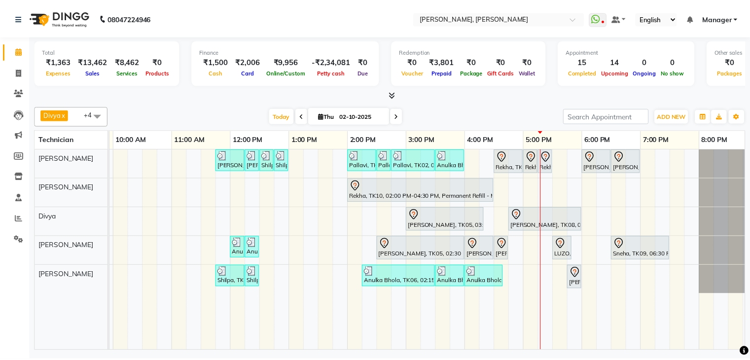
scroll to position [0, 127]
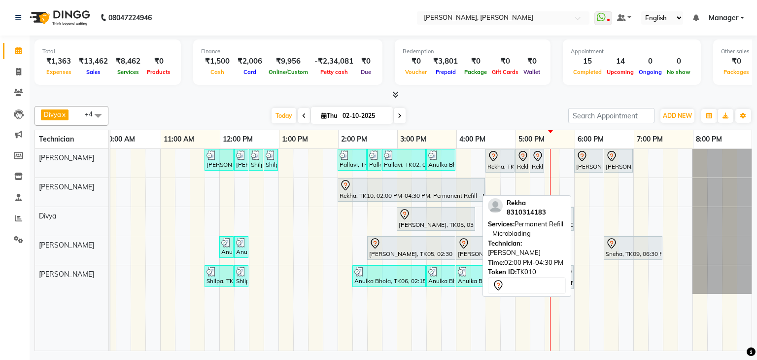
click at [457, 187] on div at bounding box center [411, 185] width 143 height 12
select select "7"
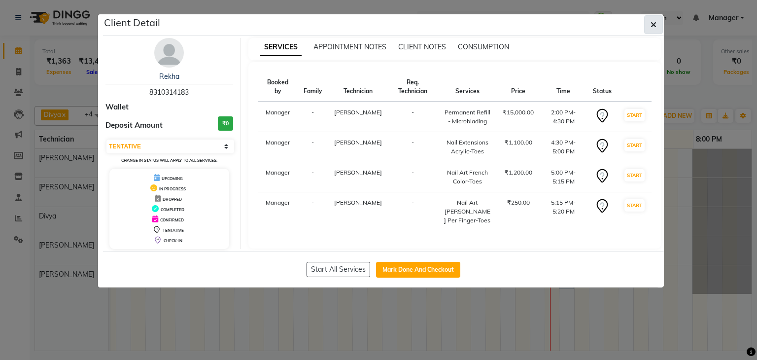
click at [656, 22] on icon "button" at bounding box center [654, 25] width 6 height 8
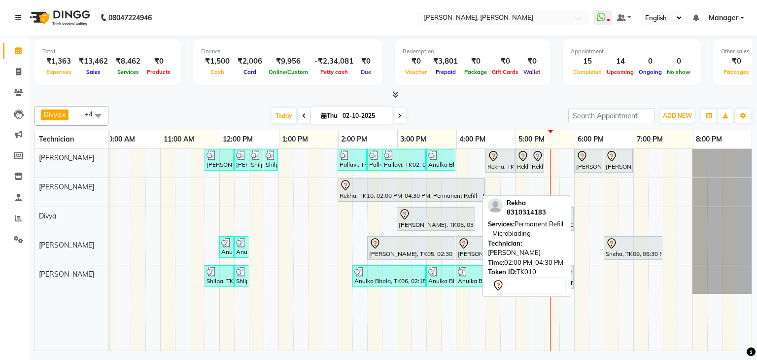
click at [446, 191] on div "Rekha, TK10, 02:00 PM-04:30 PM, Permanent Refill - Microblading" at bounding box center [411, 189] width 145 height 21
select select "7"
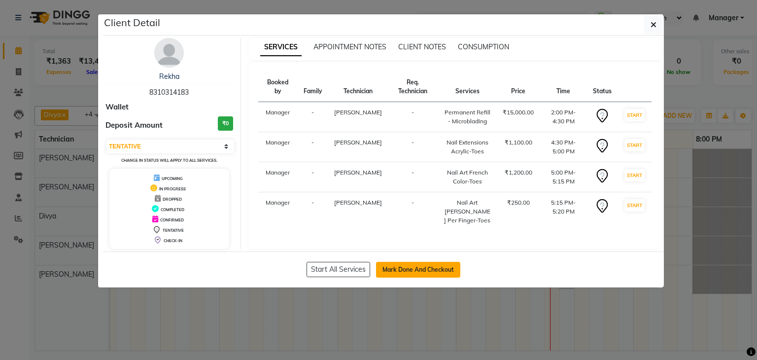
click at [426, 265] on button "Mark Done And Checkout" at bounding box center [418, 270] width 84 height 16
select select "service"
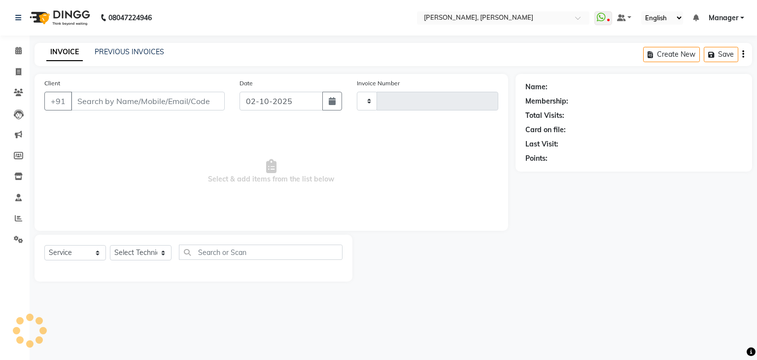
type input "1371"
select select "6455"
type input "83******83"
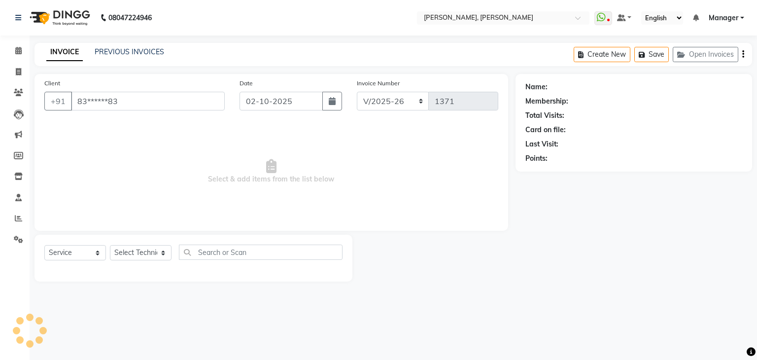
select select "63357"
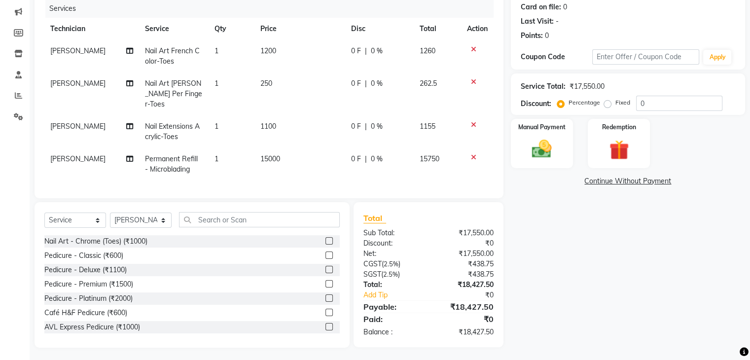
scroll to position [73, 0]
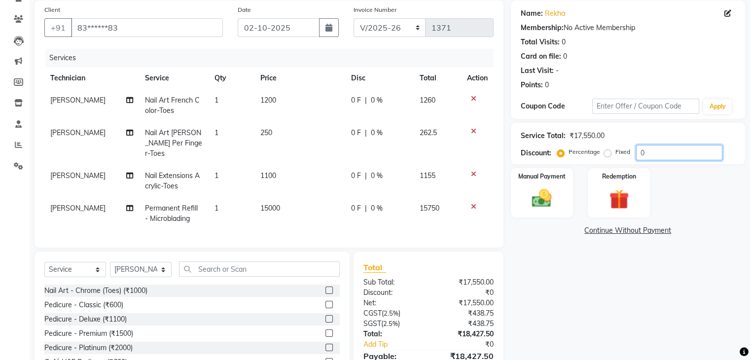
click at [653, 152] on input "0" at bounding box center [679, 152] width 86 height 15
type input "10"
click at [396, 203] on div "1500 F | 10 %" at bounding box center [378, 208] width 58 height 10
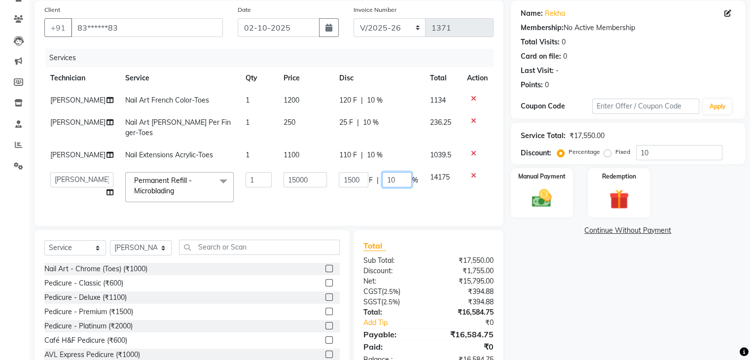
click at [400, 172] on input "10" at bounding box center [397, 179] width 30 height 15
type input "1"
click at [574, 272] on div "Name: Rekha Membership: No Active Membership Total Visits: 0 Card on file: 0 La…" at bounding box center [631, 187] width 241 height 375
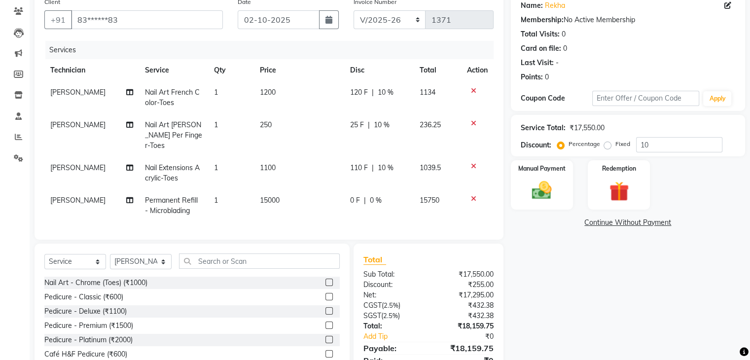
scroll to position [24, 0]
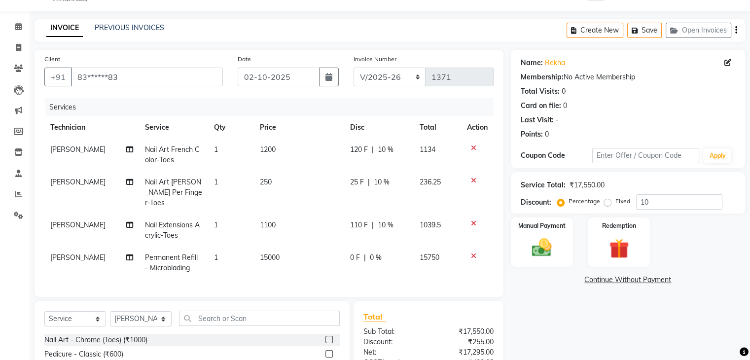
click at [211, 190] on td "1" at bounding box center [231, 192] width 46 height 43
select select "54412"
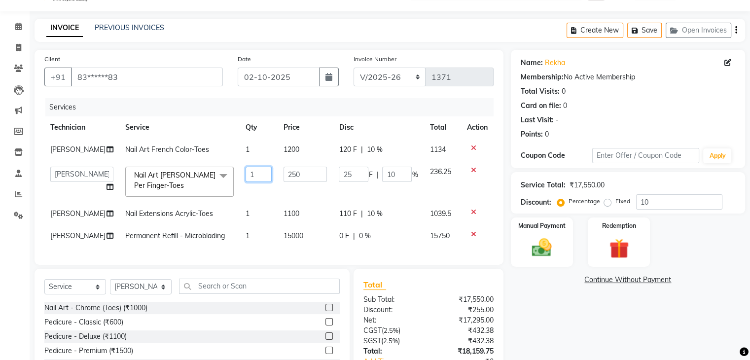
click at [246, 177] on input "1" at bounding box center [258, 174] width 26 height 15
type input "2"
click at [553, 320] on div "Name: Rekha Membership: No Active Membership Total Visits: 0 Card on file: 0 La…" at bounding box center [631, 232] width 241 height 364
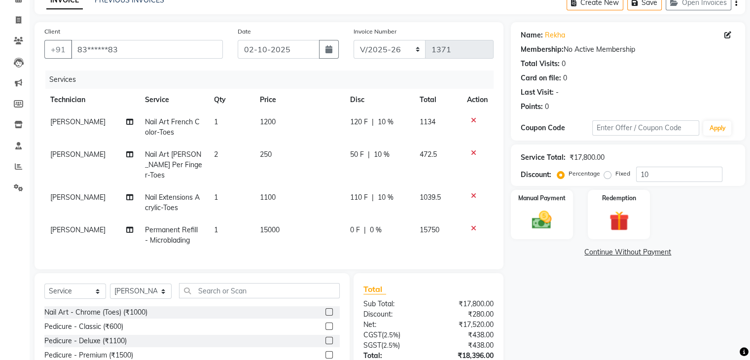
scroll to position [123, 0]
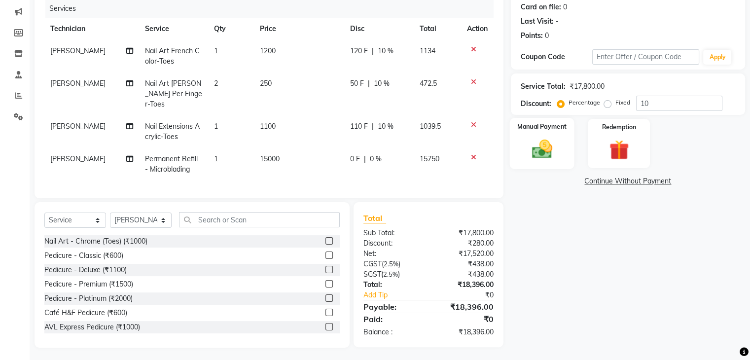
click at [544, 144] on img at bounding box center [541, 149] width 33 height 24
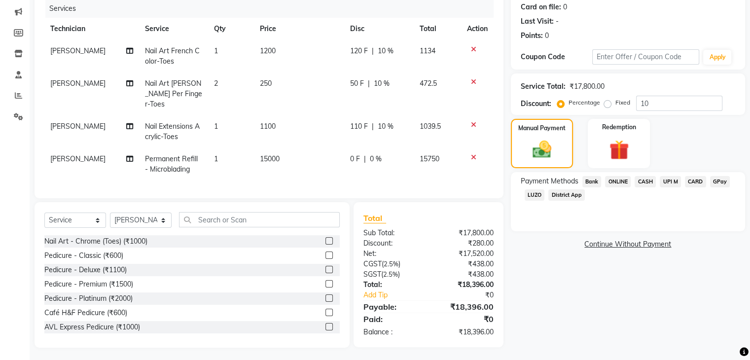
click at [649, 182] on span "CASH" at bounding box center [644, 181] width 21 height 11
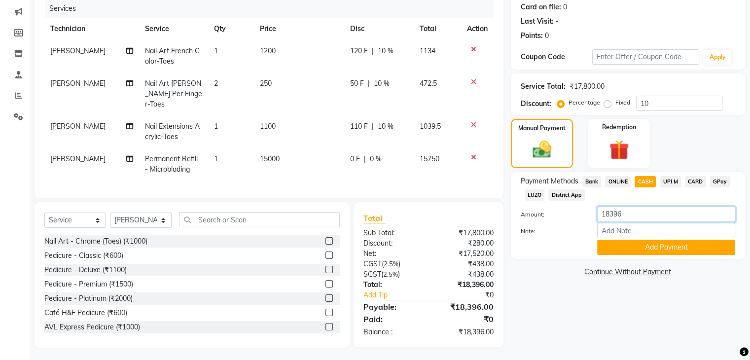
click at [640, 214] on input "18396" at bounding box center [666, 213] width 138 height 15
type input "1"
type input "15000"
click at [689, 250] on button "Add Payment" at bounding box center [666, 247] width 138 height 15
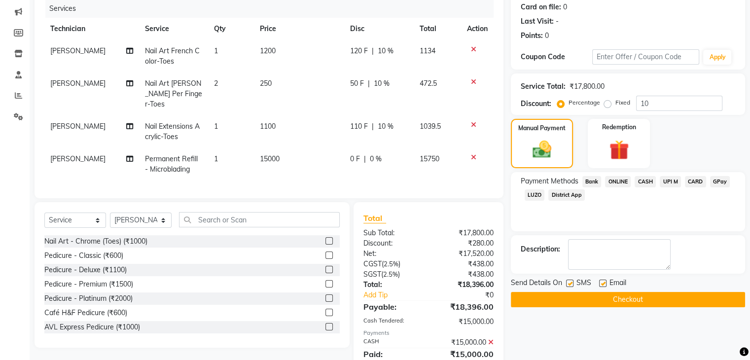
click at [670, 183] on span "UPI M" at bounding box center [669, 181] width 21 height 11
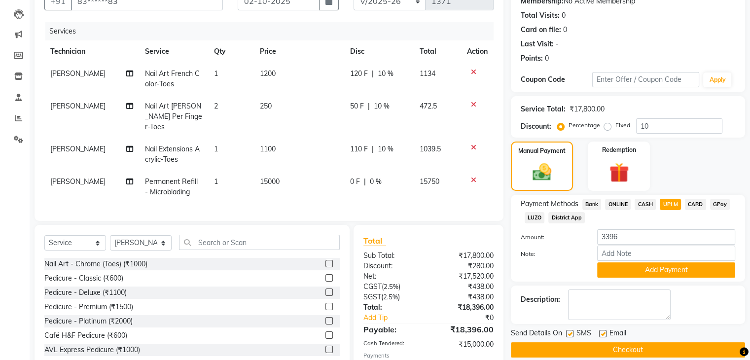
scroll to position [157, 0]
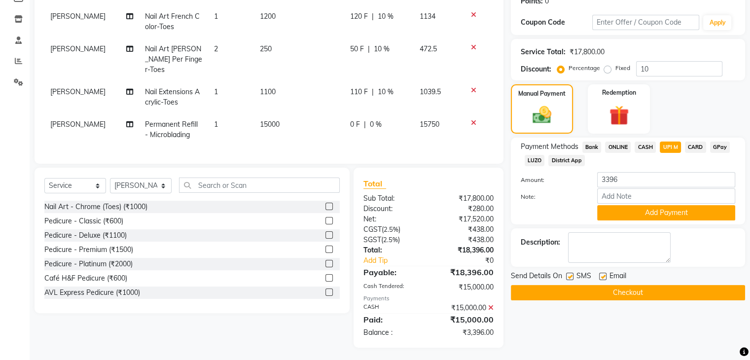
click at [672, 142] on span "UPI M" at bounding box center [669, 146] width 21 height 11
click at [661, 215] on button "Add Payment" at bounding box center [666, 212] width 138 height 15
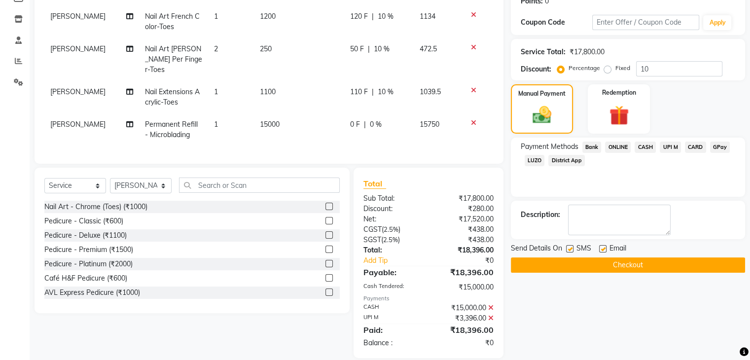
click at [627, 261] on button "Checkout" at bounding box center [628, 264] width 234 height 15
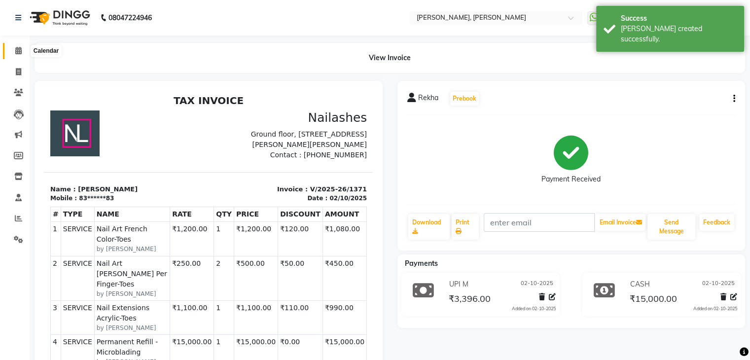
click at [16, 48] on icon at bounding box center [18, 50] width 6 height 7
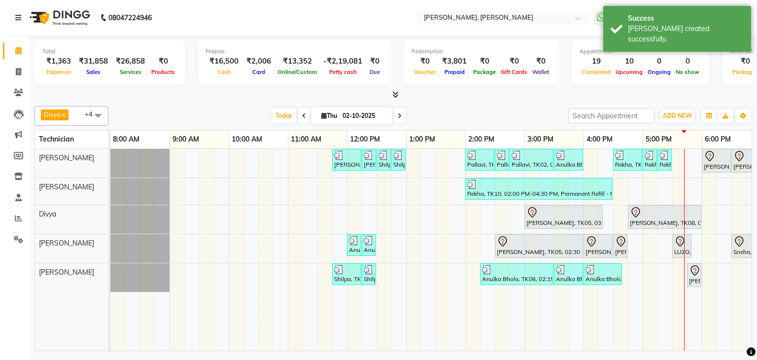
scroll to position [0, 127]
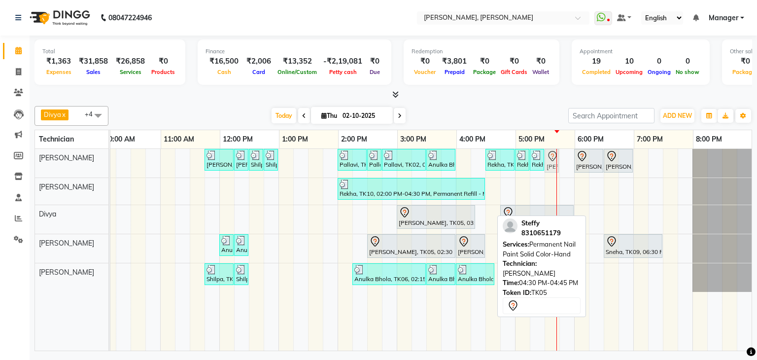
drag, startPoint x: 484, startPoint y: 245, endPoint x: 545, endPoint y: 172, distance: 95.2
click at [545, 172] on div "[PERSON_NAME], TK01, 11:45 AM-12:15 PM, Nail Extensions Gel-Hand [PERSON_NAME],…" at bounding box center [367, 250] width 769 height 202
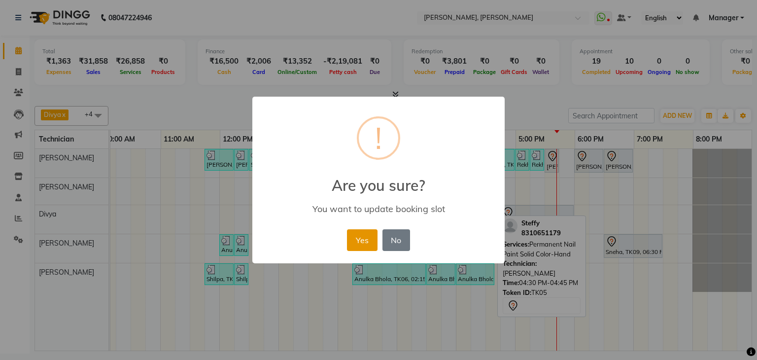
click at [363, 241] on button "Yes" at bounding box center [362, 240] width 30 height 22
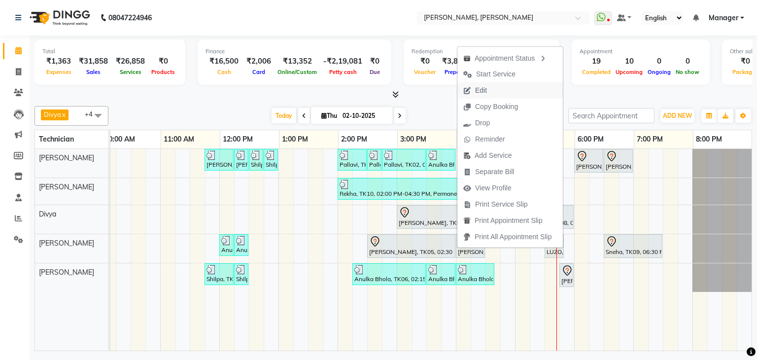
click at [479, 83] on span "Edit" at bounding box center [474, 90] width 35 height 16
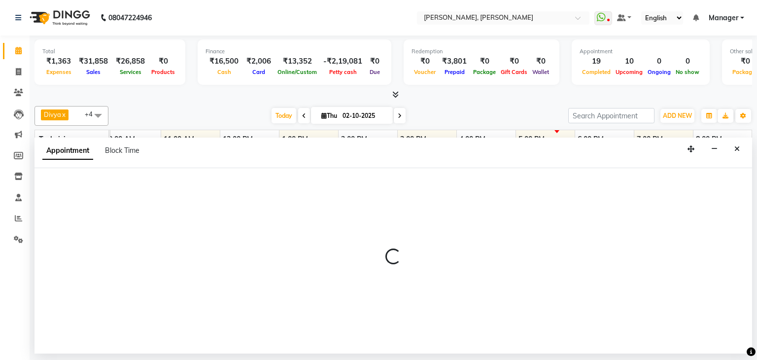
select select "tentative"
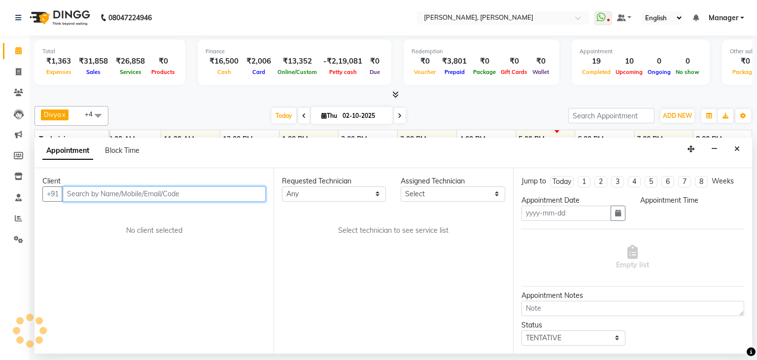
type input "02-10-2025"
select select "54412"
select select "870"
select select "3204"
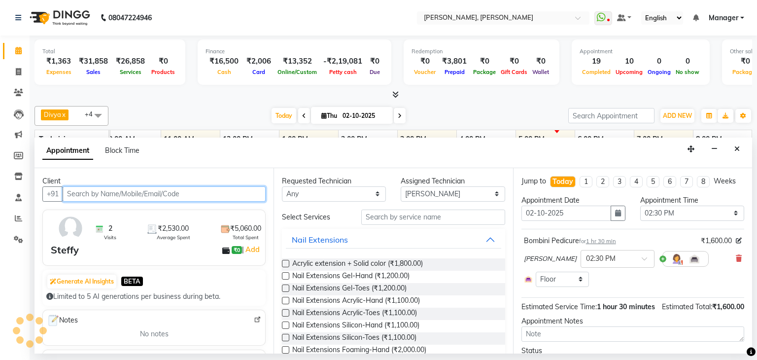
select select "3204"
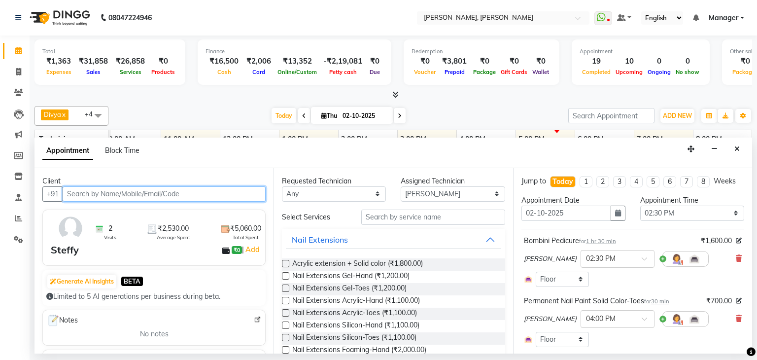
select select "3204"
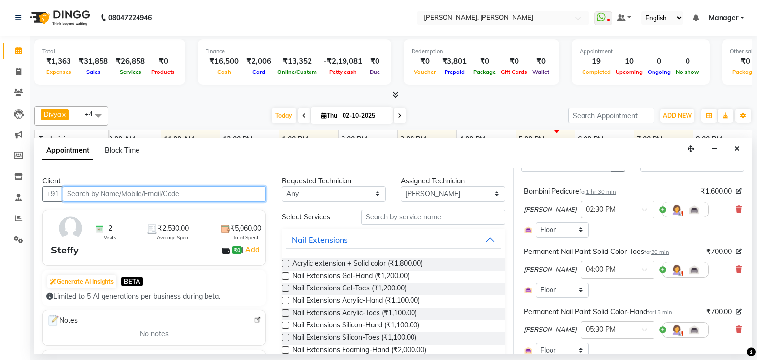
select select "3204"
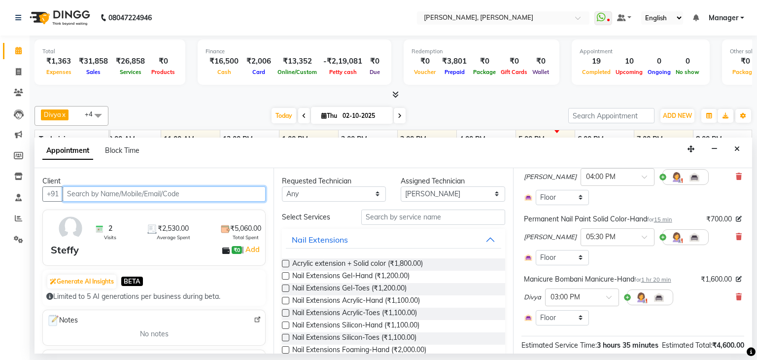
scroll to position [148, 0]
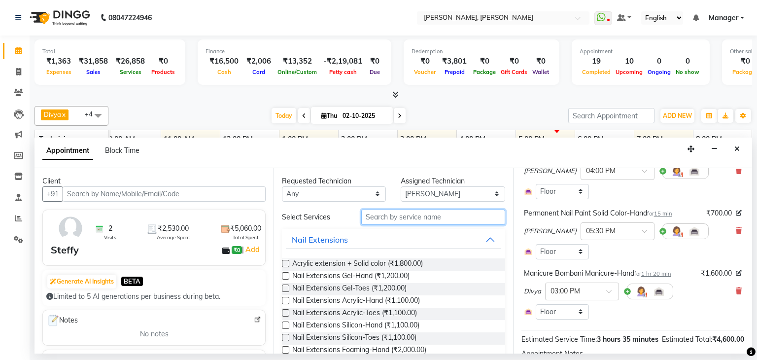
click at [426, 219] on input "text" at bounding box center [433, 216] width 144 height 15
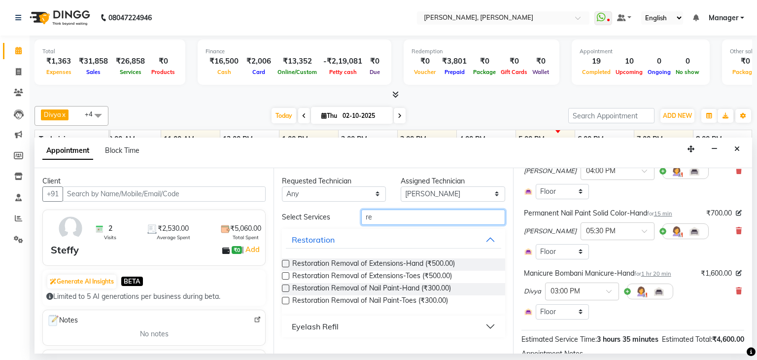
type input "r"
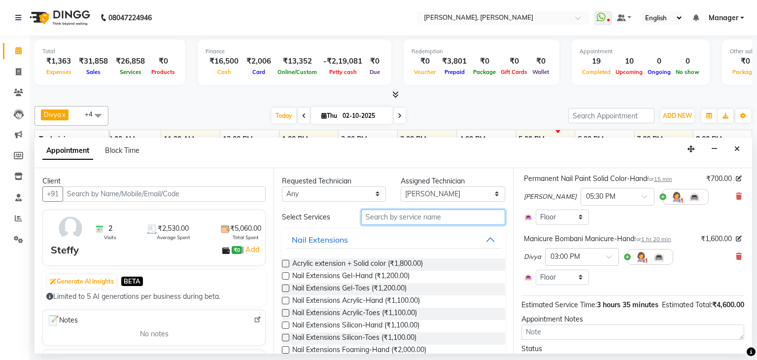
scroll to position [241, 0]
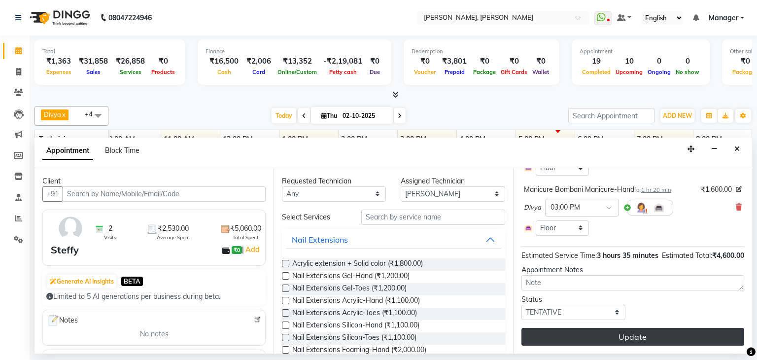
click at [630, 330] on button "Update" at bounding box center [632, 337] width 223 height 18
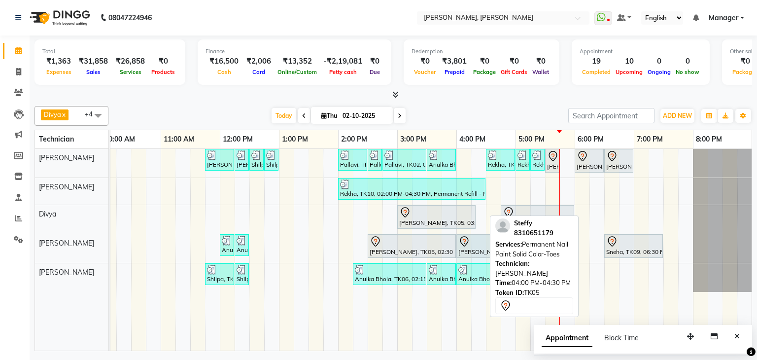
drag, startPoint x: 482, startPoint y: 247, endPoint x: 495, endPoint y: 245, distance: 12.6
click at [495, 245] on div "Divya x [PERSON_NAME] x [PERSON_NAME] x [PERSON_NAME] x +4 Select All [PERSON_N…" at bounding box center [393, 226] width 718 height 249
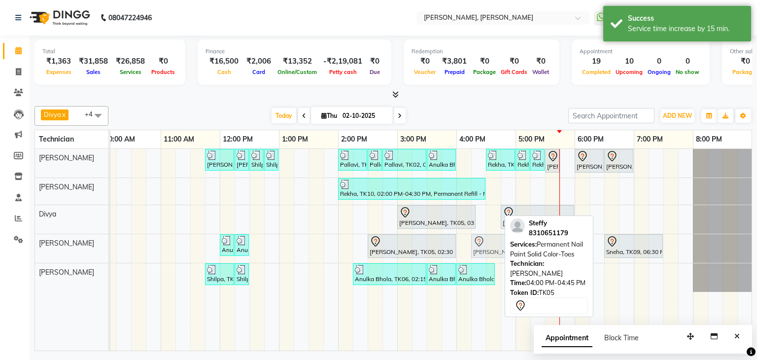
drag, startPoint x: 476, startPoint y: 243, endPoint x: 491, endPoint y: 243, distance: 15.8
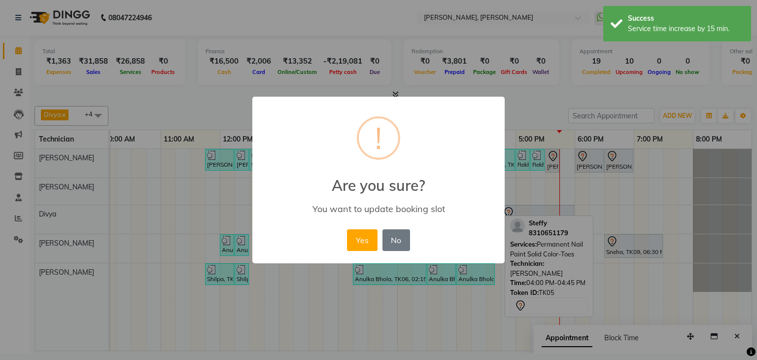
drag, startPoint x: 351, startPoint y: 232, endPoint x: 401, endPoint y: 242, distance: 50.7
click at [353, 234] on button "Yes" at bounding box center [362, 240] width 30 height 22
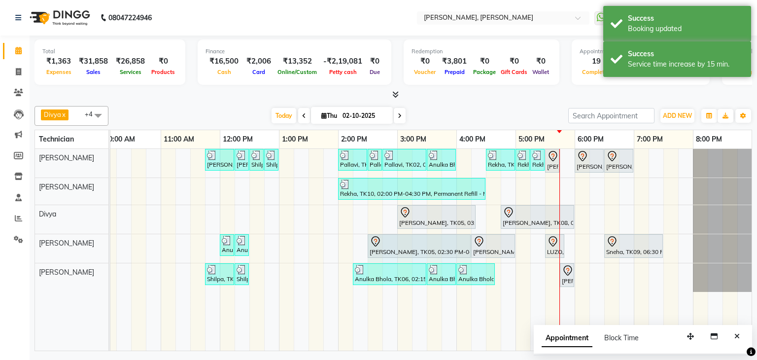
drag, startPoint x: 453, startPoint y: 245, endPoint x: 459, endPoint y: 244, distance: 5.9
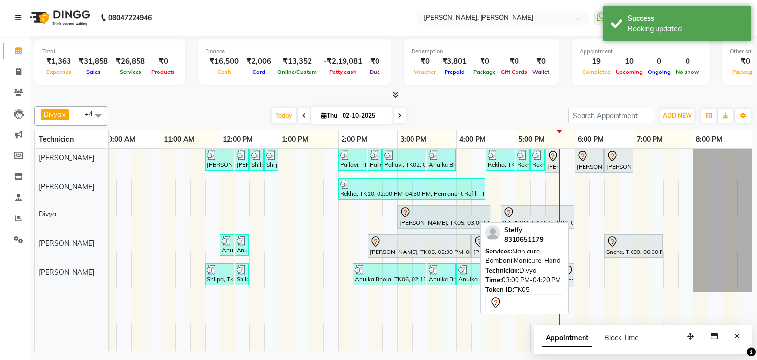
drag, startPoint x: 473, startPoint y: 211, endPoint x: 487, endPoint y: 213, distance: 14.4
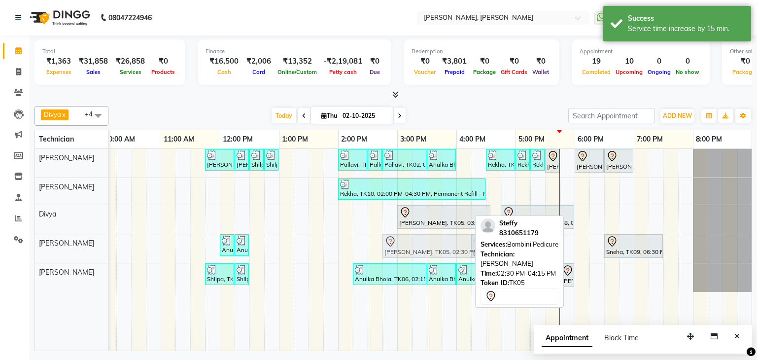
drag, startPoint x: 390, startPoint y: 240, endPoint x: 418, endPoint y: 249, distance: 28.8
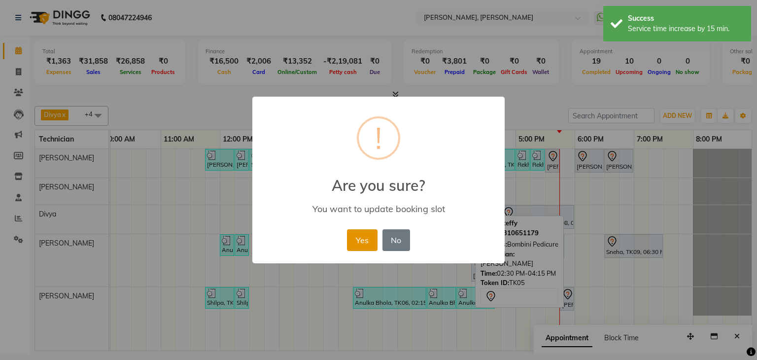
click at [363, 239] on button "Yes" at bounding box center [362, 240] width 30 height 22
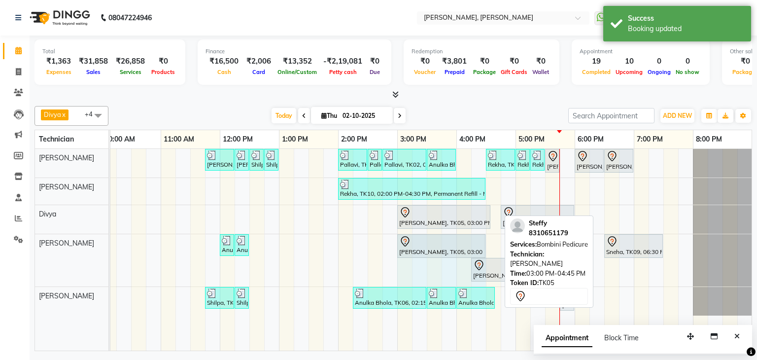
drag, startPoint x: 498, startPoint y: 241, endPoint x: 483, endPoint y: 243, distance: 14.9
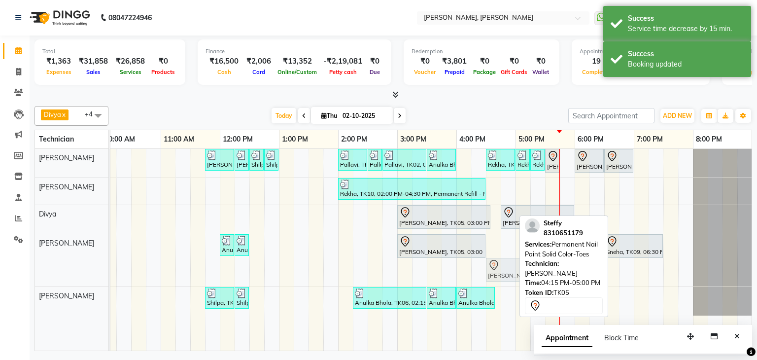
drag, startPoint x: 500, startPoint y: 270, endPoint x: 515, endPoint y: 263, distance: 17.2
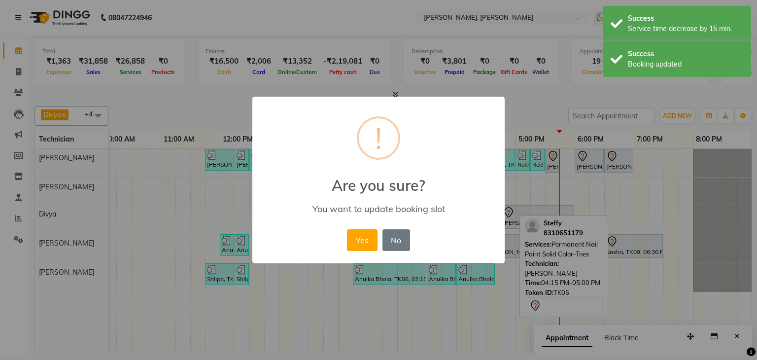
drag, startPoint x: 363, startPoint y: 235, endPoint x: 756, endPoint y: 201, distance: 394.7
click at [363, 235] on button "Yes" at bounding box center [362, 240] width 30 height 22
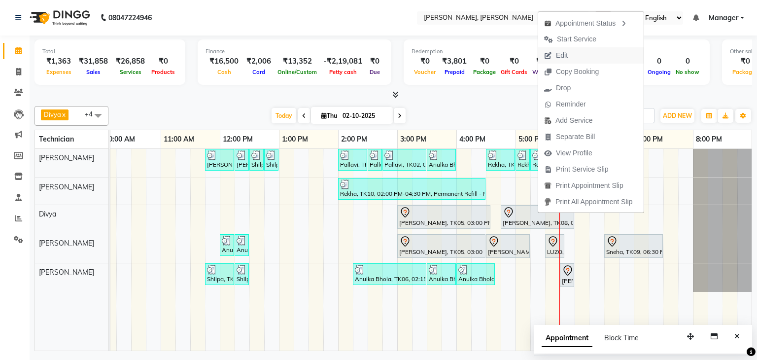
click at [568, 55] on span "Edit" at bounding box center [555, 55] width 35 height 16
select select "tentative"
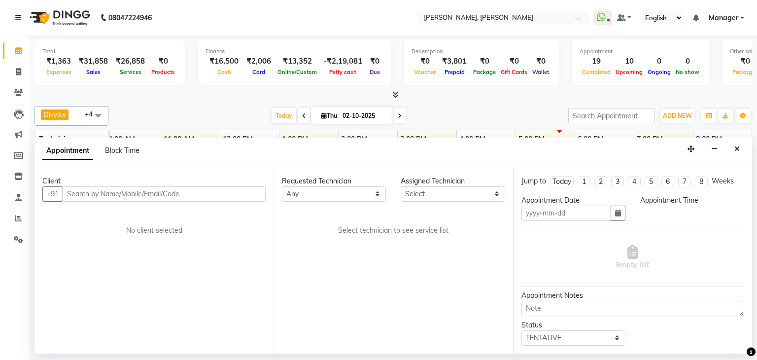
type input "02-10-2025"
select select "54412"
select select "1005"
select select "3204"
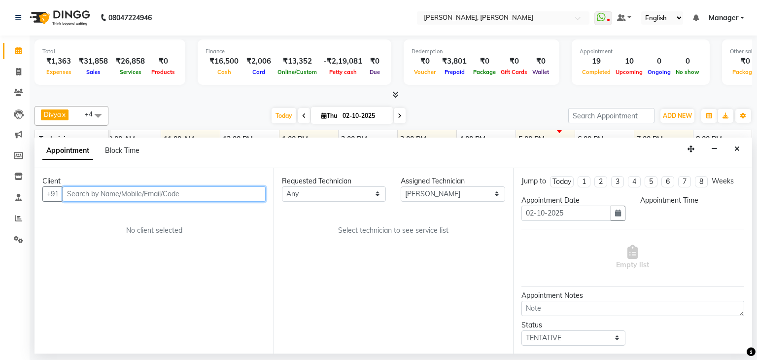
select select "3204"
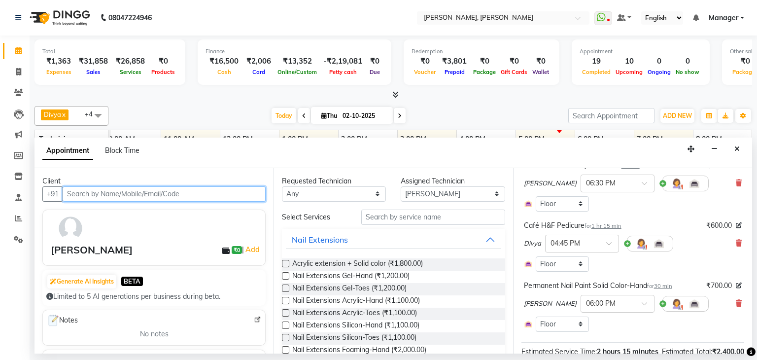
scroll to position [99, 0]
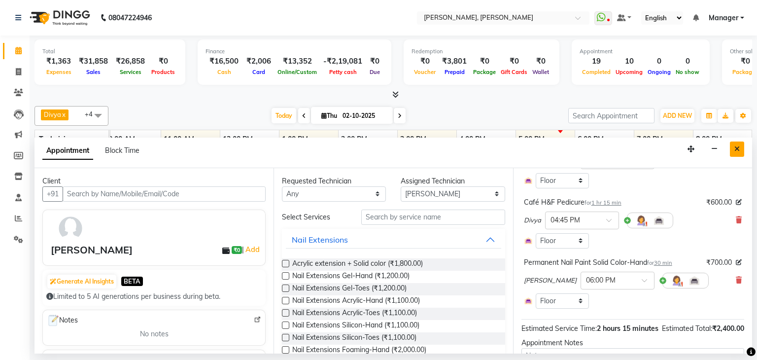
click at [736, 142] on button "Close" at bounding box center [737, 148] width 14 height 15
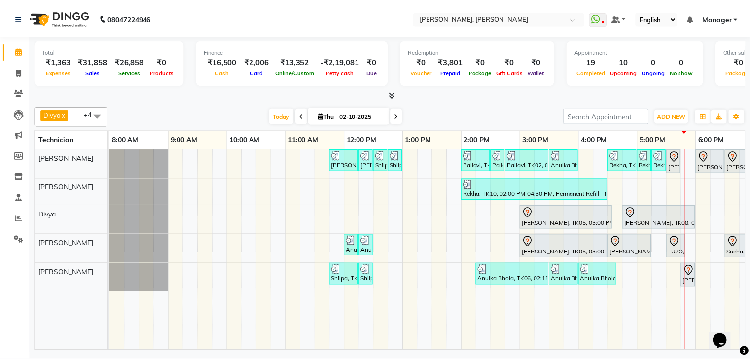
scroll to position [0, 127]
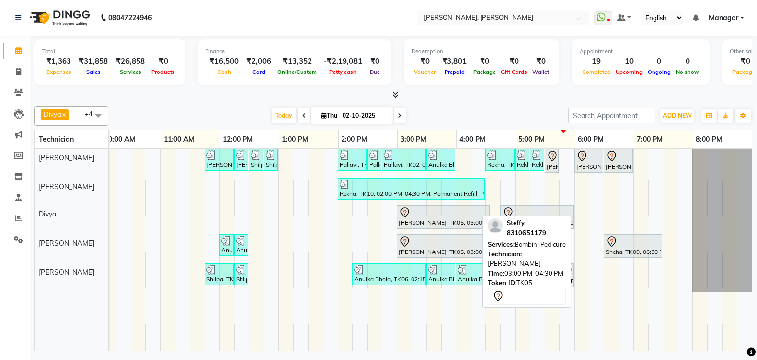
click at [448, 242] on div at bounding box center [441, 242] width 84 height 12
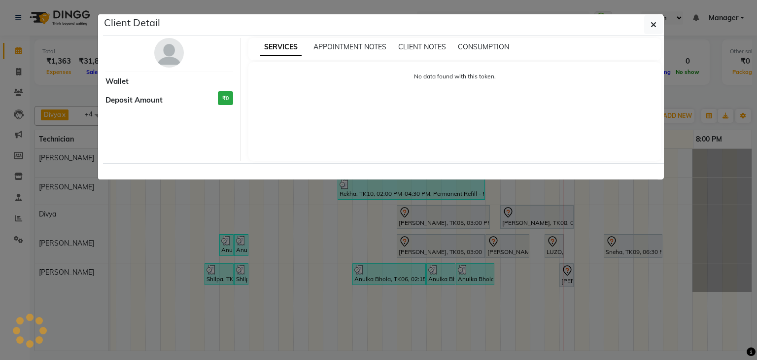
select select "7"
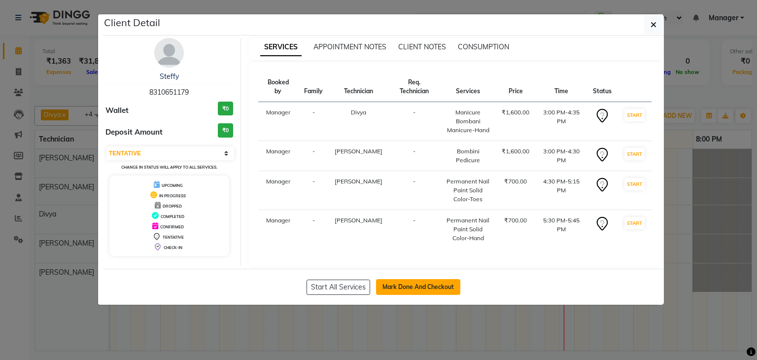
click at [414, 279] on button "Mark Done And Checkout" at bounding box center [418, 287] width 84 height 16
select select "service"
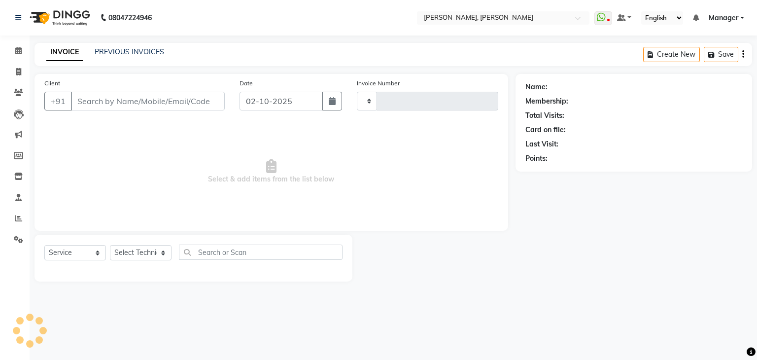
type input "1372"
select select "6455"
type input "83******79"
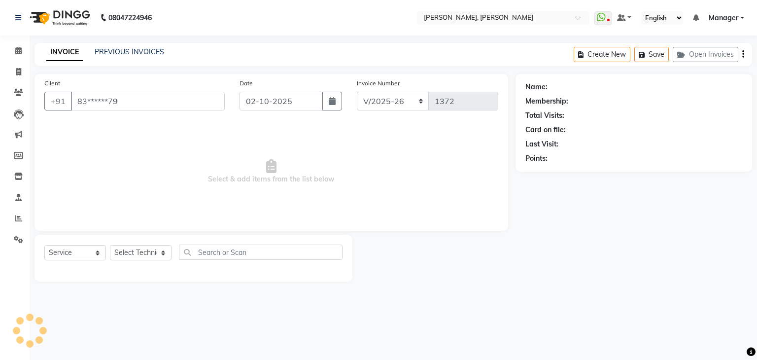
select select "86749"
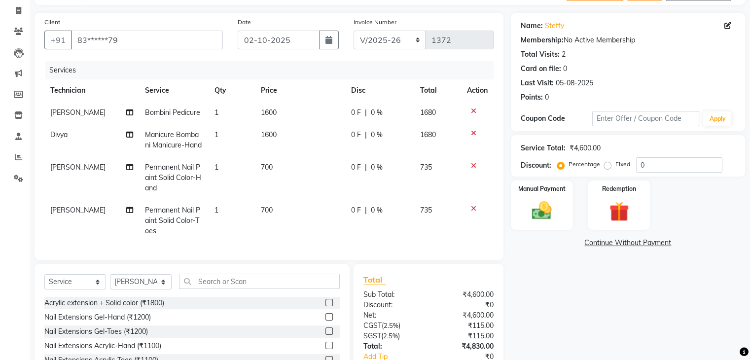
scroll to position [99, 0]
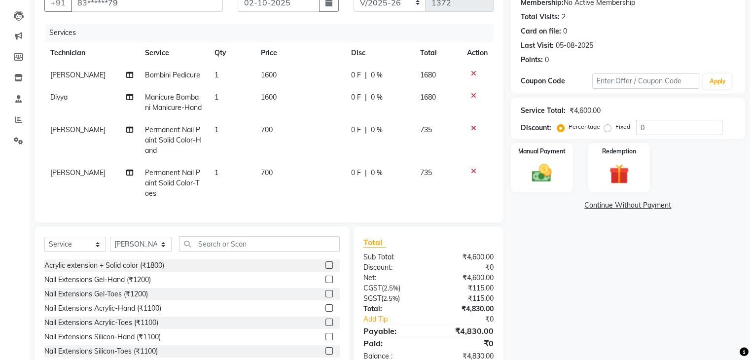
click at [615, 128] on label "Fixed" at bounding box center [622, 126] width 15 height 9
click at [609, 128] on input "Fixed" at bounding box center [609, 126] width 7 height 7
radio input "true"
click at [678, 128] on input "0" at bounding box center [679, 127] width 86 height 15
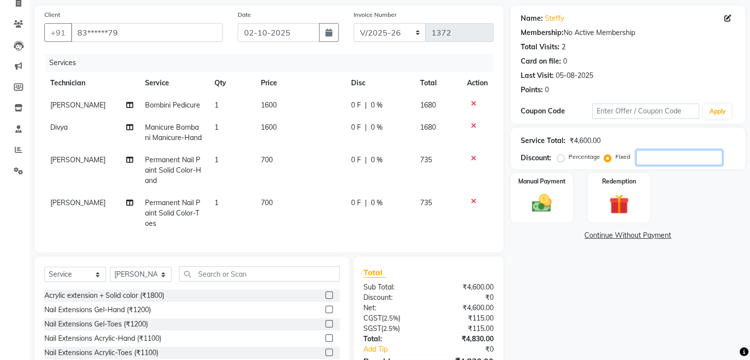
scroll to position [84, 0]
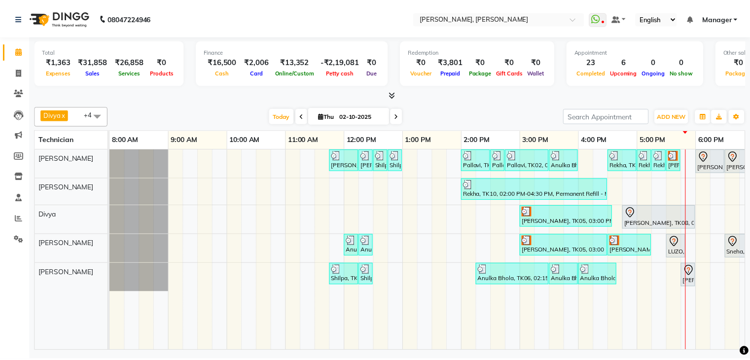
scroll to position [0, 127]
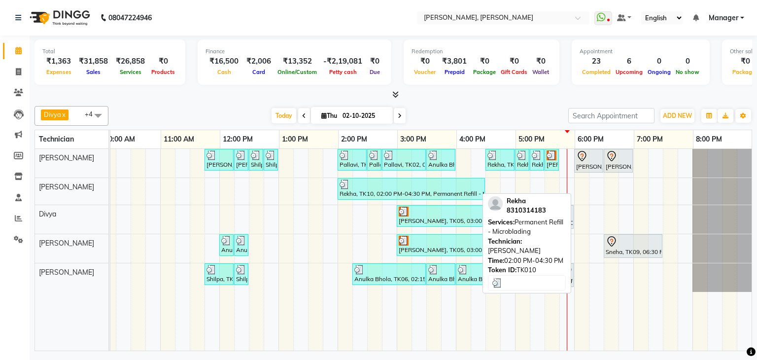
click at [356, 186] on div at bounding box center [411, 184] width 143 height 10
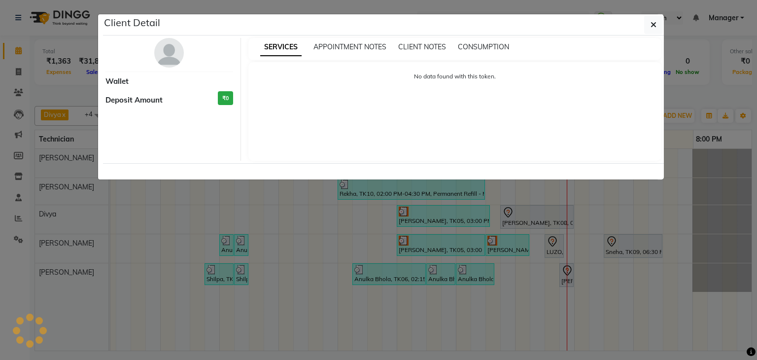
select select "3"
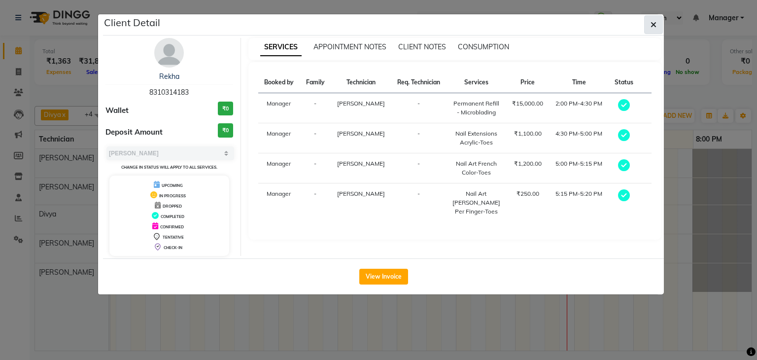
click at [653, 23] on icon "button" at bounding box center [654, 25] width 6 height 8
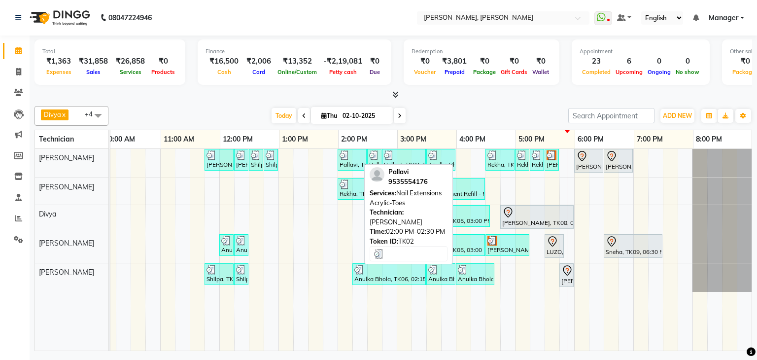
click at [350, 157] on div at bounding box center [352, 155] width 25 height 10
select select "3"
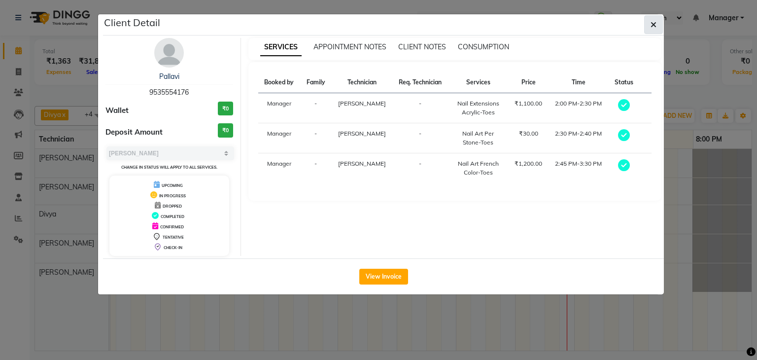
click at [654, 27] on icon "button" at bounding box center [654, 25] width 6 height 8
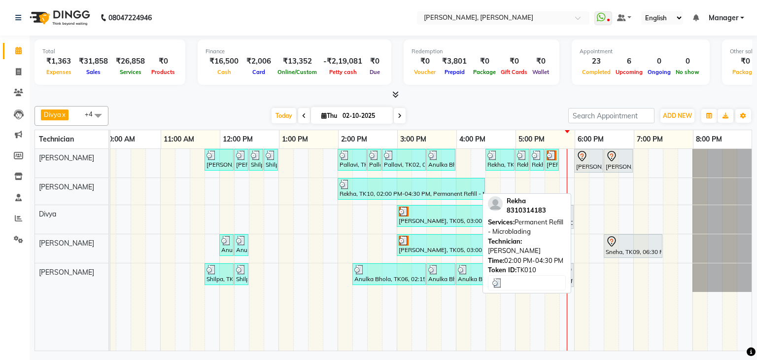
click at [367, 186] on div at bounding box center [411, 184] width 143 height 10
select select "3"
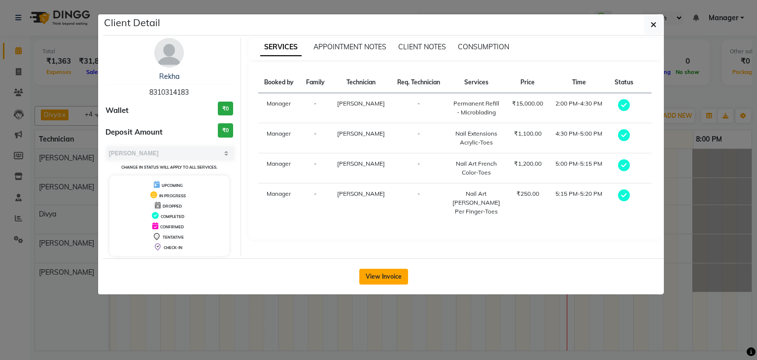
click at [378, 275] on button "View Invoice" at bounding box center [383, 277] width 49 height 16
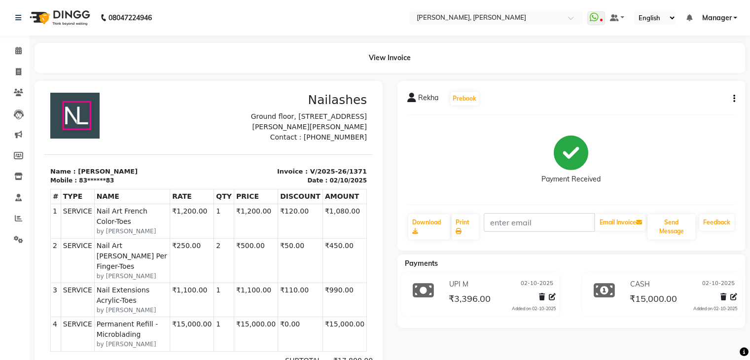
scroll to position [99, 0]
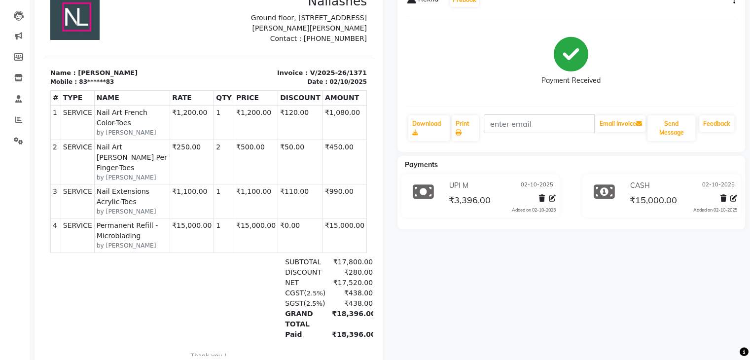
drag, startPoint x: 318, startPoint y: 202, endPoint x: 365, endPoint y: 211, distance: 47.7
click at [365, 211] on html "TAX INVOICE [GEOGRAPHIC_DATA] [STREET_ADDRESS][PERSON_NAME][PERSON_NAME] Contac…" at bounding box center [208, 175] width 328 height 403
click at [403, 288] on div "Rekha Prebook Payment Received Download Print Email Invoice Send Message Feedba…" at bounding box center [571, 175] width 363 height 386
click at [337, 218] on td "₹15,000.00" at bounding box center [344, 235] width 44 height 34
click at [415, 266] on div "Rekha Prebook Payment Received Download Print Email Invoice Send Message Feedba…" at bounding box center [571, 175] width 363 height 386
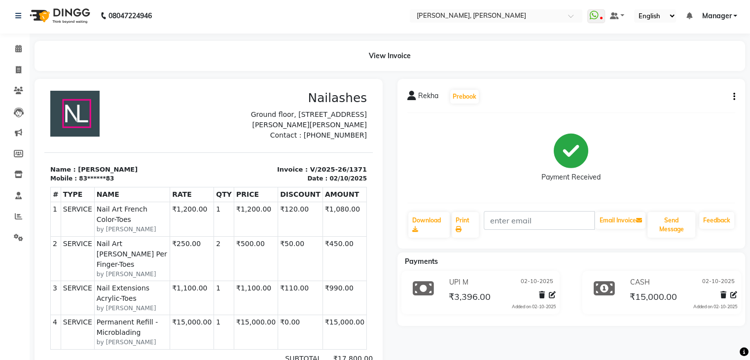
scroll to position [0, 0]
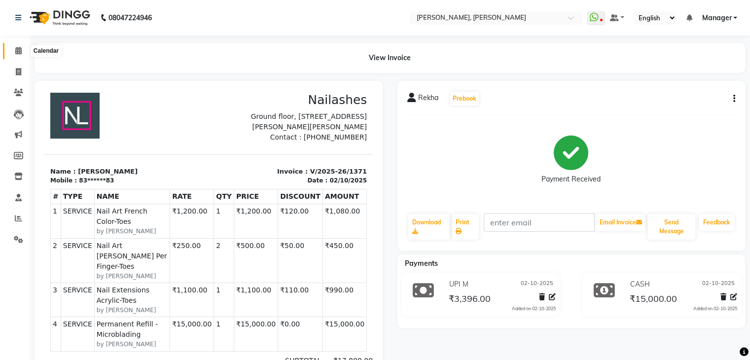
click at [20, 53] on icon at bounding box center [18, 50] width 6 height 7
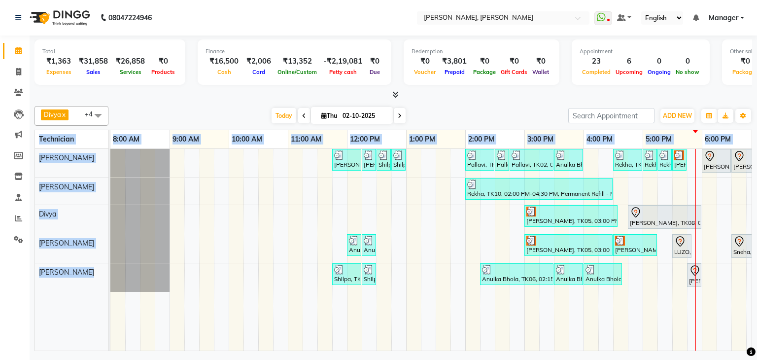
drag, startPoint x: 487, startPoint y: 351, endPoint x: 489, endPoint y: 123, distance: 228.2
click at [587, 323] on div "Total ₹1,363 Expenses ₹31,858 Sales ₹26,858 Services ₹0 Products Finance ₹16,50…" at bounding box center [393, 194] width 727 height 318
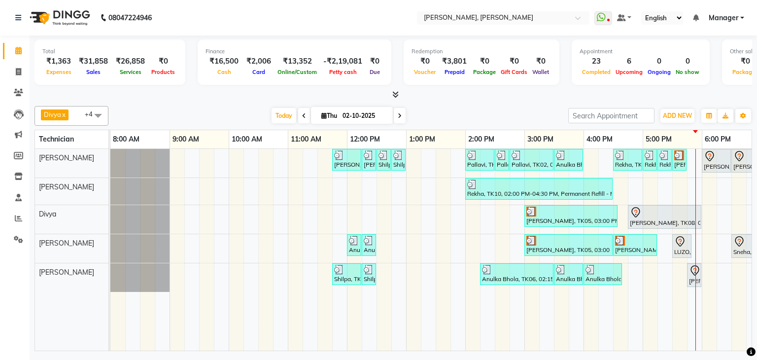
click at [472, 108] on div "Today Thu 02-10-2025" at bounding box center [338, 115] width 450 height 15
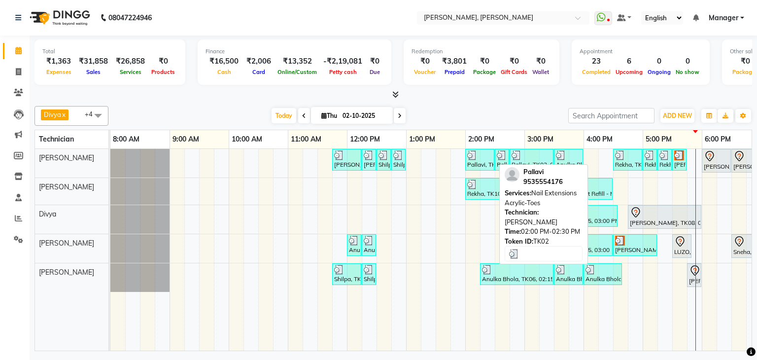
click at [487, 155] on div at bounding box center [479, 155] width 25 height 10
select select "3"
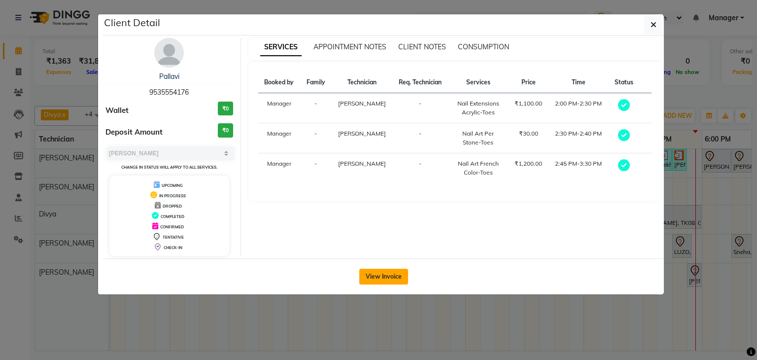
click at [388, 276] on button "View Invoice" at bounding box center [383, 277] width 49 height 16
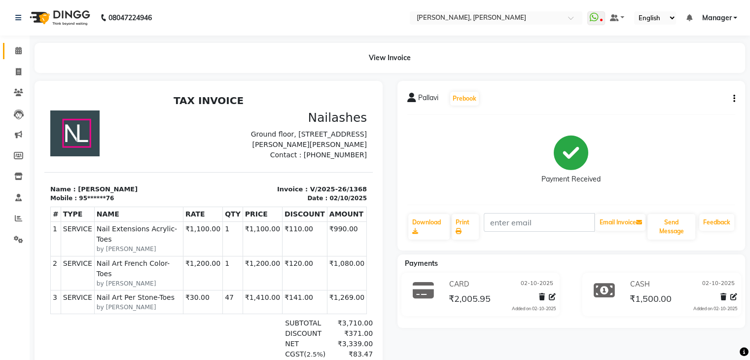
click at [17, 56] on span at bounding box center [18, 50] width 17 height 11
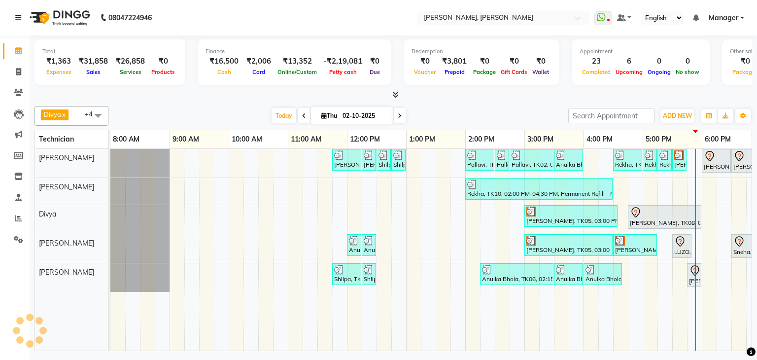
scroll to position [0, 127]
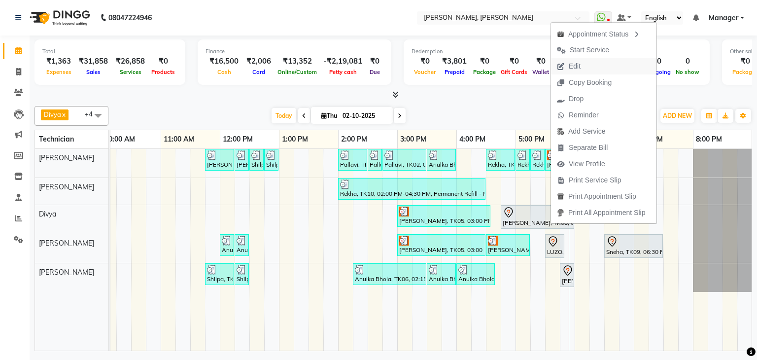
click at [591, 63] on button "Edit" at bounding box center [603, 66] width 105 height 16
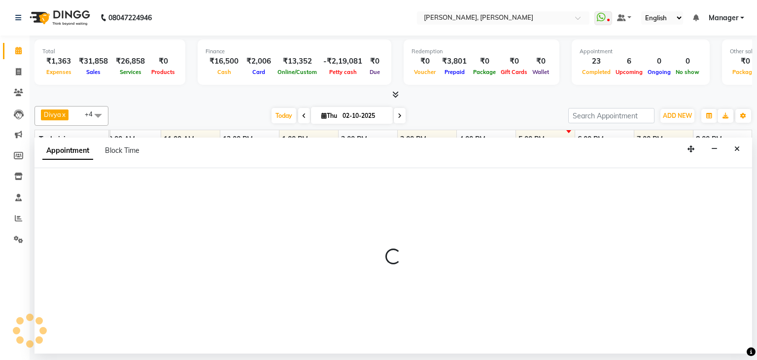
select select "54412"
select select "1005"
select select "tentative"
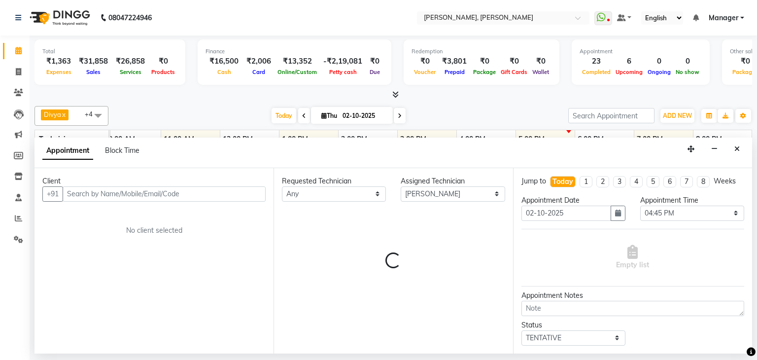
scroll to position [0, 0]
select select "3204"
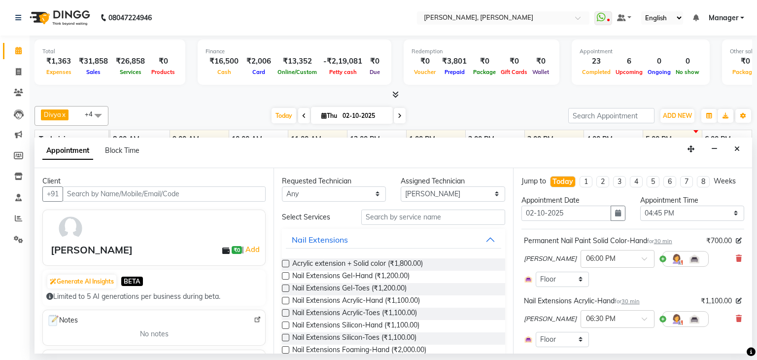
scroll to position [0, 127]
select select "3204"
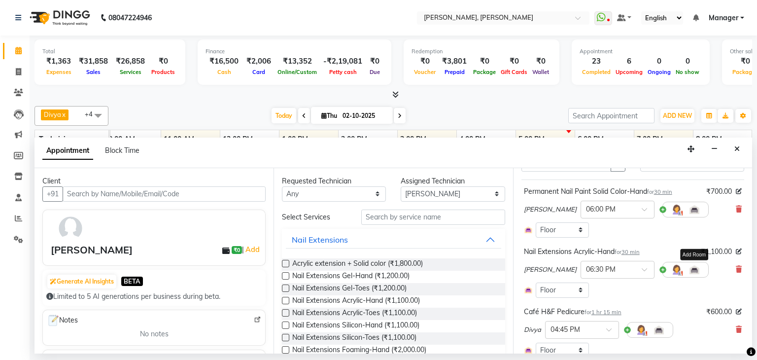
scroll to position [99, 0]
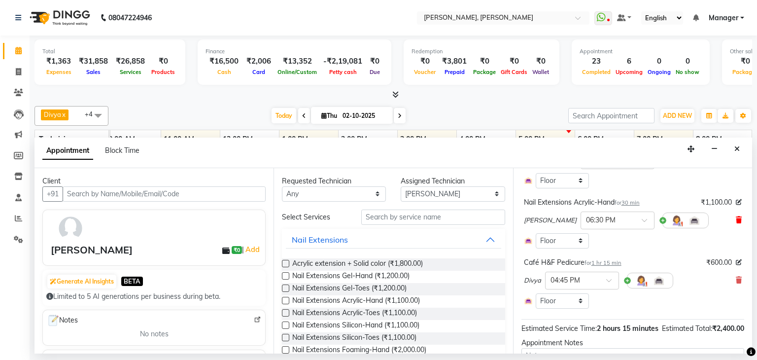
click at [736, 218] on icon at bounding box center [739, 219] width 6 height 7
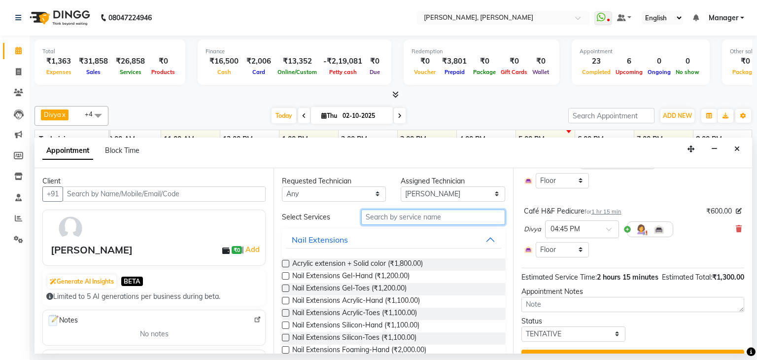
click at [423, 219] on input "text" at bounding box center [433, 216] width 144 height 15
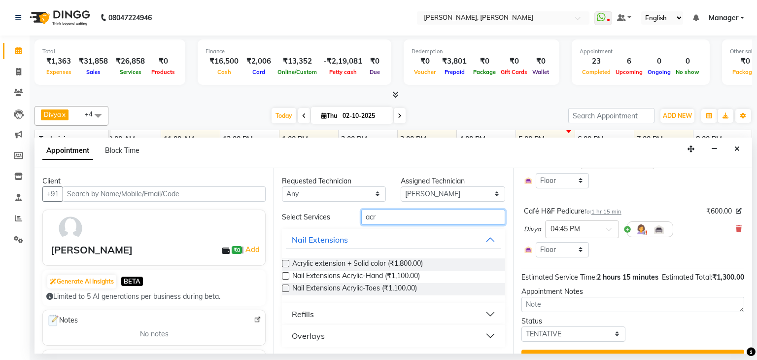
type input "acr"
click at [285, 275] on label at bounding box center [285, 275] width 7 height 7
click at [285, 275] on input "checkbox" at bounding box center [285, 277] width 6 height 6
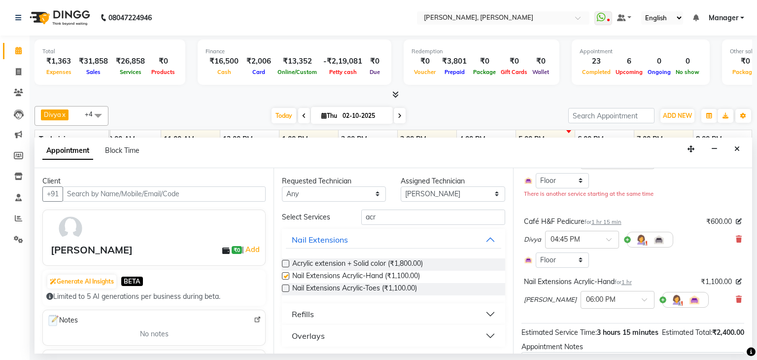
checkbox input "false"
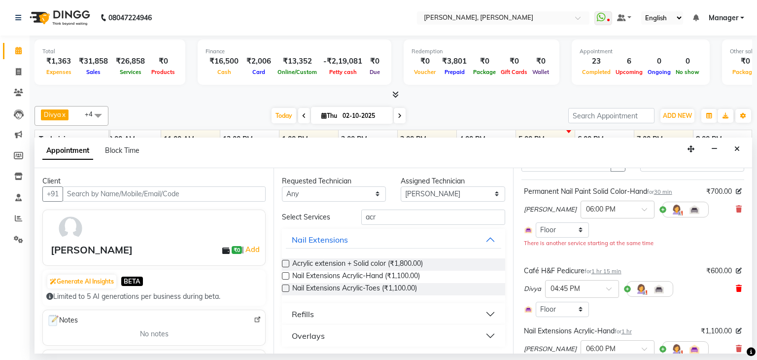
click at [736, 287] on icon at bounding box center [739, 288] width 6 height 7
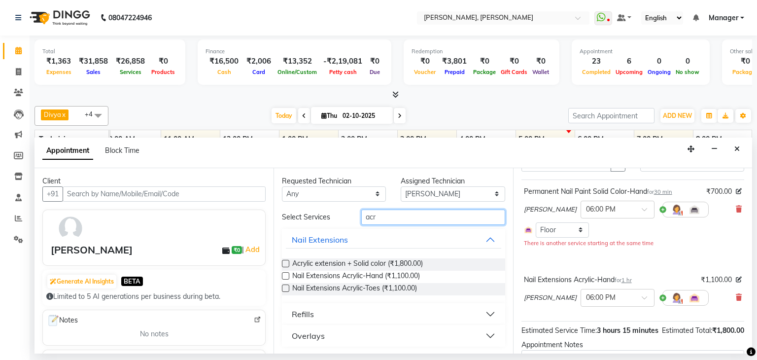
click at [397, 212] on input "acr" at bounding box center [433, 216] width 144 height 15
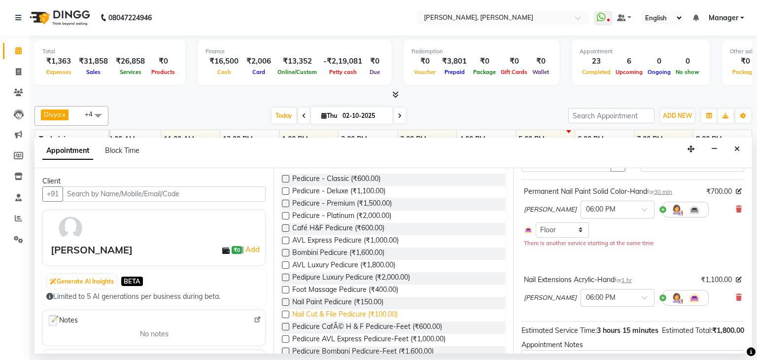
scroll to position [99, 0]
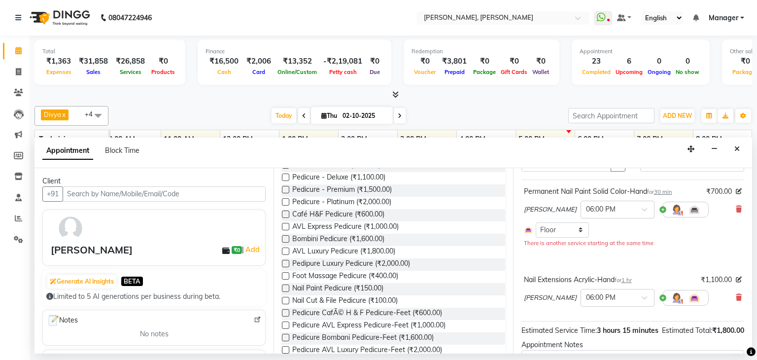
type input "pedi"
click at [287, 262] on label at bounding box center [285, 263] width 7 height 7
click at [287, 262] on input "checkbox" at bounding box center [285, 264] width 6 height 6
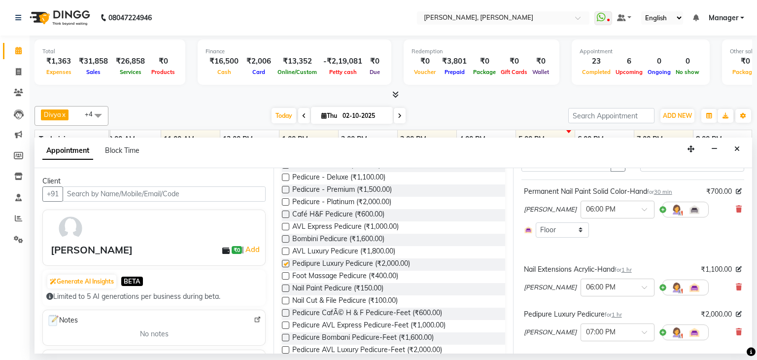
checkbox input "false"
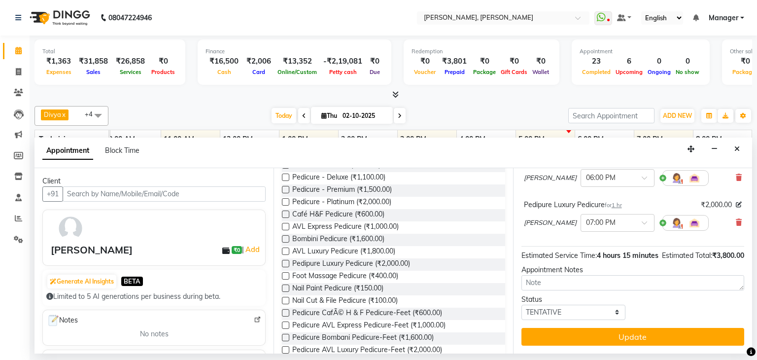
scroll to position [169, 0]
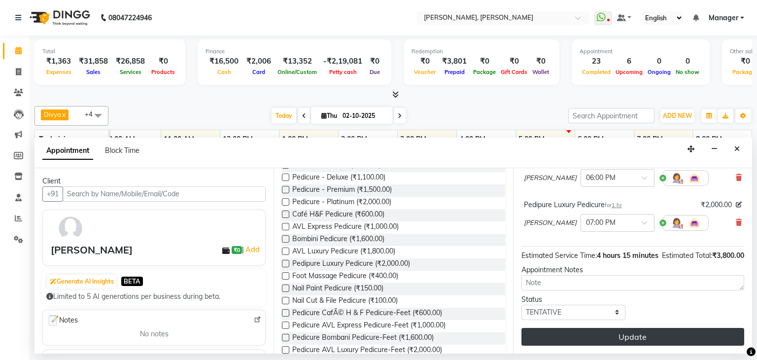
click at [647, 337] on button "Update" at bounding box center [632, 337] width 223 height 18
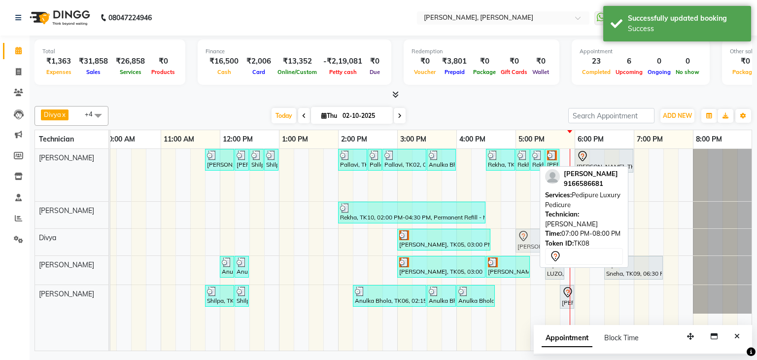
drag, startPoint x: 670, startPoint y: 161, endPoint x: 548, endPoint y: 233, distance: 141.7
click at [548, 233] on div "Divya x [PERSON_NAME] x [PERSON_NAME] x [PERSON_NAME] x +4 Select All [PERSON_N…" at bounding box center [393, 226] width 718 height 249
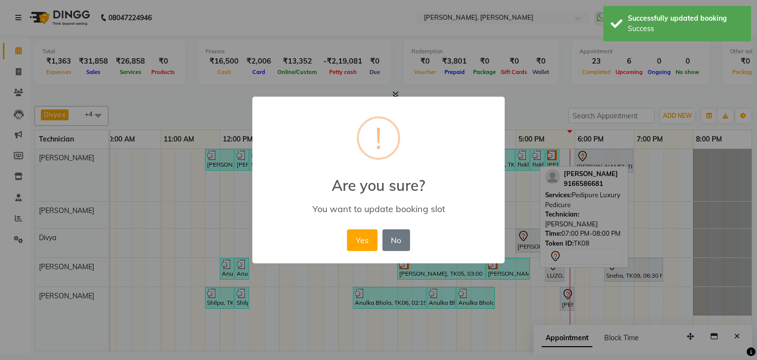
drag, startPoint x: 353, startPoint y: 236, endPoint x: 407, endPoint y: 240, distance: 53.3
click at [354, 236] on button "Yes" at bounding box center [362, 240] width 30 height 22
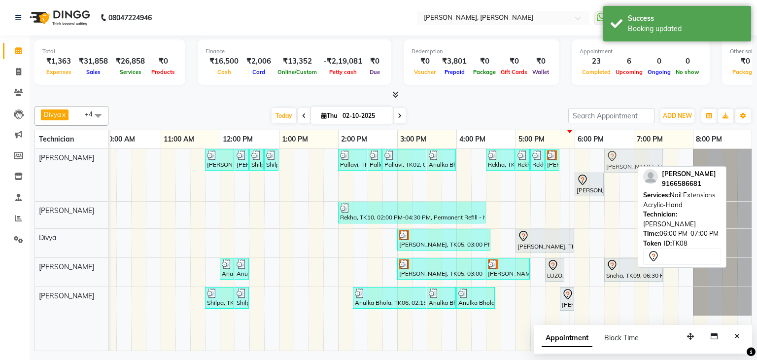
drag, startPoint x: 607, startPoint y: 158, endPoint x: 639, endPoint y: 162, distance: 31.7
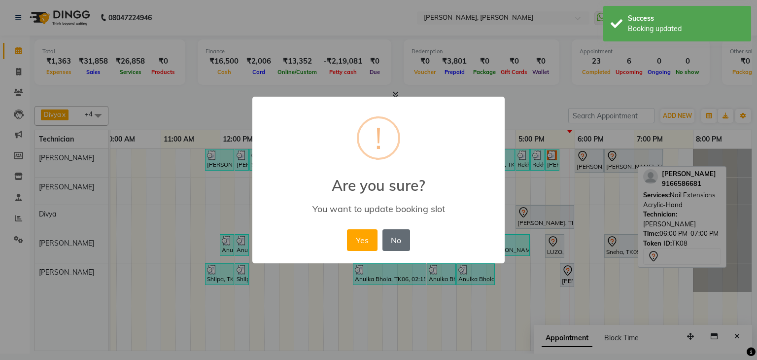
drag, startPoint x: 349, startPoint y: 240, endPoint x: 386, endPoint y: 240, distance: 37.5
click at [350, 240] on button "Yes" at bounding box center [362, 240] width 30 height 22
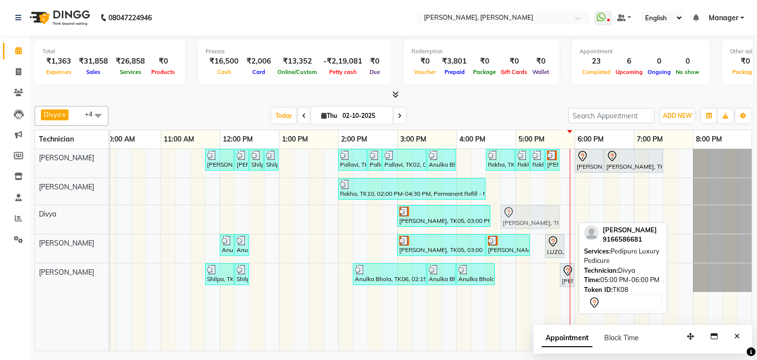
drag, startPoint x: 546, startPoint y: 213, endPoint x: 528, endPoint y: 214, distance: 17.3
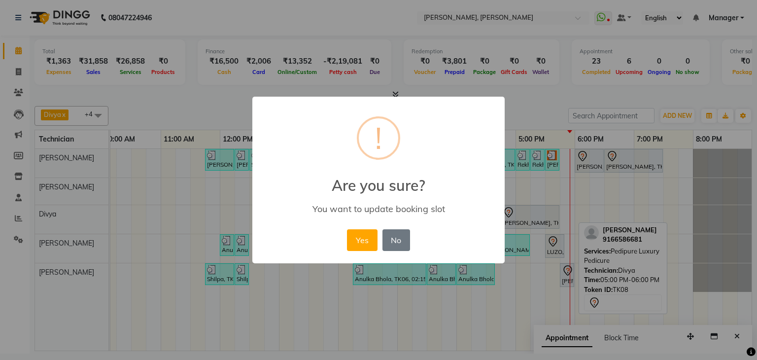
drag, startPoint x: 360, startPoint y: 239, endPoint x: 594, endPoint y: 224, distance: 234.6
click at [360, 239] on button "Yes" at bounding box center [362, 240] width 30 height 22
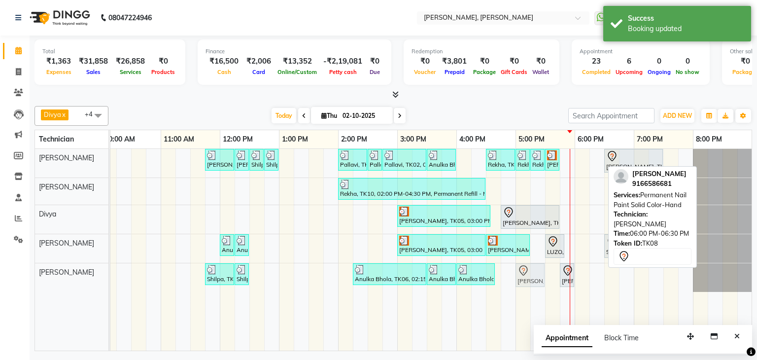
drag, startPoint x: 589, startPoint y: 157, endPoint x: 530, endPoint y: 263, distance: 121.8
click at [528, 268] on tbody "[PERSON_NAME], TK01, 11:45 AM-12:15 PM, Nail Extensions Gel-Hand [PERSON_NAME],…" at bounding box center [367, 220] width 769 height 143
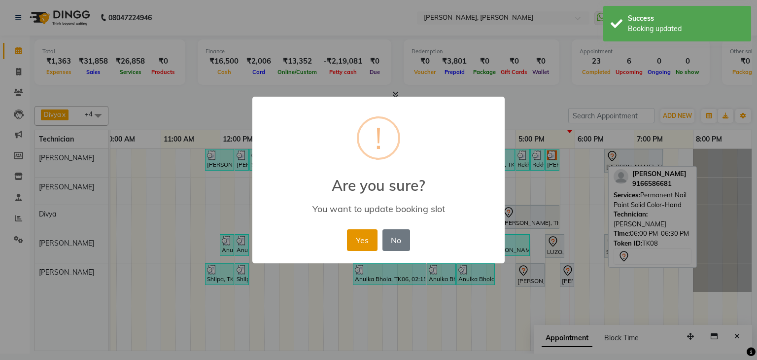
click at [361, 237] on button "Yes" at bounding box center [362, 240] width 30 height 22
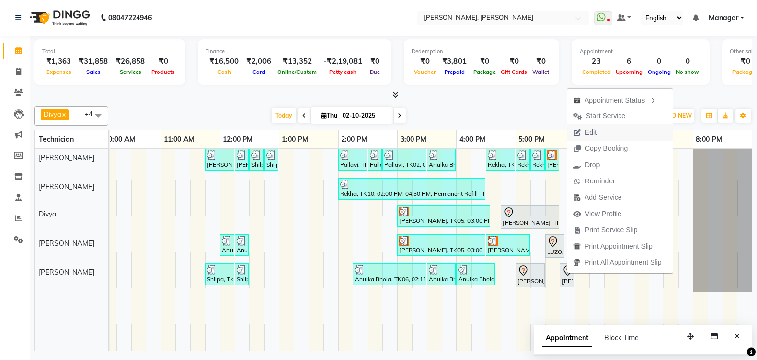
click at [599, 130] on span "Edit" at bounding box center [584, 132] width 35 height 16
select select "tentative"
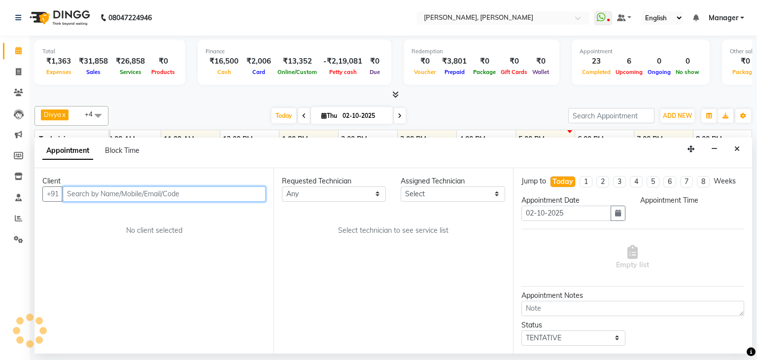
scroll to position [0, 127]
select select "87862"
select select "1065"
select select "3204"
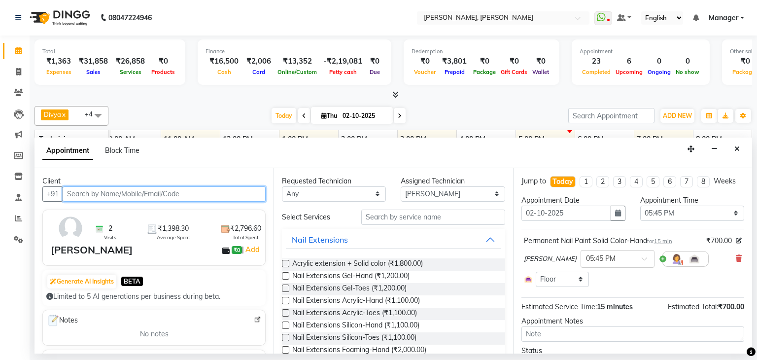
click at [203, 190] on input "text" at bounding box center [164, 193] width 203 height 15
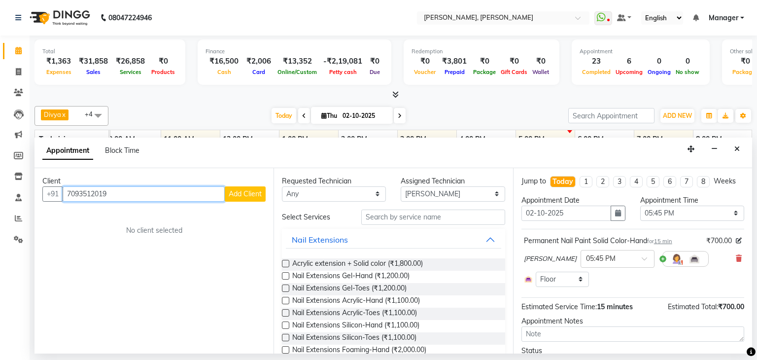
click at [75, 192] on input "7093512019" at bounding box center [144, 193] width 162 height 15
click at [79, 190] on input "7093512019" at bounding box center [144, 193] width 162 height 15
click at [91, 190] on input "7093512019" at bounding box center [144, 193] width 162 height 15
click at [119, 194] on input "7093512019" at bounding box center [144, 193] width 162 height 15
type input "7093512019"
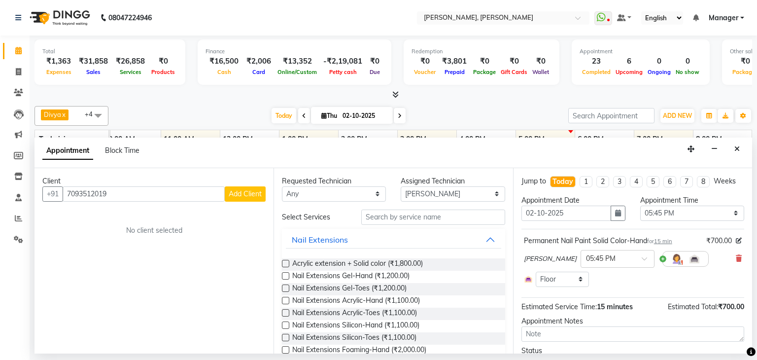
click at [238, 197] on span "Add Client" at bounding box center [245, 193] width 33 height 9
select select "21"
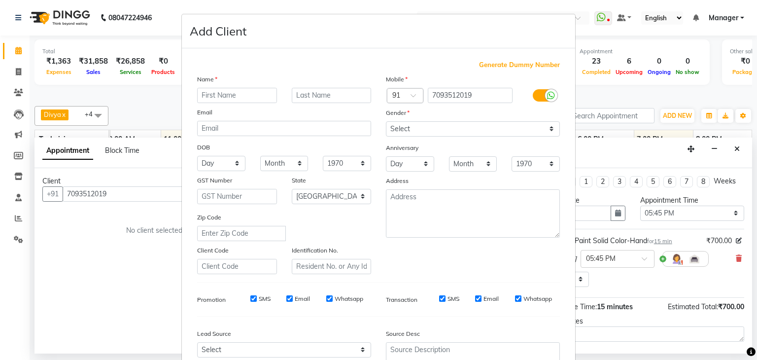
click at [226, 93] on input "text" at bounding box center [237, 95] width 80 height 15
type input "Harsini"
click at [308, 97] on input "text" at bounding box center [332, 95] width 80 height 15
type input "H"
type input "[DEMOGRAPHIC_DATA]"
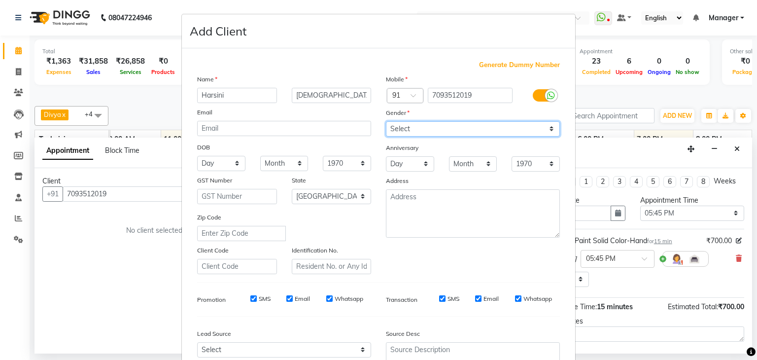
click at [436, 134] on select "Select [DEMOGRAPHIC_DATA] [DEMOGRAPHIC_DATA] Other Prefer Not To Say" at bounding box center [473, 128] width 174 height 15
select select "[DEMOGRAPHIC_DATA]"
click at [386, 122] on select "Select [DEMOGRAPHIC_DATA] [DEMOGRAPHIC_DATA] Other Prefer Not To Say" at bounding box center [473, 128] width 174 height 15
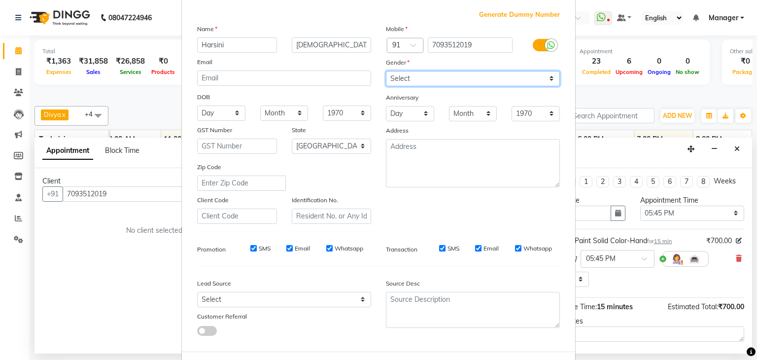
scroll to position [100, 0]
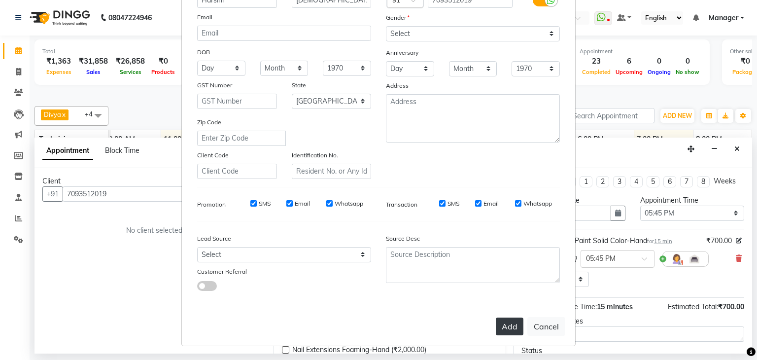
click at [503, 326] on button "Add" at bounding box center [510, 326] width 28 height 18
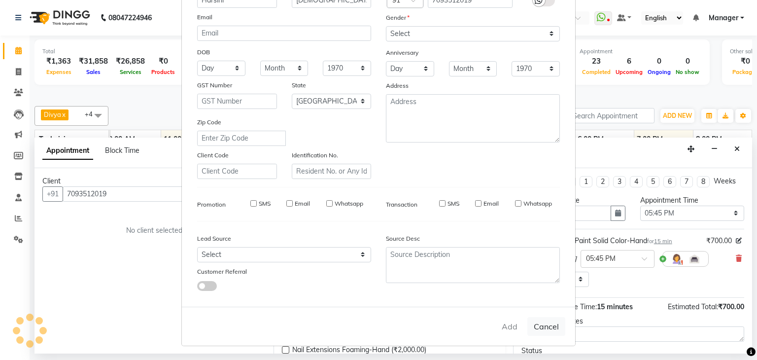
type input "70******19"
select select
select select "null"
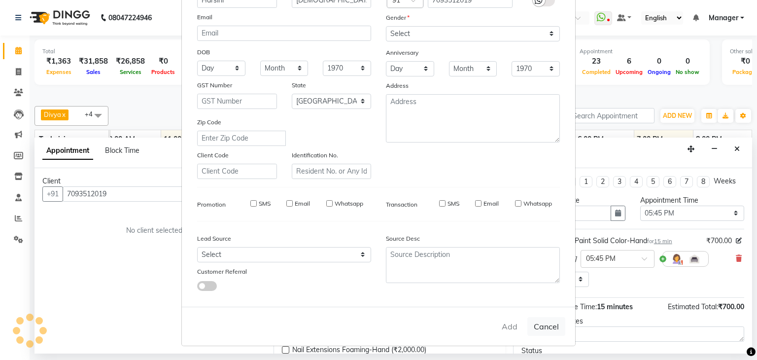
select select
checkbox input "false"
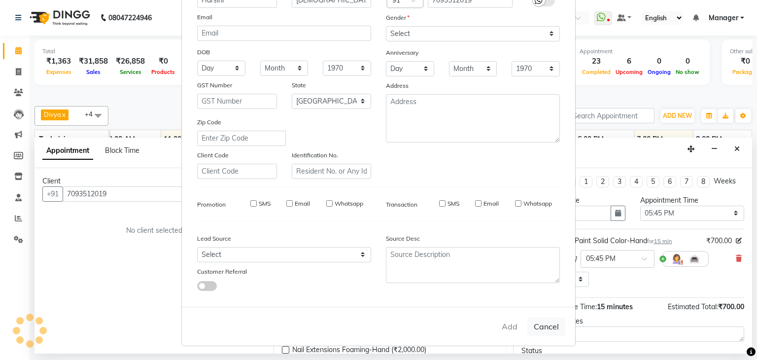
checkbox input "false"
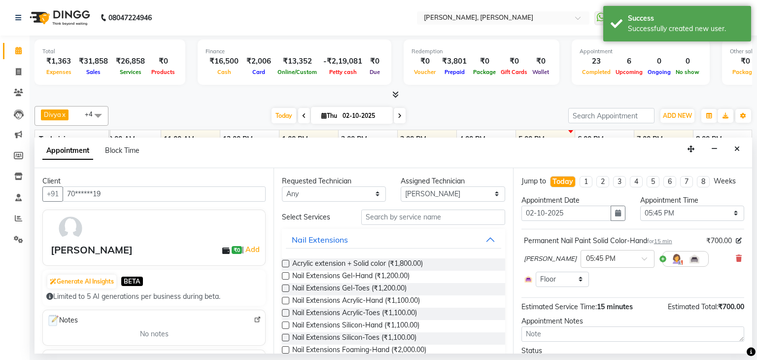
scroll to position [0, 0]
click at [684, 213] on select "Select 09:00 AM 09:15 AM 09:30 AM 09:45 AM 10:00 AM 10:15 AM 10:30 AM 10:45 AM …" at bounding box center [692, 213] width 104 height 15
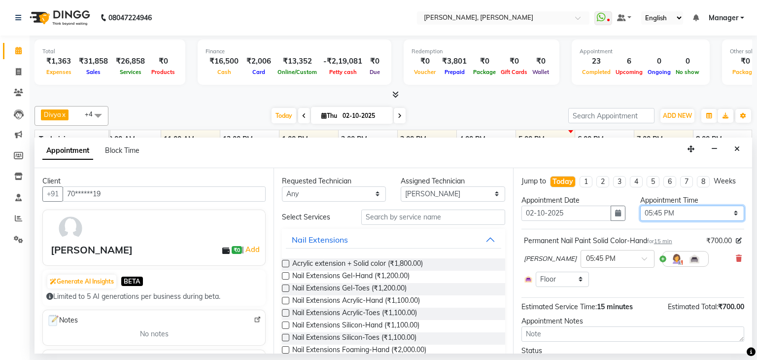
select select "1110"
click at [640, 206] on select "Select 09:00 AM 09:15 AM 09:30 AM 09:45 AM 10:00 AM 10:15 AM 10:30 AM 10:45 AM …" at bounding box center [692, 213] width 104 height 15
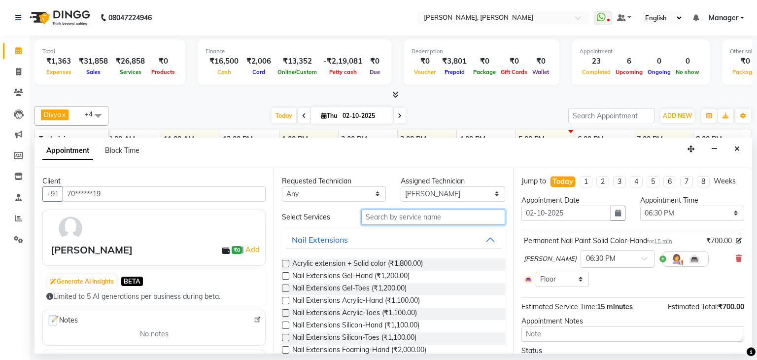
click at [412, 215] on input "text" at bounding box center [433, 216] width 144 height 15
click at [403, 214] on input "text" at bounding box center [433, 216] width 144 height 15
click at [435, 218] on input "text" at bounding box center [433, 216] width 144 height 15
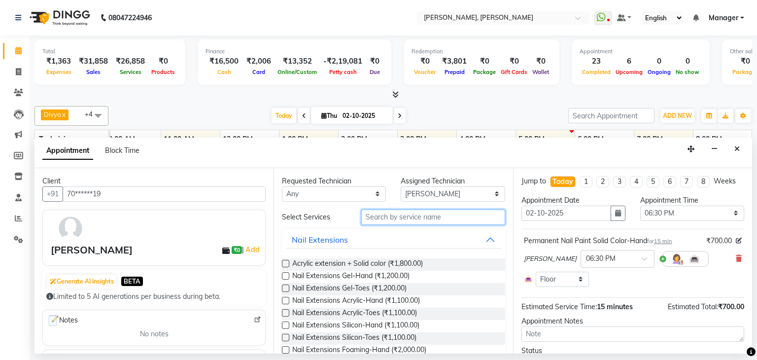
click at [435, 218] on input "text" at bounding box center [433, 216] width 144 height 15
click at [434, 217] on input "text" at bounding box center [433, 216] width 144 height 15
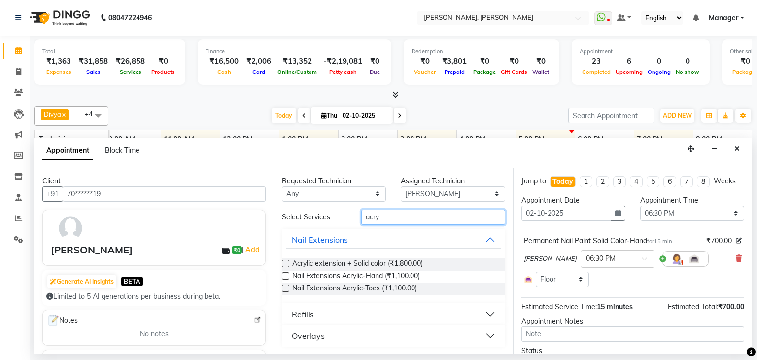
type input "acry"
click at [285, 275] on label at bounding box center [285, 275] width 7 height 7
click at [285, 275] on input "checkbox" at bounding box center [285, 277] width 6 height 6
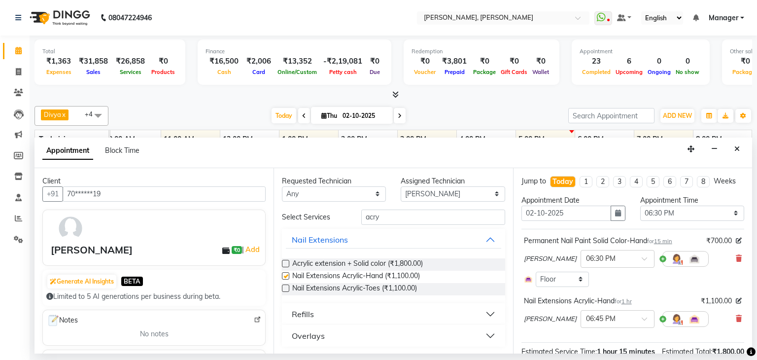
checkbox input "false"
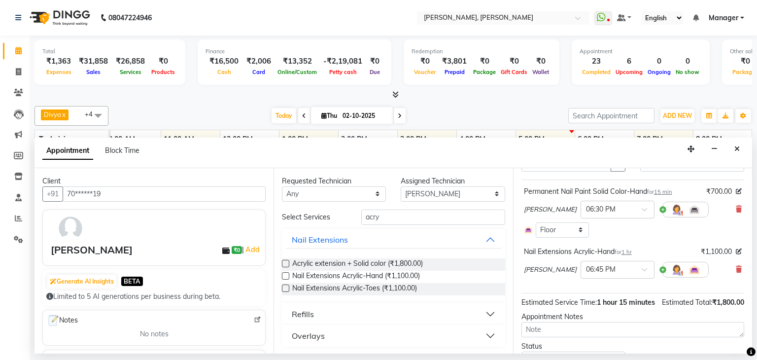
scroll to position [106, 0]
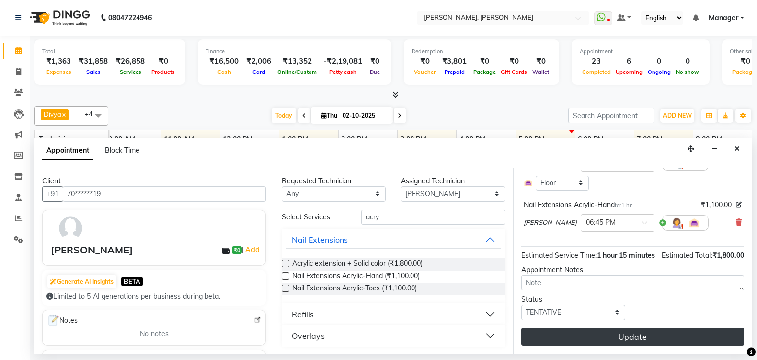
click at [641, 332] on button "Update" at bounding box center [632, 337] width 223 height 18
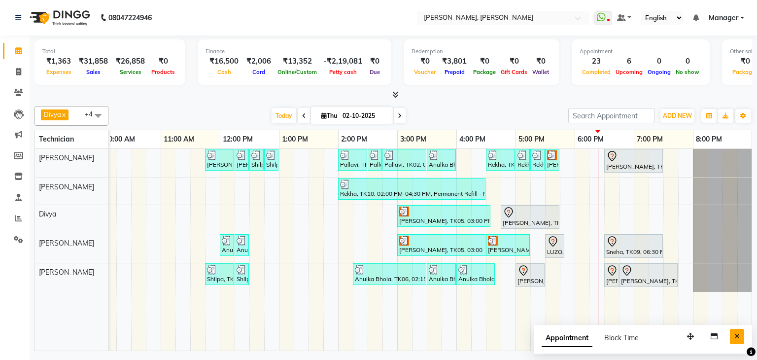
click at [735, 334] on icon "Close" at bounding box center [736, 336] width 5 height 7
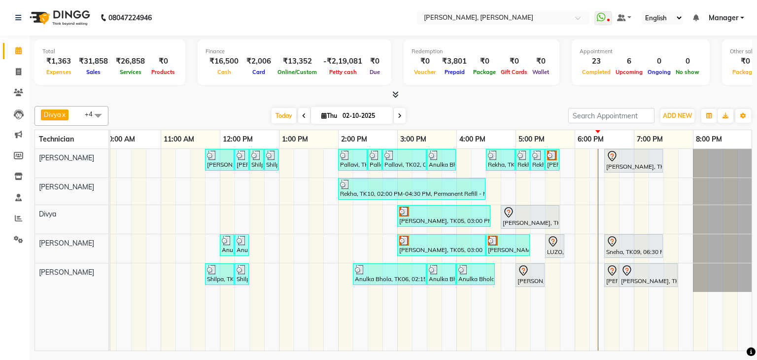
scroll to position [0, 135]
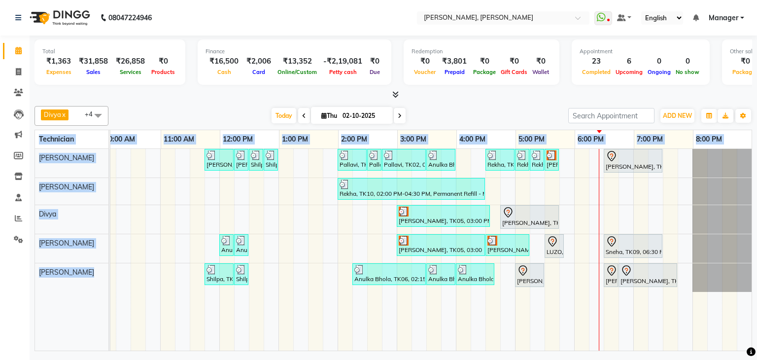
drag, startPoint x: 597, startPoint y: 350, endPoint x: 664, endPoint y: 275, distance: 100.2
click at [668, 328] on div "Total ₹1,363 Expenses ₹31,858 Sales ₹26,858 Services ₹0 Products Finance ₹16,50…" at bounding box center [393, 194] width 727 height 318
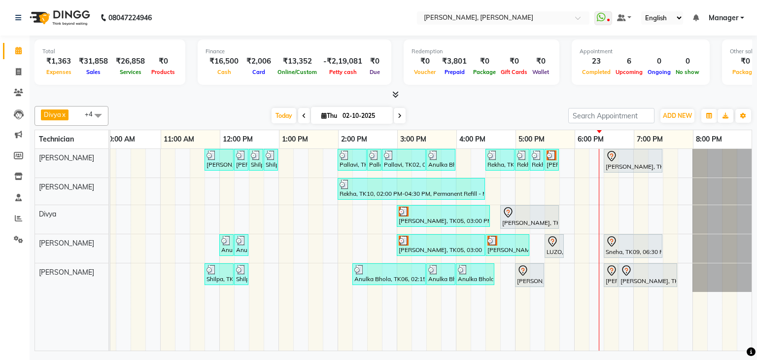
click at [536, 88] on div "Total ₹1,363 Expenses ₹31,858 Sales ₹26,858 Services ₹0 Products Finance ₹16,50…" at bounding box center [393, 67] width 718 height 65
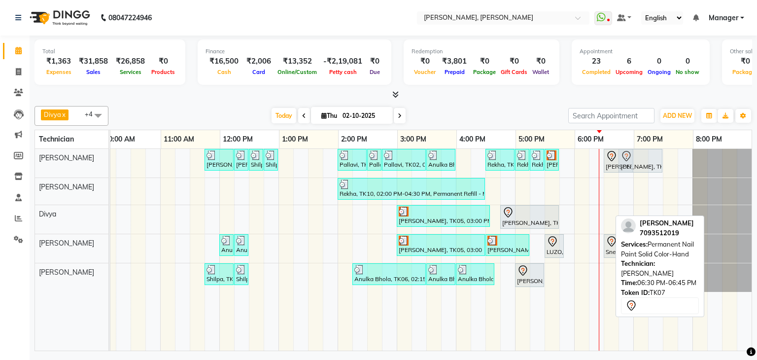
drag, startPoint x: 604, startPoint y: 273, endPoint x: 608, endPoint y: 170, distance: 103.1
click at [611, 168] on tbody "[PERSON_NAME], TK01, 11:45 AM-12:15 PM, Nail Extensions Gel-Hand [PERSON_NAME],…" at bounding box center [367, 220] width 769 height 143
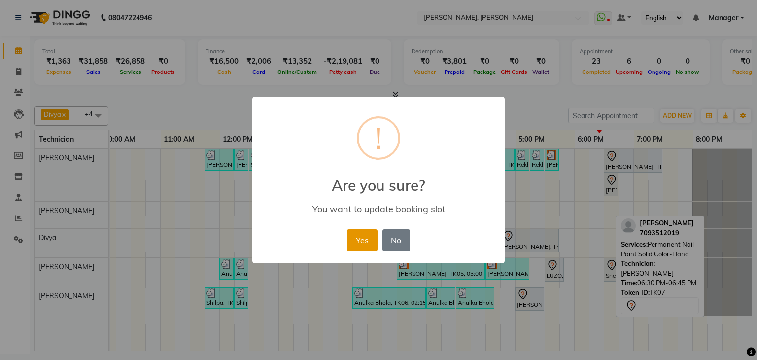
click at [347, 240] on button "Yes" at bounding box center [362, 240] width 30 height 22
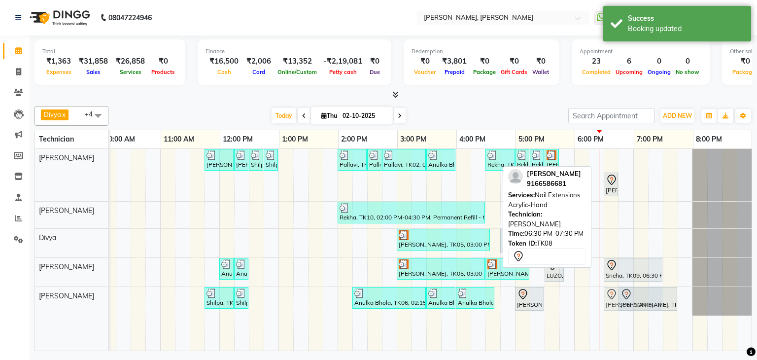
drag, startPoint x: 630, startPoint y: 153, endPoint x: 623, endPoint y: 288, distance: 135.2
click at [623, 288] on tbody "[PERSON_NAME], TK01, 11:45 AM-12:15 PM, Nail Extensions Gel-Hand [PERSON_NAME],…" at bounding box center [367, 232] width 769 height 167
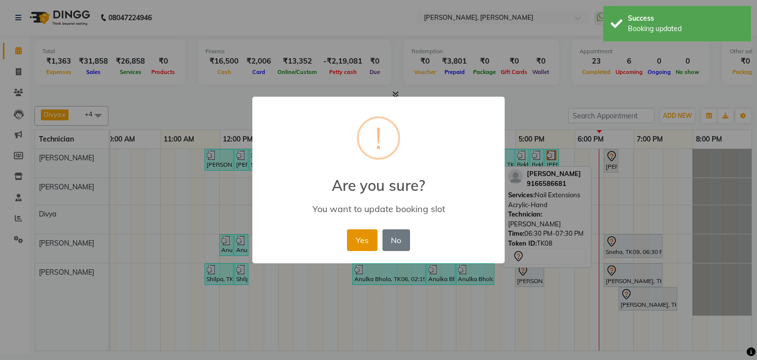
click at [371, 244] on button "Yes" at bounding box center [362, 240] width 30 height 22
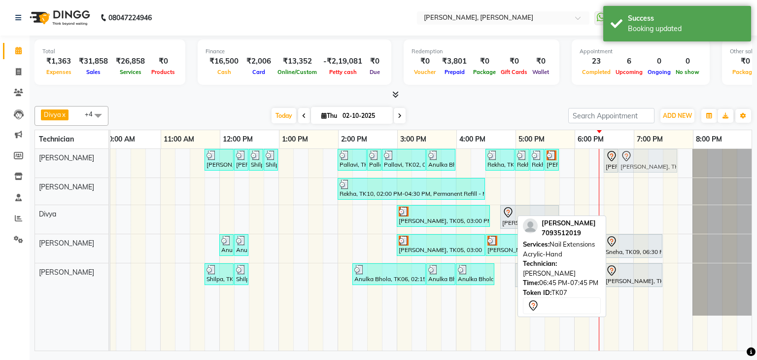
drag, startPoint x: 645, startPoint y: 293, endPoint x: 631, endPoint y: 178, distance: 116.1
click at [637, 174] on div "[PERSON_NAME], TK01, 11:45 AM-12:15 PM, Nail Extensions Gel-Hand [PERSON_NAME],…" at bounding box center [367, 250] width 769 height 202
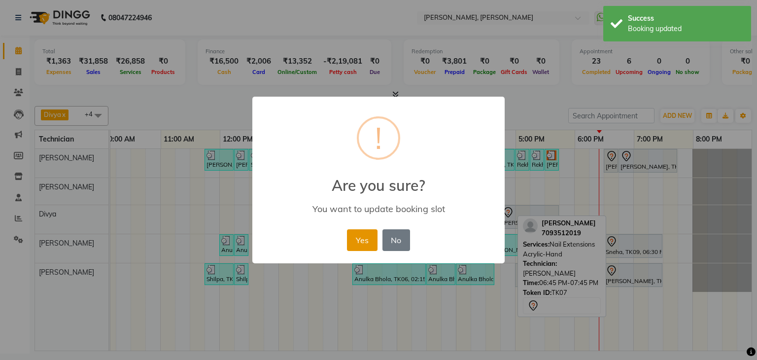
click at [359, 241] on button "Yes" at bounding box center [362, 240] width 30 height 22
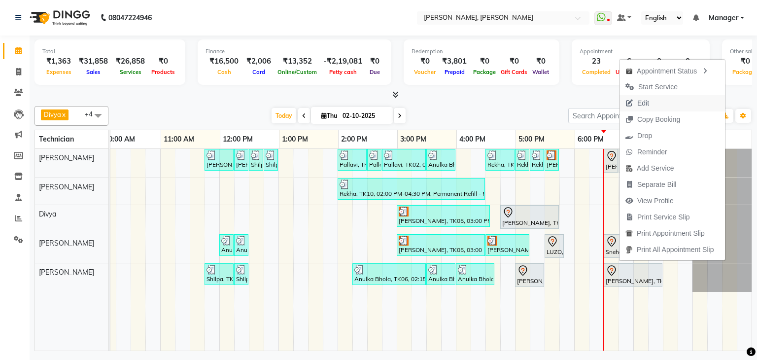
click at [654, 99] on span "Edit" at bounding box center [636, 103] width 35 height 16
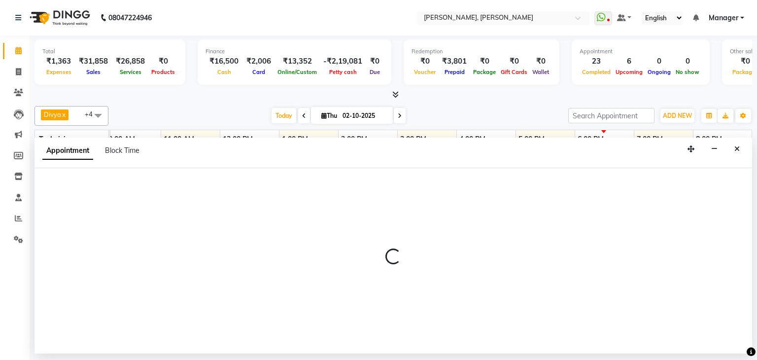
select select "tentative"
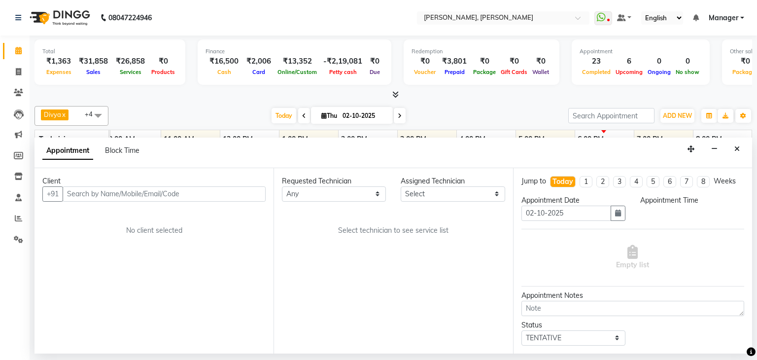
select select "54412"
select select "1110"
select select "3204"
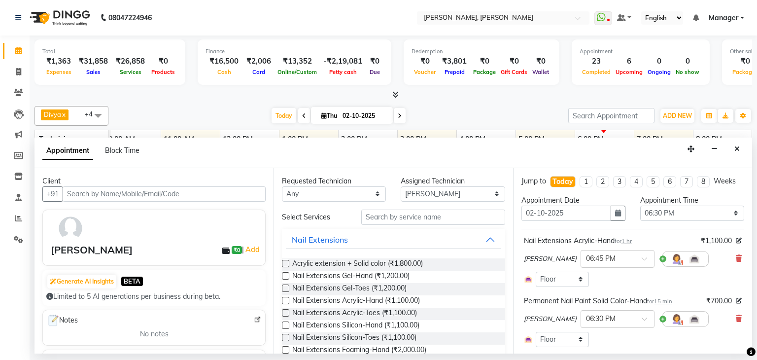
scroll to position [49, 0]
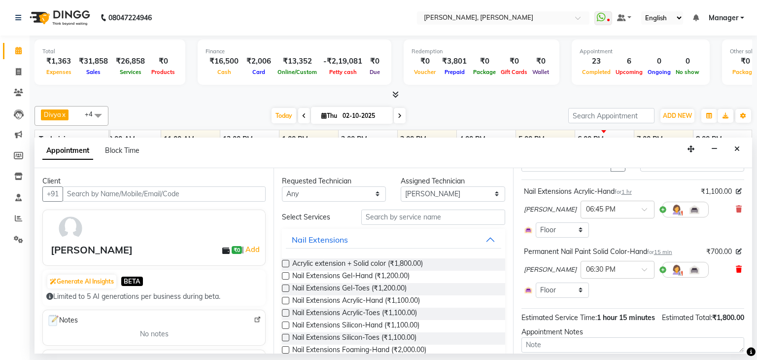
click at [736, 268] on icon at bounding box center [739, 269] width 6 height 7
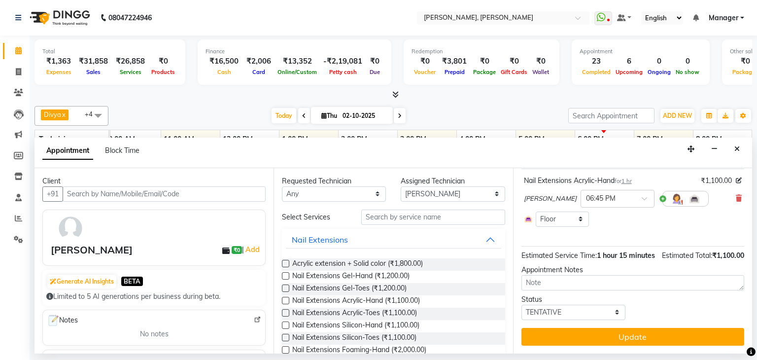
scroll to position [70, 0]
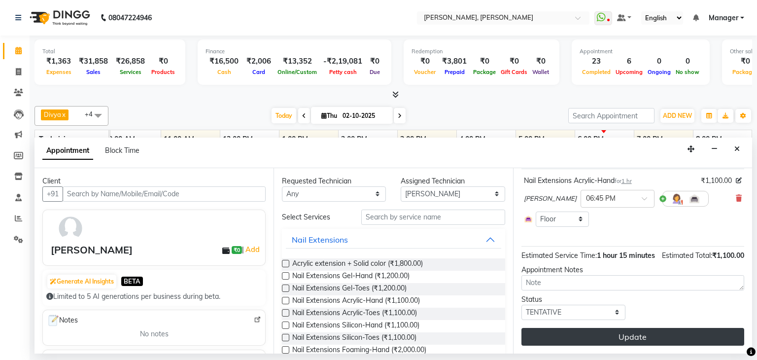
click at [657, 336] on button "Update" at bounding box center [632, 337] width 223 height 18
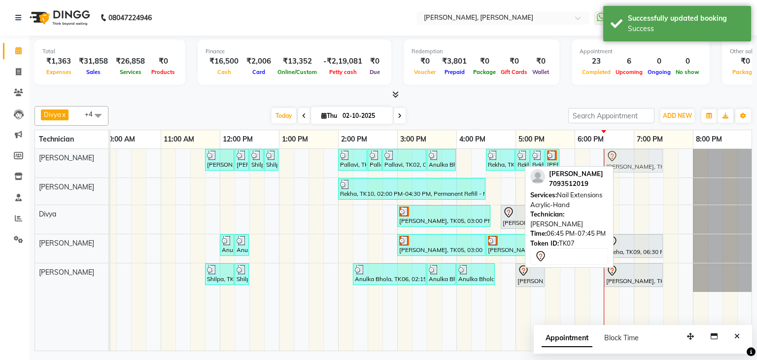
drag, startPoint x: 654, startPoint y: 160, endPoint x: 643, endPoint y: 160, distance: 10.8
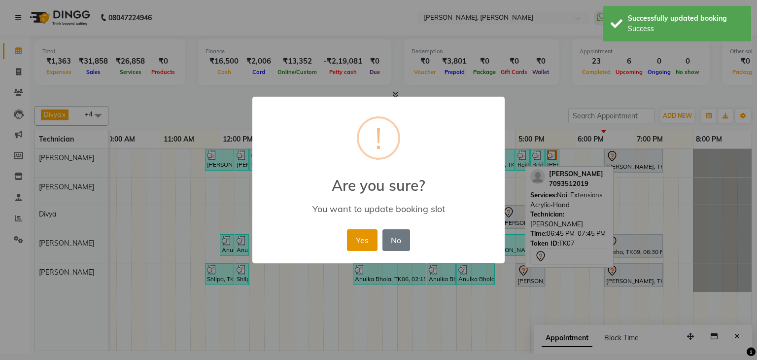
click at [354, 237] on button "Yes" at bounding box center [362, 240] width 30 height 22
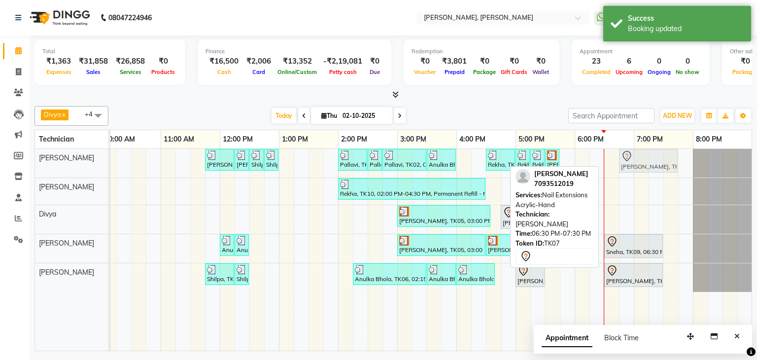
drag, startPoint x: 630, startPoint y: 155, endPoint x: 640, endPoint y: 158, distance: 10.2
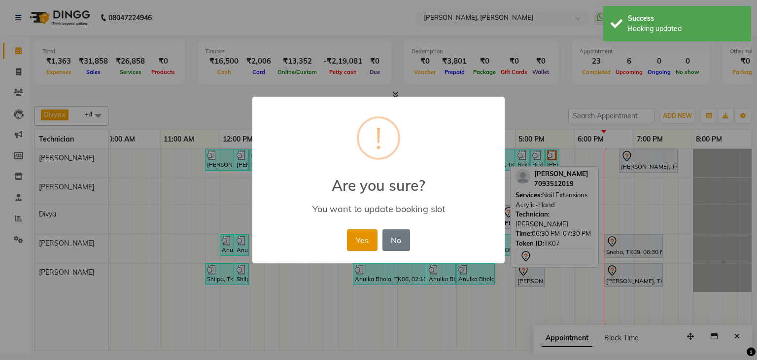
click at [355, 239] on button "Yes" at bounding box center [362, 240] width 30 height 22
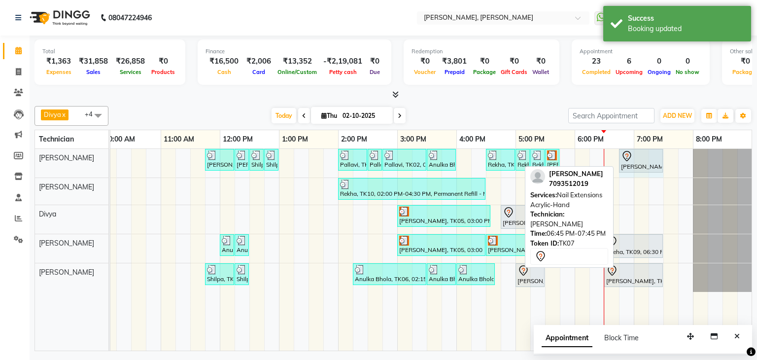
drag, startPoint x: 675, startPoint y: 161, endPoint x: 661, endPoint y: 165, distance: 14.5
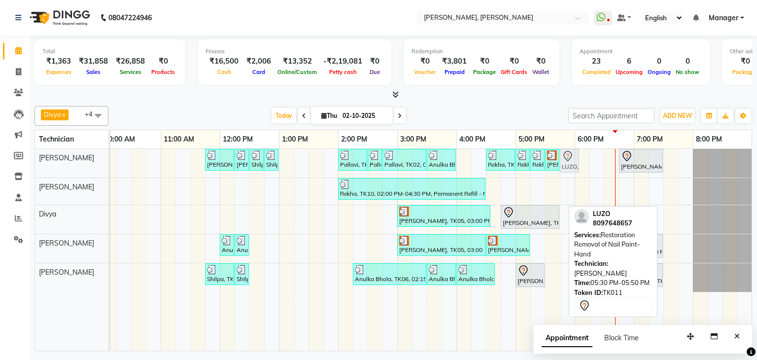
drag, startPoint x: 555, startPoint y: 248, endPoint x: 575, endPoint y: 176, distance: 74.6
click at [575, 176] on div "[PERSON_NAME], TK01, 11:45 AM-12:15 PM, Nail Extensions Gel-Hand [PERSON_NAME],…" at bounding box center [367, 250] width 769 height 202
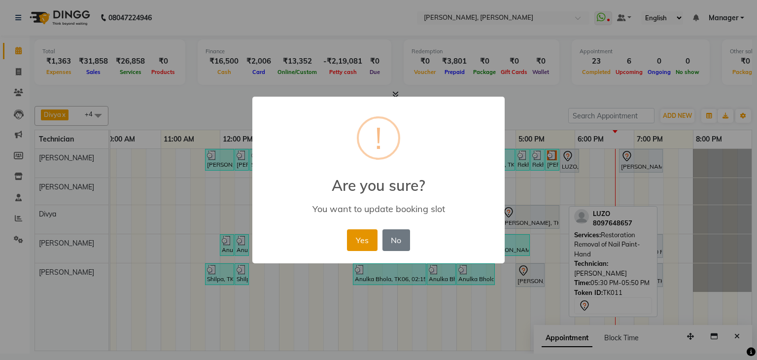
click at [359, 244] on button "Yes" at bounding box center [362, 240] width 30 height 22
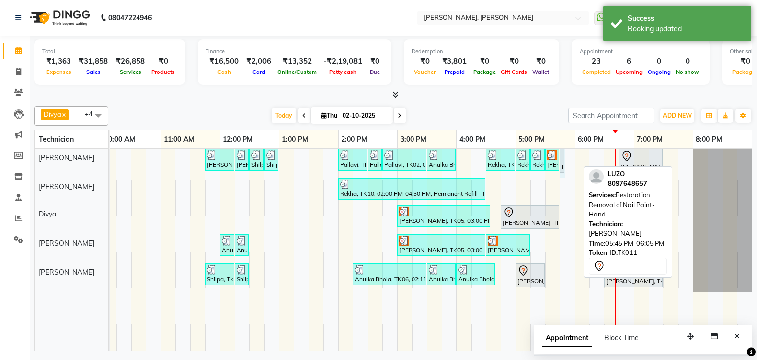
drag, startPoint x: 577, startPoint y: 156, endPoint x: 565, endPoint y: 160, distance: 12.3
click at [565, 160] on div "[PERSON_NAME], TK01, 11:45 AM-12:15 PM, Nail Extensions Gel-Hand [PERSON_NAME],…" at bounding box center [367, 250] width 769 height 202
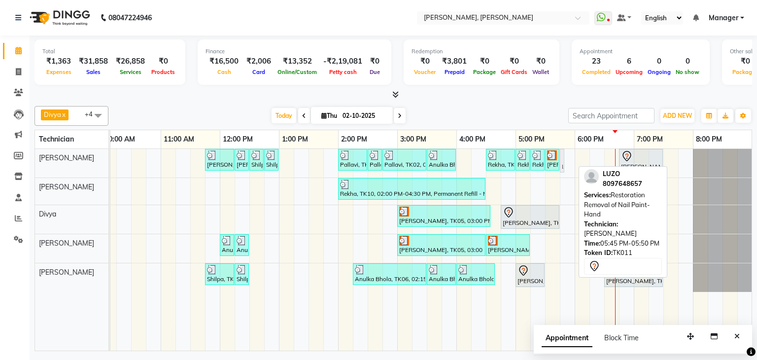
drag, startPoint x: 566, startPoint y: 157, endPoint x: 571, endPoint y: 158, distance: 5.0
click at [571, 158] on div "[PERSON_NAME], TK01, 11:45 AM-12:15 PM, Nail Extensions Gel-Hand [PERSON_NAME],…" at bounding box center [367, 250] width 769 height 202
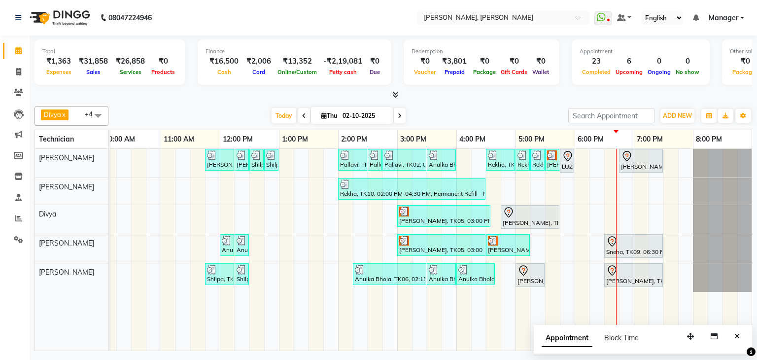
click at [738, 337] on icon "Close" at bounding box center [736, 336] width 5 height 7
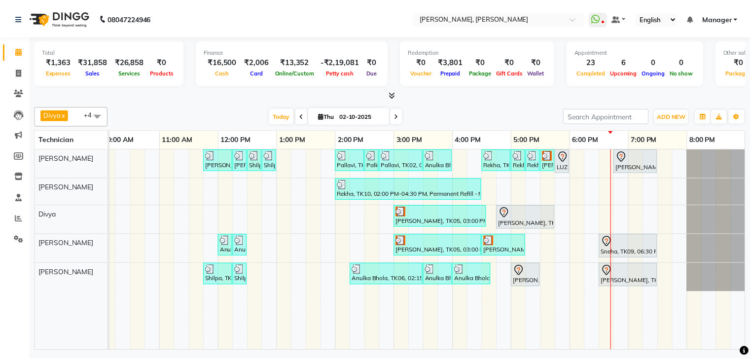
scroll to position [0, 135]
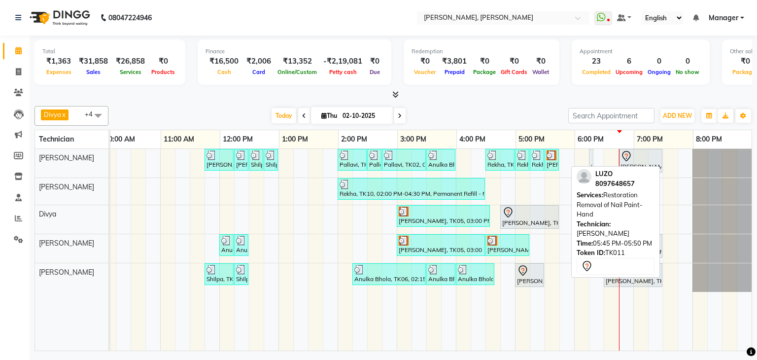
drag, startPoint x: 557, startPoint y: 157, endPoint x: 586, endPoint y: 156, distance: 29.6
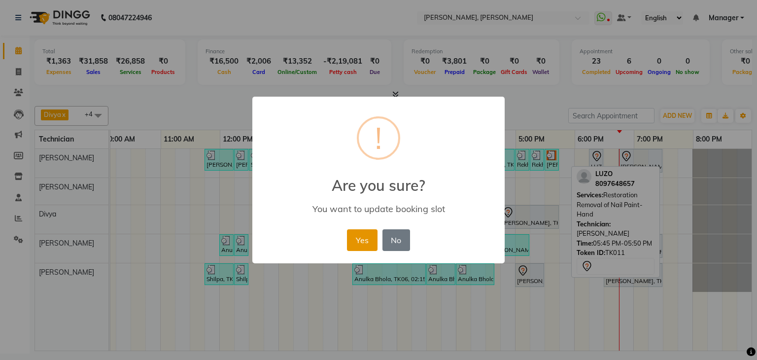
click at [363, 237] on button "Yes" at bounding box center [362, 240] width 30 height 22
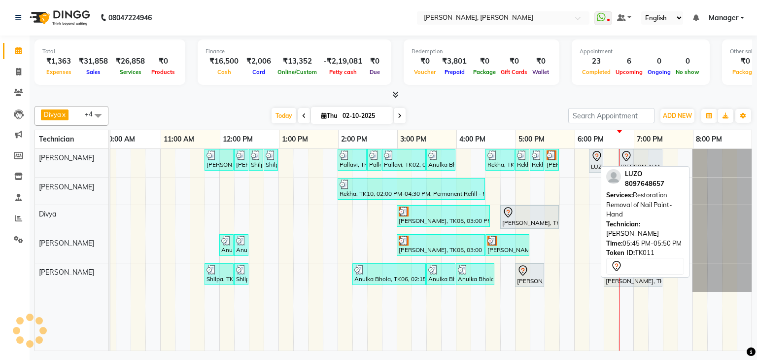
click at [591, 156] on icon at bounding box center [597, 156] width 12 height 12
select select "7"
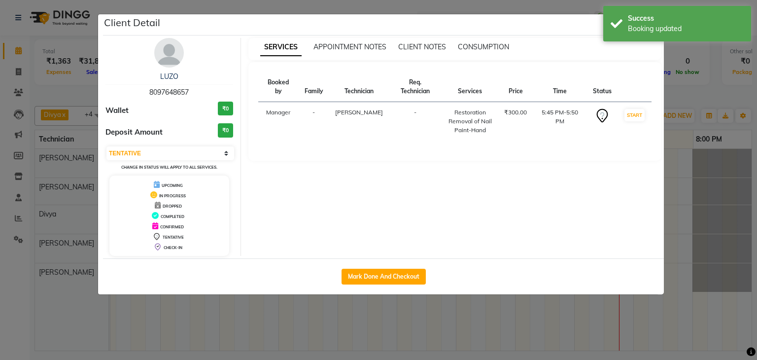
drag, startPoint x: 375, startPoint y: 275, endPoint x: 546, endPoint y: 227, distance: 178.0
click at [375, 275] on button "Mark Done And Checkout" at bounding box center [384, 277] width 84 height 16
select select "service"
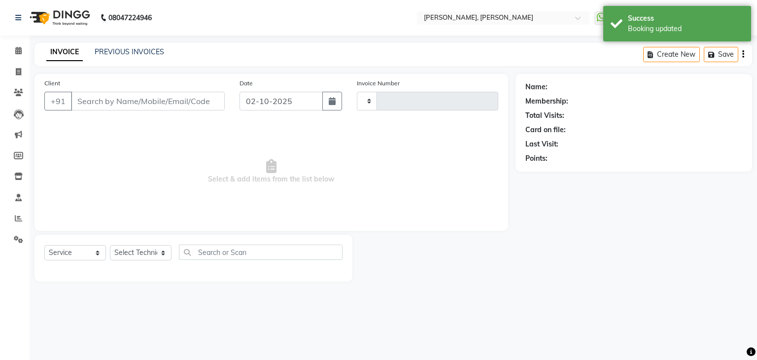
type input "1372"
select select "6455"
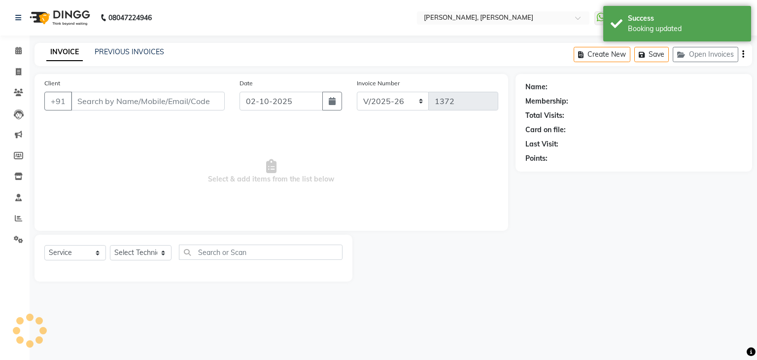
type input "80******57"
select select "54412"
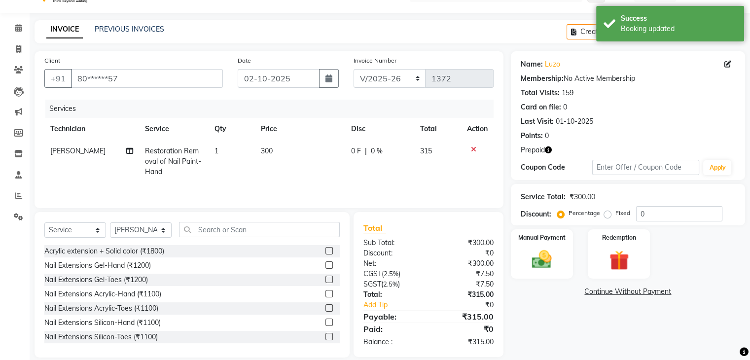
scroll to position [35, 0]
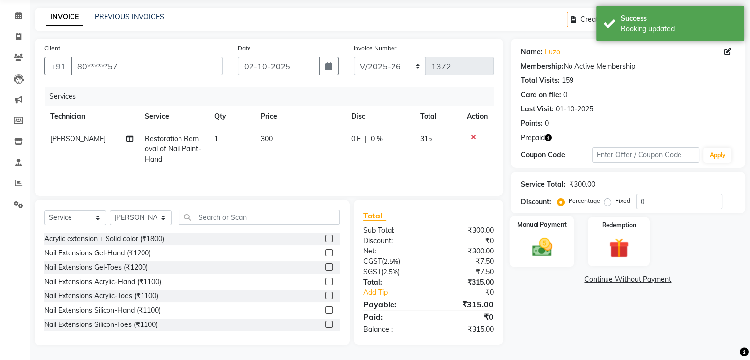
click at [560, 232] on div "Manual Payment" at bounding box center [541, 241] width 65 height 51
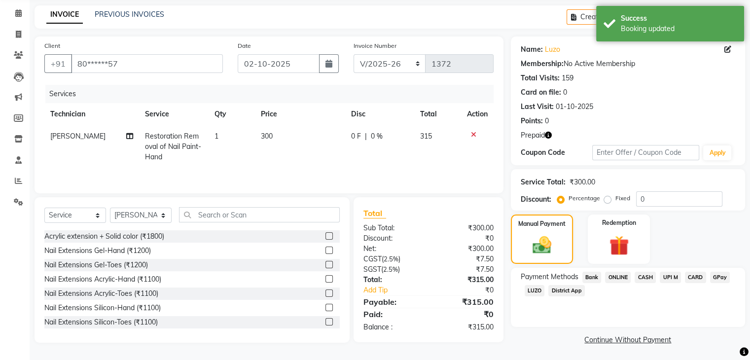
scroll to position [39, 0]
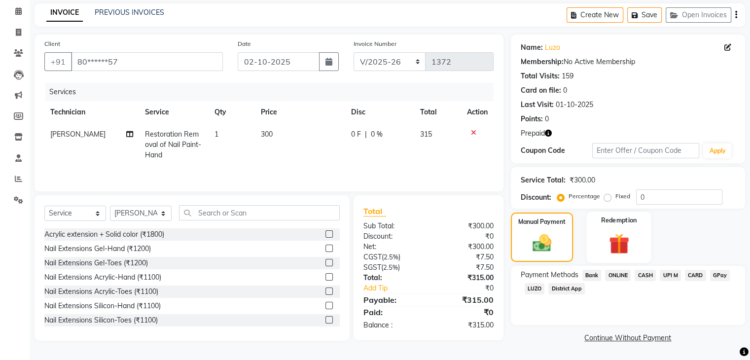
click at [634, 225] on div "Redemption" at bounding box center [618, 236] width 65 height 51
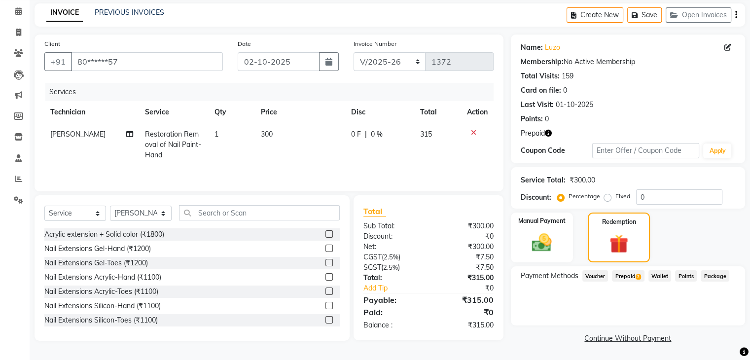
click at [637, 274] on span "2" at bounding box center [637, 277] width 5 height 6
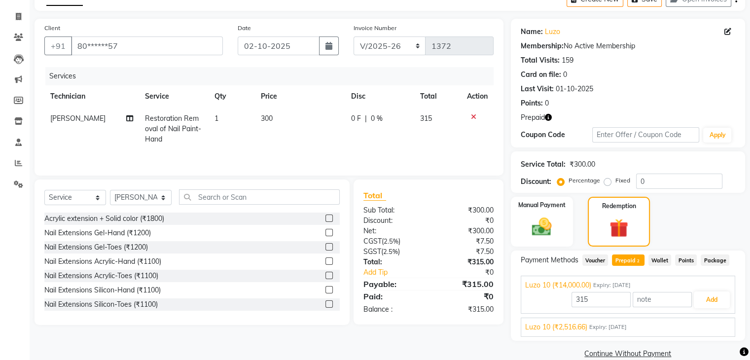
scroll to position [71, 0]
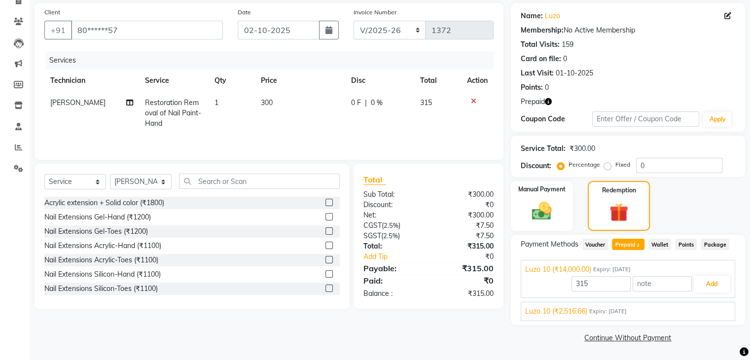
click at [626, 309] on span "Expiry: [DATE]" at bounding box center [607, 311] width 37 height 8
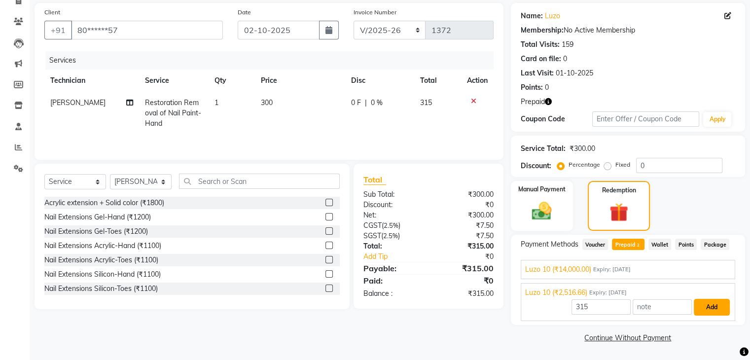
click at [715, 307] on button "Add" at bounding box center [711, 307] width 36 height 17
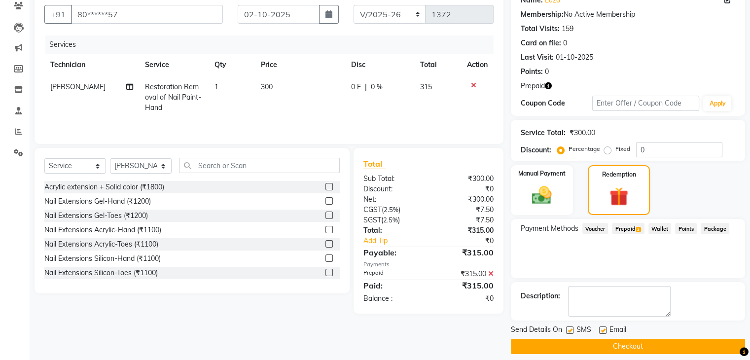
scroll to position [95, 0]
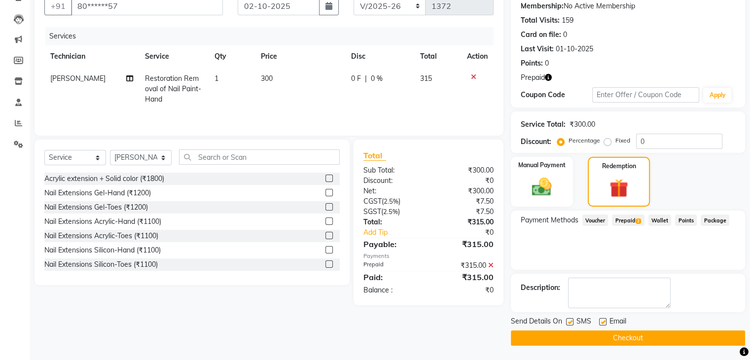
drag, startPoint x: 620, startPoint y: 336, endPoint x: 626, endPoint y: 334, distance: 5.8
click at [620, 336] on button "Checkout" at bounding box center [628, 337] width 234 height 15
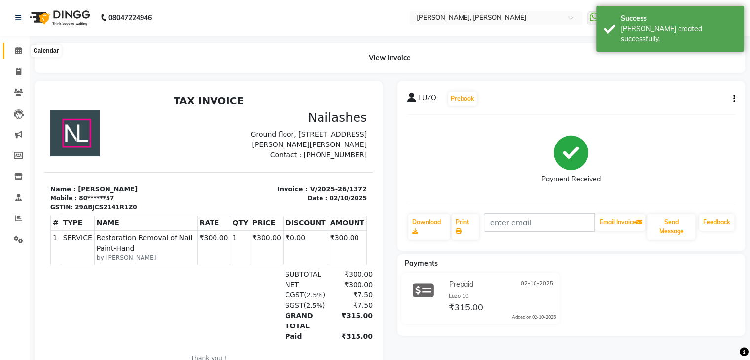
click at [15, 51] on icon at bounding box center [18, 50] width 6 height 7
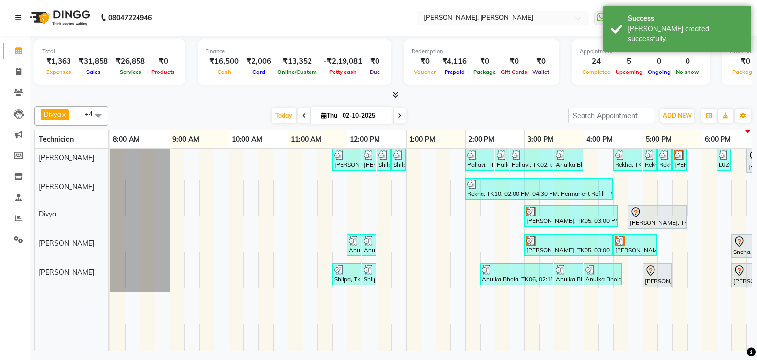
scroll to position [0, 127]
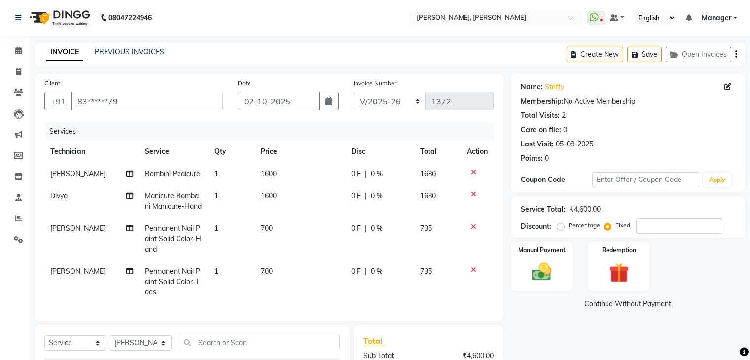
select select "6455"
select select "service"
select select "86749"
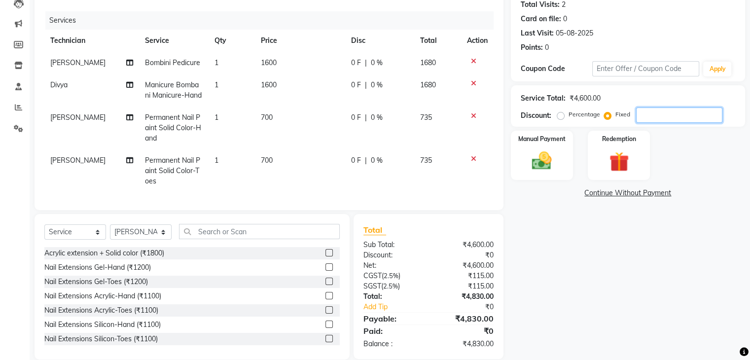
scroll to position [133, 0]
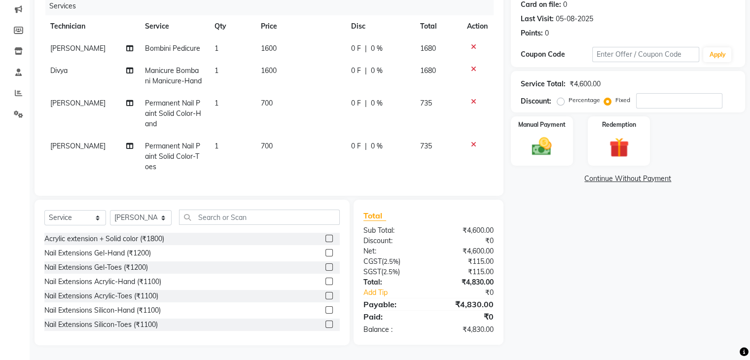
click at [568, 96] on label "Percentage" at bounding box center [584, 100] width 32 height 9
click at [563, 97] on input "Percentage" at bounding box center [562, 100] width 7 height 7
radio input "true"
click at [656, 93] on input "number" at bounding box center [679, 100] width 86 height 15
type input "2"
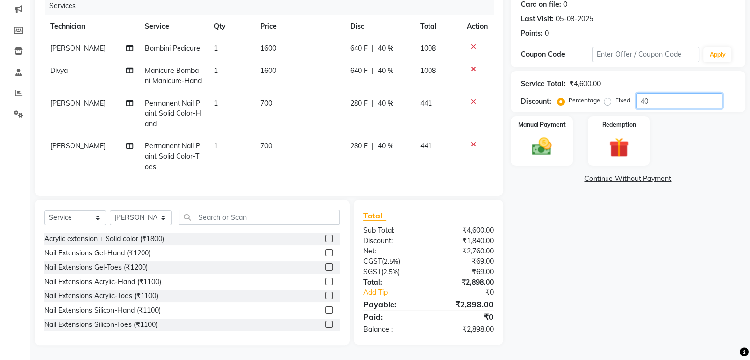
type input "4"
type input "1"
type input "2"
type input "3"
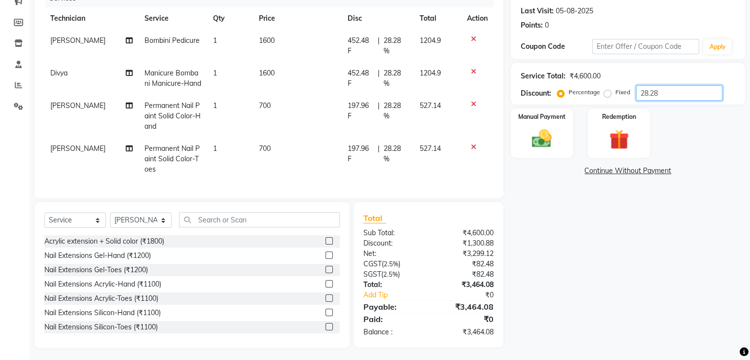
type input "28.28"
click at [571, 307] on div "Name: Steffy Membership: No Active Membership Total Visits: 2 Card on file: 0 L…" at bounding box center [631, 144] width 241 height 407
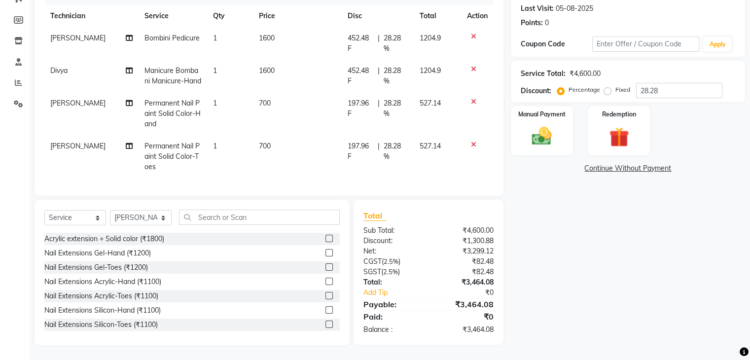
scroll to position [154, 0]
click at [101, 220] on select "Select Service Product Membership Package Voucher Prepaid Gift Card" at bounding box center [75, 217] width 62 height 15
click at [159, 215] on select "Select Technician Aamir Aniket Divya Himanshu Manager Namrata Salman Sanjana Sh…" at bounding box center [141, 217] width 62 height 15
click at [232, 217] on input "text" at bounding box center [259, 216] width 161 height 15
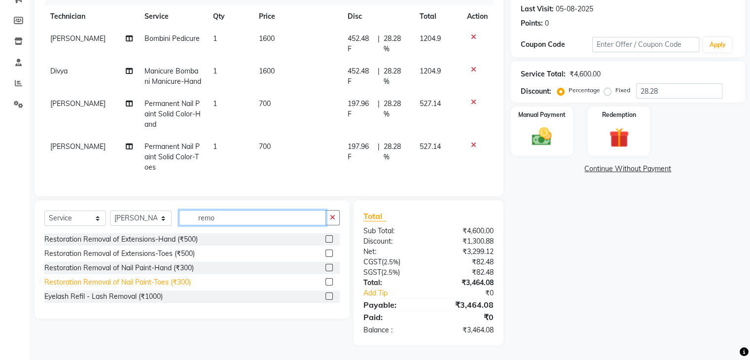
scroll to position [153, 0]
type input "remo"
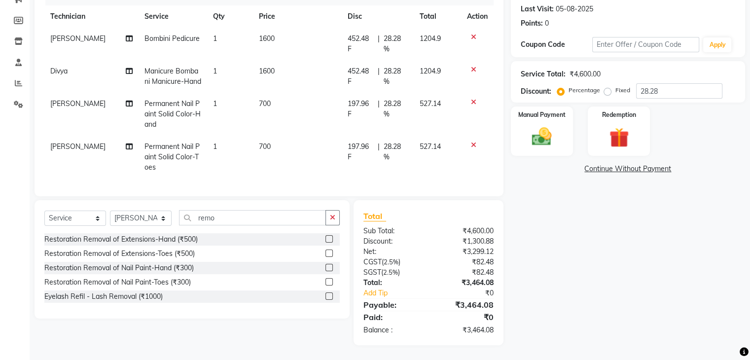
click at [330, 281] on label at bounding box center [328, 281] width 7 height 7
click at [330, 281] on input "checkbox" at bounding box center [328, 282] width 6 height 6
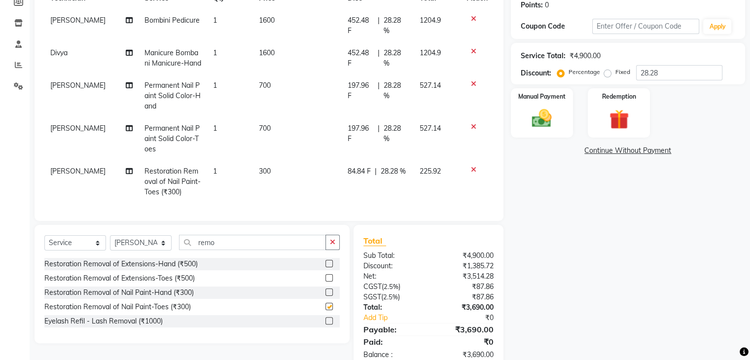
checkbox input "false"
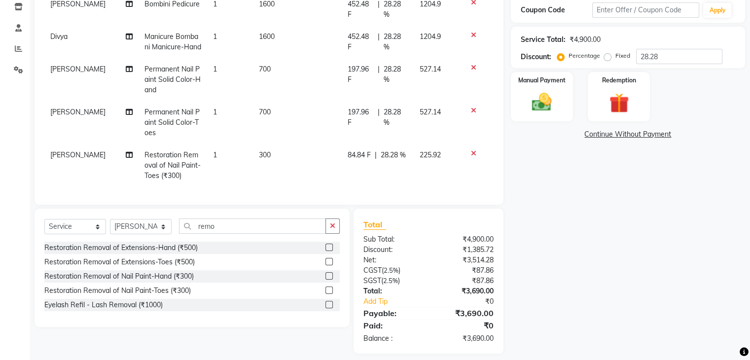
scroll to position [183, 0]
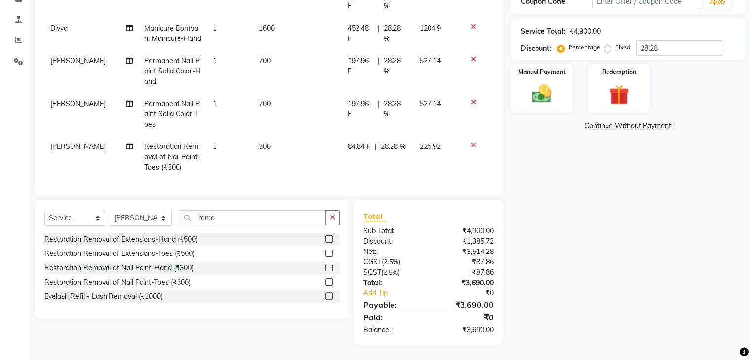
click at [386, 152] on span "28.28 %" at bounding box center [392, 146] width 25 height 10
select select "86749"
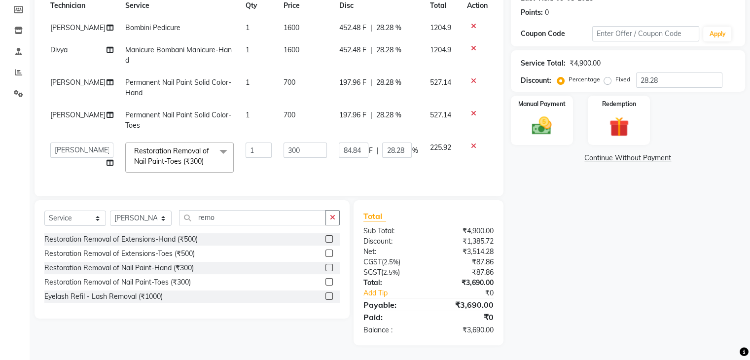
scroll to position [154, 0]
click at [404, 142] on input "28.28" at bounding box center [397, 149] width 30 height 15
type input "2"
click at [621, 201] on div "Name: Steffy Membership: No Active Membership Total Visits: 2 Card on file: 0 L…" at bounding box center [631, 136] width 241 height 417
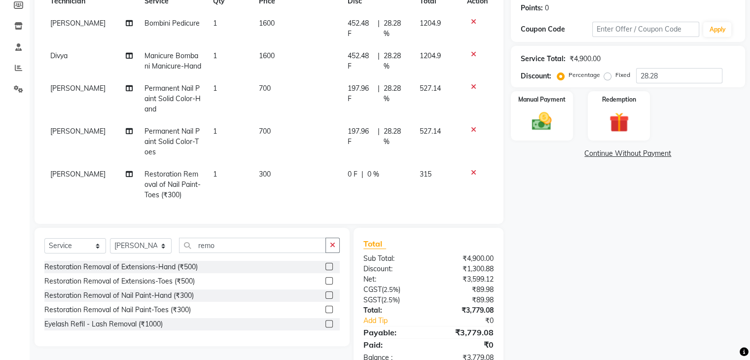
scroll to position [134, 0]
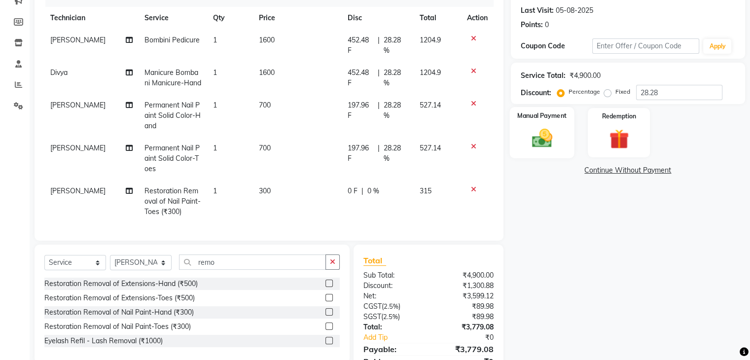
click at [562, 125] on div "Manual Payment" at bounding box center [541, 132] width 65 height 51
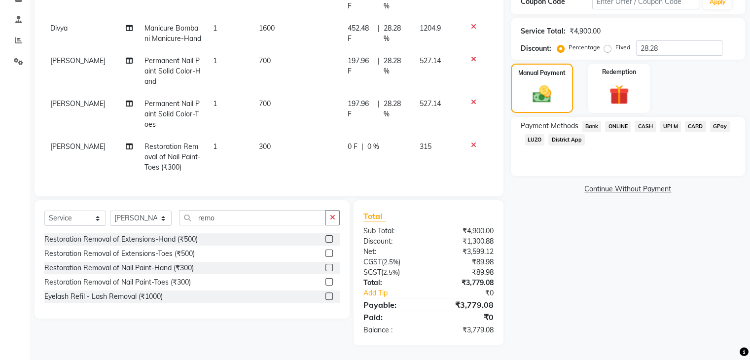
scroll to position [183, 0]
click at [668, 121] on span "UPI M" at bounding box center [669, 126] width 21 height 11
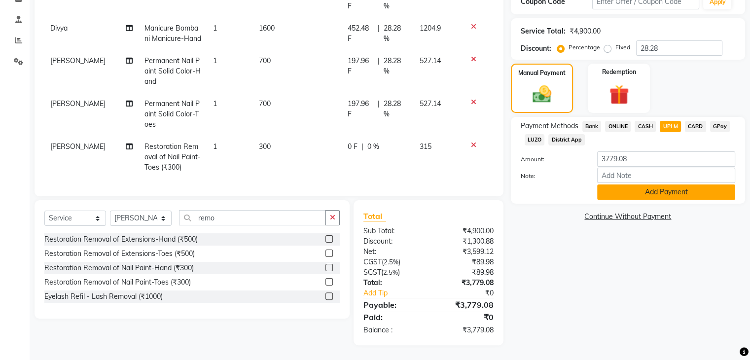
click at [657, 184] on button "Add Payment" at bounding box center [666, 191] width 138 height 15
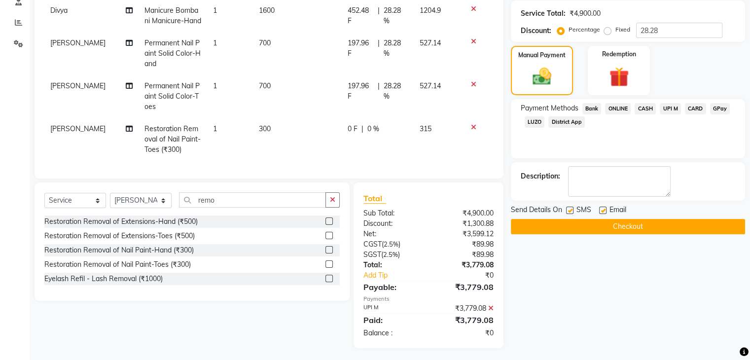
scroll to position [203, 0]
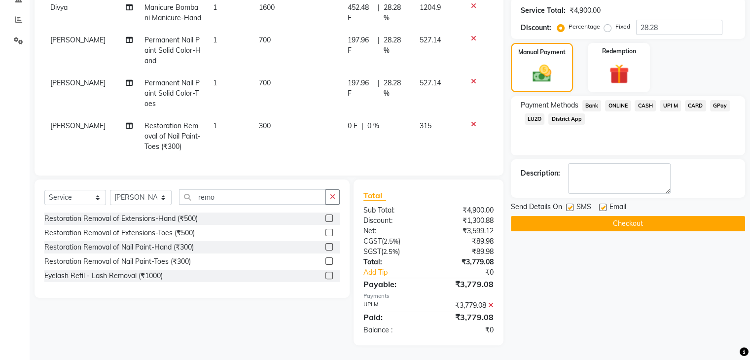
click at [622, 218] on button "Checkout" at bounding box center [628, 223] width 234 height 15
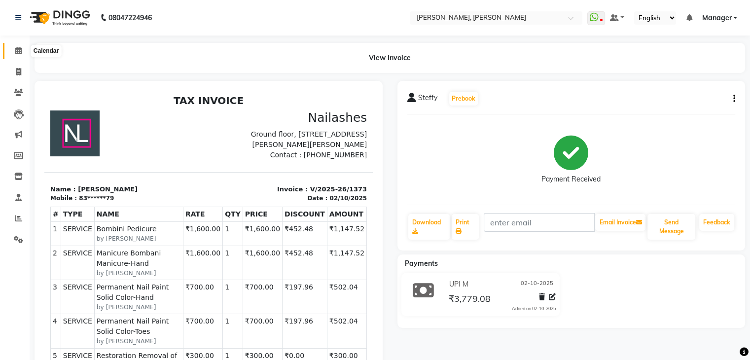
click at [20, 50] on icon at bounding box center [18, 50] width 6 height 7
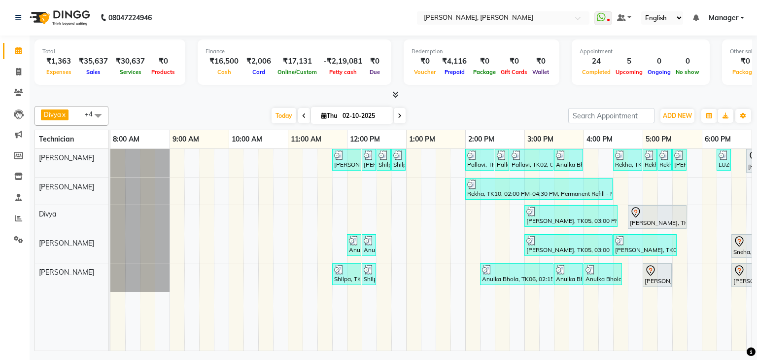
scroll to position [0, 127]
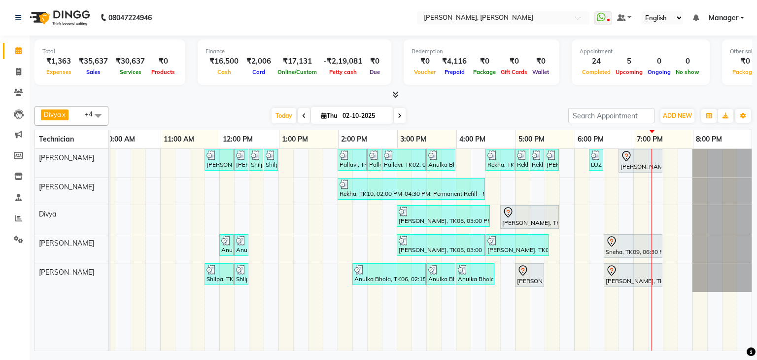
click at [571, 212] on div "Priya Raman, TK01, 11:45 AM-12:15 PM, Nail Extensions Gel-Hand Priya Raman, TK0…" at bounding box center [367, 250] width 769 height 202
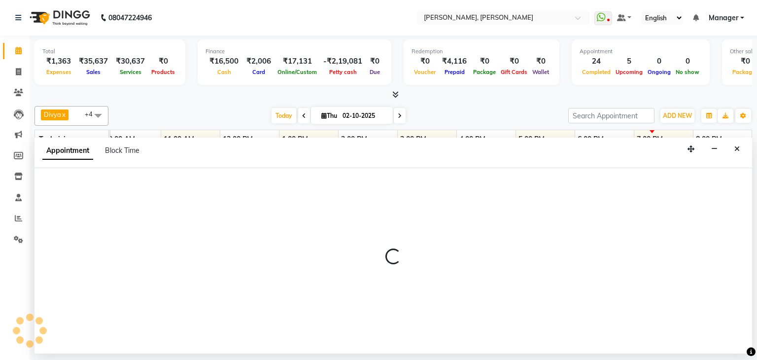
select select "72520"
select select "tentative"
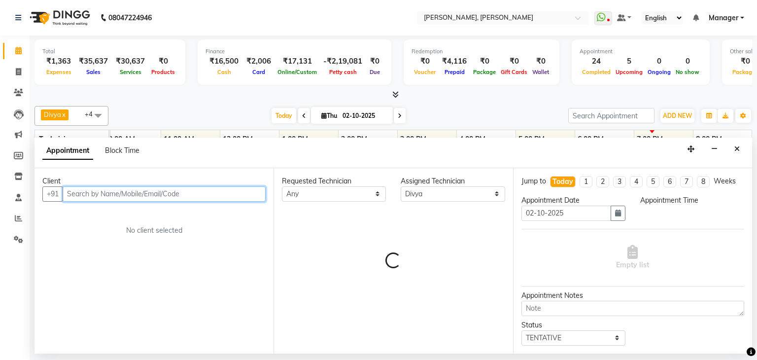
select select "1080"
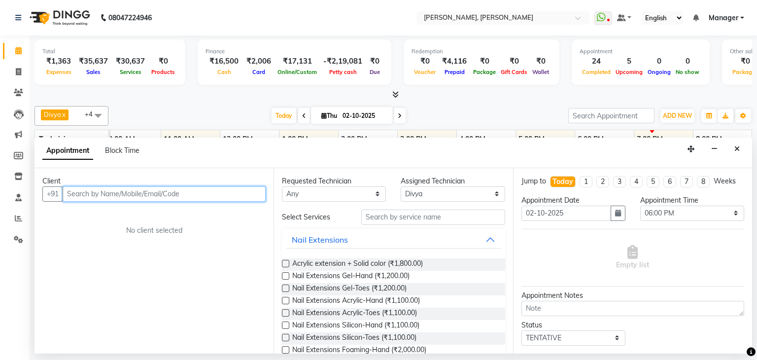
click at [210, 186] on input "text" at bounding box center [164, 193] width 203 height 15
click at [207, 194] on input "text" at bounding box center [164, 193] width 203 height 15
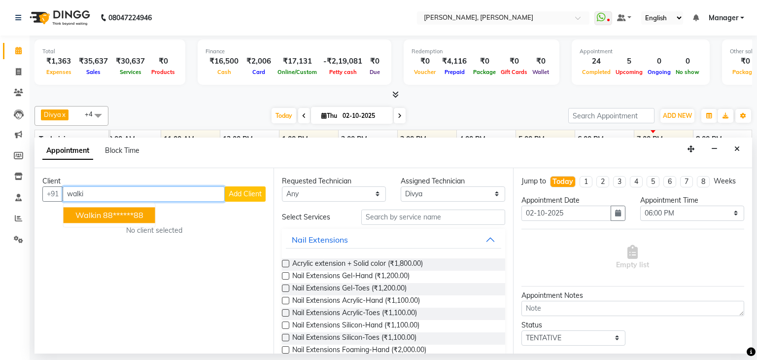
click at [129, 211] on ngb-highlight "88******88" at bounding box center [123, 215] width 40 height 10
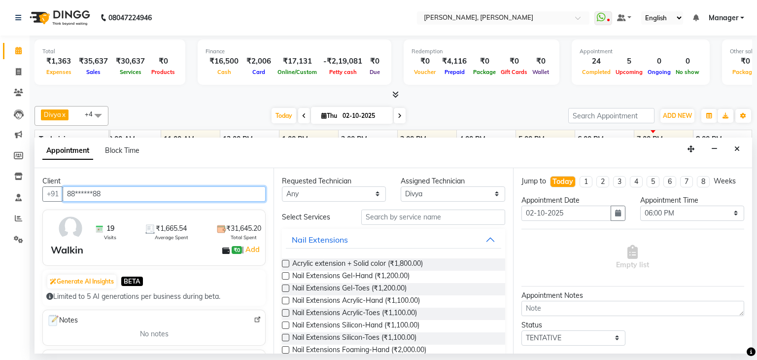
type input "88******88"
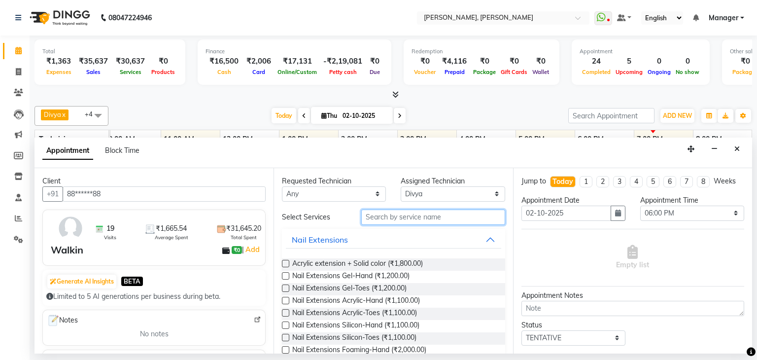
click at [440, 214] on input "text" at bounding box center [433, 216] width 144 height 15
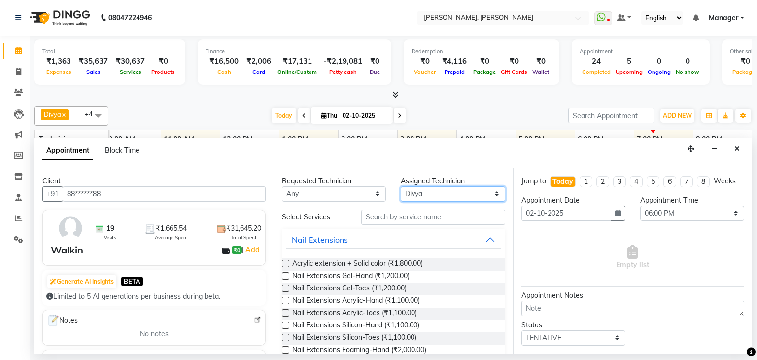
click at [443, 196] on select "Select Aamir Aniket Divya Himanshu Namrata Salman Sanjana Shanu Suhel" at bounding box center [453, 193] width 104 height 15
select select "86749"
click at [401, 186] on select "Select Aamir Aniket Divya Himanshu Namrata Salman Sanjana Shanu Suhel" at bounding box center [453, 193] width 104 height 15
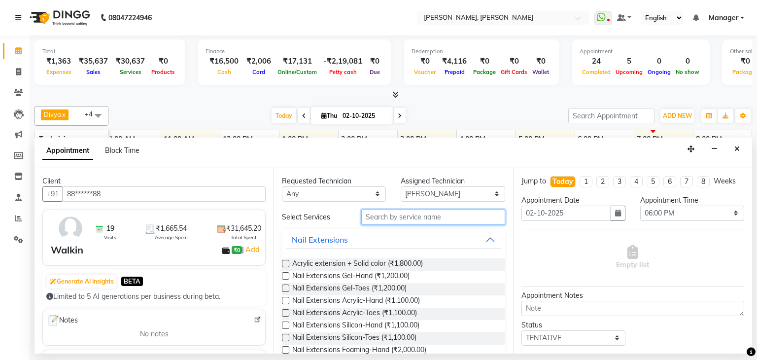
click at [442, 219] on input "text" at bounding box center [433, 216] width 144 height 15
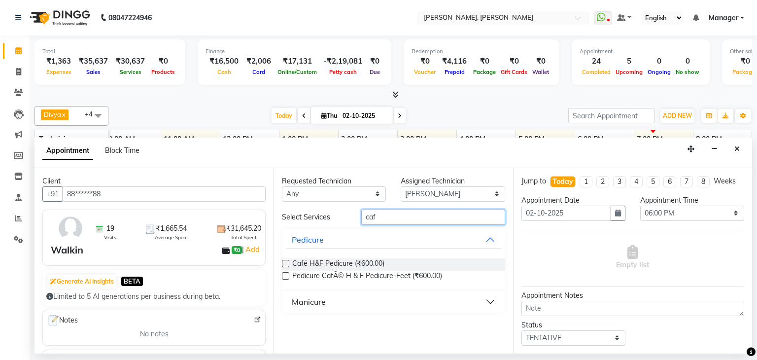
type input "caf"
click at [287, 261] on label at bounding box center [285, 263] width 7 height 7
click at [287, 261] on input "checkbox" at bounding box center [285, 264] width 6 height 6
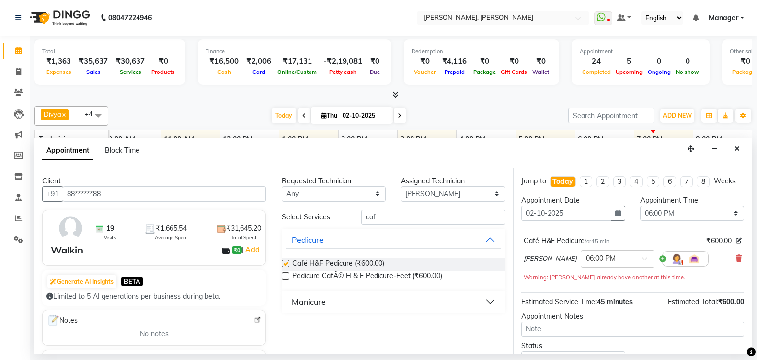
checkbox input "false"
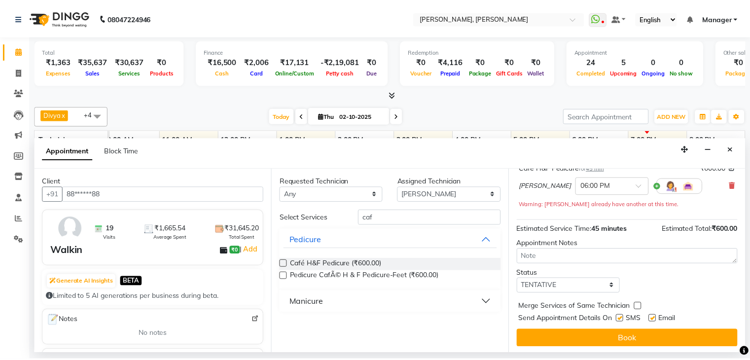
scroll to position [74, 0]
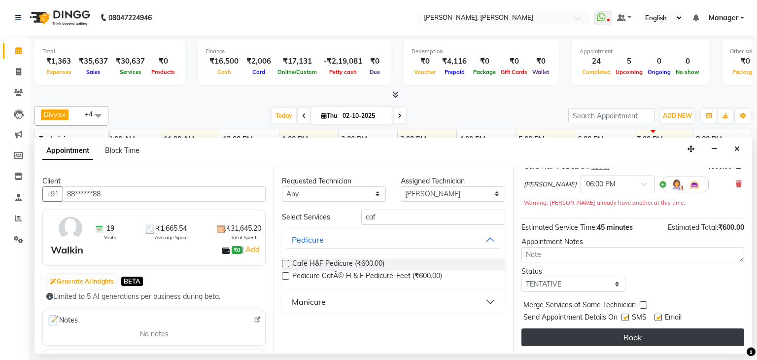
click at [621, 331] on button "Book" at bounding box center [632, 337] width 223 height 18
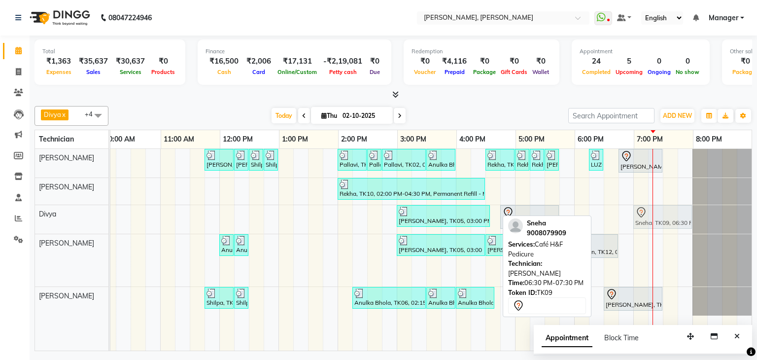
drag, startPoint x: 623, startPoint y: 269, endPoint x: 651, endPoint y: 211, distance: 63.7
click at [651, 211] on tbody "Priya Raman, TK01, 11:45 AM-12:15 PM, Nail Extensions Gel-Hand Priya Raman, TK0…" at bounding box center [367, 232] width 769 height 167
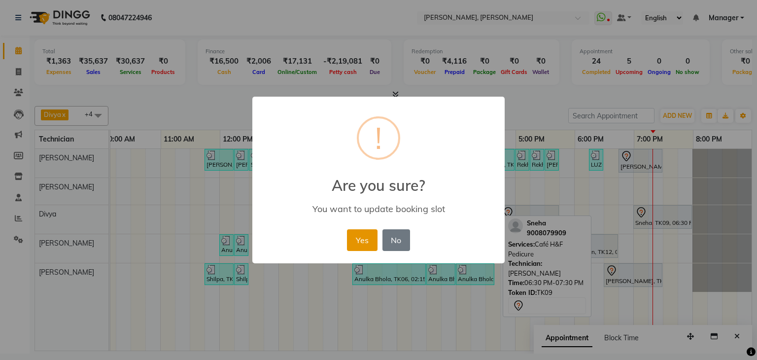
click at [367, 234] on button "Yes" at bounding box center [362, 240] width 30 height 22
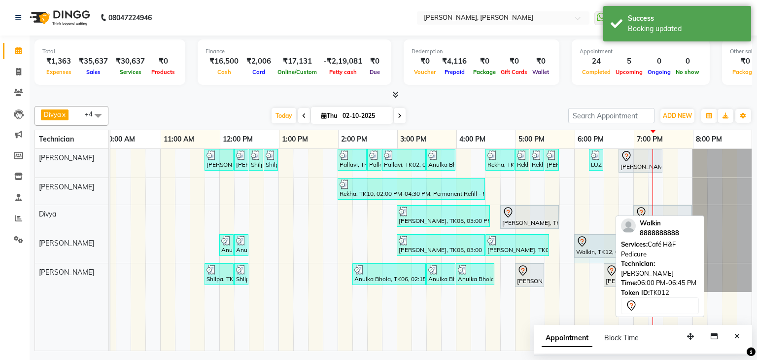
drag, startPoint x: 608, startPoint y: 243, endPoint x: 657, endPoint y: 256, distance: 51.0
click at [617, 244] on div "Divya x Sanjana x Shanu x Suhail Khan x Aamir x +4 Select All Aamir Aniket Divy…" at bounding box center [393, 226] width 718 height 249
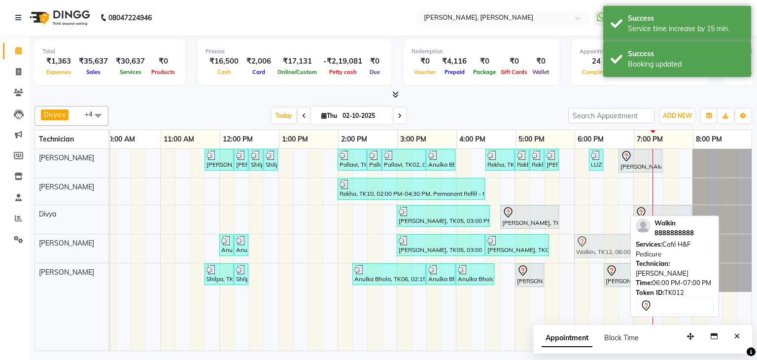
drag, startPoint x: 600, startPoint y: 240, endPoint x: 605, endPoint y: 243, distance: 5.5
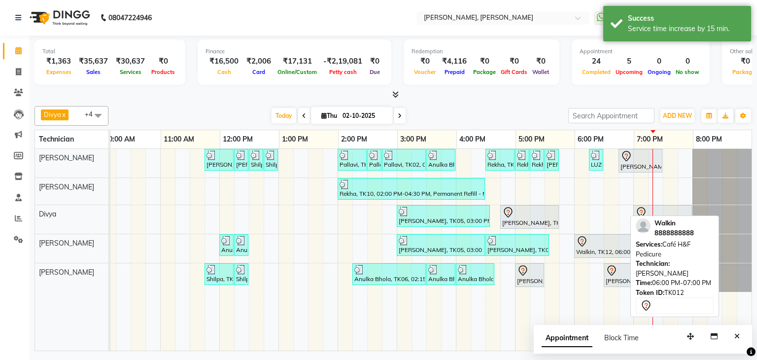
click at [587, 243] on div at bounding box center [603, 242] width 55 height 12
select select "7"
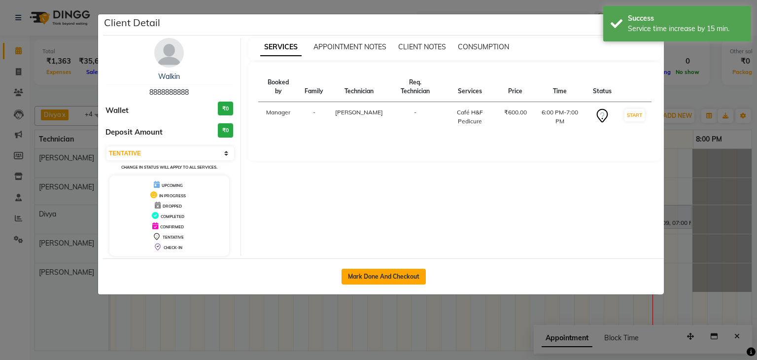
click at [373, 269] on button "Mark Done And Checkout" at bounding box center [384, 277] width 84 height 16
select select "service"
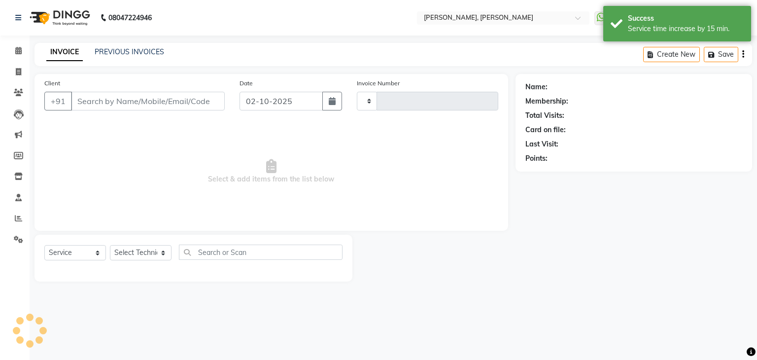
type input "1374"
select select "6455"
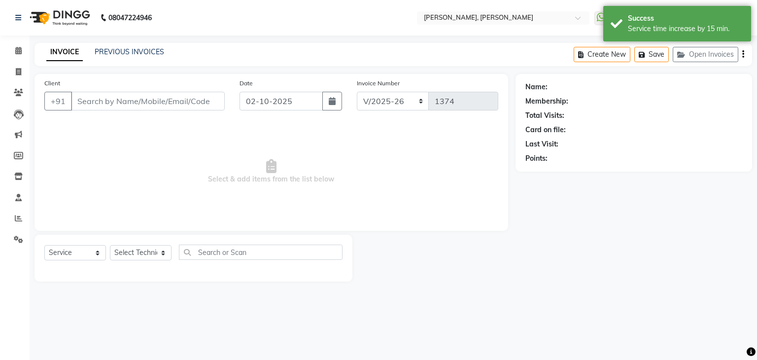
type input "88******88"
select select "86749"
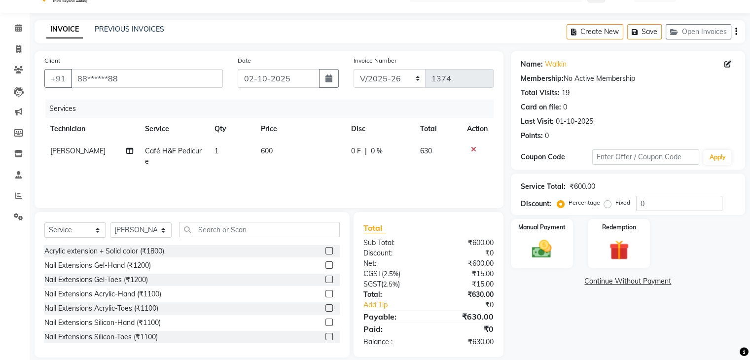
scroll to position [35, 0]
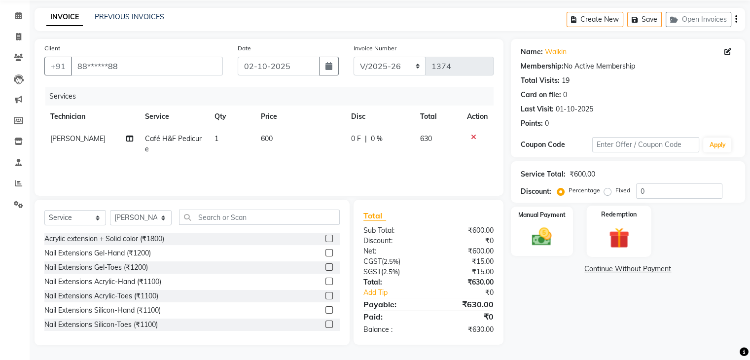
click at [621, 234] on img at bounding box center [618, 237] width 33 height 25
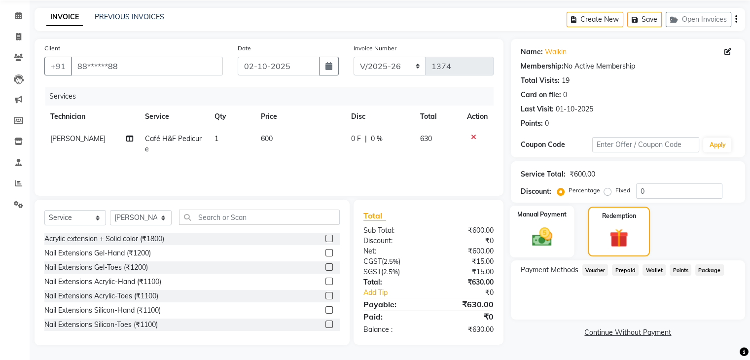
click at [538, 226] on img at bounding box center [541, 237] width 33 height 24
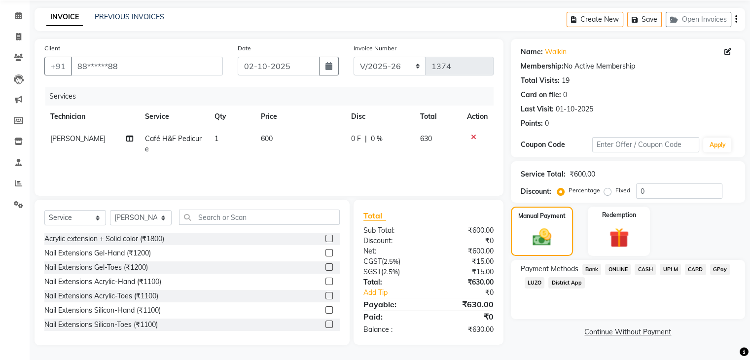
click at [643, 269] on span "CASH" at bounding box center [644, 269] width 21 height 11
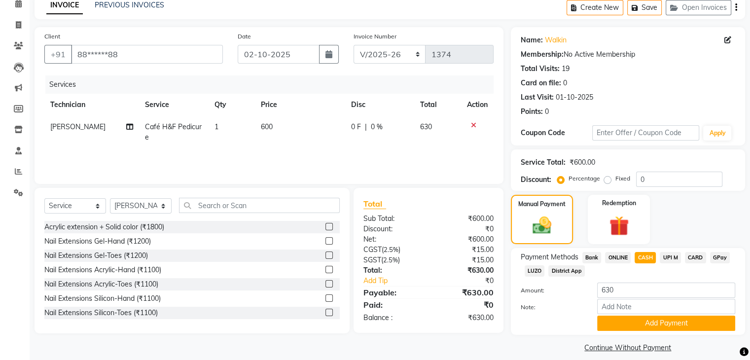
scroll to position [58, 0]
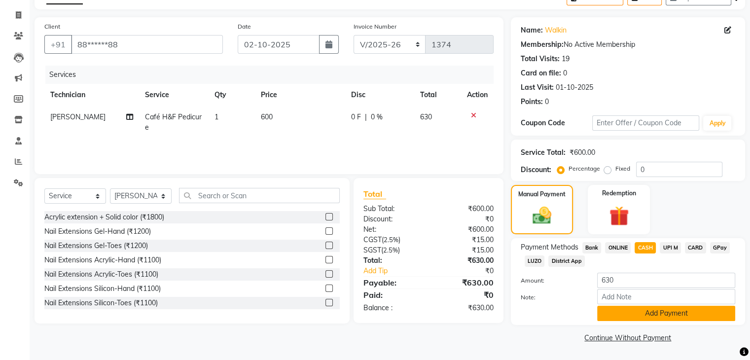
click at [655, 314] on button "Add Payment" at bounding box center [666, 313] width 138 height 15
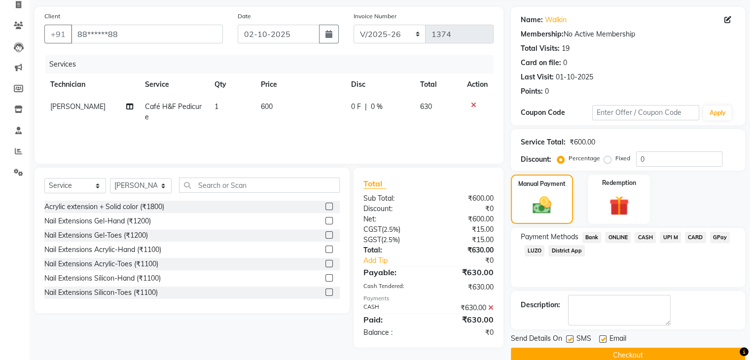
scroll to position [84, 0]
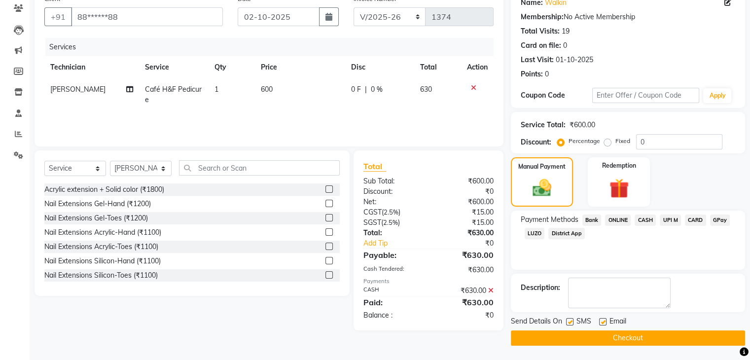
click at [619, 337] on button "Checkout" at bounding box center [628, 337] width 234 height 15
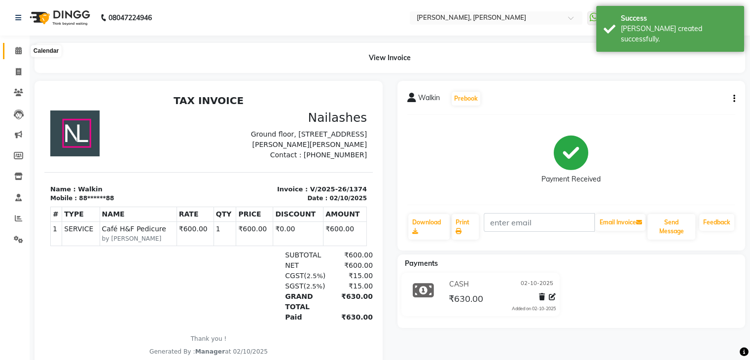
drag, startPoint x: 18, startPoint y: 54, endPoint x: 33, endPoint y: 59, distance: 15.6
click at [18, 54] on icon at bounding box center [18, 50] width 6 height 7
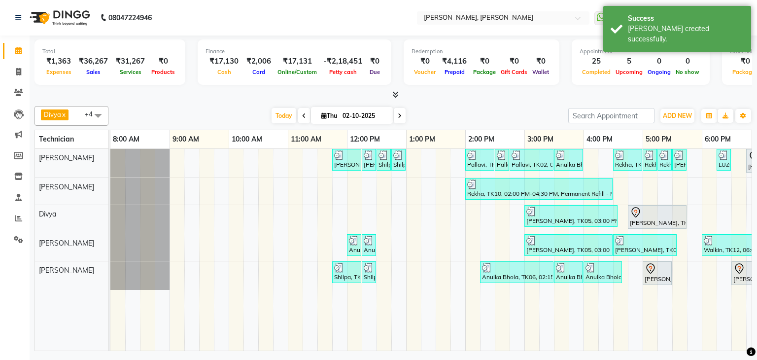
scroll to position [0, 127]
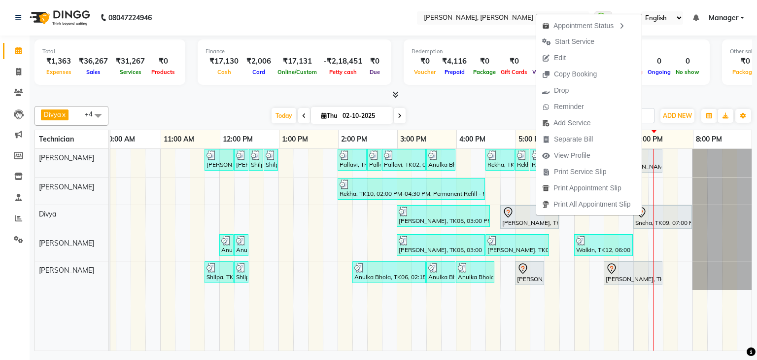
click at [456, 96] on div at bounding box center [393, 95] width 718 height 10
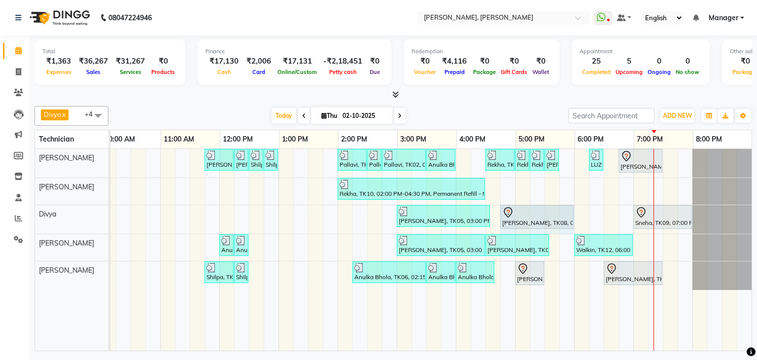
drag, startPoint x: 550, startPoint y: 213, endPoint x: 572, endPoint y: 242, distance: 36.2
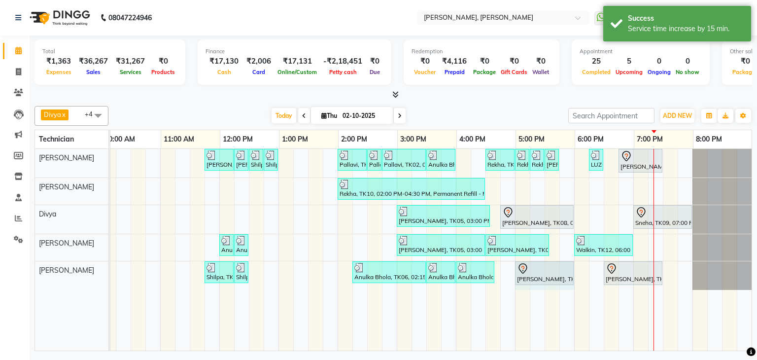
drag, startPoint x: 535, startPoint y: 274, endPoint x: 565, endPoint y: 274, distance: 29.6
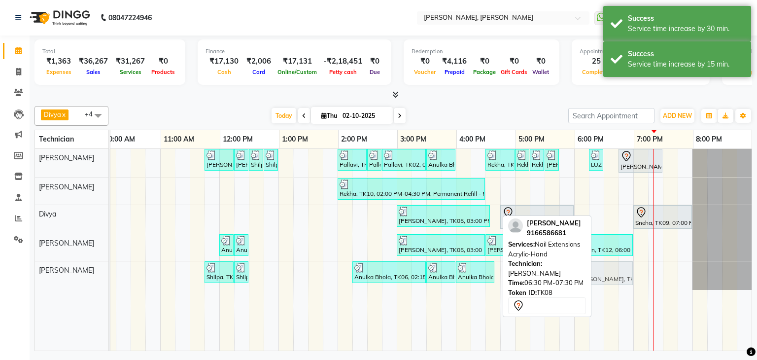
drag, startPoint x: 623, startPoint y: 272, endPoint x: 596, endPoint y: 278, distance: 27.4
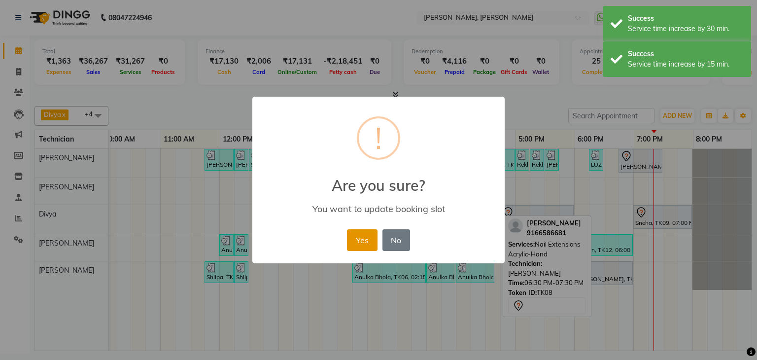
click at [348, 235] on button "Yes" at bounding box center [362, 240] width 30 height 22
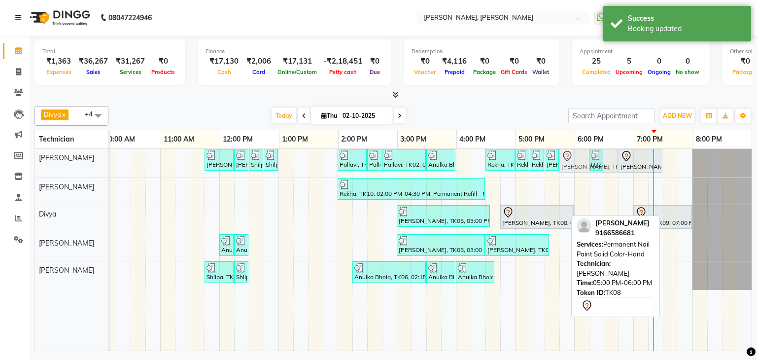
drag, startPoint x: 526, startPoint y: 275, endPoint x: 572, endPoint y: 181, distance: 104.7
click at [571, 179] on div "Priya Raman, TK01, 11:45 AM-12:15 PM, Nail Extensions Gel-Hand Priya Raman, TK0…" at bounding box center [367, 250] width 769 height 202
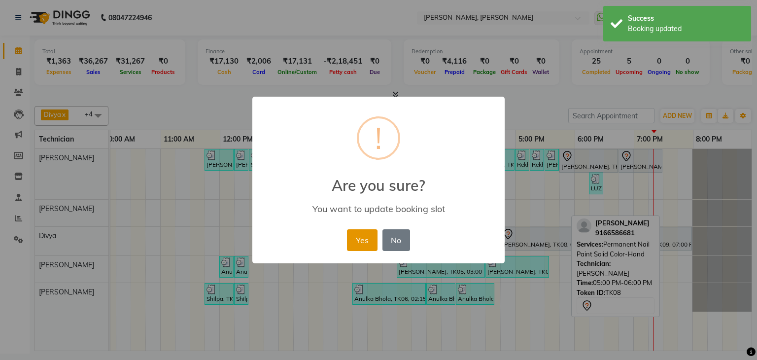
click at [370, 238] on button "Yes" at bounding box center [362, 240] width 30 height 22
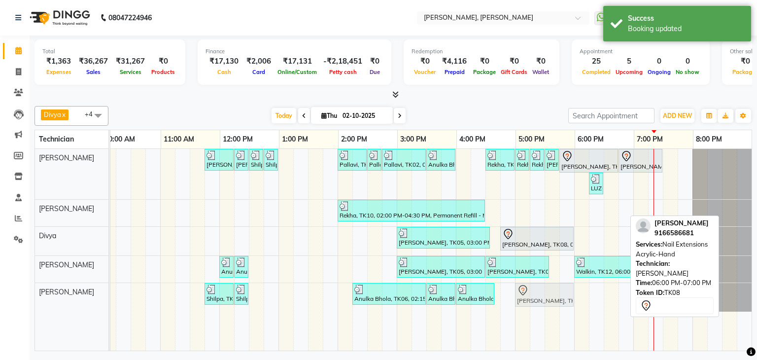
drag, startPoint x: 593, startPoint y: 296, endPoint x: 531, endPoint y: 300, distance: 62.2
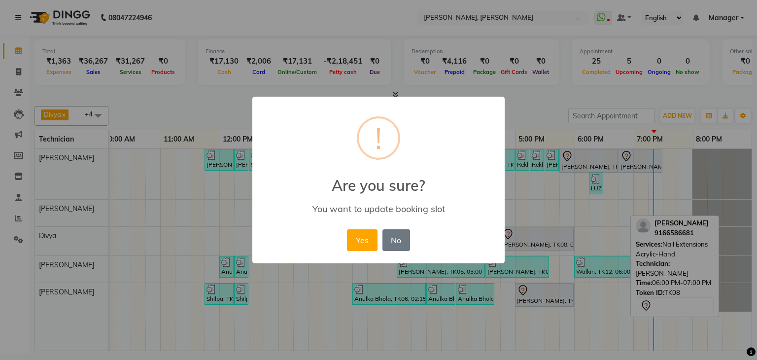
drag, startPoint x: 368, startPoint y: 239, endPoint x: 653, endPoint y: 184, distance: 291.1
click at [369, 239] on button "Yes" at bounding box center [362, 240] width 30 height 22
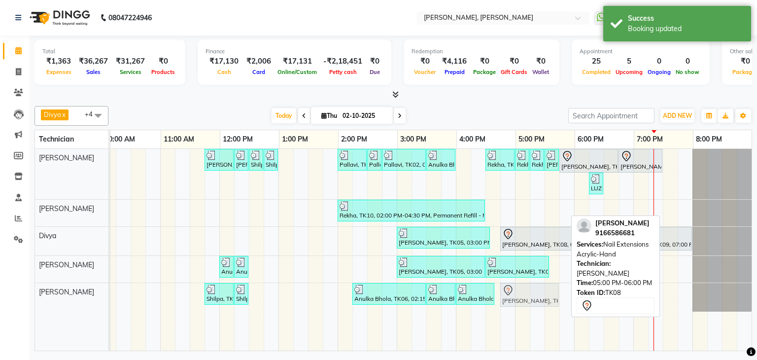
drag, startPoint x: 527, startPoint y: 292, endPoint x: 516, endPoint y: 297, distance: 11.3
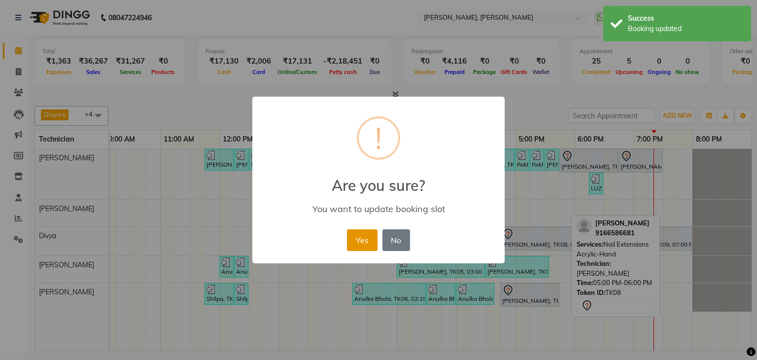
click at [363, 236] on button "Yes" at bounding box center [362, 240] width 30 height 22
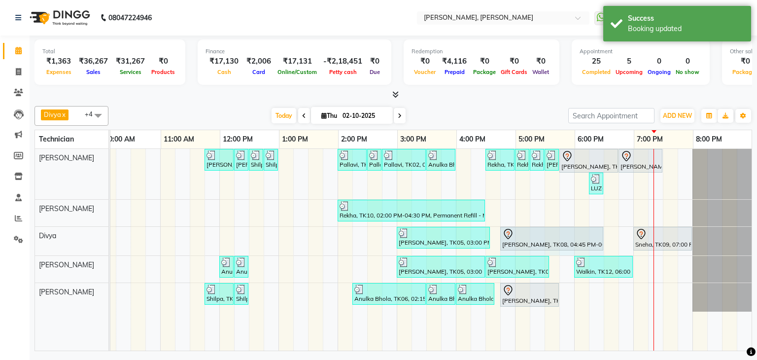
drag, startPoint x: 566, startPoint y: 236, endPoint x: 589, endPoint y: 238, distance: 23.2
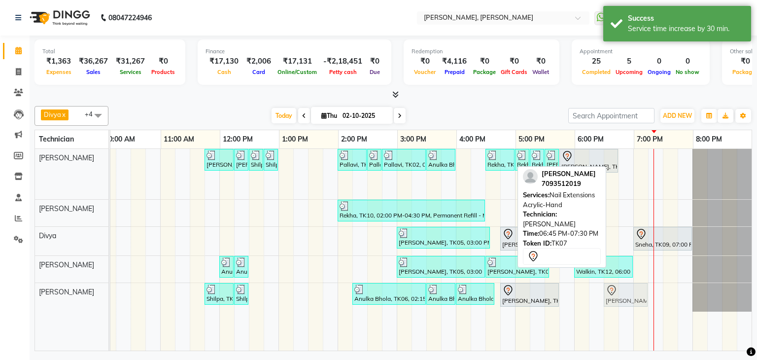
drag, startPoint x: 637, startPoint y: 158, endPoint x: 635, endPoint y: 294, distance: 135.5
click at [631, 293] on tbody "Priya Raman, TK01, 11:45 AM-12:15 PM, Nail Extensions Gel-Hand Priya Raman, TK0…" at bounding box center [367, 230] width 769 height 163
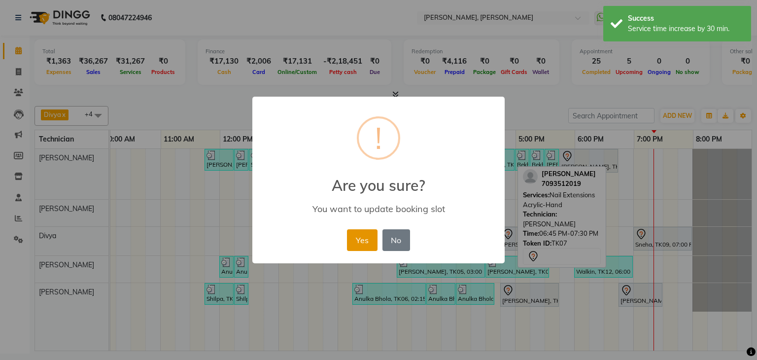
drag, startPoint x: 353, startPoint y: 239, endPoint x: 423, endPoint y: 256, distance: 72.1
click at [354, 239] on button "Yes" at bounding box center [362, 240] width 30 height 22
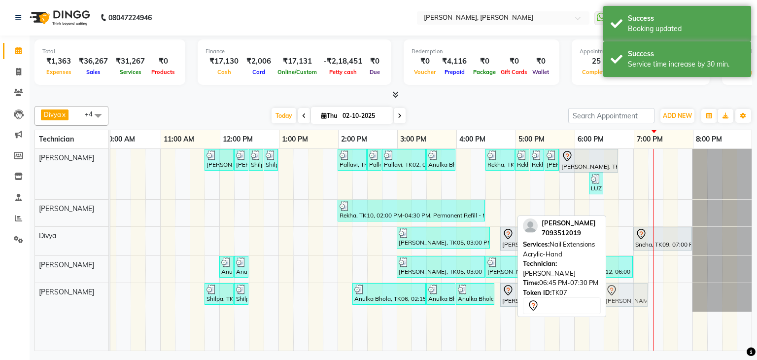
drag, startPoint x: 628, startPoint y: 292, endPoint x: 612, endPoint y: 302, distance: 18.3
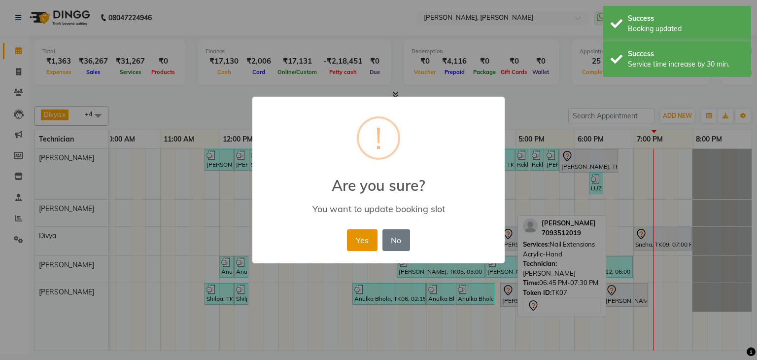
click at [369, 239] on button "Yes" at bounding box center [362, 240] width 30 height 22
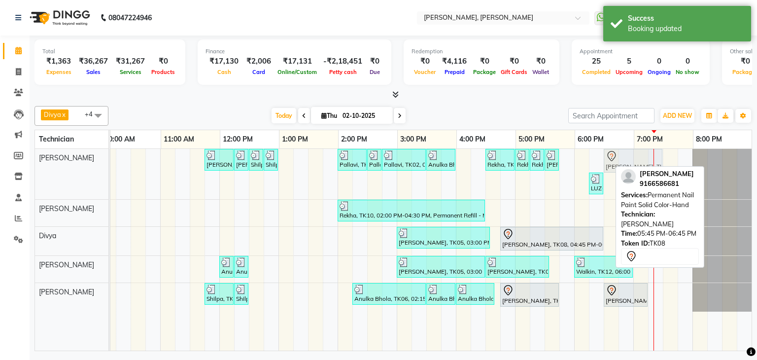
drag, startPoint x: 589, startPoint y: 156, endPoint x: 625, endPoint y: 158, distance: 35.6
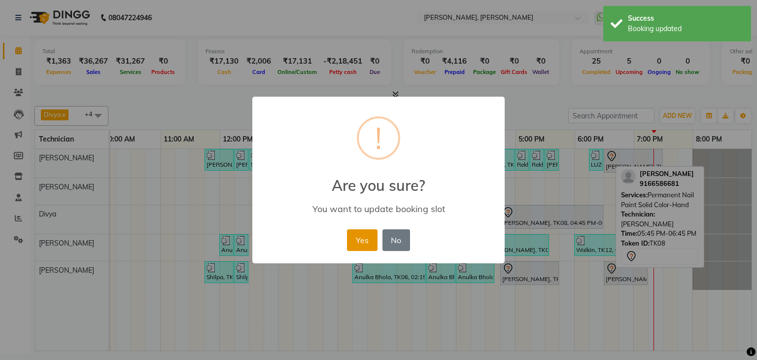
click at [361, 240] on button "Yes" at bounding box center [362, 240] width 30 height 22
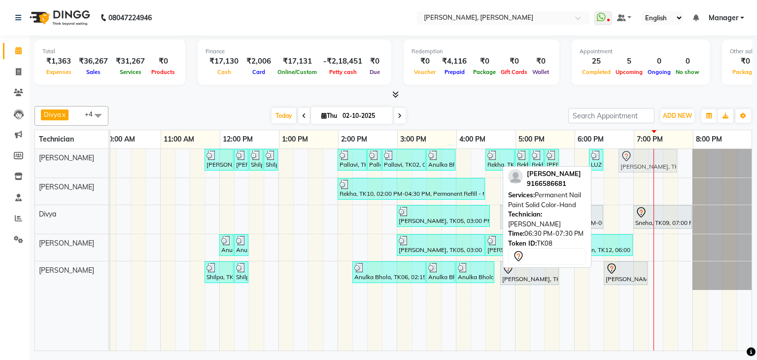
drag, startPoint x: 635, startPoint y: 157, endPoint x: 652, endPoint y: 156, distance: 16.3
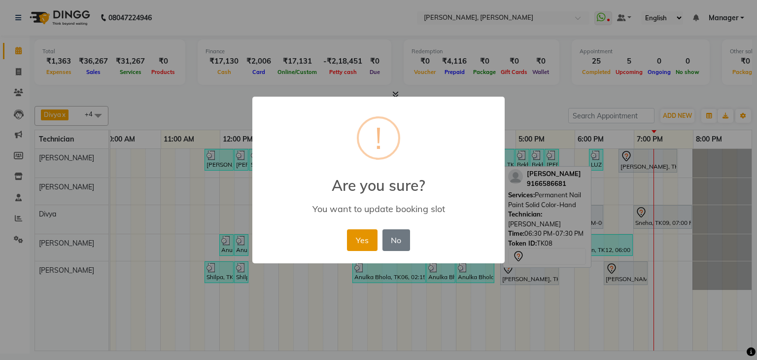
click at [353, 233] on button "Yes" at bounding box center [362, 240] width 30 height 22
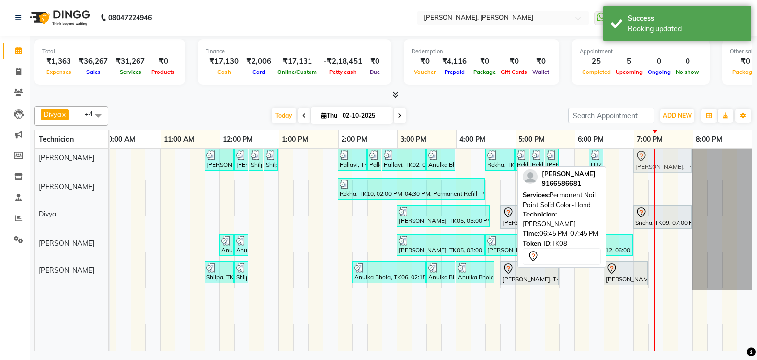
drag, startPoint x: 638, startPoint y: 160, endPoint x: 643, endPoint y: 160, distance: 5.0
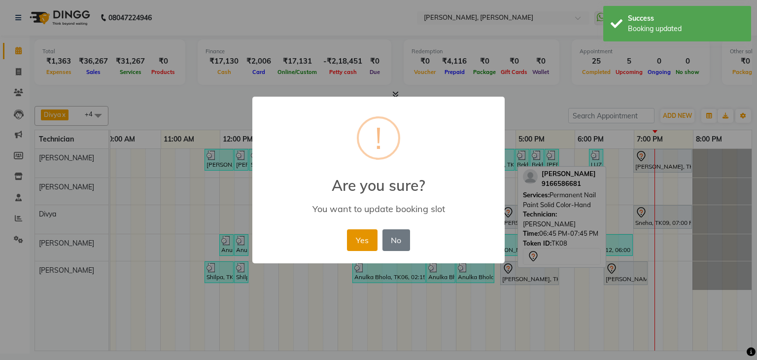
drag, startPoint x: 362, startPoint y: 234, endPoint x: 625, endPoint y: 203, distance: 265.5
click at [363, 234] on button "Yes" at bounding box center [362, 240] width 30 height 22
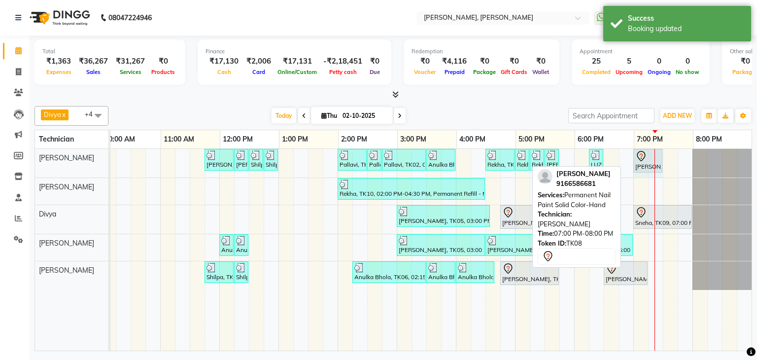
drag, startPoint x: 685, startPoint y: 157, endPoint x: 652, endPoint y: 178, distance: 39.2
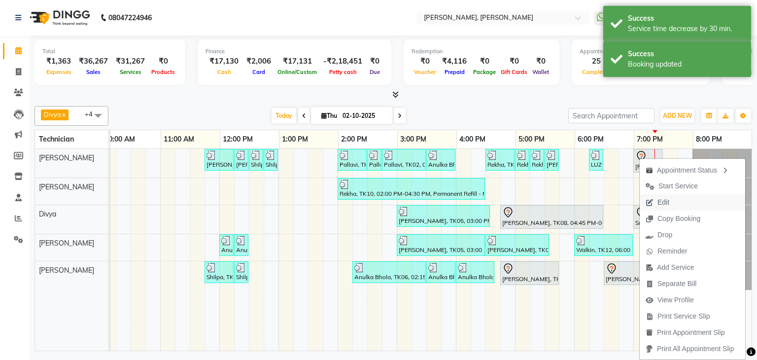
click at [658, 202] on span "Edit" at bounding box center [663, 202] width 12 height 10
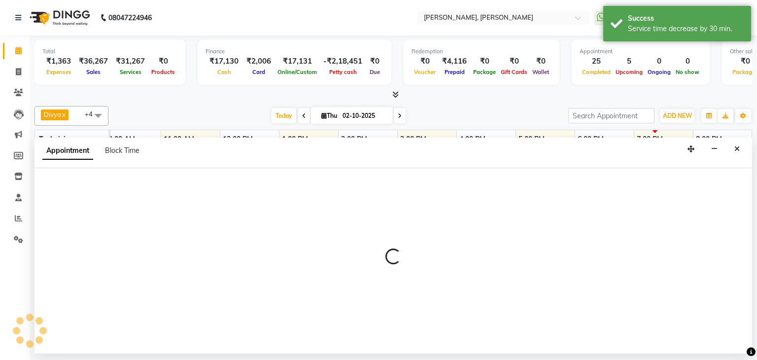
scroll to position [0, 135]
select select "1005"
select select "tentative"
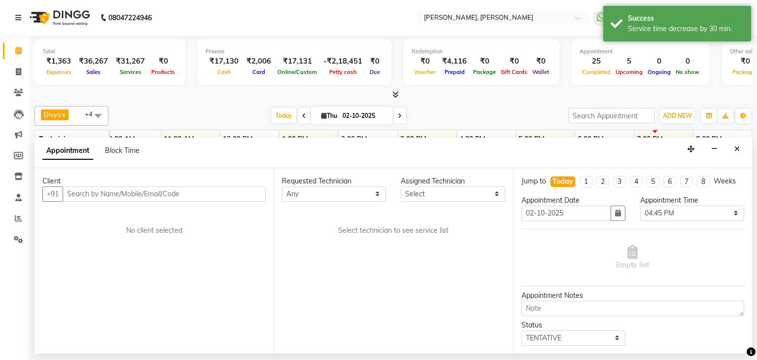
select select "54412"
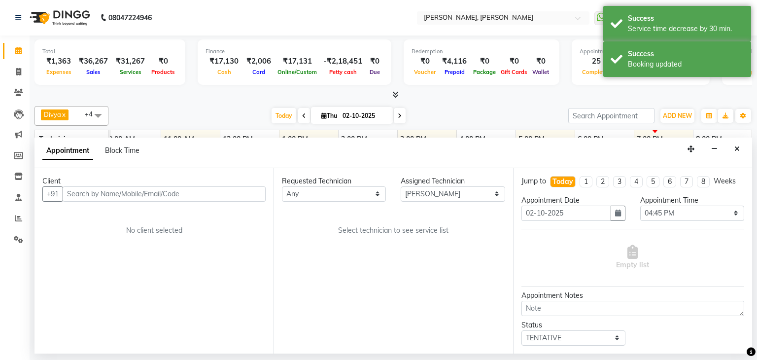
select select "3204"
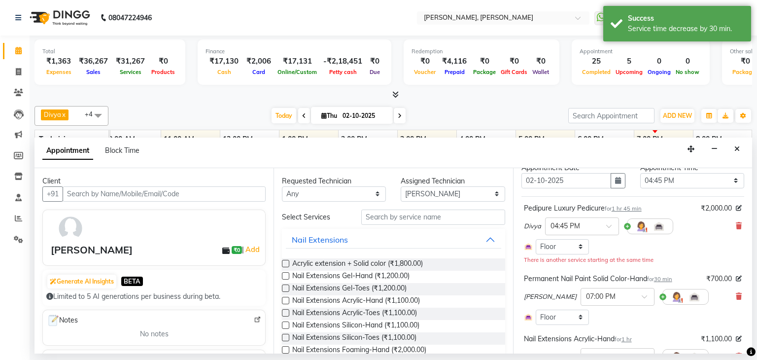
scroll to position [49, 0]
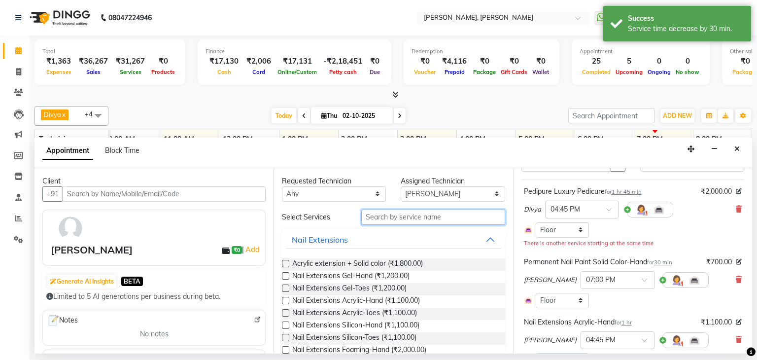
click at [437, 213] on input "text" at bounding box center [433, 216] width 144 height 15
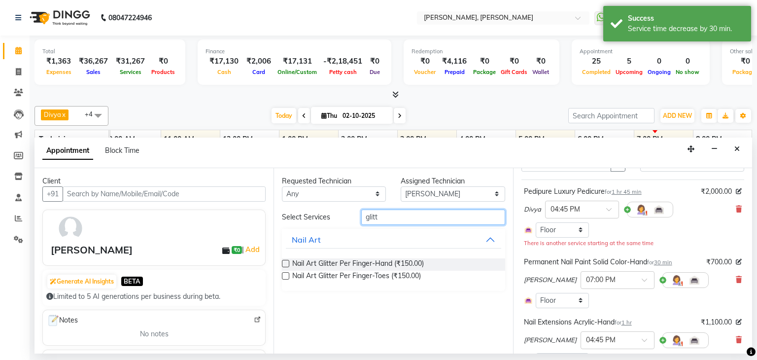
type input "glitt"
click at [284, 263] on label at bounding box center [285, 263] width 7 height 7
click at [284, 263] on input "checkbox" at bounding box center [285, 264] width 6 height 6
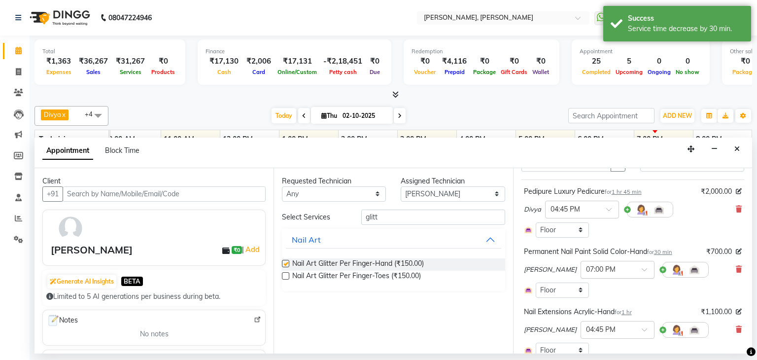
checkbox input "false"
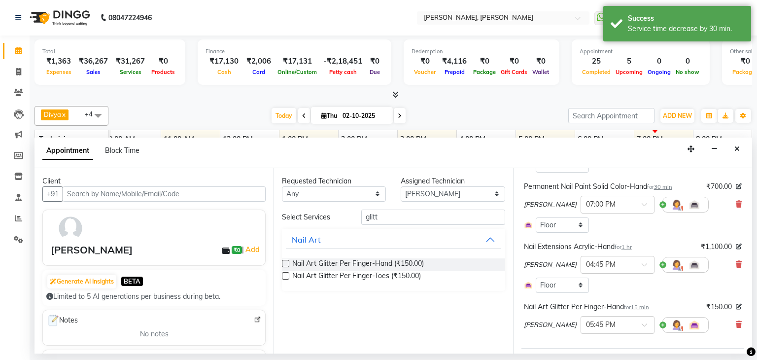
scroll to position [99, 0]
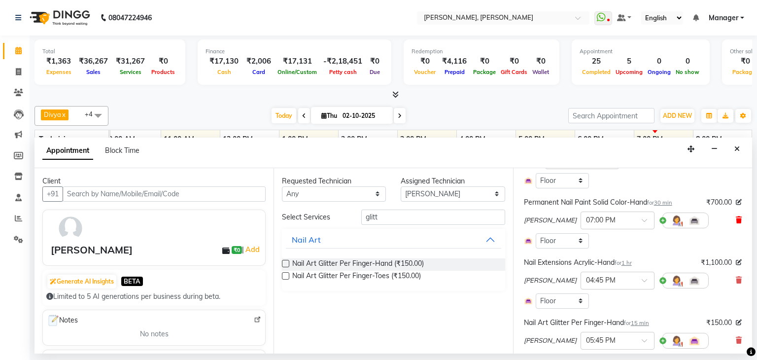
click at [736, 218] on icon at bounding box center [739, 219] width 6 height 7
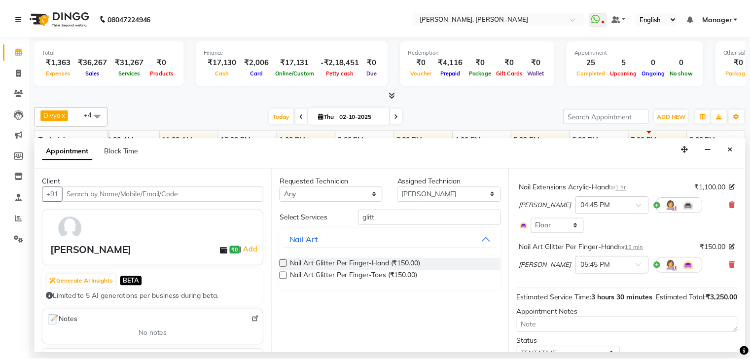
scroll to position [175, 0]
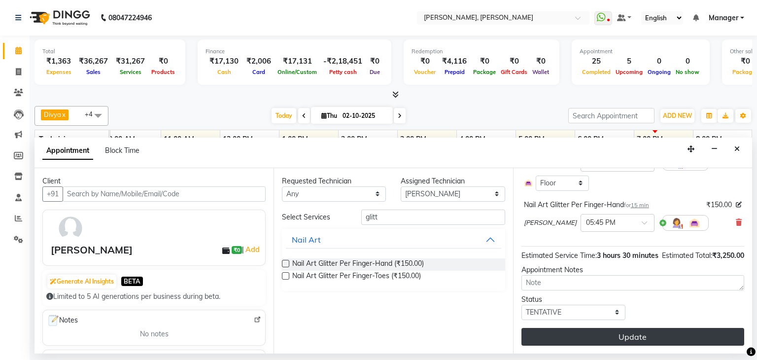
click at [624, 339] on button "Update" at bounding box center [632, 337] width 223 height 18
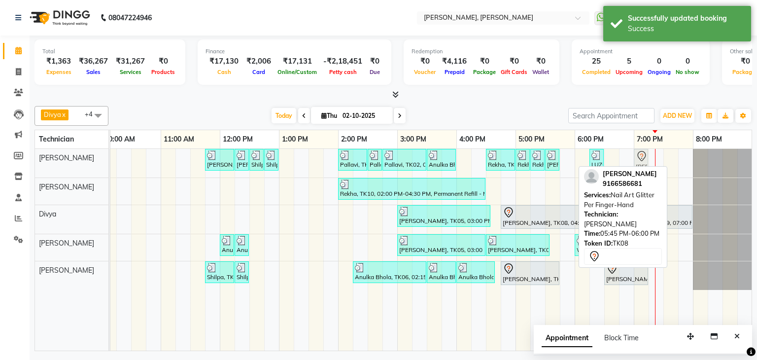
drag, startPoint x: 564, startPoint y: 158, endPoint x: 640, endPoint y: 175, distance: 77.7
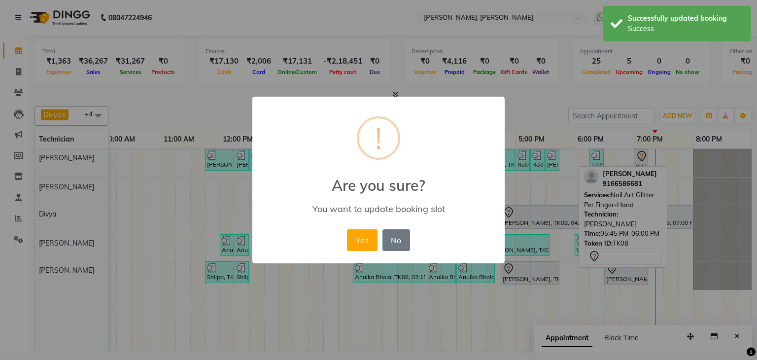
drag, startPoint x: 365, startPoint y: 239, endPoint x: 475, endPoint y: 213, distance: 112.4
click at [368, 239] on button "Yes" at bounding box center [362, 240] width 30 height 22
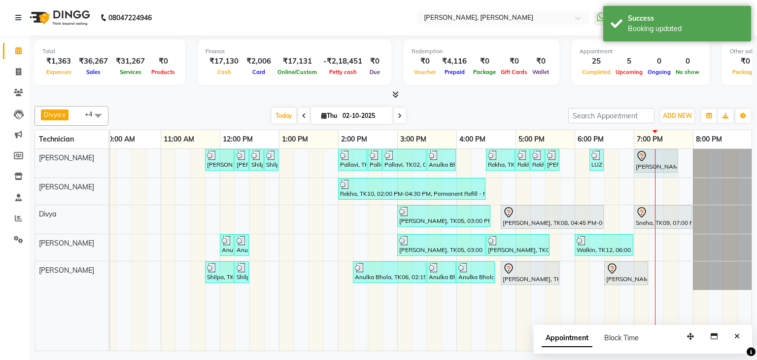
drag, startPoint x: 647, startPoint y: 159, endPoint x: 666, endPoint y: 158, distance: 19.3
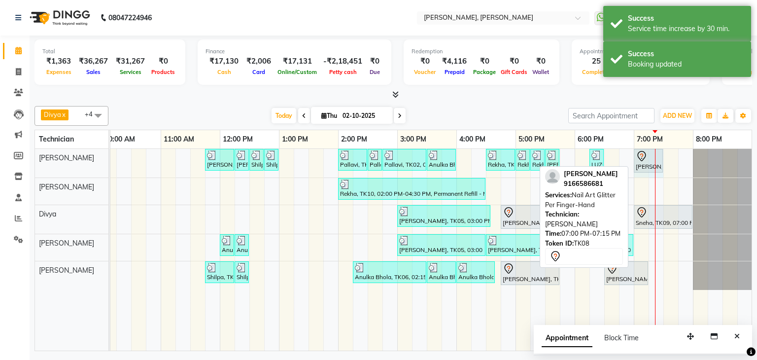
drag, startPoint x: 676, startPoint y: 156, endPoint x: 660, endPoint y: 162, distance: 17.3
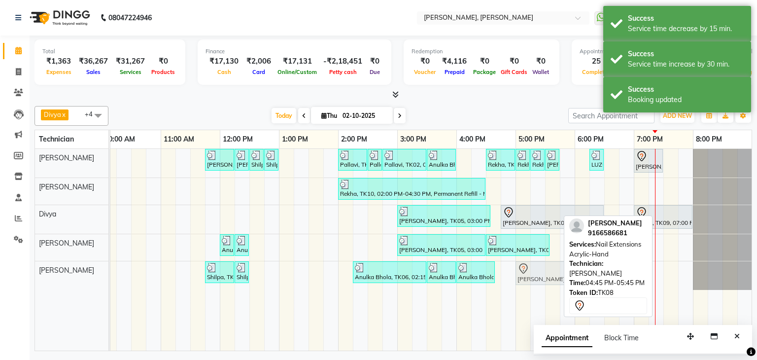
drag, startPoint x: 532, startPoint y: 270, endPoint x: 537, endPoint y: 269, distance: 5.0
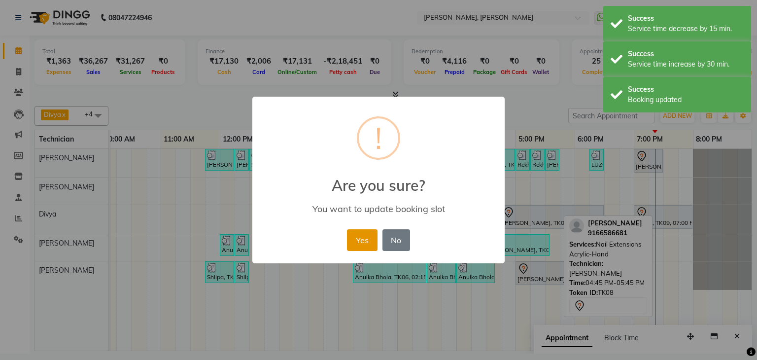
click at [353, 236] on button "Yes" at bounding box center [362, 240] width 30 height 22
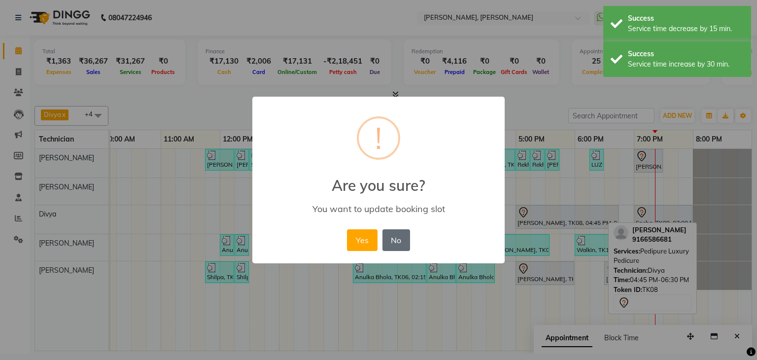
drag, startPoint x: 355, startPoint y: 236, endPoint x: 399, endPoint y: 237, distance: 43.4
click at [360, 237] on button "Yes" at bounding box center [362, 240] width 30 height 22
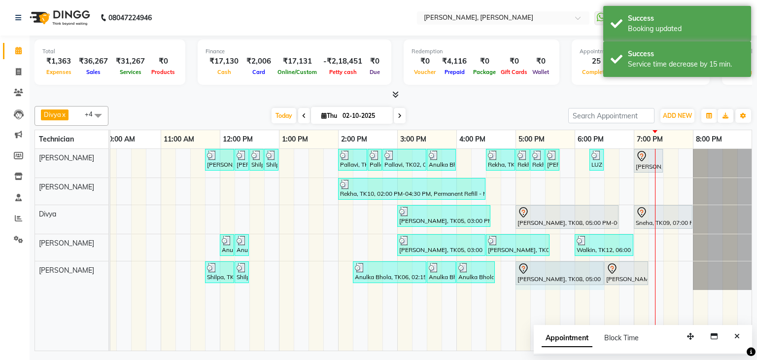
drag, startPoint x: 574, startPoint y: 273, endPoint x: 580, endPoint y: 272, distance: 6.4
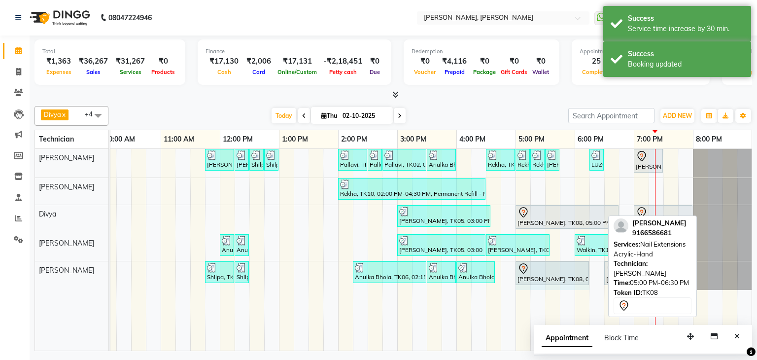
drag, startPoint x: 601, startPoint y: 270, endPoint x: 640, endPoint y: 284, distance: 41.6
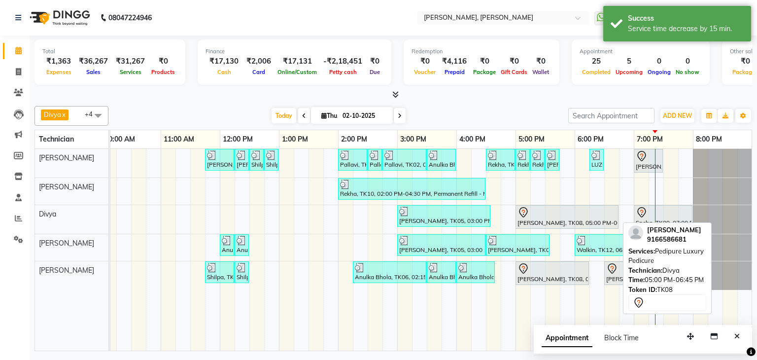
click at [584, 219] on div "[PERSON_NAME], TK08, 05:00 PM-06:45 PM, [GEOGRAPHIC_DATA] Luxury Pedicure" at bounding box center [566, 216] width 101 height 21
select select "7"
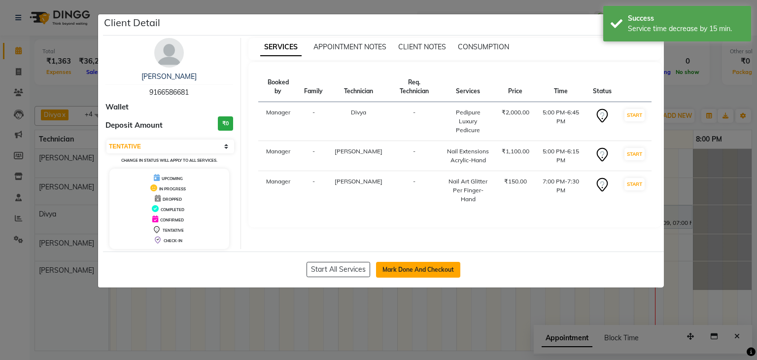
click at [429, 269] on button "Mark Done And Checkout" at bounding box center [418, 270] width 84 height 16
select select "service"
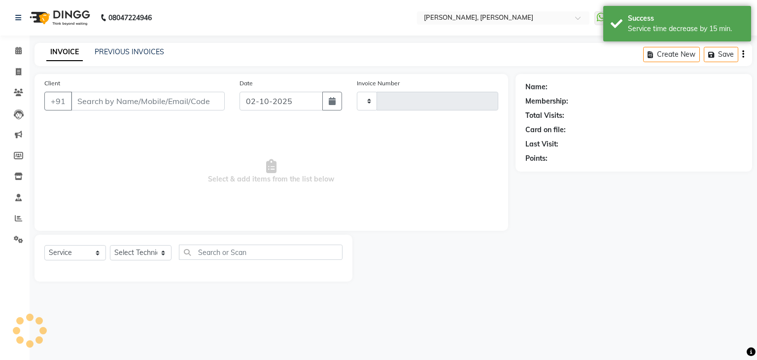
type input "1375"
select select "6455"
type input "91******81"
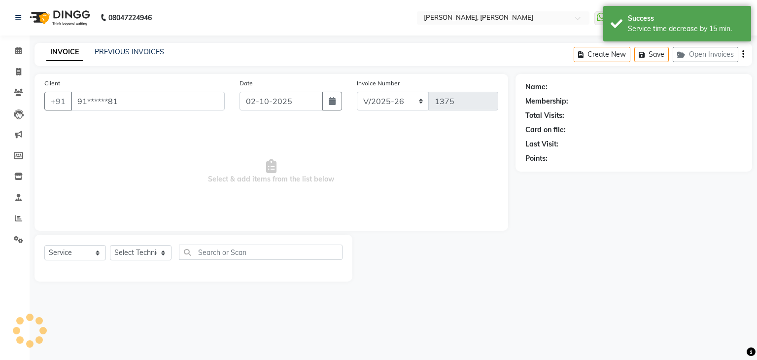
select select "54412"
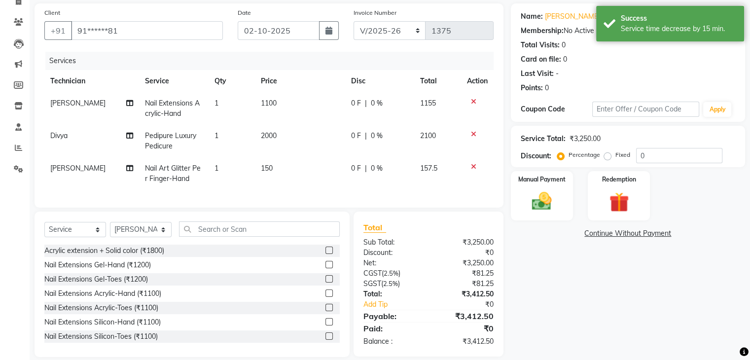
scroll to position [90, 0]
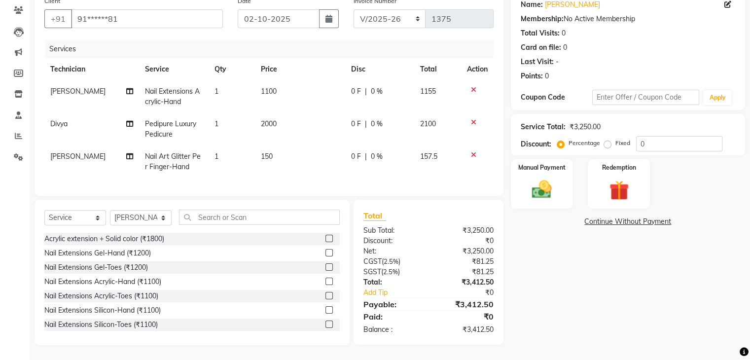
click at [217, 155] on td "1" at bounding box center [231, 161] width 46 height 33
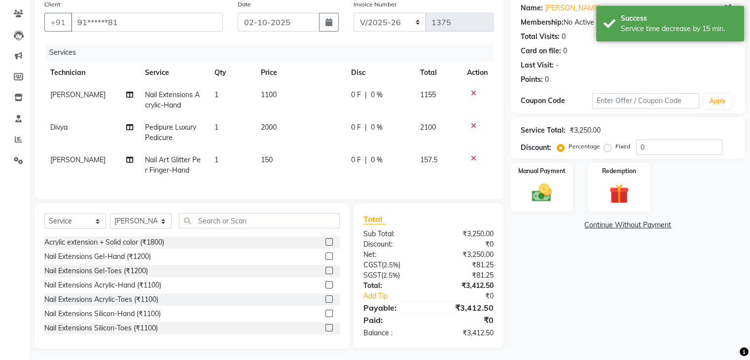
select select "54412"
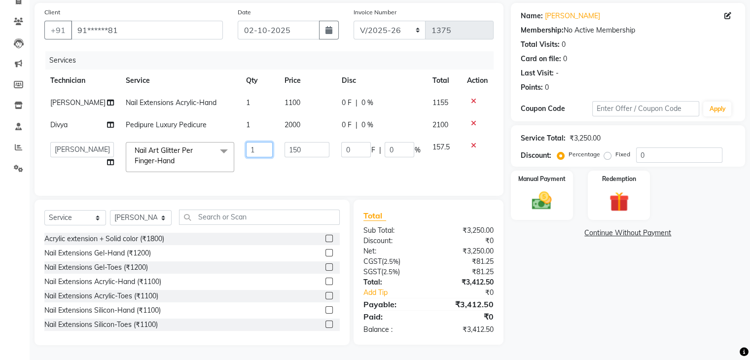
click at [263, 142] on input "1" at bounding box center [259, 149] width 26 height 15
type input "10"
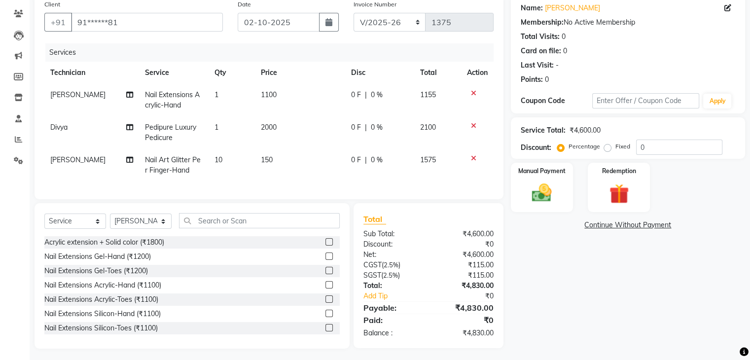
click at [585, 254] on div "Name: Vineeta Membership: No Active Membership Total Visits: 0 Card on file: 0 …" at bounding box center [631, 171] width 241 height 353
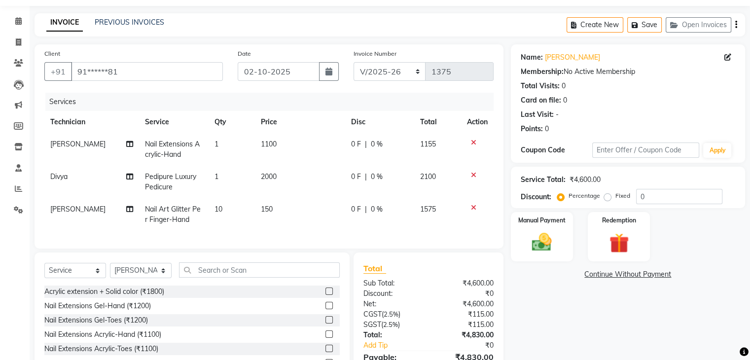
scroll to position [90, 0]
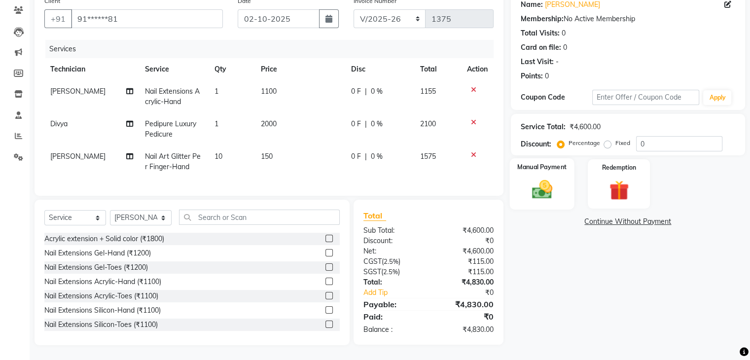
click at [522, 173] on div "Manual Payment" at bounding box center [541, 183] width 65 height 51
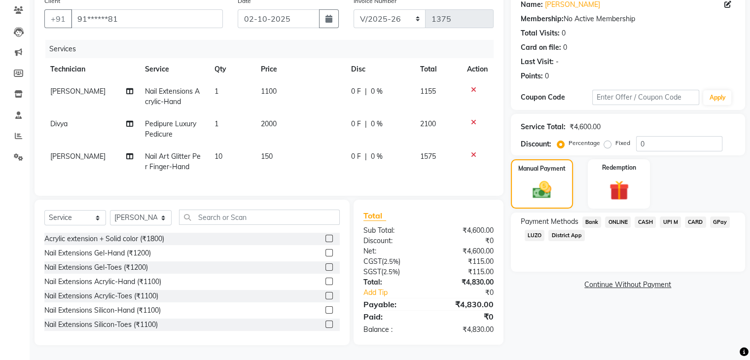
click at [670, 216] on span "UPI M" at bounding box center [669, 221] width 21 height 11
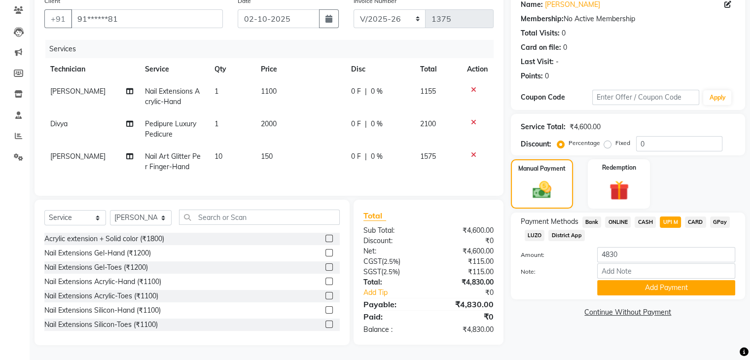
click at [696, 216] on span "CARD" at bounding box center [695, 221] width 21 height 11
click at [679, 283] on button "Add Payment" at bounding box center [666, 287] width 138 height 15
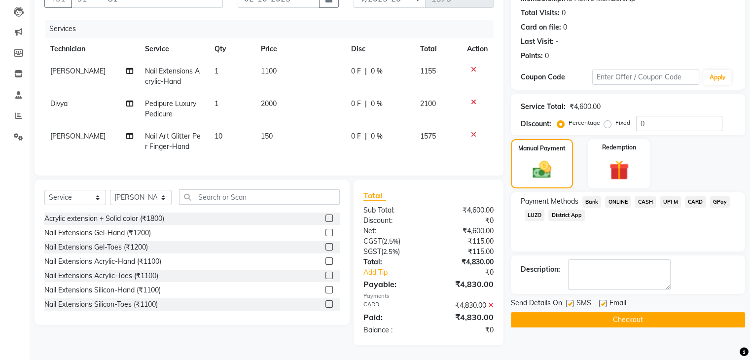
scroll to position [110, 0]
click at [617, 312] on button "Checkout" at bounding box center [628, 319] width 234 height 15
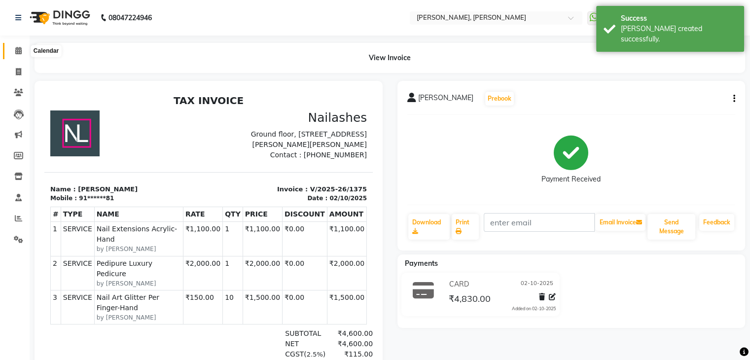
click at [19, 51] on icon at bounding box center [18, 50] width 6 height 7
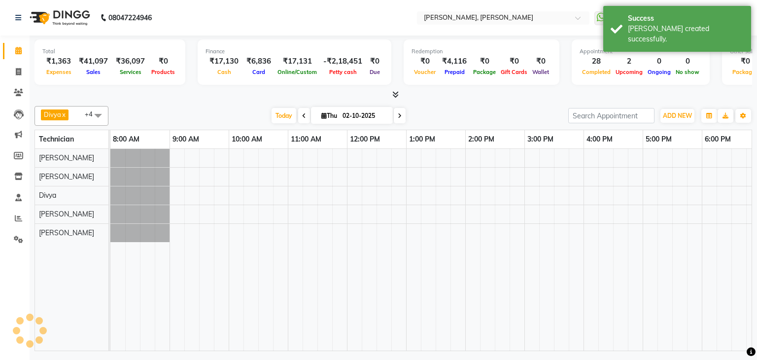
scroll to position [0, 127]
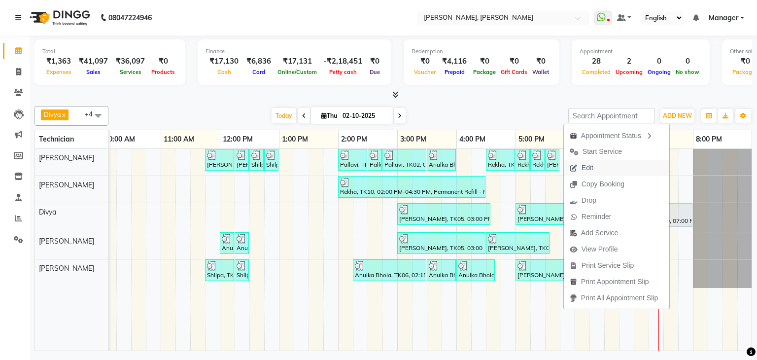
click at [576, 166] on span "Edit" at bounding box center [581, 168] width 35 height 16
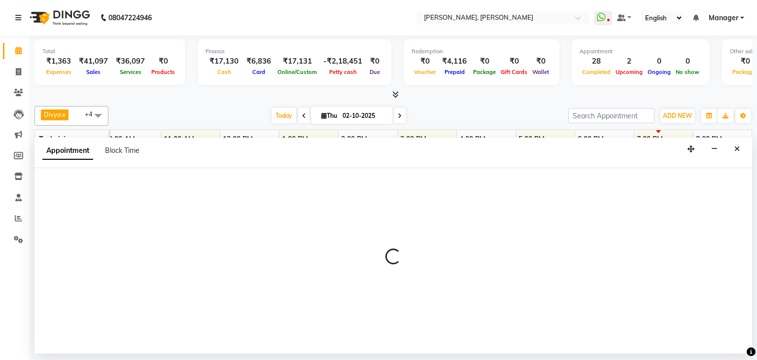
select select "tentative"
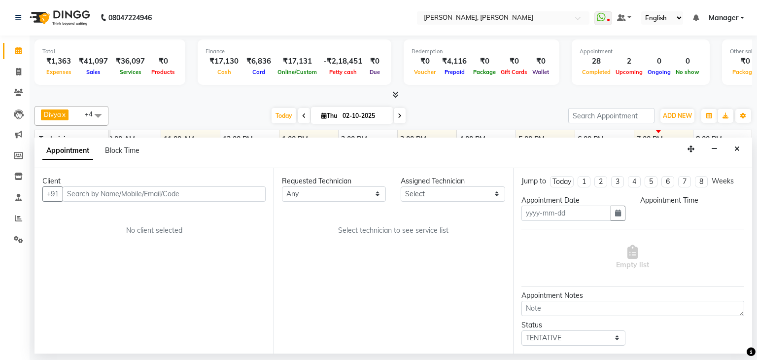
type input "02-10-2025"
select select "72520"
select select "1140"
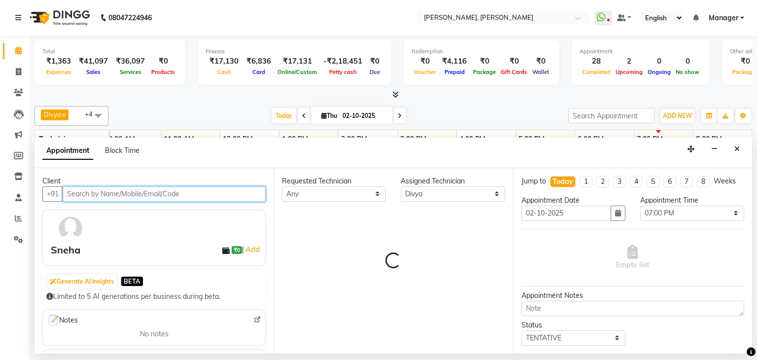
scroll to position [0, 127]
select select "3204"
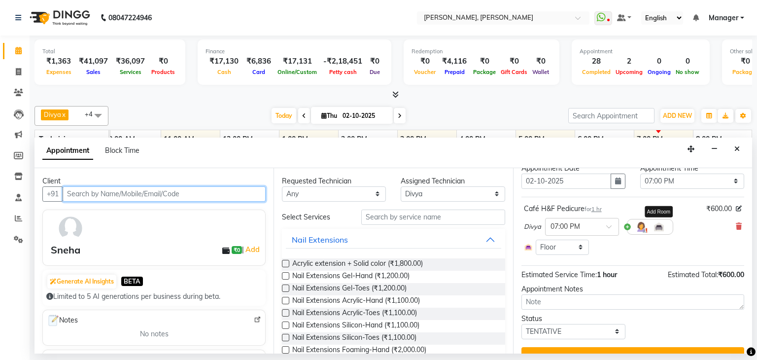
scroll to position [49, 0]
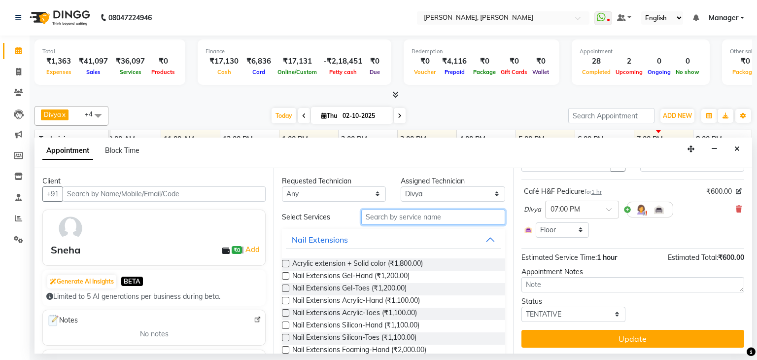
click at [428, 220] on input "text" at bounding box center [433, 216] width 144 height 15
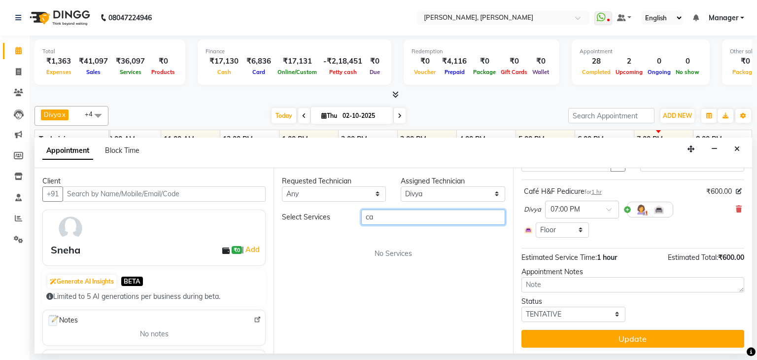
type input "c"
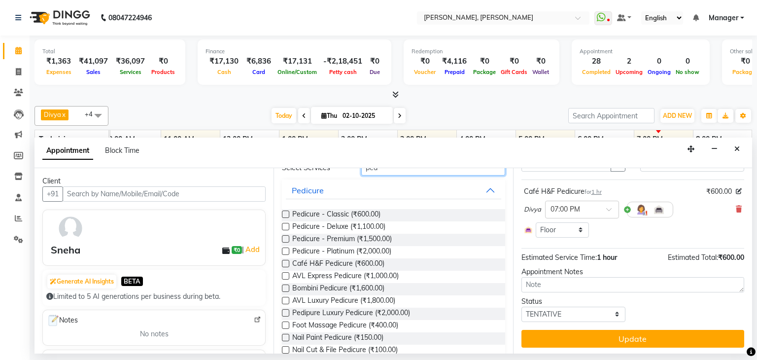
type input "ped"
click at [284, 310] on label at bounding box center [285, 312] width 7 height 7
click at [284, 310] on input "checkbox" at bounding box center [285, 313] width 6 height 6
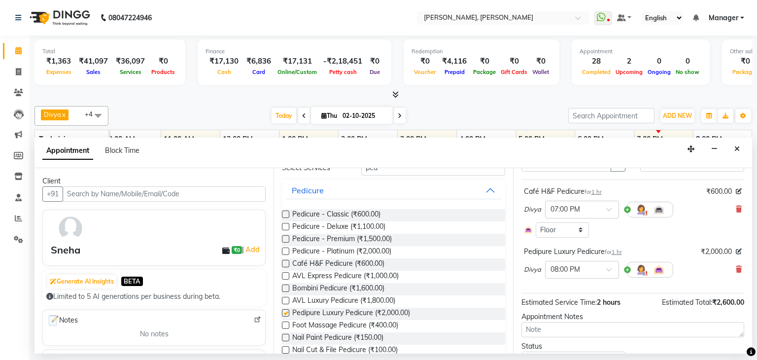
checkbox input "false"
click at [609, 267] on span at bounding box center [612, 272] width 12 height 10
click at [577, 312] on div "07:00 PM" at bounding box center [582, 317] width 73 height 18
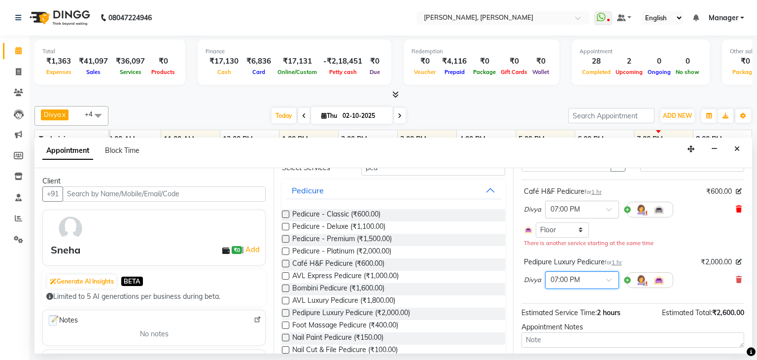
click at [736, 206] on icon at bounding box center [739, 209] width 6 height 7
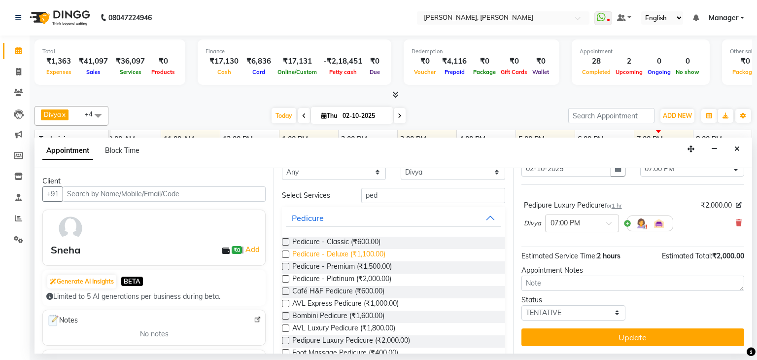
scroll to position [0, 0]
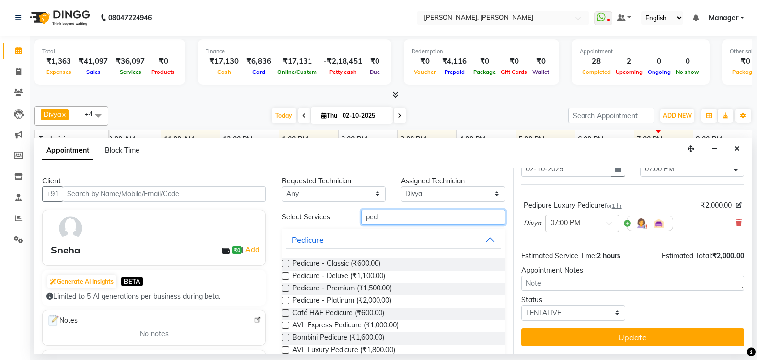
click at [394, 219] on input "ped" at bounding box center [433, 216] width 144 height 15
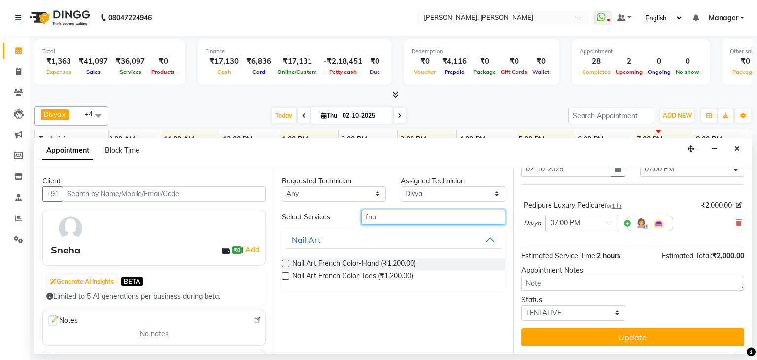
type input "fren"
click at [284, 261] on label at bounding box center [285, 263] width 7 height 7
click at [284, 261] on input "checkbox" at bounding box center [285, 264] width 6 height 6
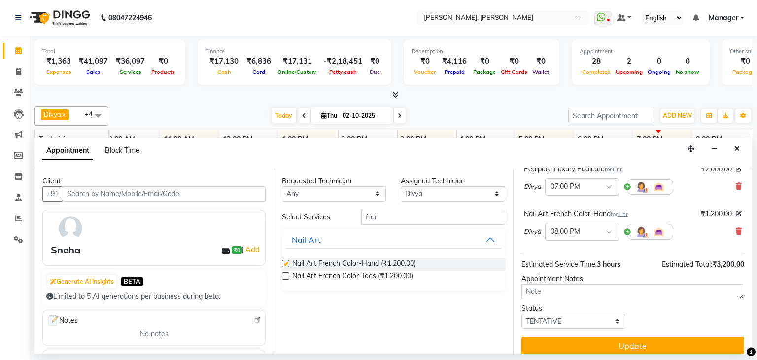
checkbox input "false"
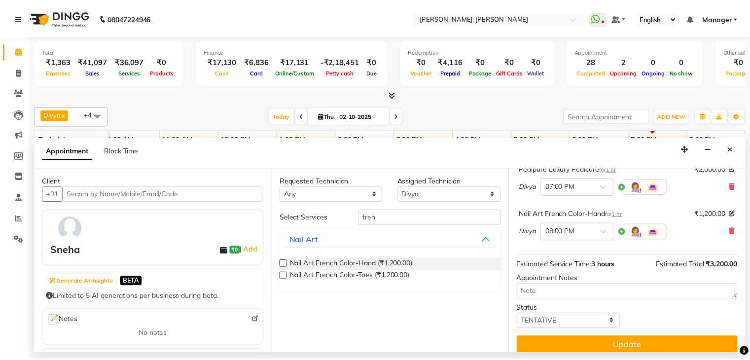
scroll to position [89, 0]
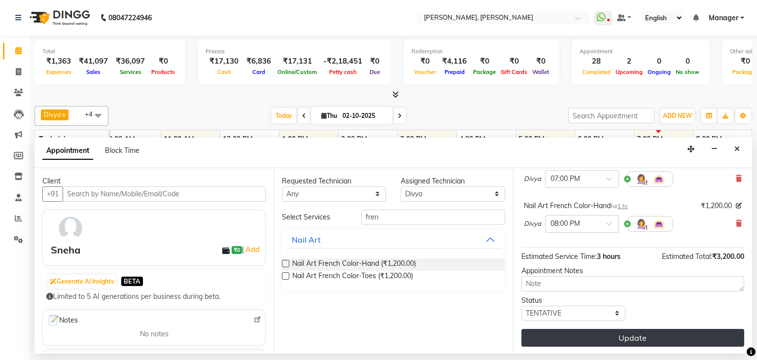
click at [614, 333] on button "Update" at bounding box center [632, 338] width 223 height 18
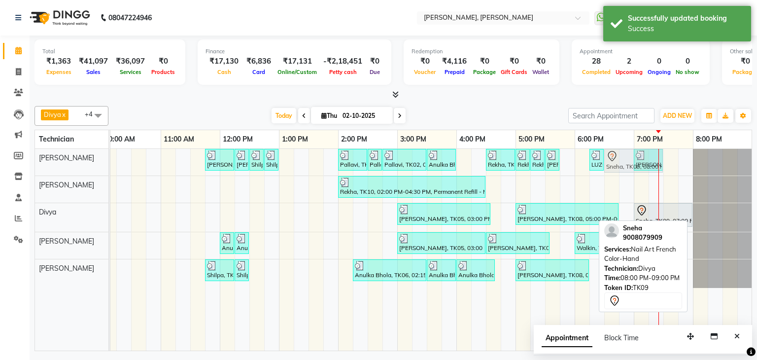
drag, startPoint x: 712, startPoint y: 212, endPoint x: 627, endPoint y: 167, distance: 96.1
click at [626, 164] on tbody "Priya Raman, TK01, 11:45 AM-12:15 PM, Nail Extensions Gel-Hand Priya Raman, TK0…" at bounding box center [367, 218] width 769 height 139
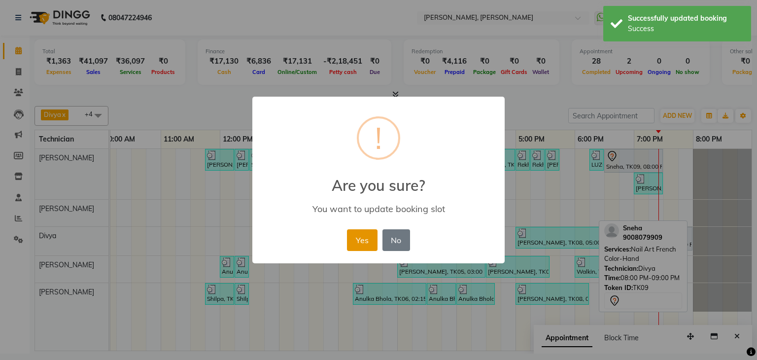
click at [362, 244] on button "Yes" at bounding box center [362, 240] width 30 height 22
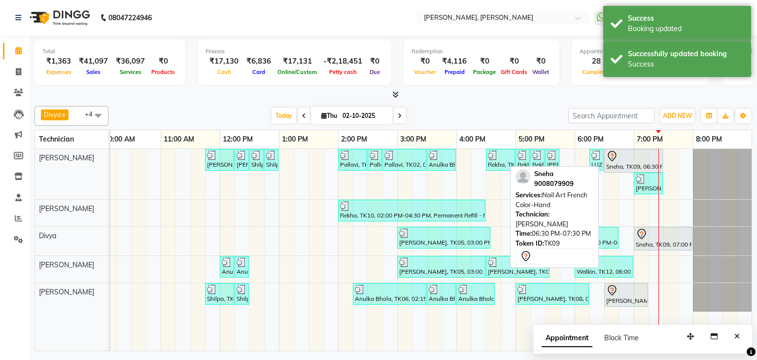
click at [659, 161] on div "Sneha, TK09, 06:30 PM-07:30 PM, Nail Art French Color-Hand" at bounding box center [633, 160] width 57 height 21
drag, startPoint x: 664, startPoint y: 160, endPoint x: 641, endPoint y: 160, distance: 22.7
click at [641, 160] on div "Priya Raman, TK01, 11:45 AM-12:15 PM, Nail Extensions Gel-Hand Priya Raman, TK0…" at bounding box center [367, 250] width 769 height 202
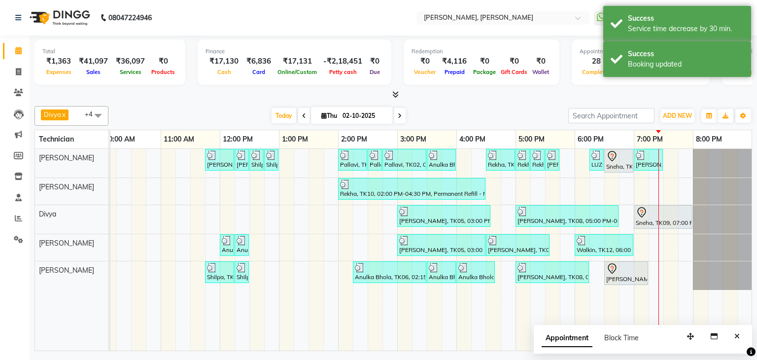
click at [694, 218] on div at bounding box center [722, 219] width 59 height 29
drag, startPoint x: 690, startPoint y: 216, endPoint x: 713, endPoint y: 213, distance: 22.4
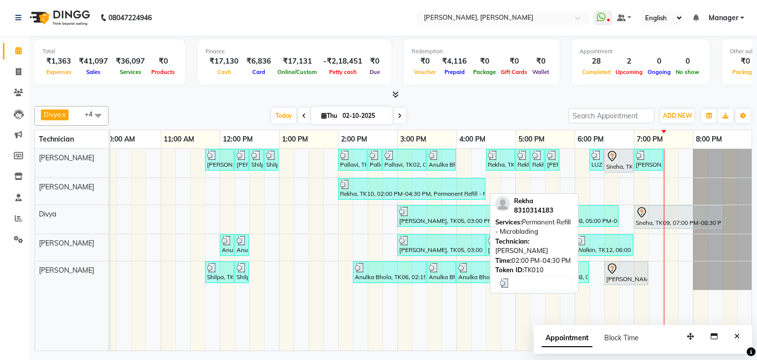
click at [357, 189] on div "Rekha, TK10, 02:00 PM-04:30 PM, Permanent Refill - Microblading" at bounding box center [411, 188] width 145 height 19
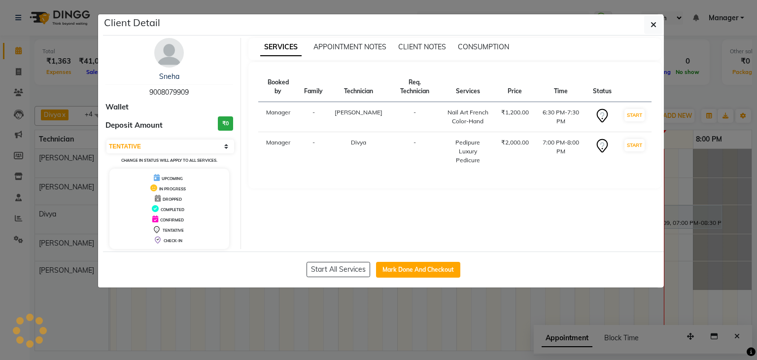
select select "3"
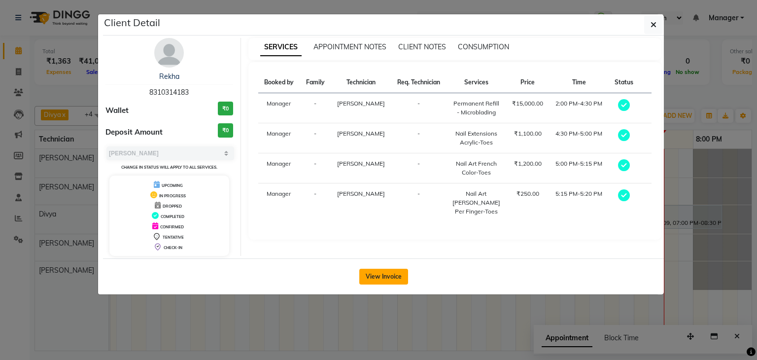
click at [388, 271] on button "View Invoice" at bounding box center [383, 277] width 49 height 16
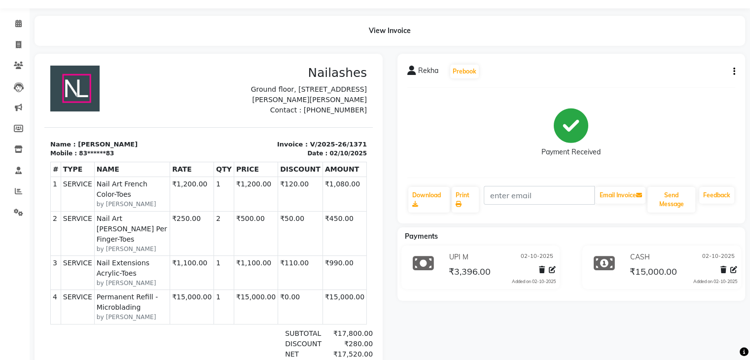
scroll to position [49, 0]
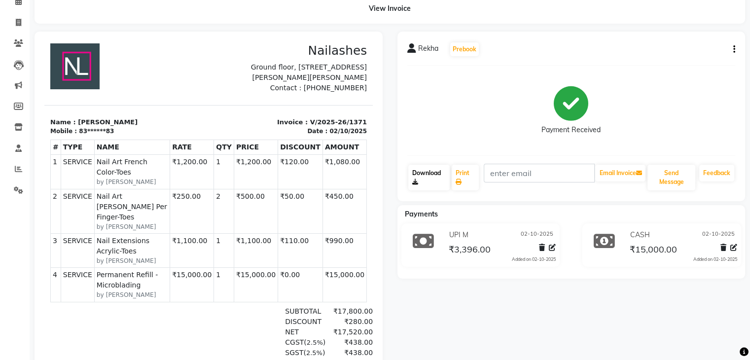
click at [426, 174] on link "Download" at bounding box center [429, 178] width 42 height 26
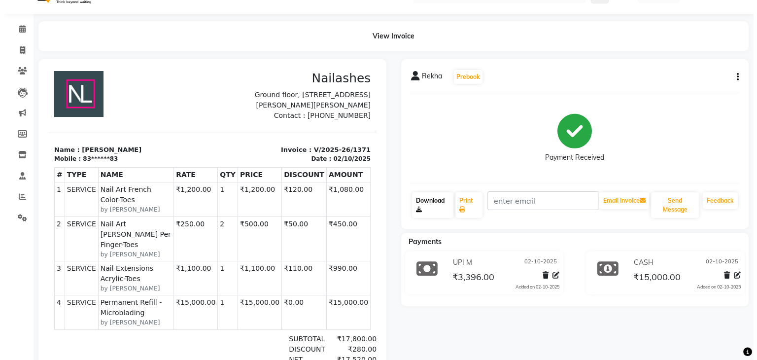
scroll to position [0, 0]
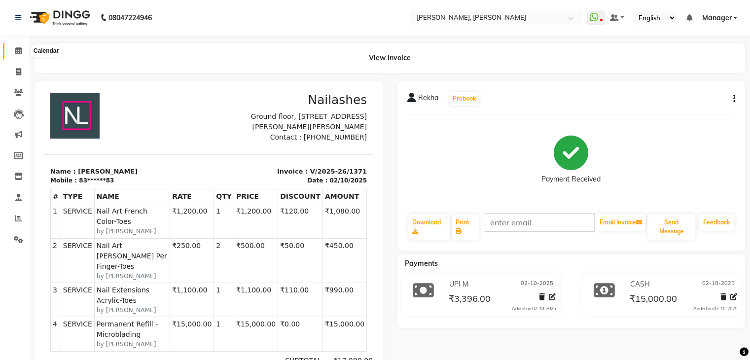
click at [20, 55] on span at bounding box center [18, 50] width 17 height 11
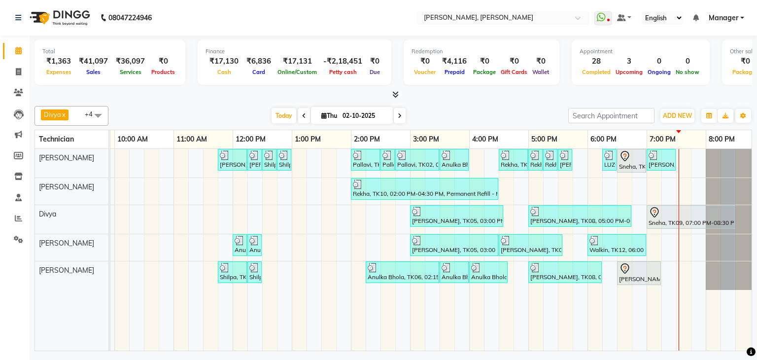
scroll to position [0, 127]
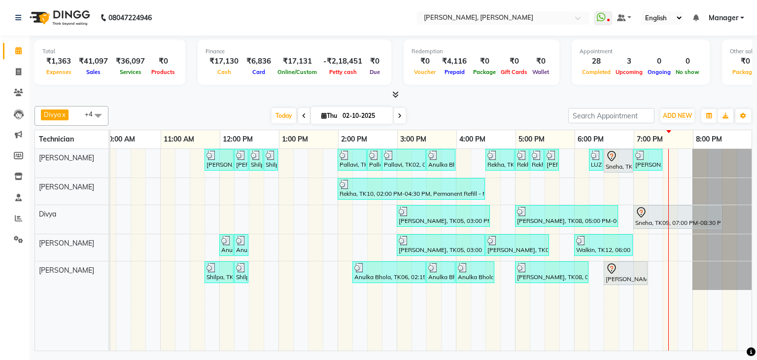
click at [429, 108] on div "Today Thu 02-10-2025" at bounding box center [338, 115] width 450 height 15
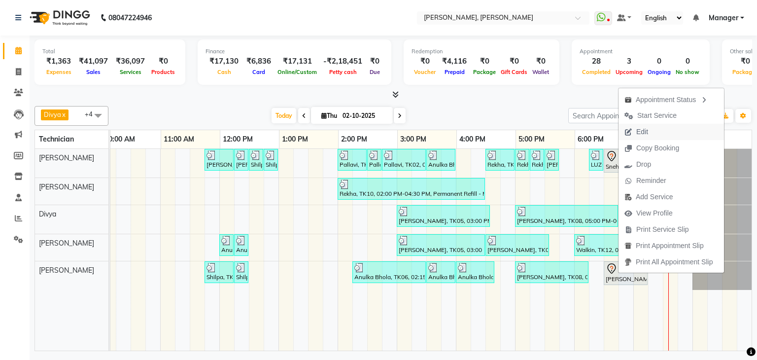
click at [656, 134] on button "Edit" at bounding box center [670, 132] width 105 height 16
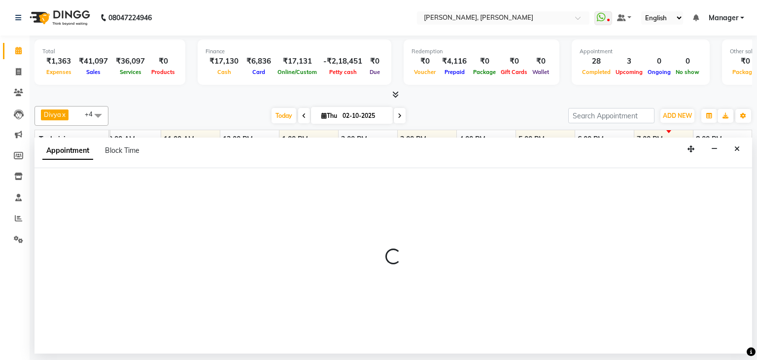
select select "tentative"
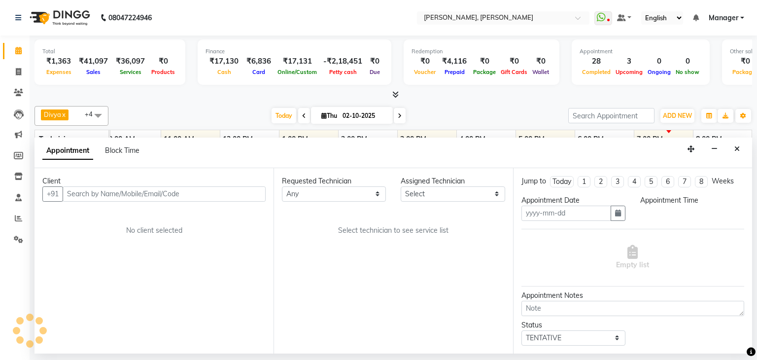
type input "02-10-2025"
select select "87862"
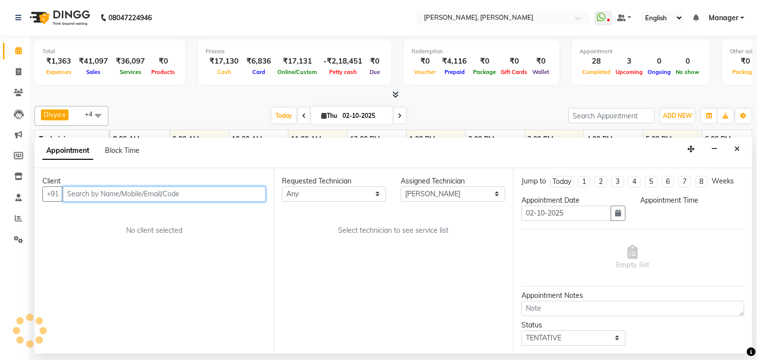
select select "1110"
select select "3204"
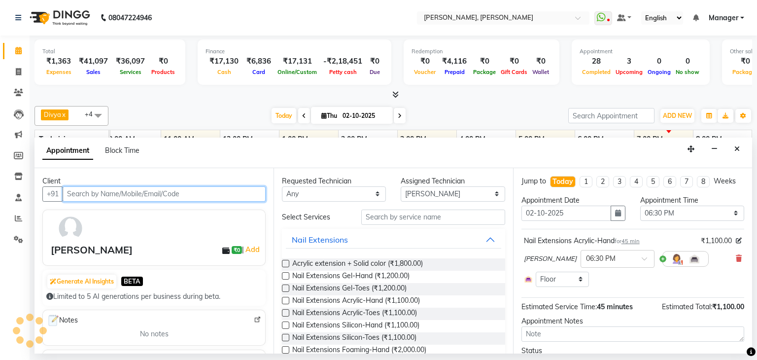
scroll to position [0, 127]
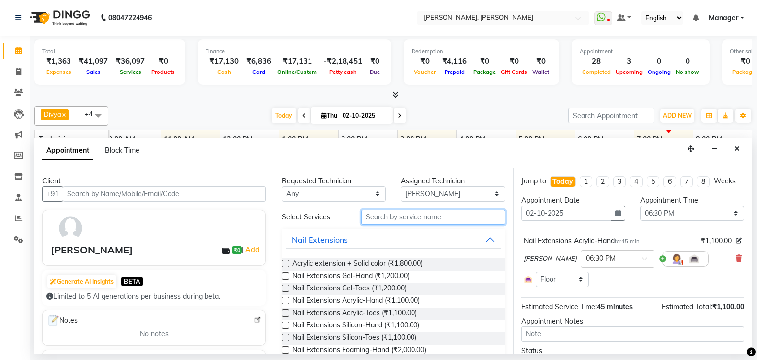
click at [394, 215] on input "text" at bounding box center [433, 216] width 144 height 15
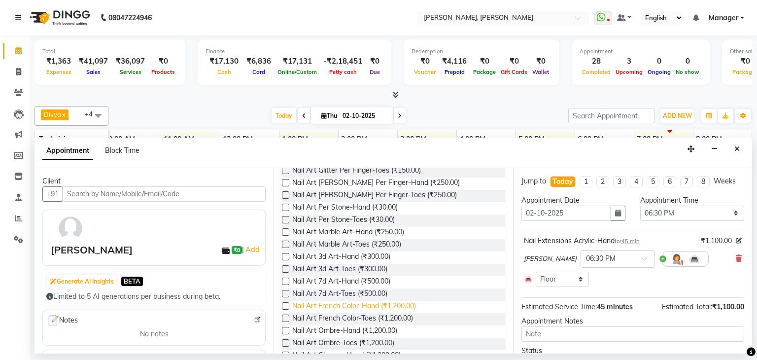
scroll to position [105, 0]
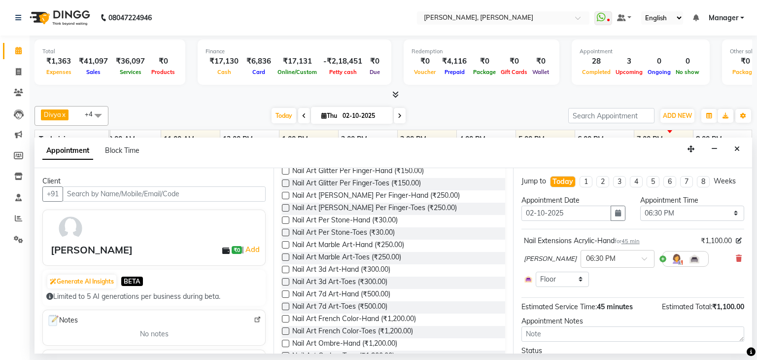
type input "art"
click at [286, 219] on label at bounding box center [285, 219] width 7 height 7
click at [286, 219] on input "checkbox" at bounding box center [285, 221] width 6 height 6
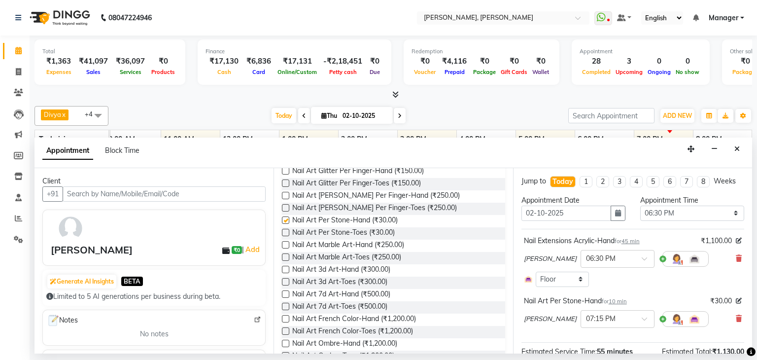
checkbox input "false"
click at [736, 319] on icon at bounding box center [739, 318] width 6 height 7
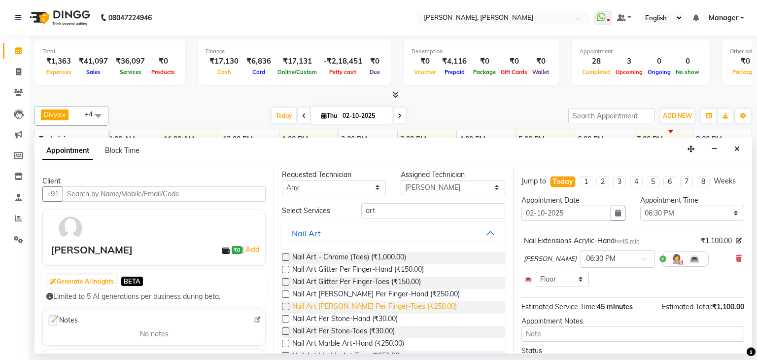
scroll to position [0, 0]
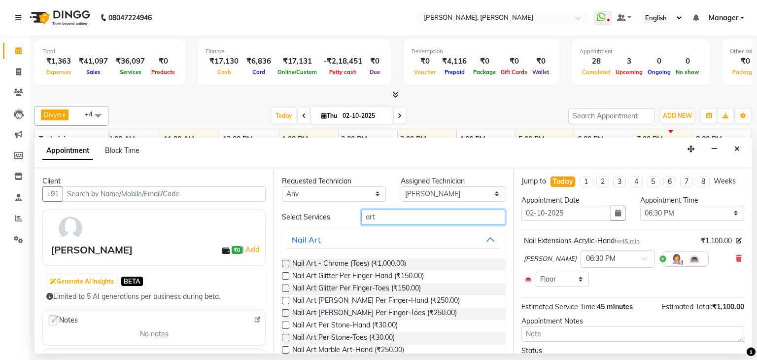
click at [398, 216] on input "art" at bounding box center [433, 216] width 144 height 15
click at [418, 217] on input "art" at bounding box center [433, 216] width 144 height 15
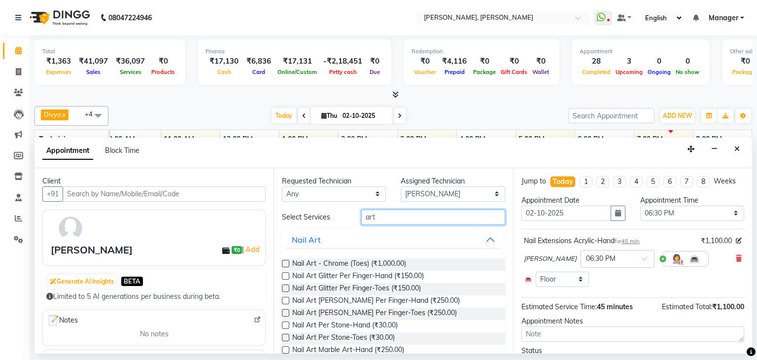
click at [411, 217] on input "art" at bounding box center [433, 216] width 144 height 15
type input "a"
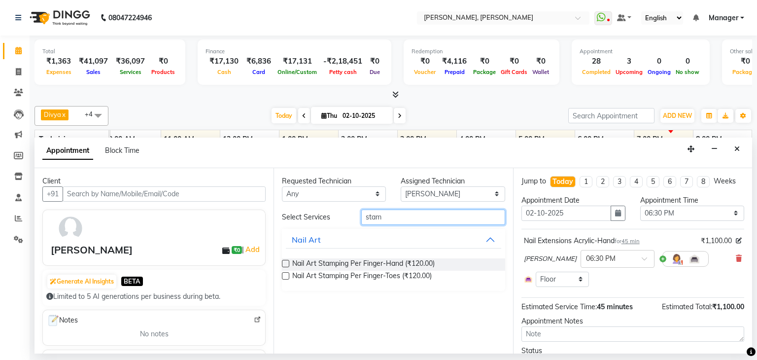
type input "stam"
click at [289, 263] on div "Nail Art Stamping Per Finger-Hand (₹120.00)" at bounding box center [393, 264] width 223 height 12
click at [286, 263] on label at bounding box center [285, 263] width 7 height 7
click at [286, 263] on input "checkbox" at bounding box center [285, 264] width 6 height 6
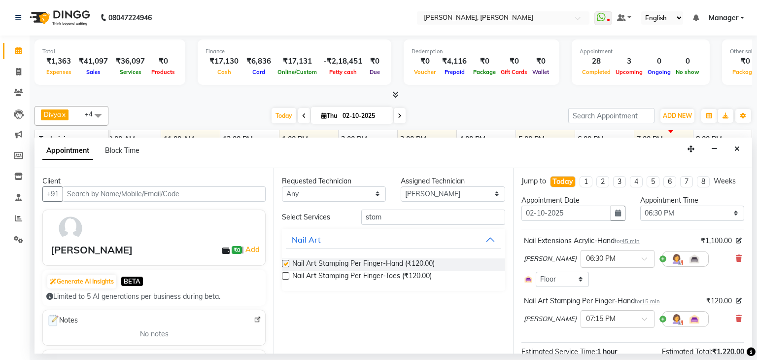
checkbox input "false"
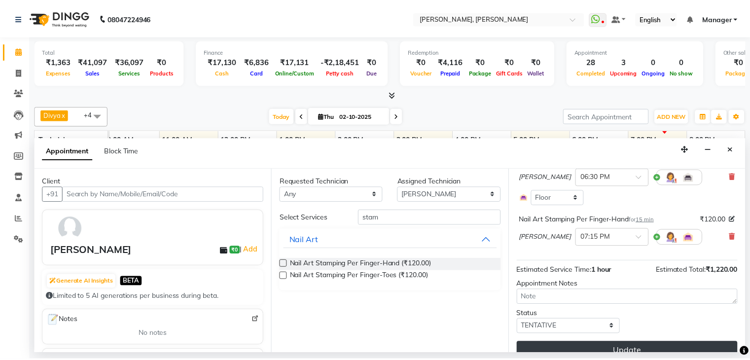
scroll to position [96, 0]
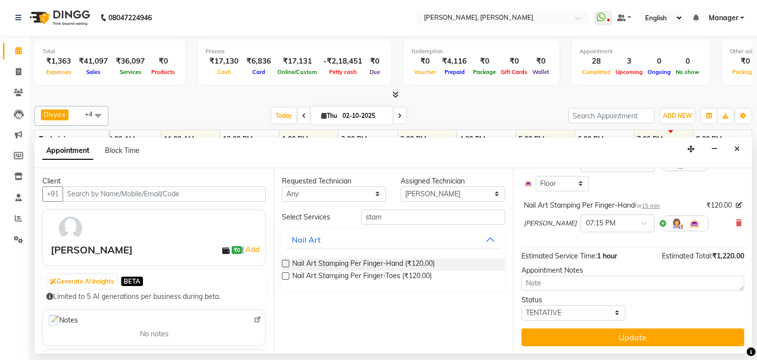
click at [633, 332] on button "Update" at bounding box center [632, 337] width 223 height 18
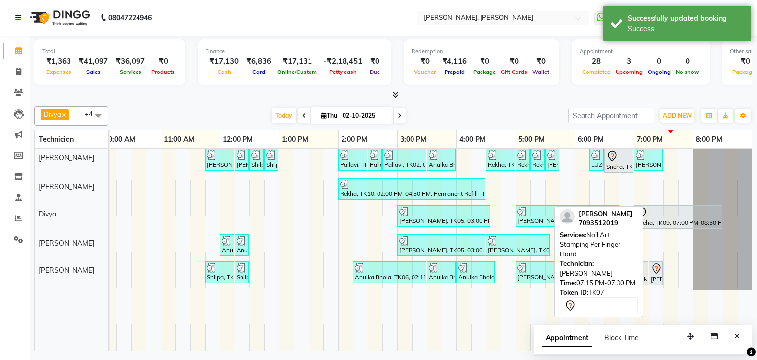
click at [656, 273] on div "[PERSON_NAME], TK07, 07:15 PM-07:30 PM, Nail Art Stamping Per Finger-Hand" at bounding box center [656, 273] width 12 height 21
select select "7"
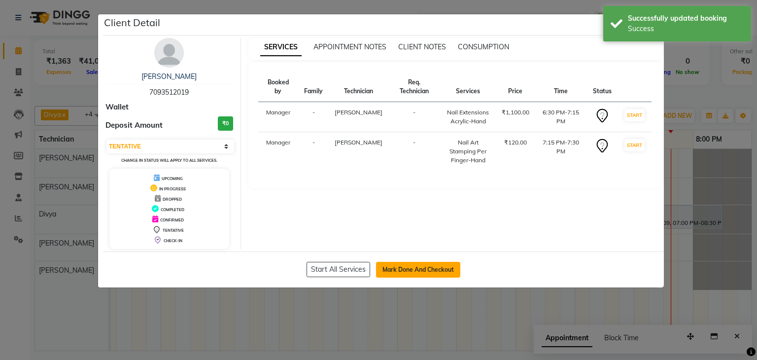
click at [428, 269] on button "Mark Done And Checkout" at bounding box center [418, 270] width 84 height 16
select select "6455"
select select "service"
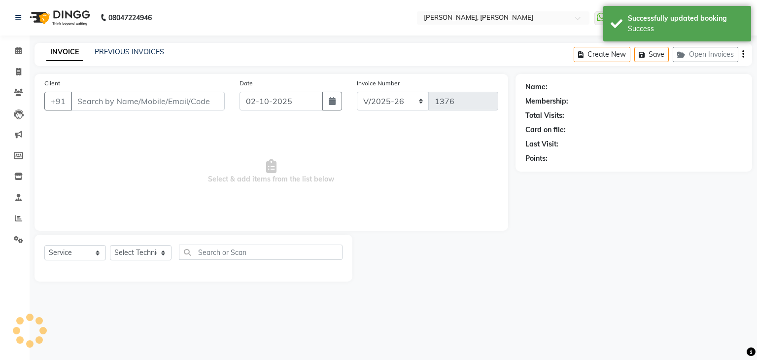
type input "70******19"
select select "87862"
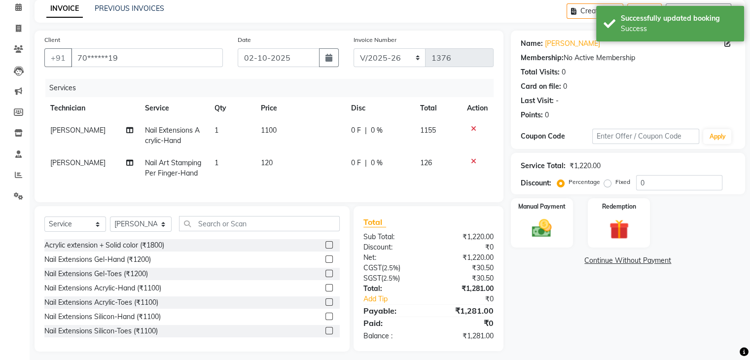
scroll to position [49, 0]
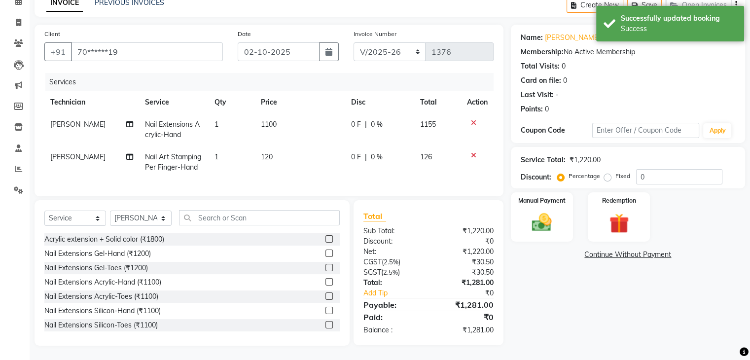
click at [272, 156] on td "120" at bounding box center [300, 162] width 90 height 33
select select "87862"
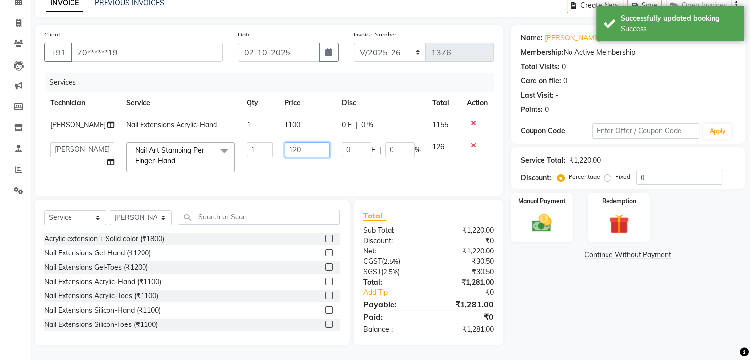
click at [304, 151] on input "120" at bounding box center [306, 149] width 45 height 15
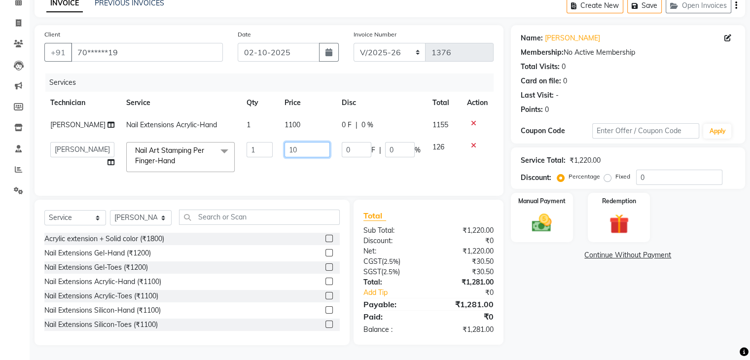
type input "100"
click at [578, 281] on div "Name: Harsini Jain Membership: No Active Membership Total Visits: 0 Card on fil…" at bounding box center [631, 185] width 241 height 320
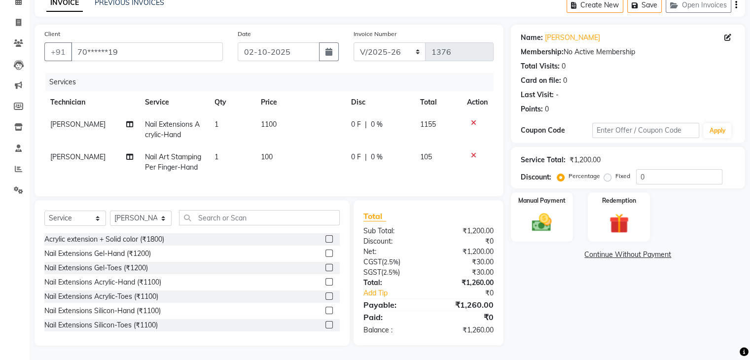
click at [282, 124] on td "1100" at bounding box center [300, 129] width 90 height 33
select select "87862"
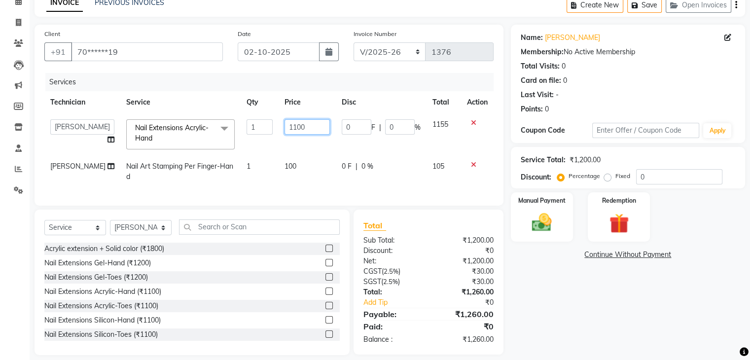
click at [294, 125] on input "1100" at bounding box center [306, 126] width 45 height 15
type input "1"
type input "550"
click at [553, 252] on link "Continue Without Payment" at bounding box center [628, 254] width 230 height 10
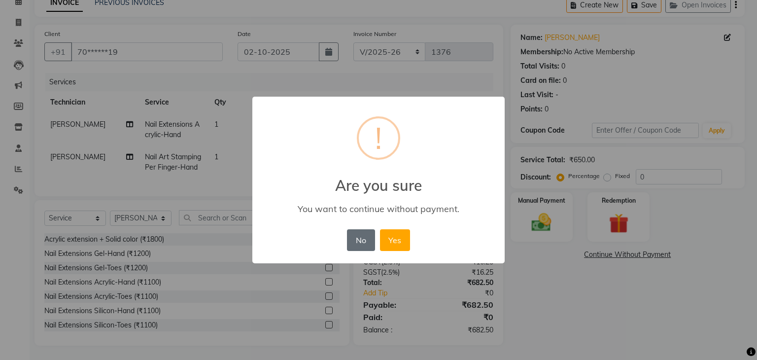
drag, startPoint x: 362, startPoint y: 239, endPoint x: 656, endPoint y: 309, distance: 302.3
click at [363, 239] on button "No" at bounding box center [361, 240] width 28 height 22
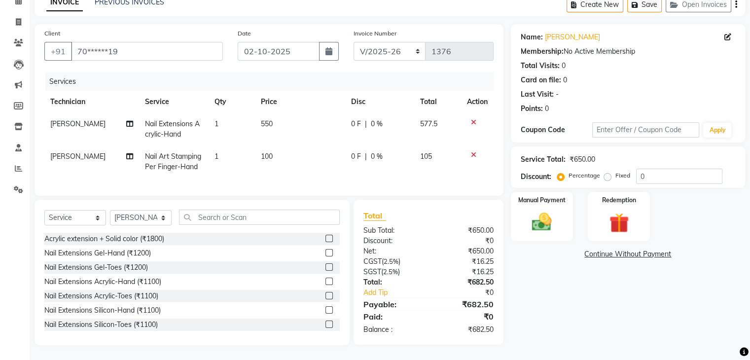
scroll to position [58, 0]
click at [546, 217] on img at bounding box center [541, 222] width 33 height 24
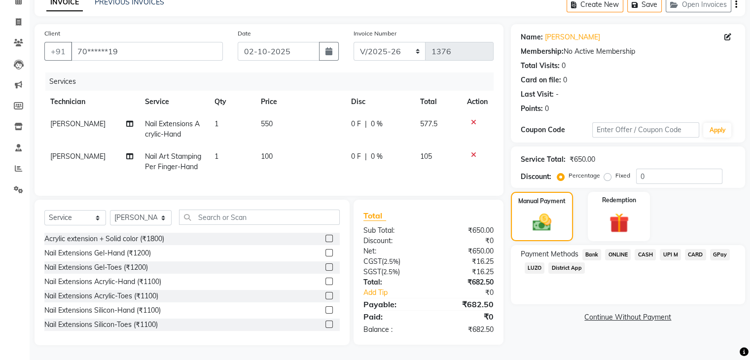
click at [670, 249] on span "UPI M" at bounding box center [669, 254] width 21 height 11
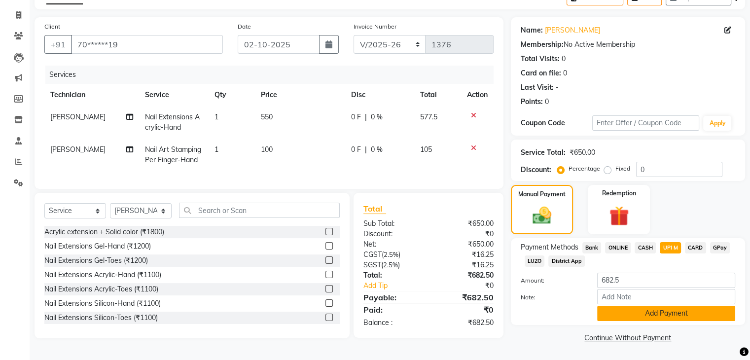
click at [668, 314] on button "Add Payment" at bounding box center [666, 313] width 138 height 15
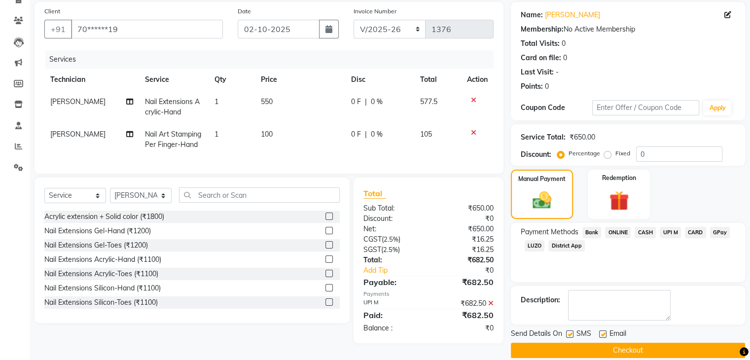
scroll to position [84, 0]
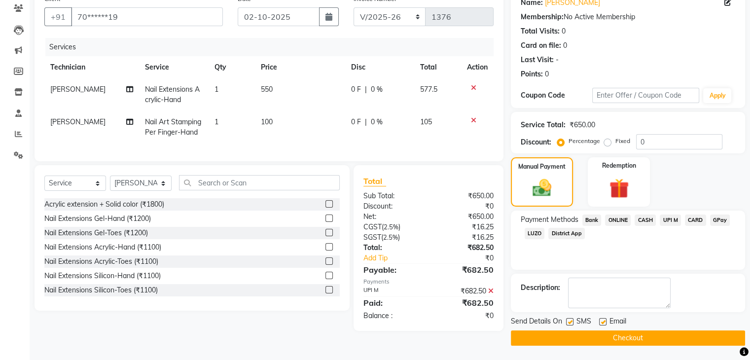
click at [615, 330] on button "Checkout" at bounding box center [628, 337] width 234 height 15
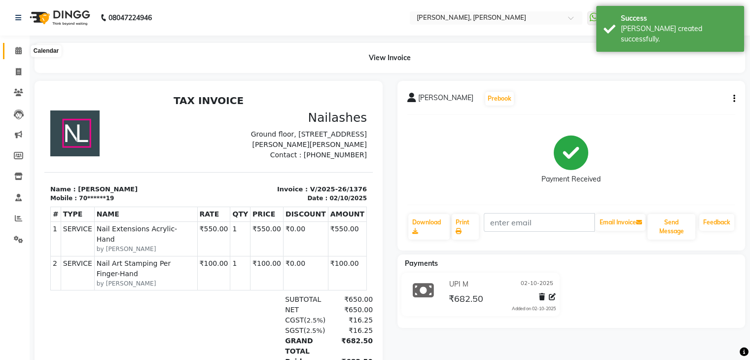
click at [20, 55] on span at bounding box center [18, 50] width 17 height 11
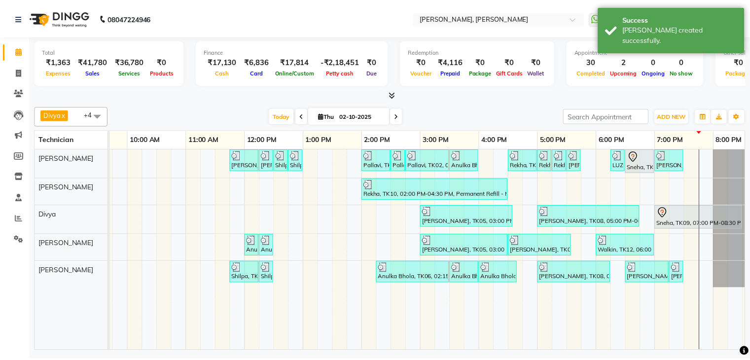
scroll to position [0, 127]
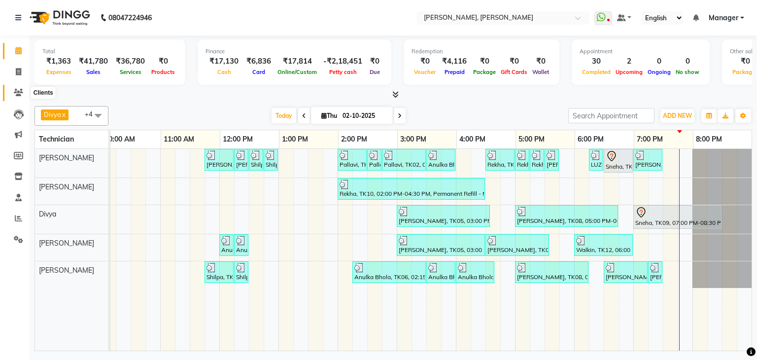
click at [17, 88] on span at bounding box center [18, 92] width 17 height 11
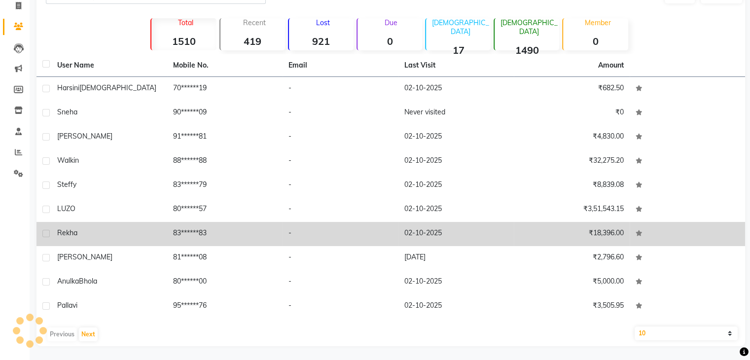
scroll to position [67, 0]
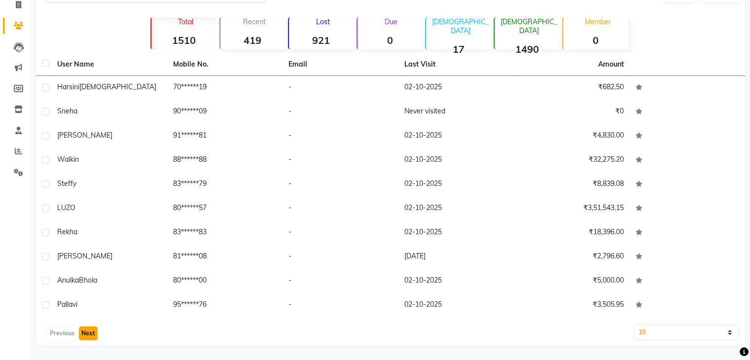
click at [89, 330] on button "Next" at bounding box center [88, 333] width 19 height 14
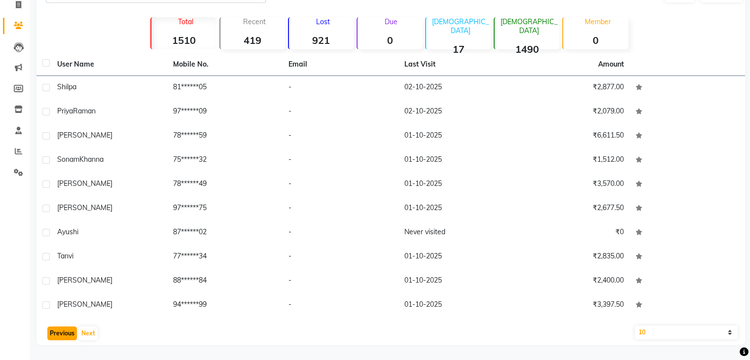
click at [61, 334] on button "Previous" at bounding box center [62, 333] width 30 height 14
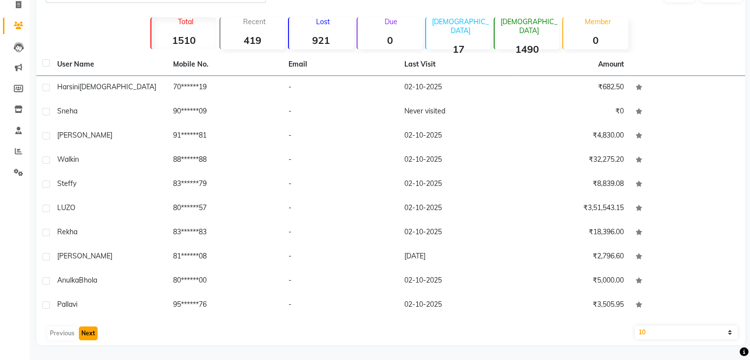
click at [85, 331] on button "Next" at bounding box center [88, 333] width 19 height 14
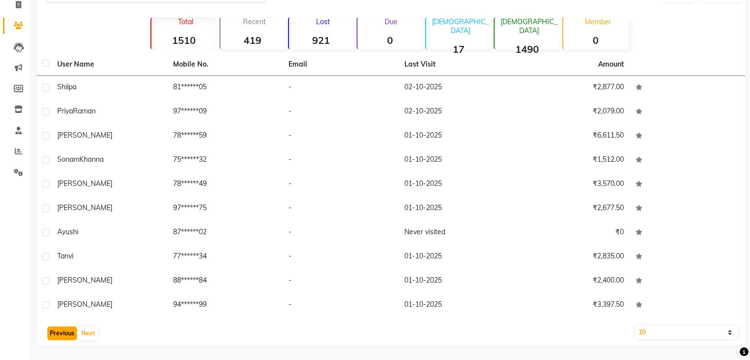
click at [51, 335] on button "Previous" at bounding box center [62, 333] width 30 height 14
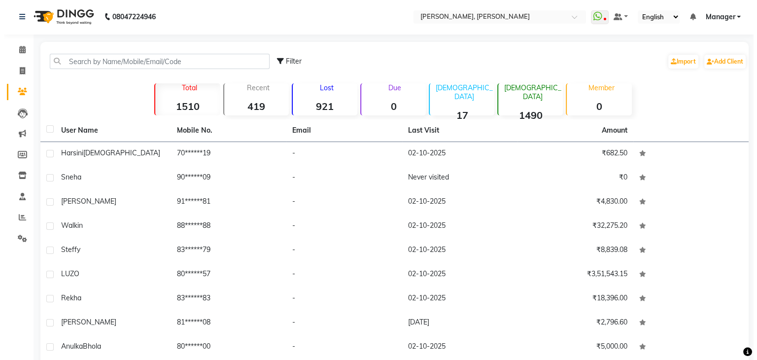
scroll to position [0, 0]
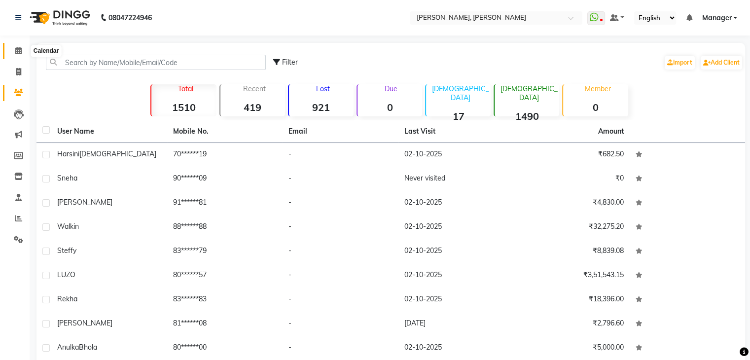
click at [20, 52] on icon at bounding box center [18, 50] width 6 height 7
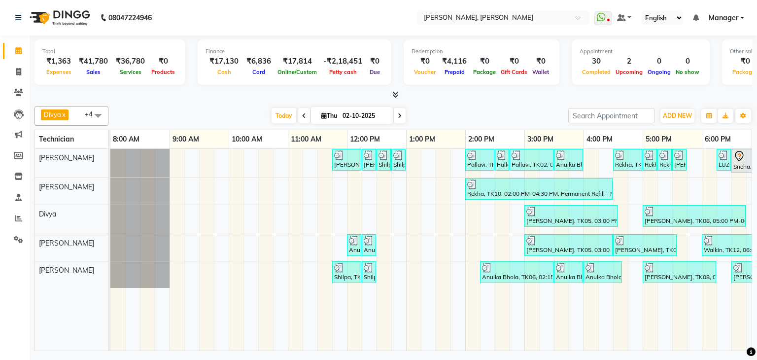
click at [401, 112] on span at bounding box center [400, 115] width 12 height 15
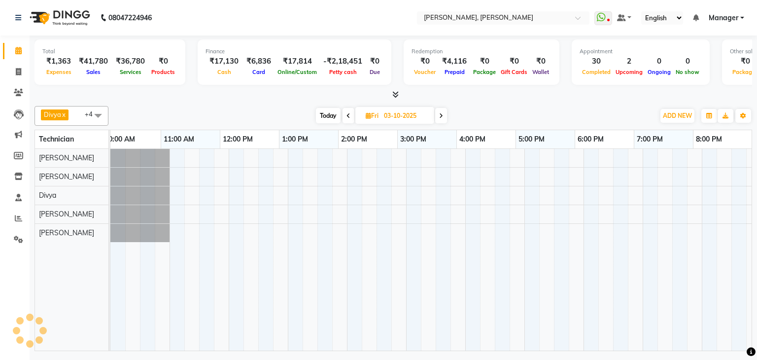
scroll to position [0, 127]
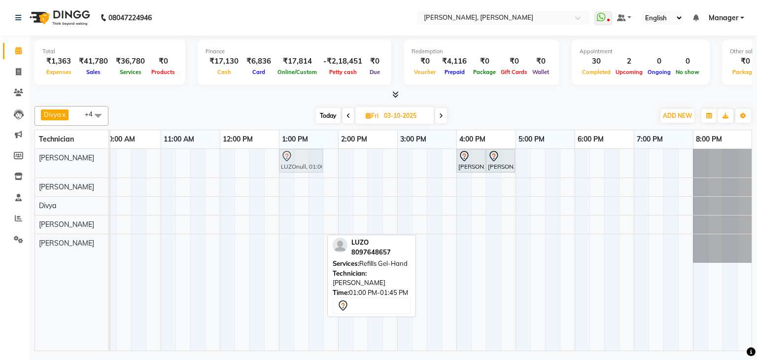
drag, startPoint x: 293, startPoint y: 247, endPoint x: 296, endPoint y: 165, distance: 82.4
click at [296, 165] on tbody "Sharon, 04:00 PM-04:30 PM, Nail Extensions Gel-Hand Sharon, 04:30 PM-05:00 PM, …" at bounding box center [367, 206] width 769 height 114
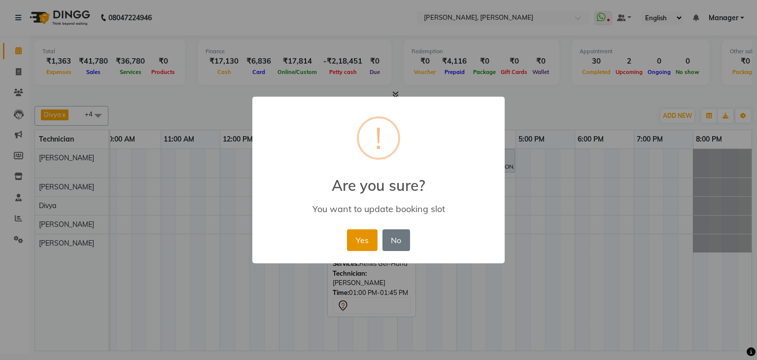
click at [366, 235] on button "Yes" at bounding box center [362, 240] width 30 height 22
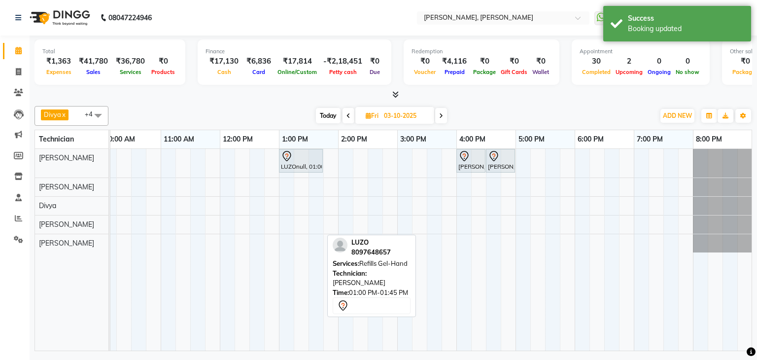
click at [325, 113] on span "Today" at bounding box center [328, 115] width 25 height 15
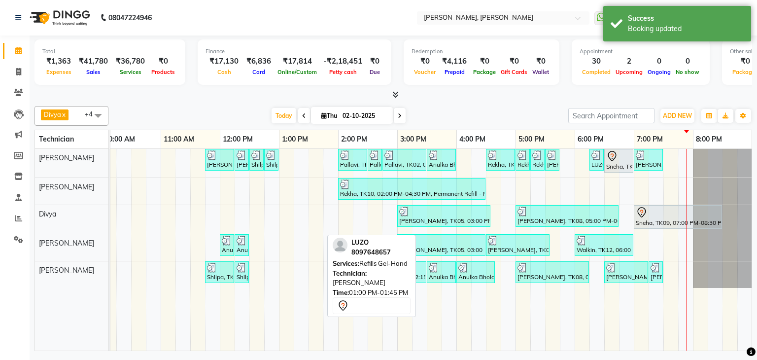
click at [398, 121] on span at bounding box center [400, 115] width 12 height 15
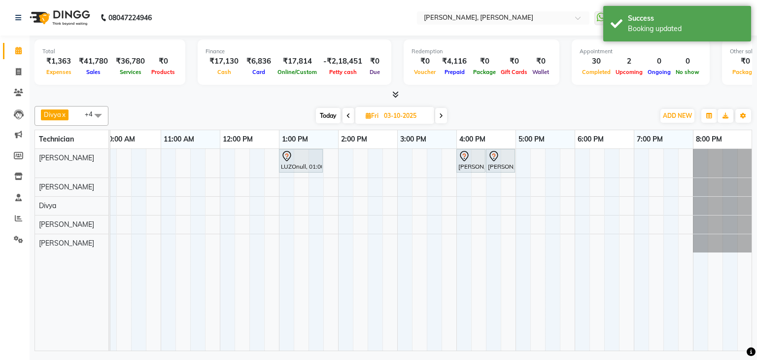
click at [328, 118] on span "Today" at bounding box center [328, 115] width 25 height 15
type input "02-10-2025"
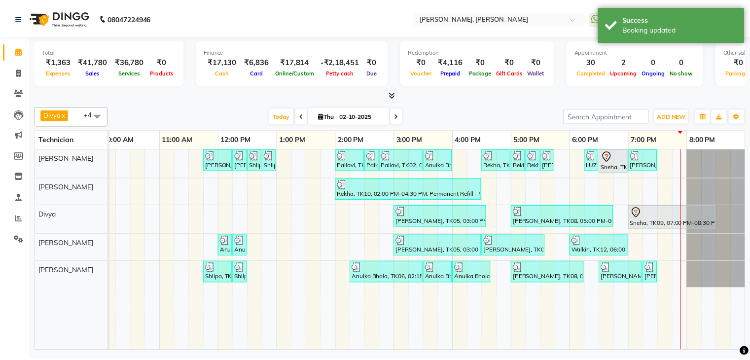
scroll to position [0, 135]
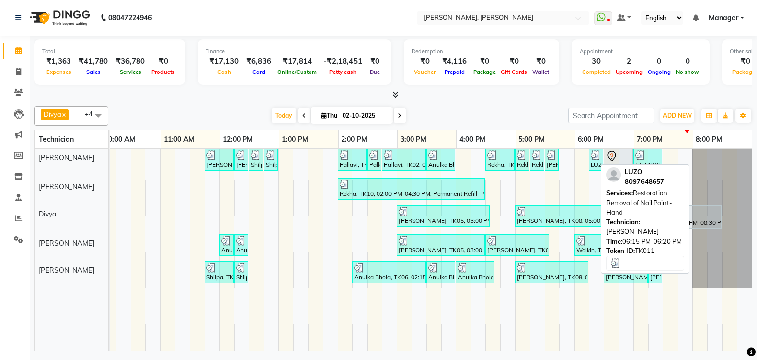
click at [590, 158] on div "LUZO, TK11, 06:15 PM-06:20 PM, Restoration Removal of Nail Paint-Hand" at bounding box center [596, 159] width 12 height 19
select select "3"
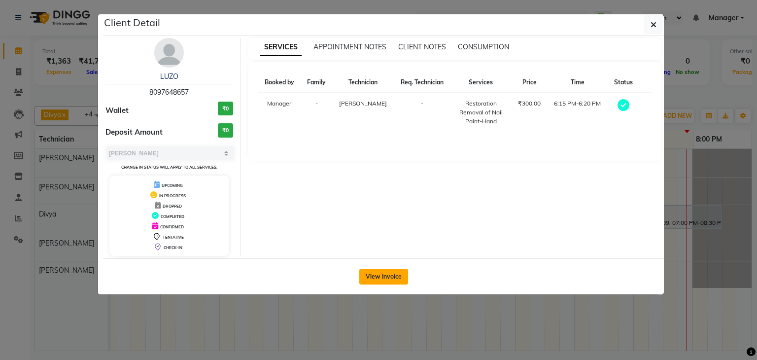
click at [379, 272] on button "View Invoice" at bounding box center [383, 277] width 49 height 16
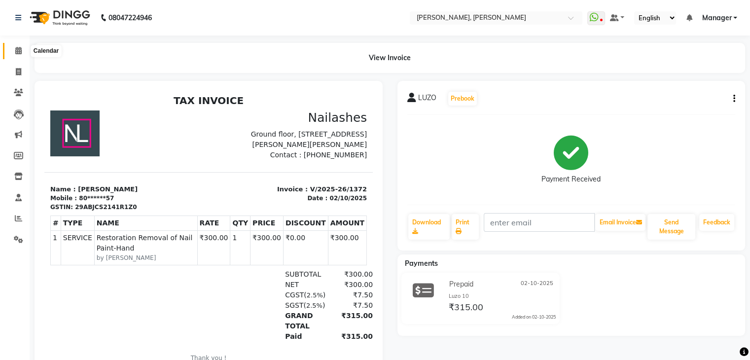
click at [20, 48] on icon at bounding box center [18, 50] width 6 height 7
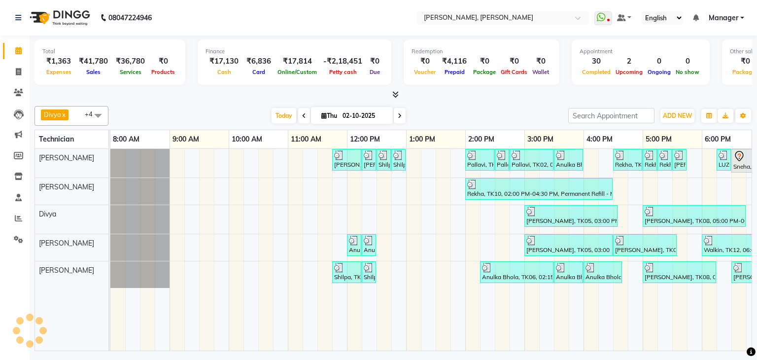
scroll to position [0, 127]
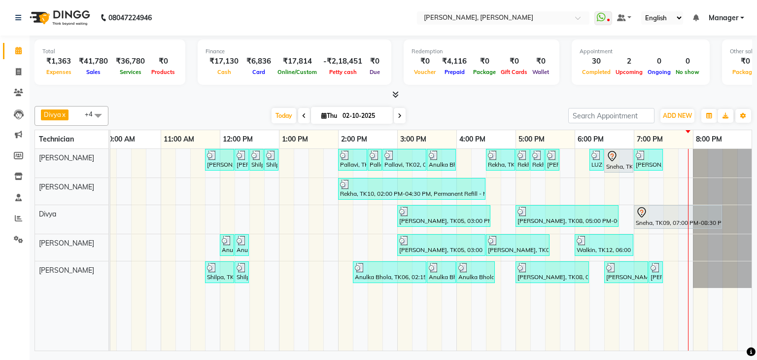
drag, startPoint x: 511, startPoint y: 342, endPoint x: 643, endPoint y: 350, distance: 131.9
click at [643, 350] on div "Total ₹1,363 Expenses ₹41,780 Sales ₹36,780 Services ₹0 Products Finance ₹17,13…" at bounding box center [393, 194] width 727 height 318
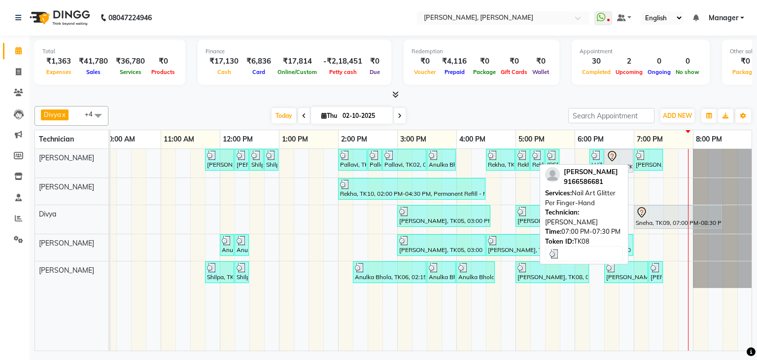
click at [651, 162] on div "[PERSON_NAME], TK08, 07:00 PM-07:30 PM, Nail Art Glitter Per Finger-Hand" at bounding box center [648, 159] width 27 height 19
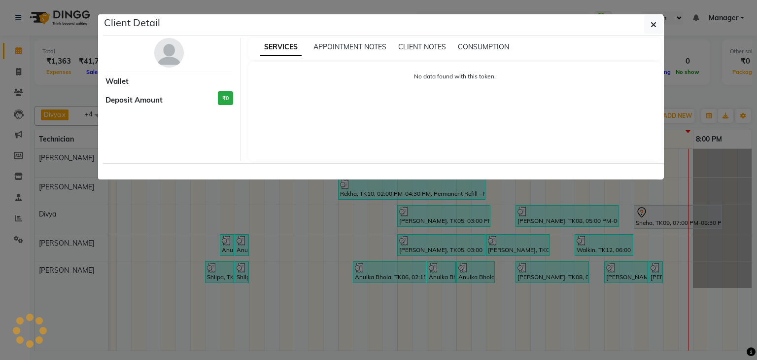
select select "3"
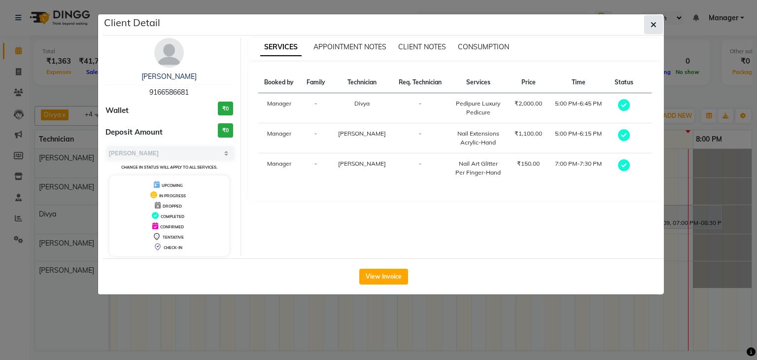
click at [647, 22] on button "button" at bounding box center [653, 24] width 19 height 19
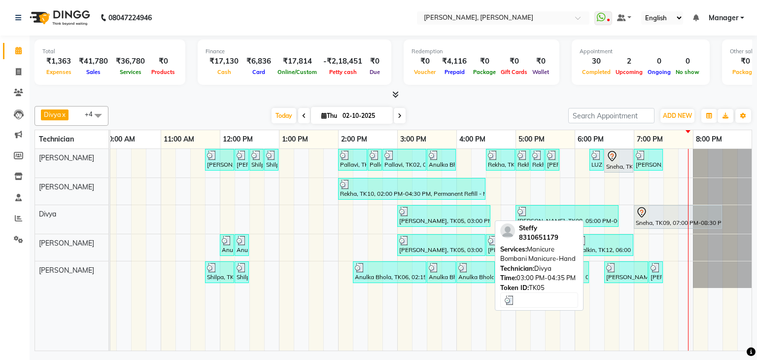
click at [438, 221] on div "[PERSON_NAME], TK05, 03:00 PM-04:35 PM, Manicure Bombani Manicure-Hand" at bounding box center [443, 215] width 91 height 19
select select "3"
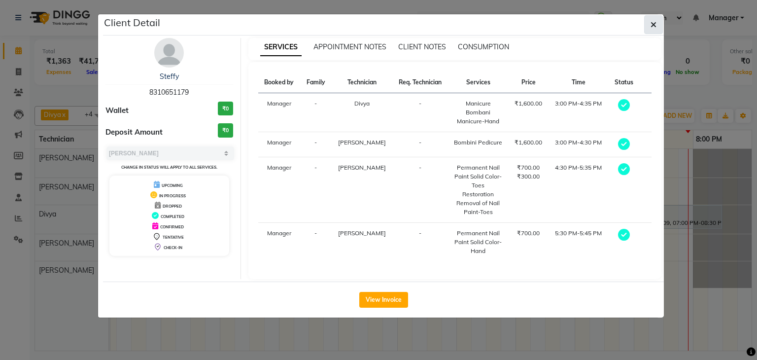
click at [657, 26] on button "button" at bounding box center [653, 24] width 19 height 19
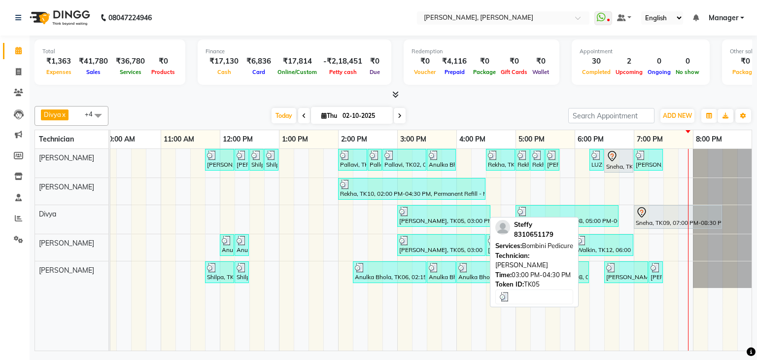
click at [465, 240] on div at bounding box center [441, 241] width 84 height 10
select select "3"
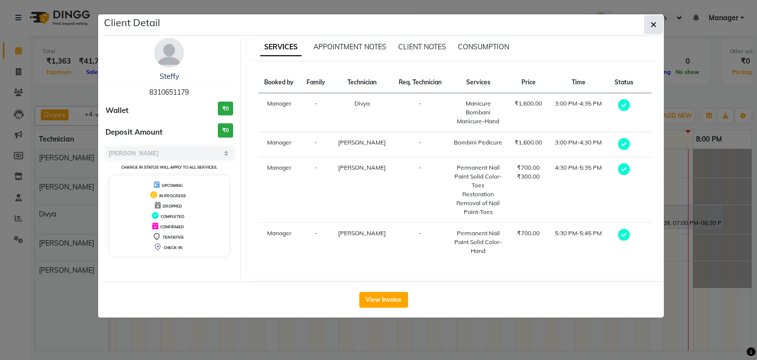
click at [656, 24] on icon "button" at bounding box center [654, 25] width 6 height 8
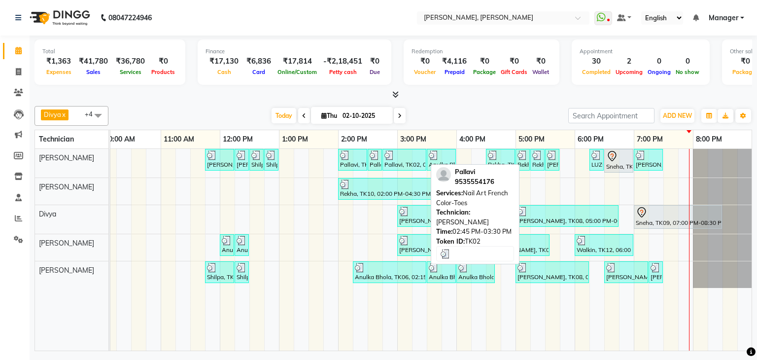
click at [406, 160] on div "Pallavi, TK02, 02:45 PM-03:30 PM, Nail Art French Color-Toes" at bounding box center [404, 159] width 42 height 19
select select "3"
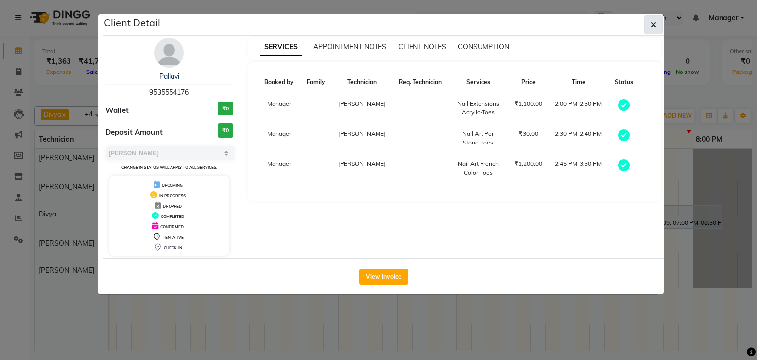
click at [652, 25] on icon "button" at bounding box center [654, 25] width 6 height 8
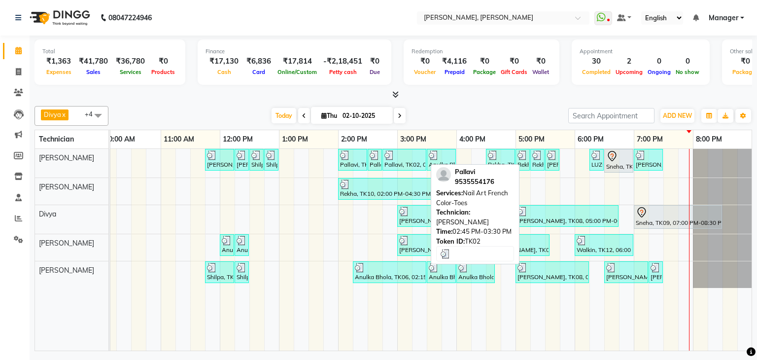
click at [418, 156] on div at bounding box center [404, 155] width 40 height 10
select select "3"
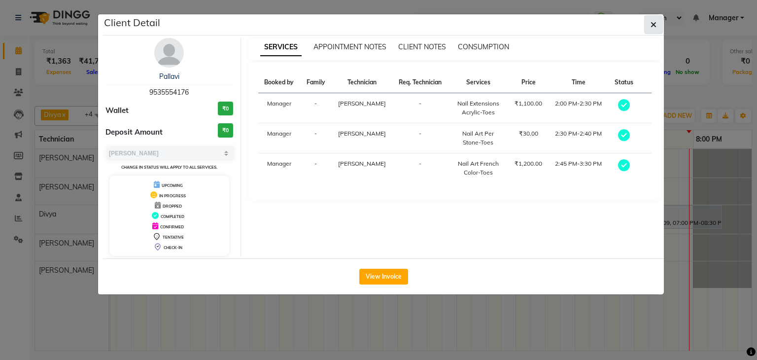
click at [659, 24] on button "button" at bounding box center [653, 24] width 19 height 19
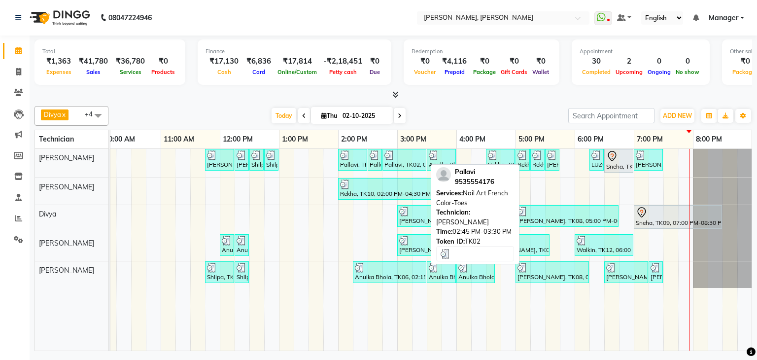
click at [392, 153] on img at bounding box center [389, 155] width 10 height 10
select select "3"
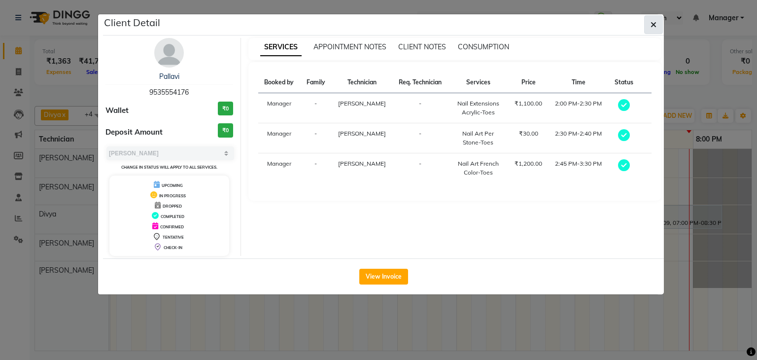
click at [653, 24] on icon "button" at bounding box center [654, 25] width 6 height 8
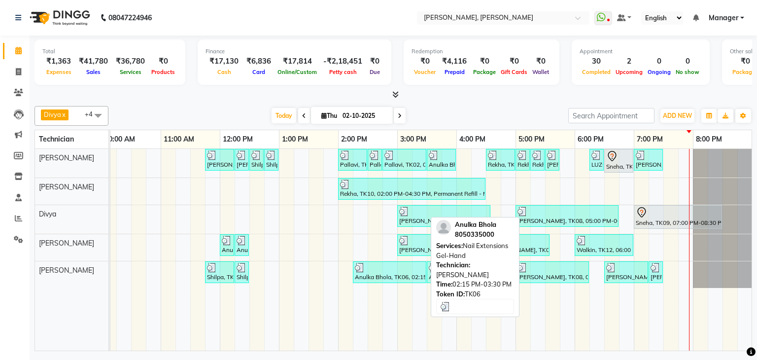
click at [403, 274] on div "Anulka Bhola, TK06, 02:15 PM-03:30 PM, Nail Extensions Gel-Hand" at bounding box center [389, 272] width 71 height 19
select select "3"
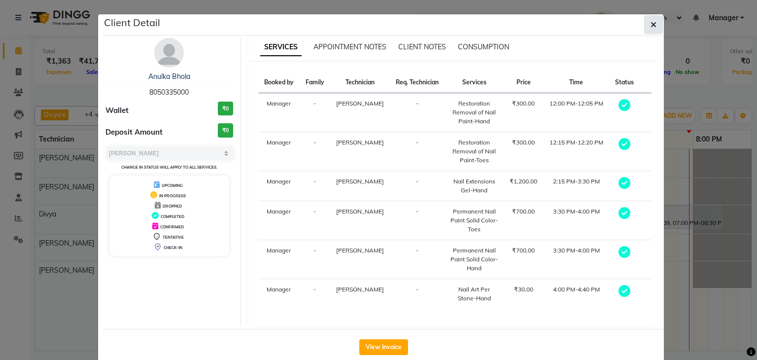
click at [653, 24] on button "button" at bounding box center [653, 24] width 19 height 19
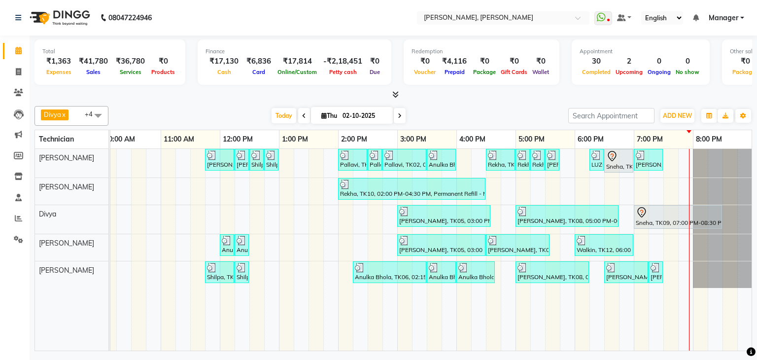
drag, startPoint x: 349, startPoint y: 342, endPoint x: 243, endPoint y: 348, distance: 106.7
click at [244, 349] on div "Priya Raman, TK01, 11:45 AM-12:15 PM, Nail Extensions Gel-Hand Priya Raman, TK0…" at bounding box center [430, 250] width 641 height 202
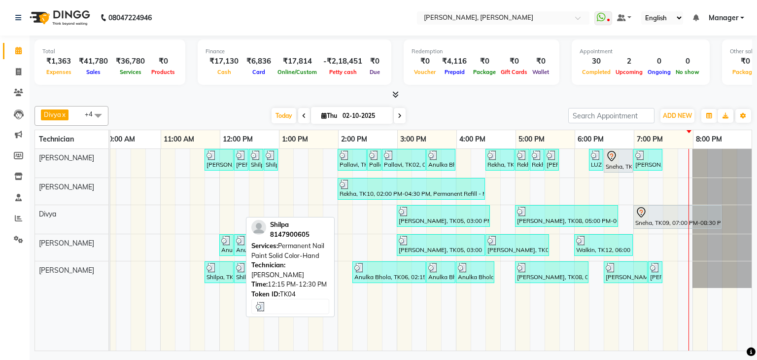
click at [235, 271] on div "Shilpa, TK04, 12:15 PM-12:30 PM, Permanent Nail Paint Solid Color-Hand" at bounding box center [241, 272] width 12 height 19
select select "3"
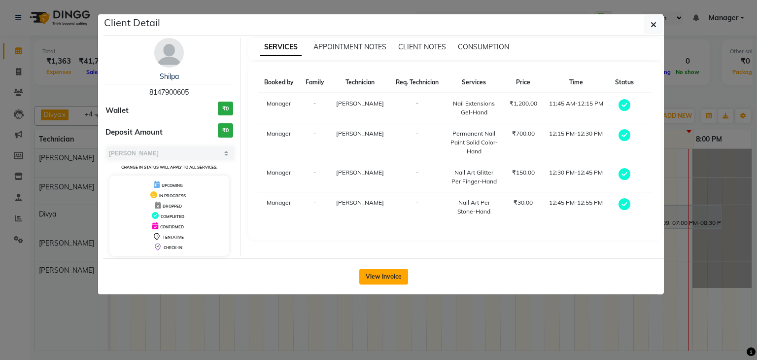
click at [391, 271] on button "View Invoice" at bounding box center [383, 277] width 49 height 16
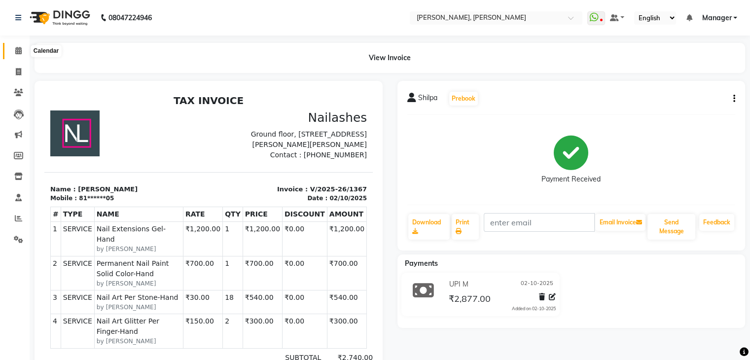
click at [18, 50] on icon at bounding box center [18, 50] width 6 height 7
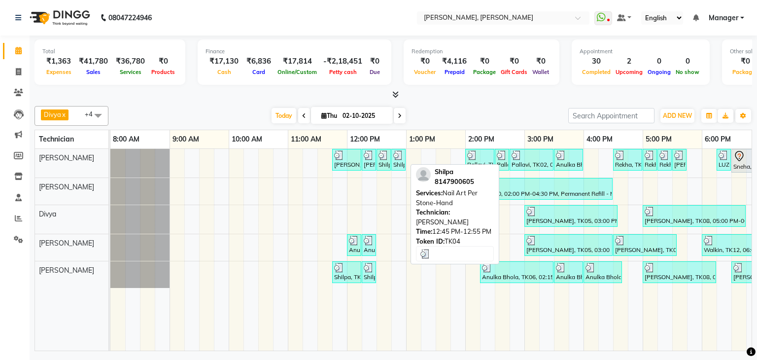
click at [399, 162] on div "Shilpa, TK04, 12:45 PM-12:55 PM, Nail Art Per Stone-Hand" at bounding box center [398, 159] width 12 height 19
select select "3"
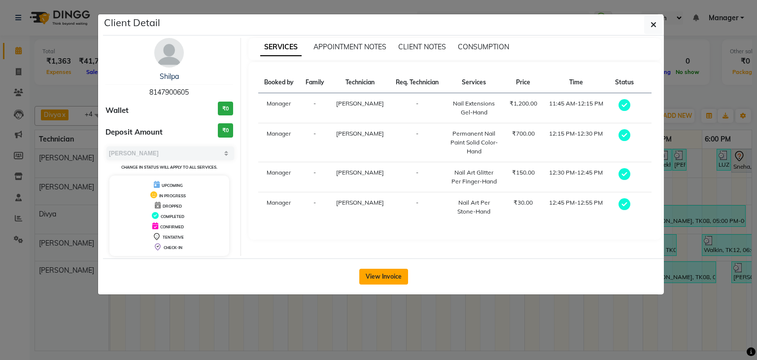
click at [383, 275] on button "View Invoice" at bounding box center [383, 277] width 49 height 16
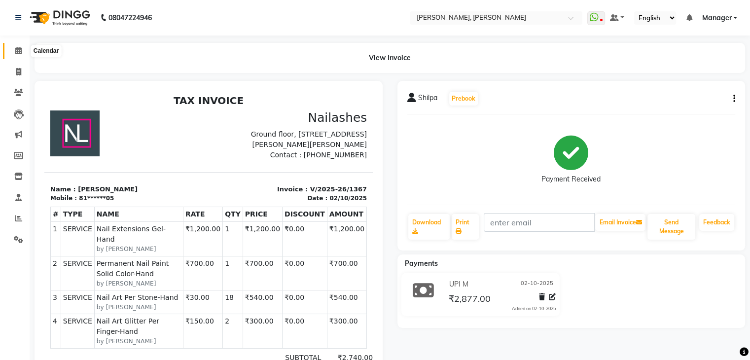
click at [23, 52] on span at bounding box center [18, 50] width 17 height 11
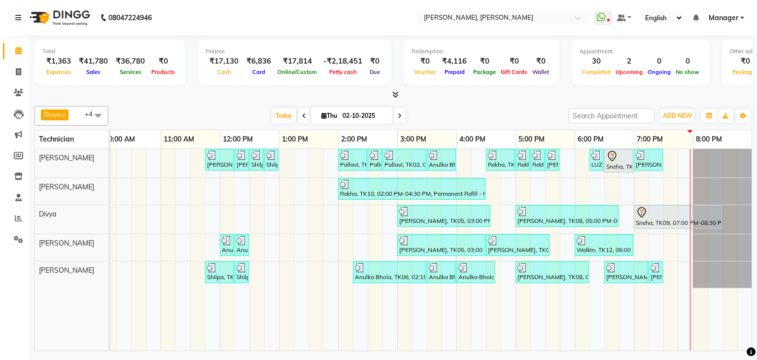
scroll to position [0, 135]
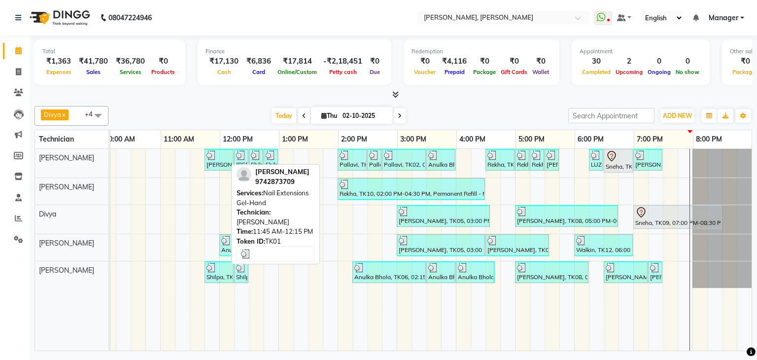
click at [219, 161] on div "[PERSON_NAME], TK01, 11:45 AM-12:15 PM, Nail Extensions Gel-Hand" at bounding box center [219, 159] width 27 height 19
select select "3"
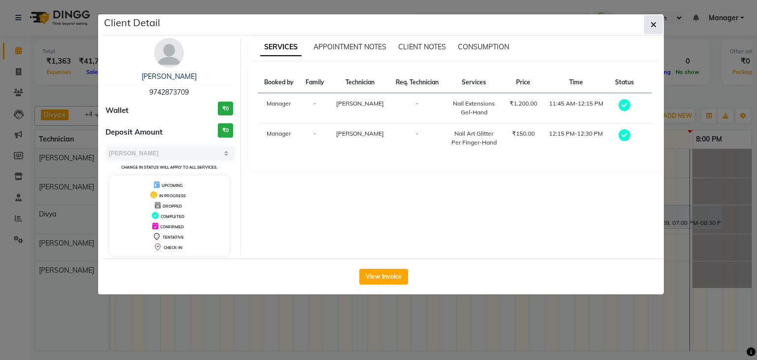
click at [653, 21] on icon "button" at bounding box center [654, 25] width 6 height 8
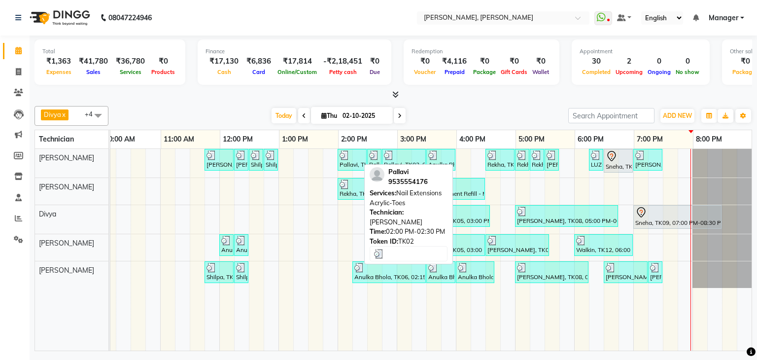
click at [348, 160] on div "Pallavi, TK02, 02:00 PM-02:30 PM, Nail Extensions Acrylic-Toes" at bounding box center [352, 159] width 27 height 19
select select "3"
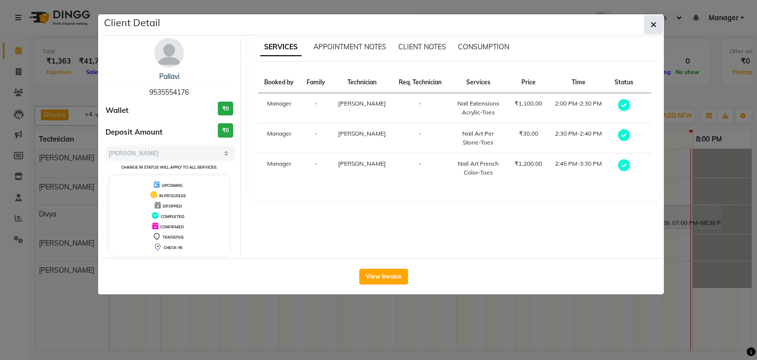
click at [655, 29] on span "button" at bounding box center [654, 25] width 6 height 10
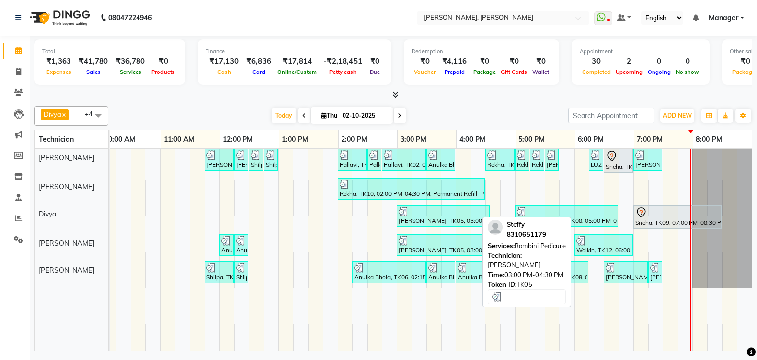
click at [449, 243] on div at bounding box center [441, 241] width 84 height 10
select select "3"
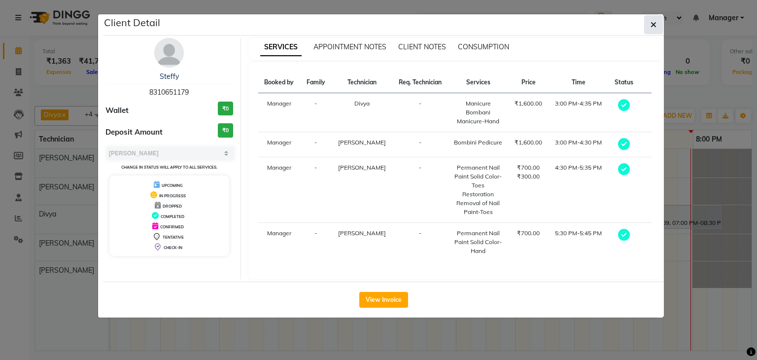
click at [656, 24] on icon "button" at bounding box center [654, 25] width 6 height 8
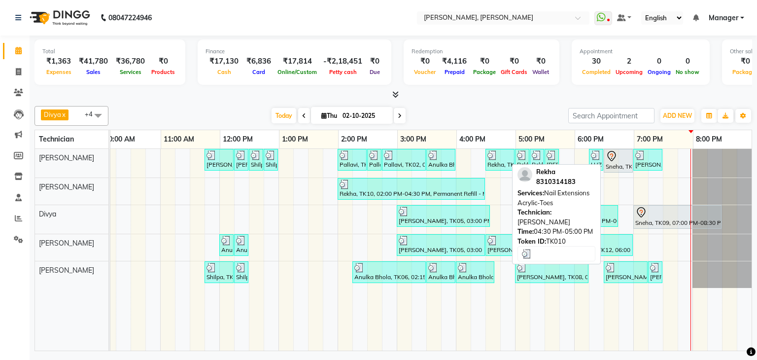
click at [502, 161] on div "Rekha, TK10, 04:30 PM-05:00 PM, Nail Extensions Acrylic-Toes" at bounding box center [499, 159] width 27 height 19
select select "3"
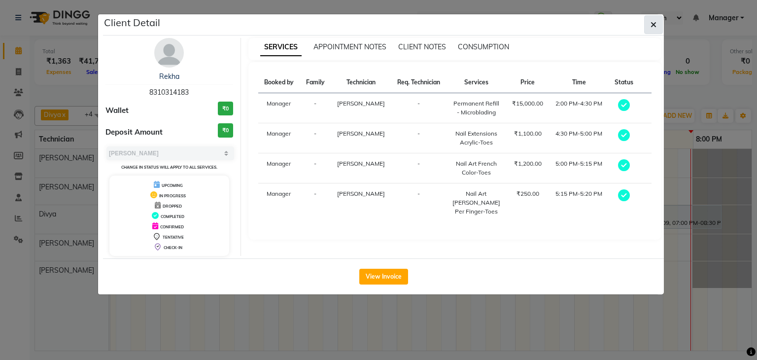
click at [660, 29] on button "button" at bounding box center [653, 24] width 19 height 19
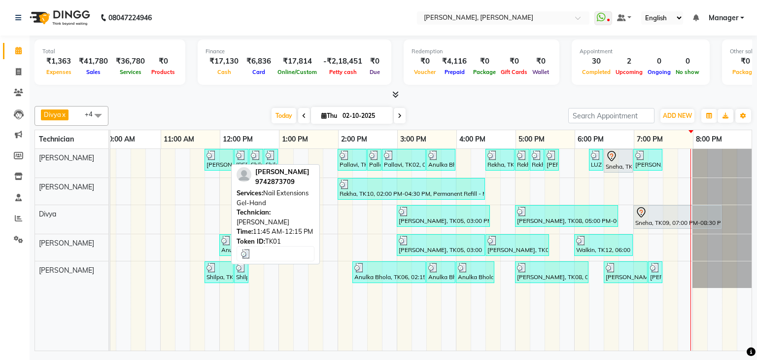
click at [221, 161] on div "[PERSON_NAME], TK01, 11:45 AM-12:15 PM, Nail Extensions Gel-Hand" at bounding box center [219, 159] width 27 height 19
select select "3"
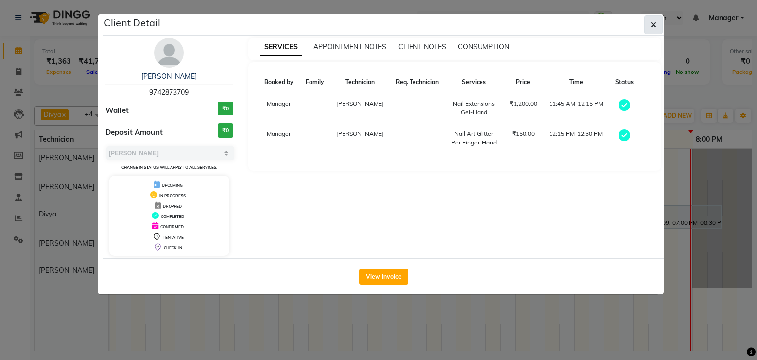
click at [653, 25] on icon "button" at bounding box center [654, 25] width 6 height 8
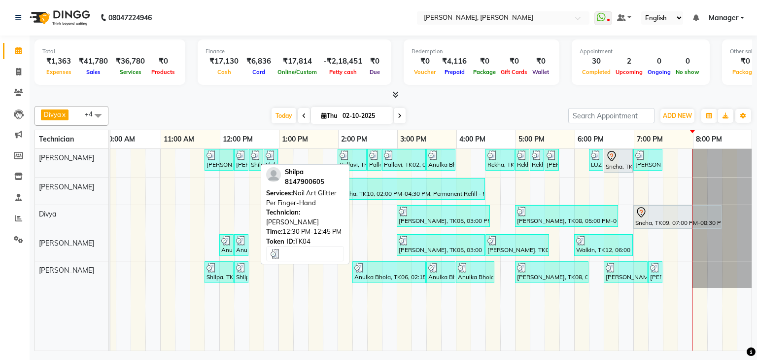
click at [251, 156] on img at bounding box center [256, 155] width 10 height 10
select select "3"
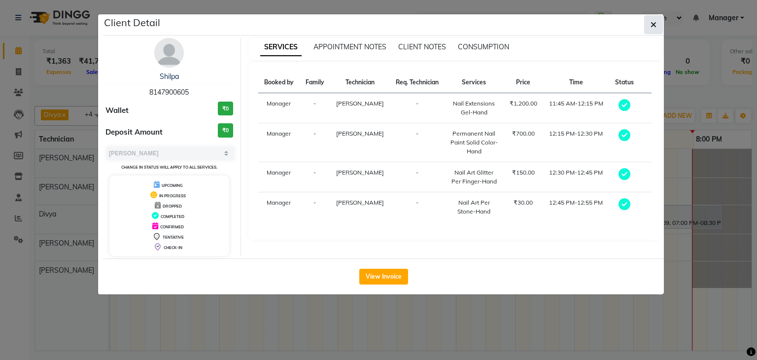
click at [654, 22] on icon "button" at bounding box center [654, 25] width 6 height 8
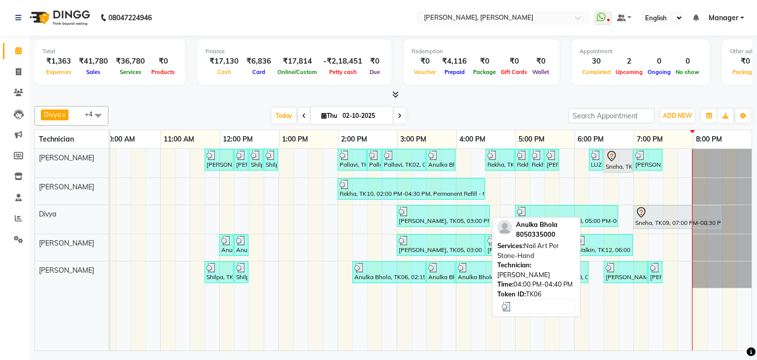
click at [458, 270] on img at bounding box center [463, 268] width 10 height 10
select select "3"
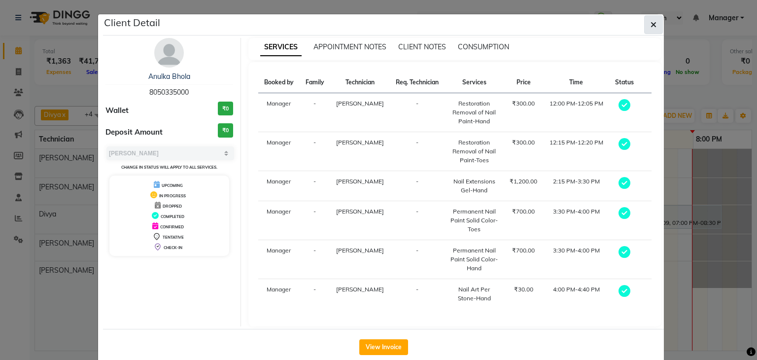
click at [656, 25] on button "button" at bounding box center [653, 24] width 19 height 19
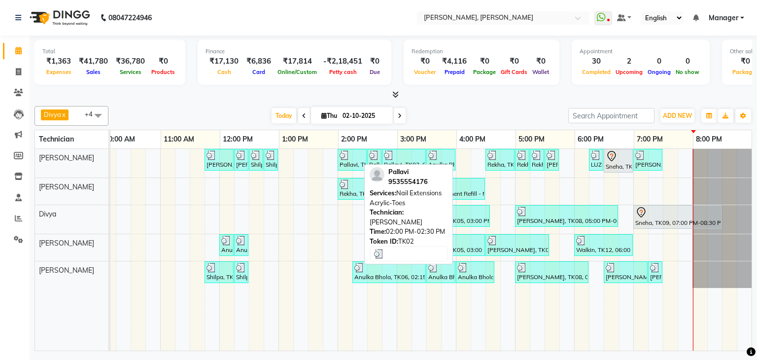
click at [341, 157] on img at bounding box center [345, 155] width 10 height 10
select select "3"
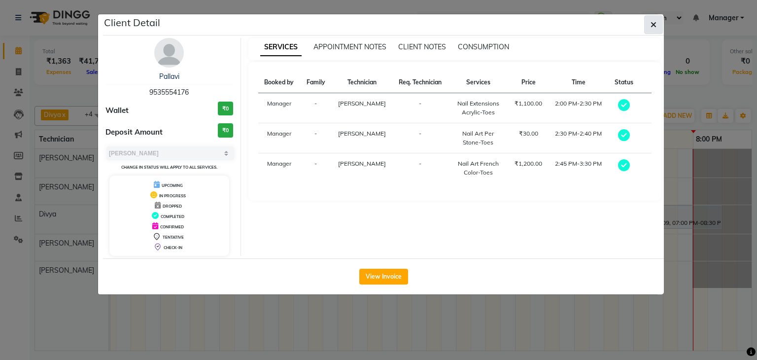
click at [650, 23] on button "button" at bounding box center [653, 24] width 19 height 19
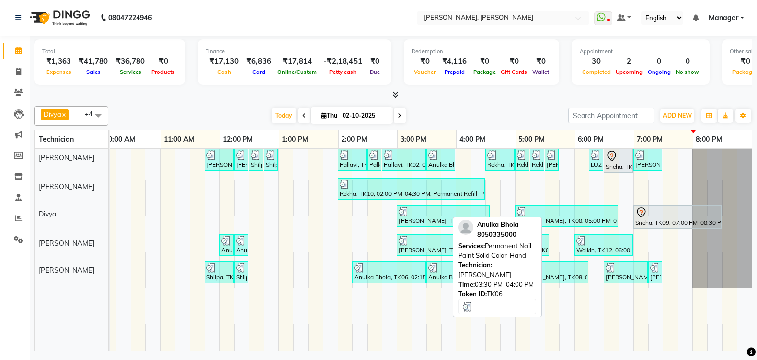
click at [438, 274] on div "Anulka Bhola, TK06, 03:30 PM-04:00 PM, Permanent Nail Paint Solid Color-Hand" at bounding box center [440, 272] width 27 height 19
select select "3"
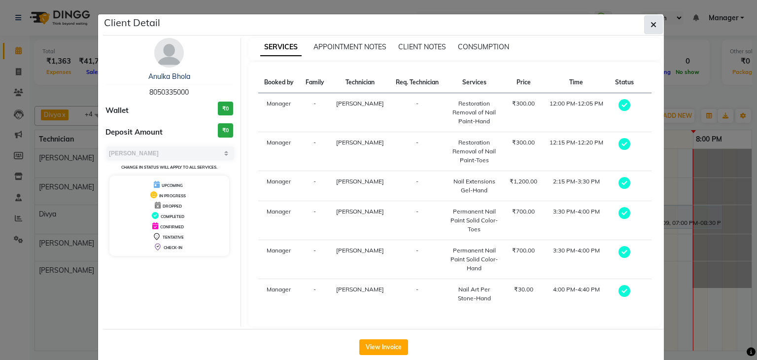
click at [652, 22] on icon "button" at bounding box center [654, 25] width 6 height 8
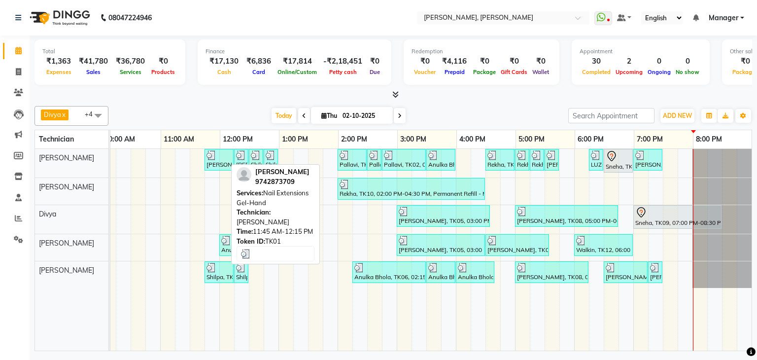
click at [206, 159] on div "[PERSON_NAME], TK01, 11:45 AM-12:15 PM, Nail Extensions Gel-Hand" at bounding box center [219, 159] width 27 height 19
select select "3"
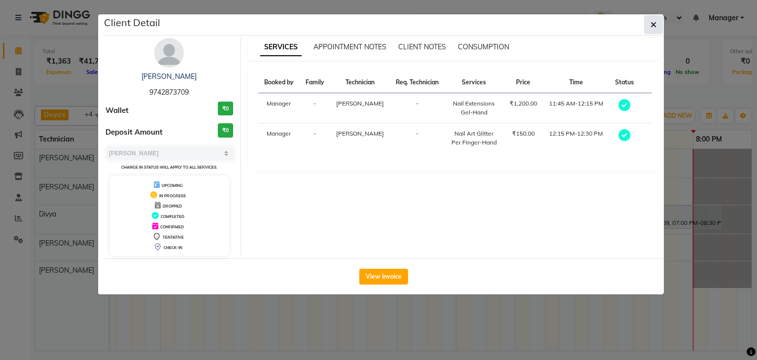
click at [654, 23] on icon "button" at bounding box center [654, 25] width 6 height 8
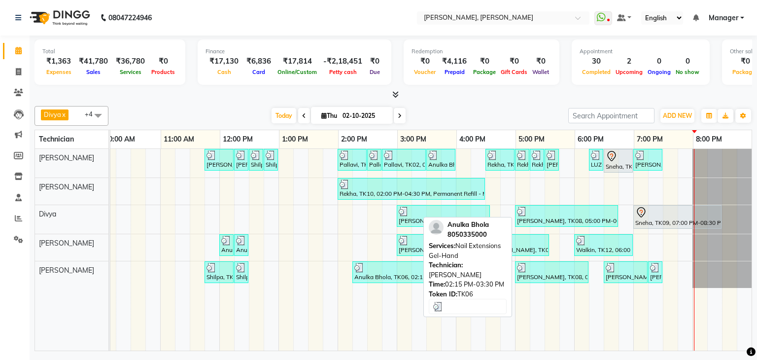
click at [390, 272] on div "Anulka Bhola, TK06, 02:15 PM-03:30 PM, Nail Extensions Gel-Hand" at bounding box center [388, 272] width 71 height 19
select select "3"
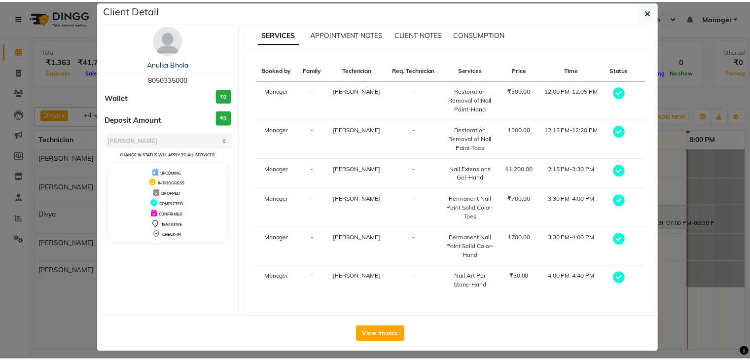
scroll to position [18, 0]
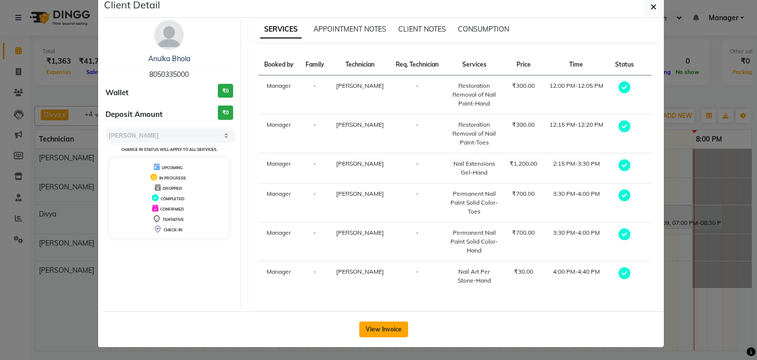
click at [392, 322] on button "View Invoice" at bounding box center [383, 329] width 49 height 16
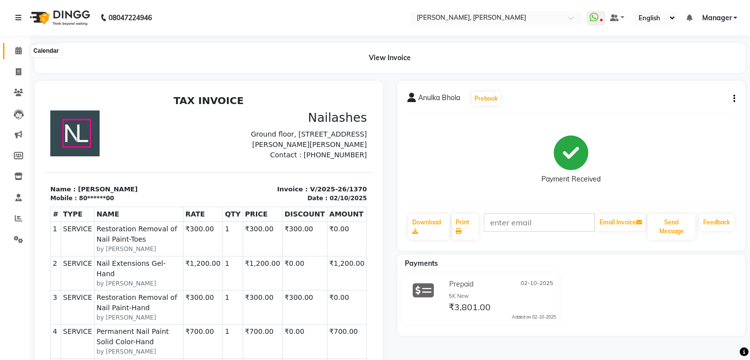
click at [22, 53] on span at bounding box center [18, 50] width 17 height 11
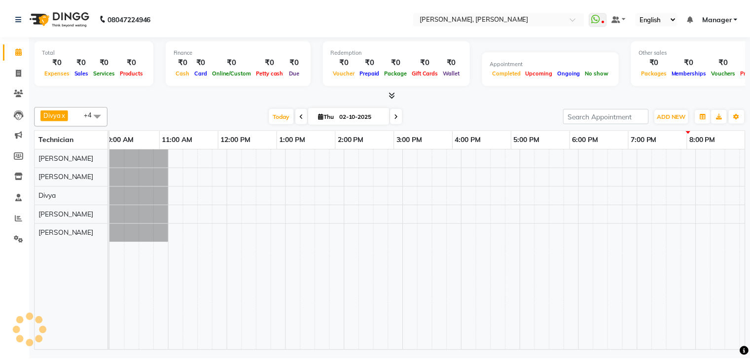
scroll to position [0, 127]
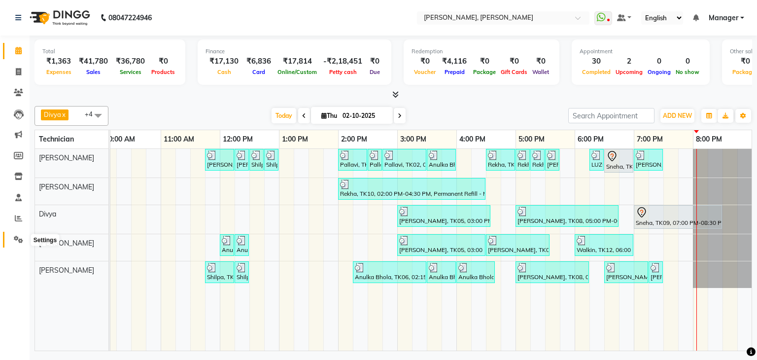
click at [17, 241] on icon at bounding box center [18, 239] width 9 height 7
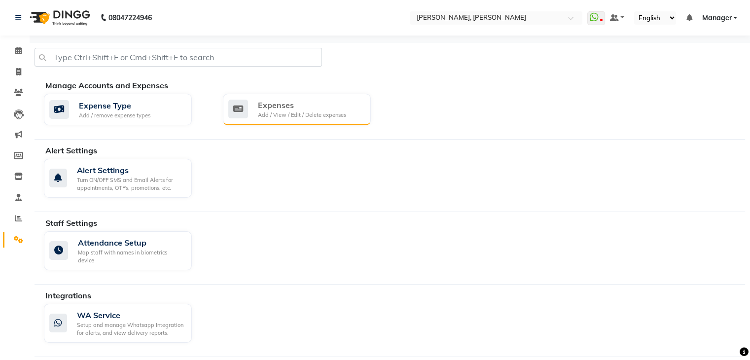
click at [278, 111] on div "Add / View / Edit / Delete expenses" at bounding box center [302, 115] width 88 height 8
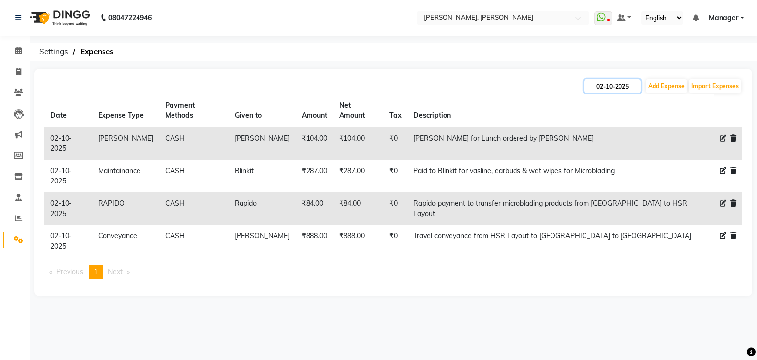
click at [621, 84] on input "02-10-2025" at bounding box center [612, 86] width 57 height 14
select select "10"
select select "2025"
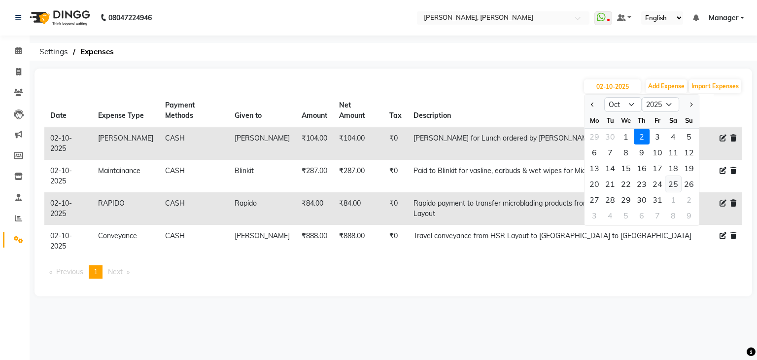
click at [676, 184] on div "25" at bounding box center [673, 184] width 16 height 16
type input "25-10-2025"
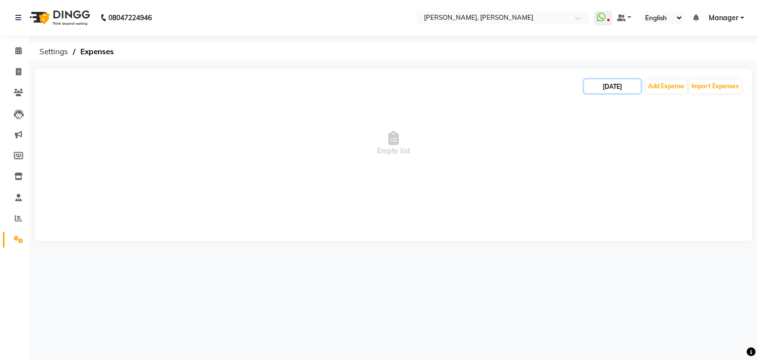
click at [622, 92] on input "25-10-2025" at bounding box center [612, 86] width 57 height 14
select select "10"
select select "2025"
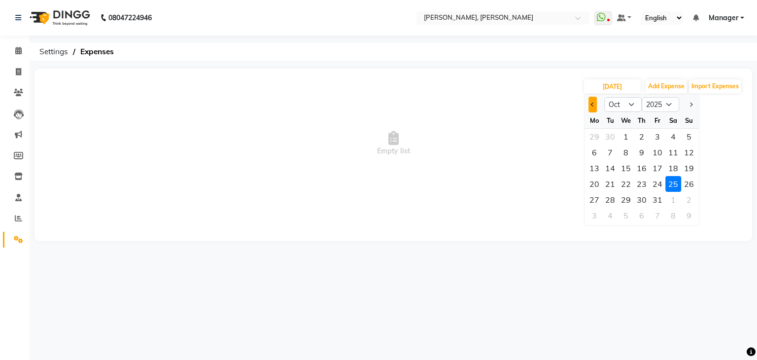
click at [596, 103] on button "Previous month" at bounding box center [592, 105] width 8 height 16
select select "9"
click at [639, 182] on div "25" at bounding box center [642, 184] width 16 height 16
type input "25-09-2025"
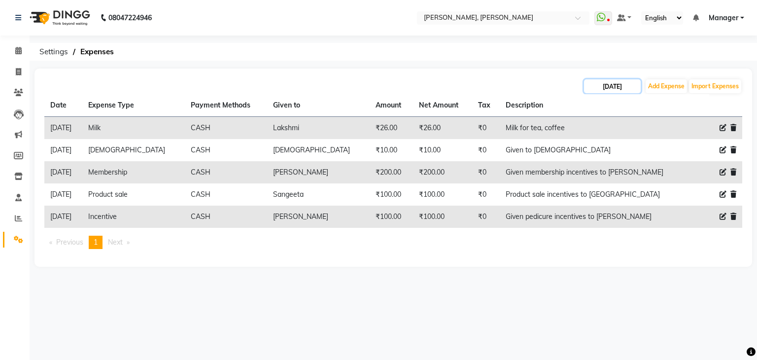
click at [613, 87] on input "25-09-2025" at bounding box center [612, 86] width 57 height 14
select select "9"
select select "2025"
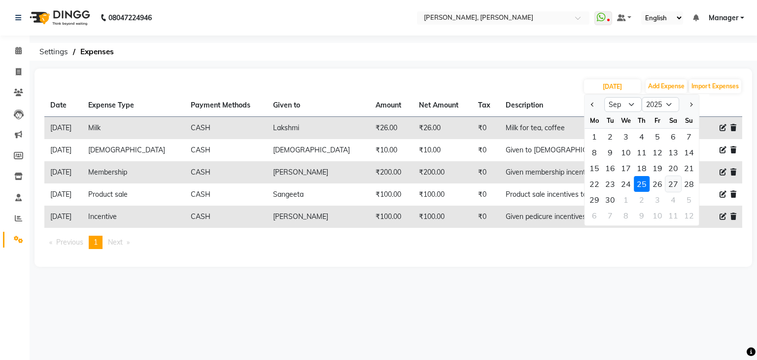
click at [669, 184] on div "27" at bounding box center [673, 184] width 16 height 16
type input "27-09-2025"
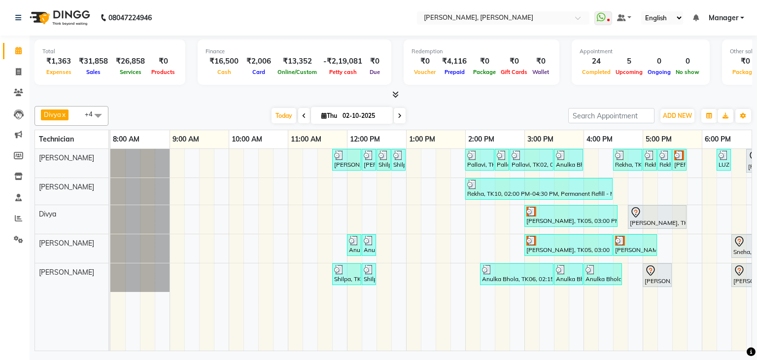
scroll to position [0, 135]
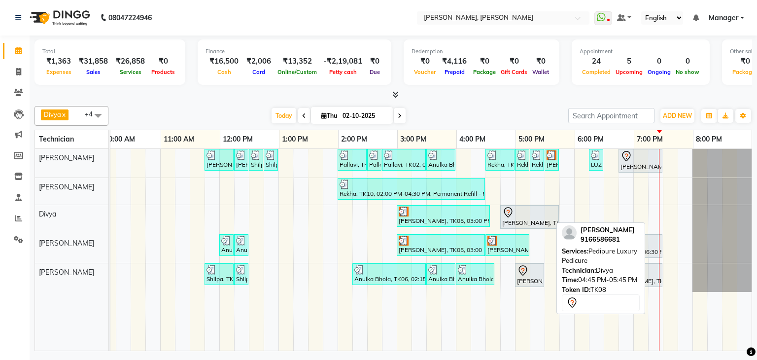
click at [522, 222] on div "[PERSON_NAME], TK08, 04:45 PM-05:45 PM, [GEOGRAPHIC_DATA] Luxury Pedicure" at bounding box center [529, 216] width 57 height 21
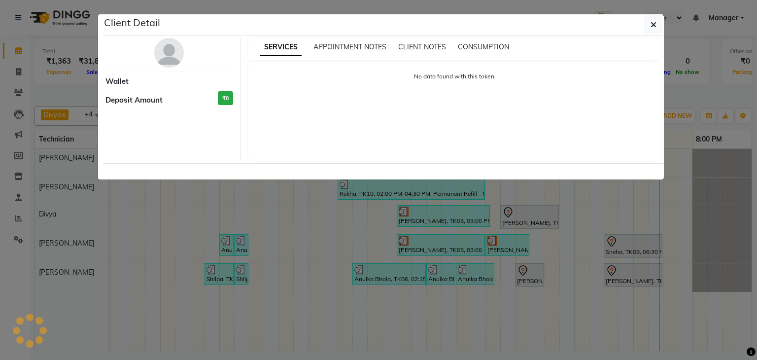
select select "3"
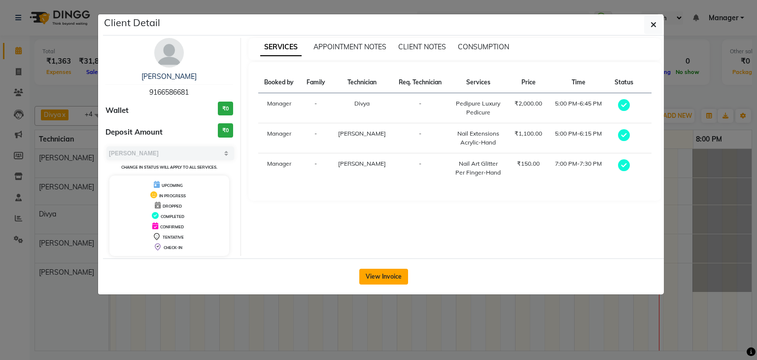
click at [374, 276] on button "View Invoice" at bounding box center [383, 277] width 49 height 16
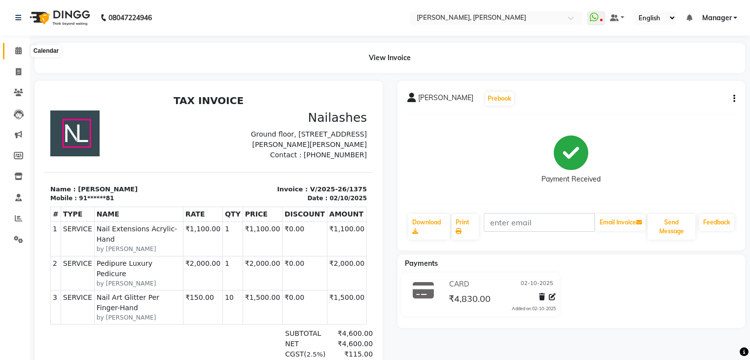
click at [24, 51] on span at bounding box center [18, 50] width 17 height 11
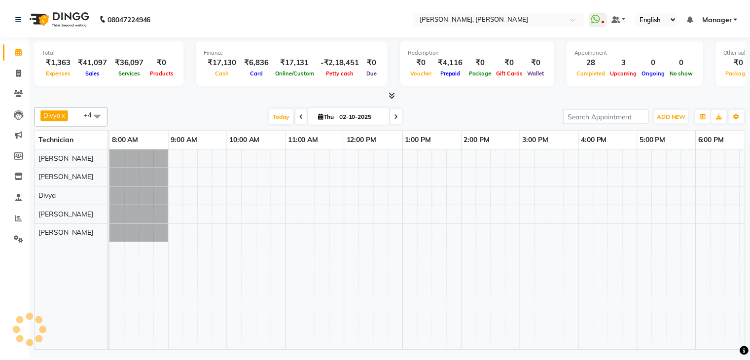
scroll to position [0, 127]
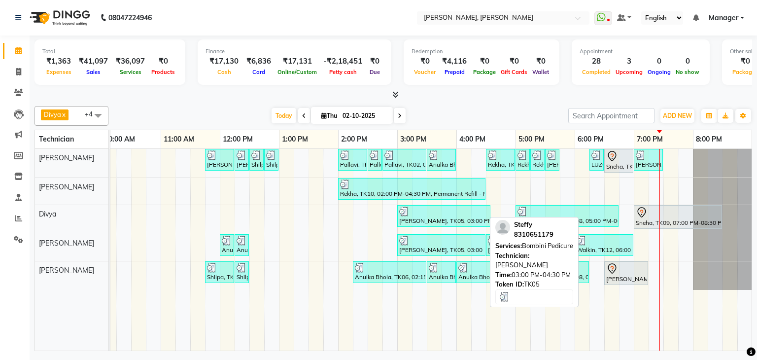
click at [472, 246] on div "[PERSON_NAME], TK05, 03:00 PM-04:30 PM, Bombini Pedicure" at bounding box center [441, 245] width 86 height 19
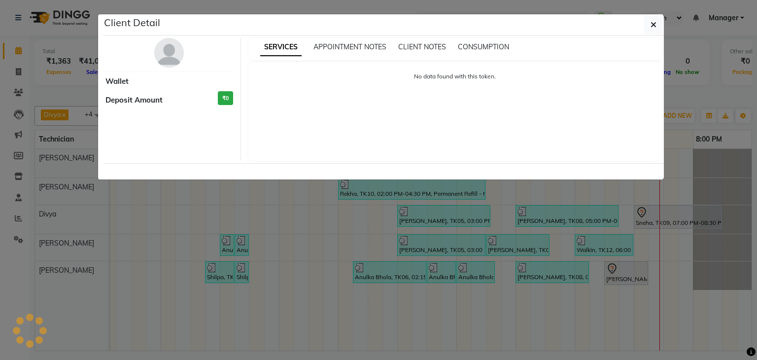
select select "3"
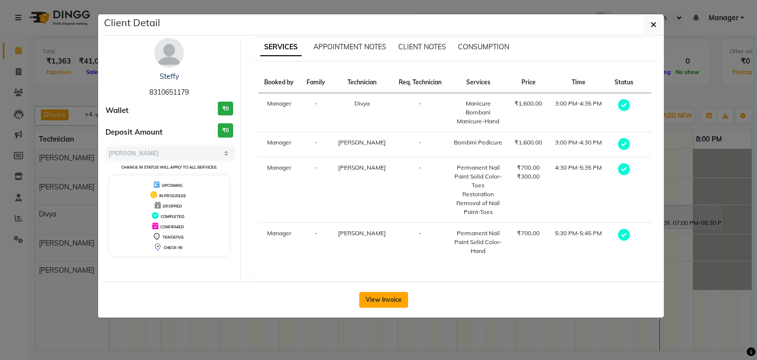
click at [383, 292] on button "View Invoice" at bounding box center [383, 300] width 49 height 16
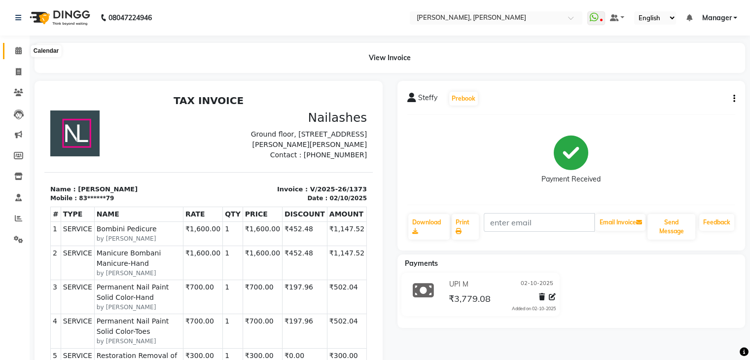
click at [12, 50] on span at bounding box center [18, 50] width 17 height 11
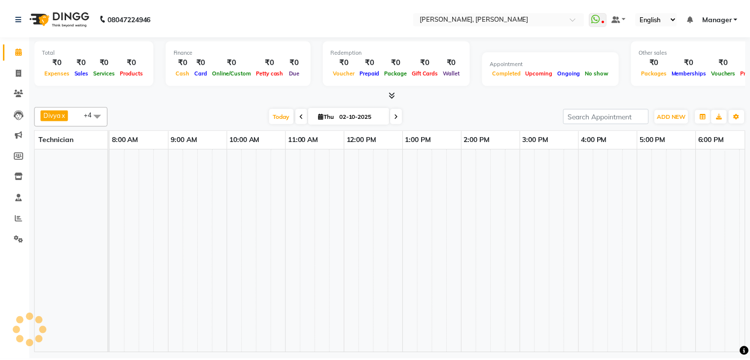
scroll to position [0, 127]
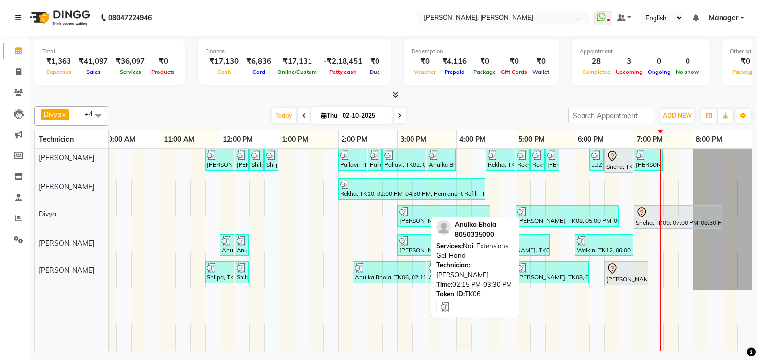
click at [400, 271] on div "Anulka Bhola, TK06, 02:15 PM-03:30 PM, Nail Extensions Gel-Hand" at bounding box center [389, 272] width 71 height 19
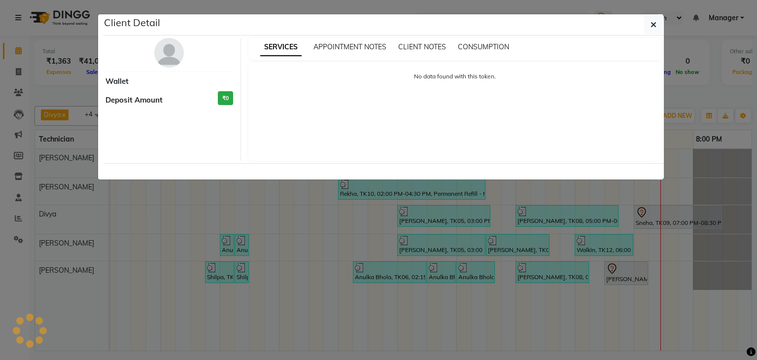
select select "3"
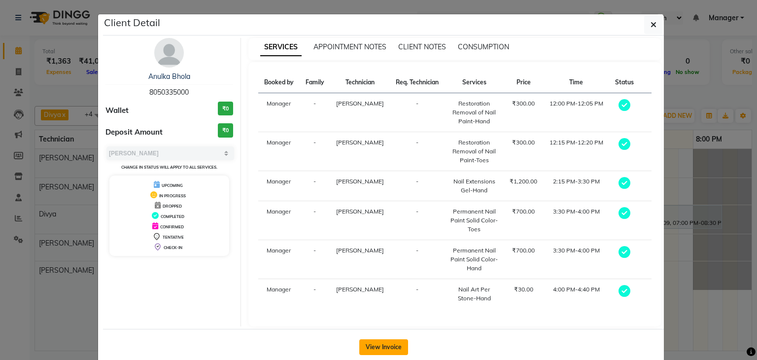
click at [386, 343] on button "View Invoice" at bounding box center [383, 347] width 49 height 16
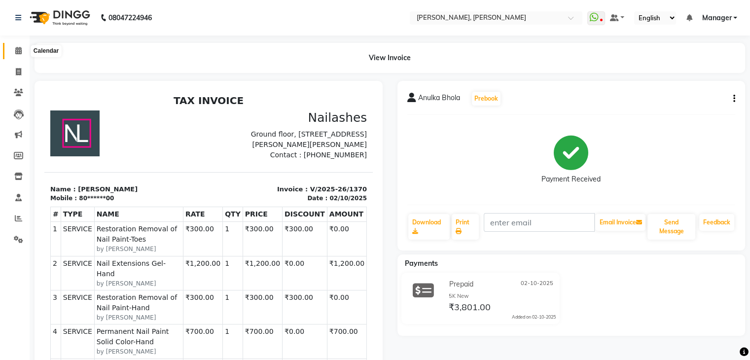
click at [17, 49] on icon at bounding box center [18, 50] width 6 height 7
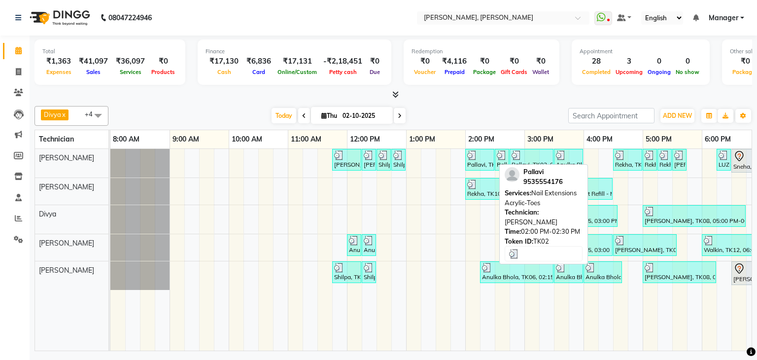
click at [481, 158] on div at bounding box center [479, 155] width 25 height 10
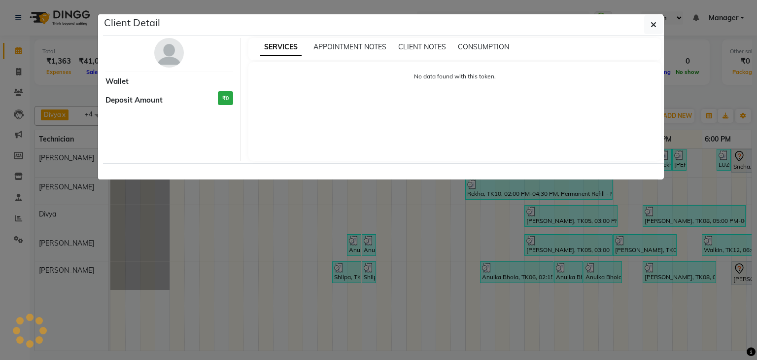
select select "3"
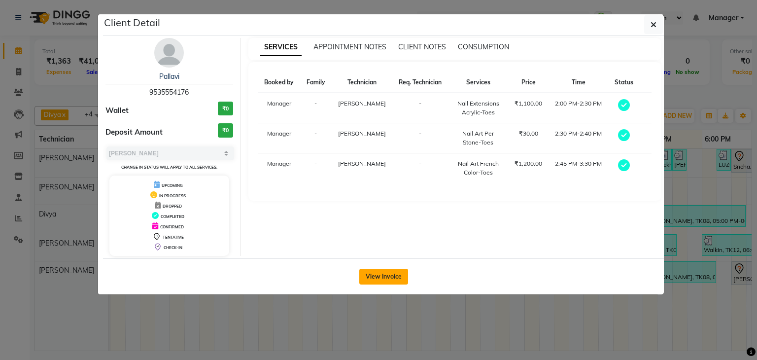
click at [387, 272] on button "View Invoice" at bounding box center [383, 277] width 49 height 16
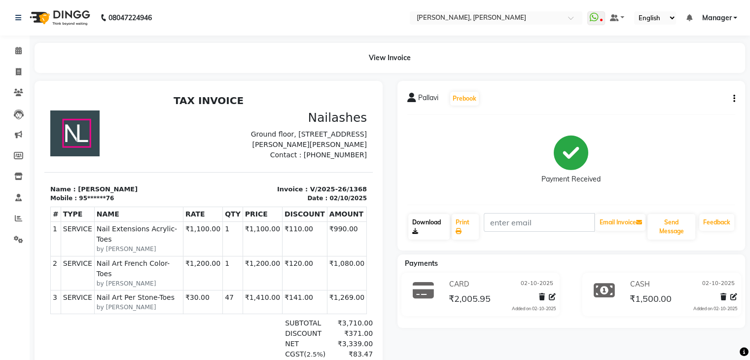
click at [425, 225] on link "Download" at bounding box center [429, 227] width 42 height 26
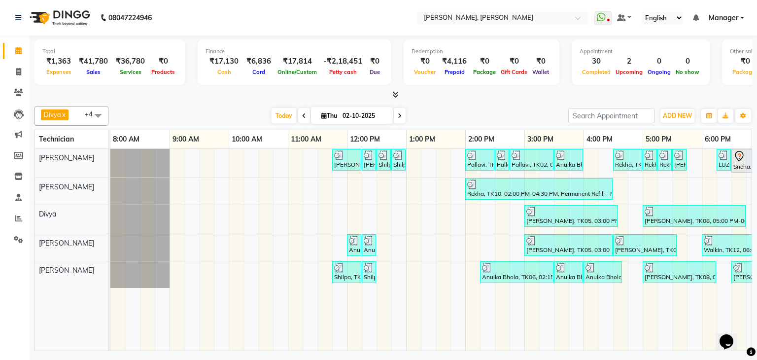
click at [345, 112] on input "02-10-2025" at bounding box center [364, 115] width 49 height 15
select select "10"
select select "2025"
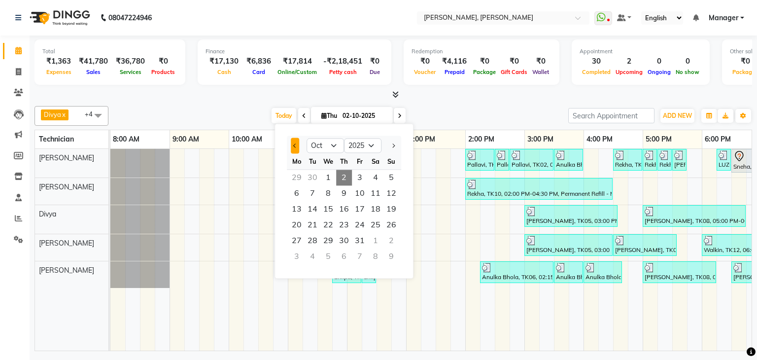
click at [296, 143] on span "Previous month" at bounding box center [295, 145] width 4 height 4
select select "9"
click at [298, 212] on span "15" at bounding box center [297, 209] width 16 height 16
type input "[DATE]"
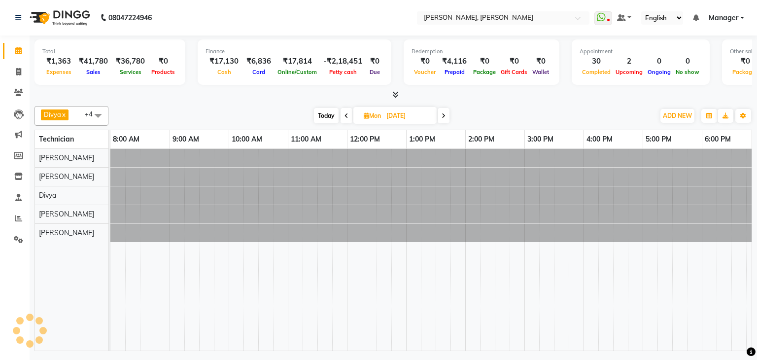
scroll to position [0, 127]
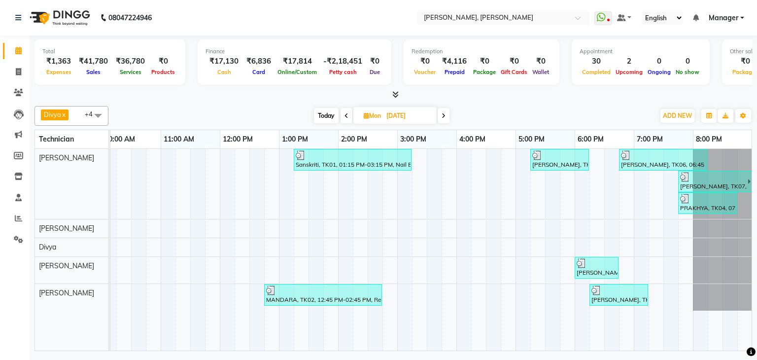
click at [387, 112] on input "[DATE]" at bounding box center [407, 115] width 49 height 15
select select "9"
select select "2025"
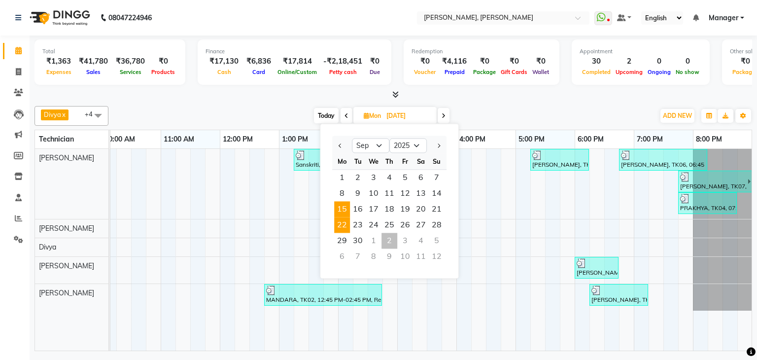
click at [343, 225] on span "22" at bounding box center [342, 225] width 16 height 16
type input "[DATE]"
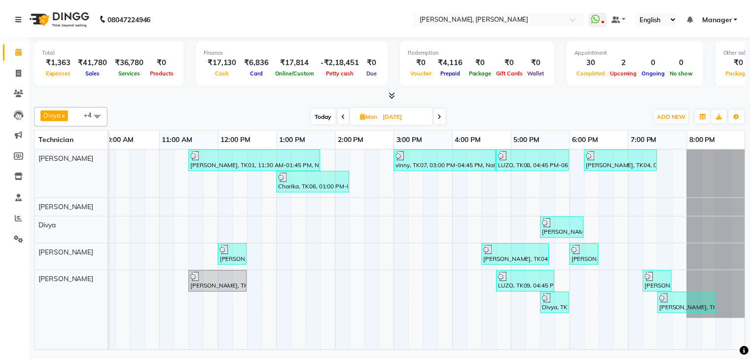
scroll to position [0, 135]
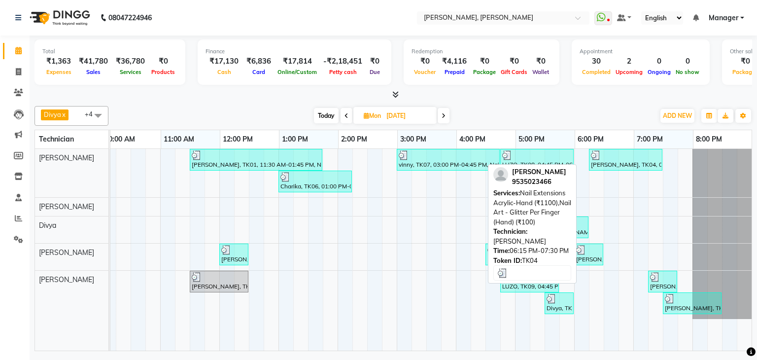
click at [615, 159] on div "[PERSON_NAME], TK04, 06:15 PM-07:30 PM, Nail Extensions Acrylic-Hand (₹1100),Na…" at bounding box center [625, 159] width 71 height 19
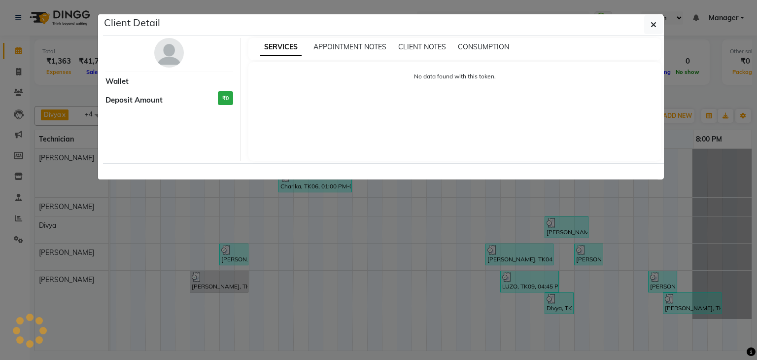
select select "3"
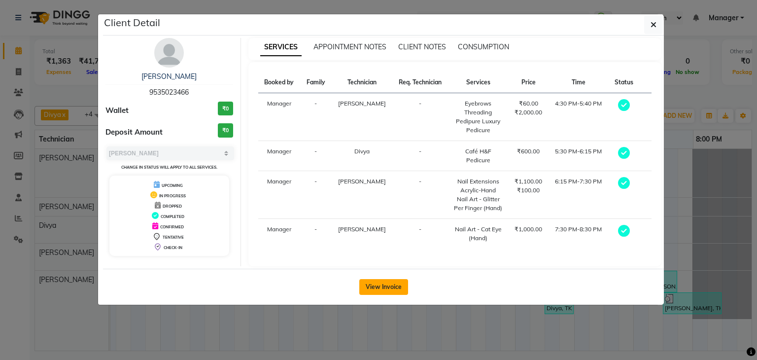
click at [394, 279] on button "View Invoice" at bounding box center [383, 287] width 49 height 16
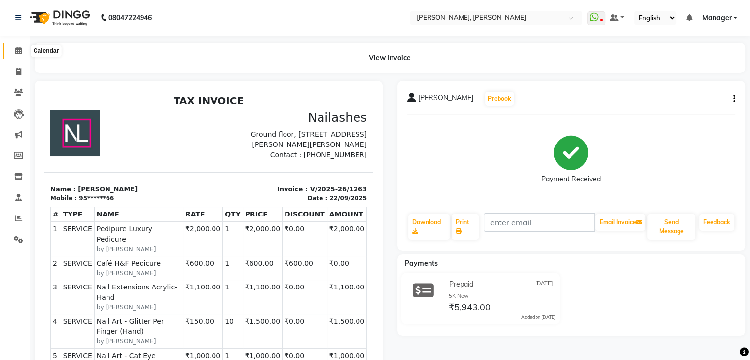
click at [20, 51] on icon at bounding box center [18, 50] width 6 height 7
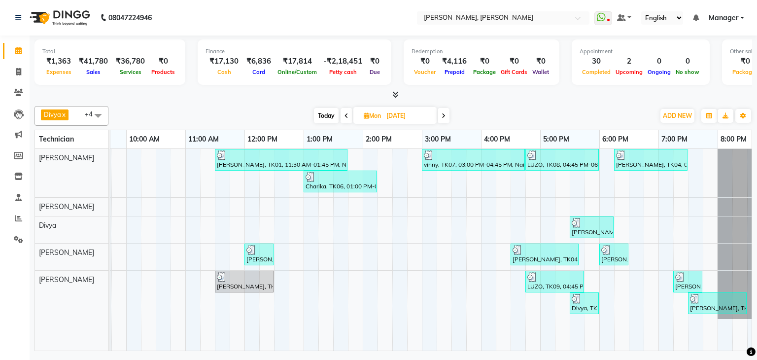
scroll to position [0, 127]
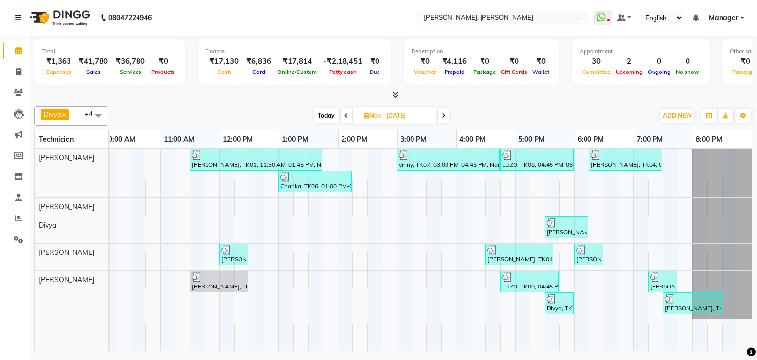
click at [448, 115] on span at bounding box center [444, 115] width 12 height 15
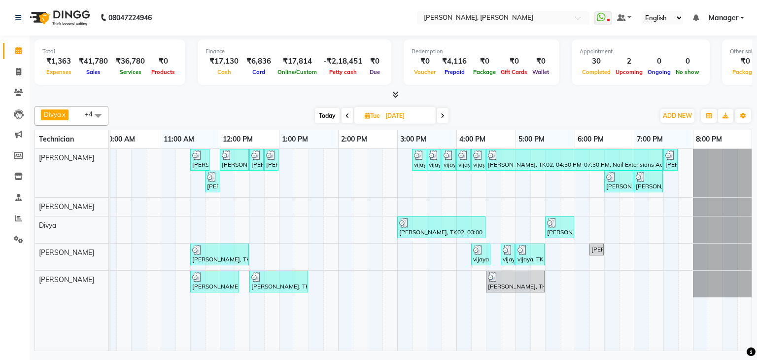
click at [330, 115] on span "Today" at bounding box center [327, 115] width 25 height 15
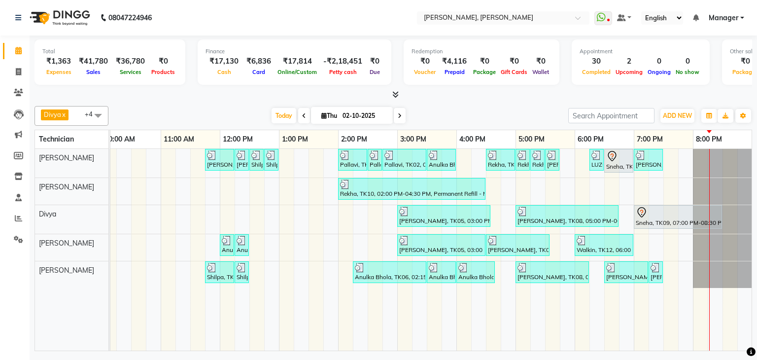
click at [401, 114] on span at bounding box center [400, 115] width 12 height 15
type input "03-10-2025"
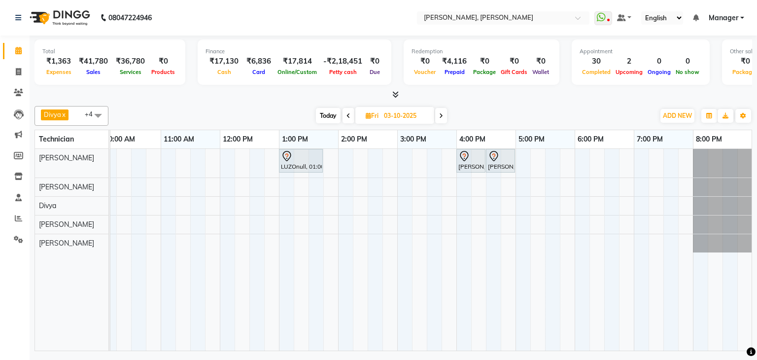
scroll to position [0, 0]
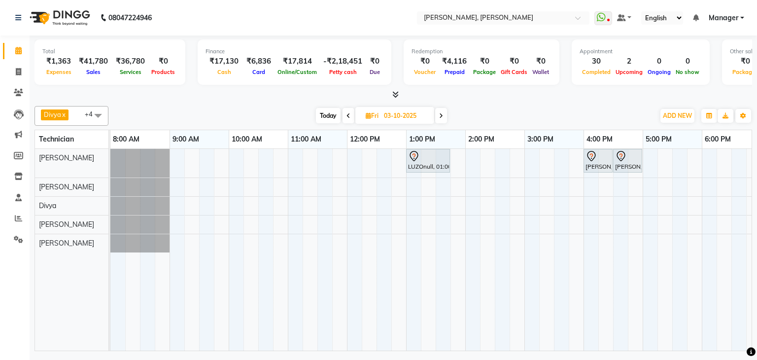
click at [311, 159] on div "LUZOnull, 01:00 PM-01:45 PM, Refills Gel-Hand [PERSON_NAME], 04:00 PM-04:30 PM,…" at bounding box center [494, 250] width 769 height 202
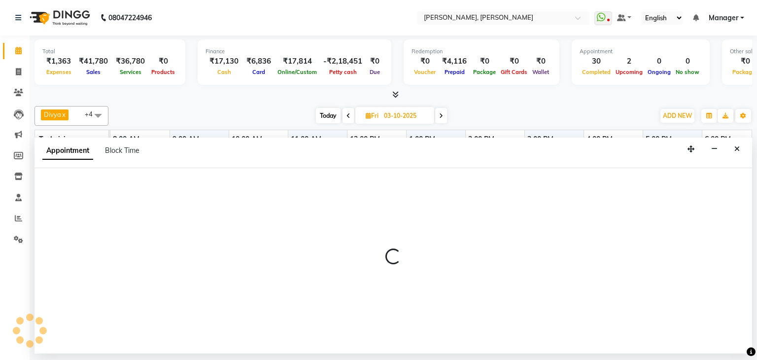
select select "54412"
select select "675"
select select "tentative"
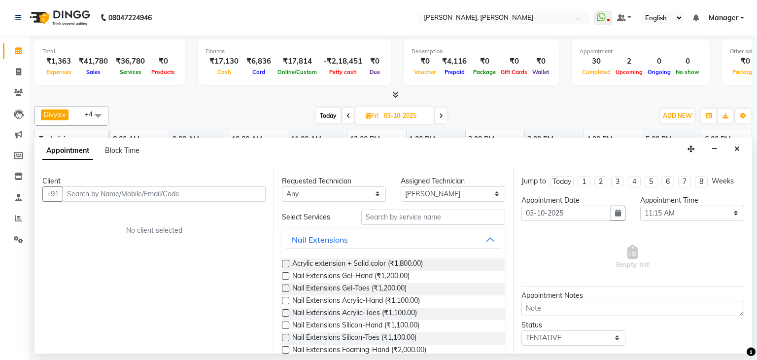
click at [126, 192] on input "text" at bounding box center [164, 193] width 203 height 15
click at [85, 194] on input "7715940634" at bounding box center [144, 193] width 162 height 15
click at [93, 194] on input "7715940634" at bounding box center [144, 193] width 162 height 15
click at [116, 196] on input "7715940634" at bounding box center [144, 193] width 162 height 15
type input "7715940634"
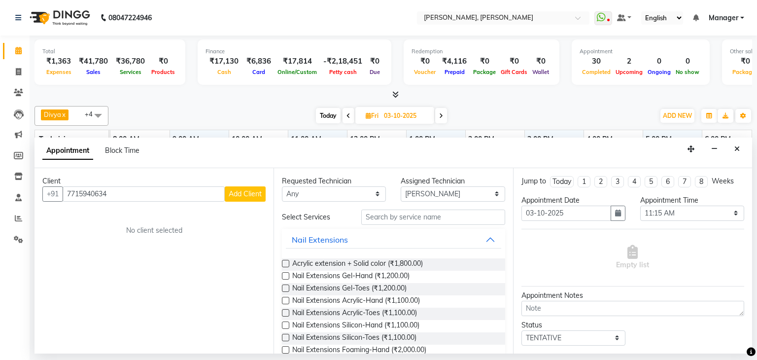
click at [239, 195] on span "Add Client" at bounding box center [245, 193] width 33 height 9
select select "21"
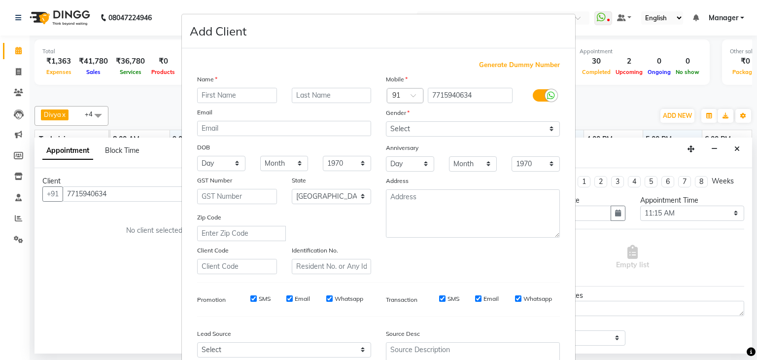
click at [229, 97] on input "text" at bounding box center [237, 95] width 80 height 15
type input "Sukhi"
click at [309, 95] on input "text" at bounding box center [332, 95] width 80 height 15
type input "[PERSON_NAME]"
click at [431, 131] on select "Select [DEMOGRAPHIC_DATA] [DEMOGRAPHIC_DATA] Other Prefer Not To Say" at bounding box center [473, 128] width 174 height 15
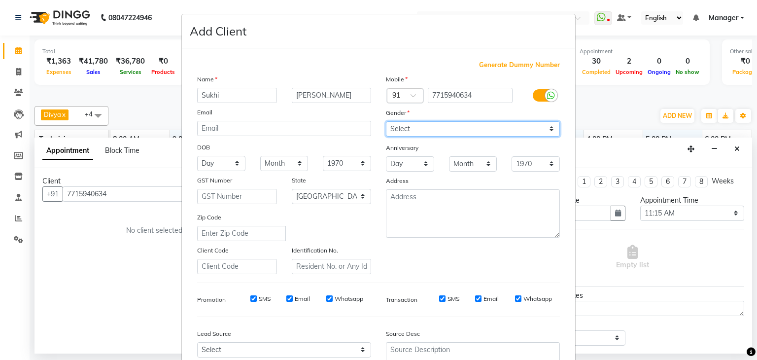
select select "[DEMOGRAPHIC_DATA]"
click at [386, 122] on select "Select [DEMOGRAPHIC_DATA] [DEMOGRAPHIC_DATA] Other Prefer Not To Say" at bounding box center [473, 128] width 174 height 15
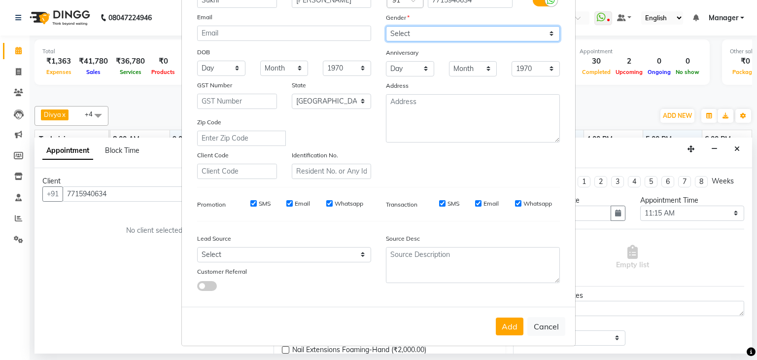
scroll to position [100, 0]
click at [509, 324] on button "Add" at bounding box center [510, 326] width 28 height 18
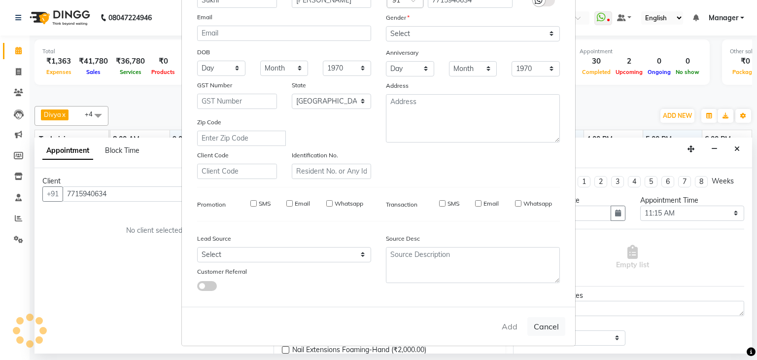
type input "77******34"
select select
select select "null"
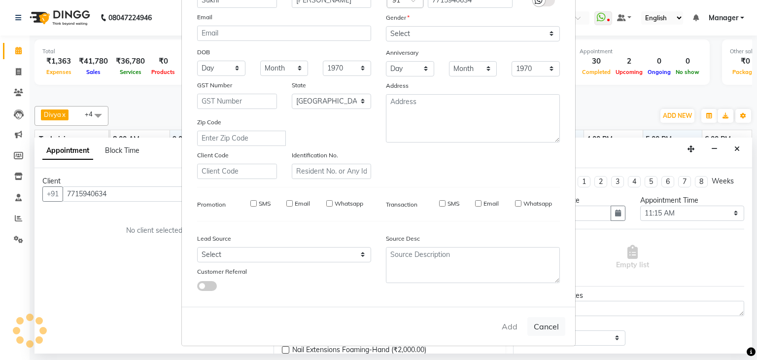
select select
checkbox input "false"
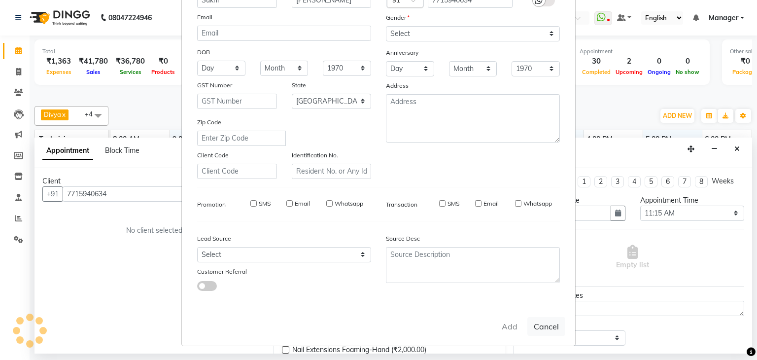
checkbox input "false"
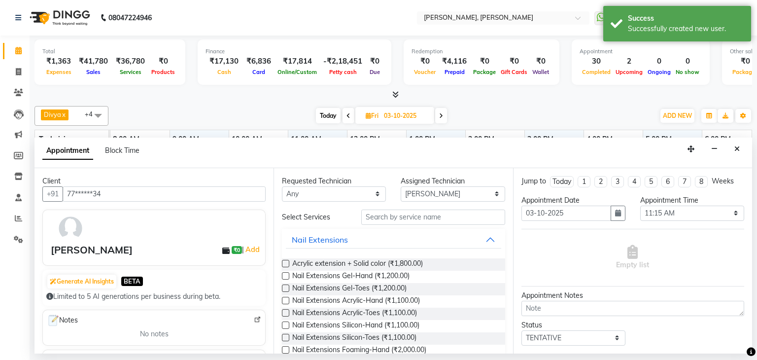
scroll to position [54, 0]
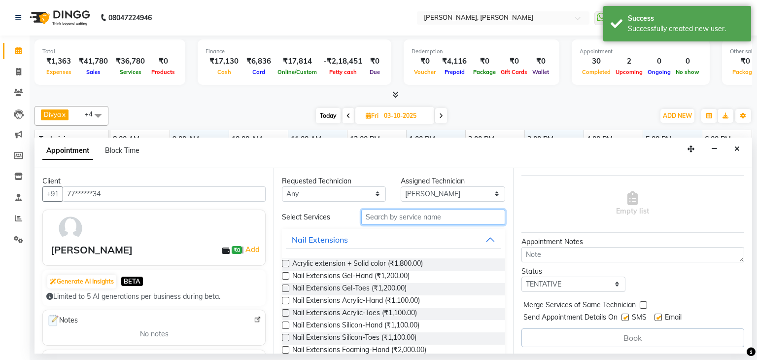
click at [400, 214] on input "text" at bounding box center [433, 216] width 144 height 15
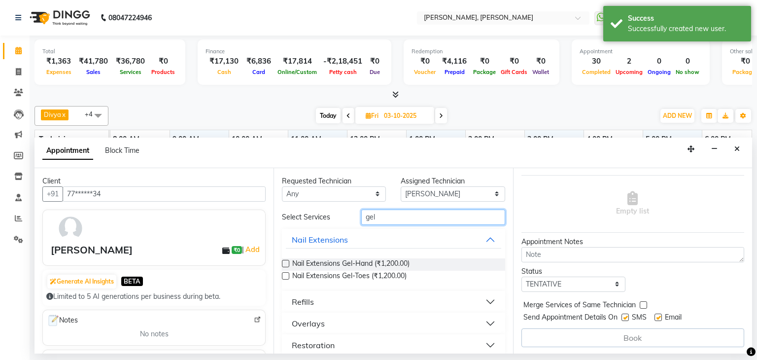
type input "gel"
click at [283, 262] on label at bounding box center [285, 263] width 7 height 7
click at [283, 262] on input "checkbox" at bounding box center [285, 264] width 6 height 6
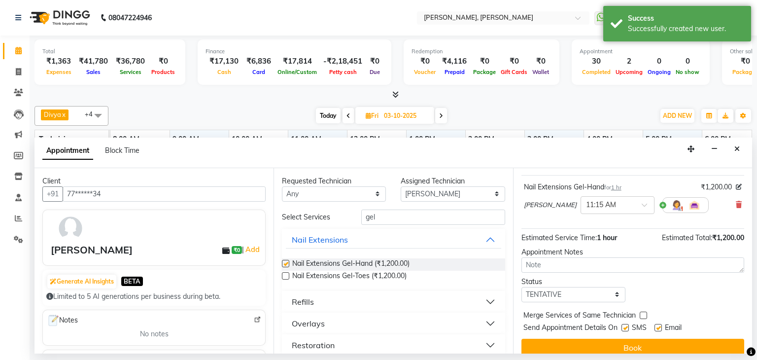
checkbox input "false"
click at [397, 217] on input "gel" at bounding box center [433, 216] width 144 height 15
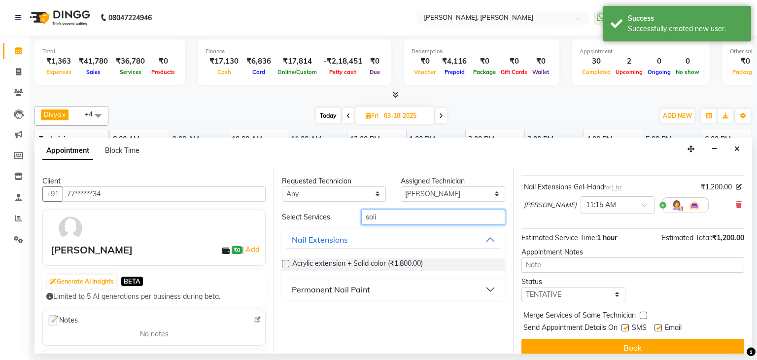
type input "soli"
click at [356, 286] on div "Permanent Nail Paint" at bounding box center [331, 289] width 78 height 12
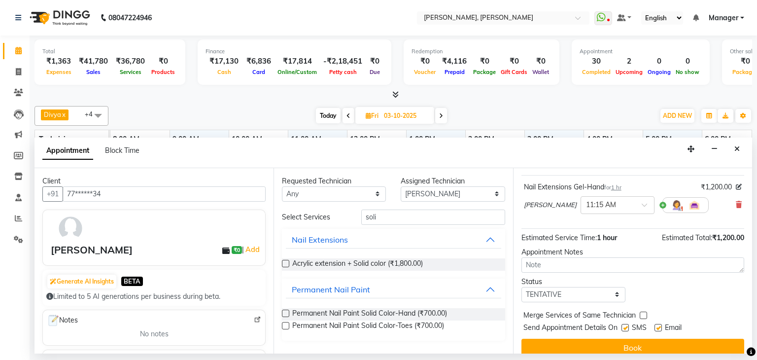
click at [288, 310] on label at bounding box center [285, 312] width 7 height 7
click at [288, 311] on input "checkbox" at bounding box center [285, 314] width 6 height 6
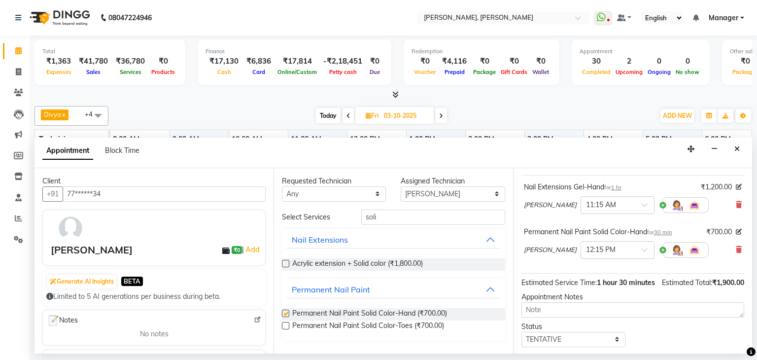
checkbox input "false"
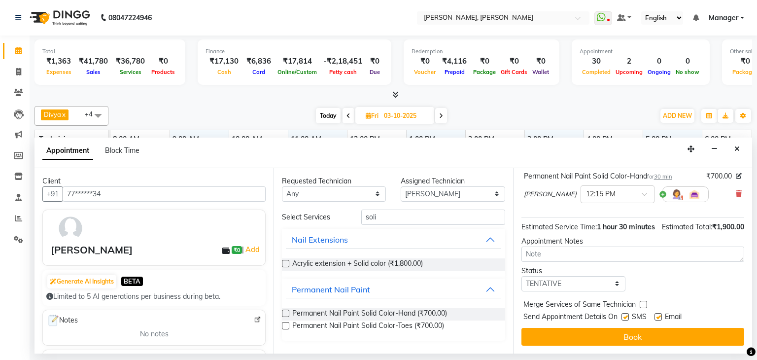
scroll to position [119, 0]
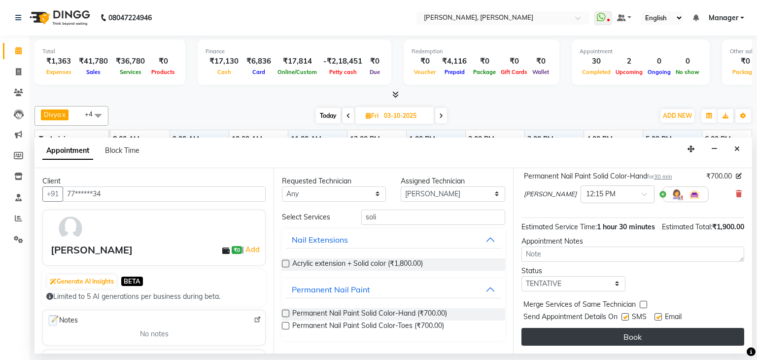
drag, startPoint x: 612, startPoint y: 331, endPoint x: 643, endPoint y: 334, distance: 31.2
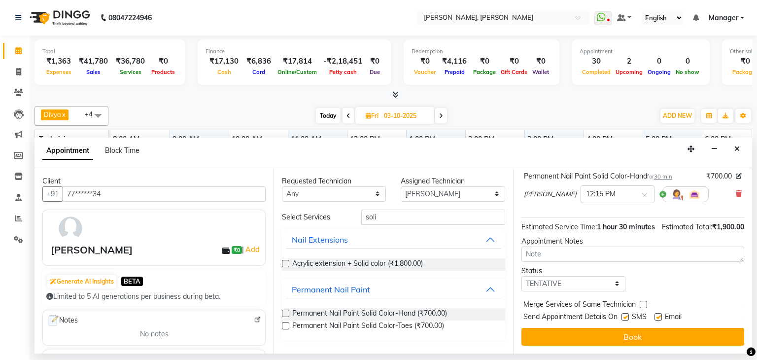
click at [613, 331] on button "Book" at bounding box center [632, 337] width 223 height 18
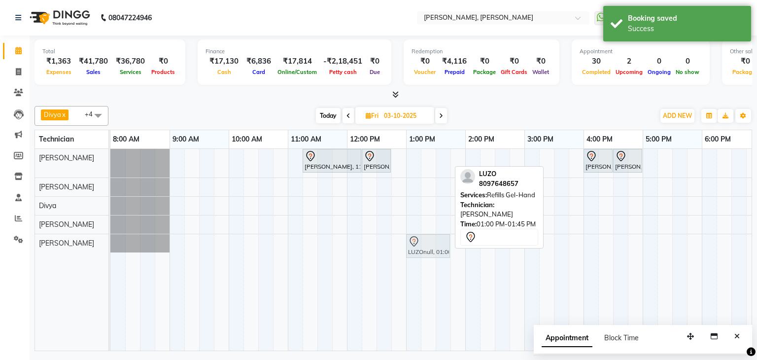
drag, startPoint x: 426, startPoint y: 157, endPoint x: 429, endPoint y: 238, distance: 81.4
click at [429, 238] on tbody "[PERSON_NAME], 11:15 AM-12:15 PM, Nail Extensions Gel-Hand [PERSON_NAME], 12:15…" at bounding box center [494, 200] width 769 height 103
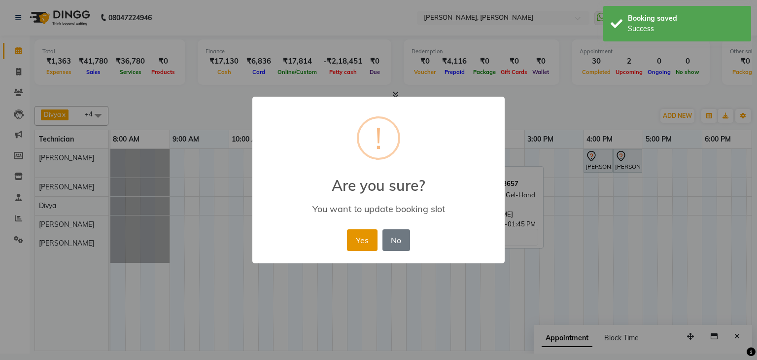
click at [357, 237] on button "Yes" at bounding box center [362, 240] width 30 height 22
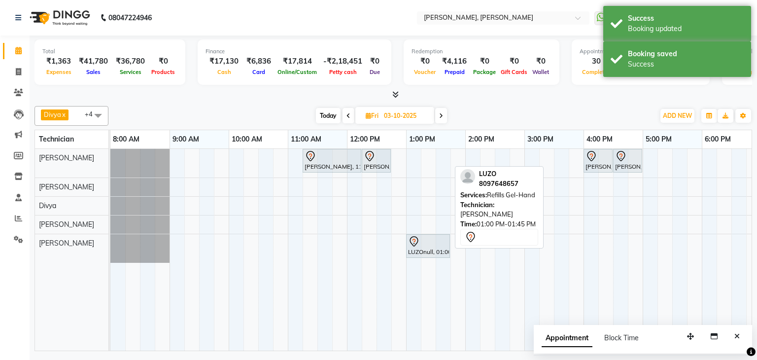
click at [328, 111] on span "Today" at bounding box center [328, 115] width 25 height 15
type input "02-10-2025"
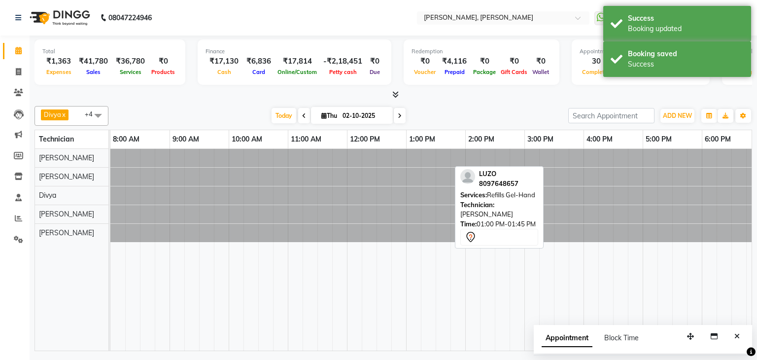
scroll to position [0, 127]
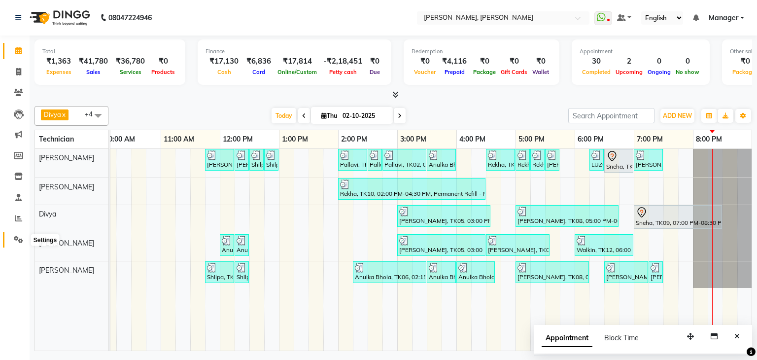
click at [15, 236] on icon at bounding box center [18, 239] width 9 height 7
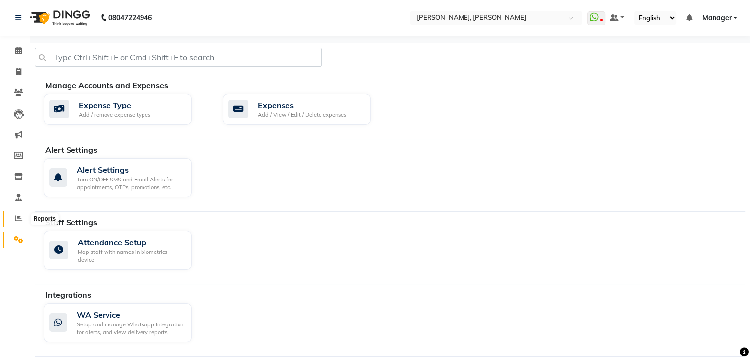
click at [15, 217] on icon at bounding box center [18, 217] width 7 height 7
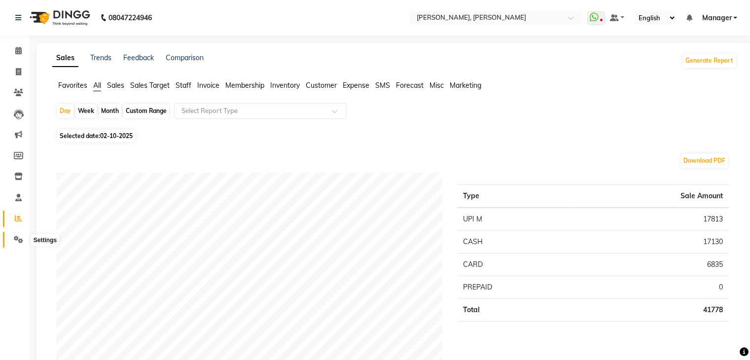
drag, startPoint x: 14, startPoint y: 240, endPoint x: 45, endPoint y: 237, distance: 31.7
click at [15, 240] on icon at bounding box center [18, 239] width 9 height 7
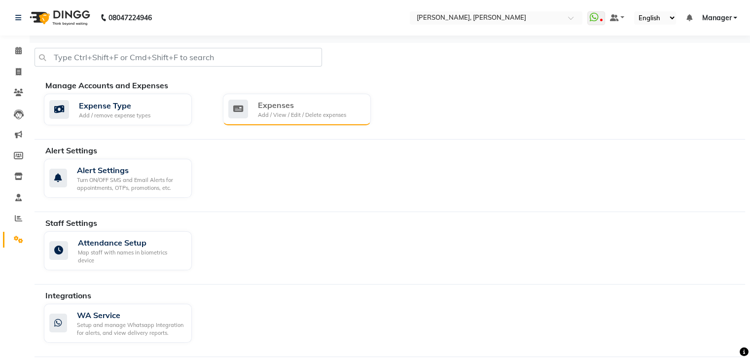
click at [334, 98] on div "Expenses Add / View / Edit / Delete expenses" at bounding box center [297, 110] width 148 height 32
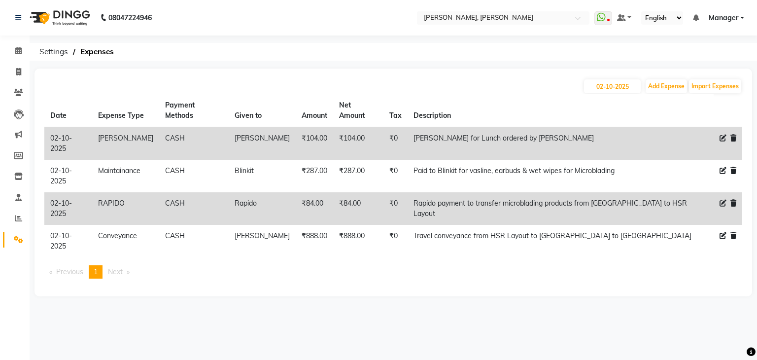
click at [721, 200] on icon at bounding box center [723, 203] width 7 height 7
select select "16261"
select select "1"
select select "5476"
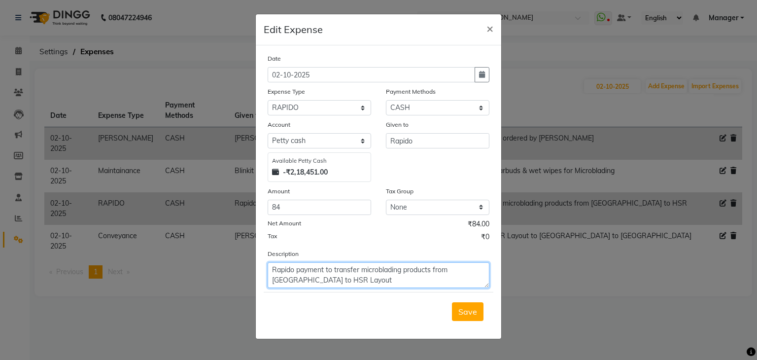
drag, startPoint x: 273, startPoint y: 270, endPoint x: 392, endPoint y: 288, distance: 120.6
click at [392, 288] on textarea "Rapido payment to transfer microblading products from [GEOGRAPHIC_DATA] to HSR …" at bounding box center [379, 275] width 222 height 26
click at [611, 272] on ngb-modal-window "Edit Expense × Date [DATE] Expense Type Select acetone Advance Salary bank depo…" at bounding box center [378, 180] width 757 height 360
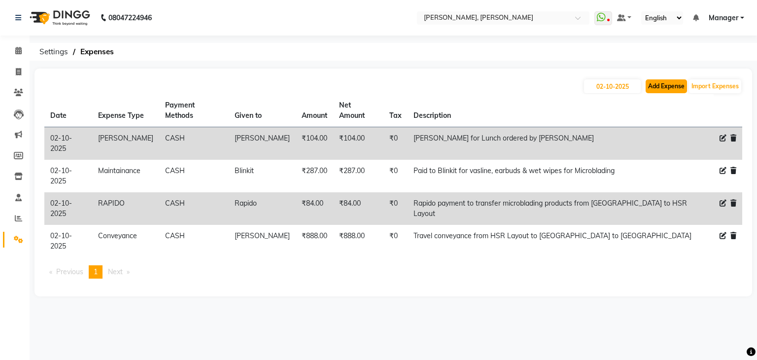
click at [670, 90] on button "Add Expense" at bounding box center [666, 86] width 41 height 14
select select "1"
select select "5476"
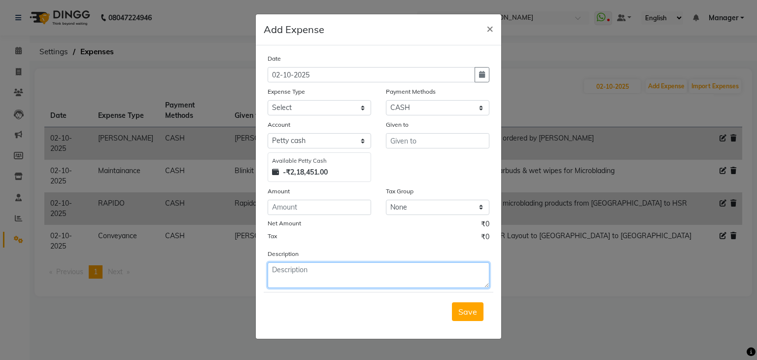
click at [290, 276] on textarea at bounding box center [379, 275] width 222 height 26
paste textarea "Rapido payment to transfer microblading products from [GEOGRAPHIC_DATA] to HSR …"
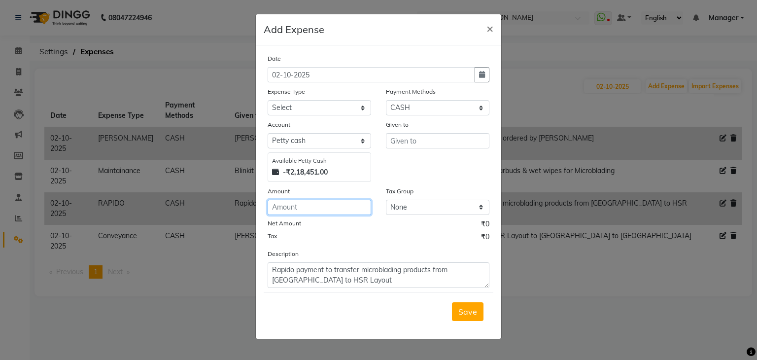
click at [331, 204] on input "number" at bounding box center [319, 207] width 103 height 15
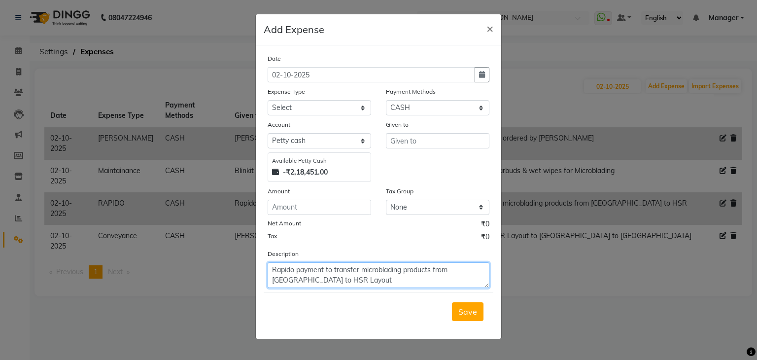
click at [480, 272] on textarea "Rapido payment to transfer microblading products from [GEOGRAPHIC_DATA] to HSR …" at bounding box center [379, 275] width 222 height 26
click at [379, 288] on textarea "Rapido payment to transfer microblading products from [GEOGRAPHIC_DATA] to HSR …" at bounding box center [379, 275] width 222 height 26
click at [360, 271] on textarea "Rapido payment to transfer microblading products from [GEOGRAPHIC_DATA] to HSR …" at bounding box center [379, 275] width 222 height 26
click at [382, 283] on textarea "Rapido payment to return microblading products from [GEOGRAPHIC_DATA] to HSR La…" at bounding box center [379, 275] width 222 height 26
type textarea "Rapido payment to return microblading products from [GEOGRAPHIC_DATA] to HSR La…"
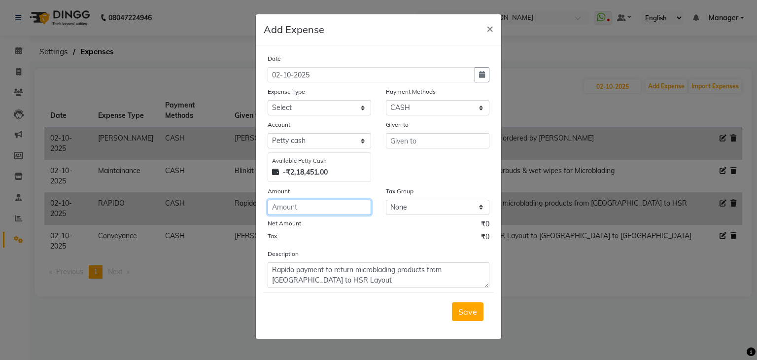
click at [323, 211] on input "number" at bounding box center [319, 207] width 103 height 15
type input "152"
click at [300, 113] on select "Select acetone Advance Salary bank deposite Battery cell BBMP Beauty products B…" at bounding box center [319, 107] width 103 height 15
select select "16261"
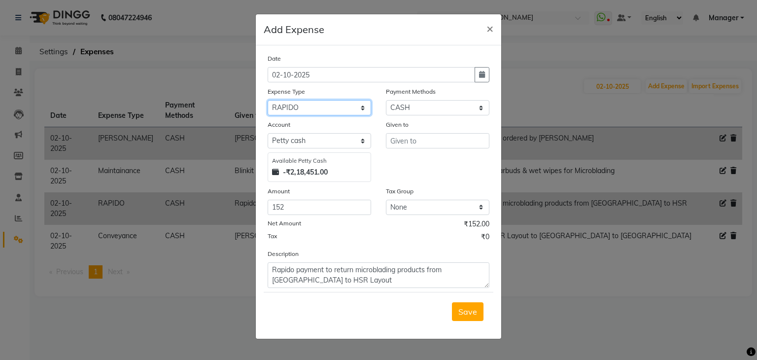
click at [268, 101] on select "Select acetone Advance Salary bank deposite Battery cell BBMP Beauty products B…" at bounding box center [319, 107] width 103 height 15
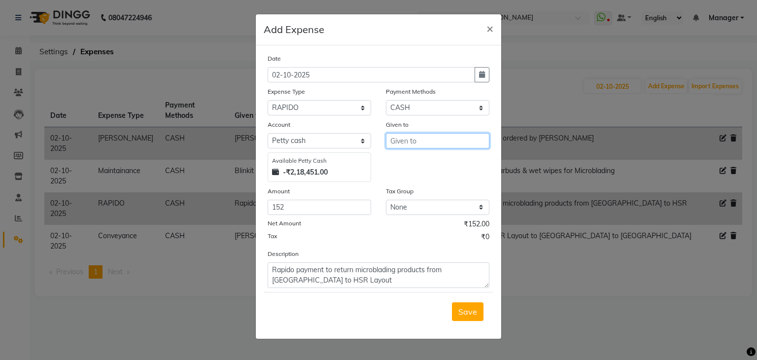
click at [426, 140] on input "text" at bounding box center [437, 140] width 103 height 15
type input "Rapido"
click at [464, 308] on span "Save" at bounding box center [467, 312] width 19 height 10
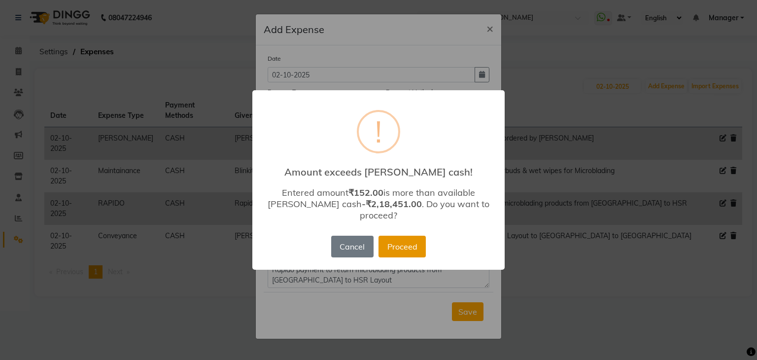
click at [400, 240] on button "Proceed" at bounding box center [401, 247] width 47 height 22
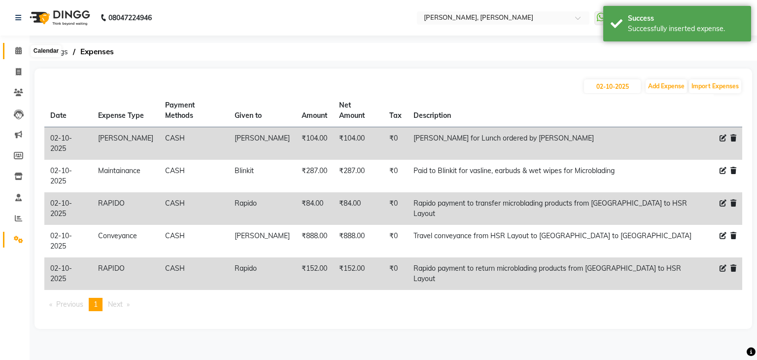
drag, startPoint x: 18, startPoint y: 51, endPoint x: 26, endPoint y: 51, distance: 7.9
click at [18, 51] on icon at bounding box center [18, 50] width 6 height 7
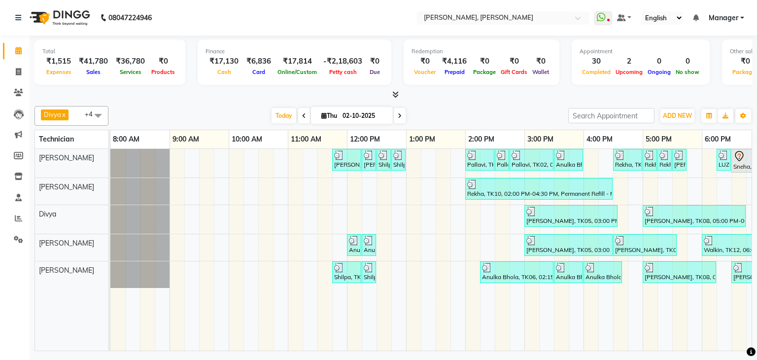
scroll to position [0, 127]
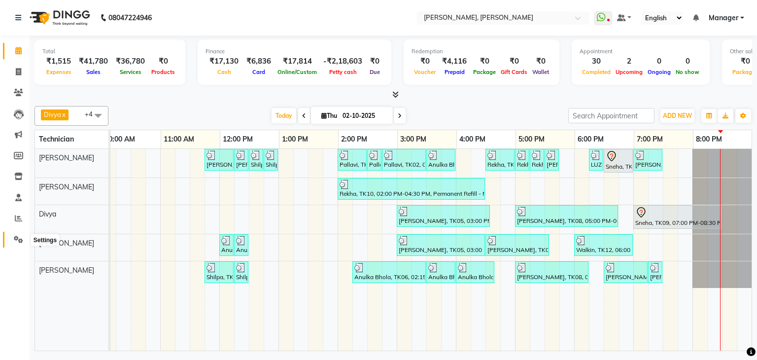
click at [18, 236] on icon at bounding box center [18, 239] width 9 height 7
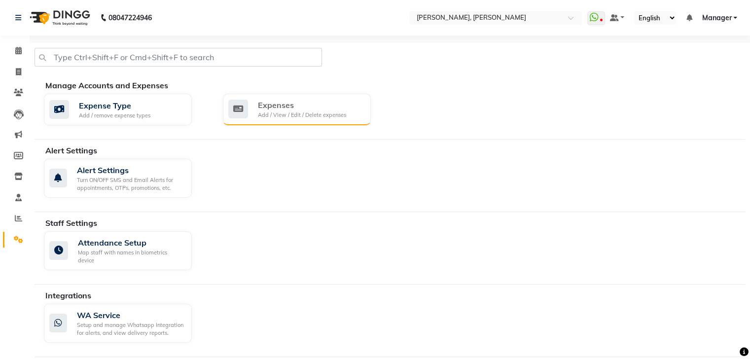
click at [318, 110] on div "Expenses" at bounding box center [302, 105] width 88 height 12
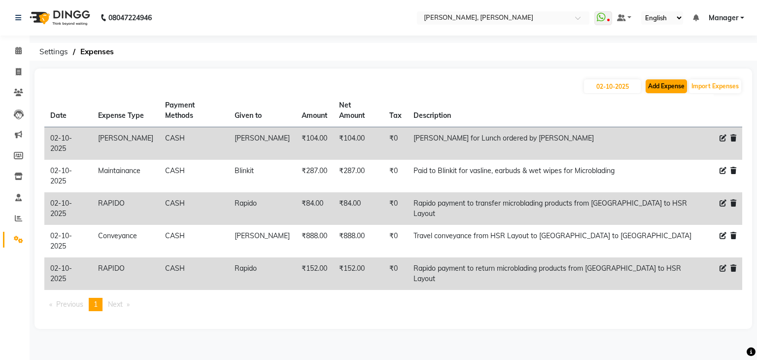
drag, startPoint x: 678, startPoint y: 77, endPoint x: 676, endPoint y: 90, distance: 12.6
click at [678, 84] on div "[DATE] Add Expense Import Expenses Date Expense Type Payment Methods Given to A…" at bounding box center [393, 199] width 718 height 260
click at [676, 90] on button "Add Expense" at bounding box center [666, 86] width 41 height 14
select select "1"
select select "5476"
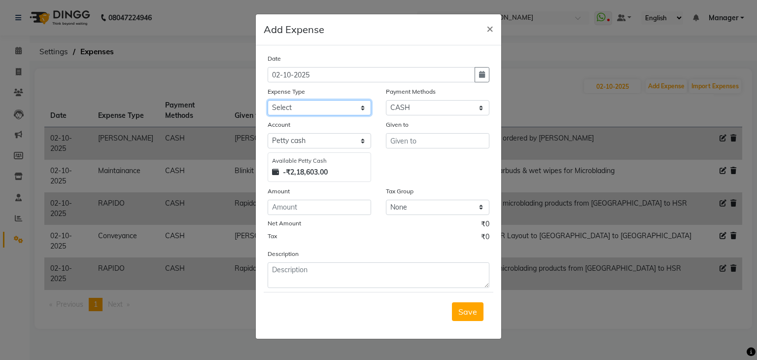
click at [346, 109] on select "Select acetone Advance Salary bank deposite Battery cell BBMP Beauty products B…" at bounding box center [319, 107] width 103 height 15
select select "3135"
click at [268, 101] on select "Select acetone Advance Salary bank deposite Battery cell BBMP Beauty products B…" at bounding box center [319, 107] width 103 height 15
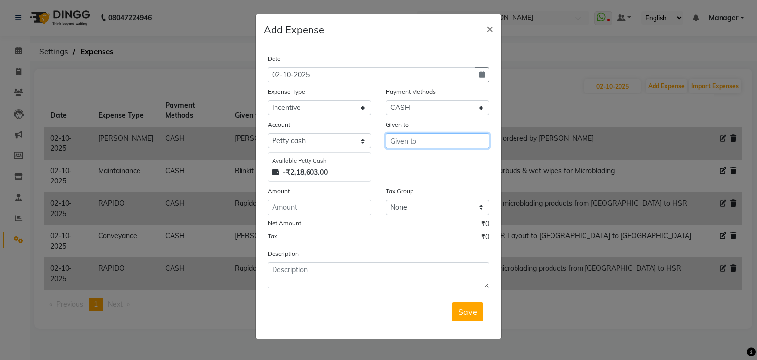
click at [419, 144] on input "text" at bounding box center [437, 140] width 103 height 15
click at [425, 162] on ngb-highlight "San [PERSON_NAME]" at bounding box center [437, 162] width 78 height 10
type input "[PERSON_NAME]"
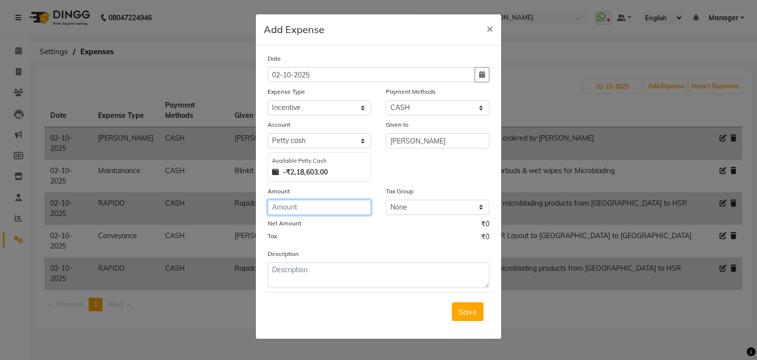
click at [300, 209] on input "number" at bounding box center [319, 207] width 103 height 15
type input "50"
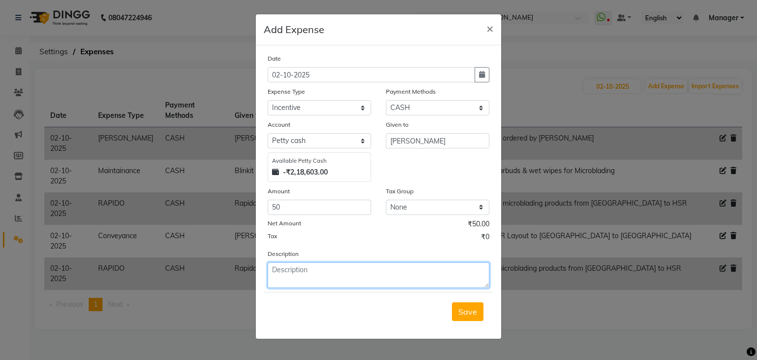
click at [324, 275] on textarea at bounding box center [379, 275] width 222 height 26
type textarea "Pedicure incentives"
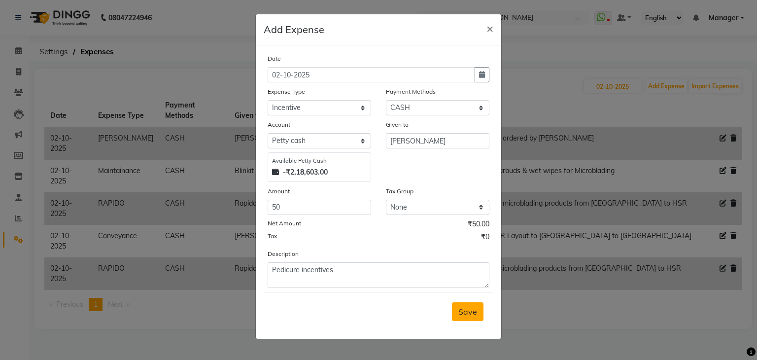
click at [472, 310] on span "Save" at bounding box center [467, 312] width 19 height 10
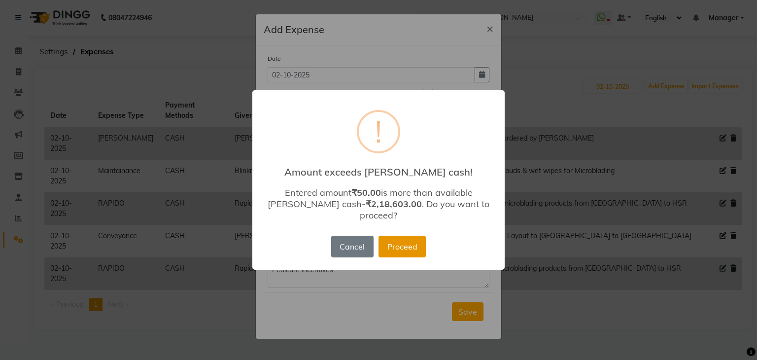
drag, startPoint x: 399, startPoint y: 238, endPoint x: 540, endPoint y: 163, distance: 159.6
click at [399, 238] on button "Proceed" at bounding box center [401, 247] width 47 height 22
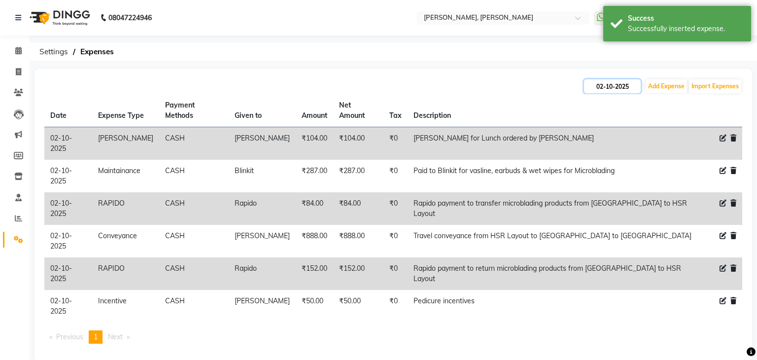
click at [616, 85] on input "02-10-2025" at bounding box center [612, 86] width 57 height 14
select select "10"
select select "2025"
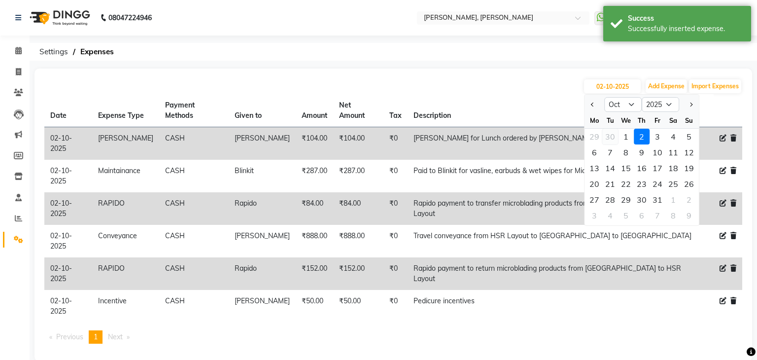
click at [608, 137] on div "30" at bounding box center [610, 137] width 16 height 16
type input "30-09-2025"
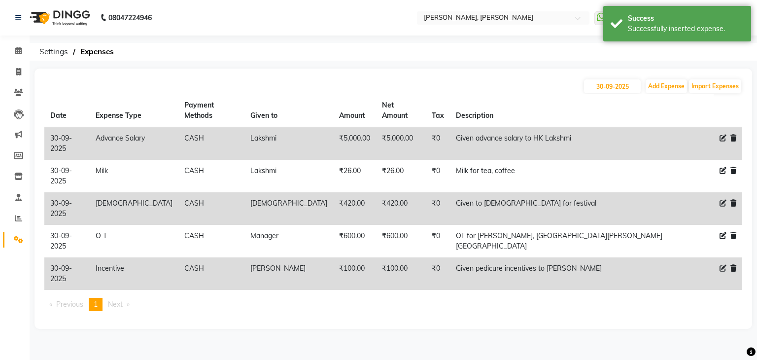
click at [720, 265] on icon at bounding box center [723, 268] width 7 height 7
select select "3135"
select select "1"
select select "5476"
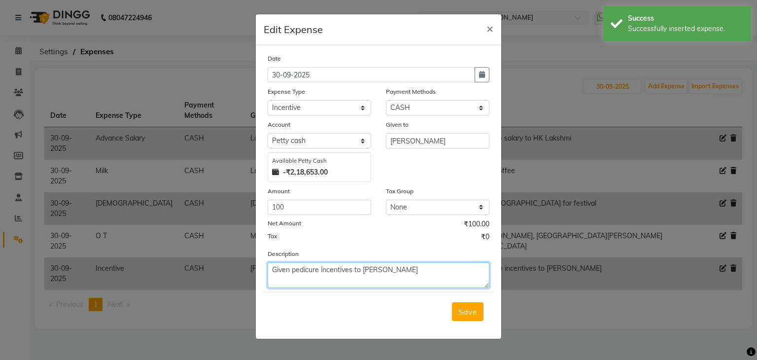
drag, startPoint x: 272, startPoint y: 271, endPoint x: 417, endPoint y: 276, distance: 145.5
click at [417, 276] on textarea "Given pedicure incentives to [PERSON_NAME]" at bounding box center [379, 275] width 222 height 26
click at [491, 28] on span "×" at bounding box center [489, 28] width 7 height 15
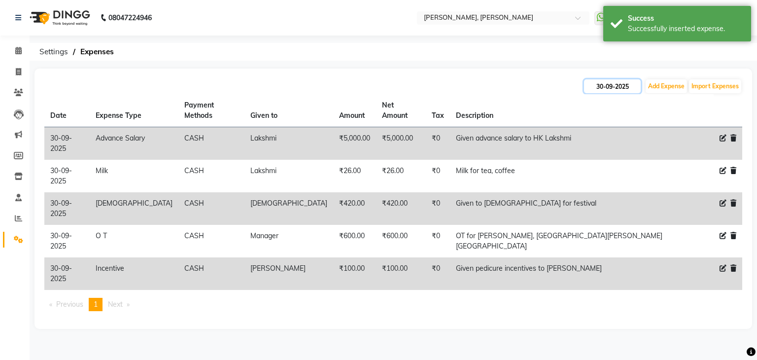
click at [606, 85] on input "30-09-2025" at bounding box center [612, 86] width 57 height 14
select select "9"
select select "2025"
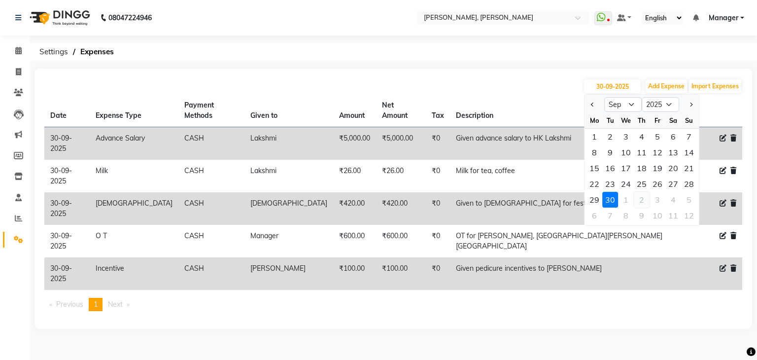
click at [639, 200] on div "2" at bounding box center [642, 200] width 16 height 16
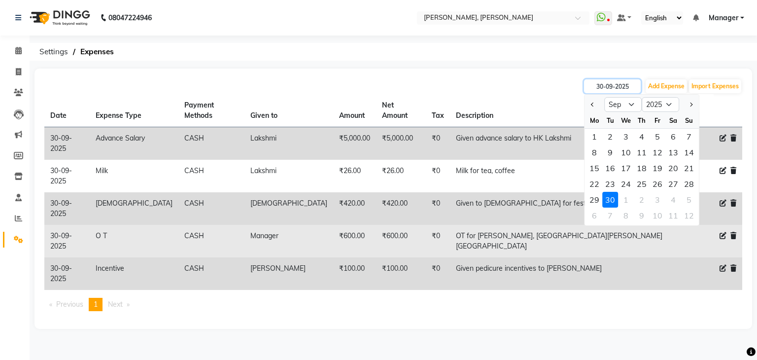
type input "02-10-2025"
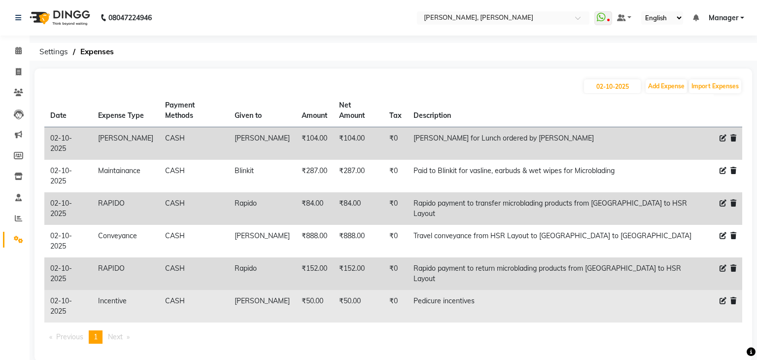
click at [721, 297] on icon at bounding box center [723, 300] width 7 height 7
select select "3135"
select select "1"
select select "5476"
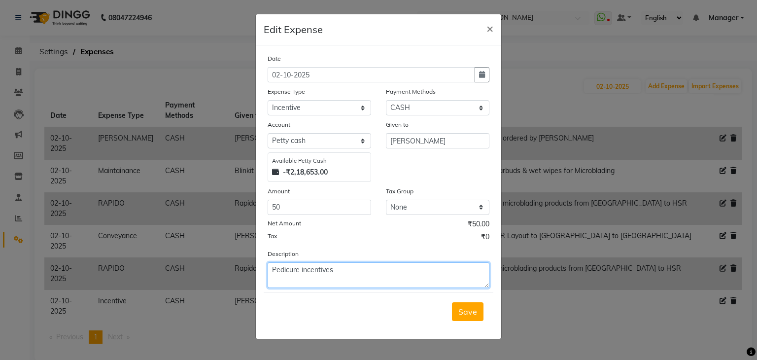
click at [342, 269] on textarea "Pedicure incentives" at bounding box center [379, 275] width 222 height 26
paste textarea "Given pedicure incentives to [PERSON_NAME]"
type textarea "Given pedicure incentives to [PERSON_NAME]"
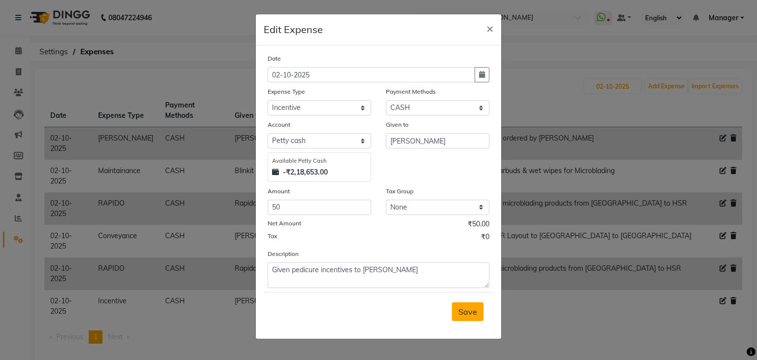
click at [470, 314] on span "Save" at bounding box center [467, 312] width 19 height 10
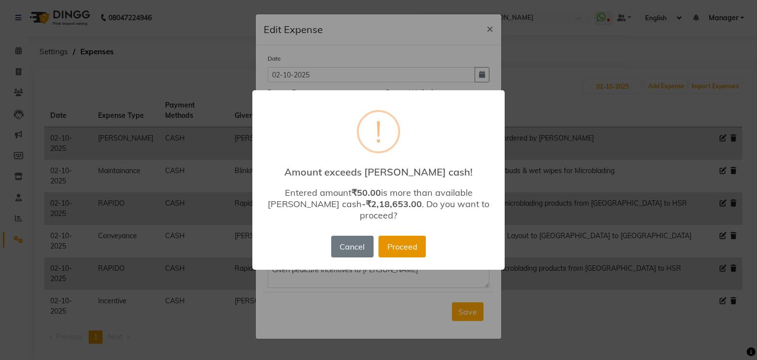
click at [405, 242] on button "Proceed" at bounding box center [401, 247] width 47 height 22
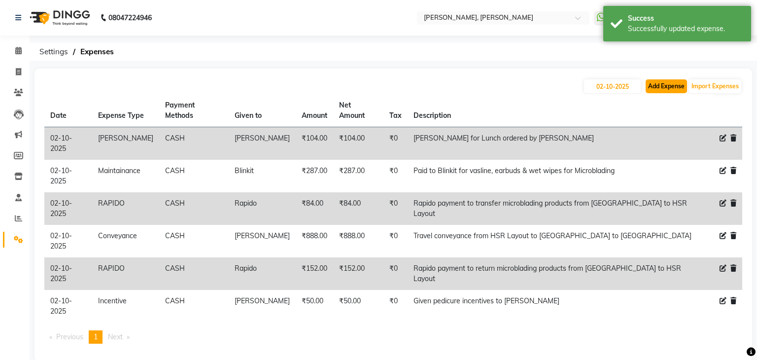
click at [657, 85] on button "Add Expense" at bounding box center [666, 86] width 41 height 14
select select "1"
select select "5476"
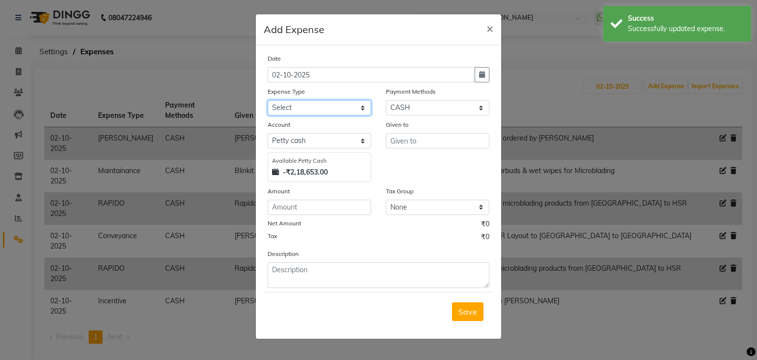
click at [323, 102] on select "Select acetone Advance Salary bank deposite Battery cell BBMP Beauty products B…" at bounding box center [319, 107] width 103 height 15
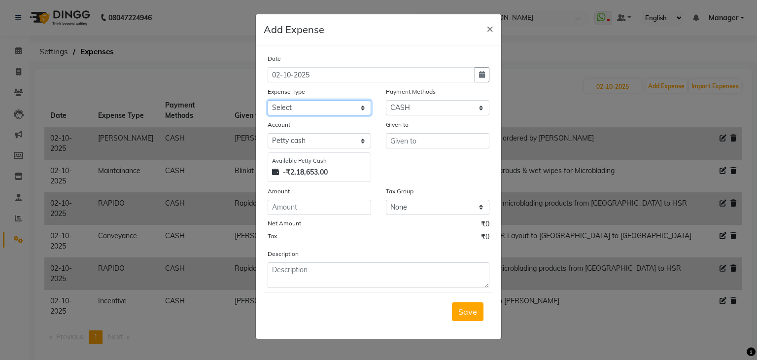
select select "3135"
click at [268, 101] on select "Select acetone Advance Salary bank deposite Battery cell BBMP Beauty products B…" at bounding box center [319, 107] width 103 height 15
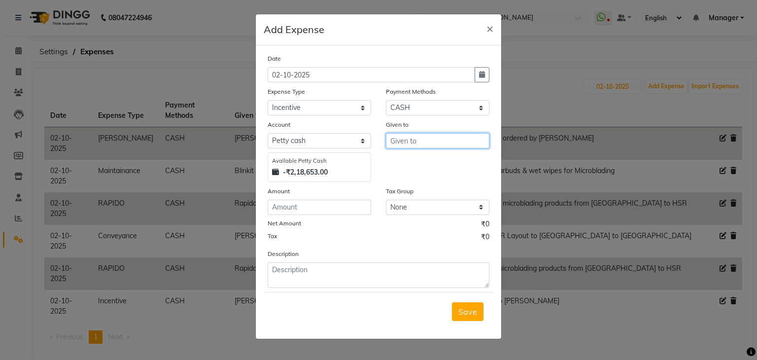
click at [409, 142] on input "text" at bounding box center [437, 140] width 103 height 15
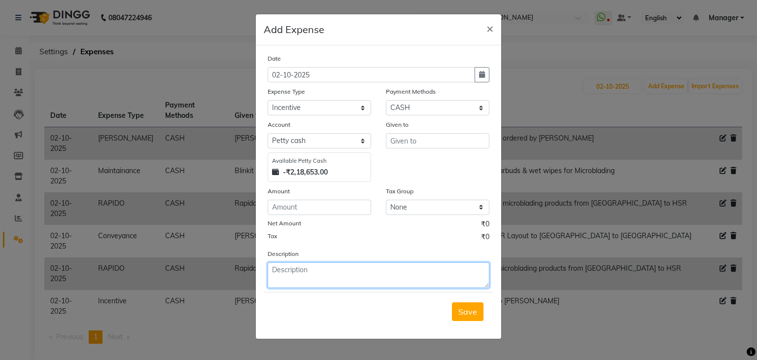
click at [311, 274] on textarea at bounding box center [379, 275] width 222 height 26
paste textarea "Given pedicure incentives to [PERSON_NAME]"
type textarea "Given pedicure incentives to [PERSON_NAME]"
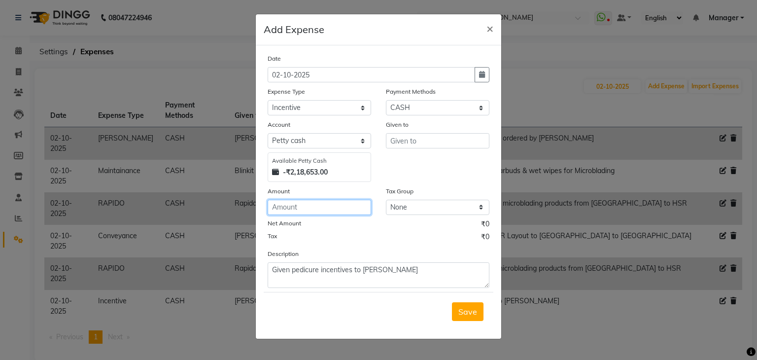
click at [314, 207] on input "number" at bounding box center [319, 207] width 103 height 15
type input "250"
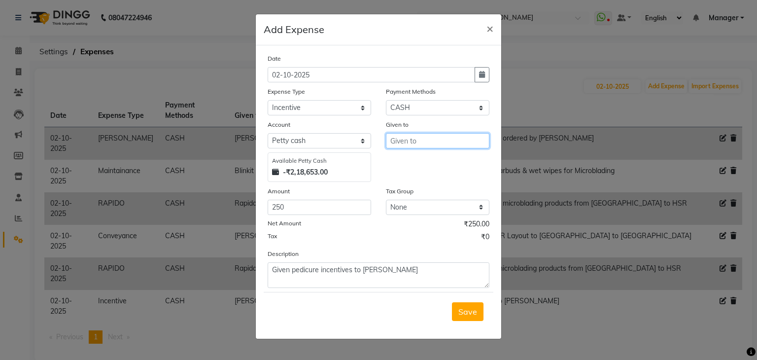
click at [428, 145] on input "text" at bounding box center [437, 140] width 103 height 15
type input "s"
click at [420, 162] on button "Div ya" at bounding box center [425, 162] width 78 height 16
type input "Divya"
click at [480, 314] on button "Save" at bounding box center [468, 311] width 32 height 19
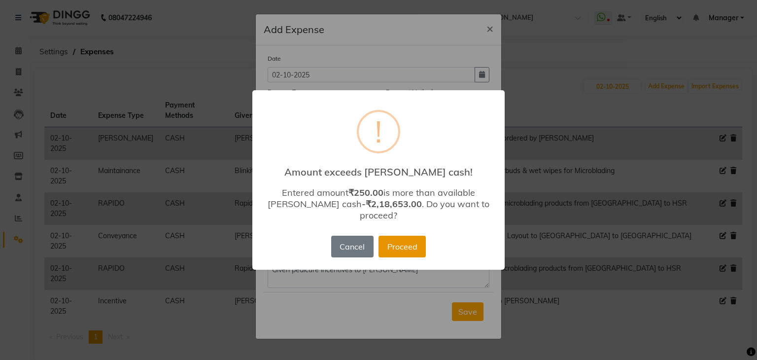
click at [398, 240] on button "Proceed" at bounding box center [401, 247] width 47 height 22
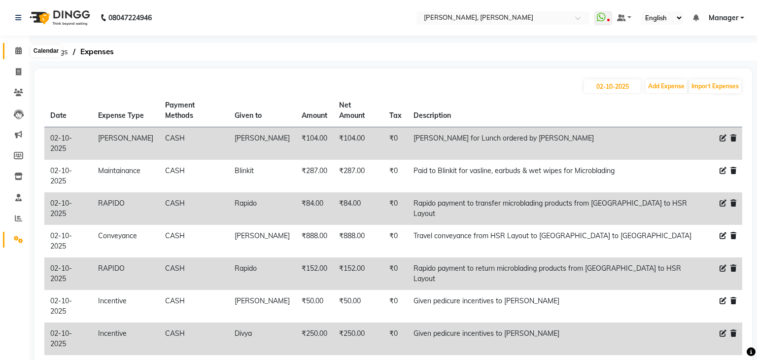
click at [20, 49] on icon at bounding box center [18, 50] width 6 height 7
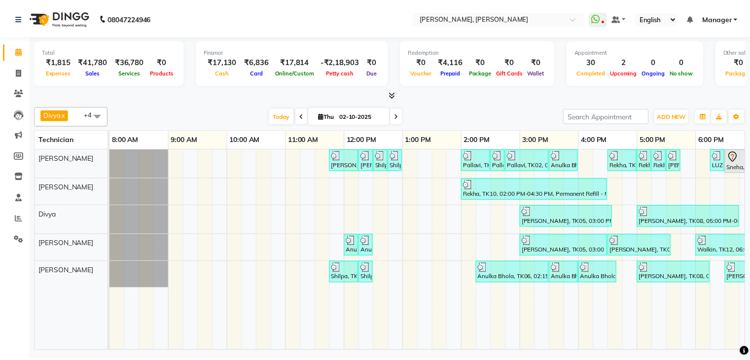
scroll to position [0, 127]
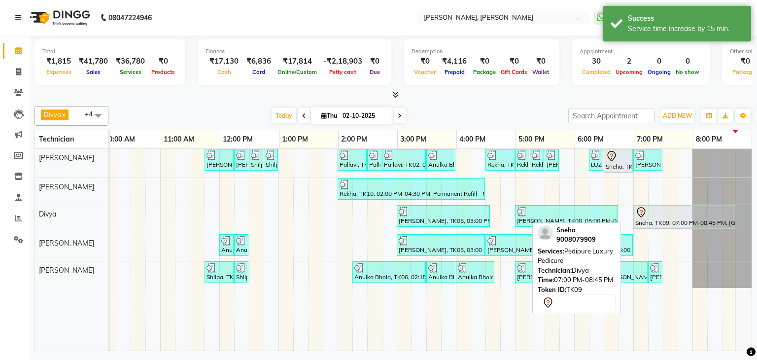
click at [671, 213] on div at bounding box center [684, 212] width 99 height 12
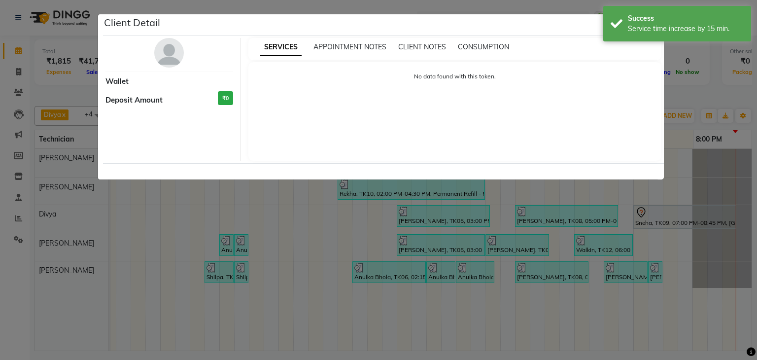
select select "7"
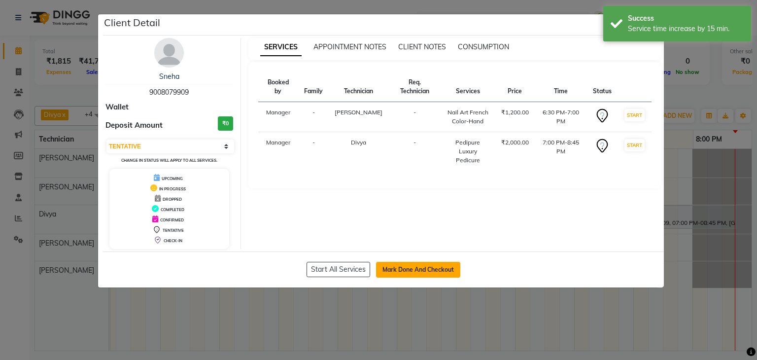
click at [432, 267] on button "Mark Done And Checkout" at bounding box center [418, 270] width 84 height 16
select select "service"
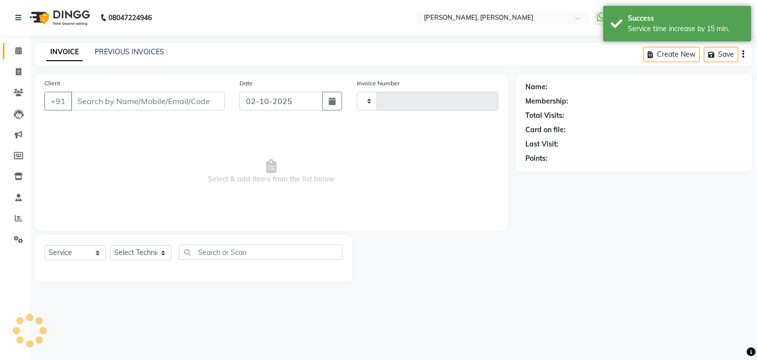
type input "1377"
select select "6455"
type input "90******09"
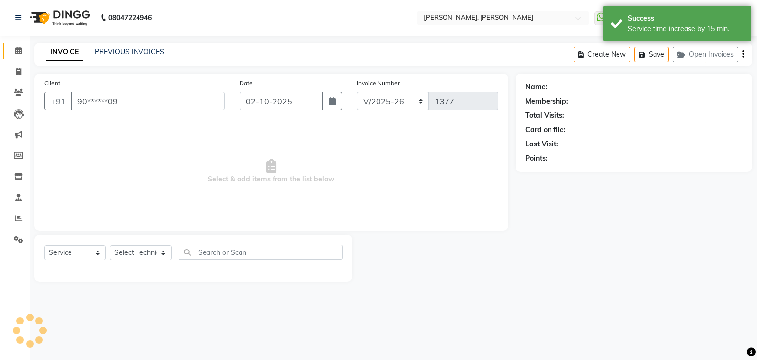
select select "54412"
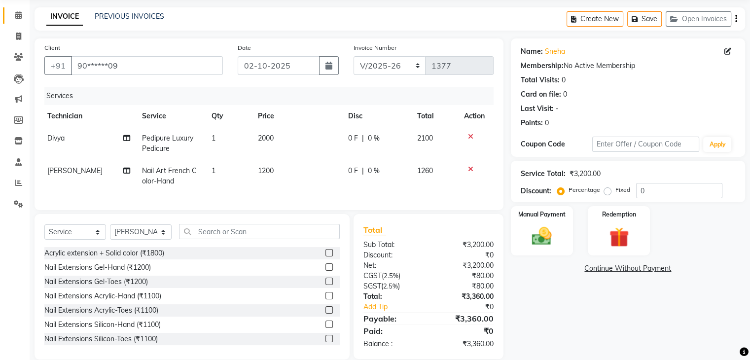
scroll to position [58, 0]
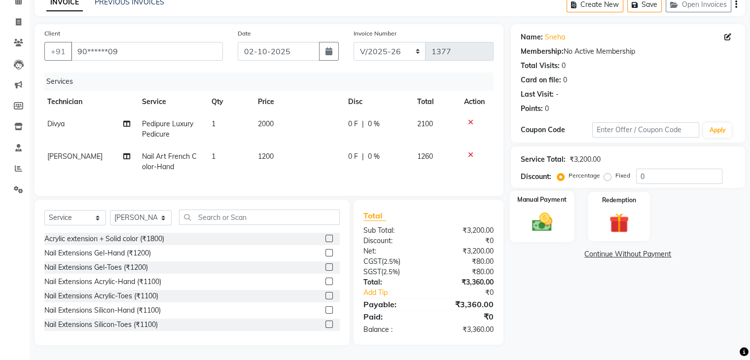
click at [542, 210] on img at bounding box center [541, 222] width 33 height 24
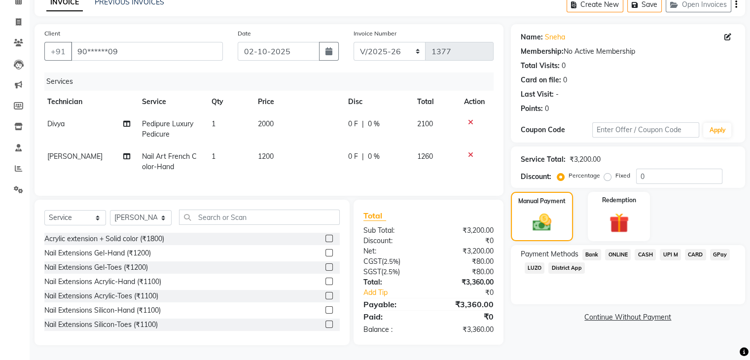
click at [669, 249] on span "UPI M" at bounding box center [669, 254] width 21 height 11
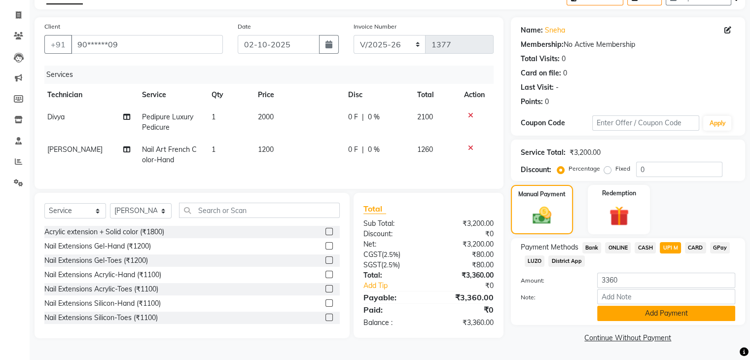
click at [666, 310] on button "Add Payment" at bounding box center [666, 313] width 138 height 15
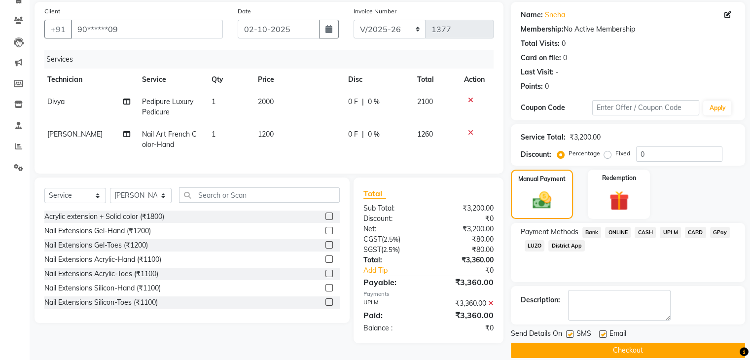
scroll to position [84, 0]
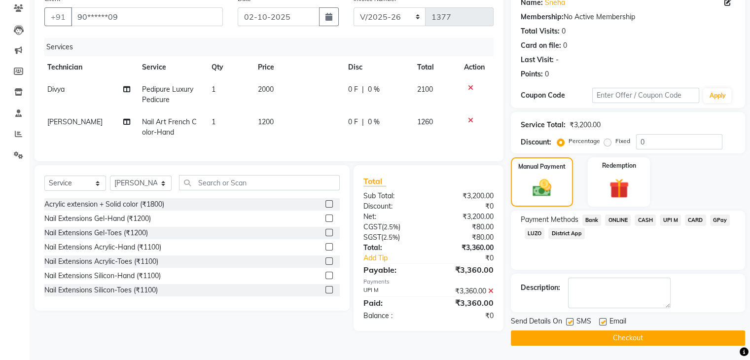
click at [652, 337] on button "Checkout" at bounding box center [628, 337] width 234 height 15
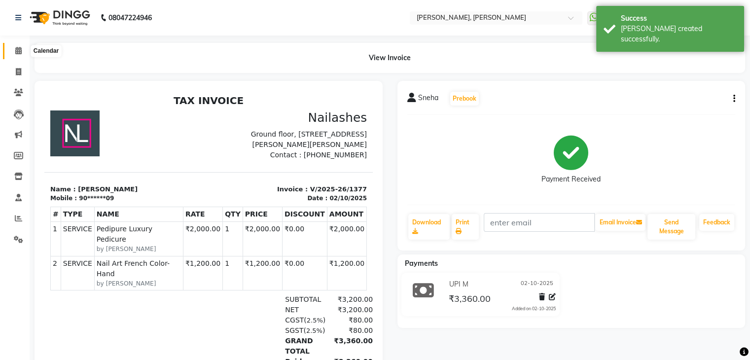
click at [16, 48] on icon at bounding box center [18, 50] width 6 height 7
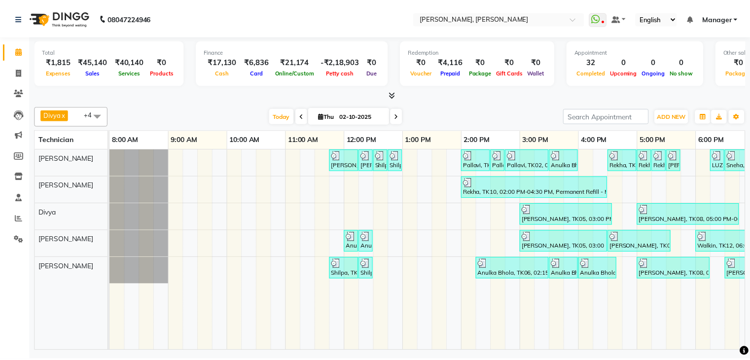
scroll to position [0, 127]
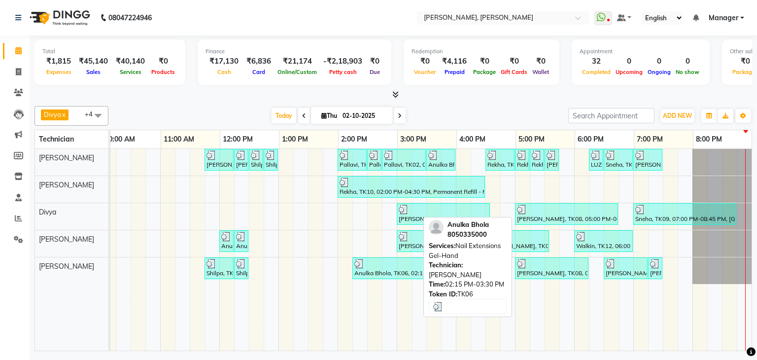
click at [367, 273] on div "Anulka Bhola, TK06, 02:15 PM-03:30 PM, Nail Extensions Gel-Hand" at bounding box center [388, 268] width 71 height 19
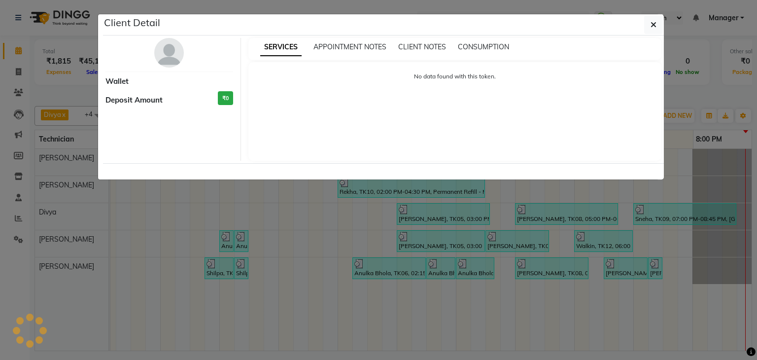
select select "3"
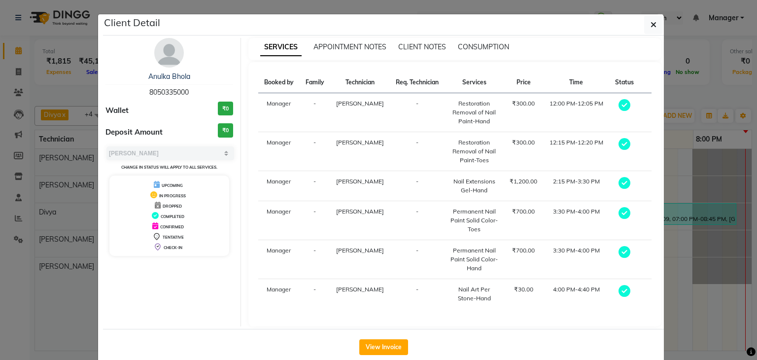
click at [385, 336] on div "View Invoice" at bounding box center [383, 347] width 561 height 36
click at [385, 339] on button "View Invoice" at bounding box center [383, 347] width 49 height 16
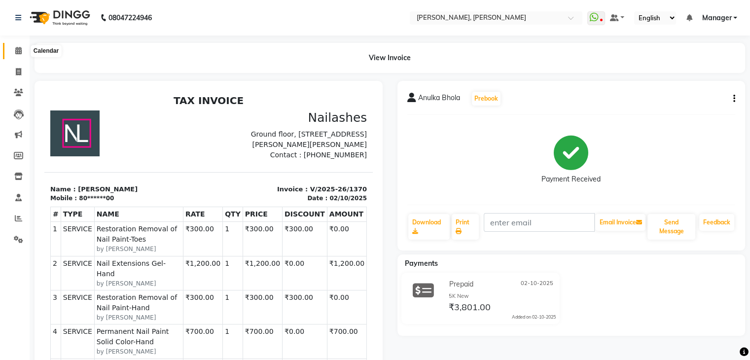
click at [19, 46] on span at bounding box center [18, 50] width 17 height 11
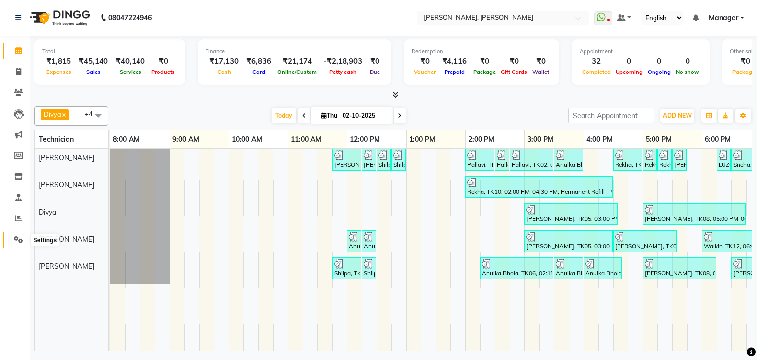
drag, startPoint x: 18, startPoint y: 239, endPoint x: 26, endPoint y: 233, distance: 9.9
click at [18, 239] on icon at bounding box center [18, 239] width 9 height 7
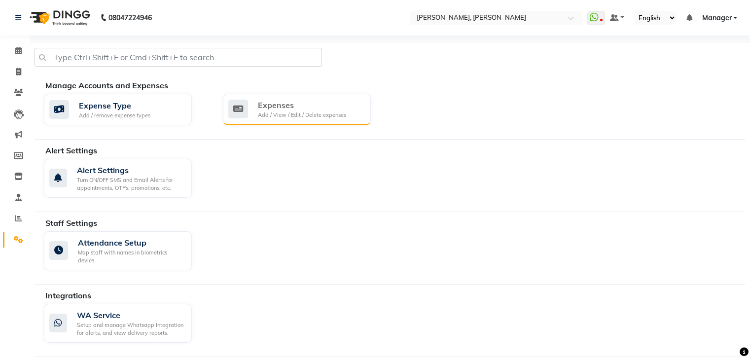
click at [279, 103] on div "Expenses" at bounding box center [302, 105] width 88 height 12
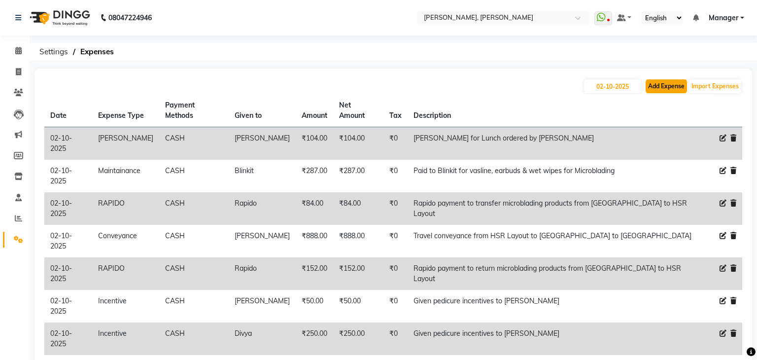
click at [674, 91] on button "Add Expense" at bounding box center [666, 86] width 41 height 14
select select "1"
select select "5476"
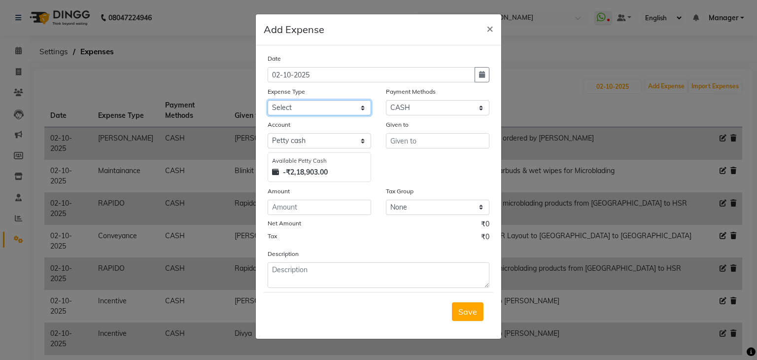
click at [334, 101] on select "Select acetone Advance Salary bank deposite Battery cell BBMP Beauty products B…" at bounding box center [319, 107] width 103 height 15
select select "11149"
click at [268, 101] on select "Select acetone Advance Salary bank deposite Battery cell BBMP Beauty products B…" at bounding box center [319, 107] width 103 height 15
click at [413, 105] on select "Select Bank ONLINE CASH UPI M Voucher CARD Prepaid GPay Wallet Points LUZO Dist…" at bounding box center [437, 107] width 103 height 15
click at [414, 114] on select "Select Bank ONLINE CASH UPI M Voucher CARD Prepaid GPay Wallet Points LUZO Dist…" at bounding box center [437, 107] width 103 height 15
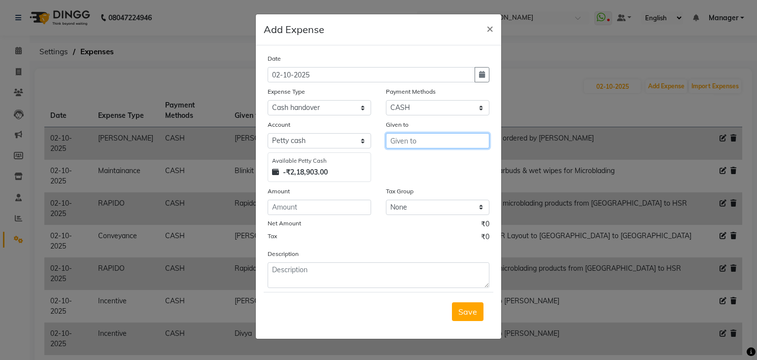
click at [414, 140] on input "text" at bounding box center [437, 140] width 103 height 15
click at [529, 304] on ngb-modal-window "Add Expense × Date [DATE] Expense Type Select acetone Advance Salary bank depos…" at bounding box center [378, 180] width 757 height 360
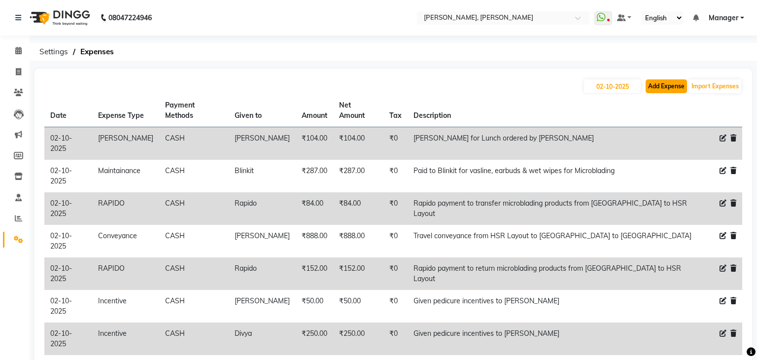
click at [656, 83] on button "Add Expense" at bounding box center [666, 86] width 41 height 14
select select "1"
select select "5476"
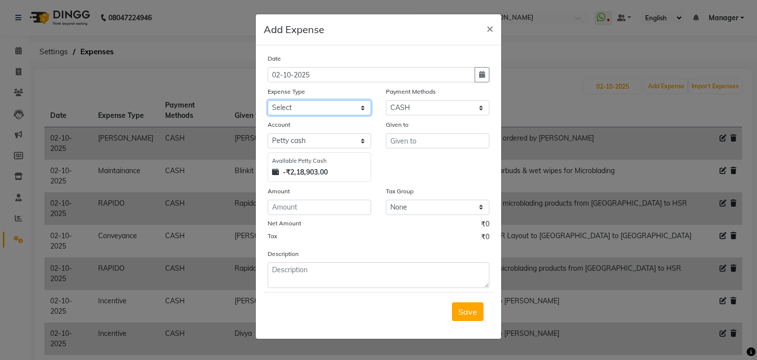
click at [350, 105] on select "Select acetone Advance Salary bank deposite Battery cell BBMP Beauty products B…" at bounding box center [319, 107] width 103 height 15
select select "11149"
click at [268, 101] on select "Select acetone Advance Salary bank deposite Battery cell BBMP Beauty products B…" at bounding box center [319, 107] width 103 height 15
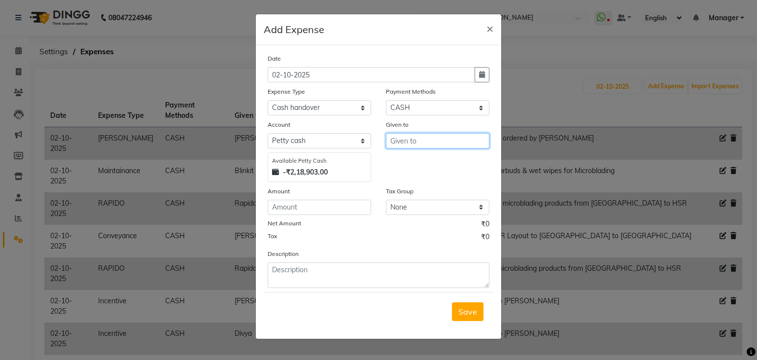
click at [428, 145] on input "text" at bounding box center [437, 140] width 103 height 15
type input "Santosh Sir"
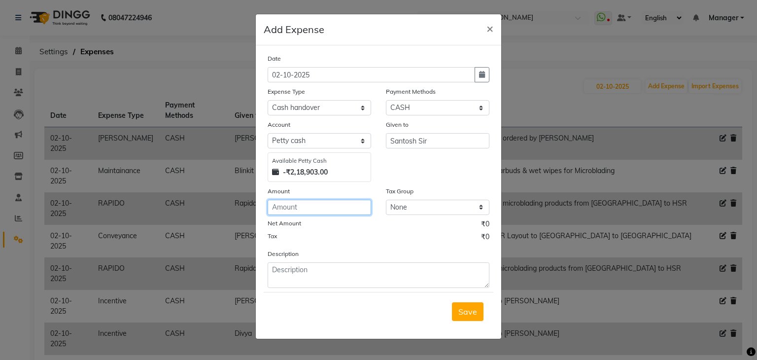
click at [321, 202] on input "number" at bounding box center [319, 207] width 103 height 15
type input "14500"
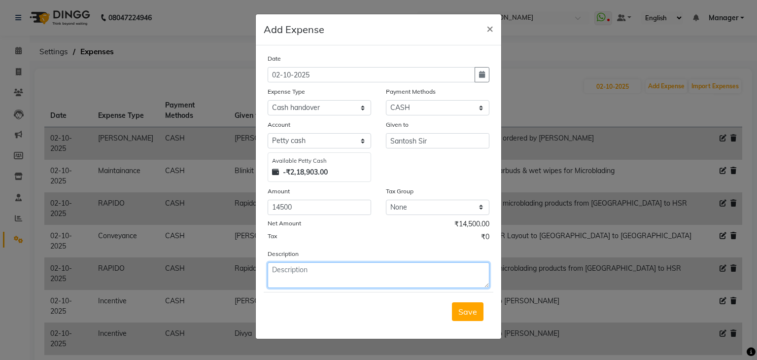
click at [323, 273] on textarea at bounding box center [379, 275] width 222 height 26
type textarea "Cash handover"
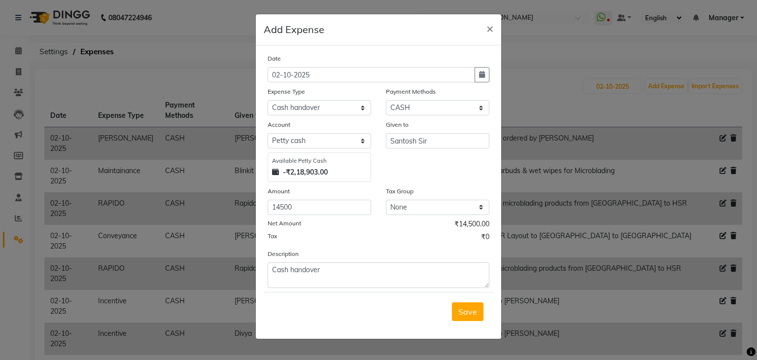
click at [457, 302] on div "Save" at bounding box center [379, 311] width 230 height 39
click at [464, 315] on span "Save" at bounding box center [467, 312] width 19 height 10
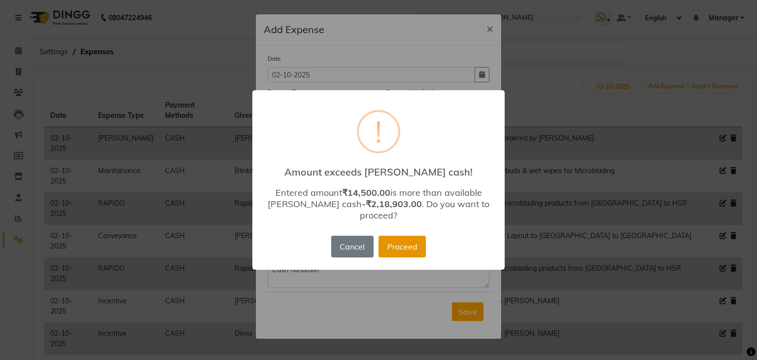
click at [399, 243] on button "Proceed" at bounding box center [401, 247] width 47 height 22
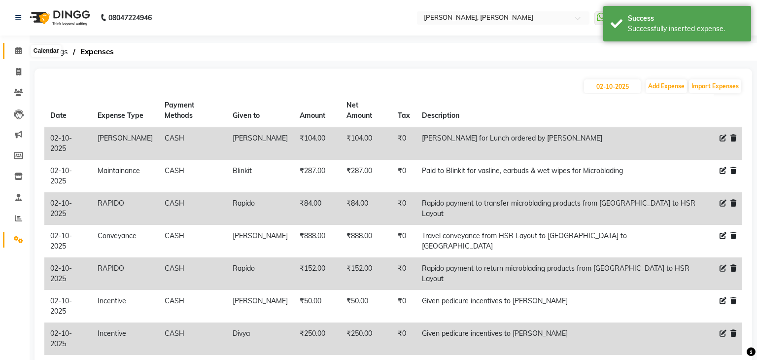
click at [13, 49] on span at bounding box center [18, 50] width 17 height 11
